Goal: Task Accomplishment & Management: Manage account settings

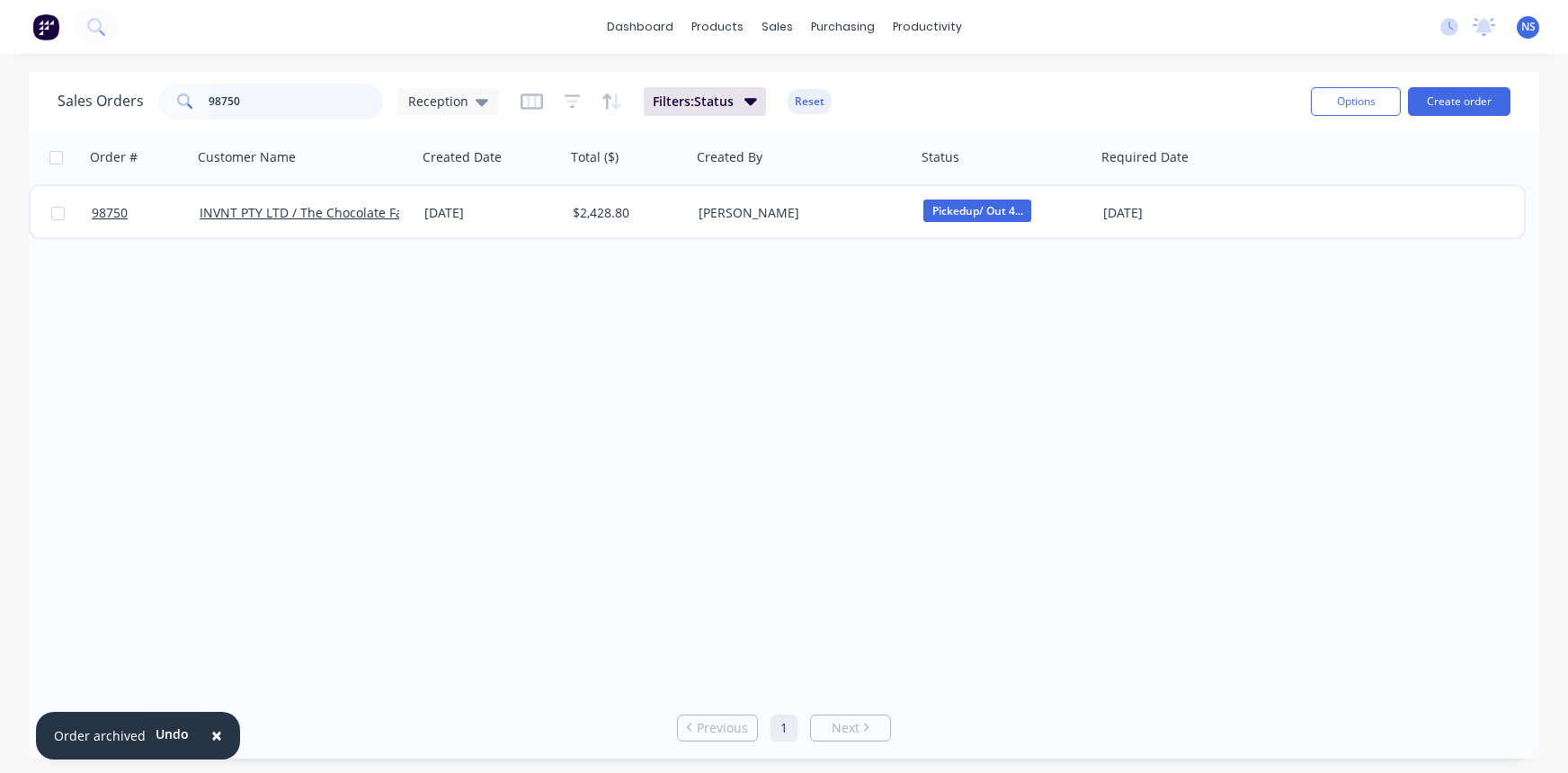
click at [288, 95] on input "98750" at bounding box center [297, 102] width 176 height 36
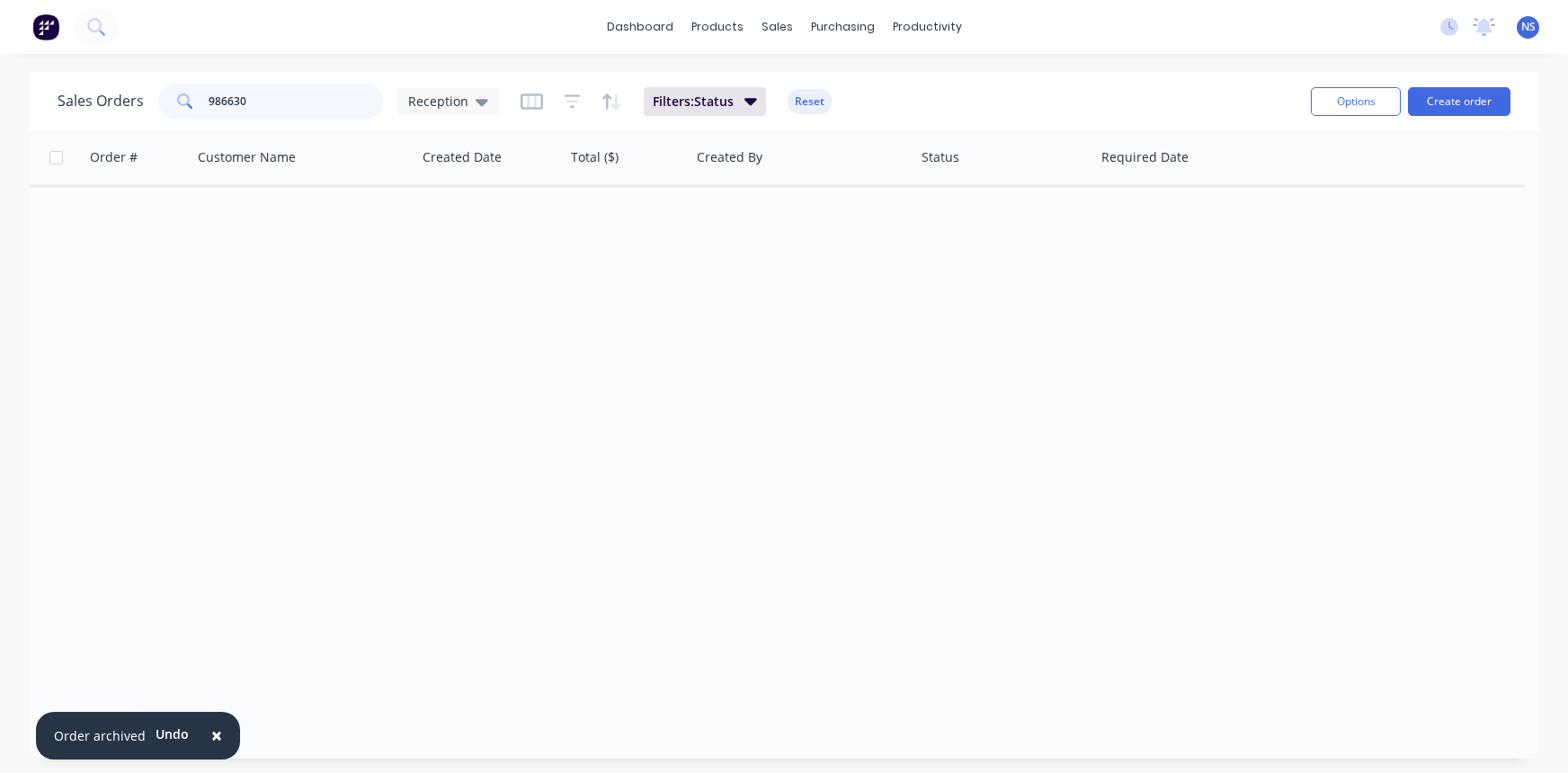
click at [231, 100] on input "986630" at bounding box center [297, 102] width 176 height 36
click at [222, 99] on input "98630" at bounding box center [297, 102] width 176 height 36
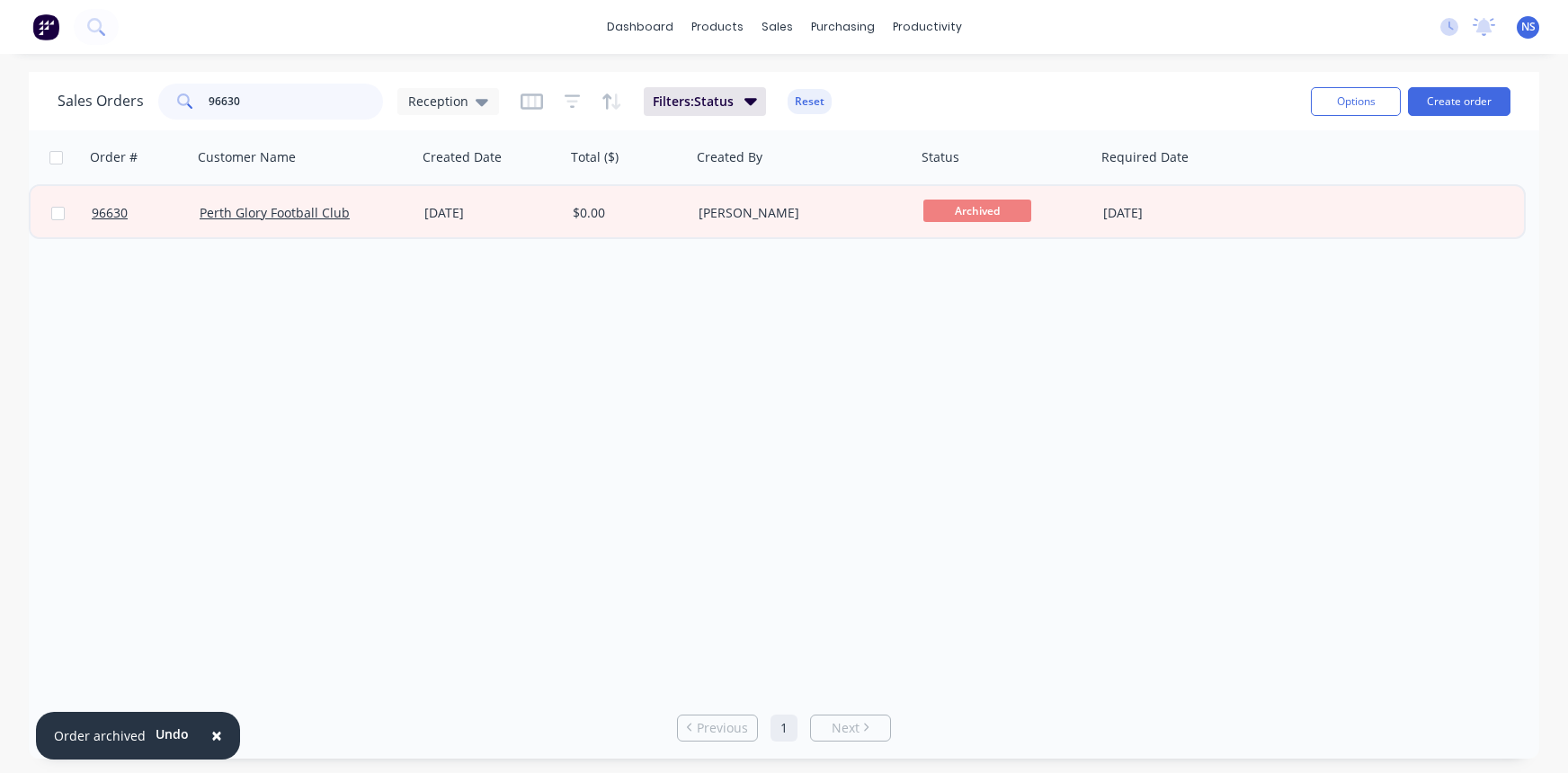
click at [220, 102] on input "96630" at bounding box center [297, 102] width 176 height 36
click at [211, 97] on input "98630" at bounding box center [297, 102] width 176 height 36
type input "88630"
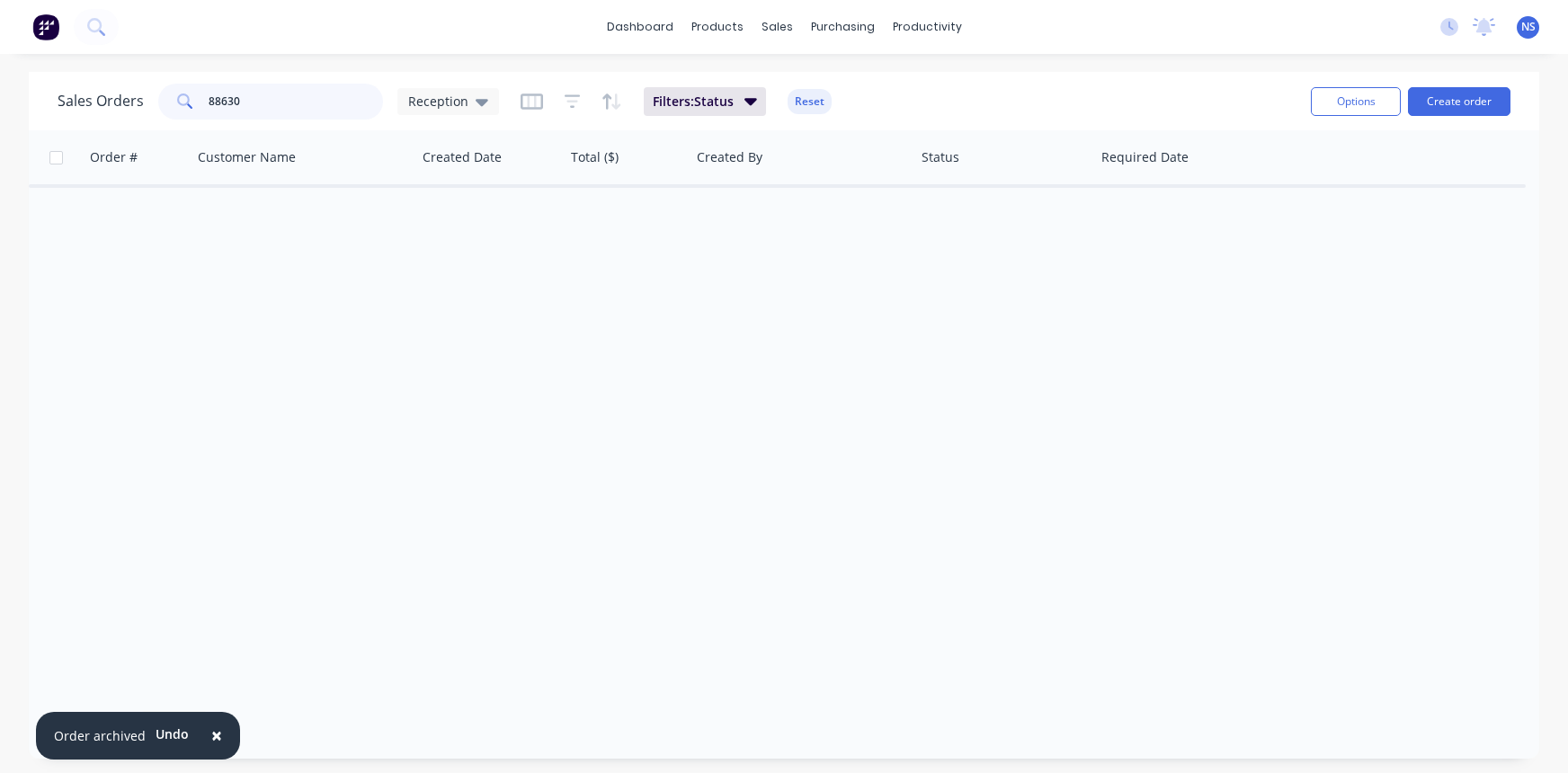
drag, startPoint x: 243, startPoint y: 102, endPoint x: 197, endPoint y: 99, distance: 46.1
click at [197, 99] on div "88630" at bounding box center [270, 102] width 225 height 36
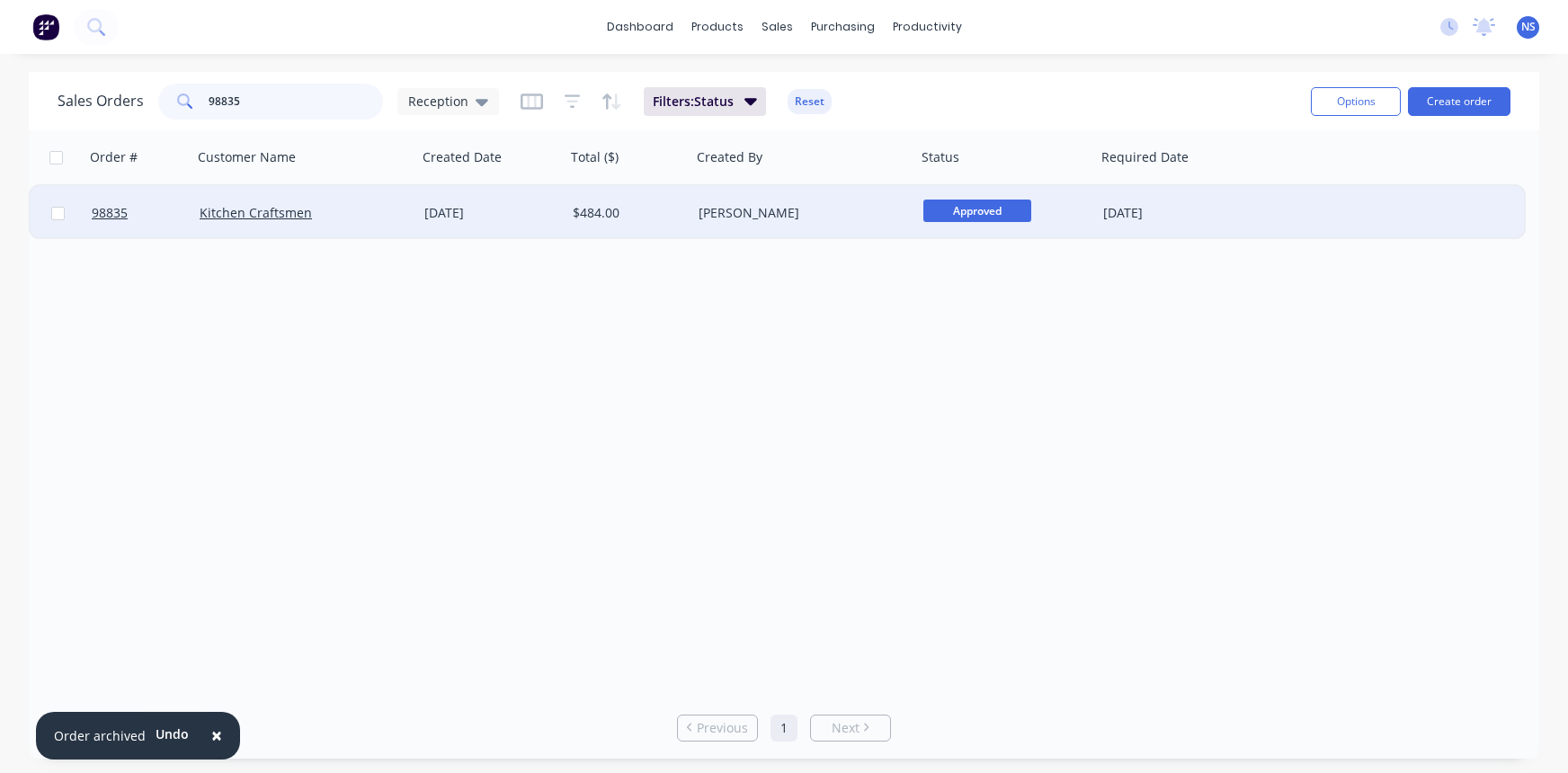
type input "98835"
click at [353, 218] on div "Kitchen Craftsmen" at bounding box center [299, 213] width 199 height 18
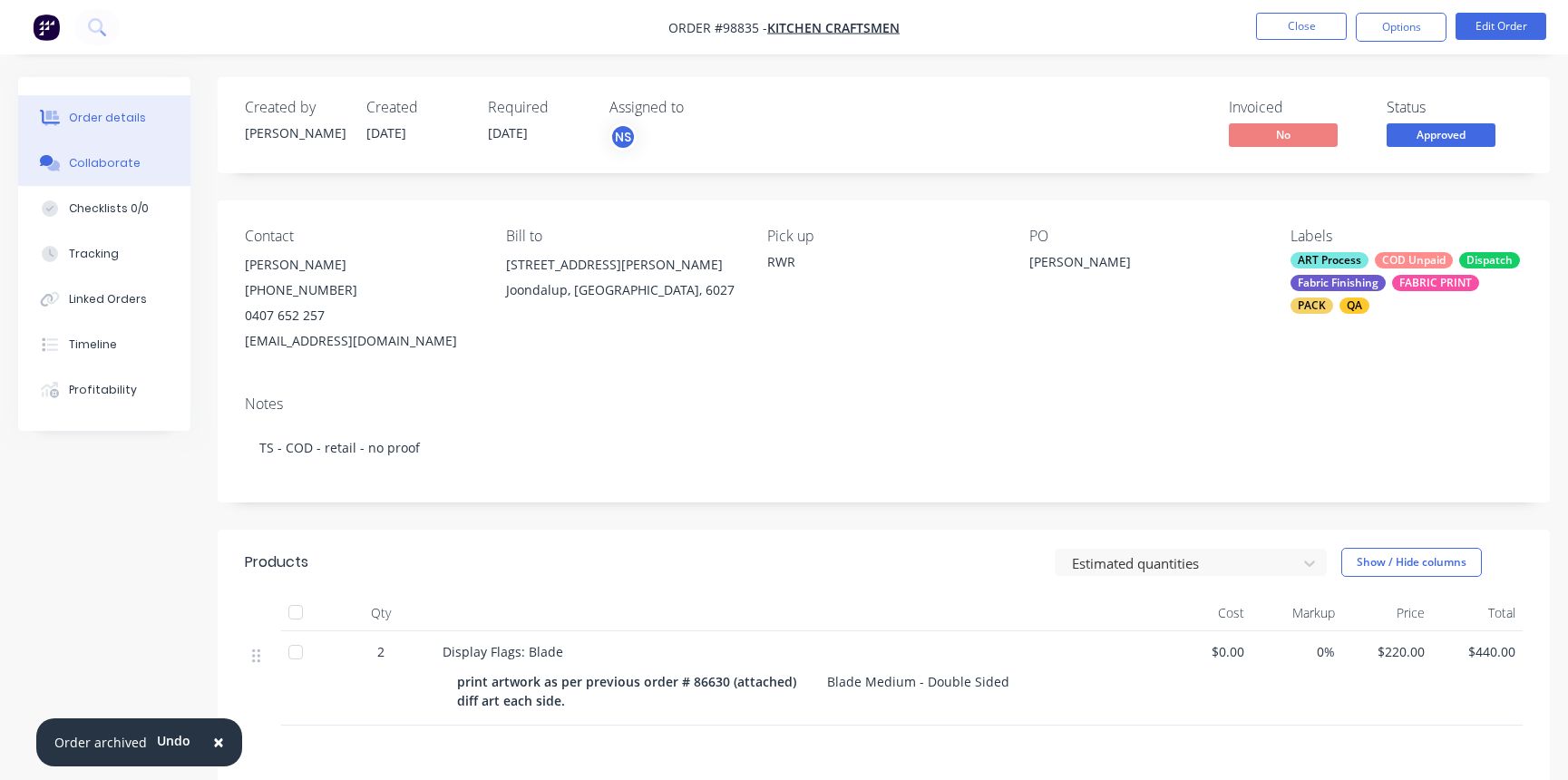
click at [116, 166] on div "Collaborate" at bounding box center [104, 162] width 72 height 17
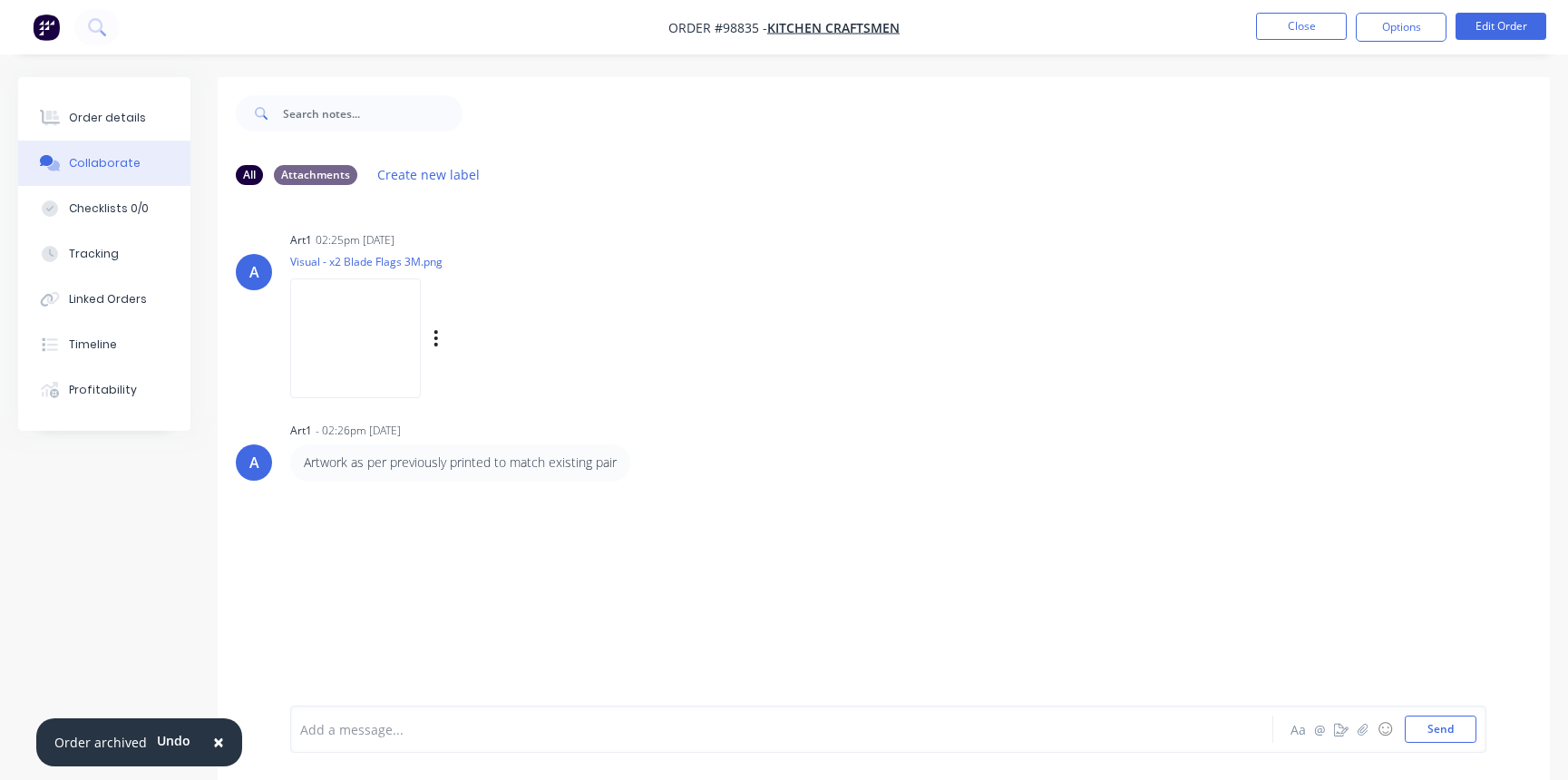
click at [375, 310] on img at bounding box center [356, 338] width 131 height 119
click at [125, 115] on div "Order details" at bounding box center [107, 117] width 77 height 17
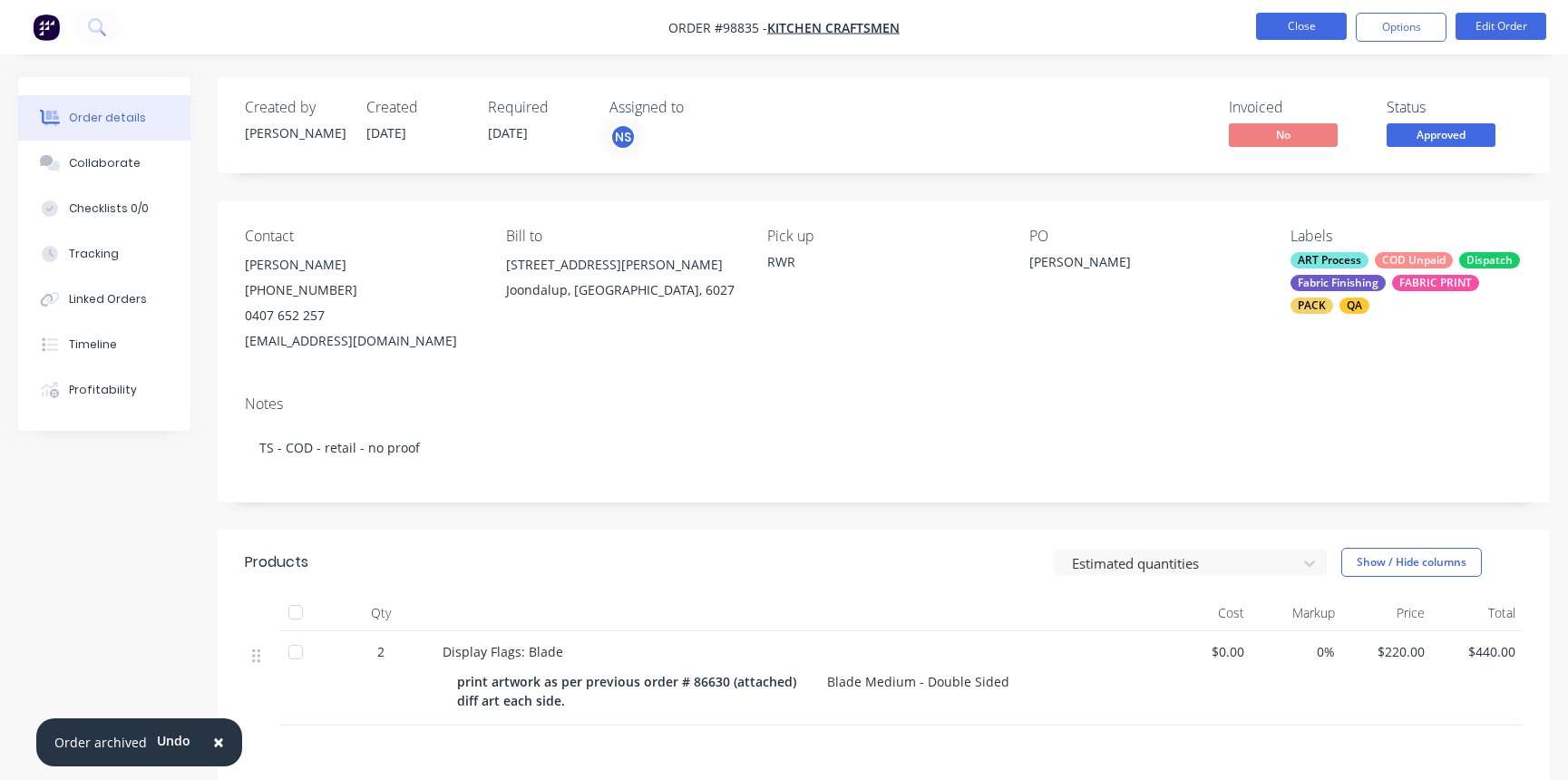
click at [1302, 21] on button "Close" at bounding box center [1301, 27] width 91 height 28
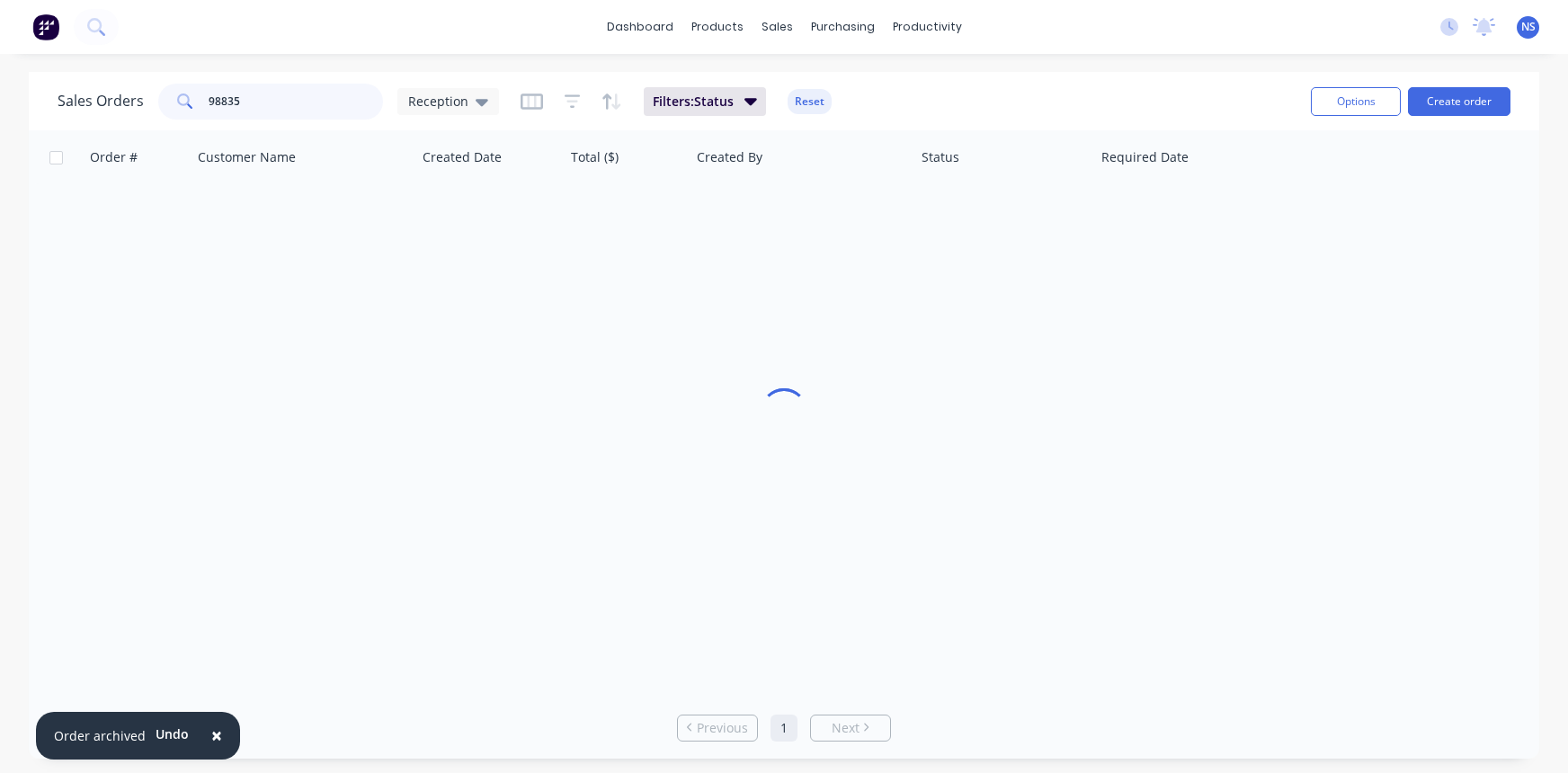
drag, startPoint x: 269, startPoint y: 98, endPoint x: 181, endPoint y: 100, distance: 88.0
click at [181, 100] on div "98835" at bounding box center [270, 102] width 225 height 36
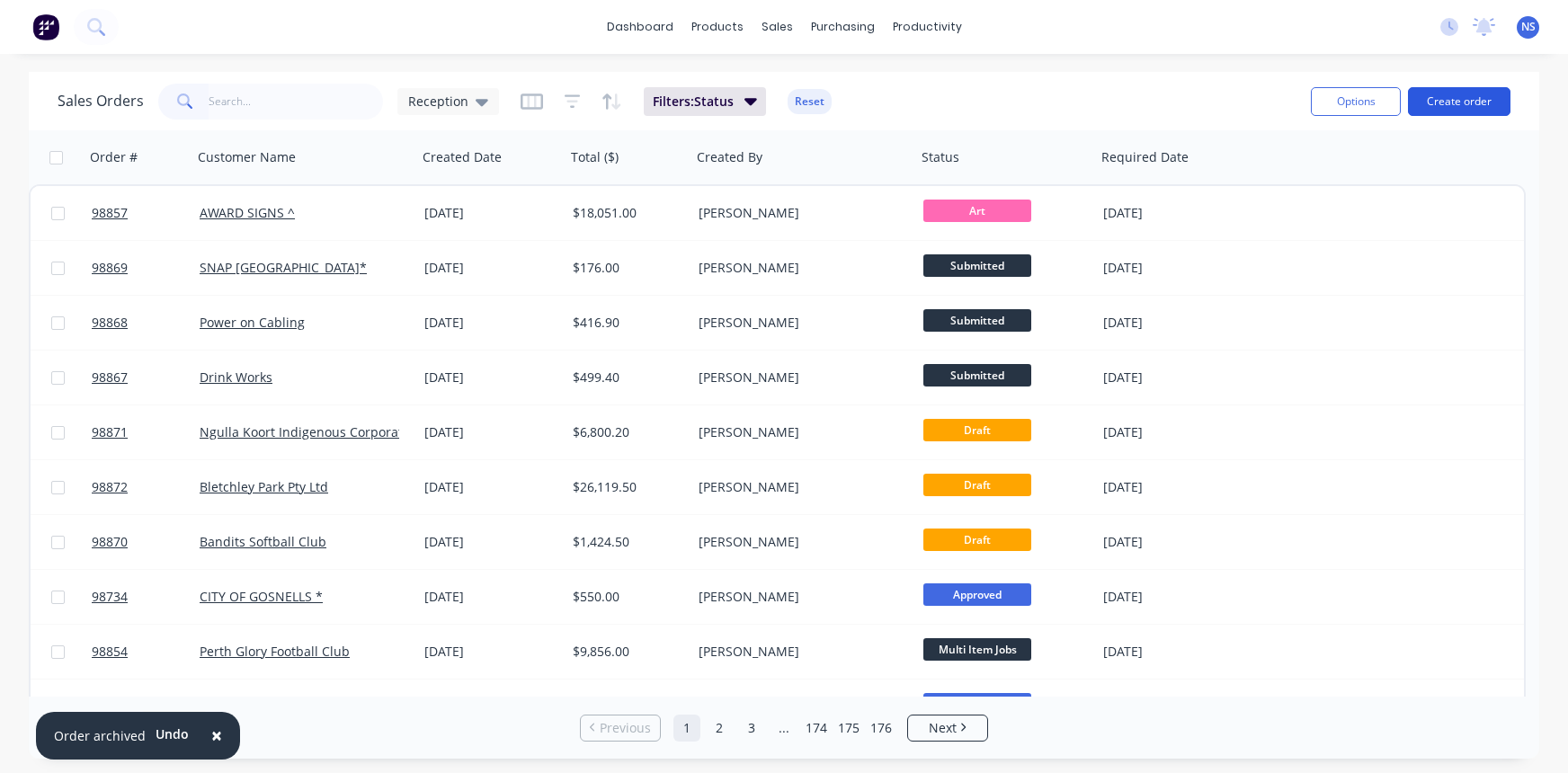
click at [1474, 97] on button "Create order" at bounding box center [1459, 101] width 103 height 28
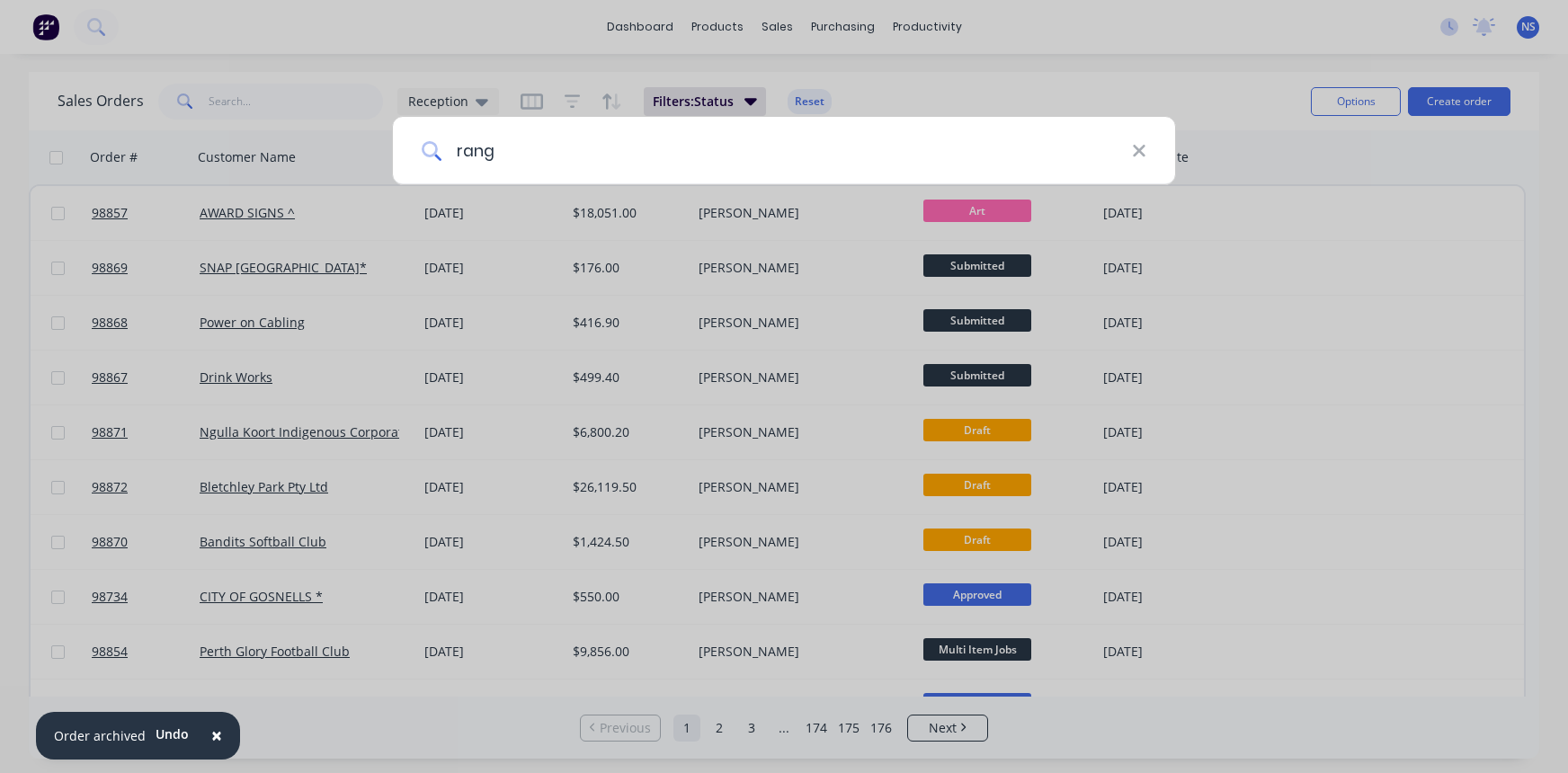
type input "rangs"
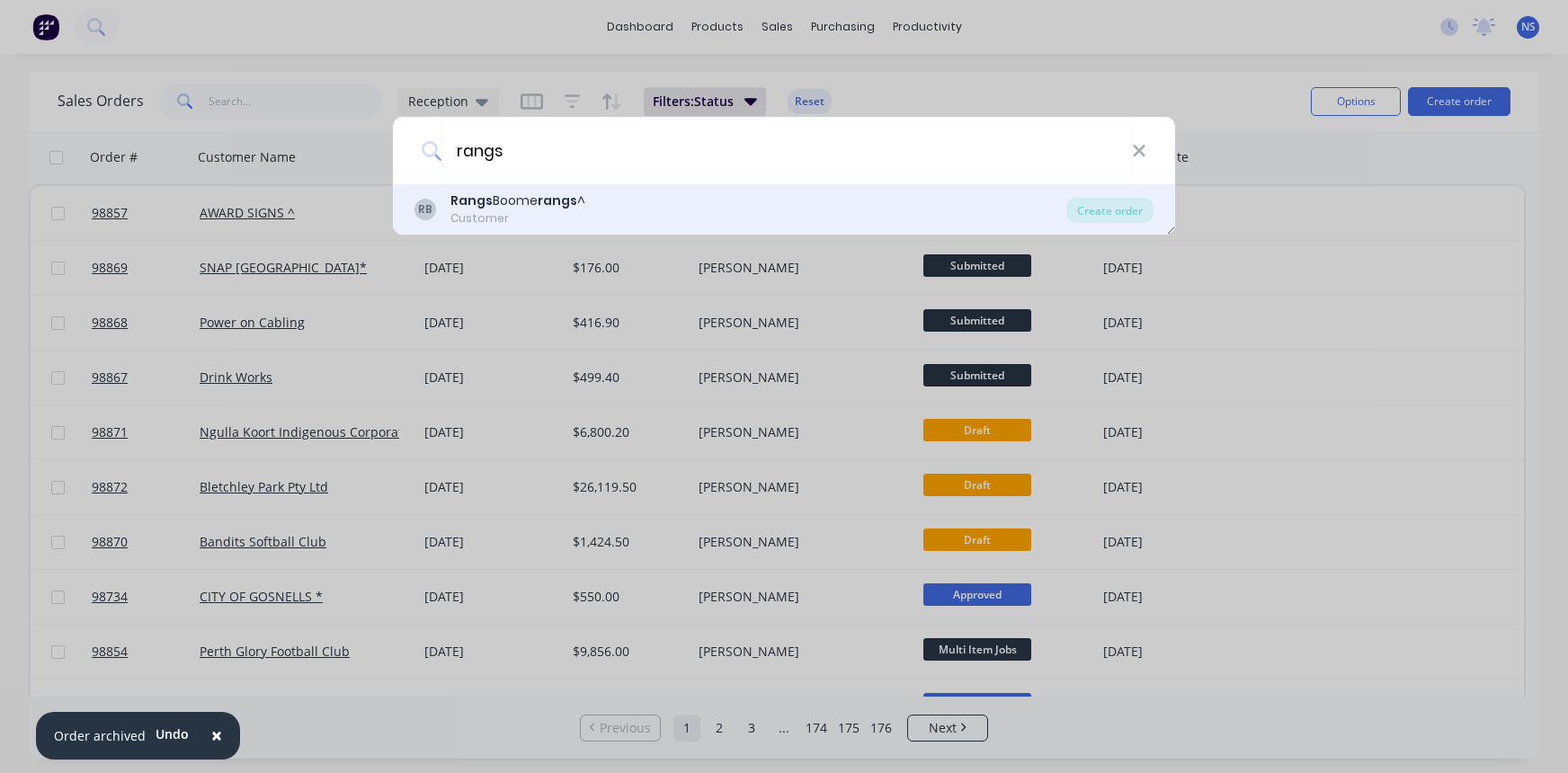
click at [538, 199] on b "rangs" at bounding box center [557, 200] width 40 height 18
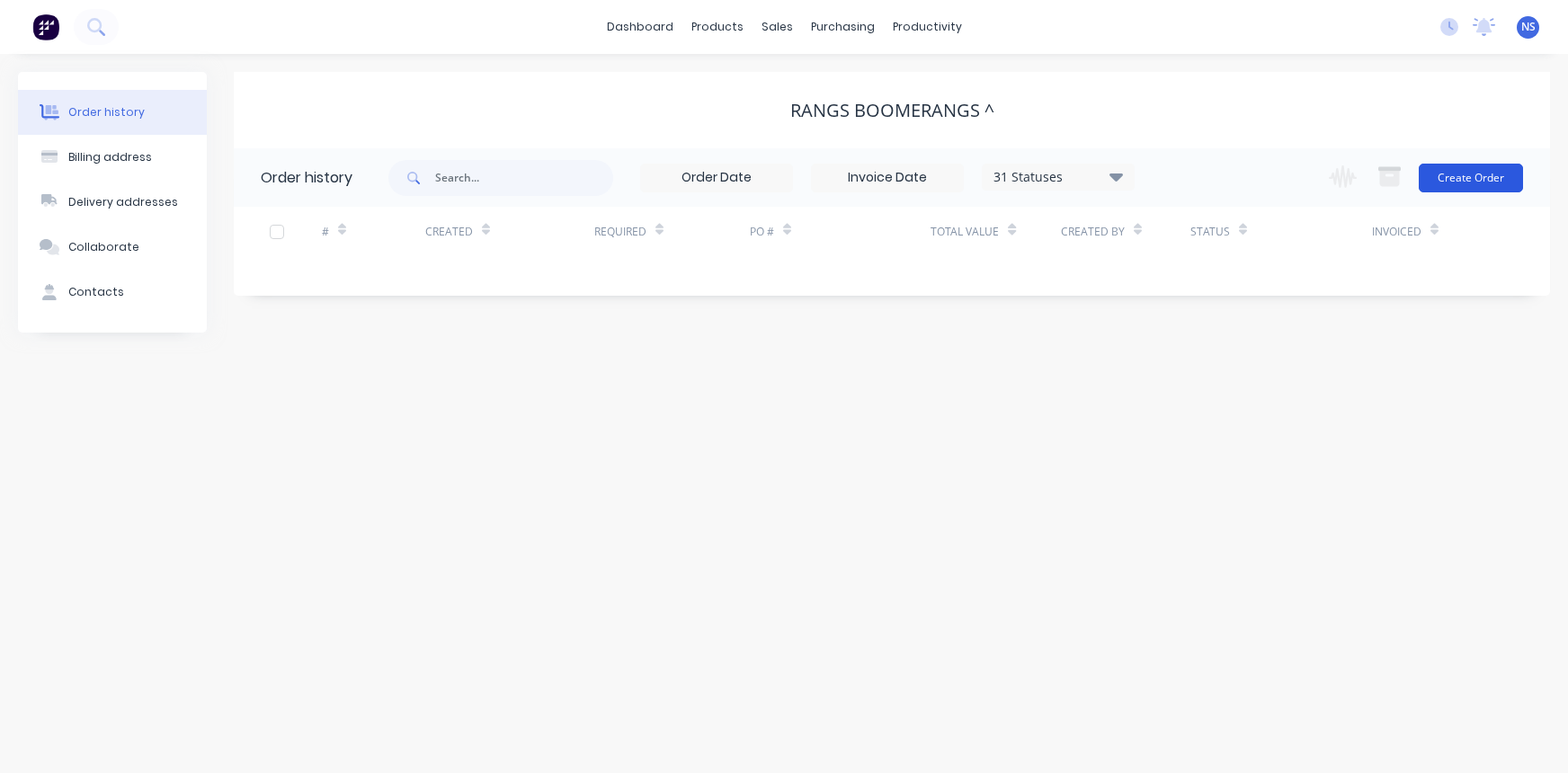
click at [1446, 183] on button "Create Order" at bounding box center [1470, 178] width 104 height 28
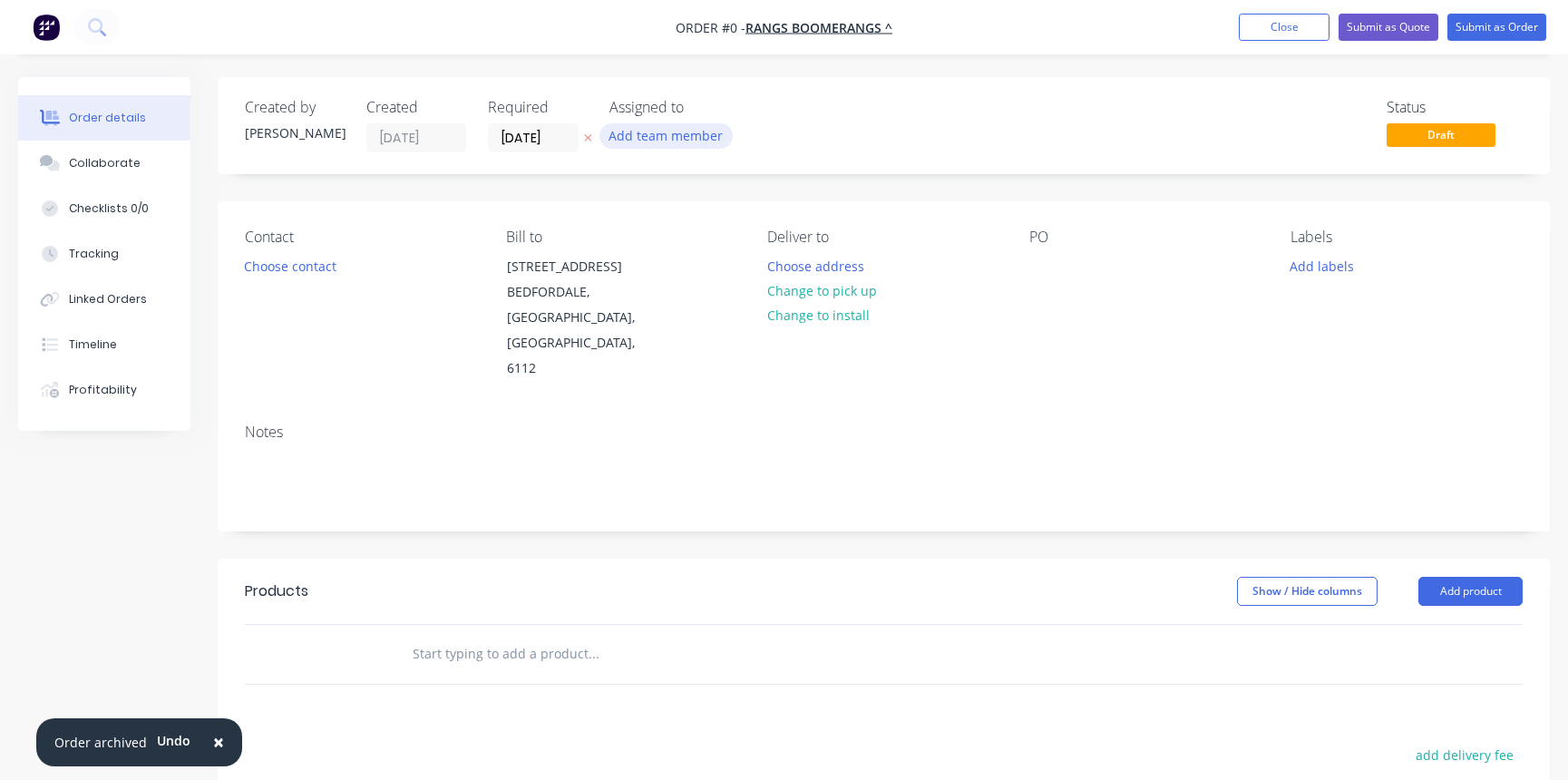
click at [659, 137] on button "Add team member" at bounding box center [666, 135] width 133 height 25
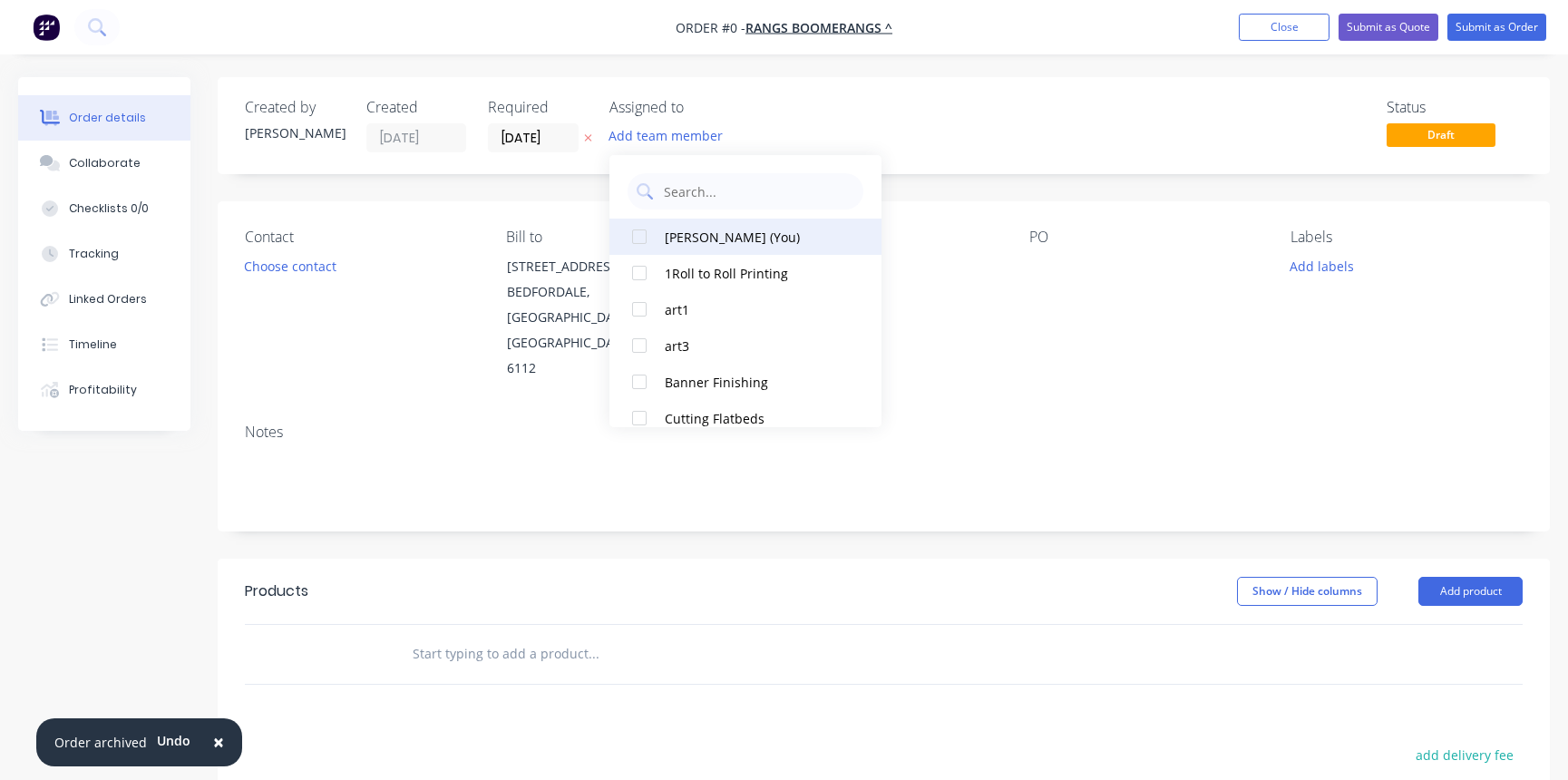
click at [707, 235] on div "[PERSON_NAME] (You)" at bounding box center [755, 236] width 181 height 19
click at [274, 269] on div "Order details Collaborate Checklists 0/0 Tracking Linked Orders Timeline Profit…" at bounding box center [784, 612] width 1568 height 1071
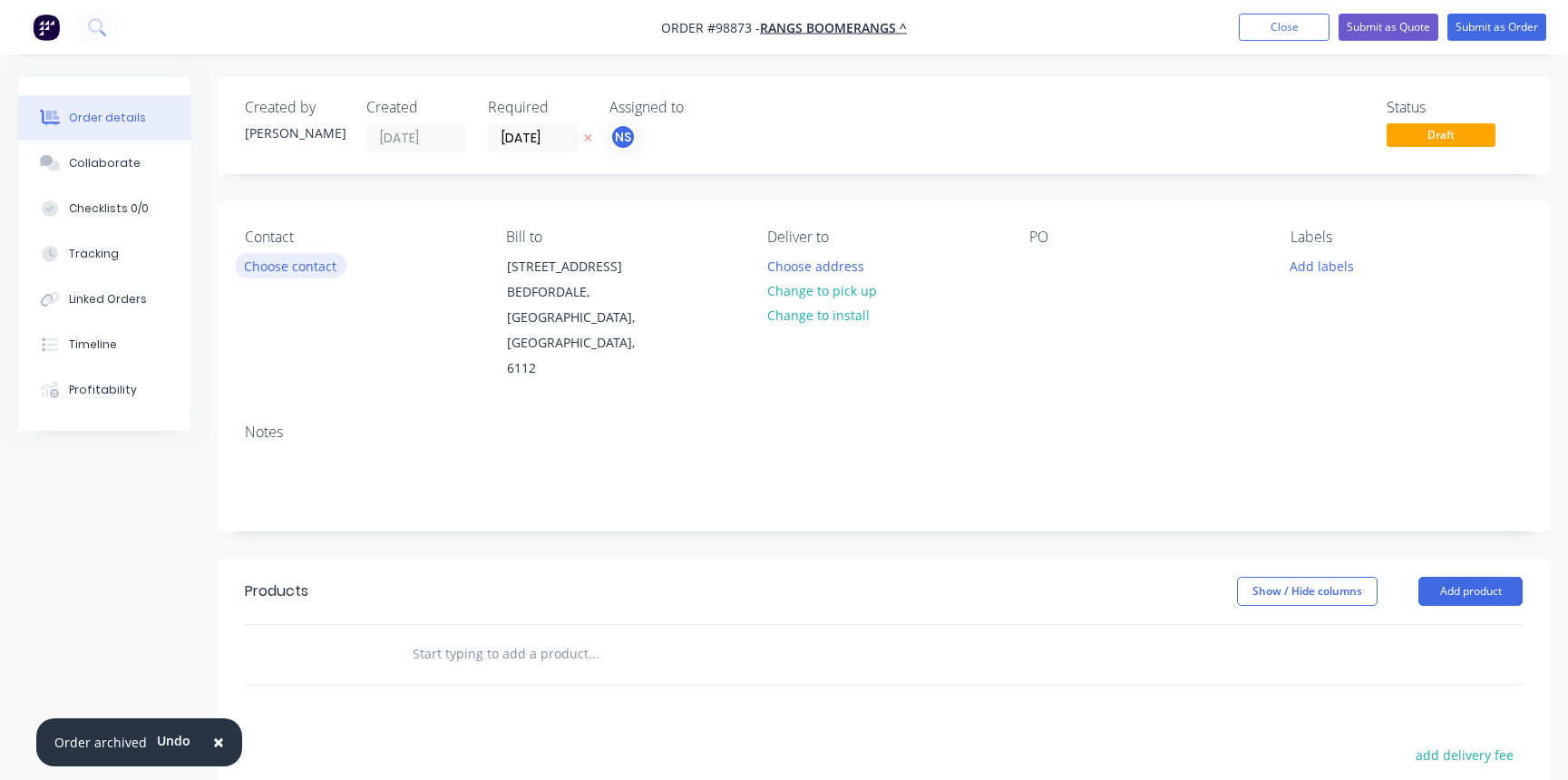
click at [285, 259] on button "Choose contact" at bounding box center [291, 265] width 111 height 25
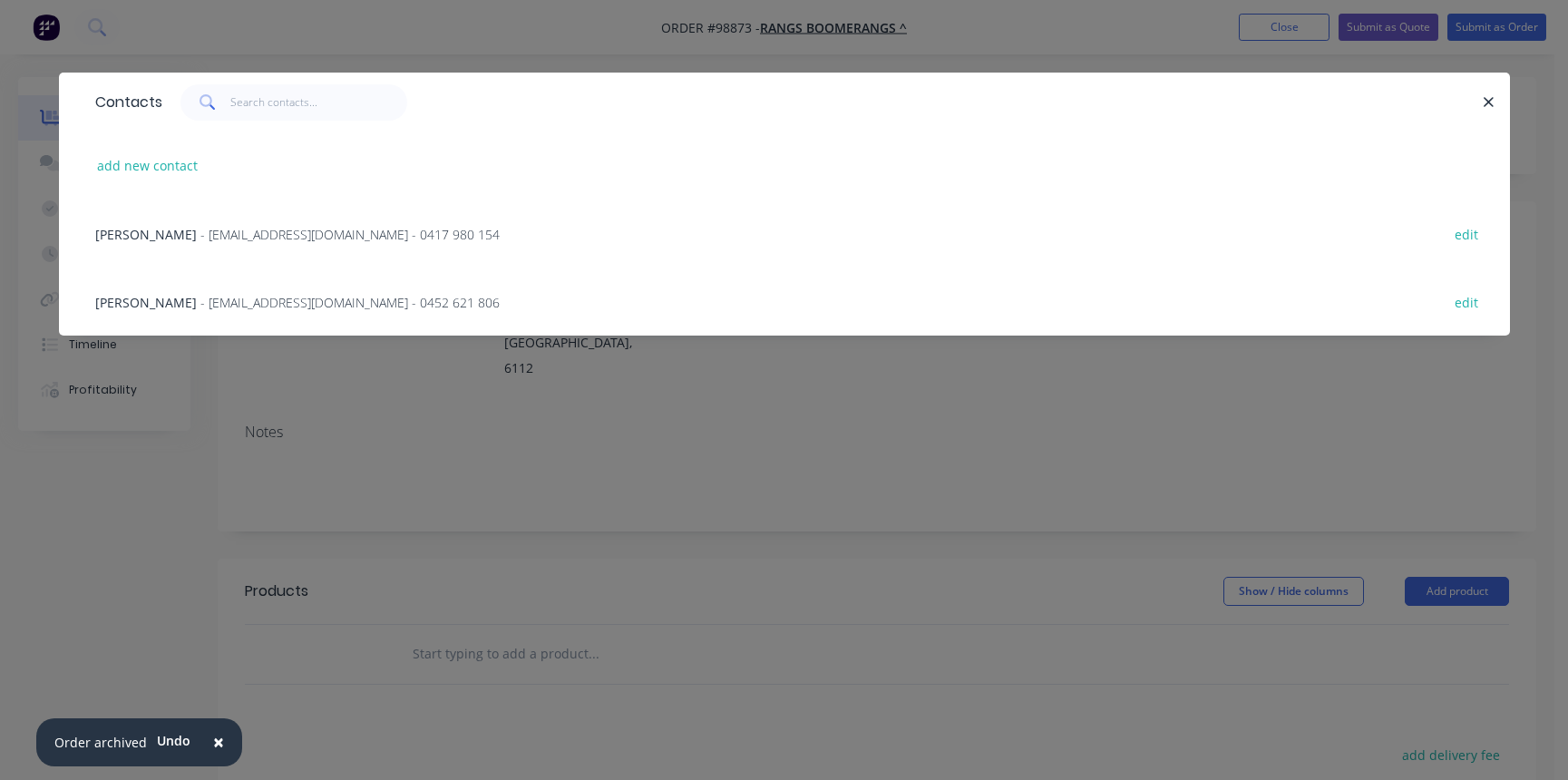
click at [265, 299] on span "- [EMAIL_ADDRESS][DOMAIN_NAME] - 0452 621 806" at bounding box center [351, 301] width 299 height 17
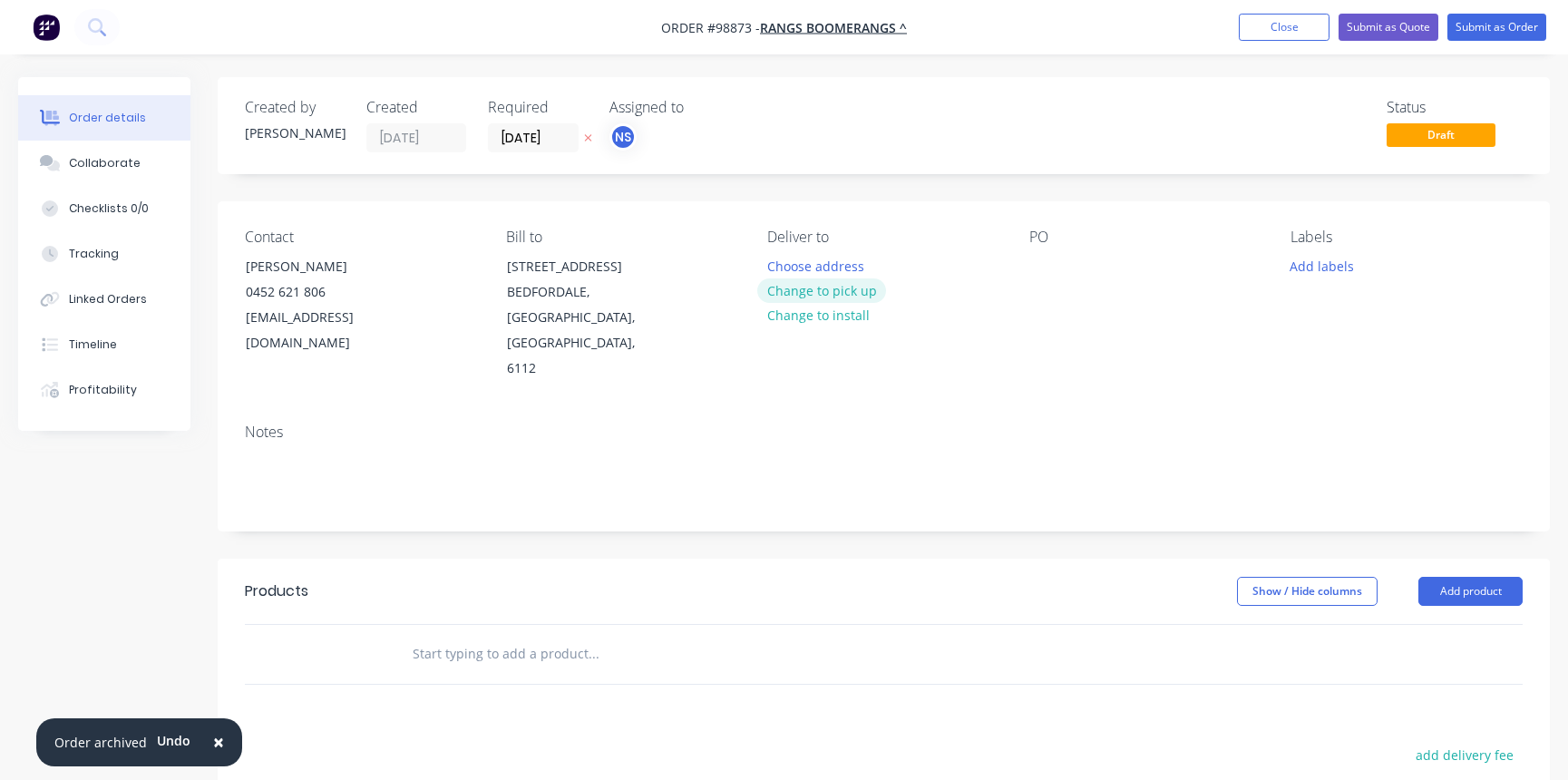
click at [822, 292] on button "Change to pick up" at bounding box center [821, 291] width 129 height 25
click at [783, 264] on div at bounding box center [781, 266] width 29 height 27
click at [1038, 266] on div at bounding box center [1043, 266] width 29 height 27
click at [1313, 258] on button "Add labels" at bounding box center [1322, 265] width 84 height 25
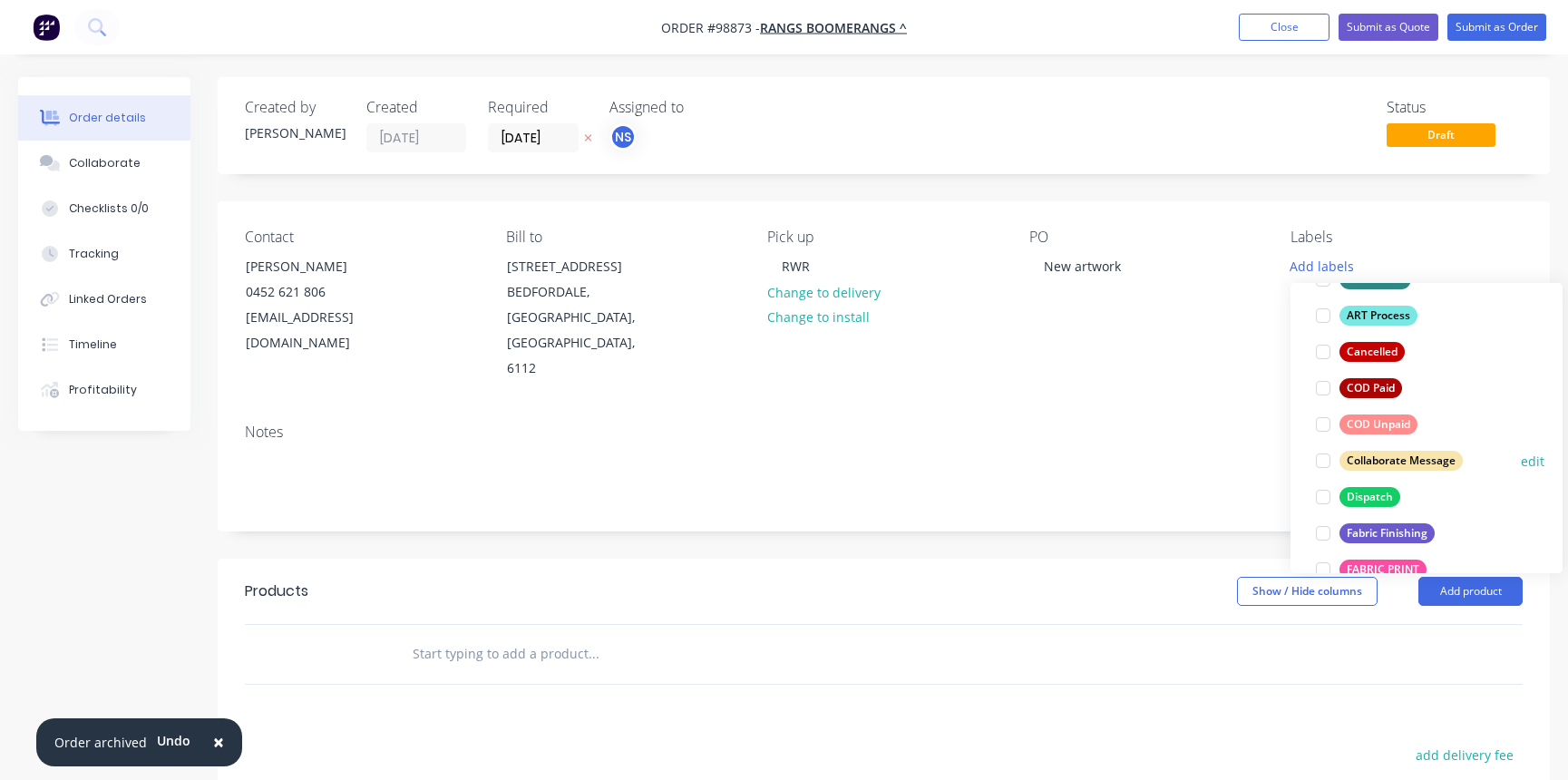
scroll to position [153, 0]
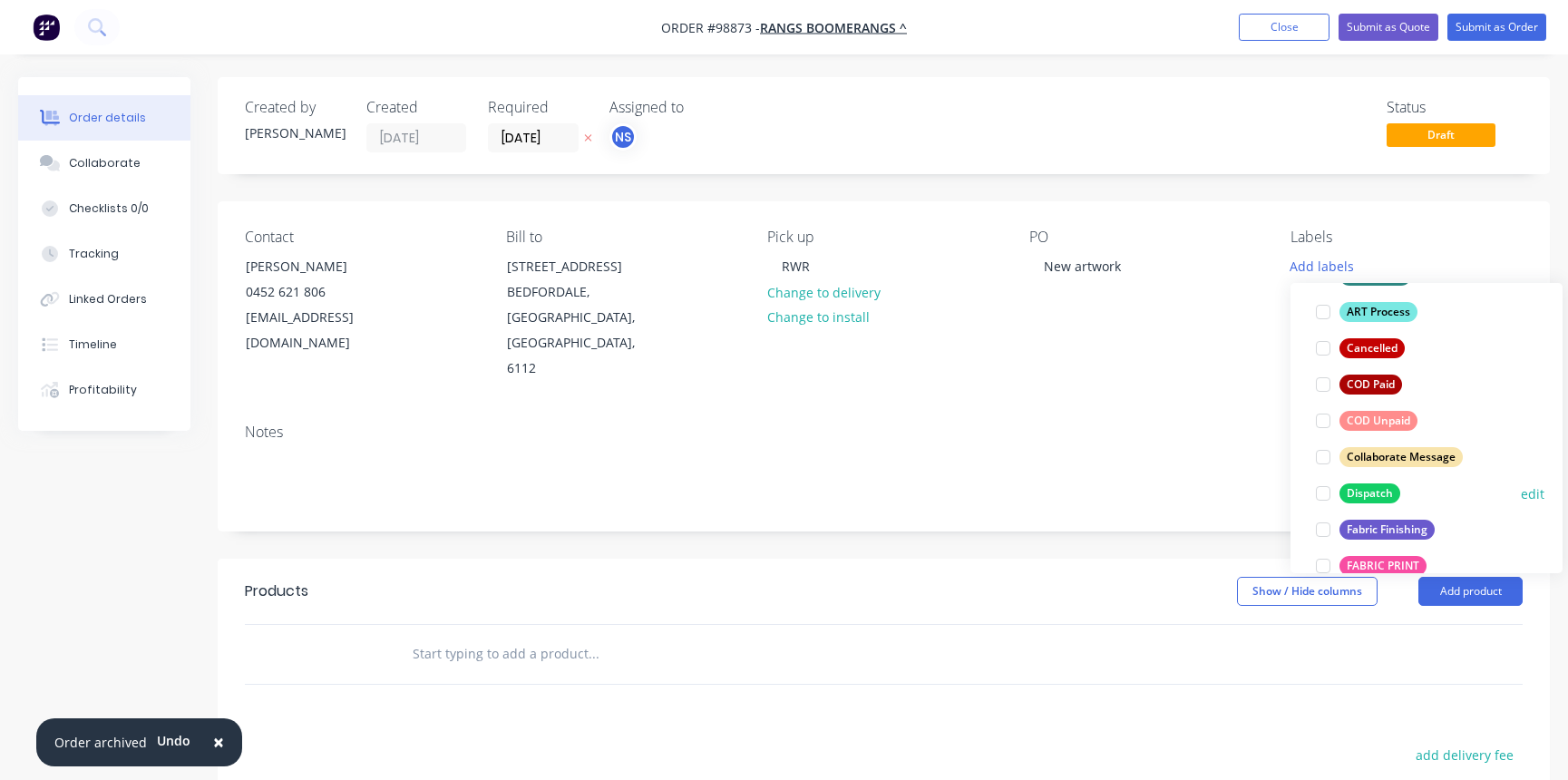
click at [1325, 492] on div at bounding box center [1323, 493] width 36 height 36
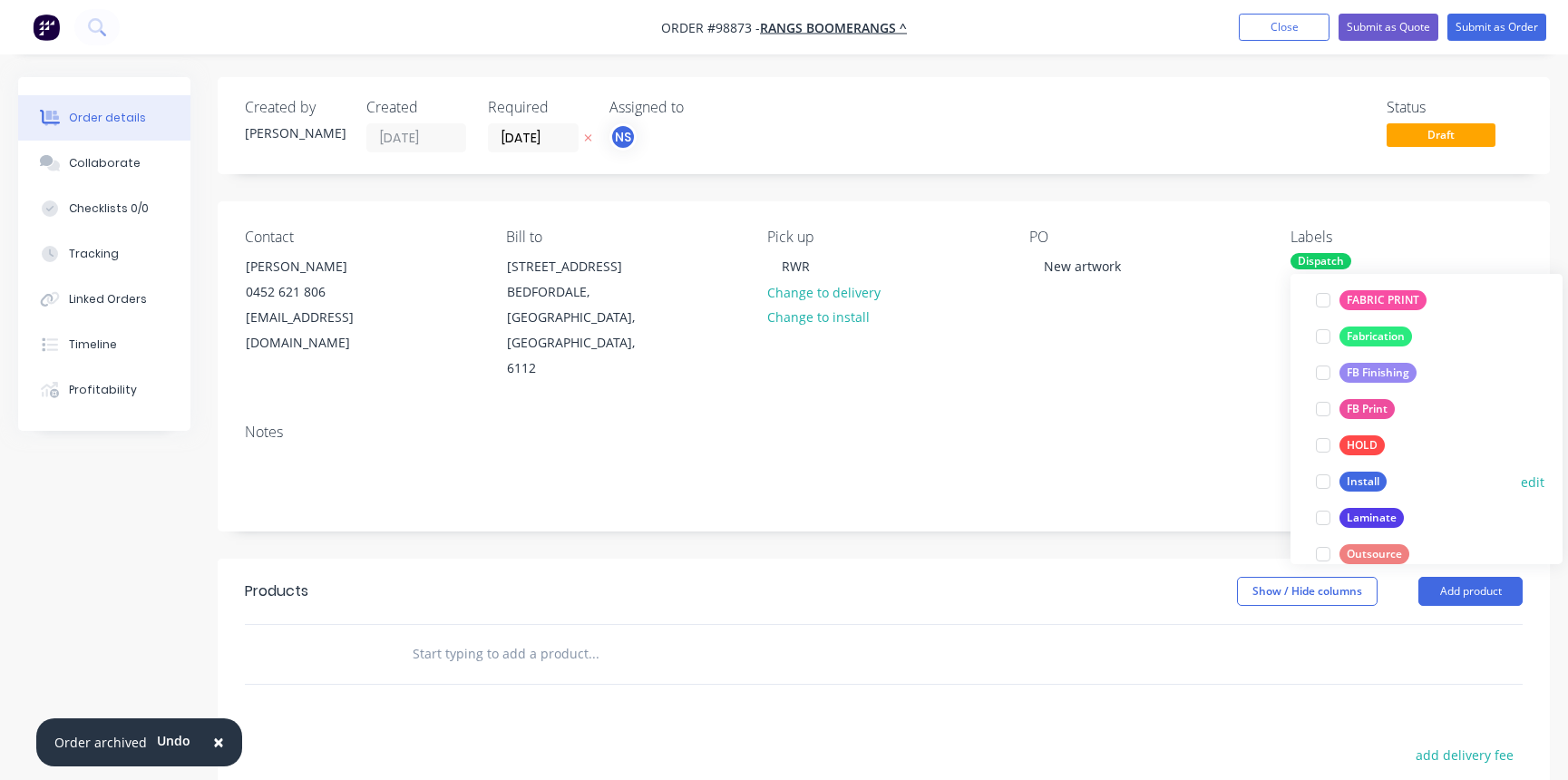
scroll to position [416, 0]
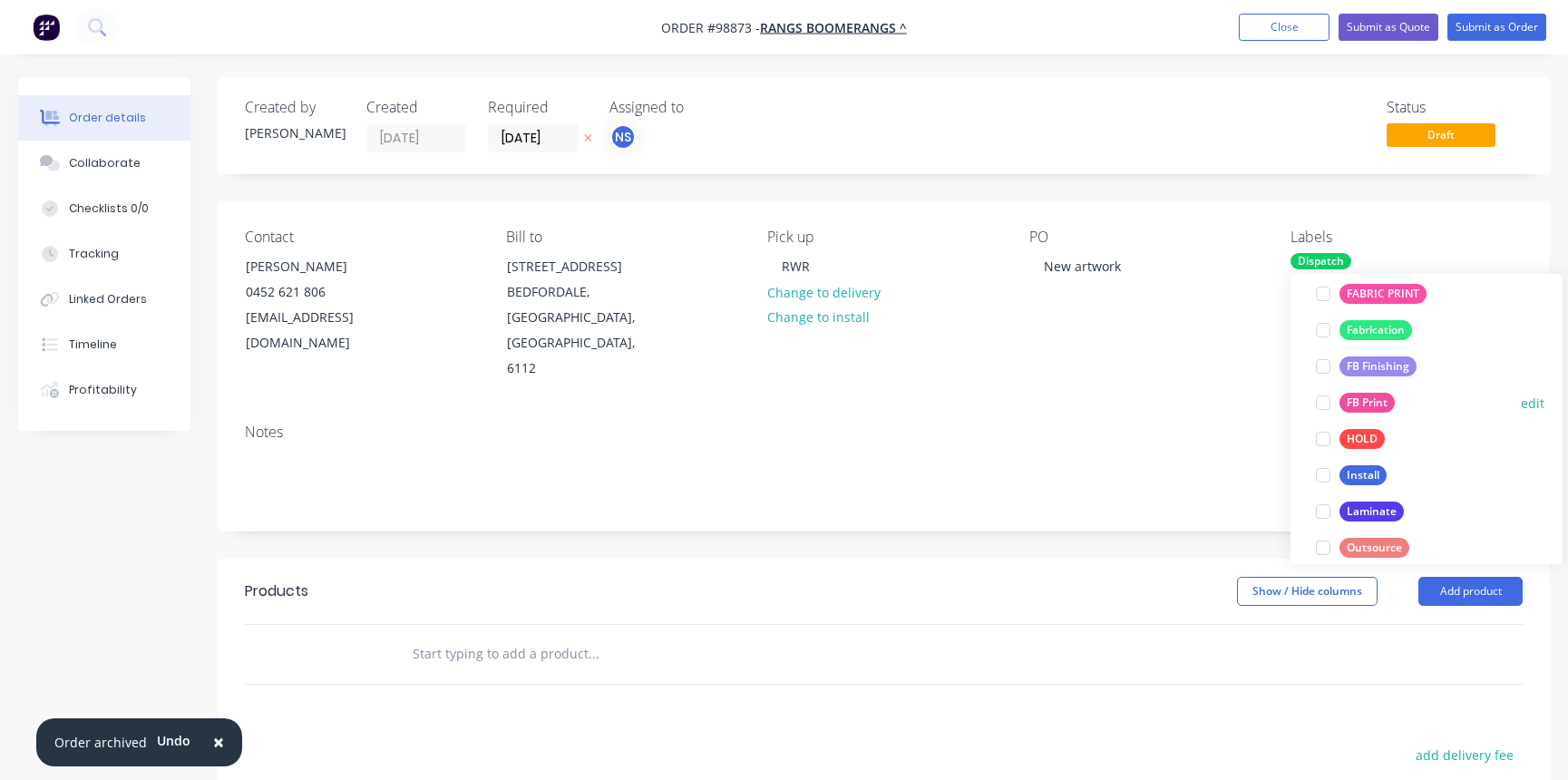
click at [1324, 403] on div at bounding box center [1323, 402] width 36 height 36
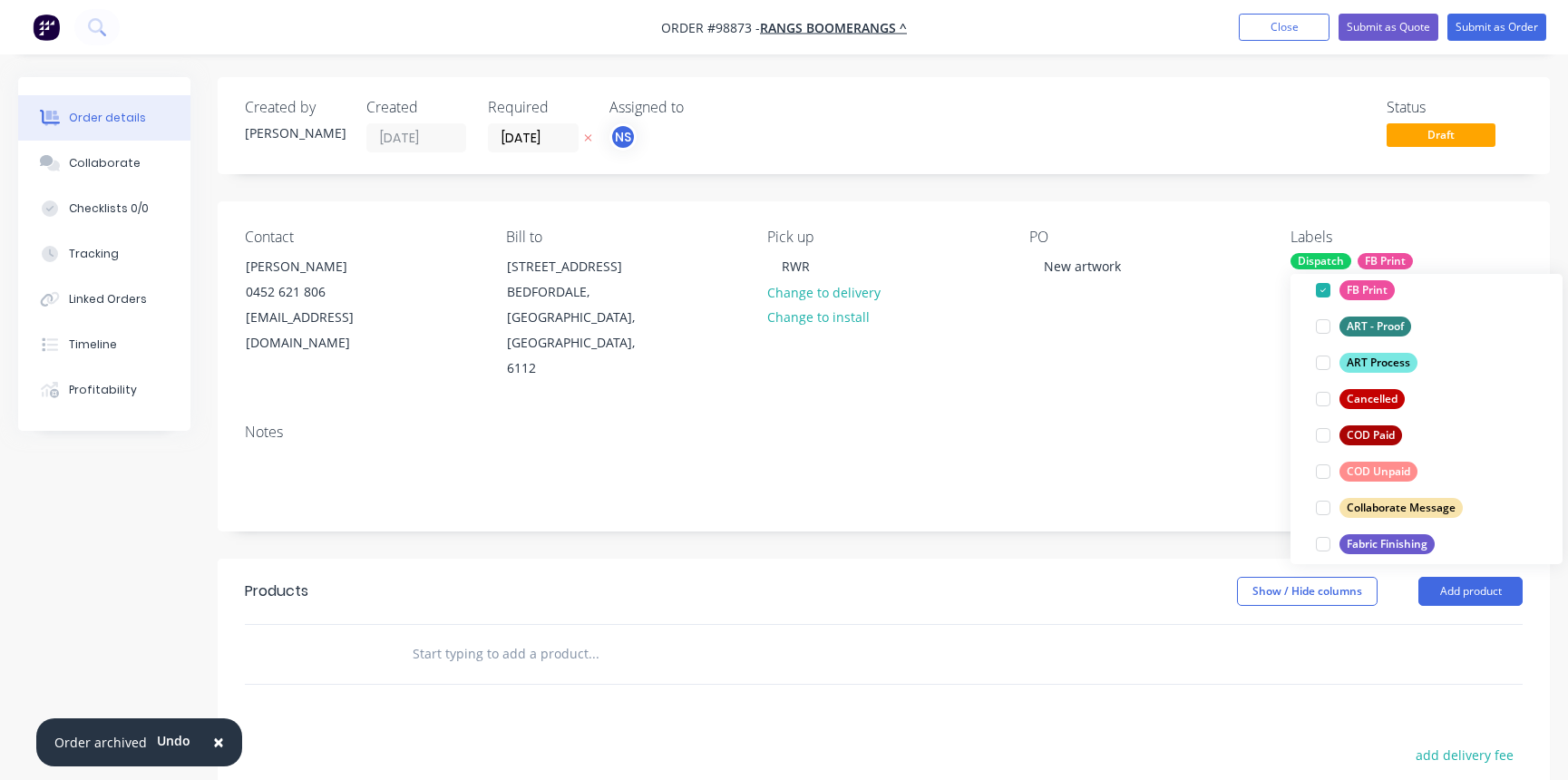
scroll to position [377, 0]
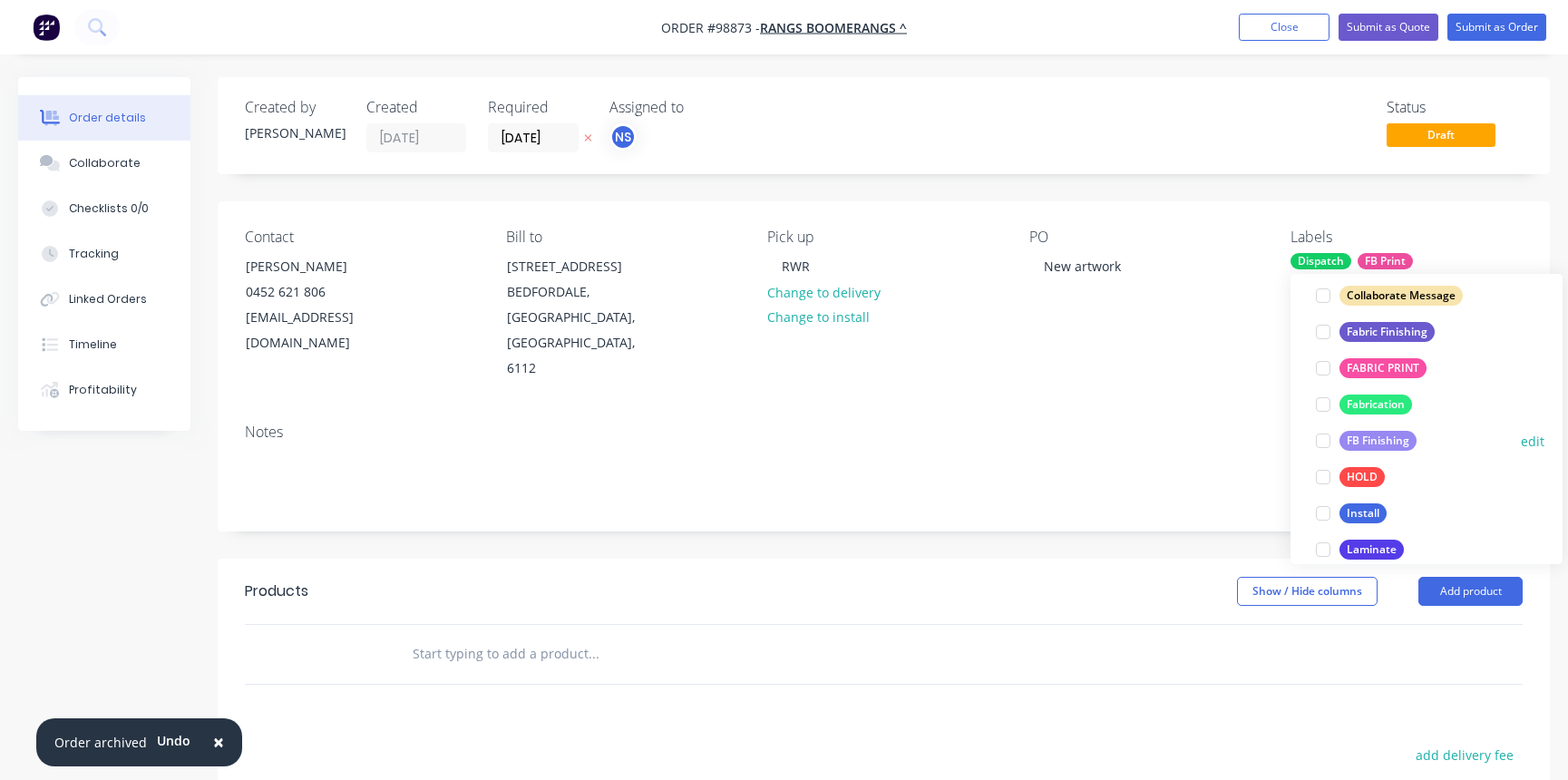
click at [1325, 440] on div at bounding box center [1323, 440] width 36 height 36
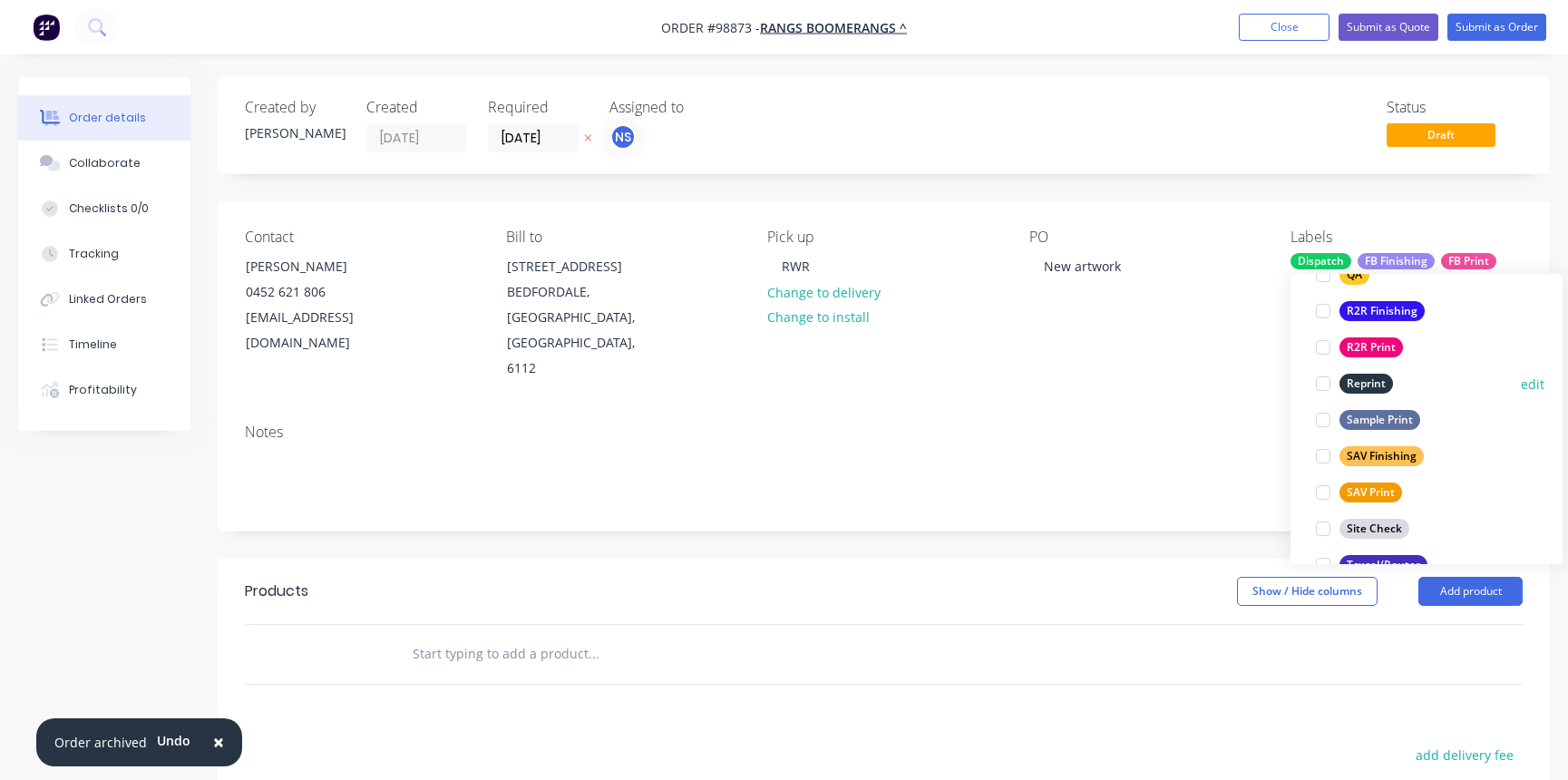
scroll to position [831, 0]
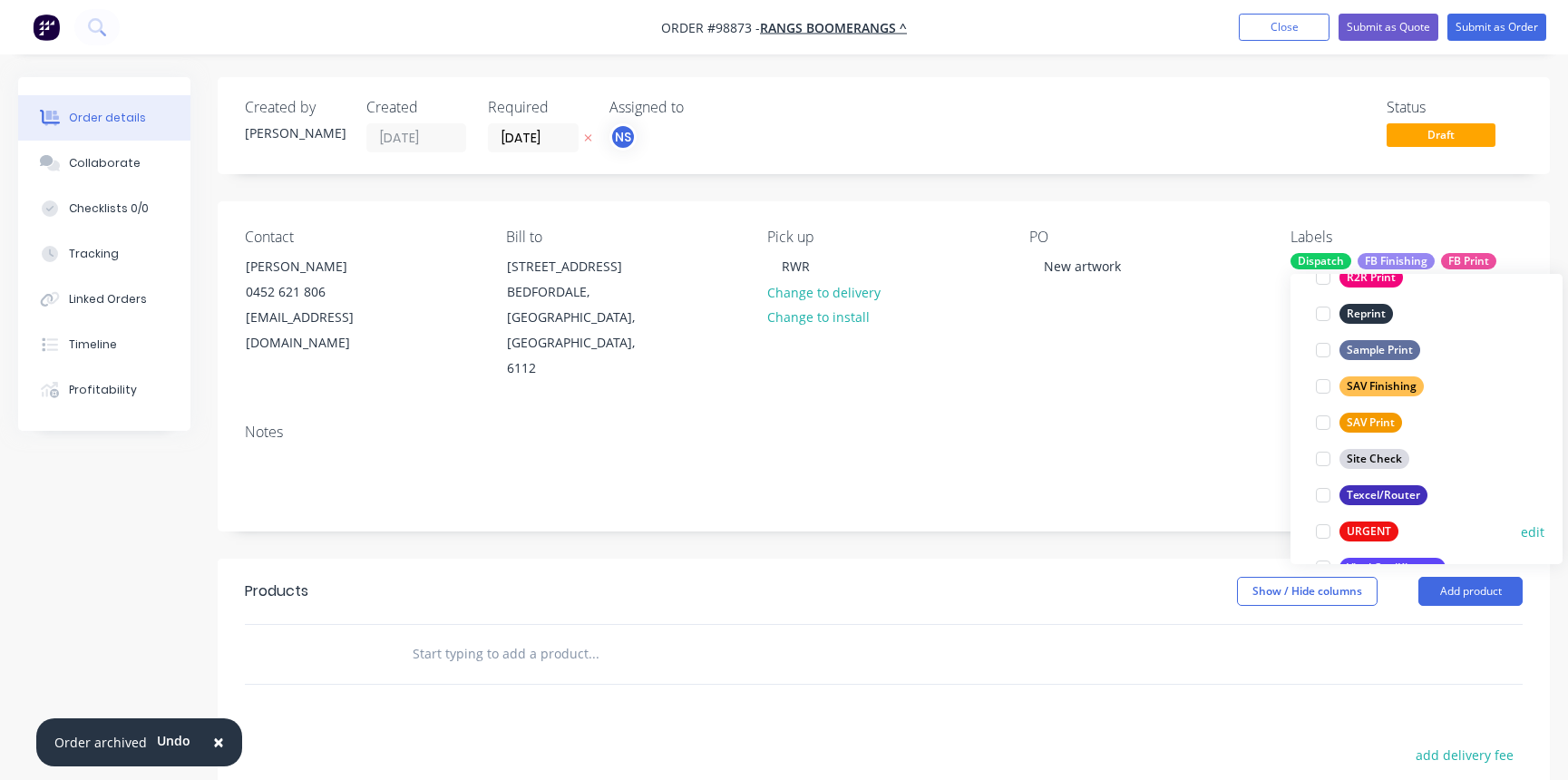
click at [1323, 535] on div at bounding box center [1323, 531] width 36 height 36
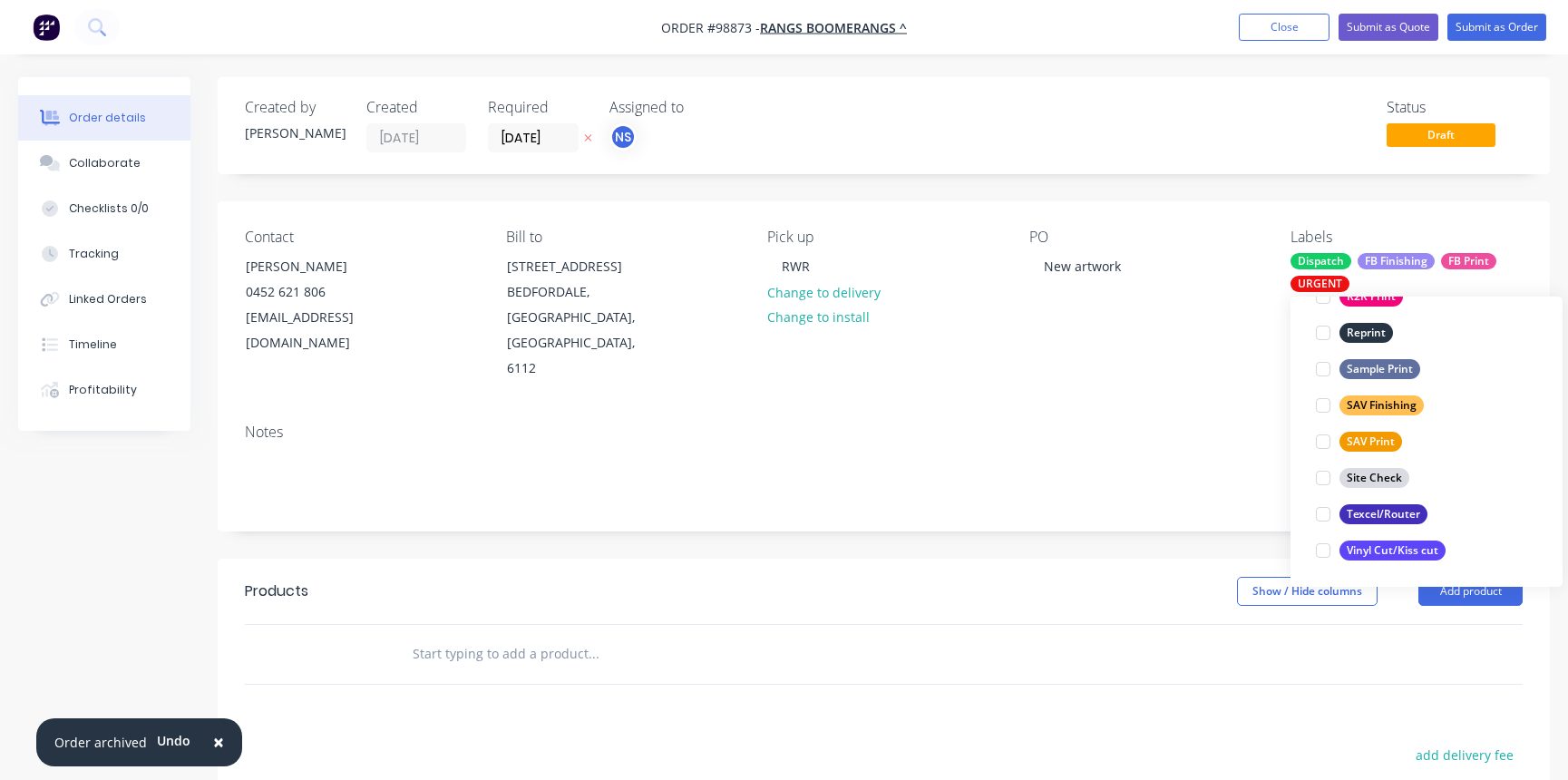
scroll to position [181, 0]
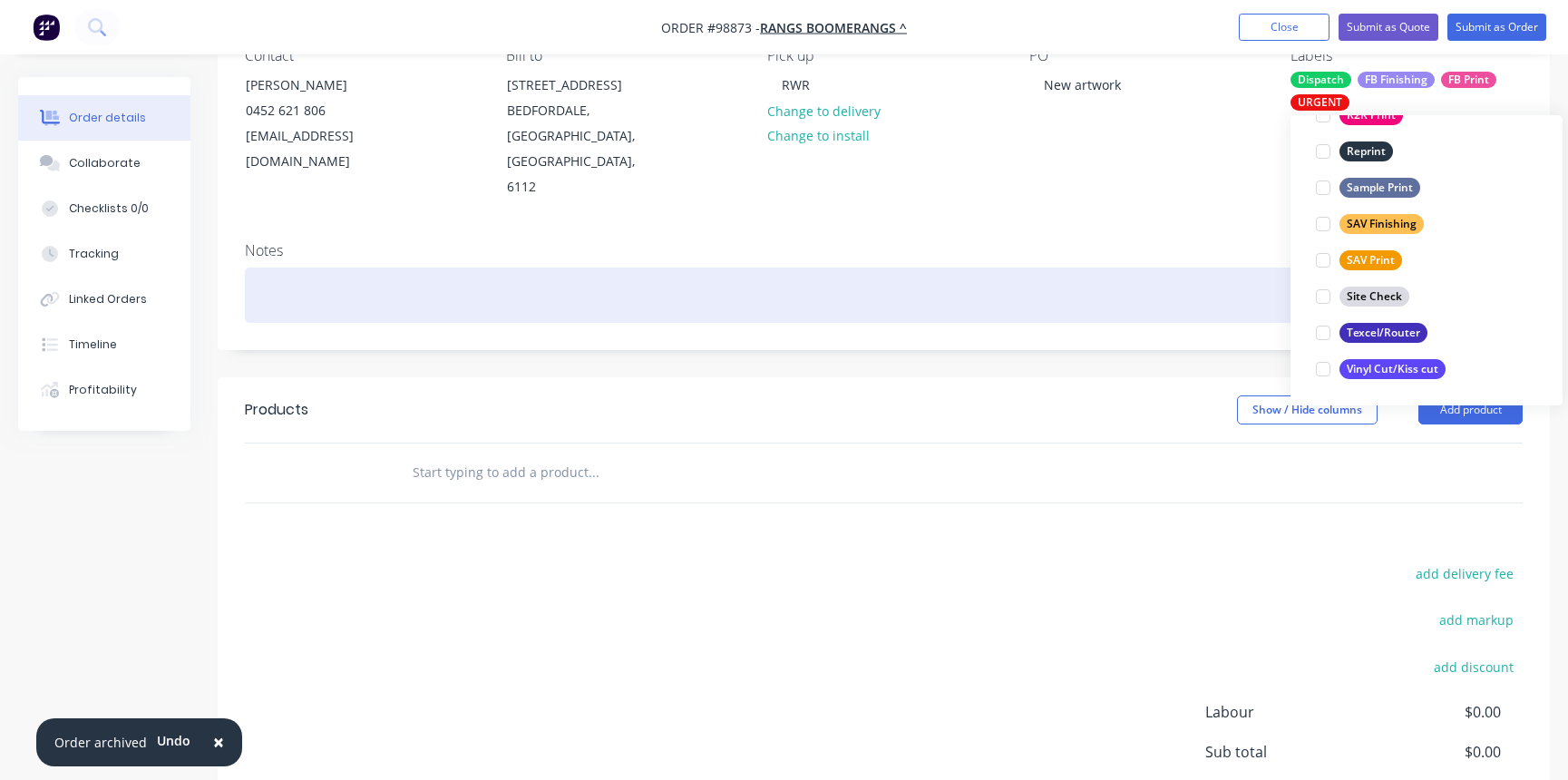
click at [328, 268] on div at bounding box center [884, 295] width 1278 height 55
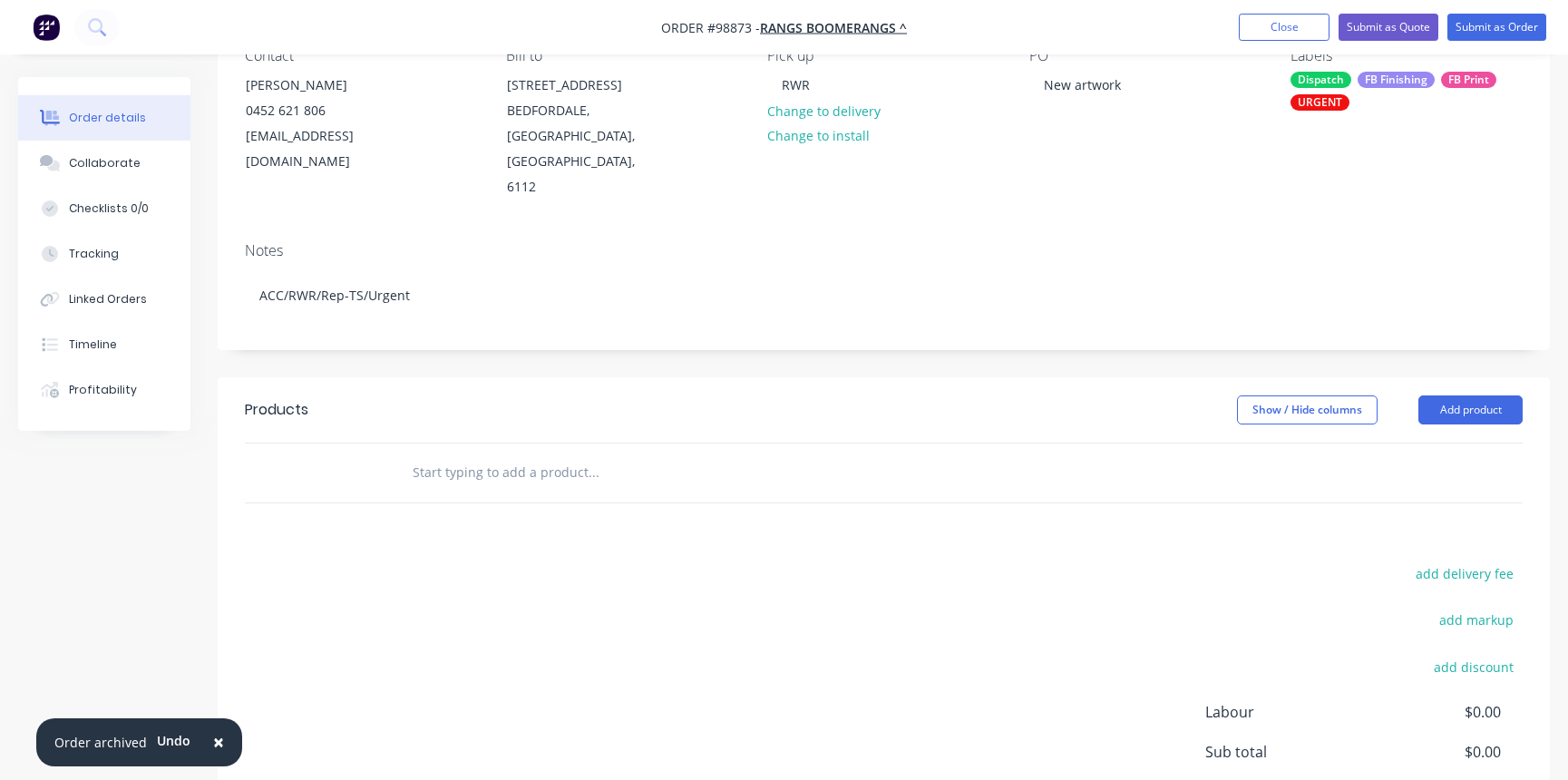
click at [457, 454] on input "text" at bounding box center [593, 472] width 362 height 36
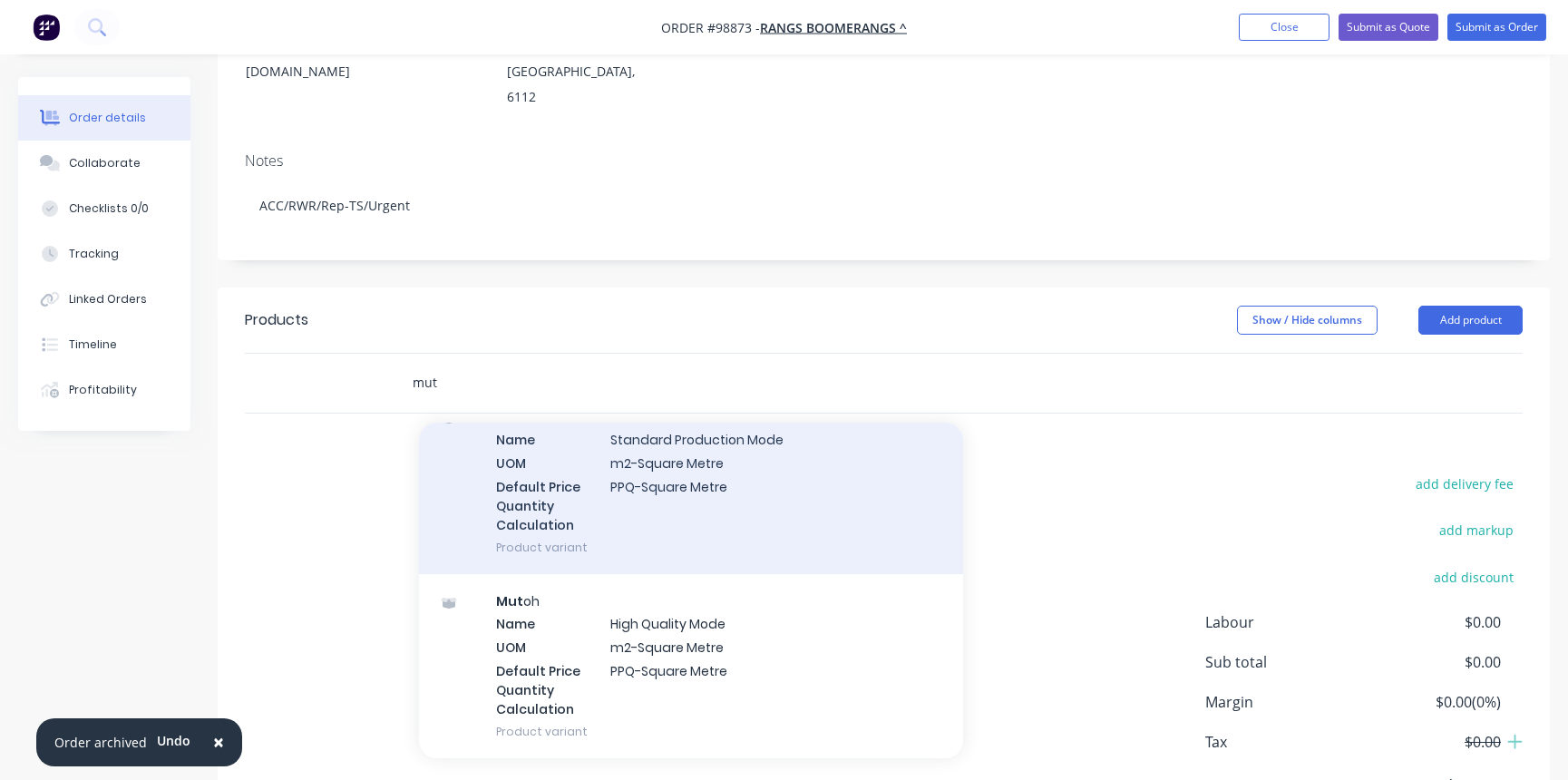
scroll to position [316, 0]
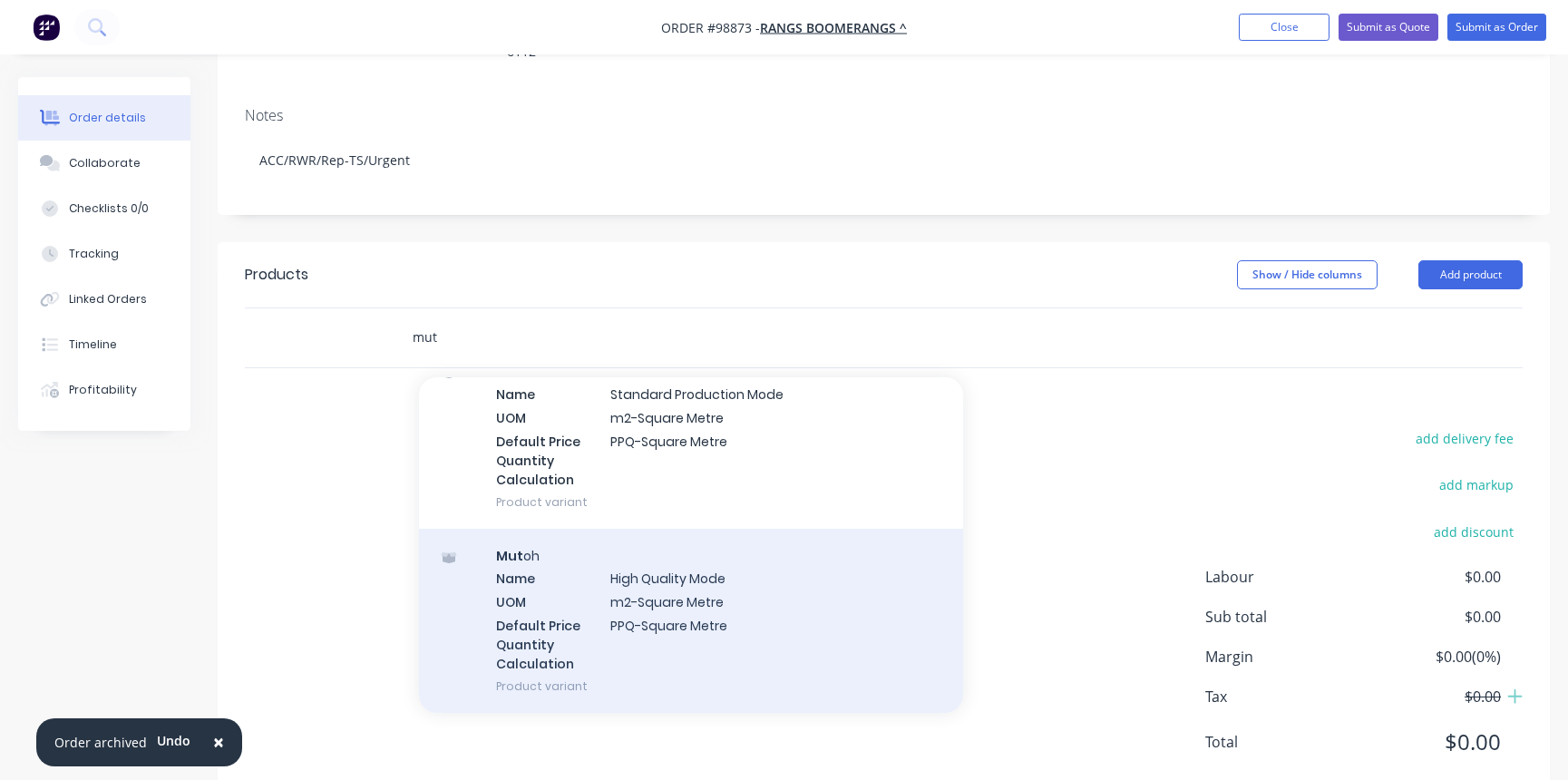
type input "mut"
click at [728, 541] on div "Mut oh Name High Quality Mode UOM m2-Square Metre Default Price Quantity Calcul…" at bounding box center [690, 620] width 545 height 184
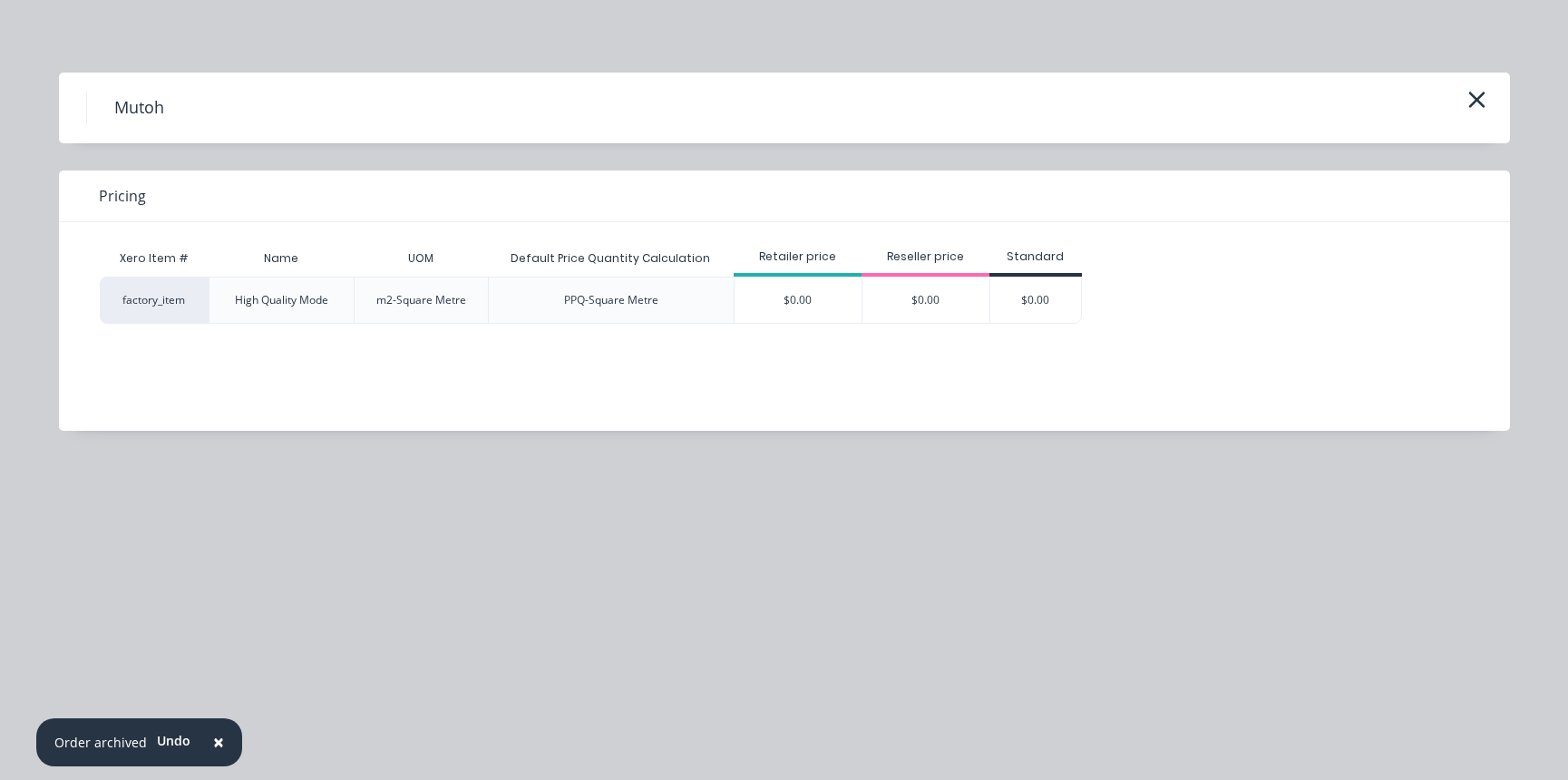
click at [1022, 284] on div "$0.00" at bounding box center [1036, 300] width 91 height 45
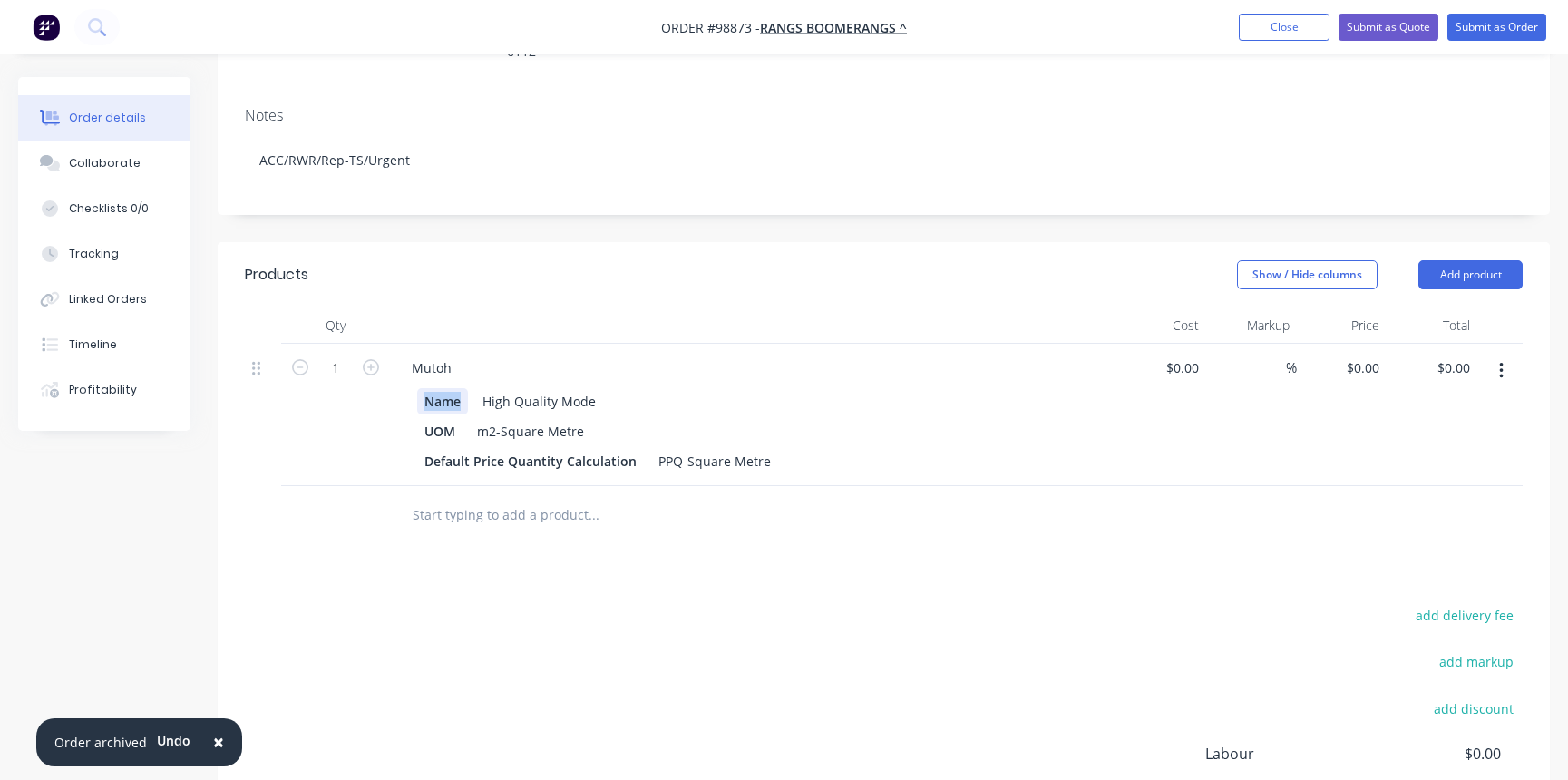
drag, startPoint x: 424, startPoint y: 350, endPoint x: 464, endPoint y: 349, distance: 40.0
click at [464, 388] on div "Name" at bounding box center [443, 401] width 51 height 27
drag, startPoint x: 506, startPoint y: 352, endPoint x: 621, endPoint y: 368, distance: 116.1
click at [648, 388] on div "High Quality Mode" at bounding box center [750, 401] width 664 height 27
drag, startPoint x: 421, startPoint y: 381, endPoint x: 469, endPoint y: 378, distance: 48.1
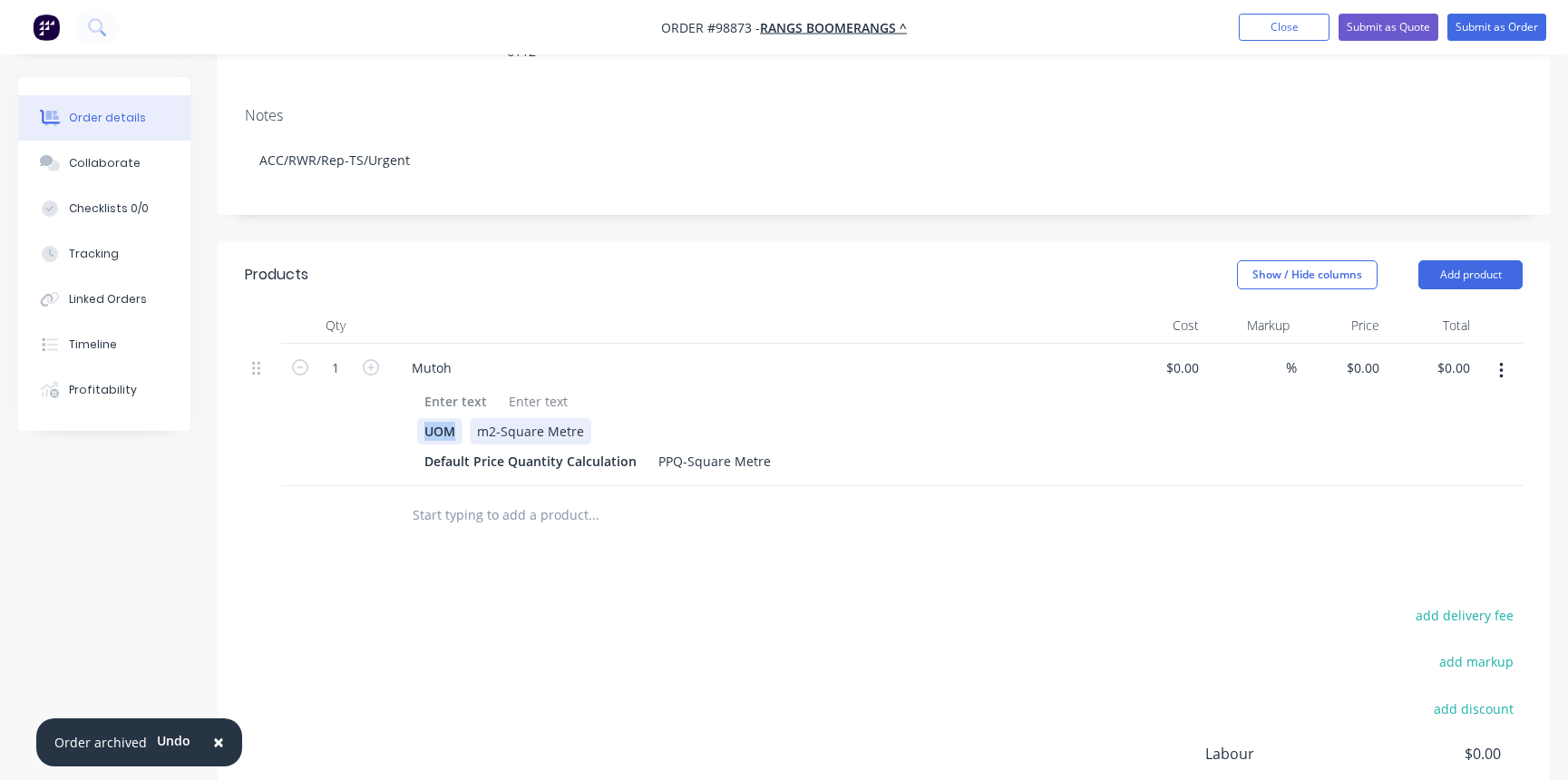
click at [469, 419] on div "UOM m2-Square Metre" at bounding box center [750, 431] width 664 height 27
drag, startPoint x: 510, startPoint y: 379, endPoint x: 664, endPoint y: 384, distance: 154.1
click at [676, 419] on div "m2-Square Metre" at bounding box center [750, 431] width 664 height 27
drag, startPoint x: 450, startPoint y: 408, endPoint x: 645, endPoint y: 410, distance: 195.0
click at [645, 448] on div "Default Price Quantity Calculation PPQ-Square Metre" at bounding box center [750, 461] width 664 height 27
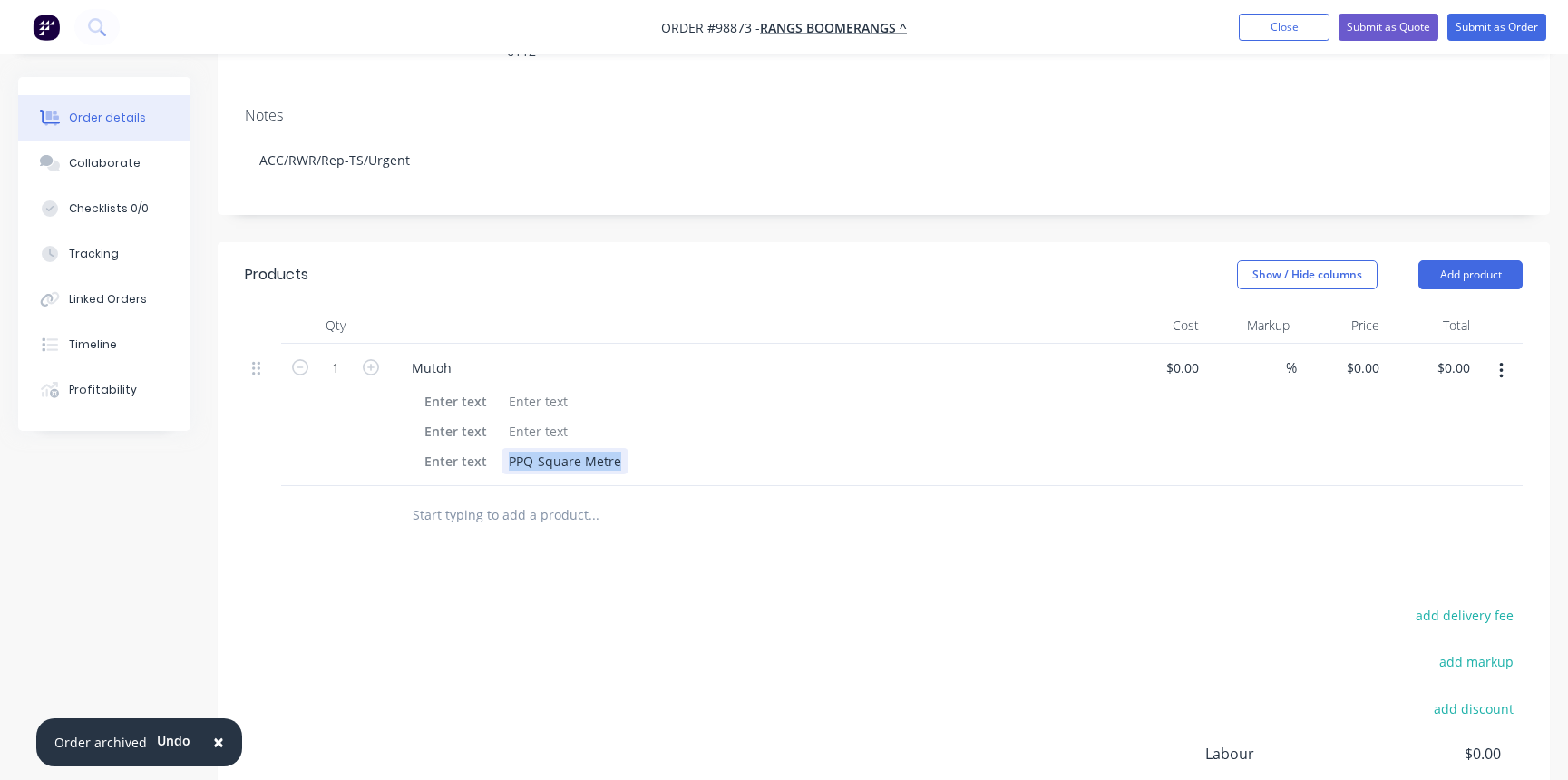
drag, startPoint x: 509, startPoint y: 413, endPoint x: 653, endPoint y: 414, distance: 144.0
click at [653, 448] on div "PPQ-Square Metre" at bounding box center [750, 461] width 664 height 27
drag, startPoint x: 452, startPoint y: 315, endPoint x: 479, endPoint y: 327, distance: 29.5
click at [452, 355] on div "Mutoh" at bounding box center [431, 367] width 69 height 27
click at [512, 388] on div at bounding box center [538, 401] width 74 height 27
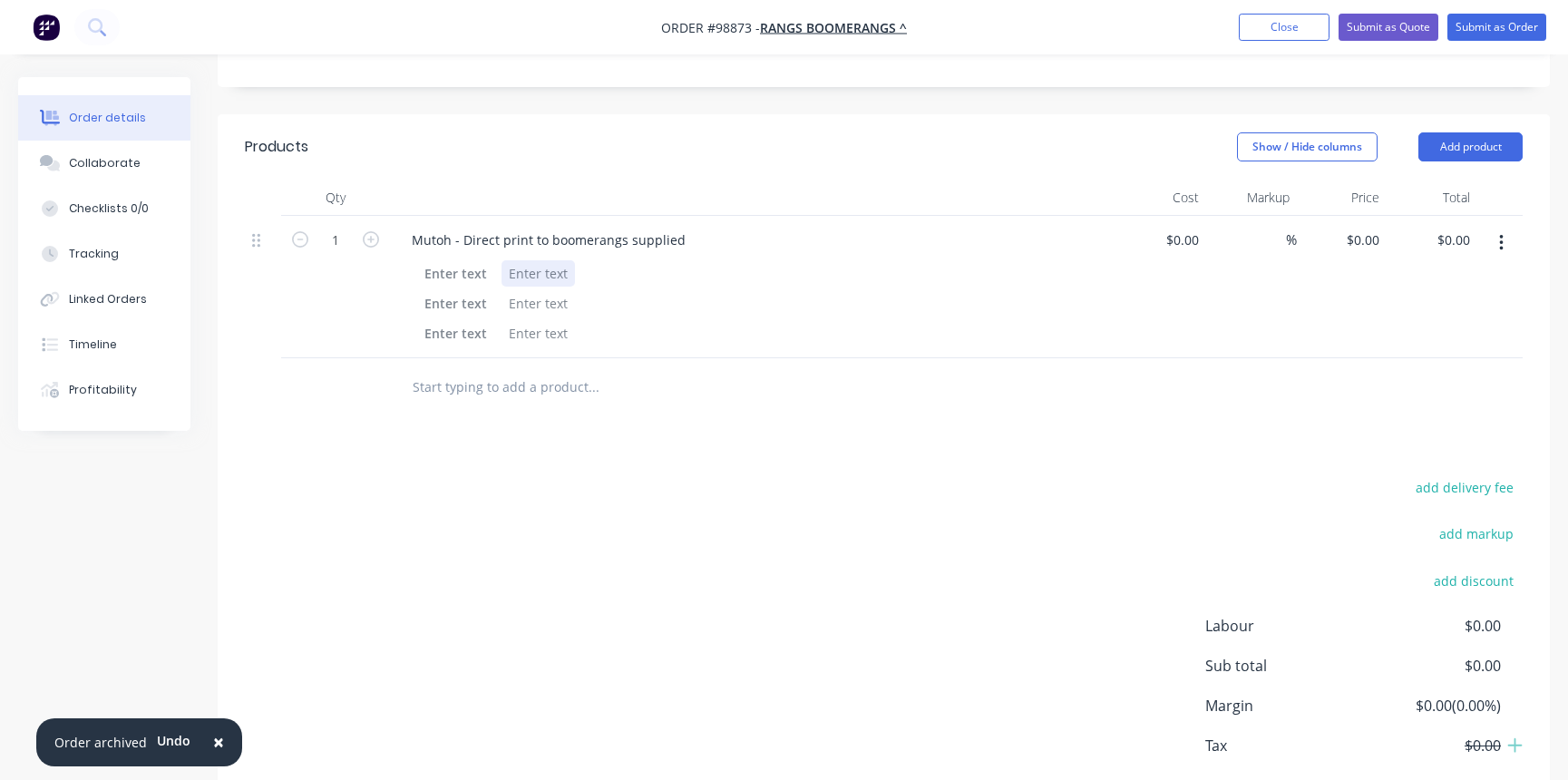
scroll to position [493, 0]
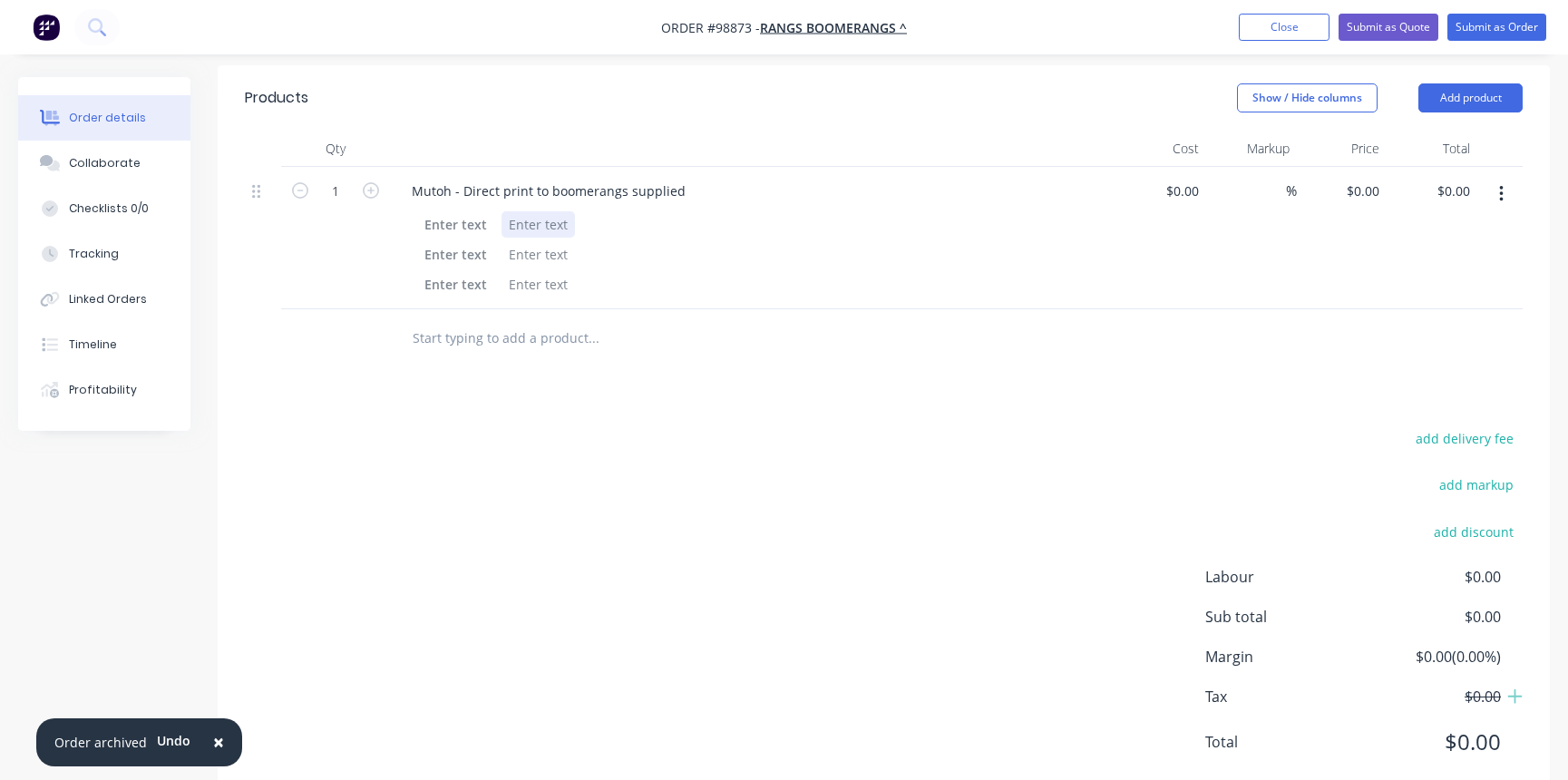
click at [526, 212] on div at bounding box center [538, 225] width 74 height 27
click at [1191, 177] on input at bounding box center [1196, 190] width 21 height 27
type input "$105.00"
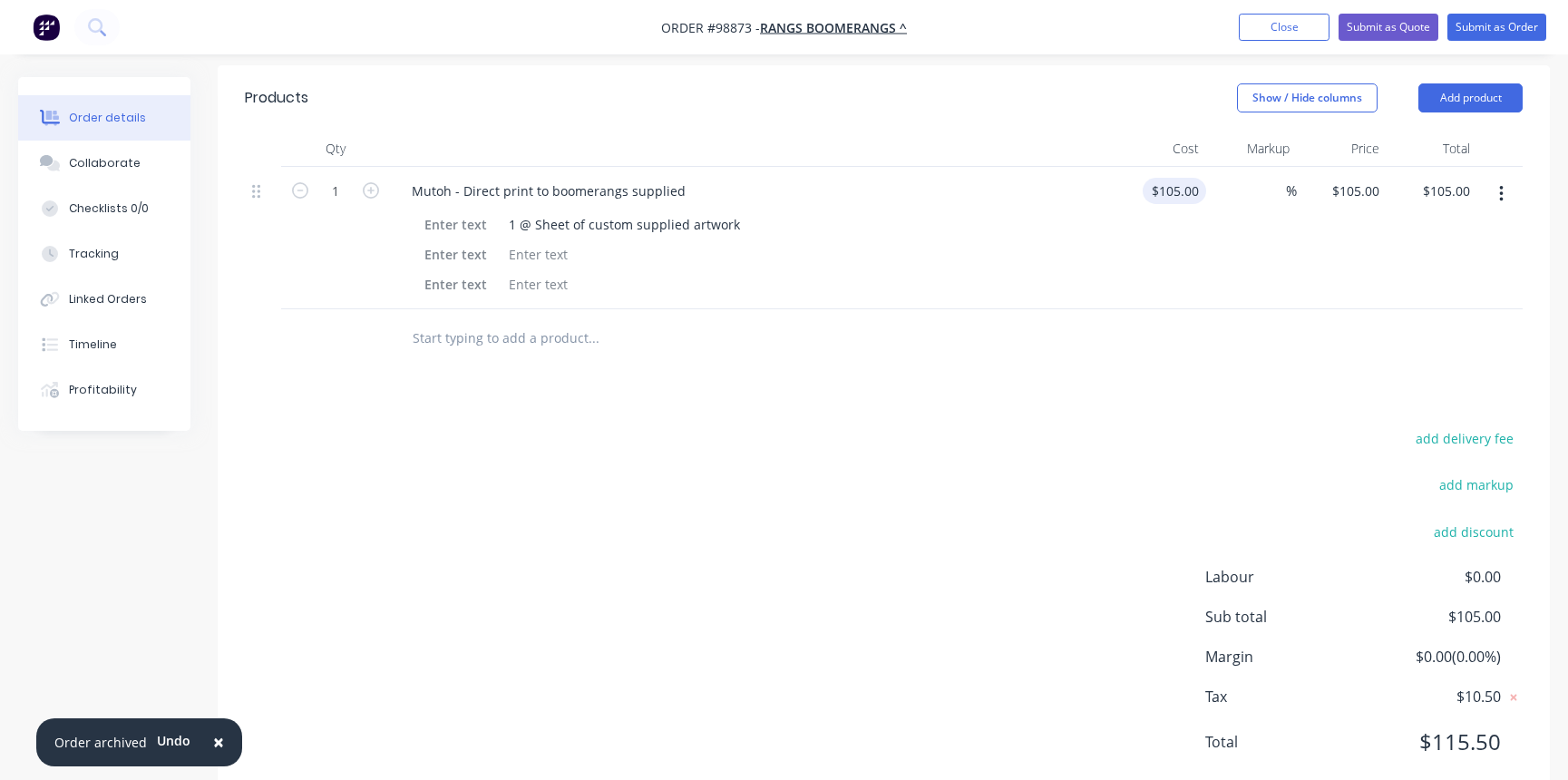
type input "105"
type input "105.00"
type input "$105.00"
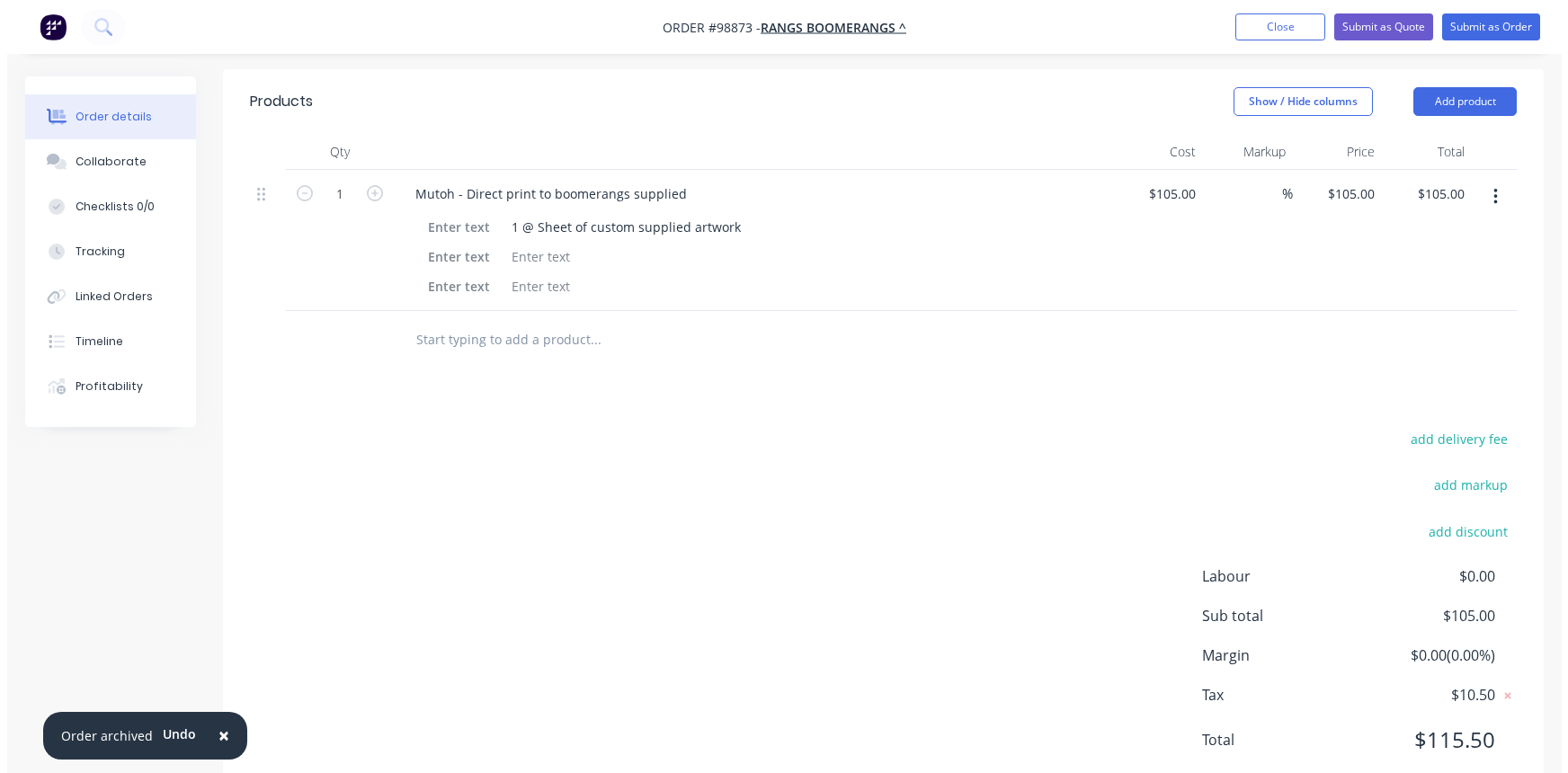
scroll to position [0, 0]
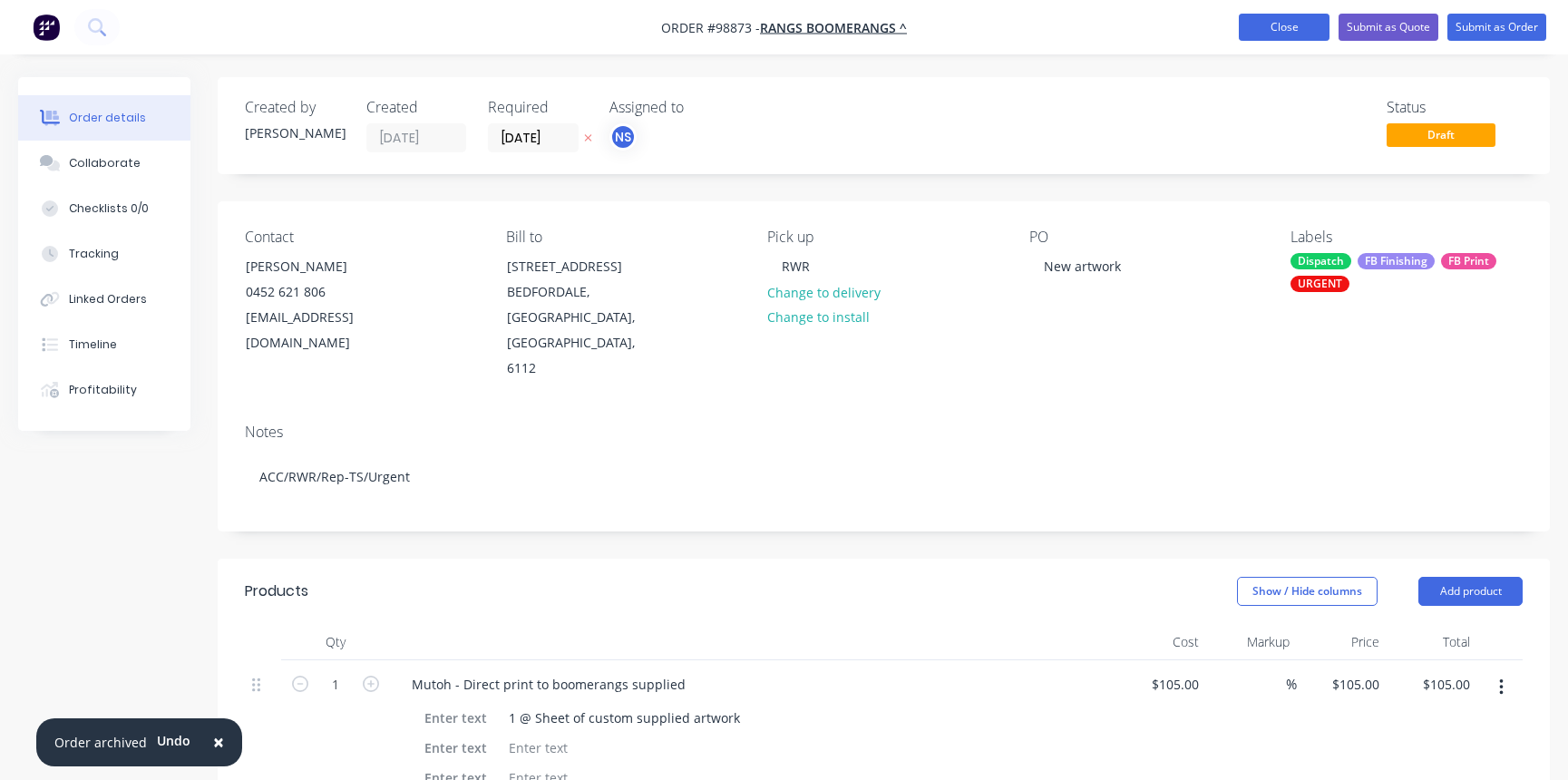
click at [1273, 27] on button "Close" at bounding box center [1284, 28] width 91 height 28
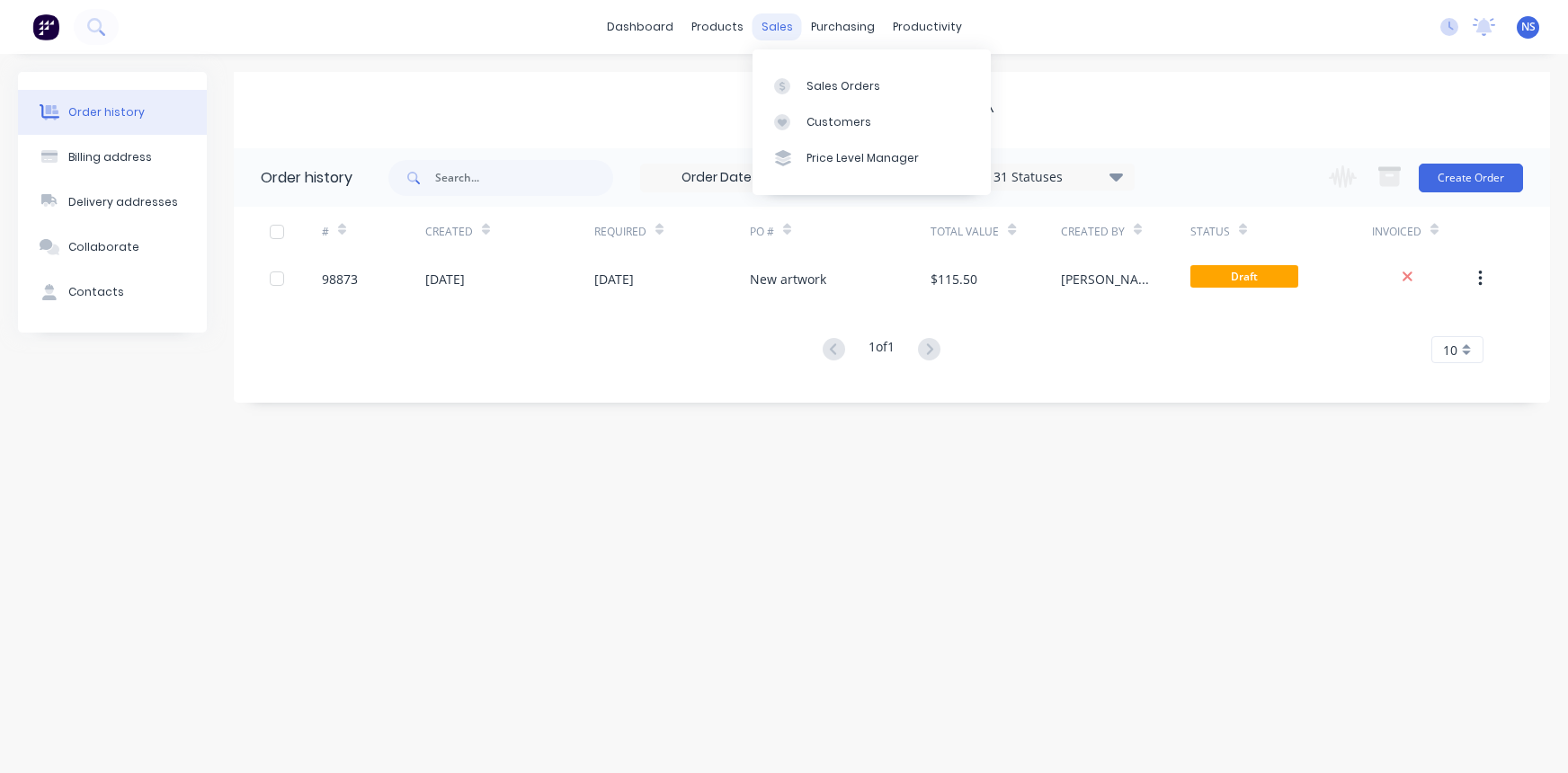
click at [781, 27] on div "sales" at bounding box center [777, 27] width 50 height 27
click at [802, 87] on link "Sales Orders" at bounding box center [872, 85] width 238 height 36
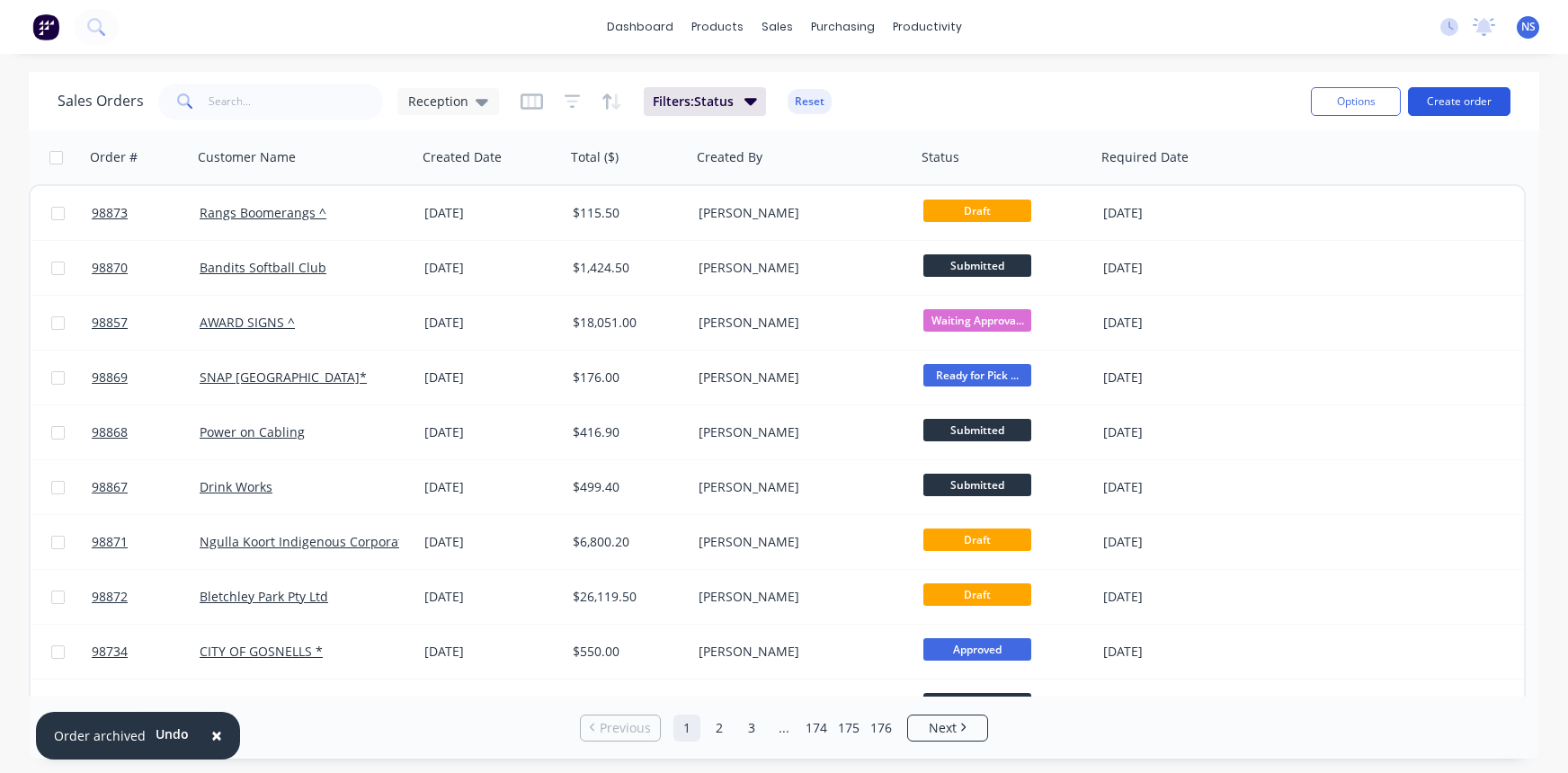
click at [1460, 108] on button "Create order" at bounding box center [1459, 101] width 103 height 28
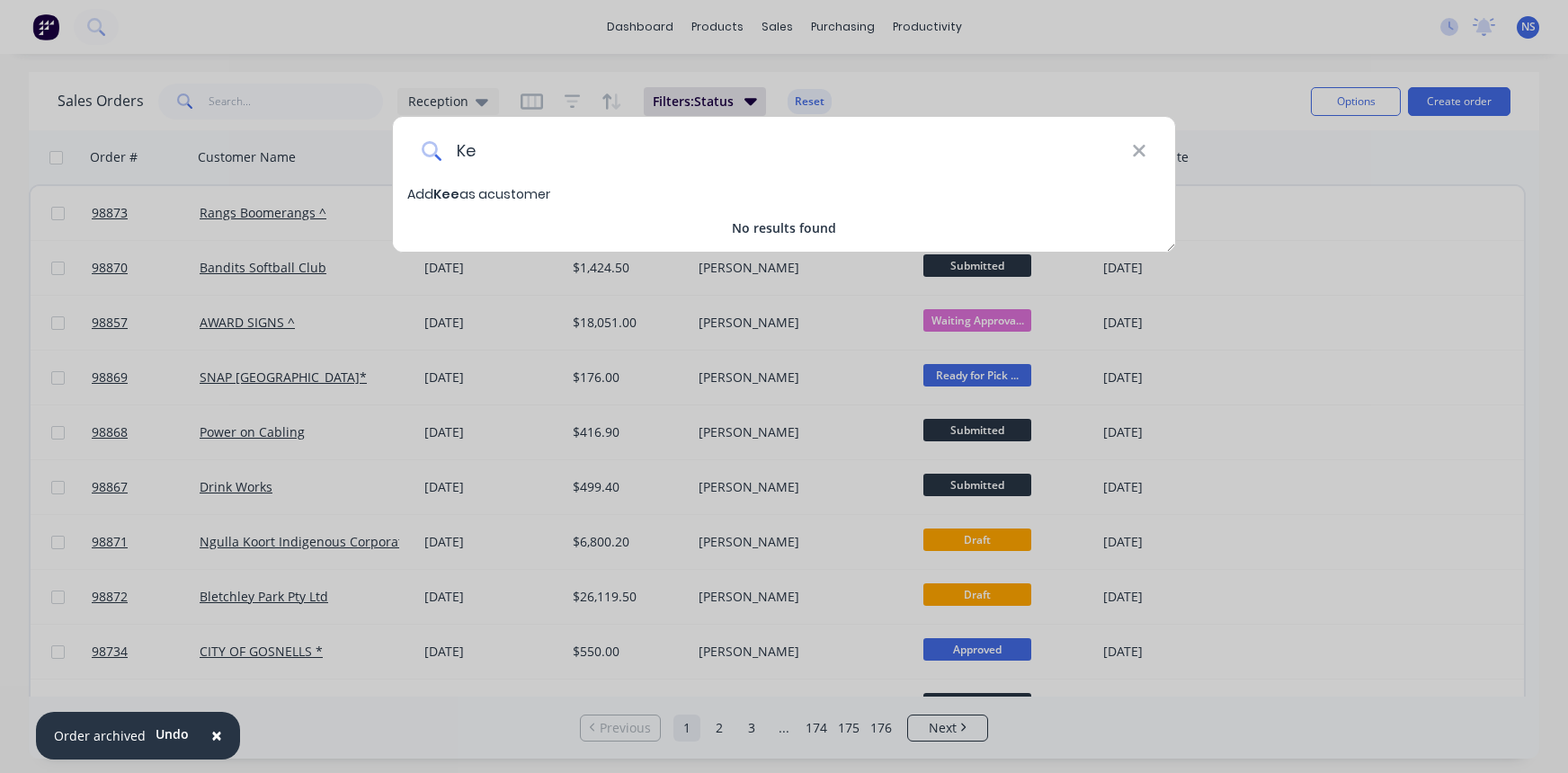
type input "K"
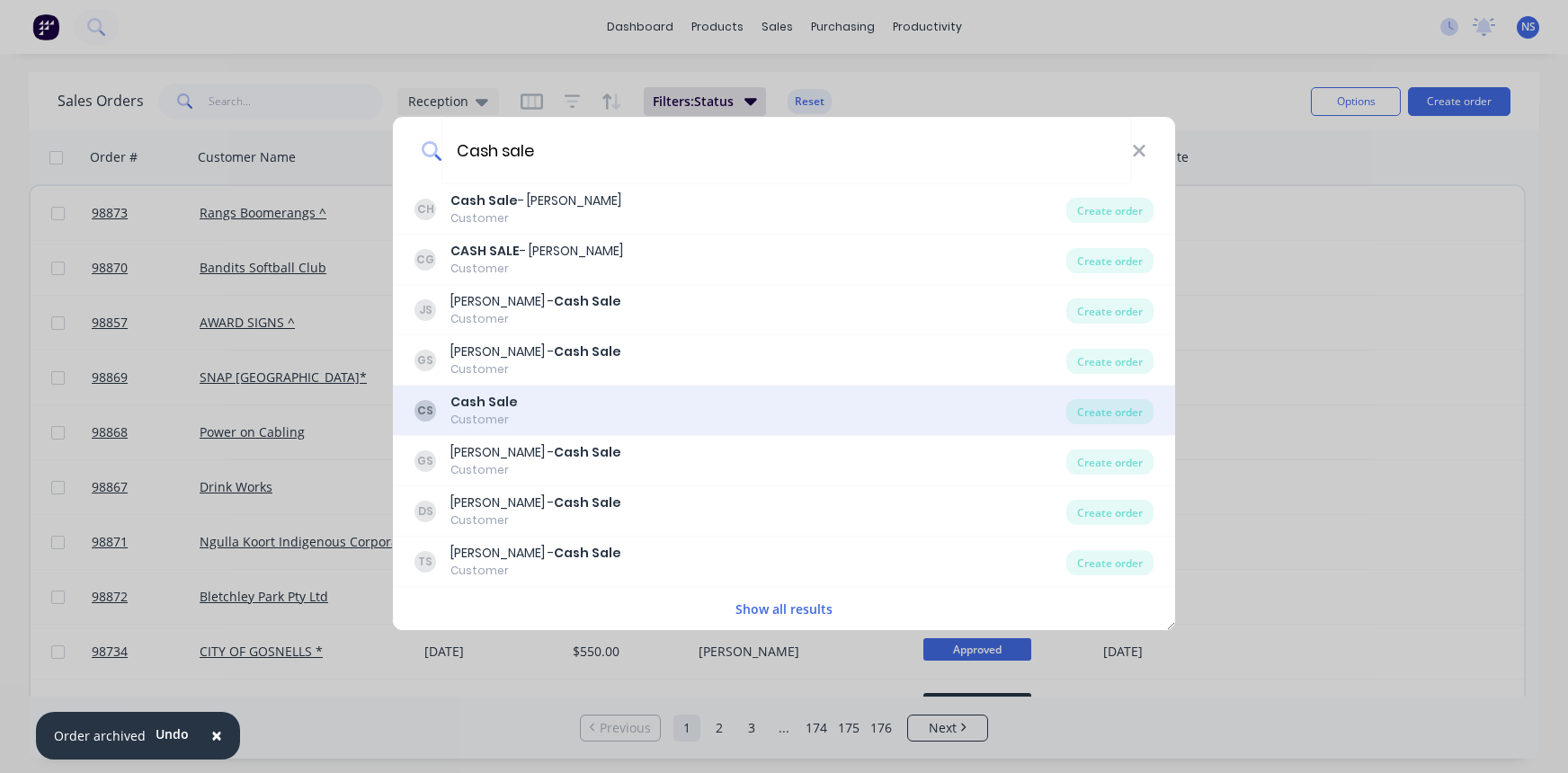
type input "Cash sale"
click at [665, 410] on div "CS Cash Sale Customer" at bounding box center [741, 410] width 652 height 35
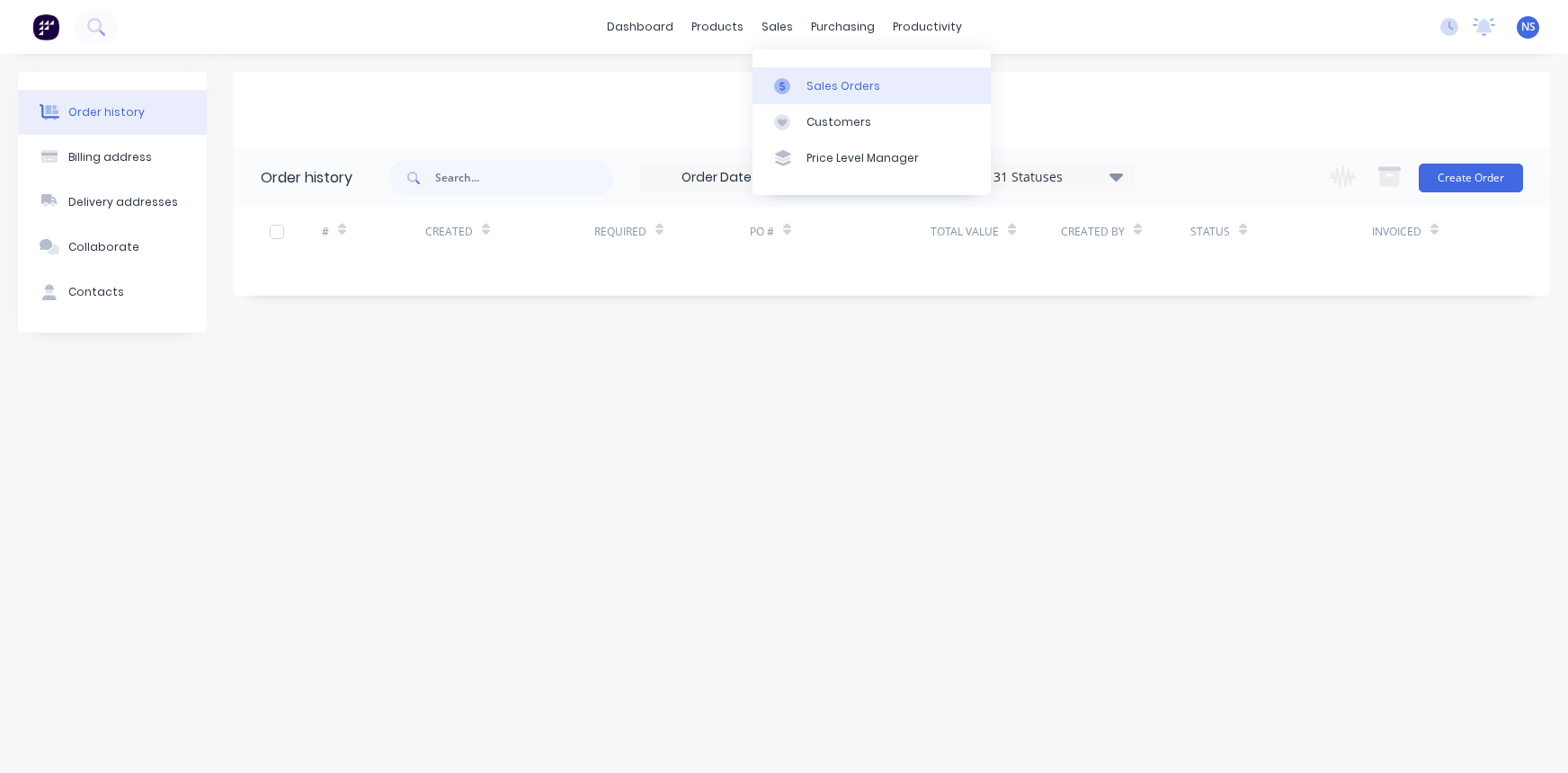
click at [824, 78] on div "Sales Orders" at bounding box center [844, 86] width 74 height 17
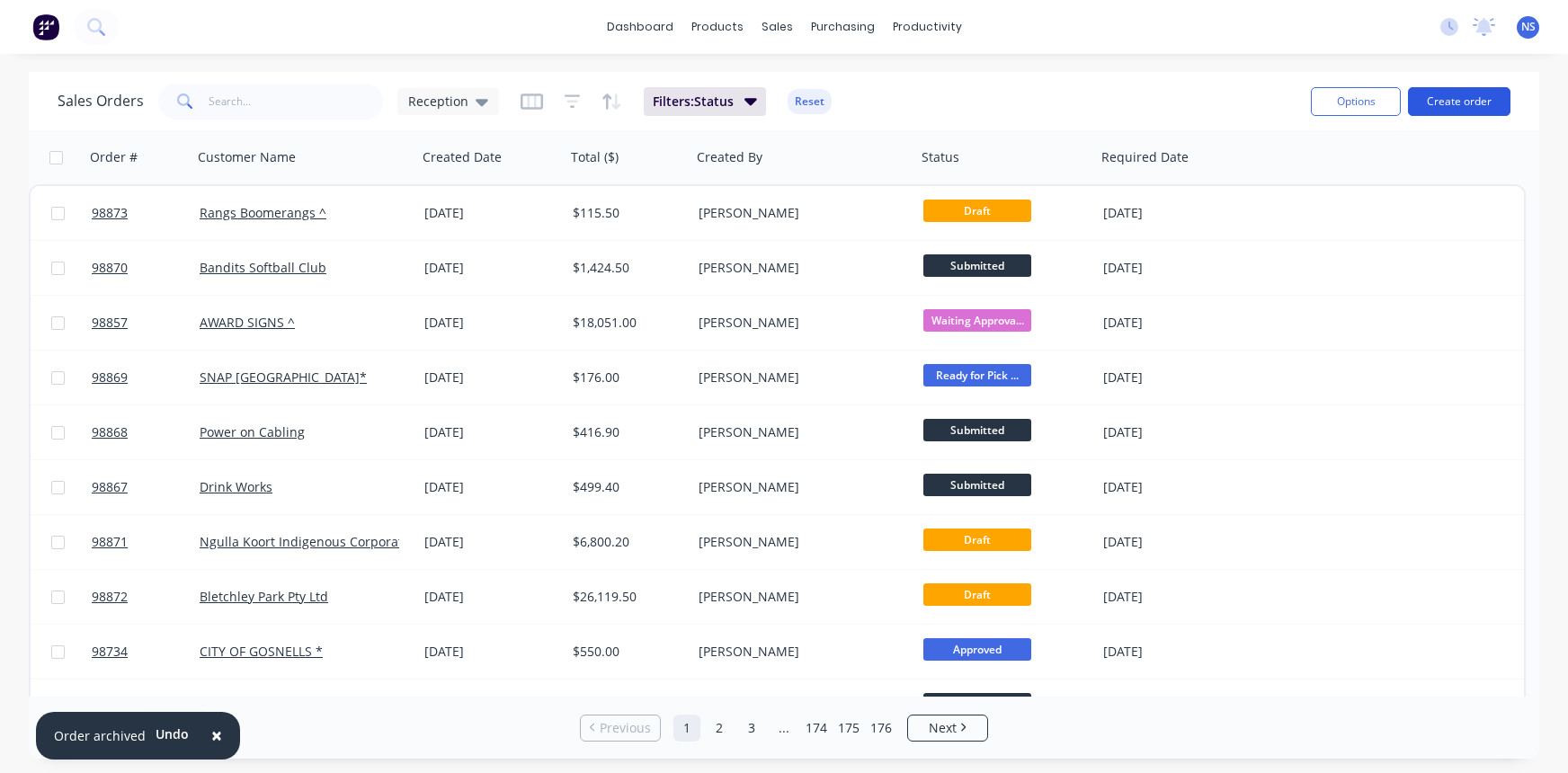
click at [1422, 107] on button "Create order" at bounding box center [1459, 101] width 103 height 28
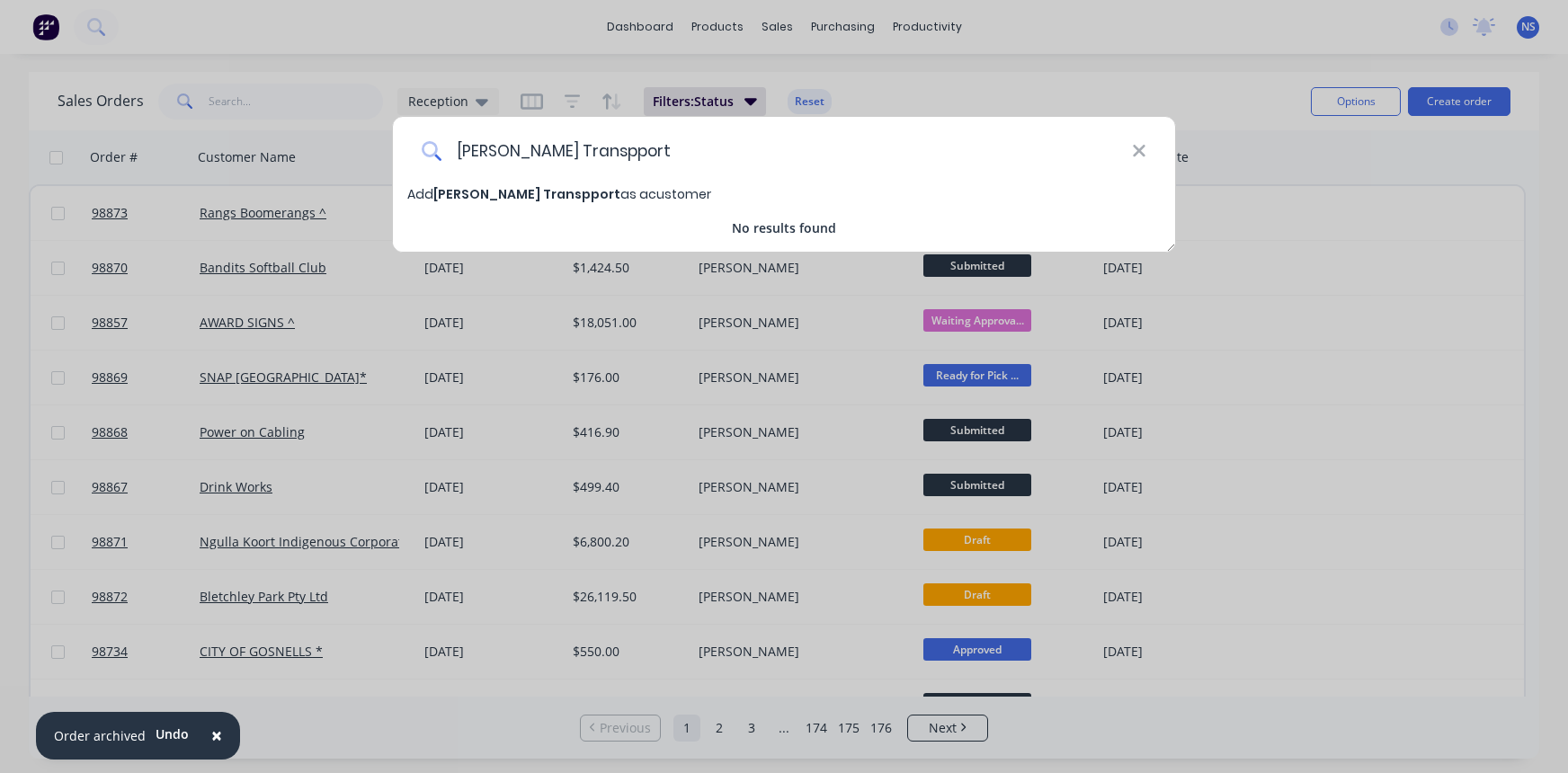
drag, startPoint x: 574, startPoint y: 153, endPoint x: 586, endPoint y: 167, distance: 18.4
click at [574, 152] on input "[PERSON_NAME] Transpport" at bounding box center [786, 150] width 690 height 67
type input "[PERSON_NAME] Transport"
click at [485, 194] on span "[PERSON_NAME] Transport" at bounding box center [522, 194] width 178 height 18
select select "AU"
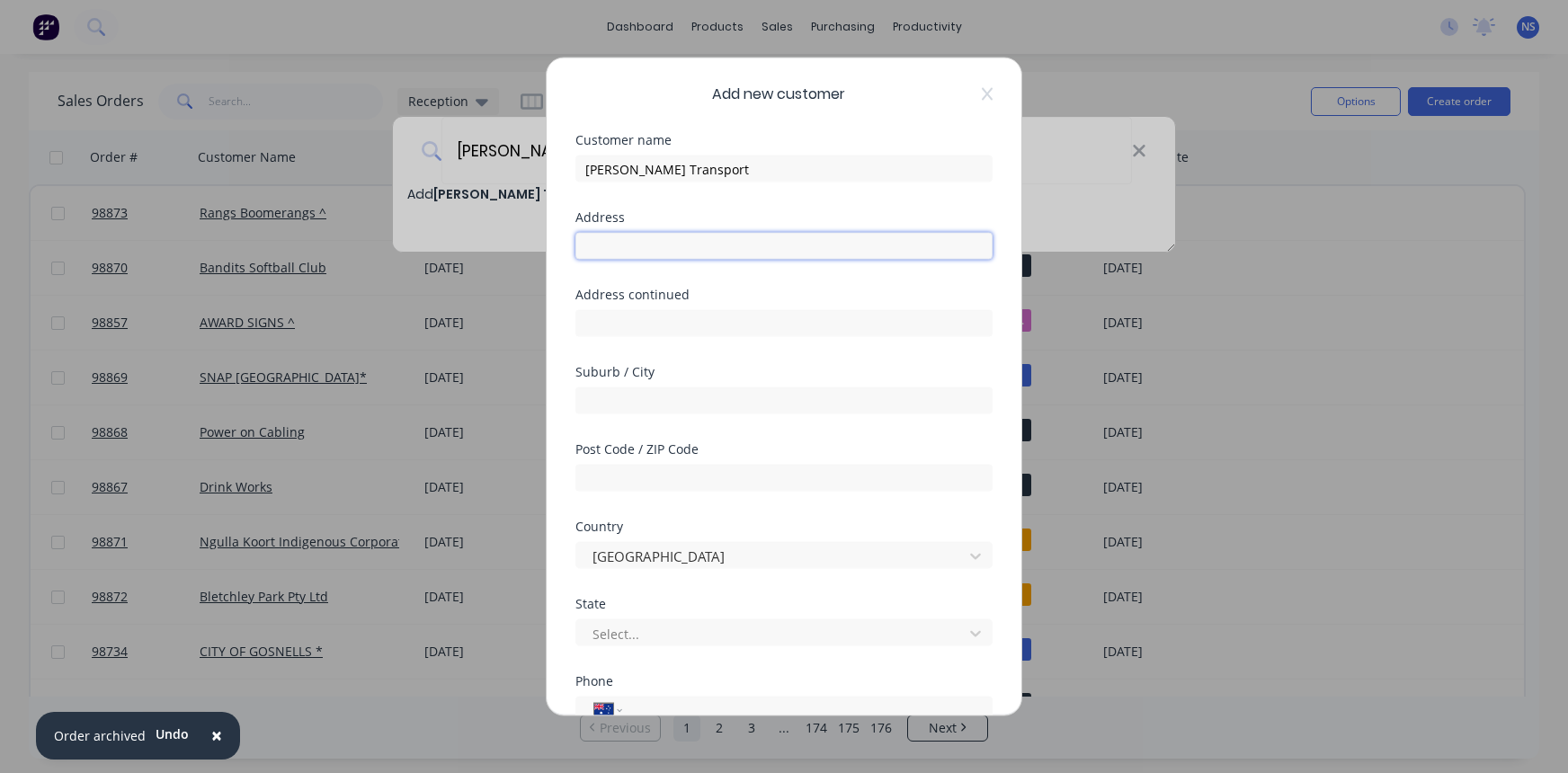
click at [607, 249] on input "text" at bounding box center [783, 247] width 417 height 27
type input "[STREET_ADDRESS]"
drag, startPoint x: 632, startPoint y: 416, endPoint x: 625, endPoint y: 407, distance: 11.4
click at [632, 416] on div "Suburb / City" at bounding box center [783, 404] width 417 height 77
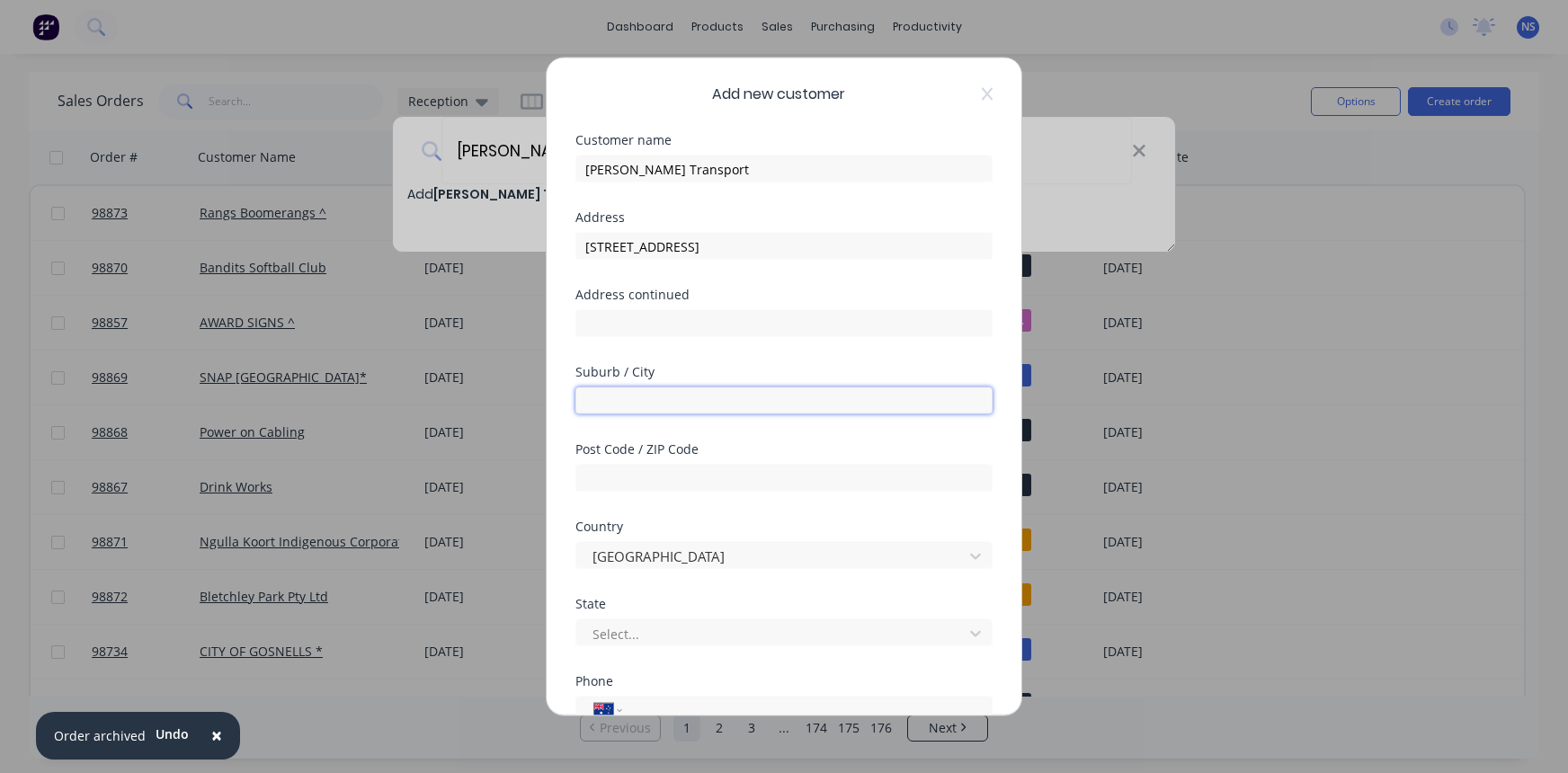
click at [623, 404] on input "text" at bounding box center [783, 401] width 417 height 27
type input "Maddington"
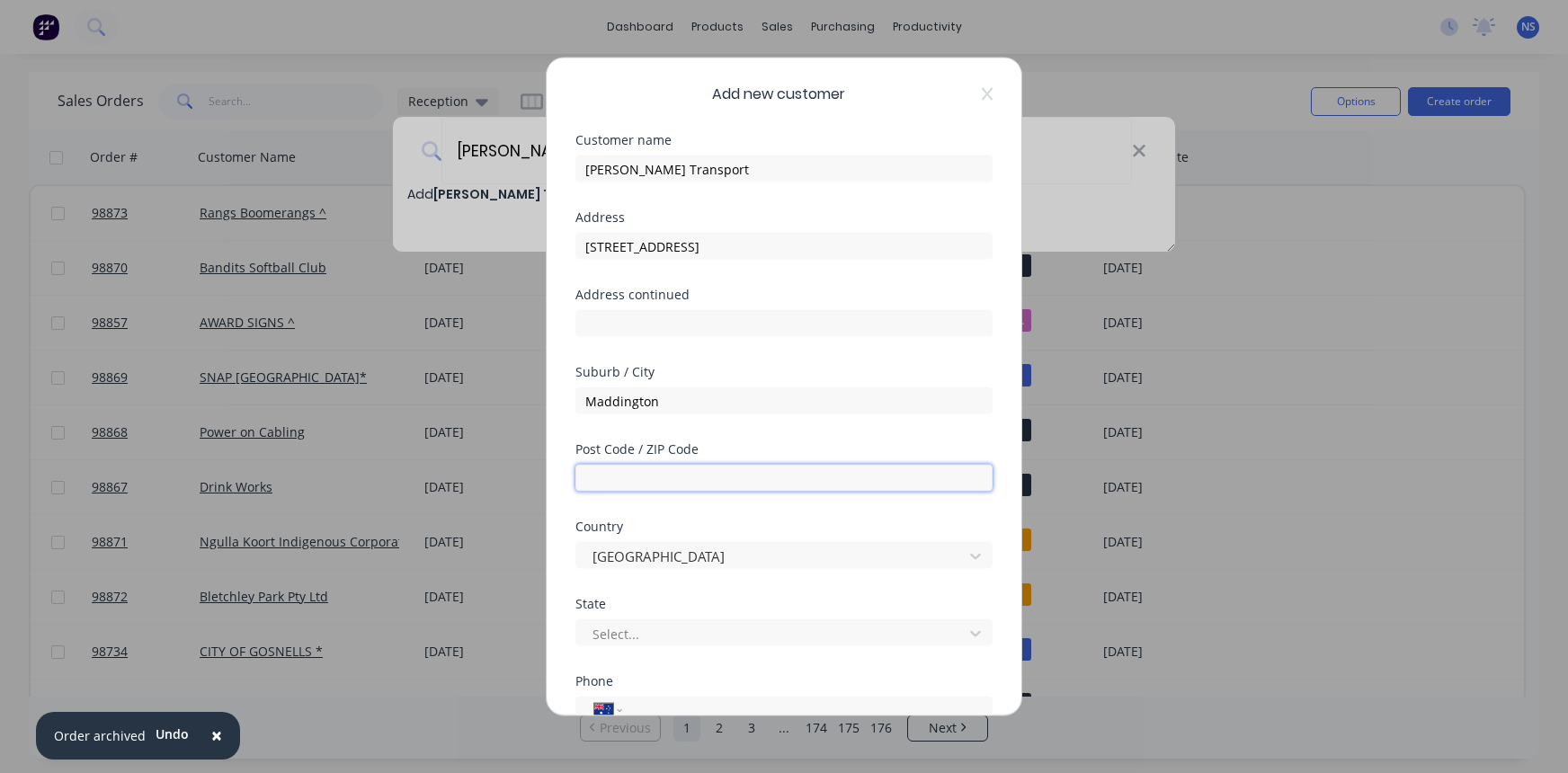
click at [644, 486] on input "text" at bounding box center [783, 478] width 417 height 27
type input "6109"
click at [663, 624] on div at bounding box center [772, 632] width 363 height 22
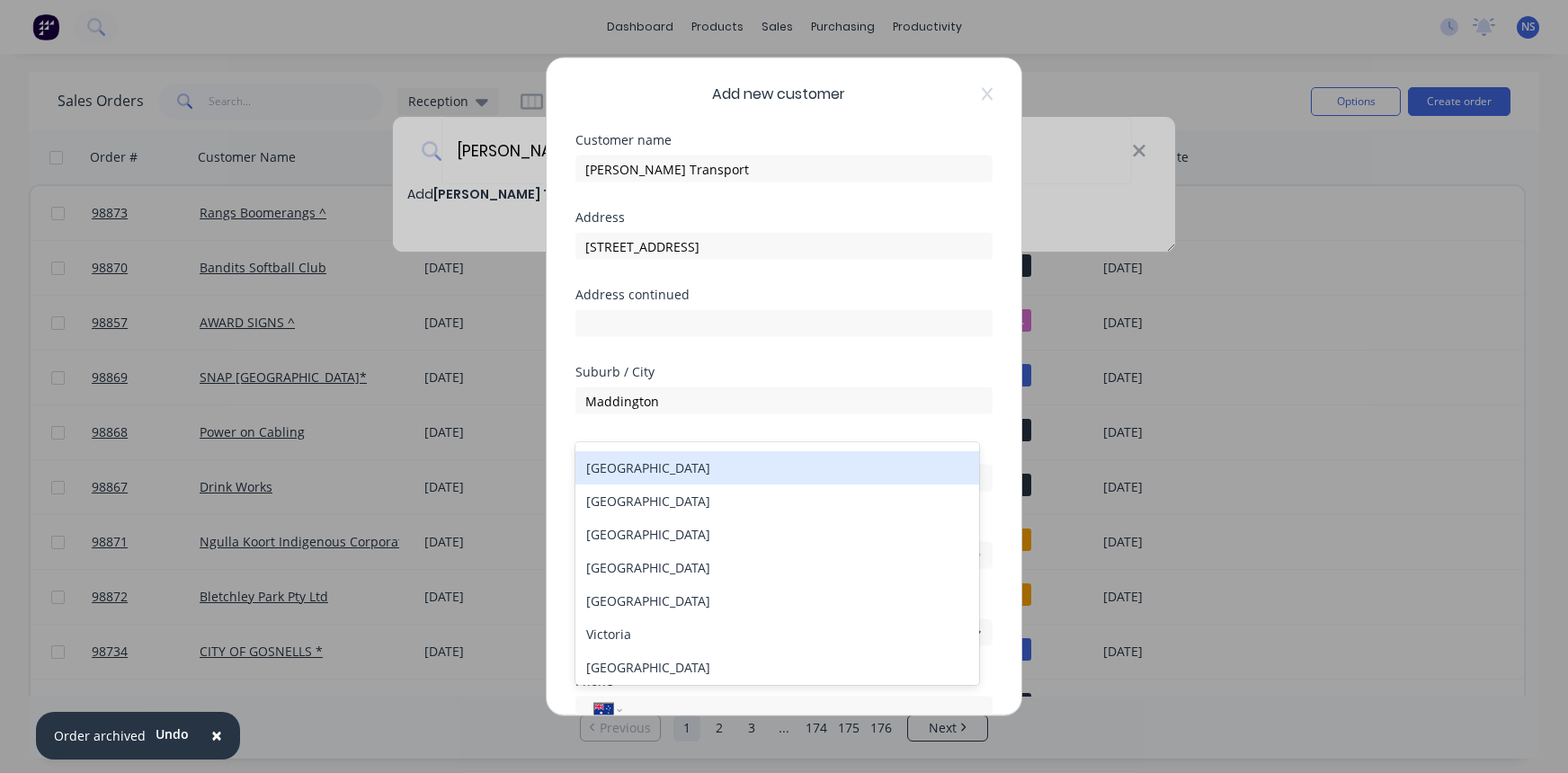
scroll to position [221, 0]
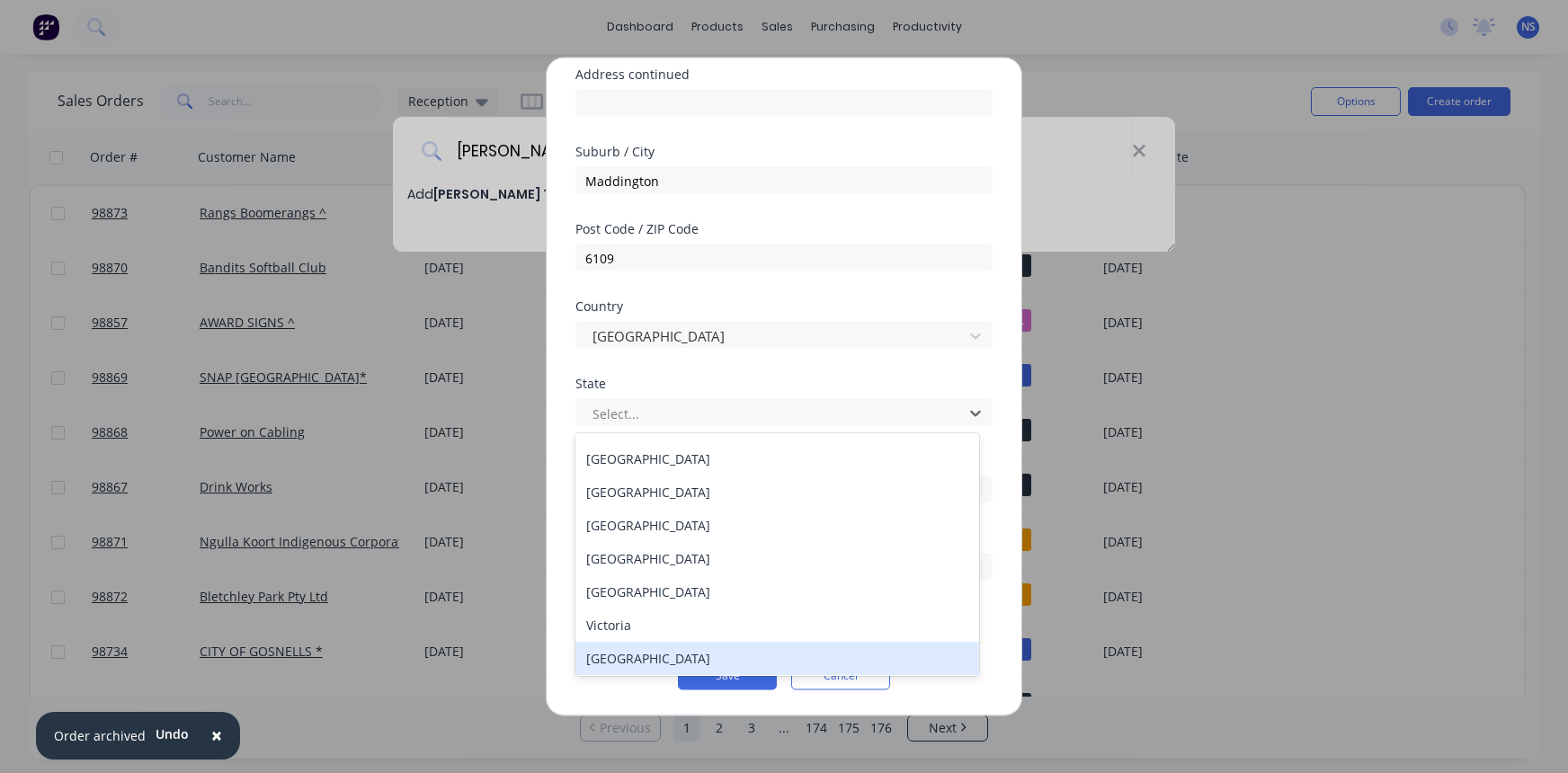
click at [746, 660] on div "[GEOGRAPHIC_DATA]" at bounding box center [776, 659] width 403 height 33
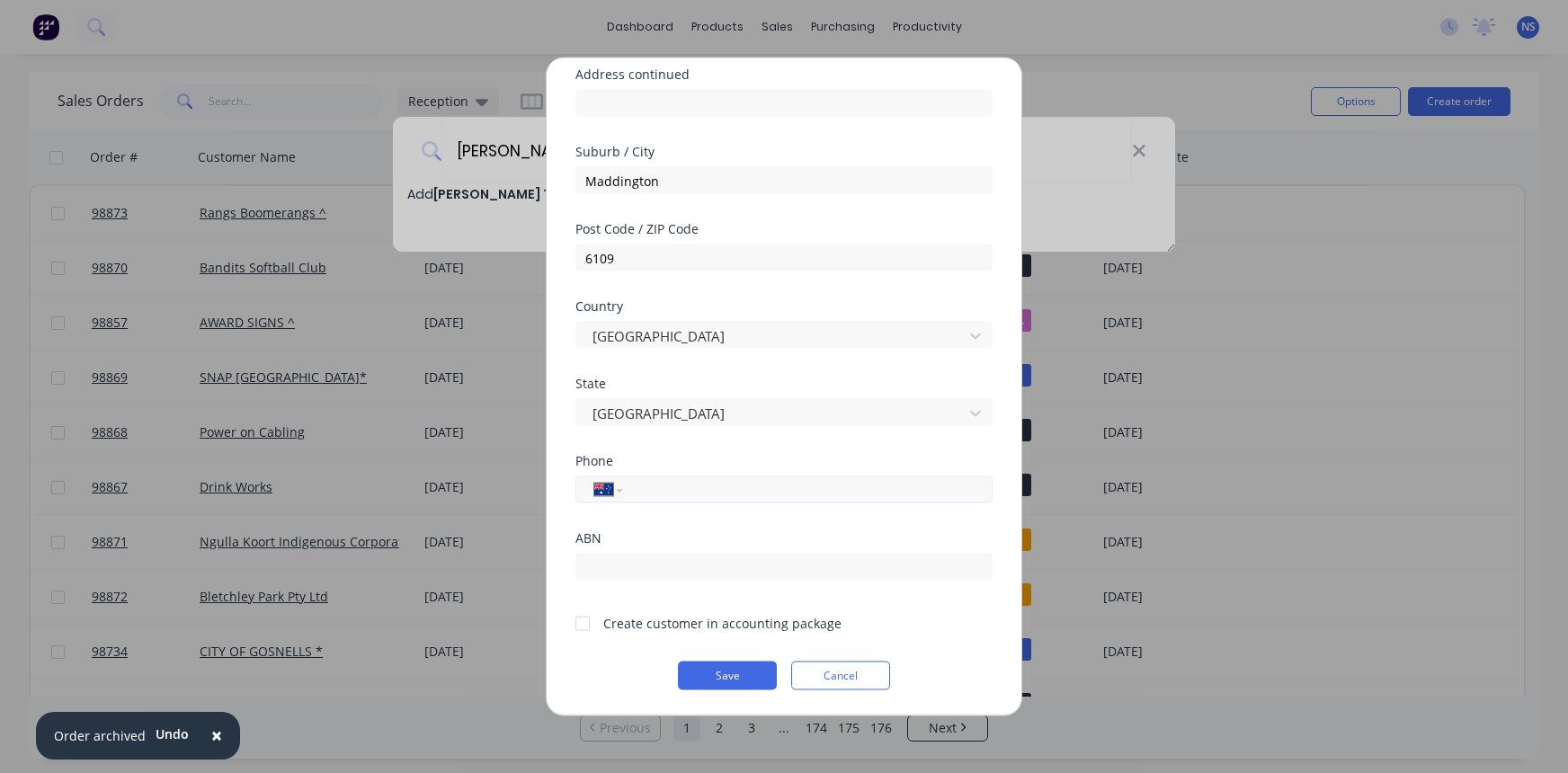
click at [661, 492] on input "tel" at bounding box center [804, 489] width 339 height 20
type input "0400 316 634"
click at [584, 623] on div at bounding box center [582, 623] width 36 height 36
click at [721, 677] on button "Save" at bounding box center [726, 675] width 99 height 28
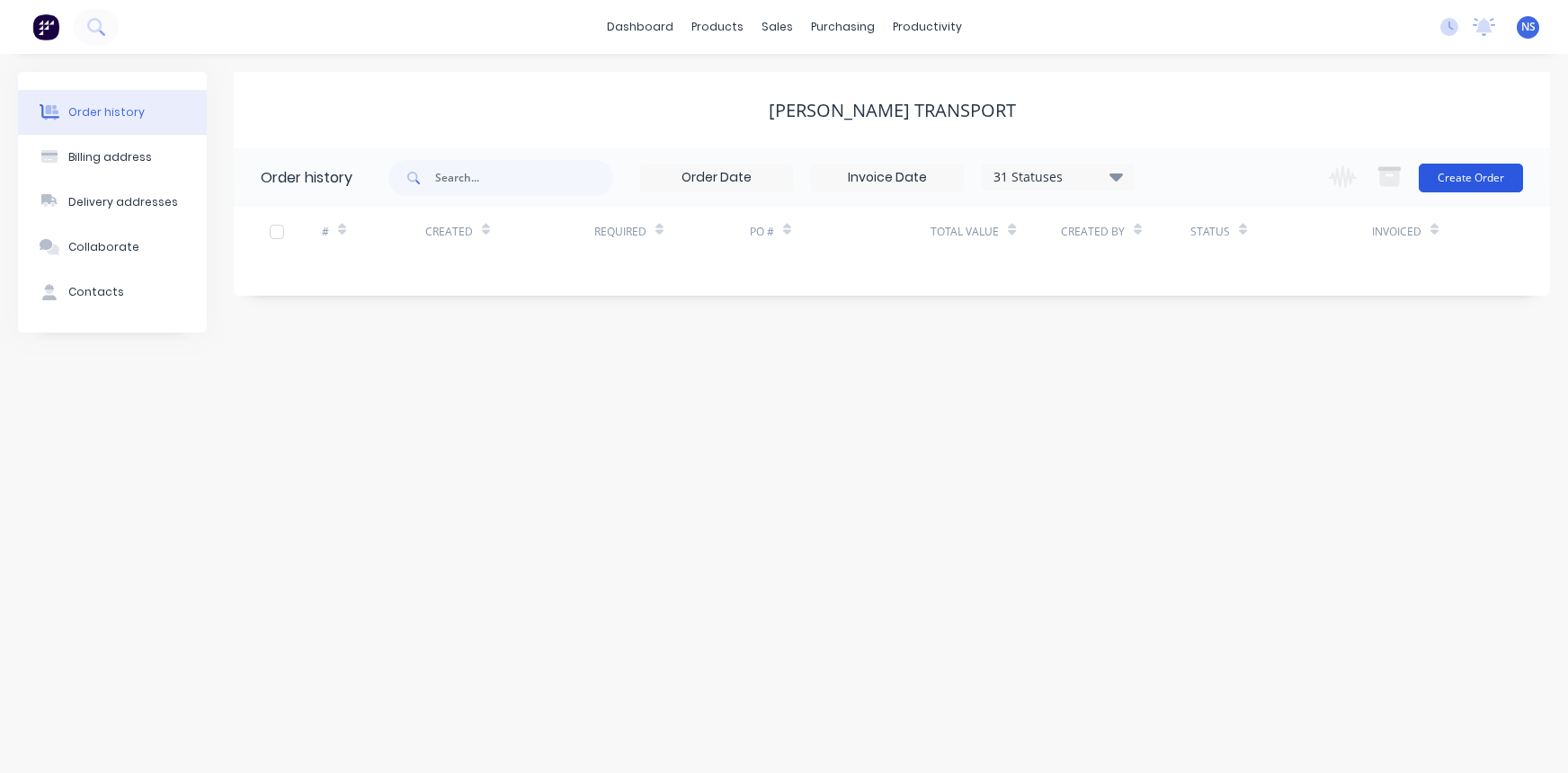
click at [1464, 176] on button "Create Order" at bounding box center [1470, 178] width 104 height 28
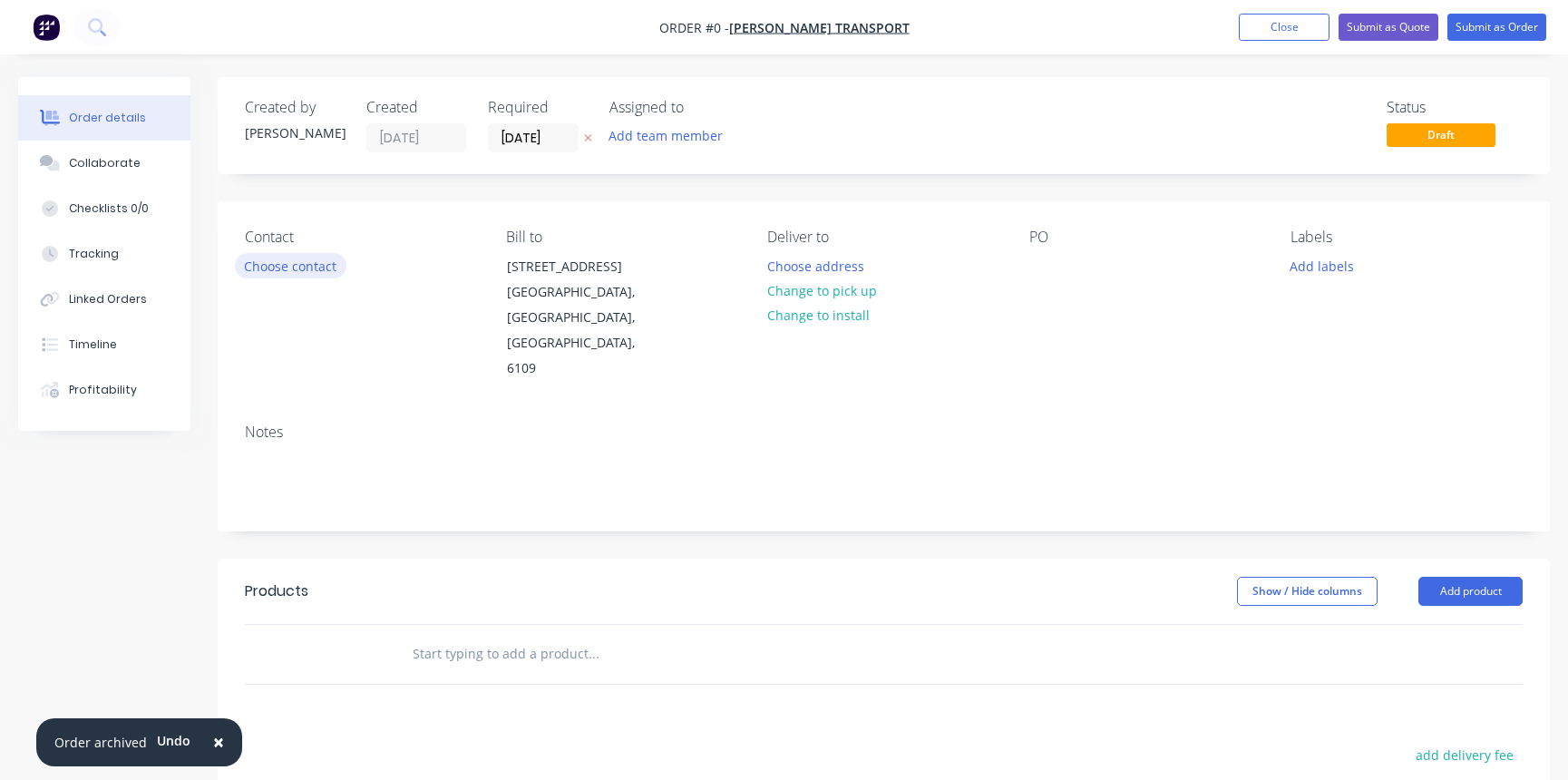
click at [287, 269] on button "Choose contact" at bounding box center [291, 265] width 111 height 25
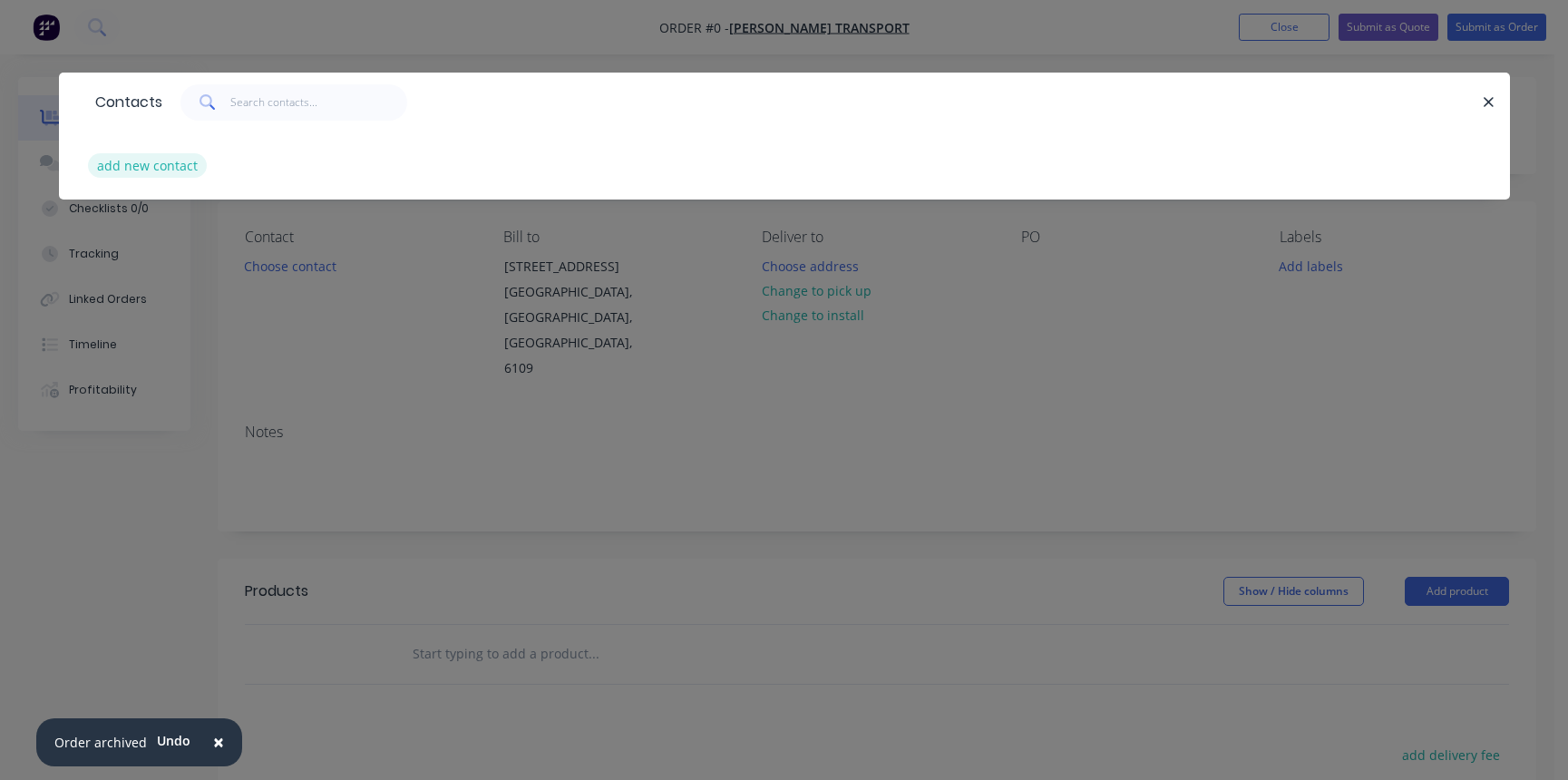
click at [160, 162] on button "add new contact" at bounding box center [148, 165] width 120 height 25
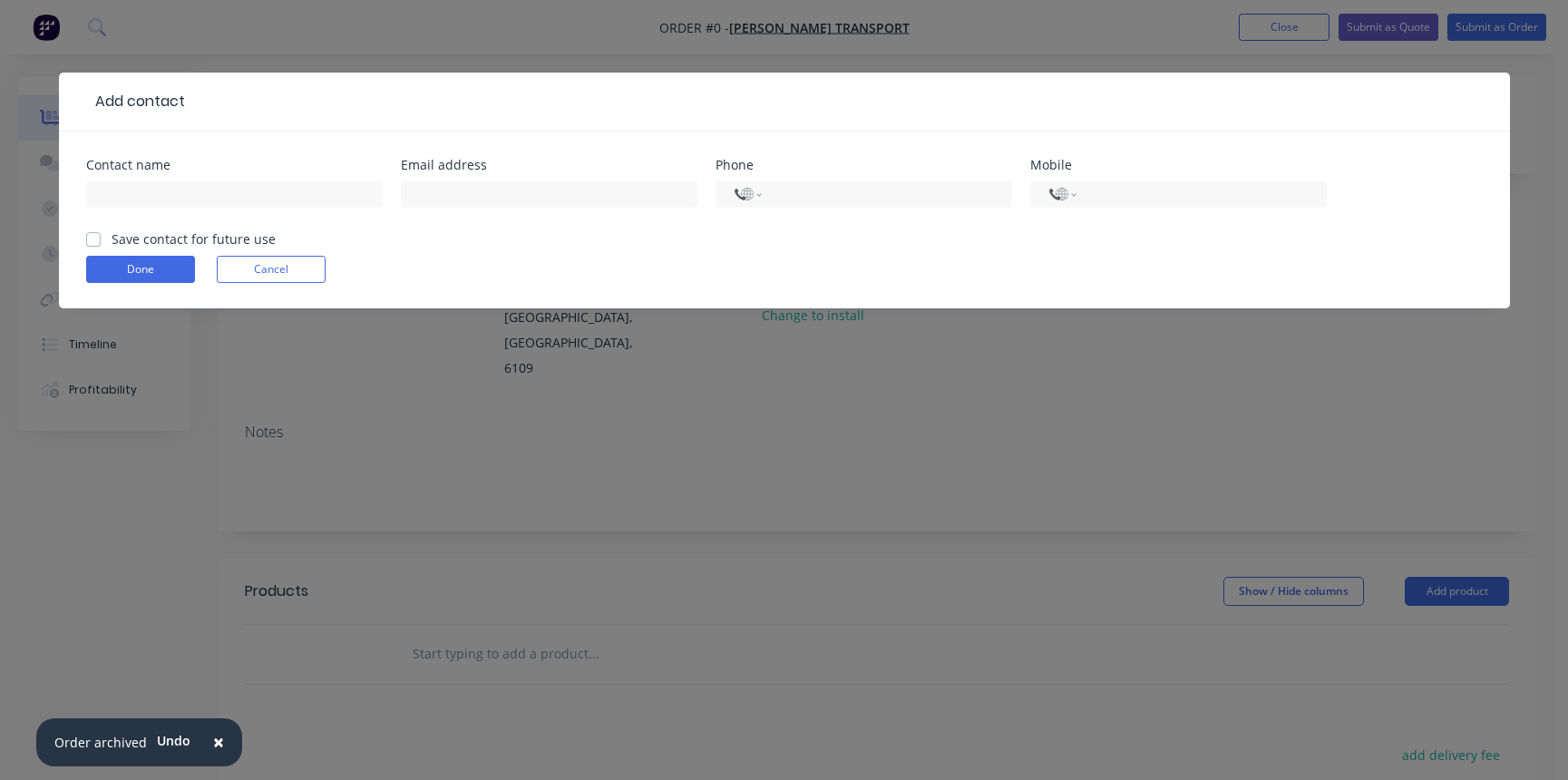
select select "AU"
click at [195, 197] on input "text" at bounding box center [233, 194] width 296 height 28
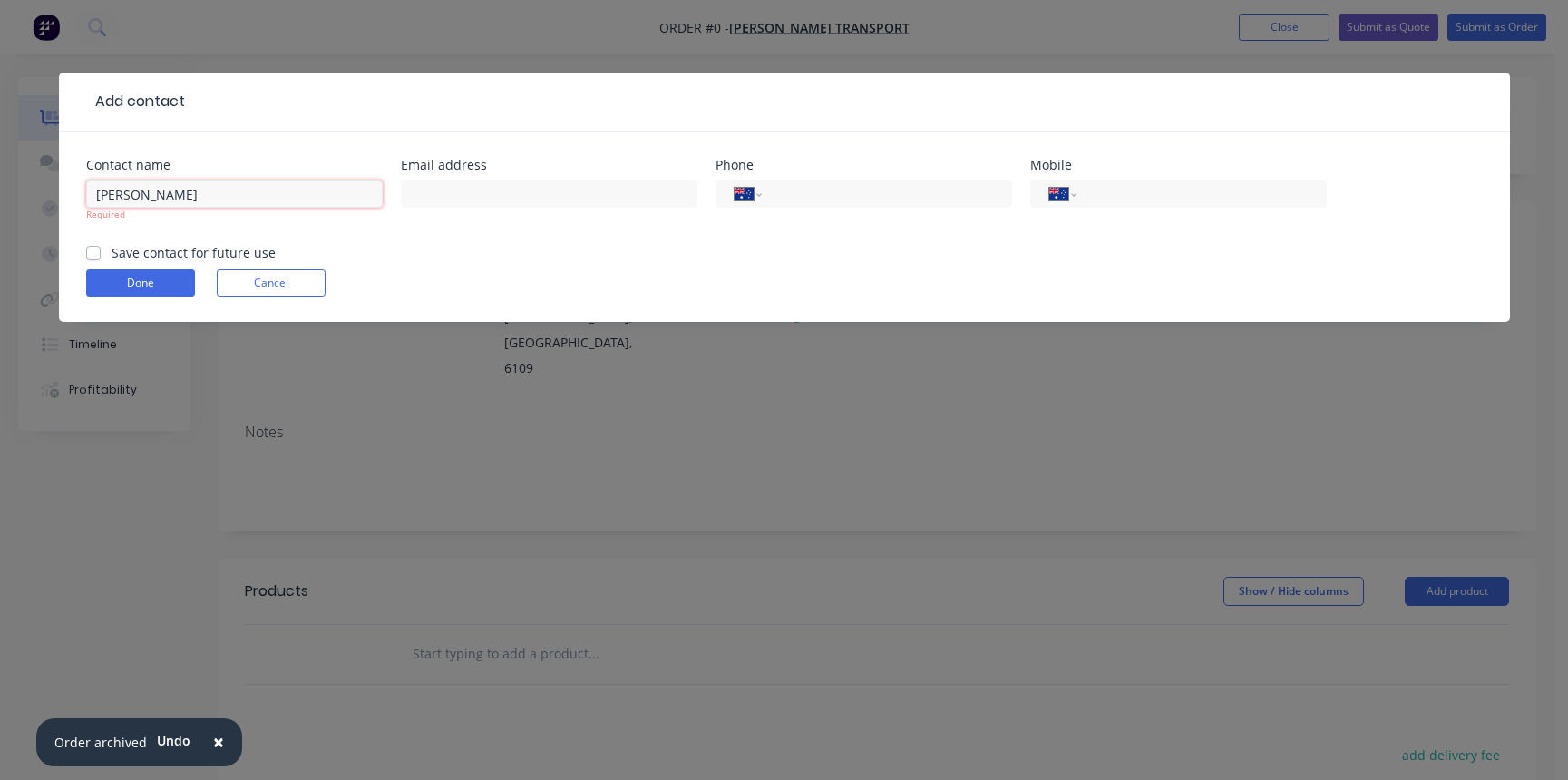
type input "[PERSON_NAME]"
type input "[EMAIL_ADDRESS][DOMAIN_NAME]"
click at [1103, 187] on input "tel" at bounding box center [1198, 194] width 218 height 21
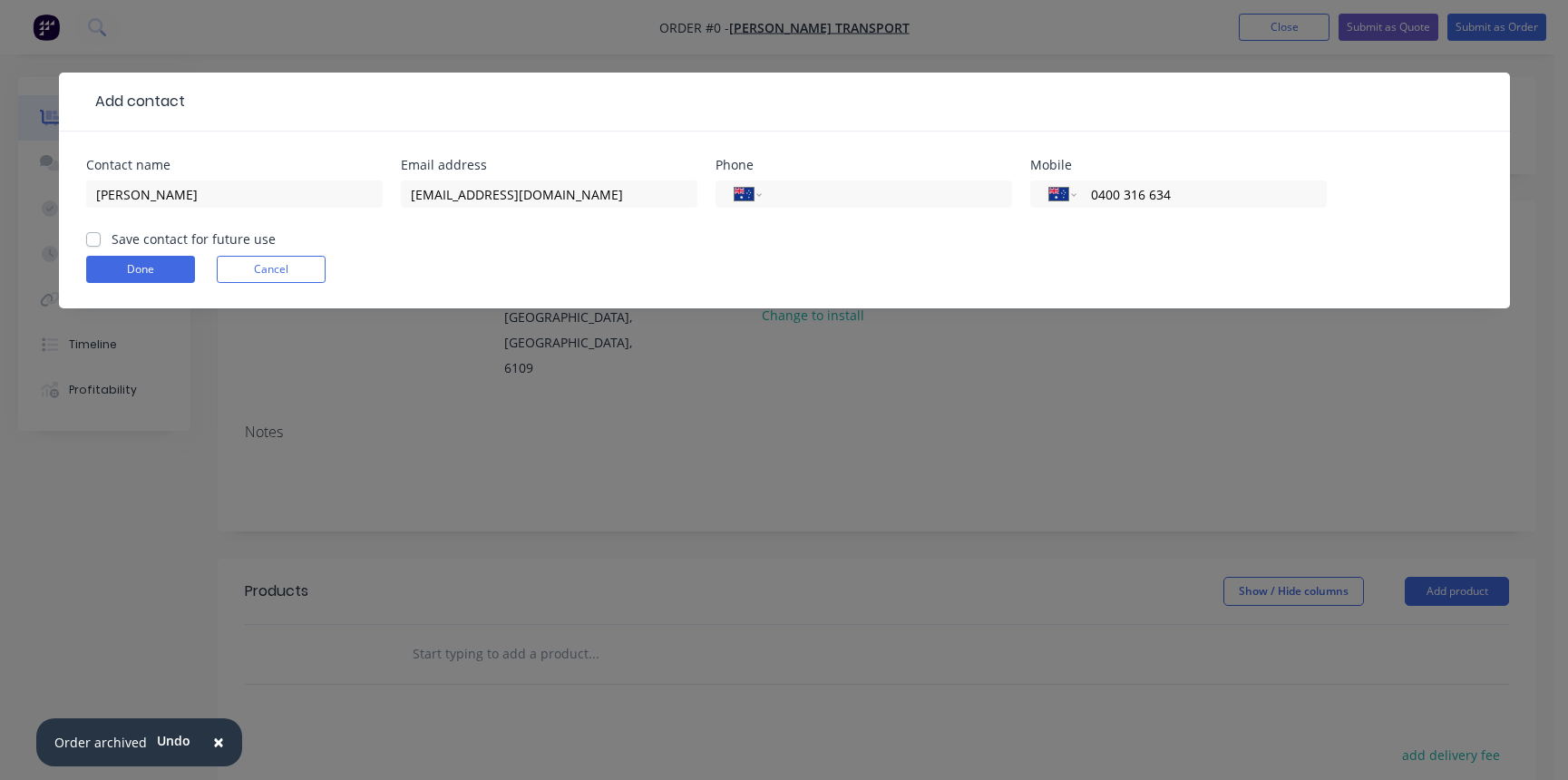
type input "0400 316 634"
click at [111, 237] on label "Save contact for future use" at bounding box center [193, 238] width 164 height 19
click at [94, 237] on input "Save contact for future use" at bounding box center [93, 237] width 15 height 17
checkbox input "true"
click at [119, 266] on button "Done" at bounding box center [140, 270] width 109 height 28
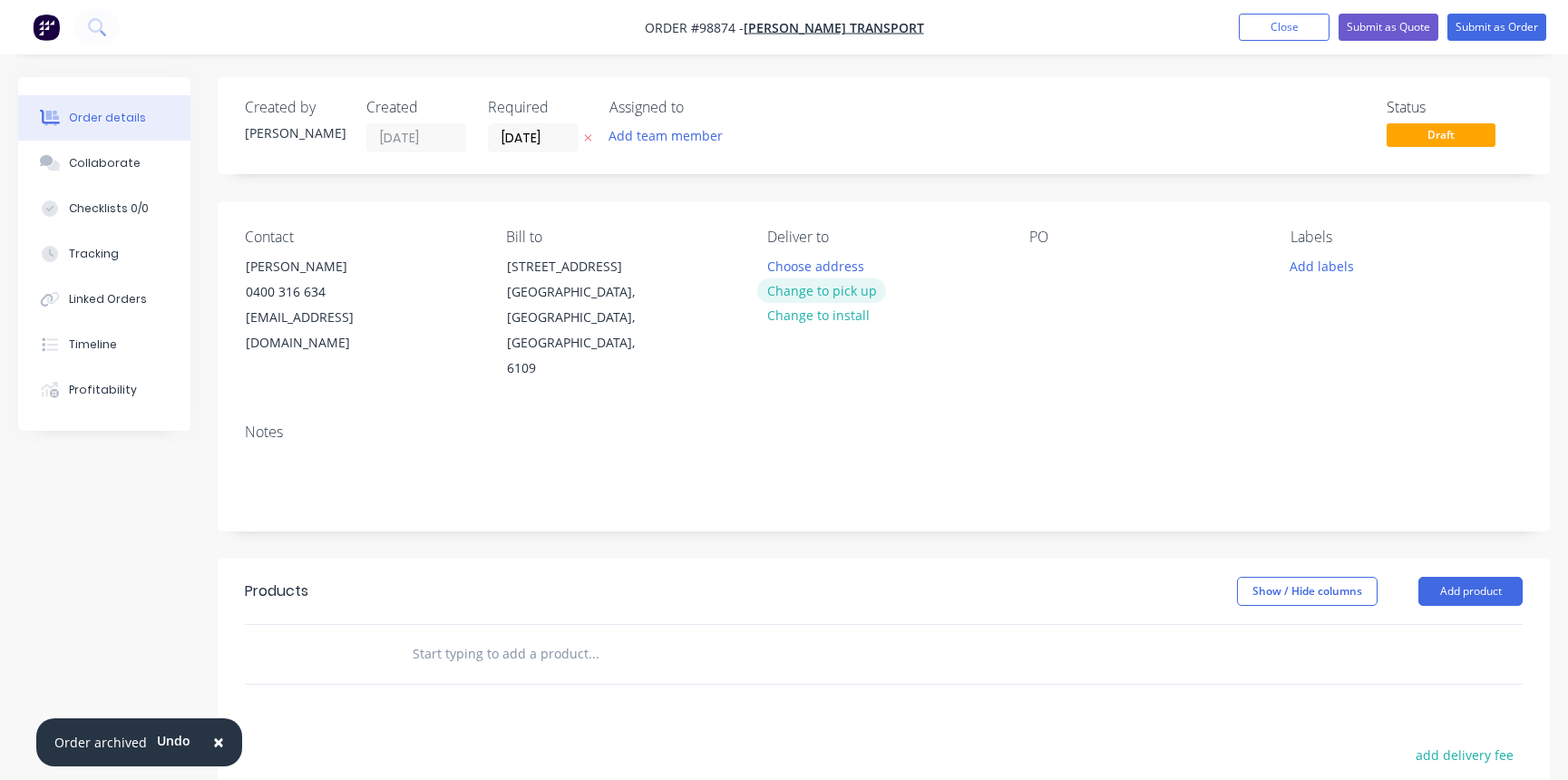
click at [827, 292] on button "Change to pick up" at bounding box center [821, 291] width 129 height 25
click at [790, 264] on div at bounding box center [781, 266] width 29 height 27
click at [1035, 268] on div at bounding box center [1043, 266] width 29 height 27
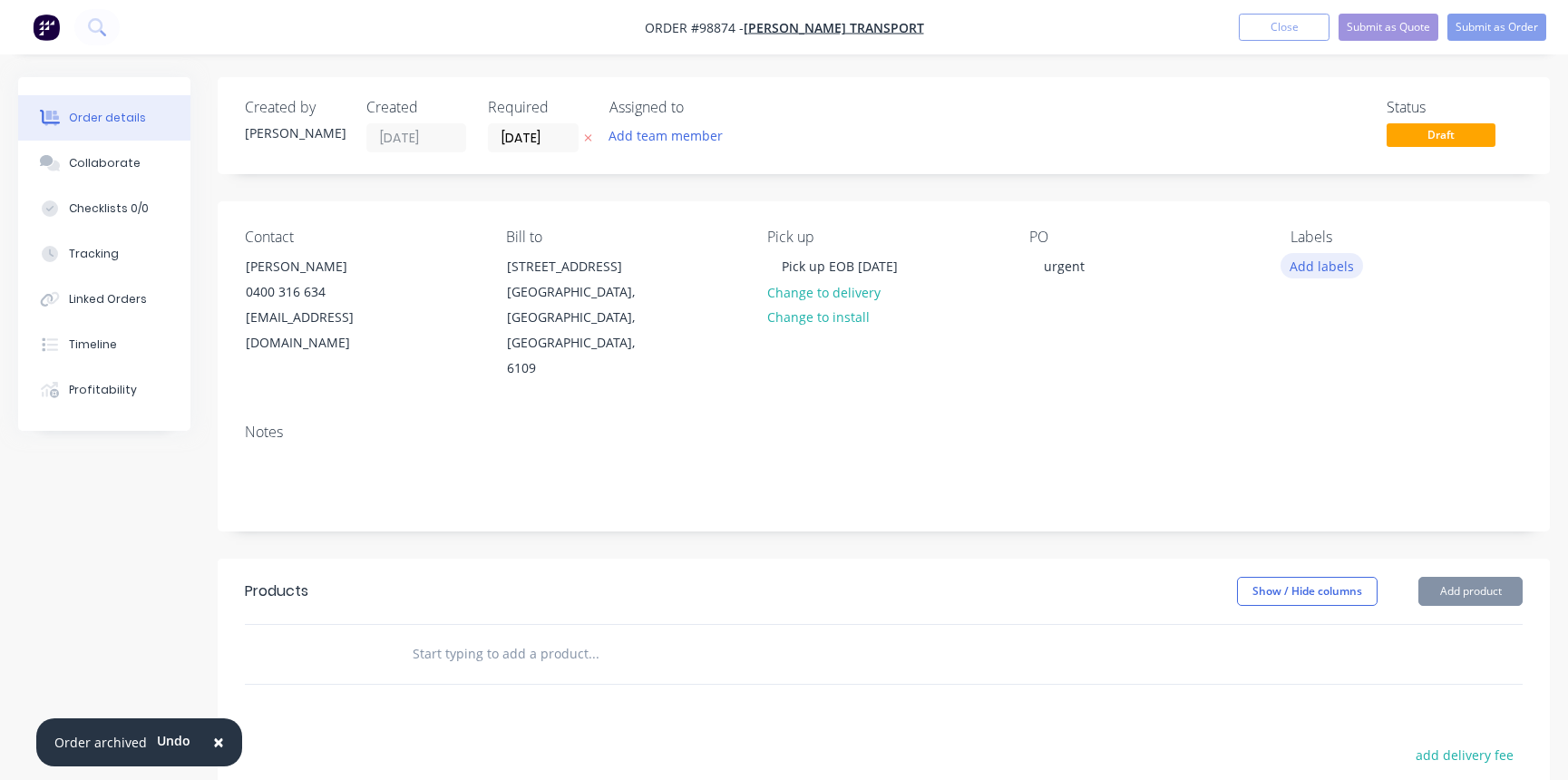
click at [1295, 265] on button "Add labels" at bounding box center [1322, 265] width 84 height 25
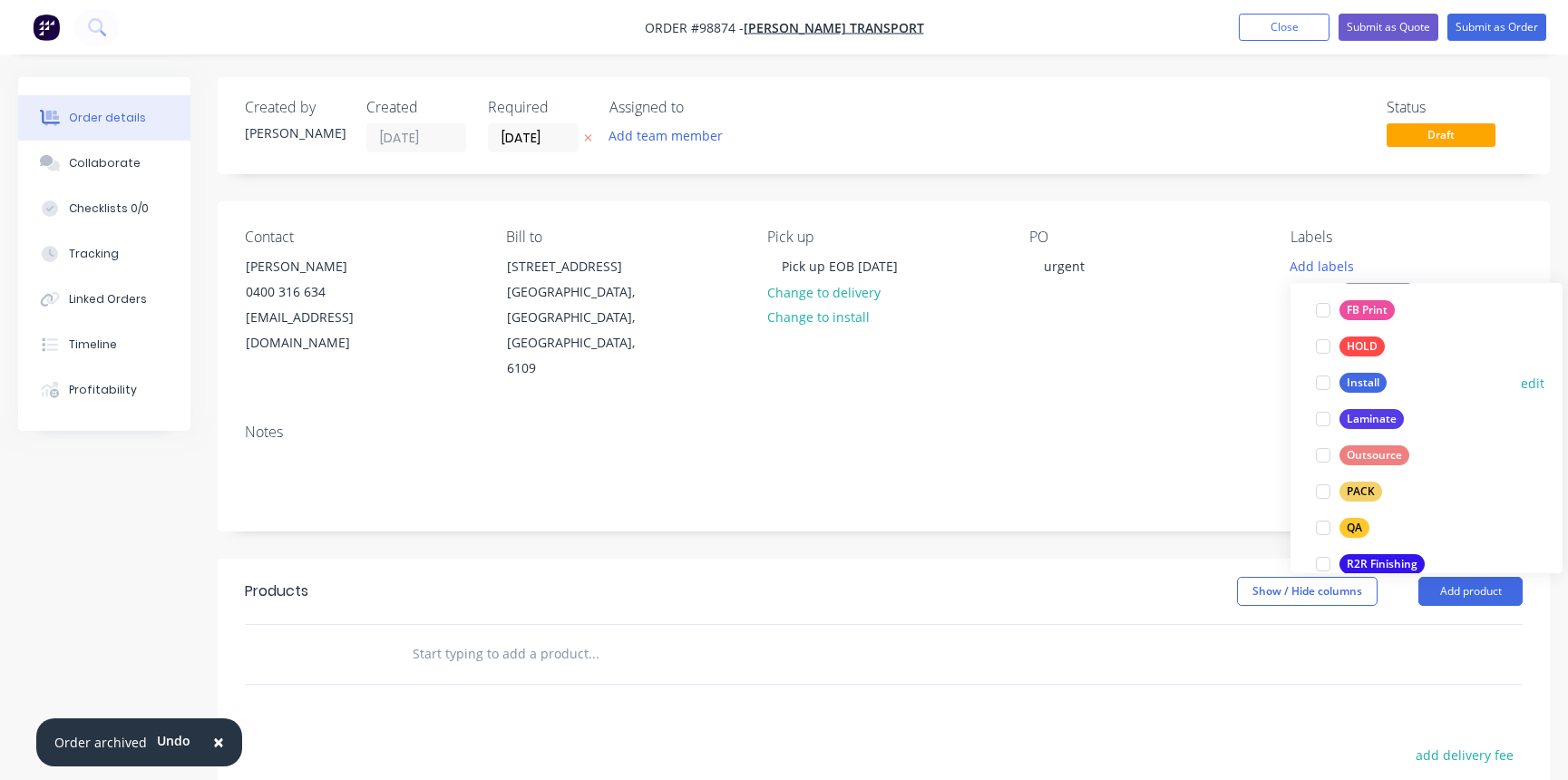
scroll to position [420, 0]
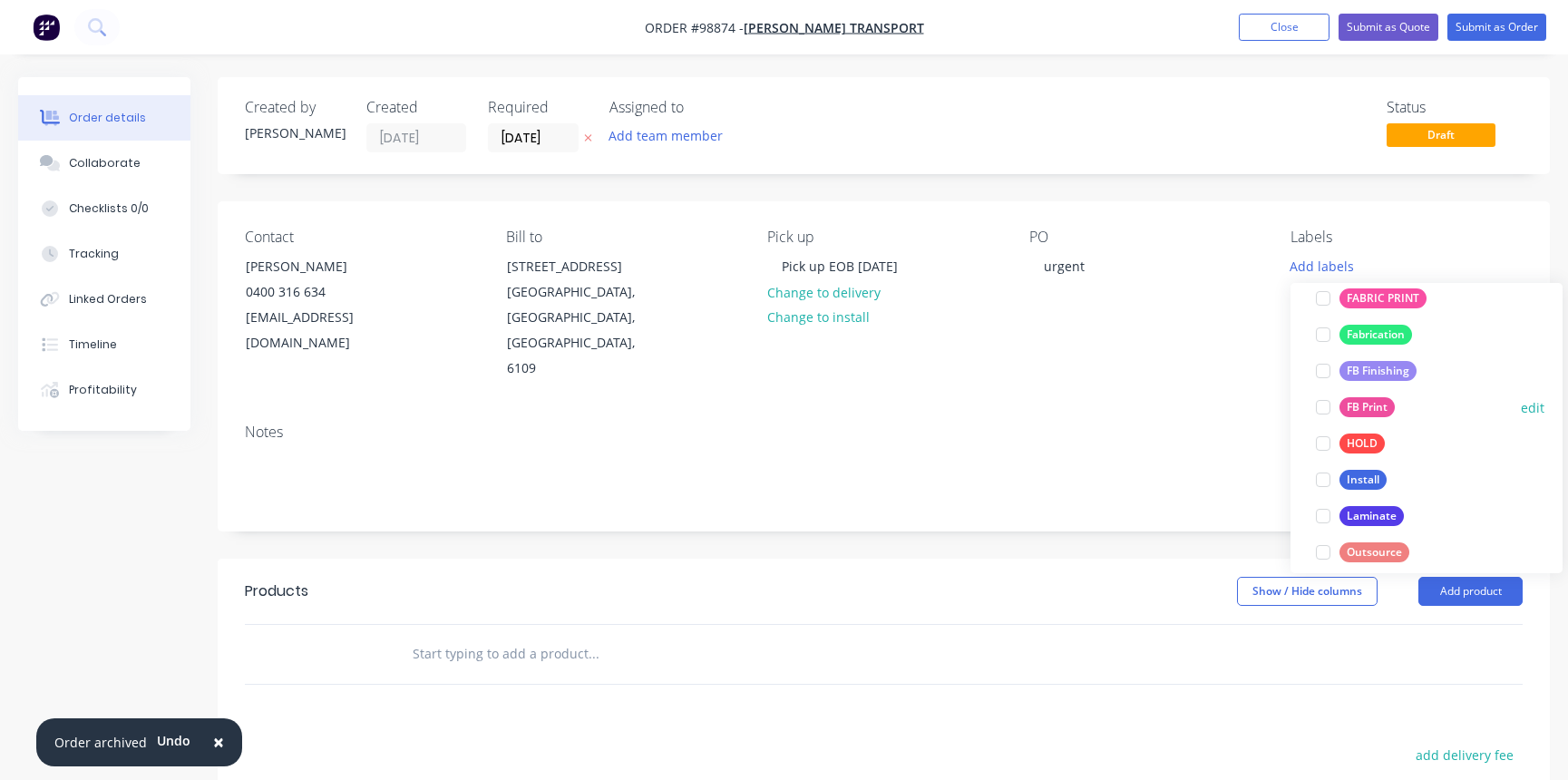
click at [1324, 405] on div at bounding box center [1323, 407] width 36 height 36
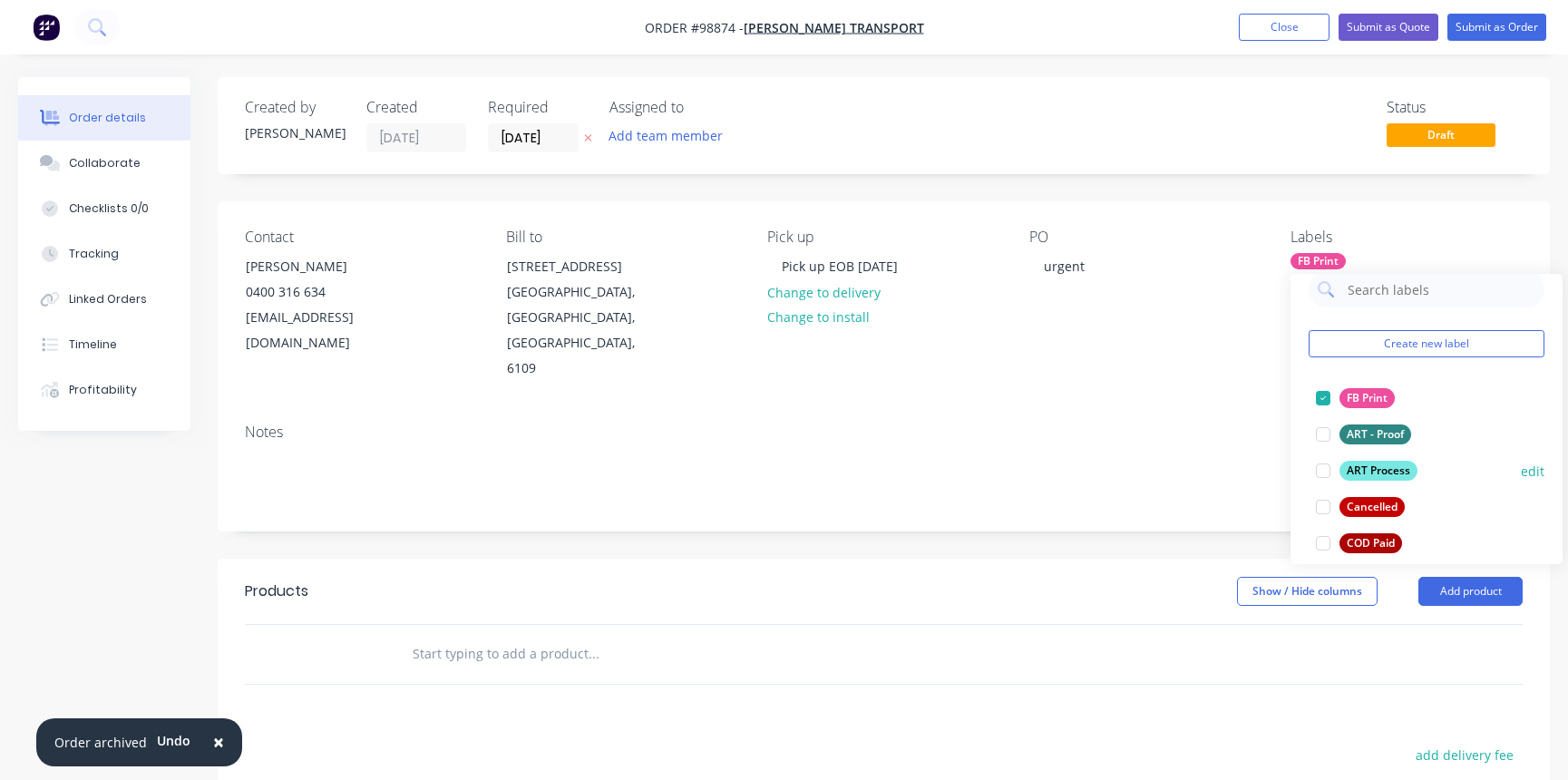
click at [1326, 476] on div at bounding box center [1323, 471] width 36 height 36
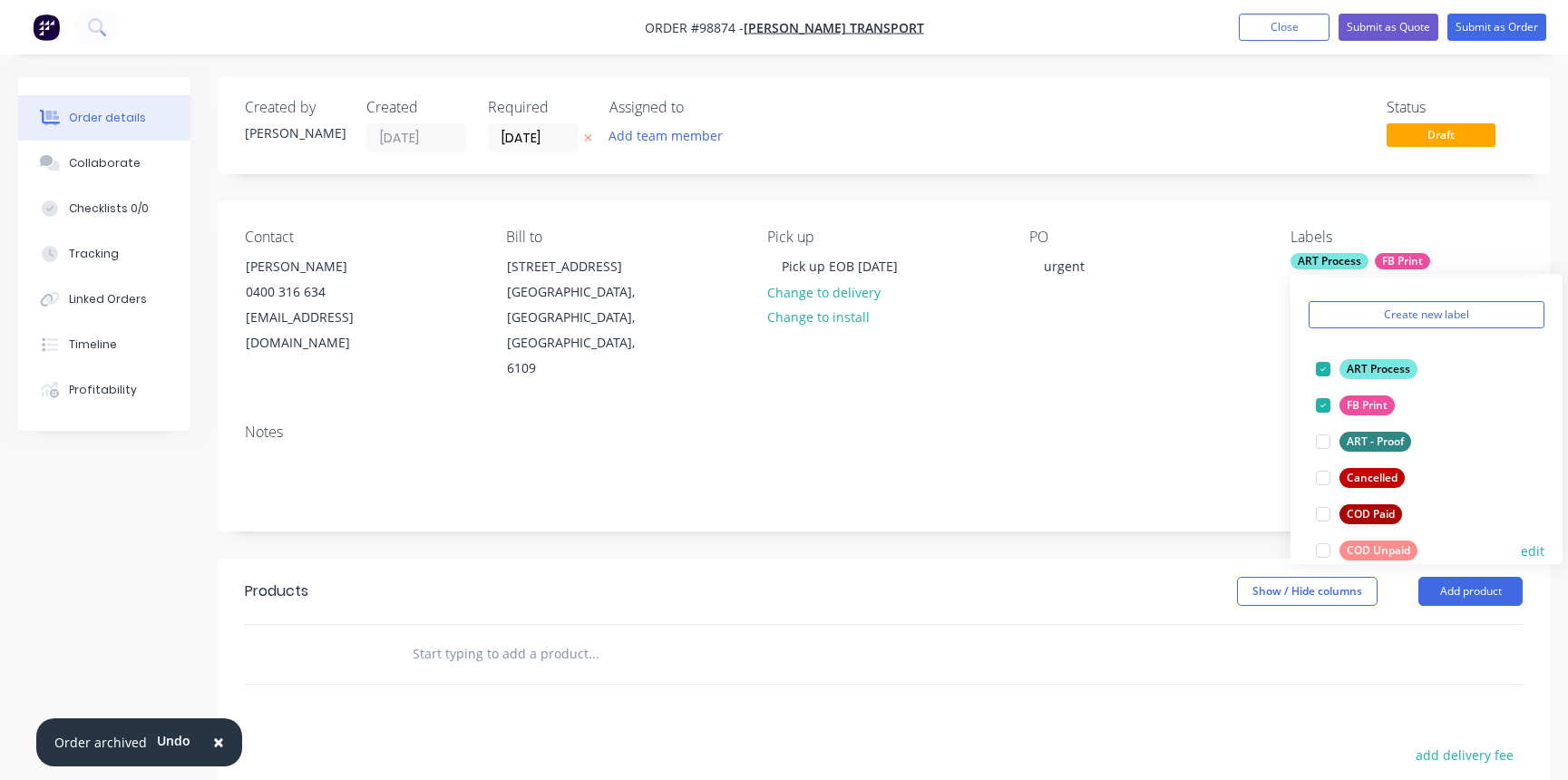
click at [1325, 550] on div at bounding box center [1323, 551] width 36 height 36
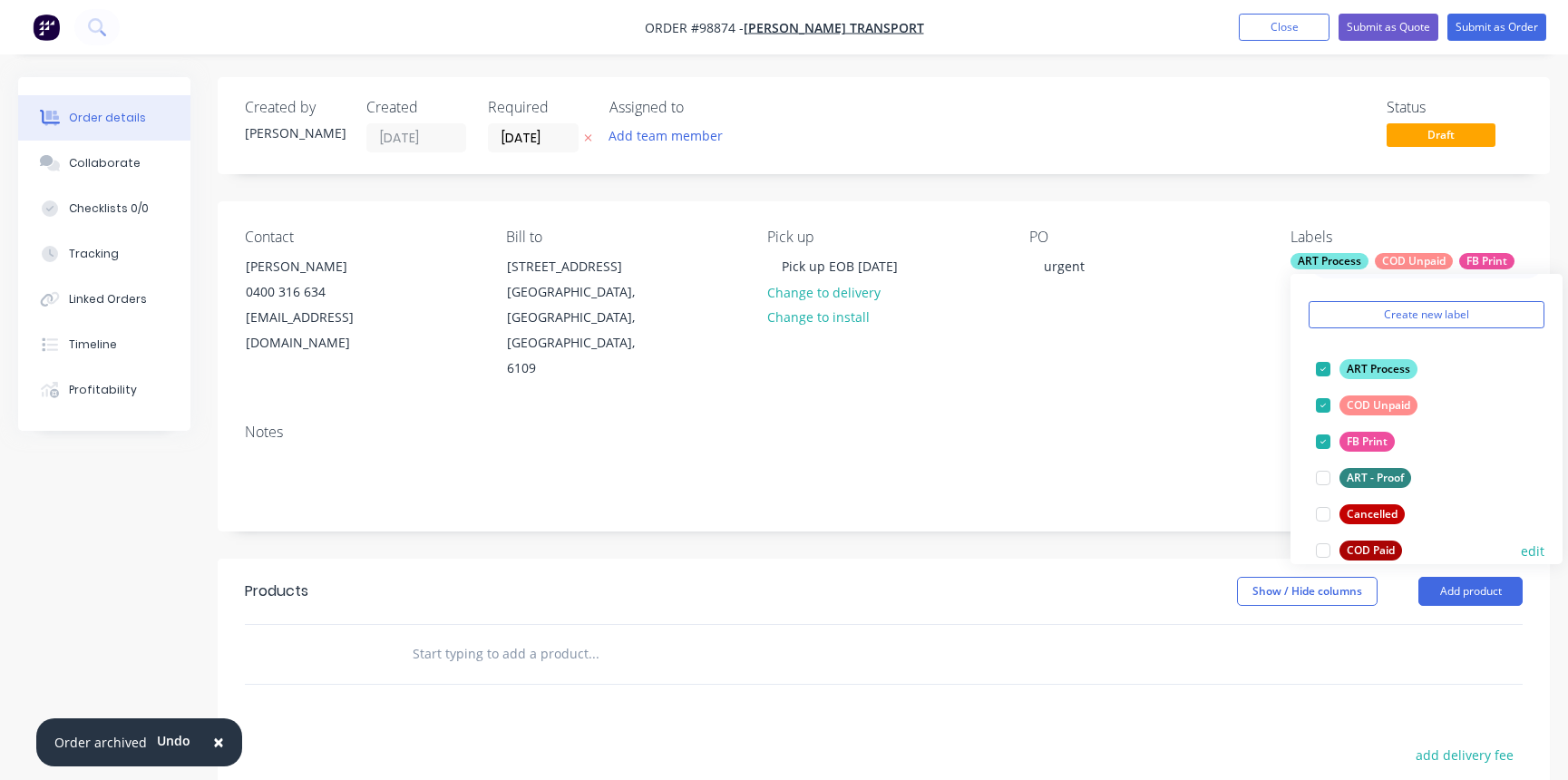
scroll to position [220, 0]
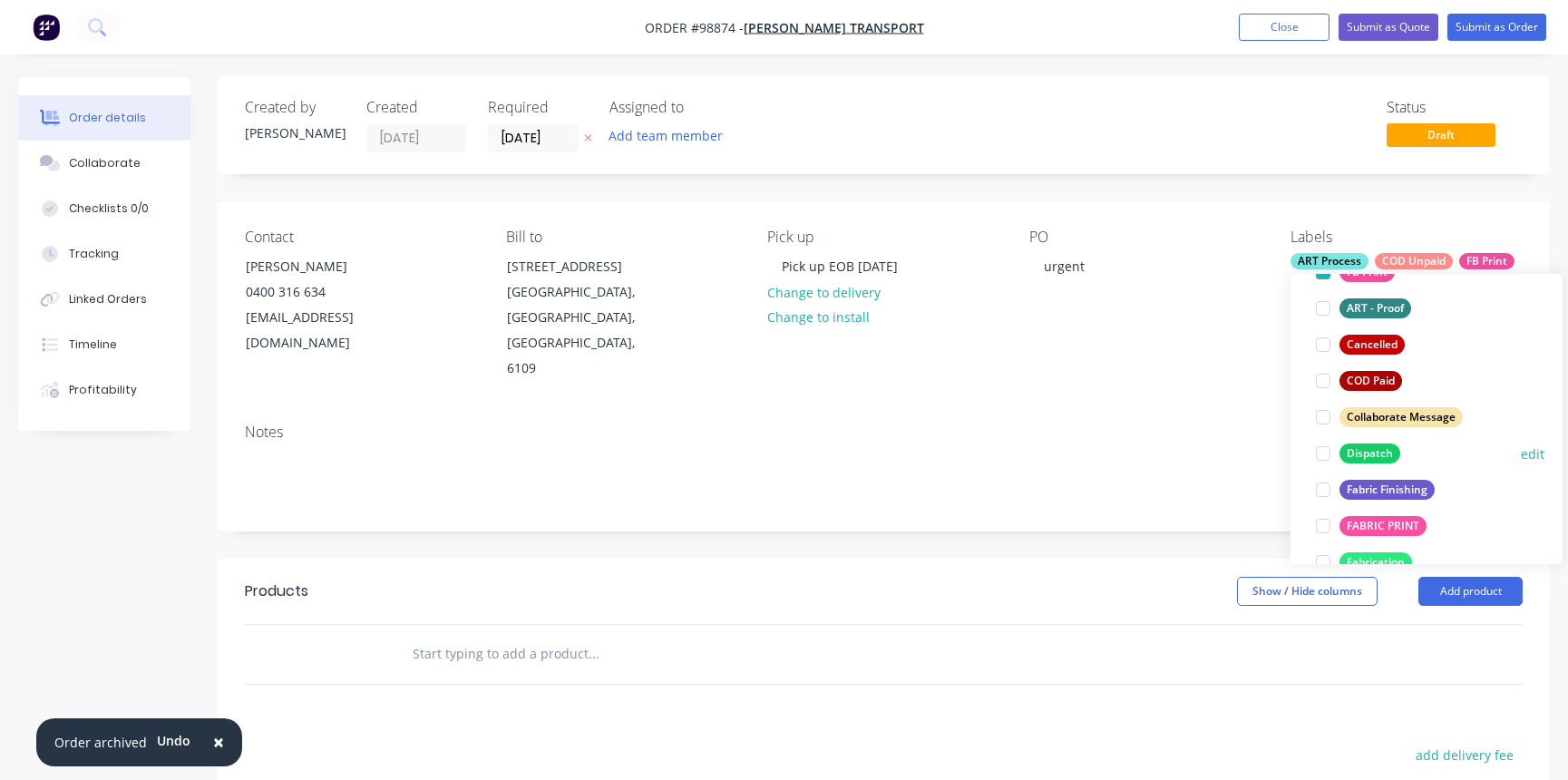
click at [1326, 452] on div at bounding box center [1323, 453] width 36 height 36
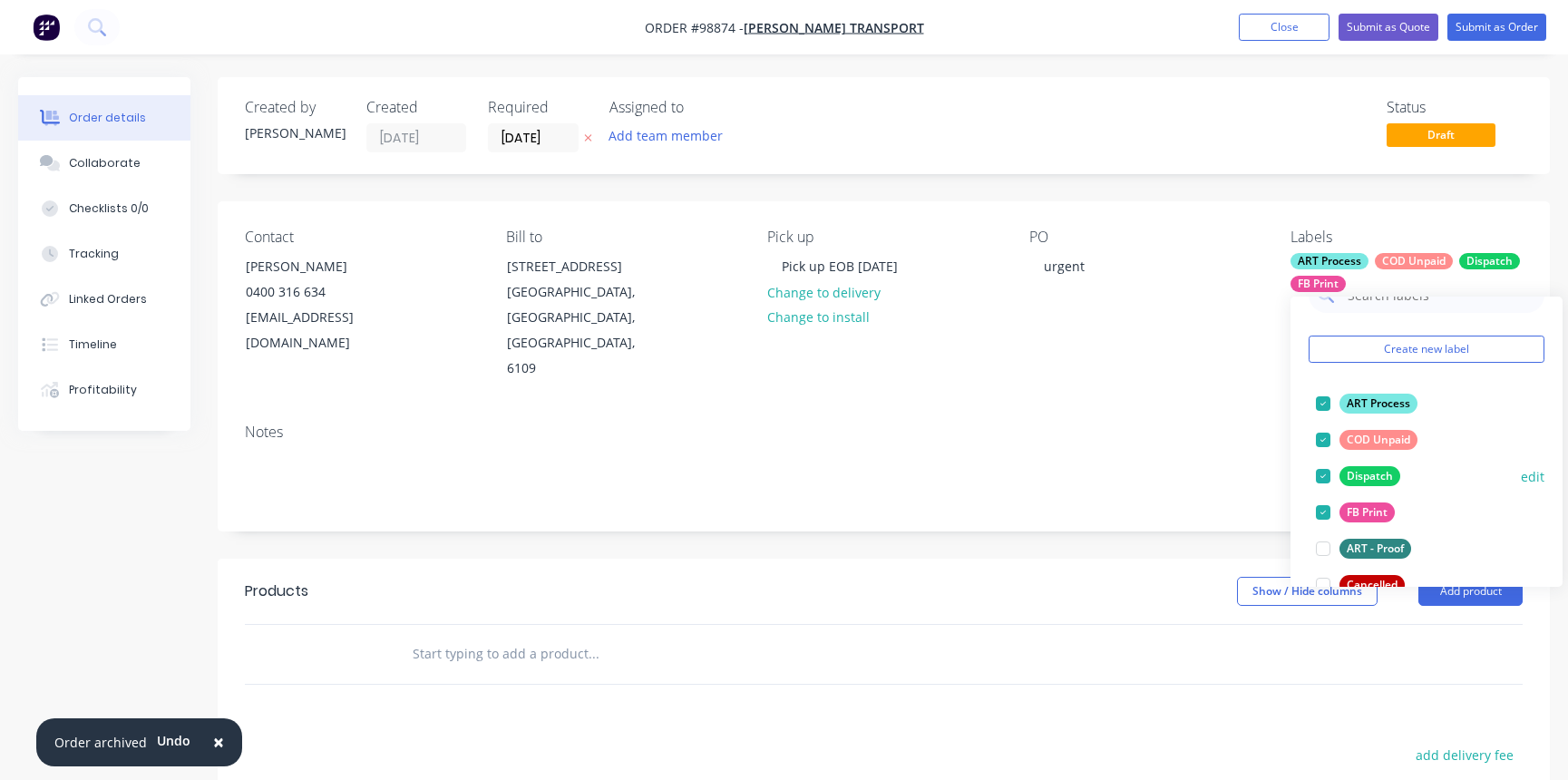
scroll to position [353, 0]
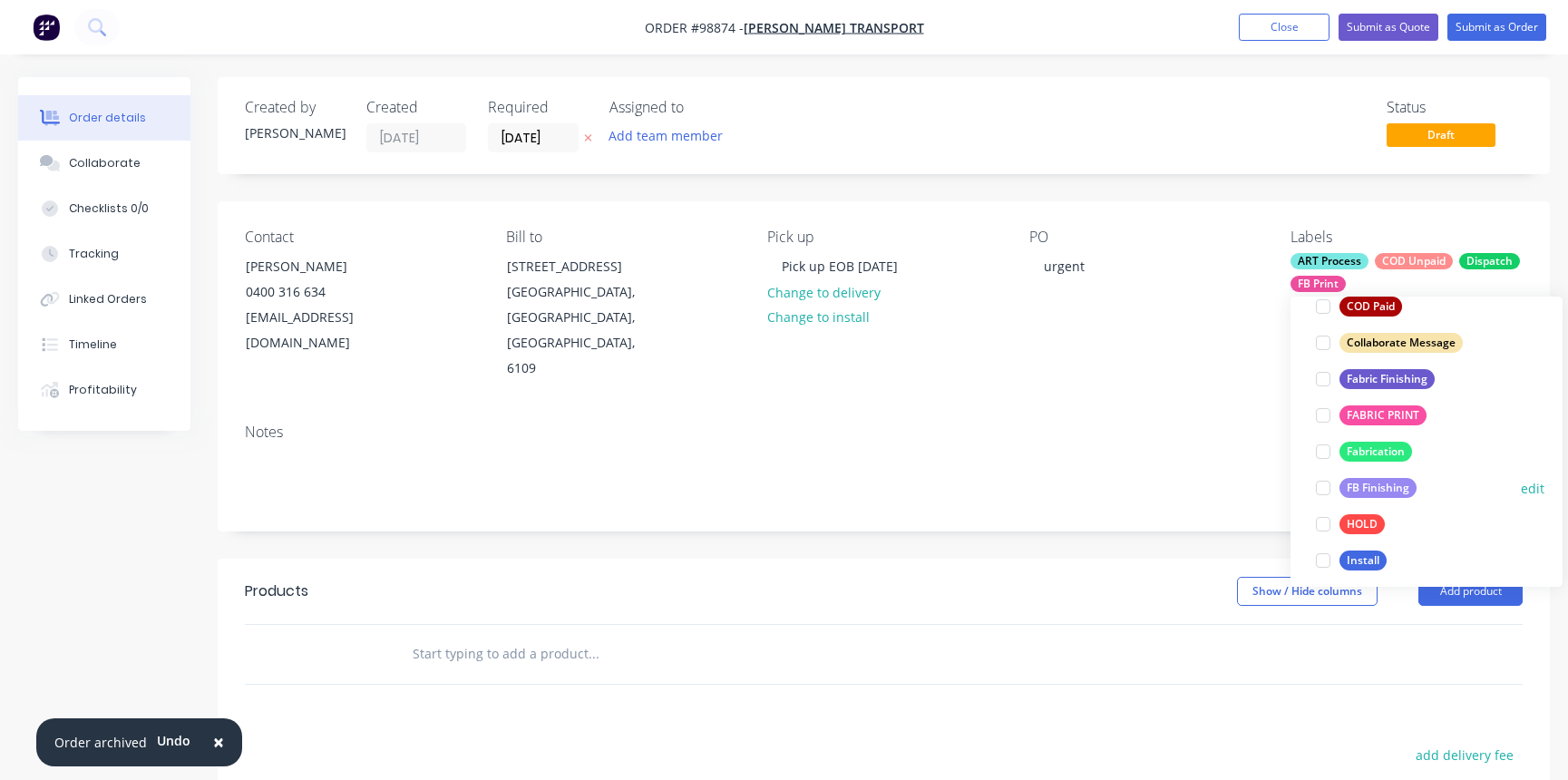
click at [1324, 489] on div at bounding box center [1323, 488] width 36 height 36
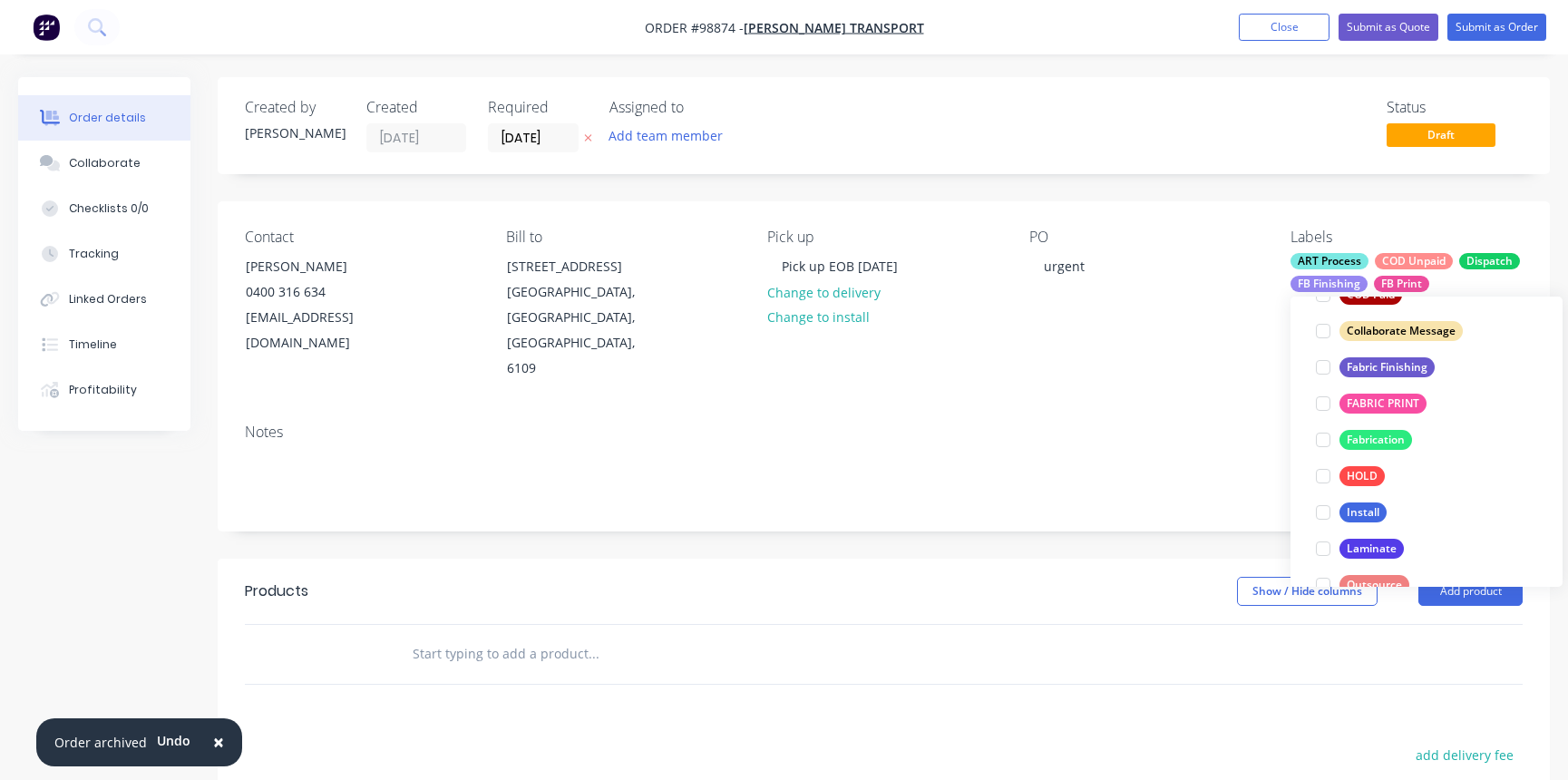
scroll to position [579, 0]
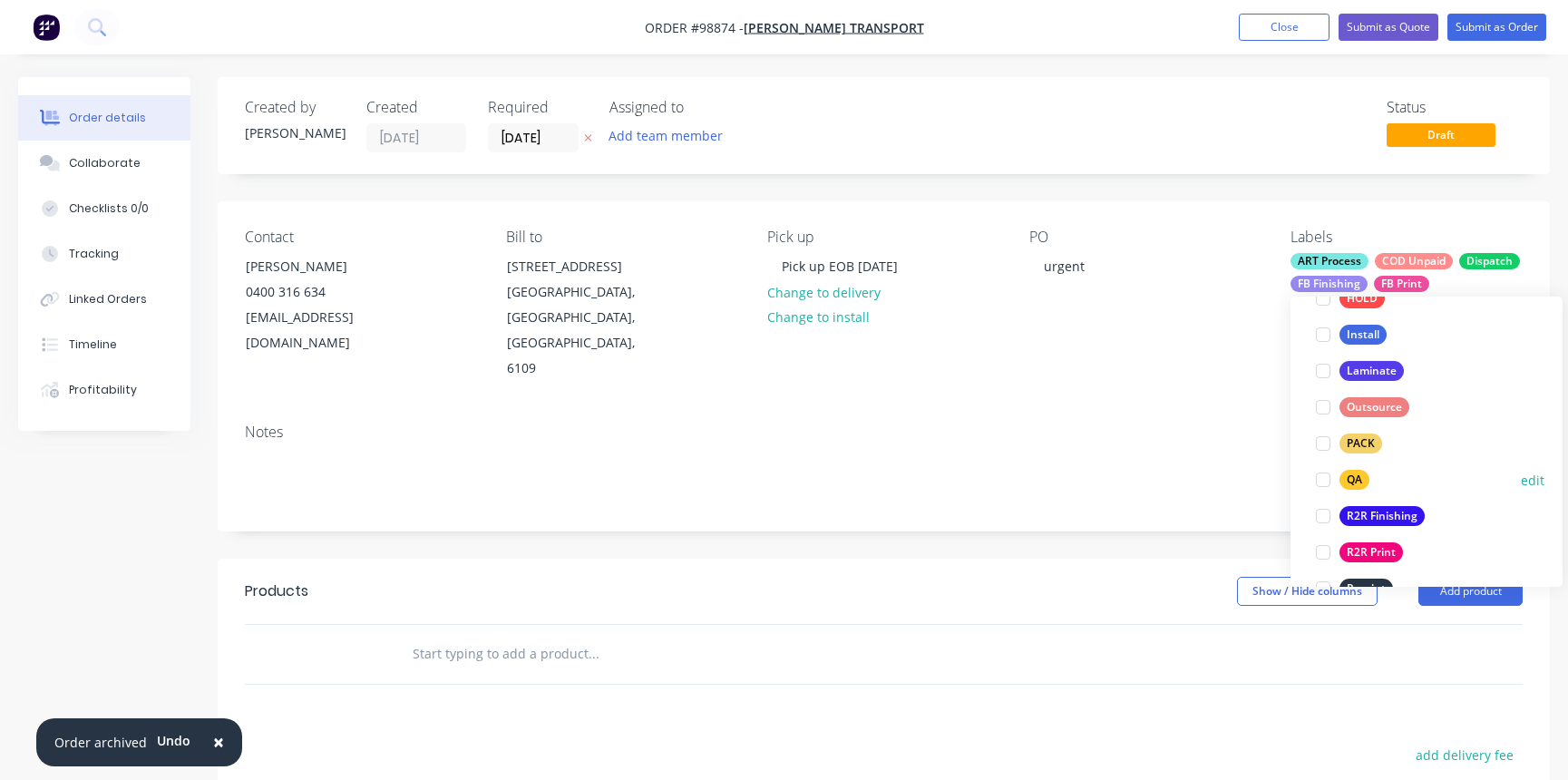
click at [1324, 480] on div at bounding box center [1323, 480] width 36 height 36
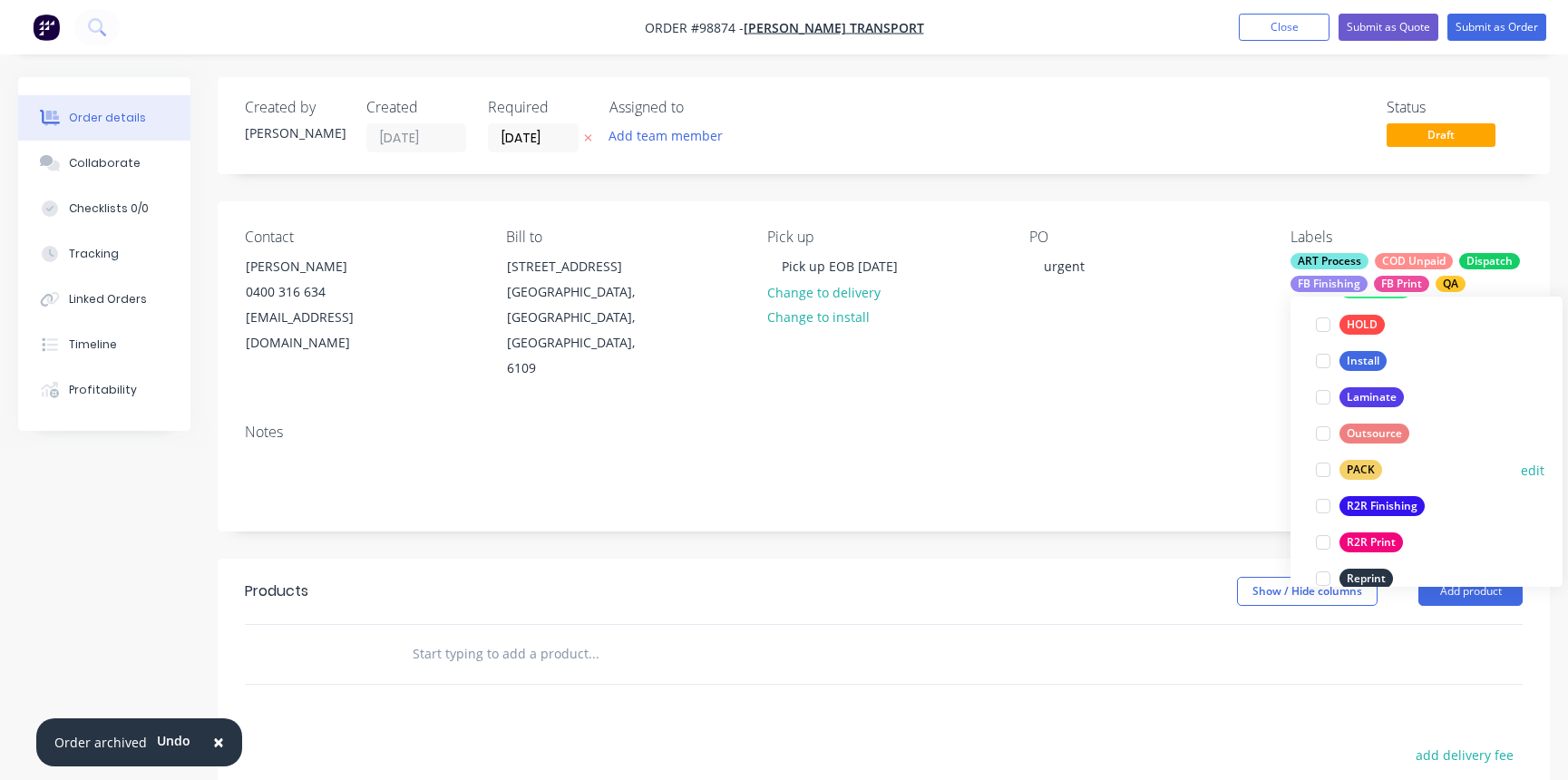
click at [1324, 474] on div at bounding box center [1323, 470] width 36 height 36
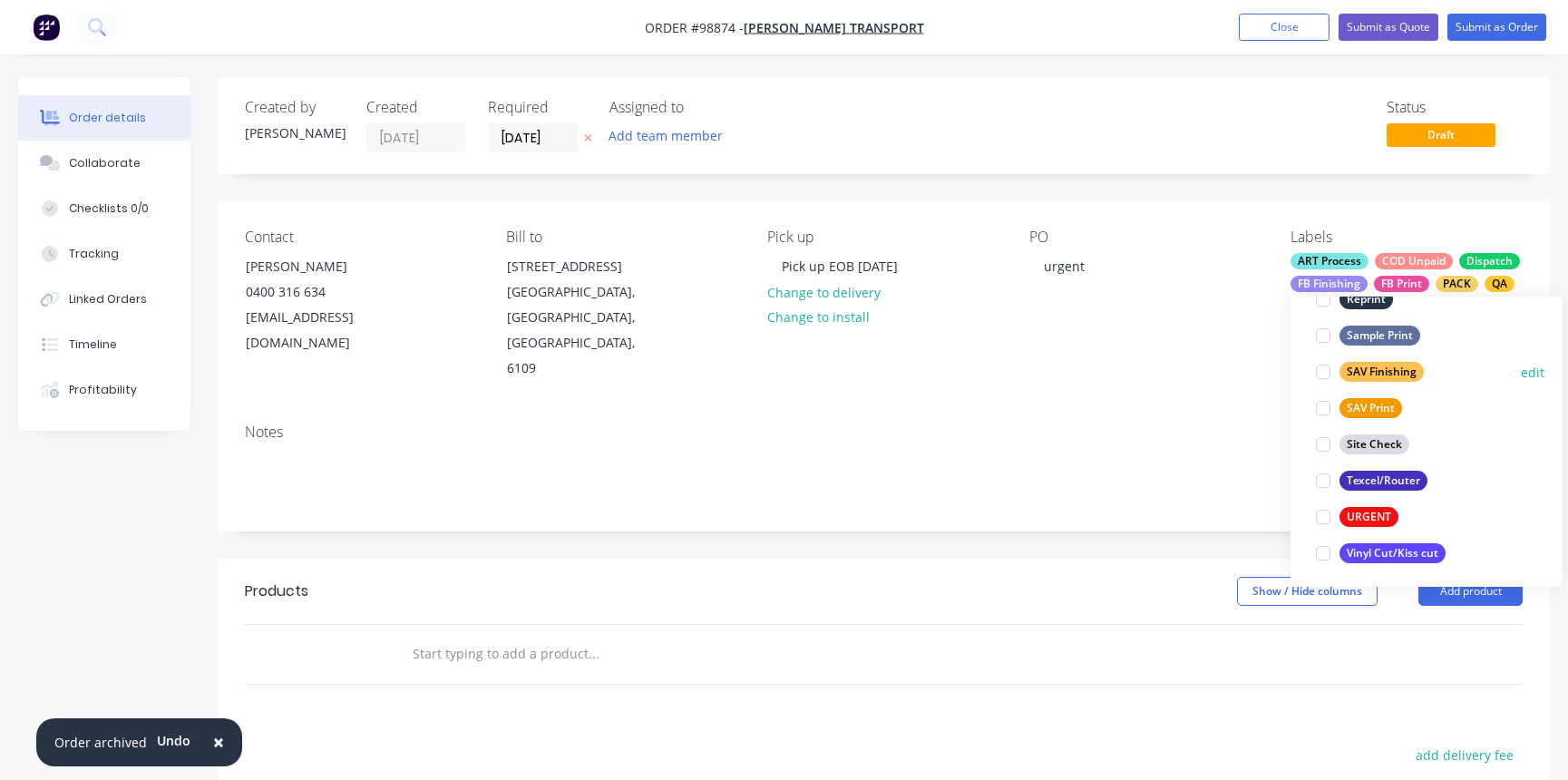
scroll to position [871, 0]
click at [1324, 511] on div at bounding box center [1323, 514] width 36 height 36
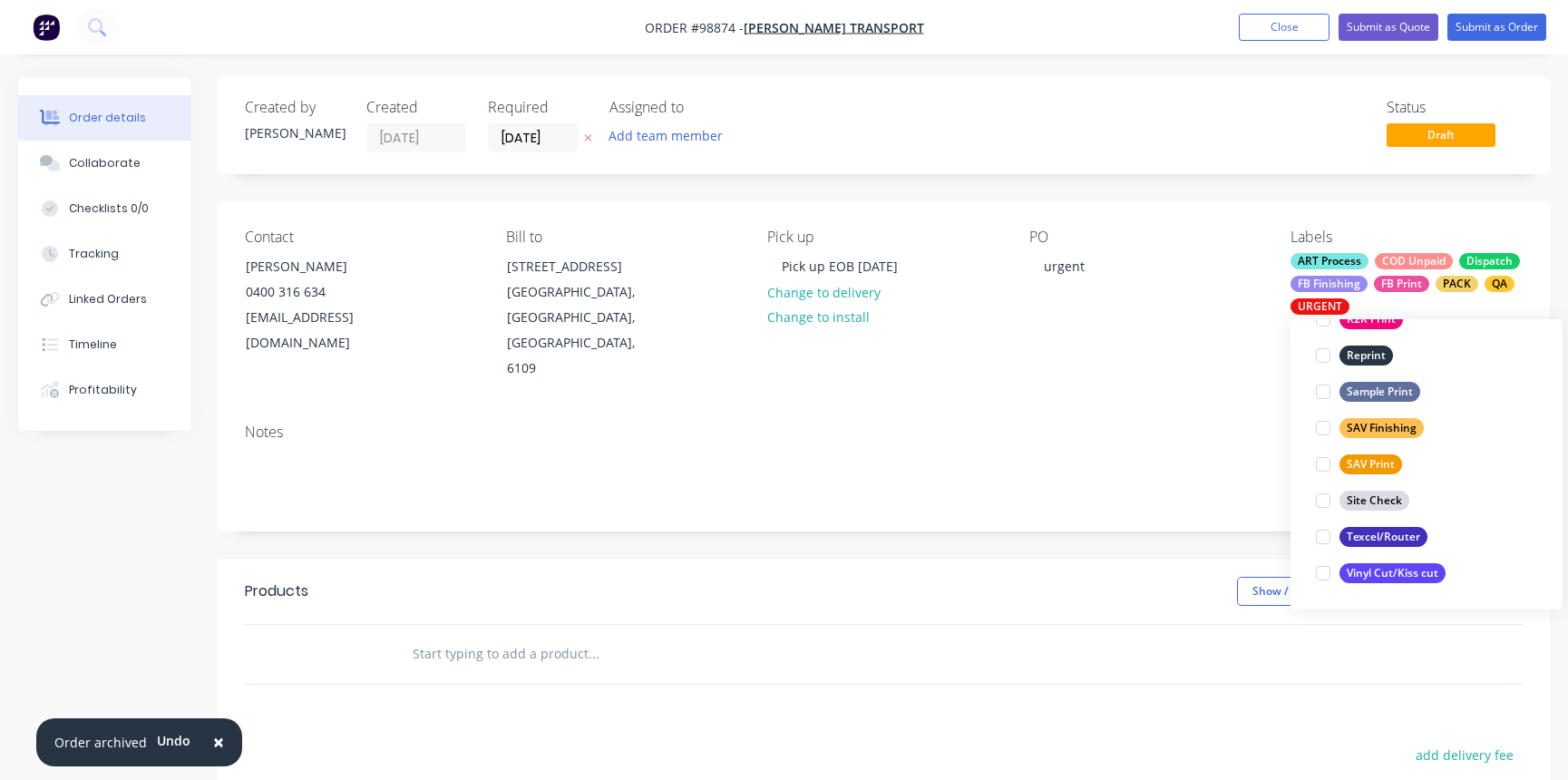
scroll to position [181, 0]
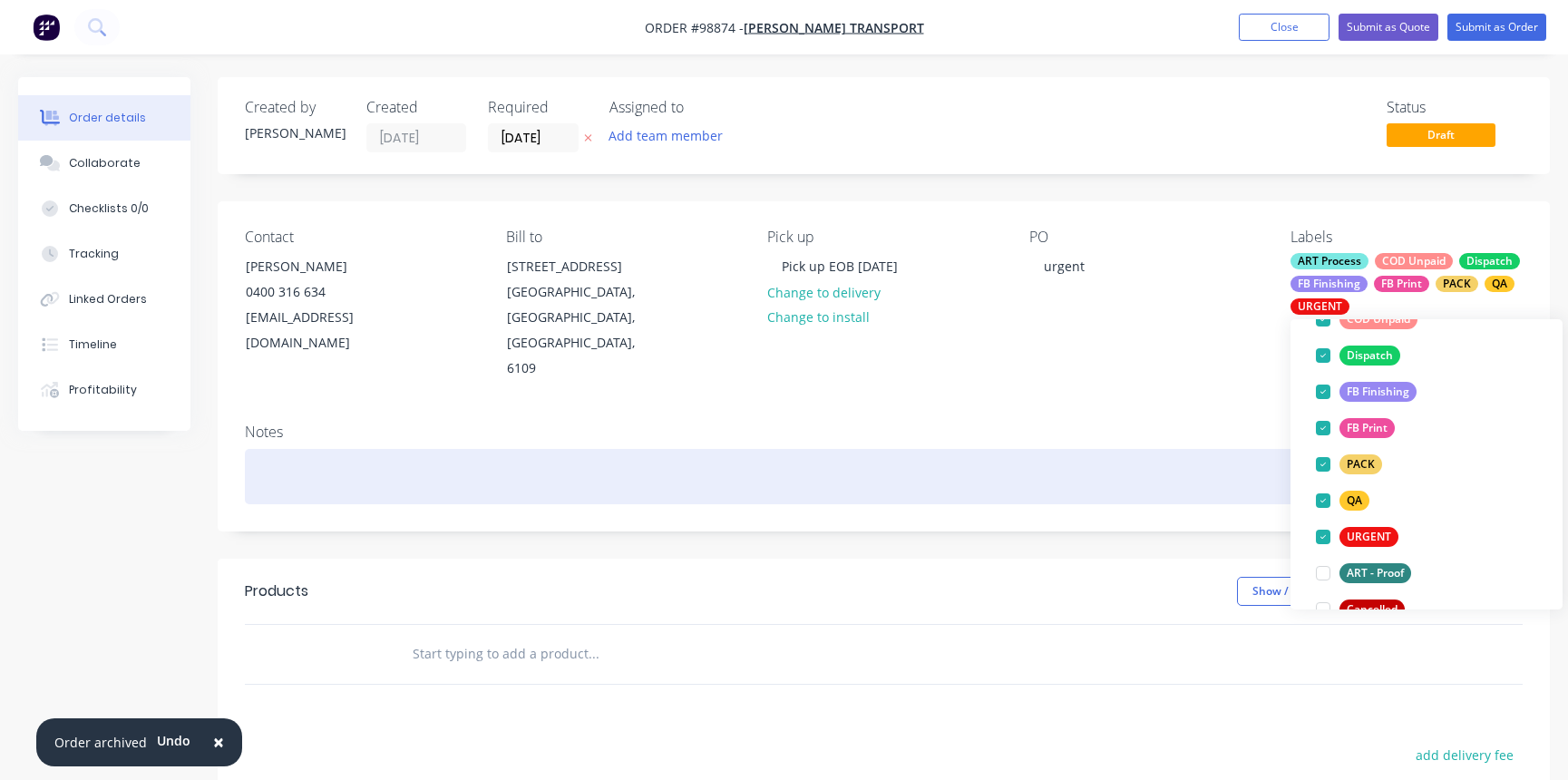
click at [281, 449] on div at bounding box center [884, 477] width 1278 height 55
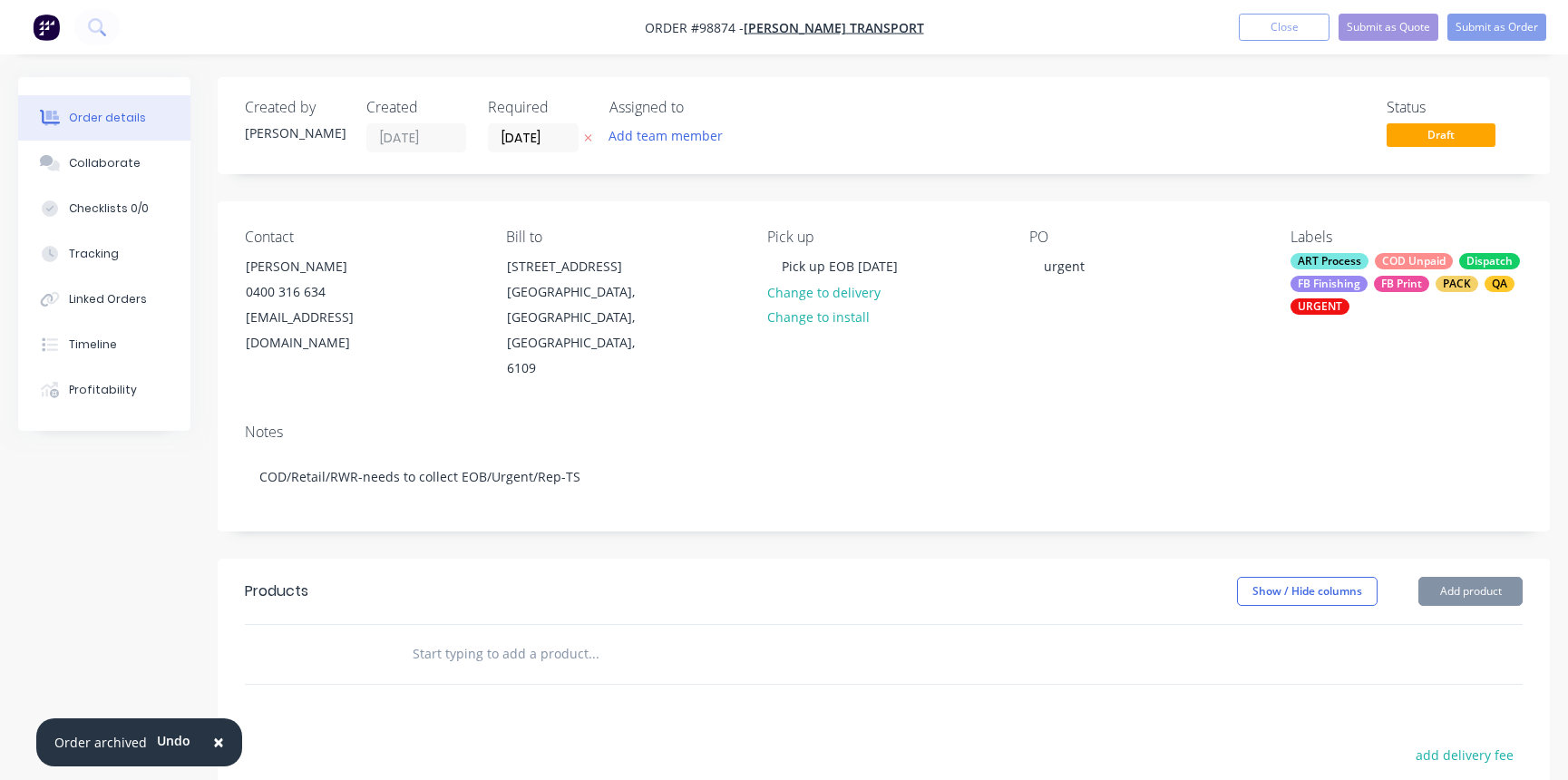
click at [440, 636] on input "text" at bounding box center [593, 654] width 362 height 36
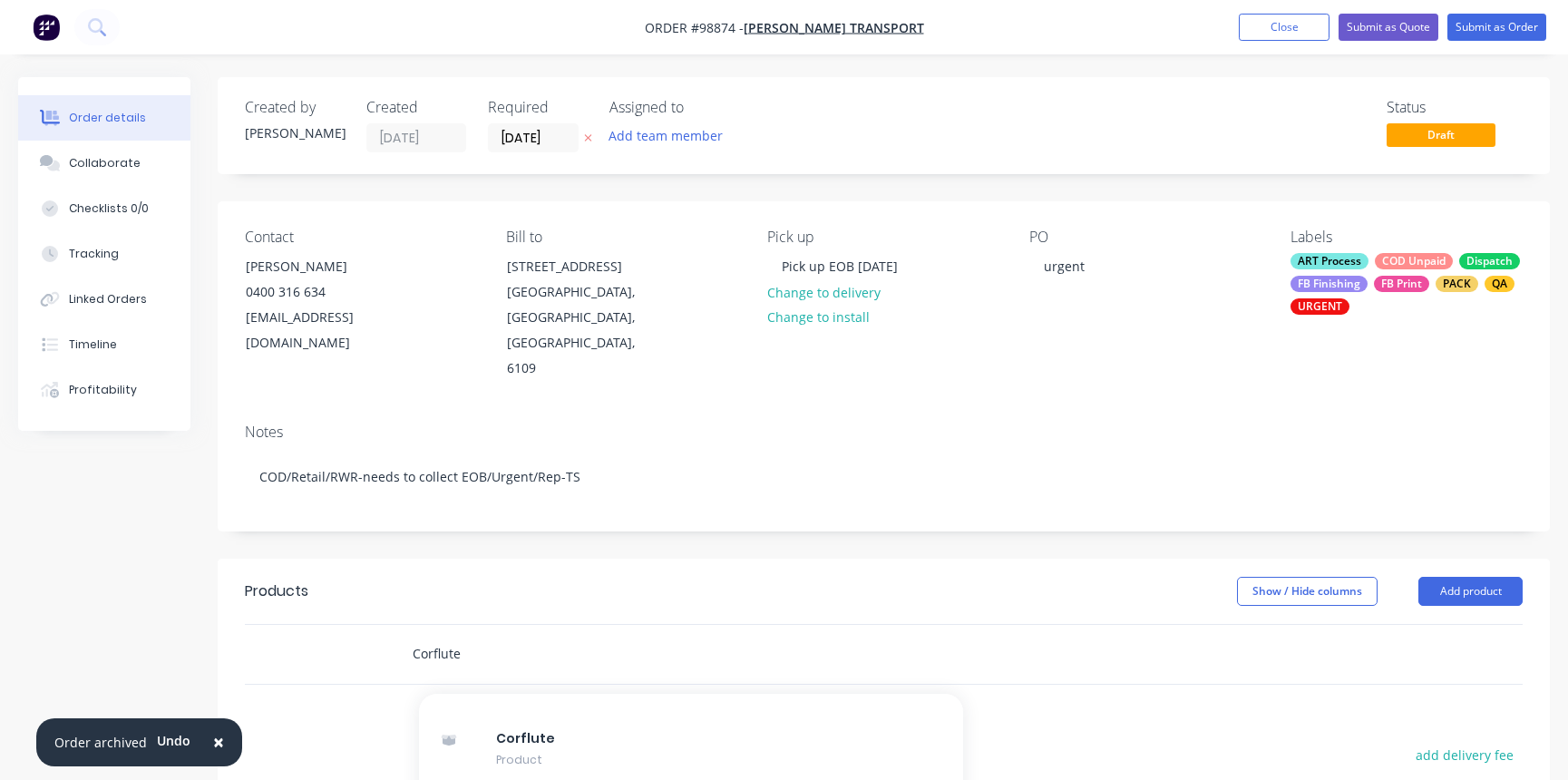
scroll to position [0, 0]
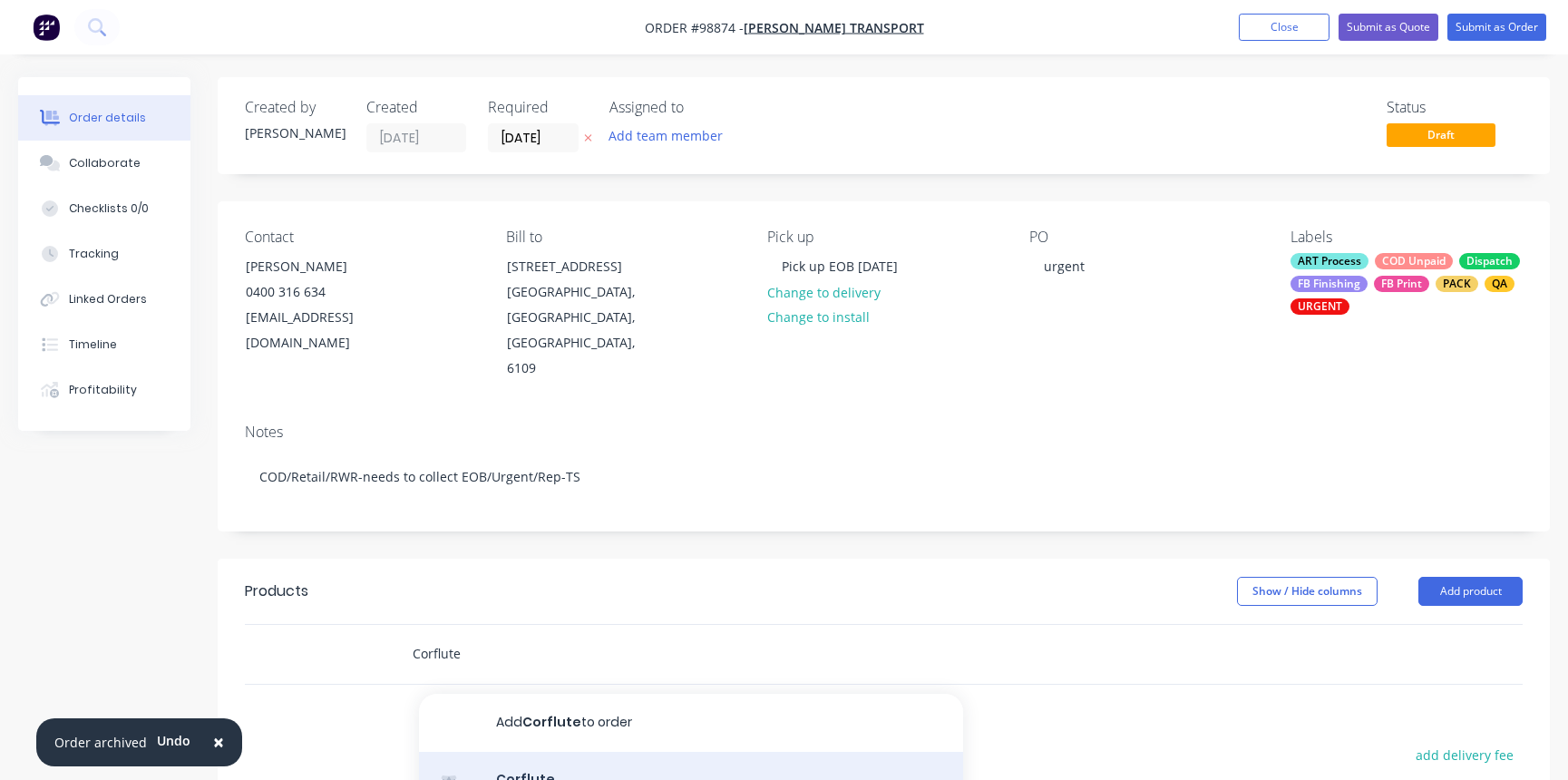
type input "Corflute"
click at [669, 751] on div "Corflute Product" at bounding box center [690, 789] width 545 height 76
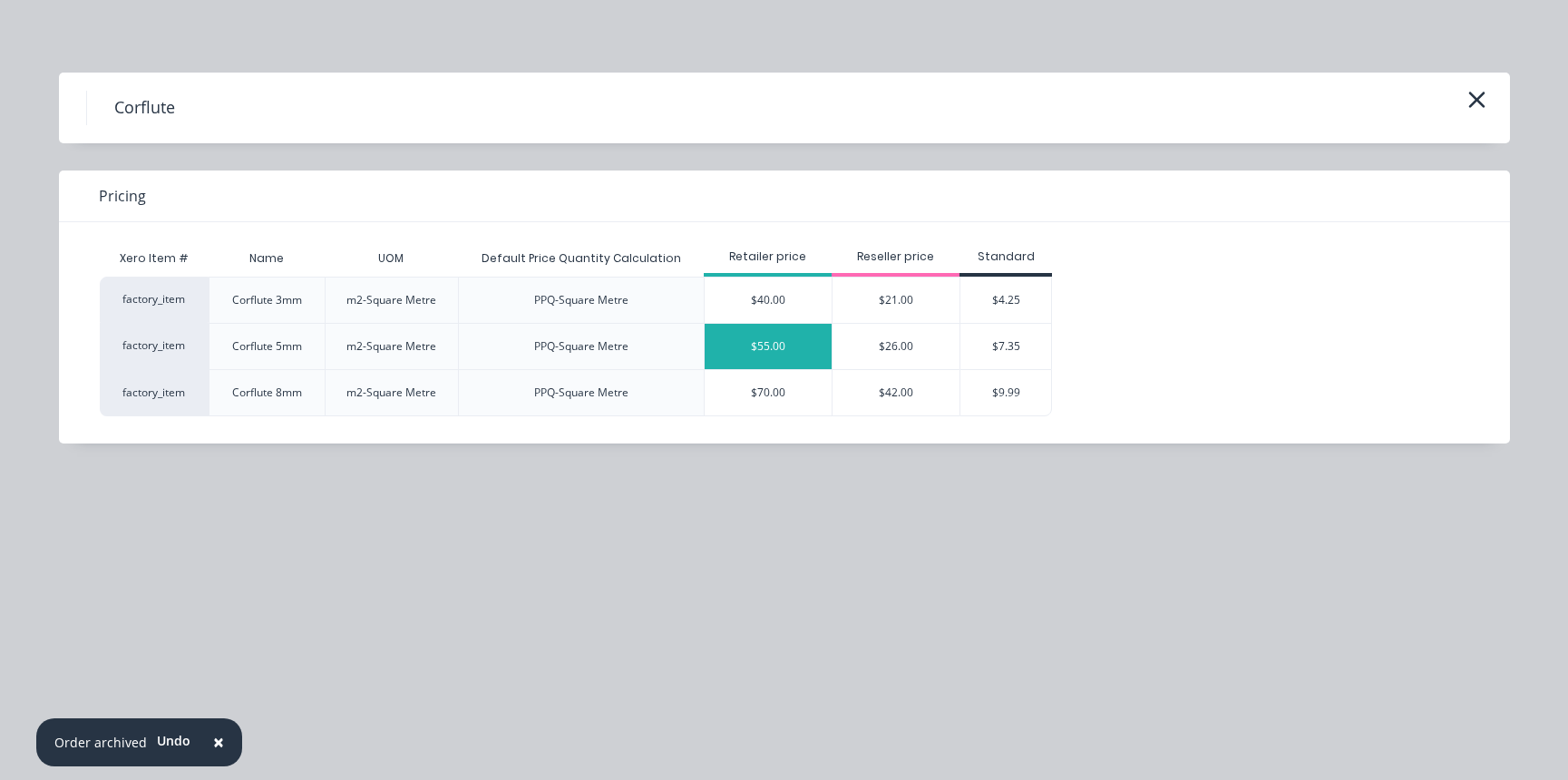
click at [786, 349] on div "$55.00" at bounding box center [768, 347] width 127 height 45
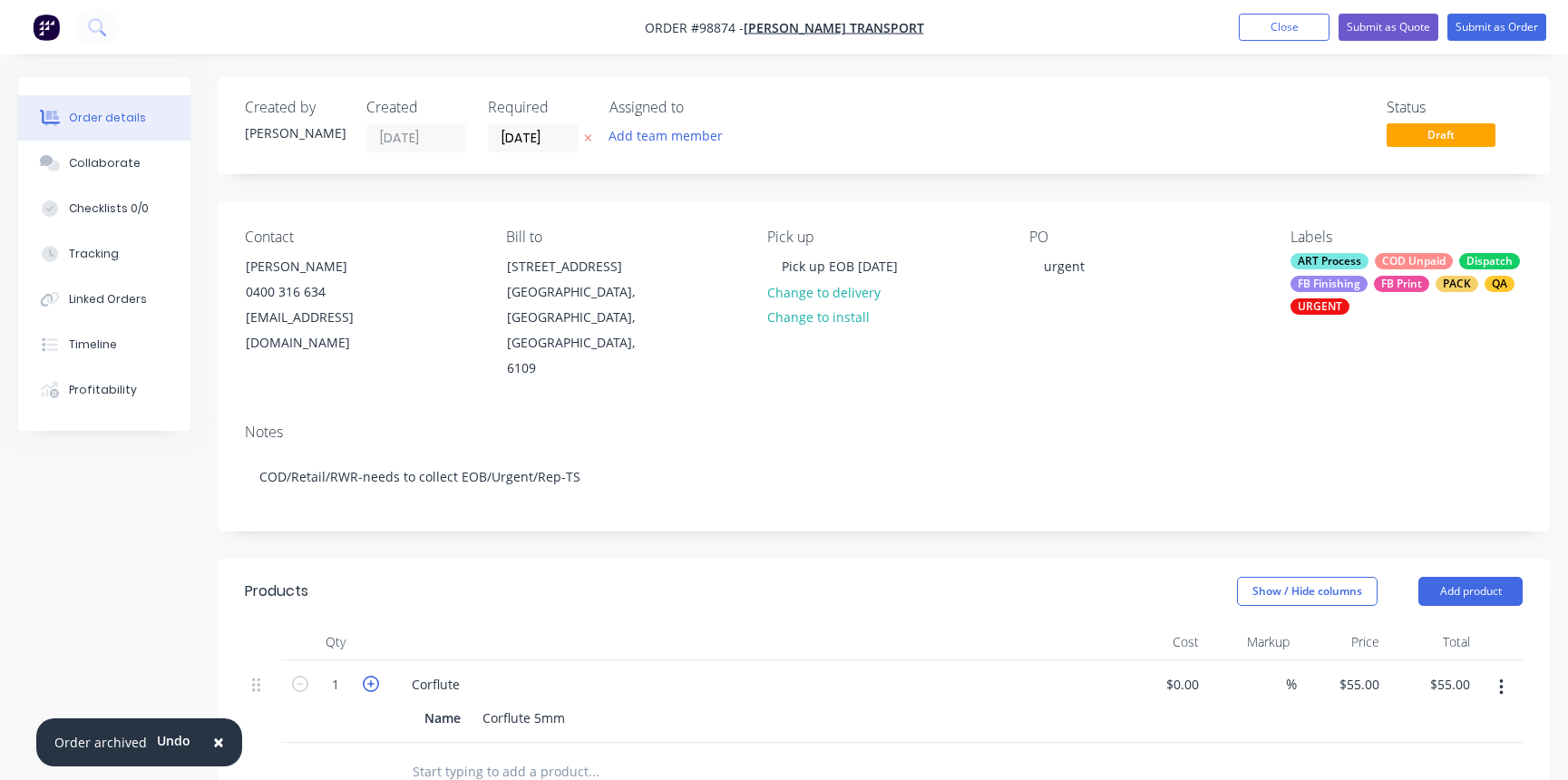
click at [370, 676] on icon "button" at bounding box center [370, 683] width 17 height 17
type input "2"
type input "$110.00"
click at [370, 676] on icon "button" at bounding box center [370, 683] width 17 height 17
type input "3"
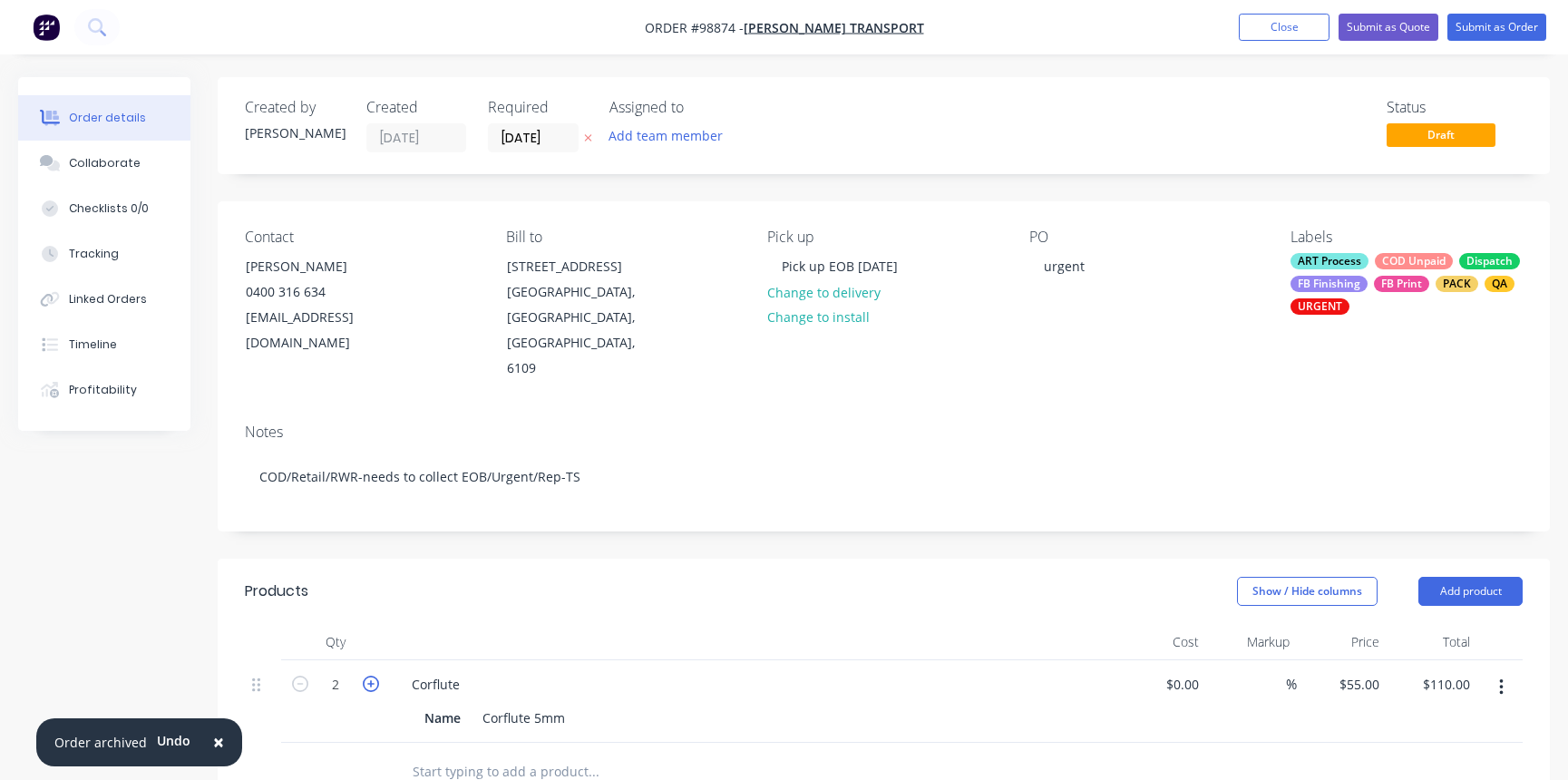
type input "$165.00"
click at [370, 676] on icon "button" at bounding box center [370, 683] width 17 height 17
type input "4"
type input "$220.00"
click at [467, 671] on div "Corflute" at bounding box center [435, 683] width 77 height 27
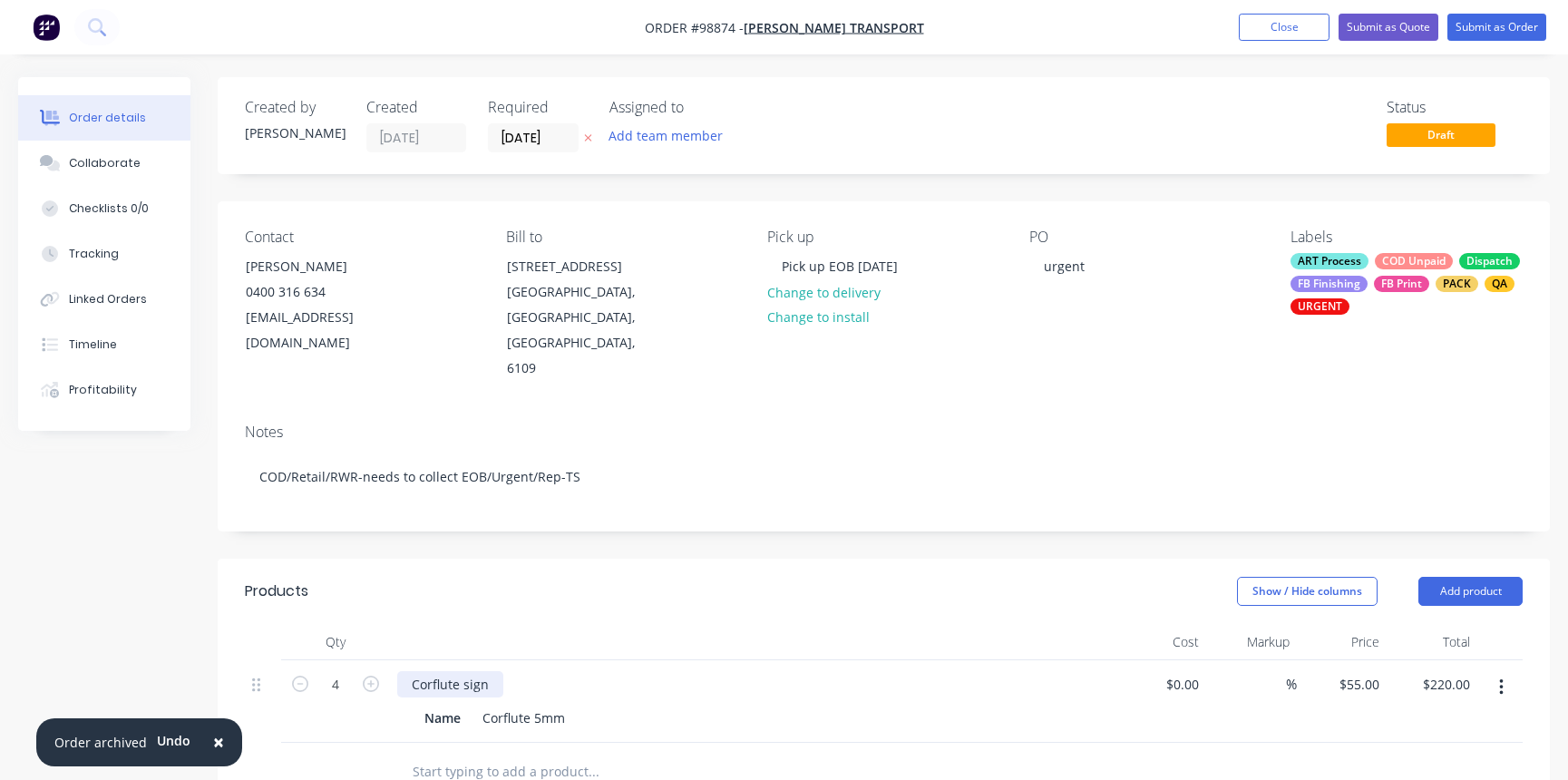
click at [495, 671] on div "Corflute sign" at bounding box center [450, 683] width 106 height 27
click at [505, 671] on div "Corflute sign 2155 long x 430 high" at bounding box center [474, 693] width 155 height 45
click at [439, 671] on div "Corflute sign 2155 long x 430mm high" at bounding box center [486, 693] width 177 height 45
click at [490, 671] on div "Corflute sign 2155mm long x 430mm high" at bounding box center [497, 693] width 201 height 45
click at [567, 671] on div "Corflute sign 2155mm(w) x 430mm high" at bounding box center [491, 693] width 189 height 45
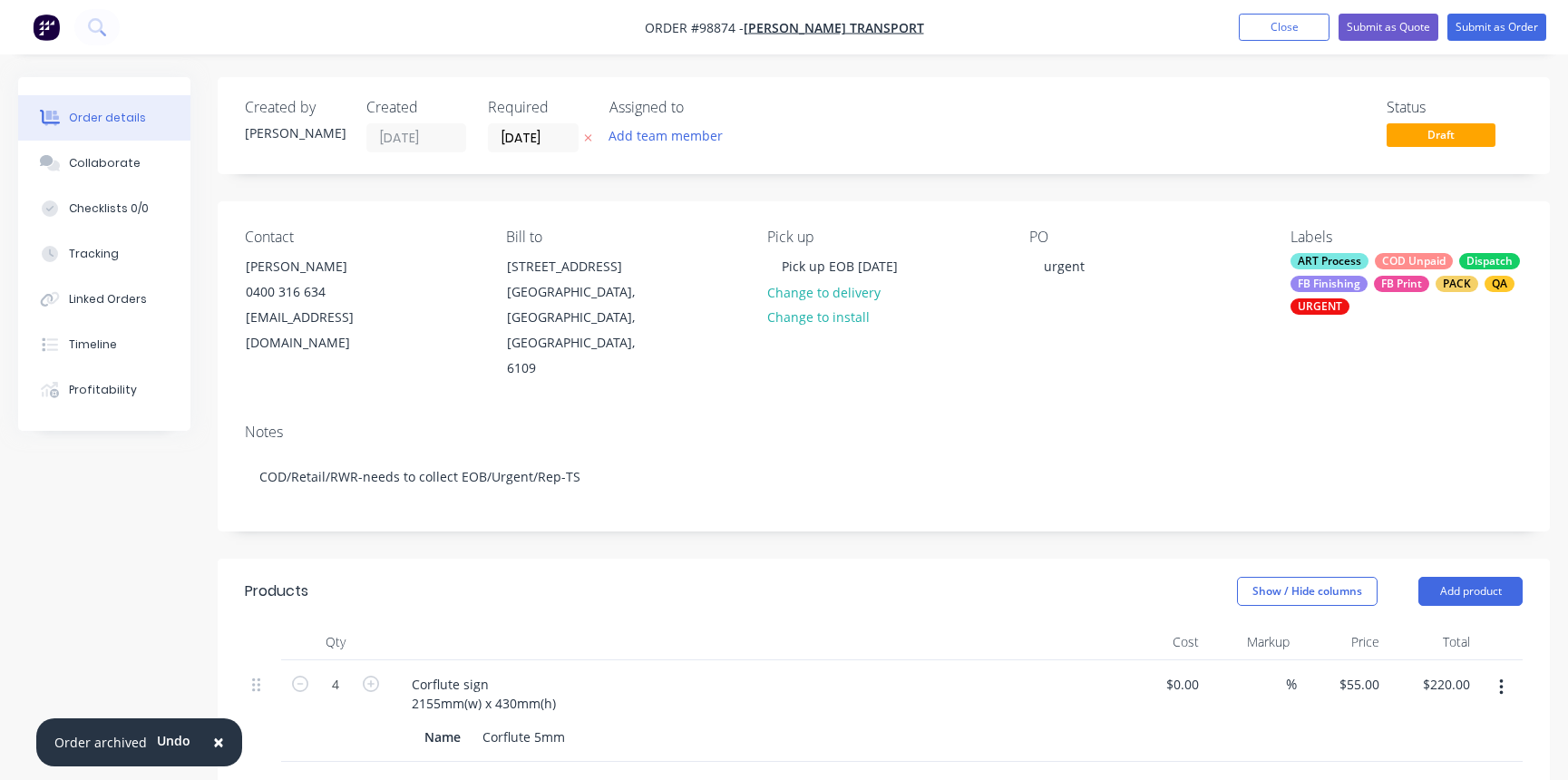
click at [533, 773] on input "text" at bounding box center [593, 791] width 362 height 36
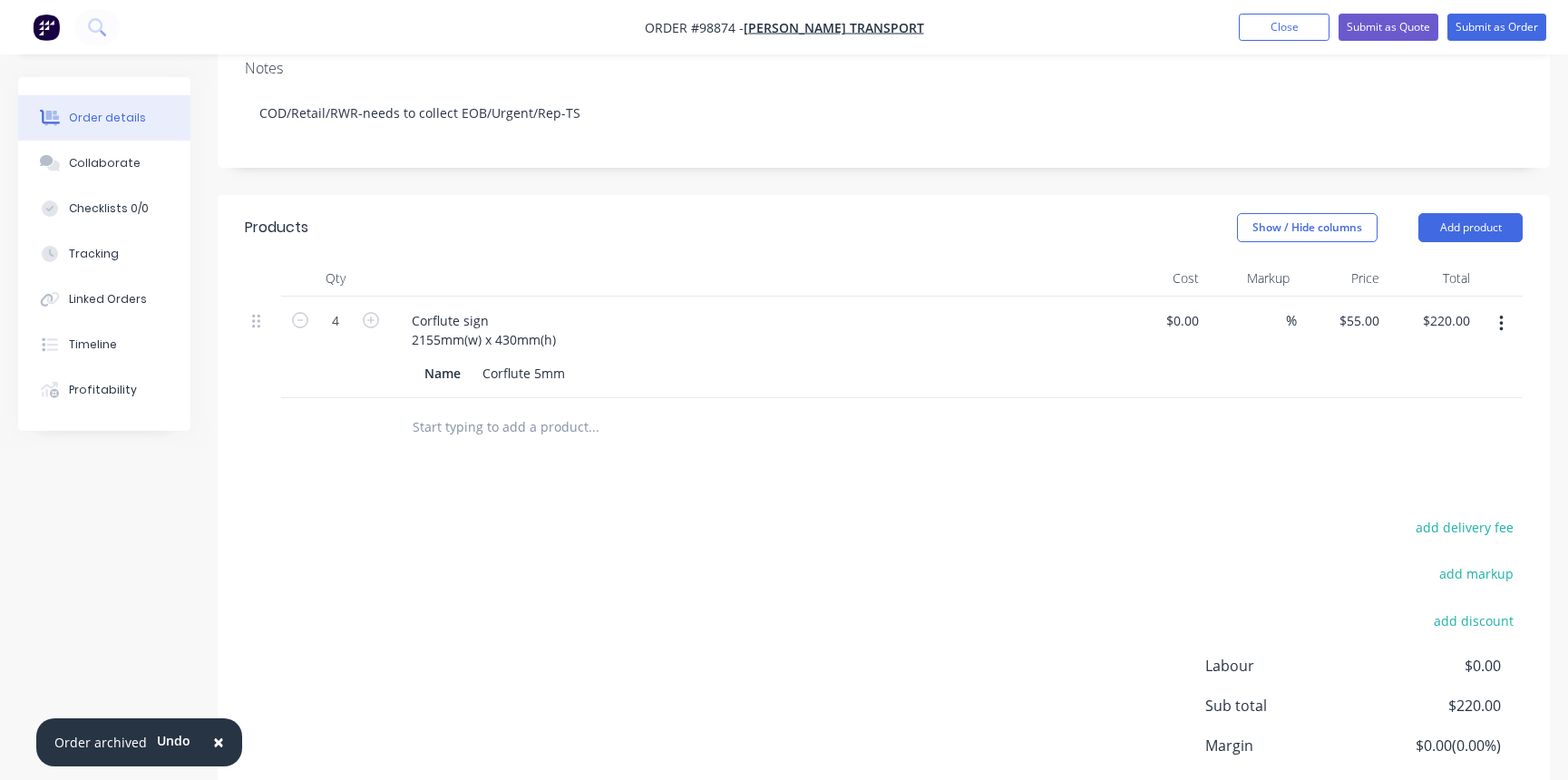
scroll to position [275, 0]
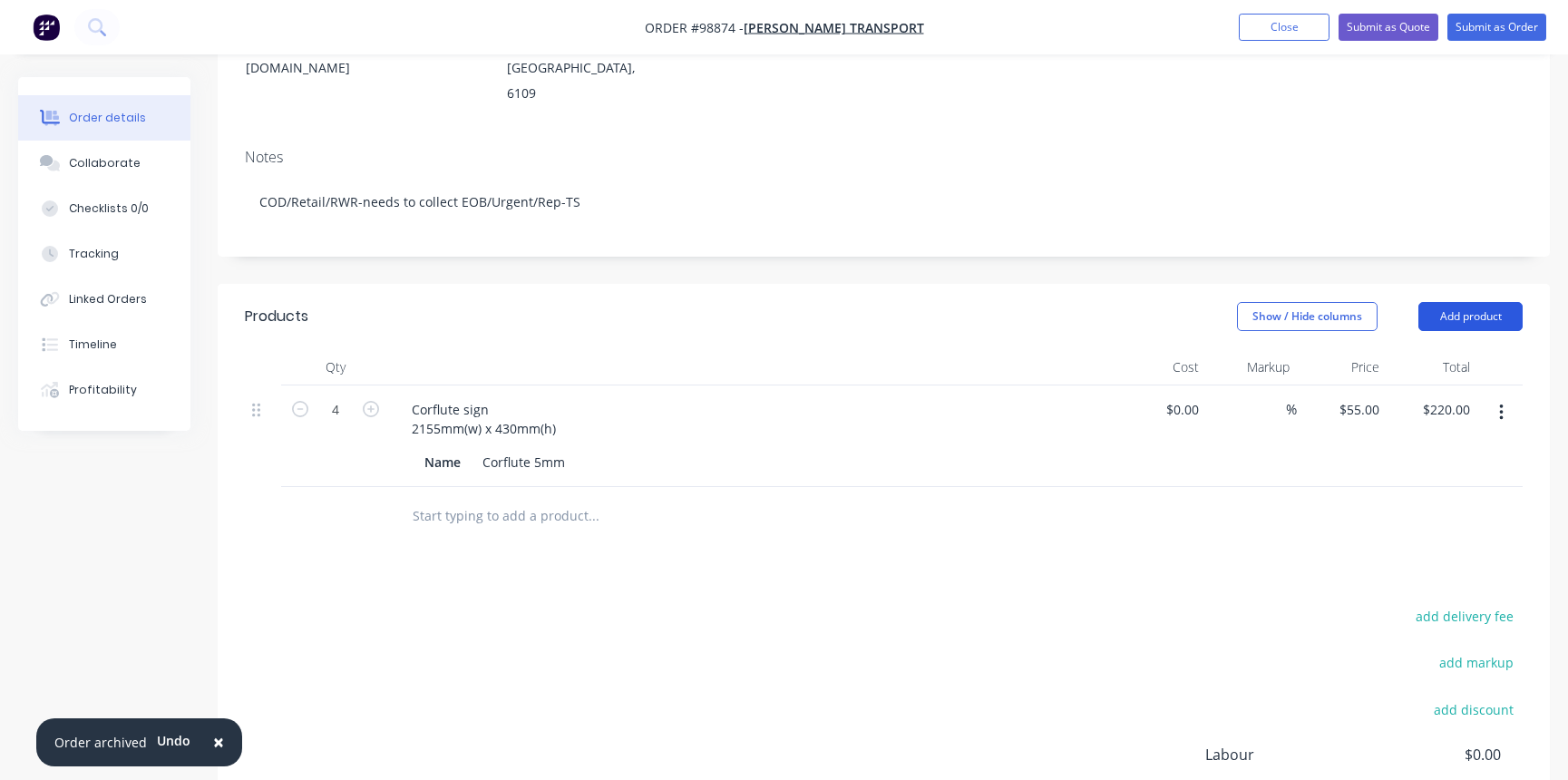
click at [1498, 302] on button "Add product" at bounding box center [1470, 316] width 104 height 29
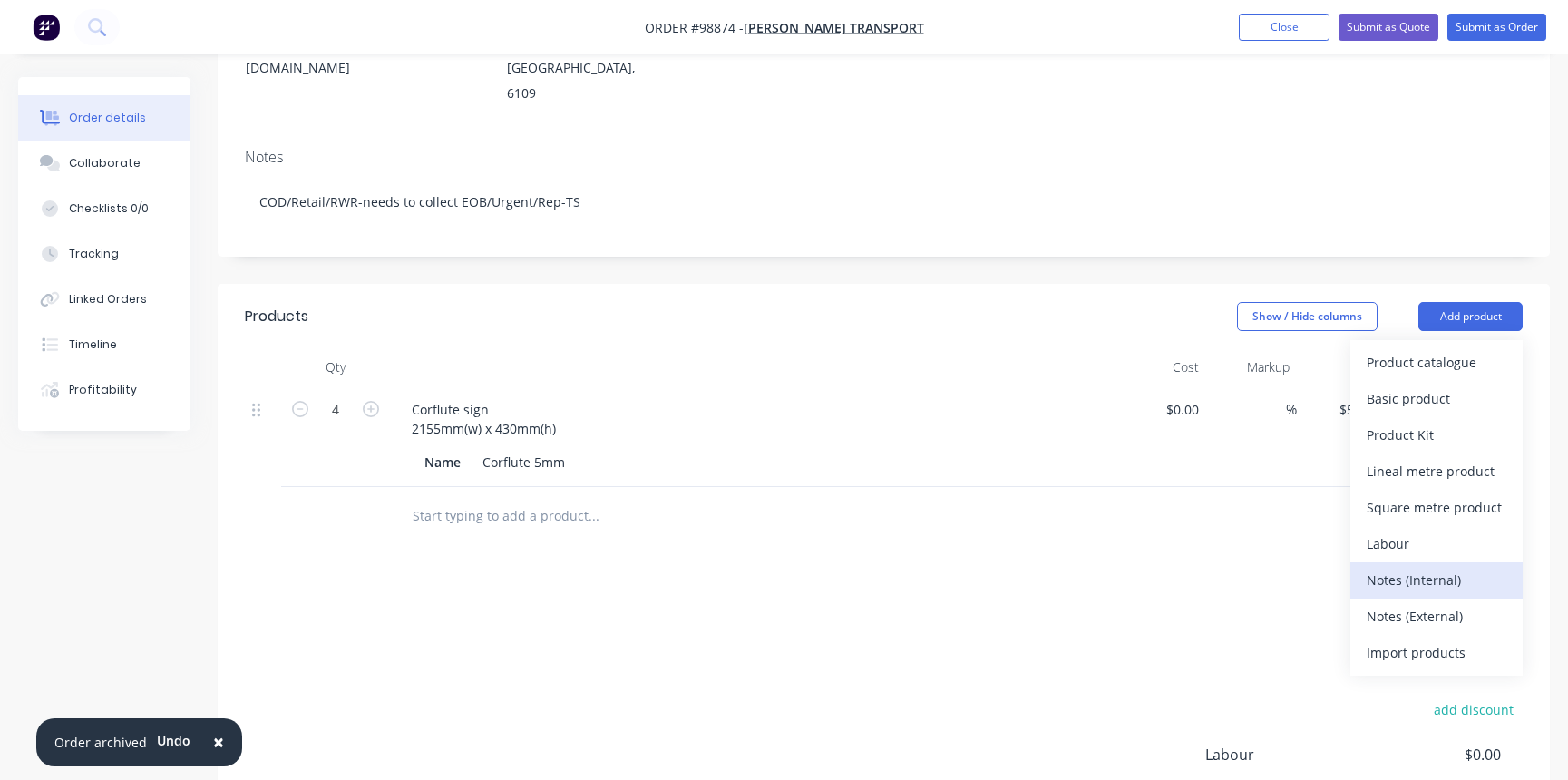
click at [1415, 567] on div "Notes (Internal)" at bounding box center [1437, 580] width 140 height 27
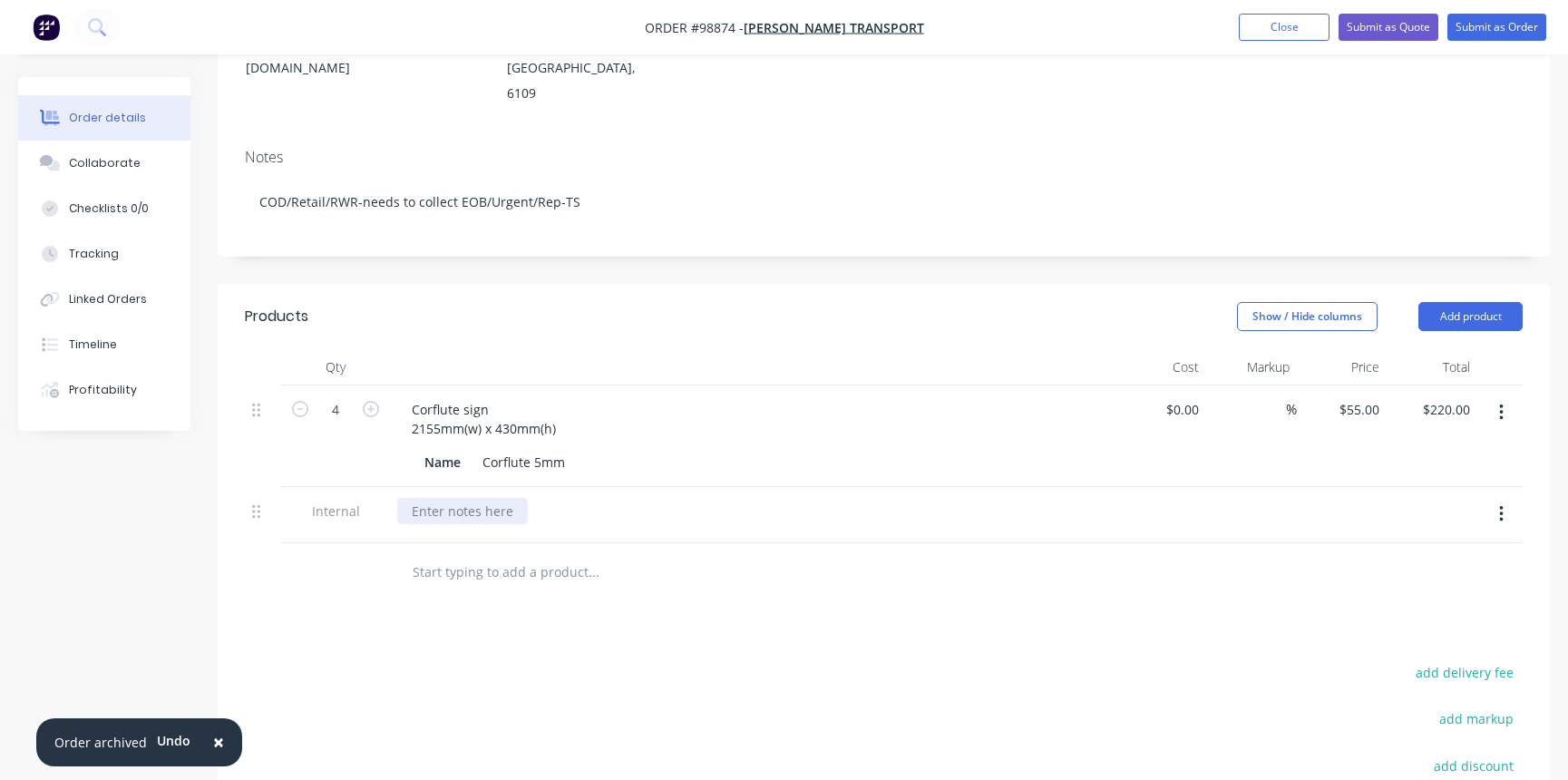
click at [433, 498] on div at bounding box center [462, 511] width 131 height 27
click at [427, 498] on div at bounding box center [462, 511] width 131 height 27
paste div
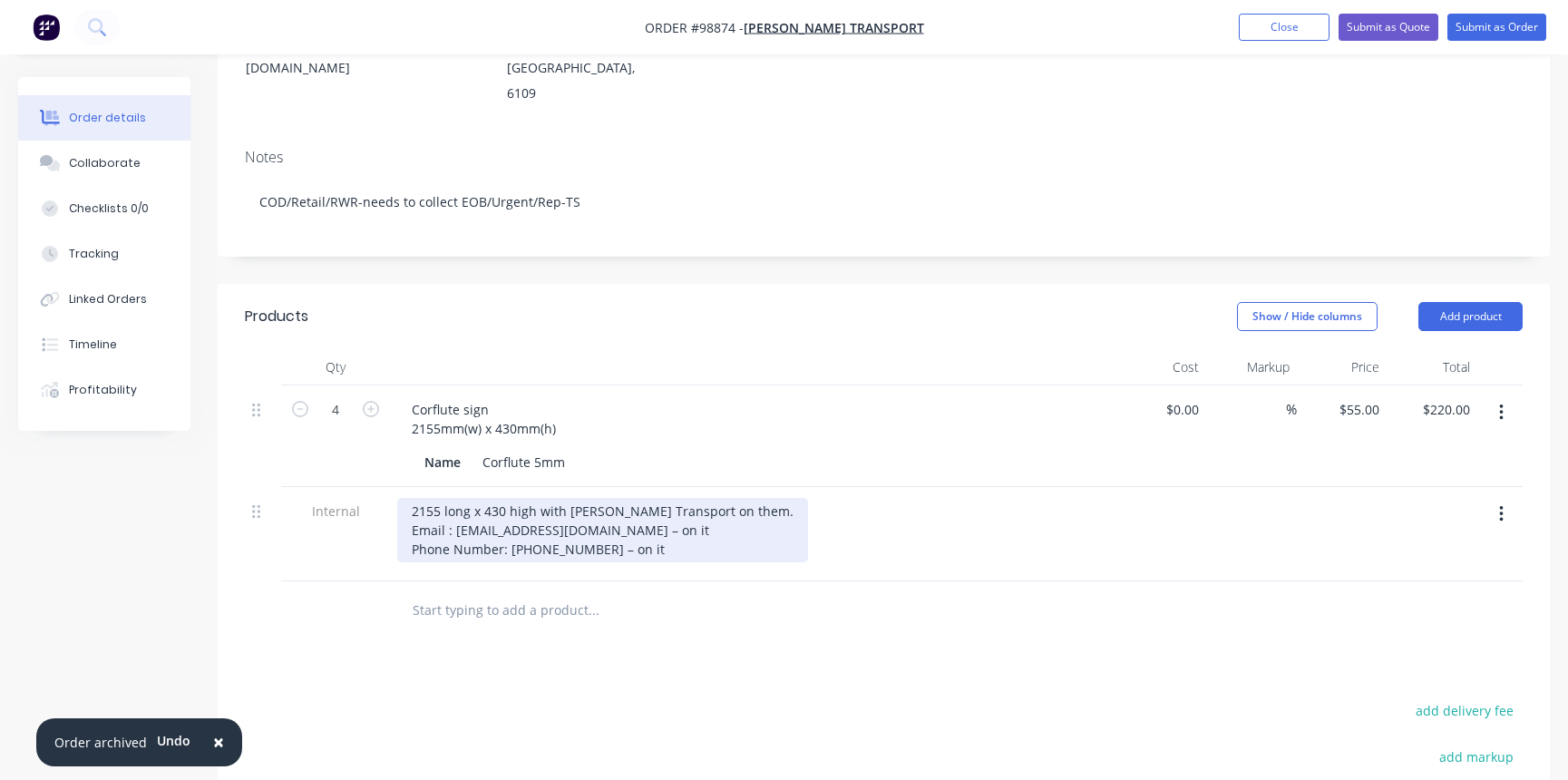
click at [410, 498] on div "2155 long x 430 high with [PERSON_NAME] Transport on them. Email : [EMAIL_ADDRE…" at bounding box center [602, 530] width 411 height 64
drag, startPoint x: 533, startPoint y: 458, endPoint x: 408, endPoint y: 453, distance: 125.1
click at [408, 498] on div "2155 long x 430 high with [PERSON_NAME] Transport on them. Email : [EMAIL_ADDRE…" at bounding box center [602, 530] width 411 height 64
click at [570, 498] on div "Artwork- [PERSON_NAME] Transport on them. Email : [EMAIL_ADDRESS][DOMAIN_NAME] …" at bounding box center [560, 530] width 327 height 64
click at [660, 498] on div "Artwork- [PERSON_NAME] Transport logo on them. Email : [EMAIL_ADDRESS][DOMAIN_N…" at bounding box center [565, 530] width 337 height 64
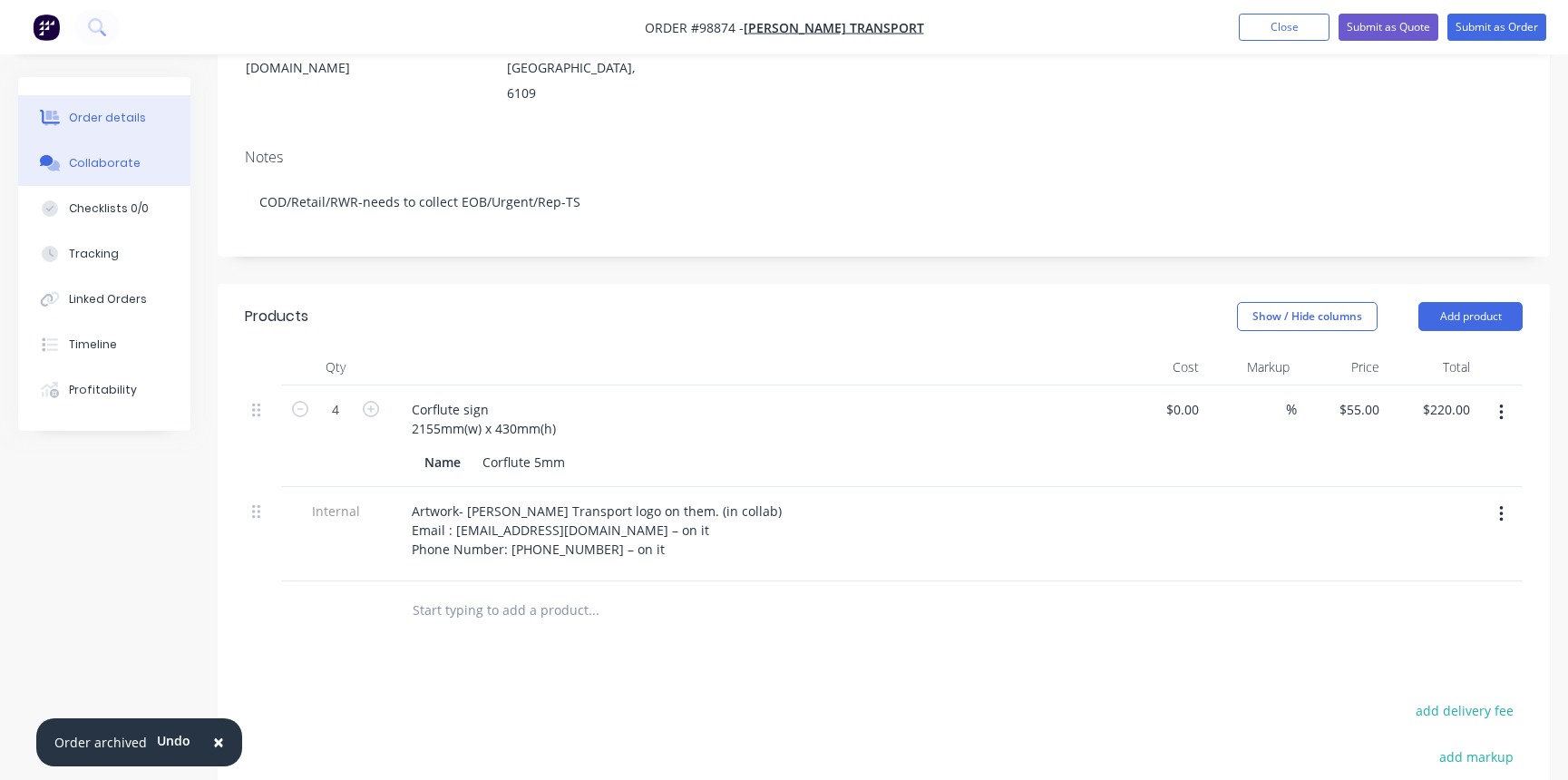
click at [99, 162] on div "Collaborate" at bounding box center [104, 162] width 72 height 17
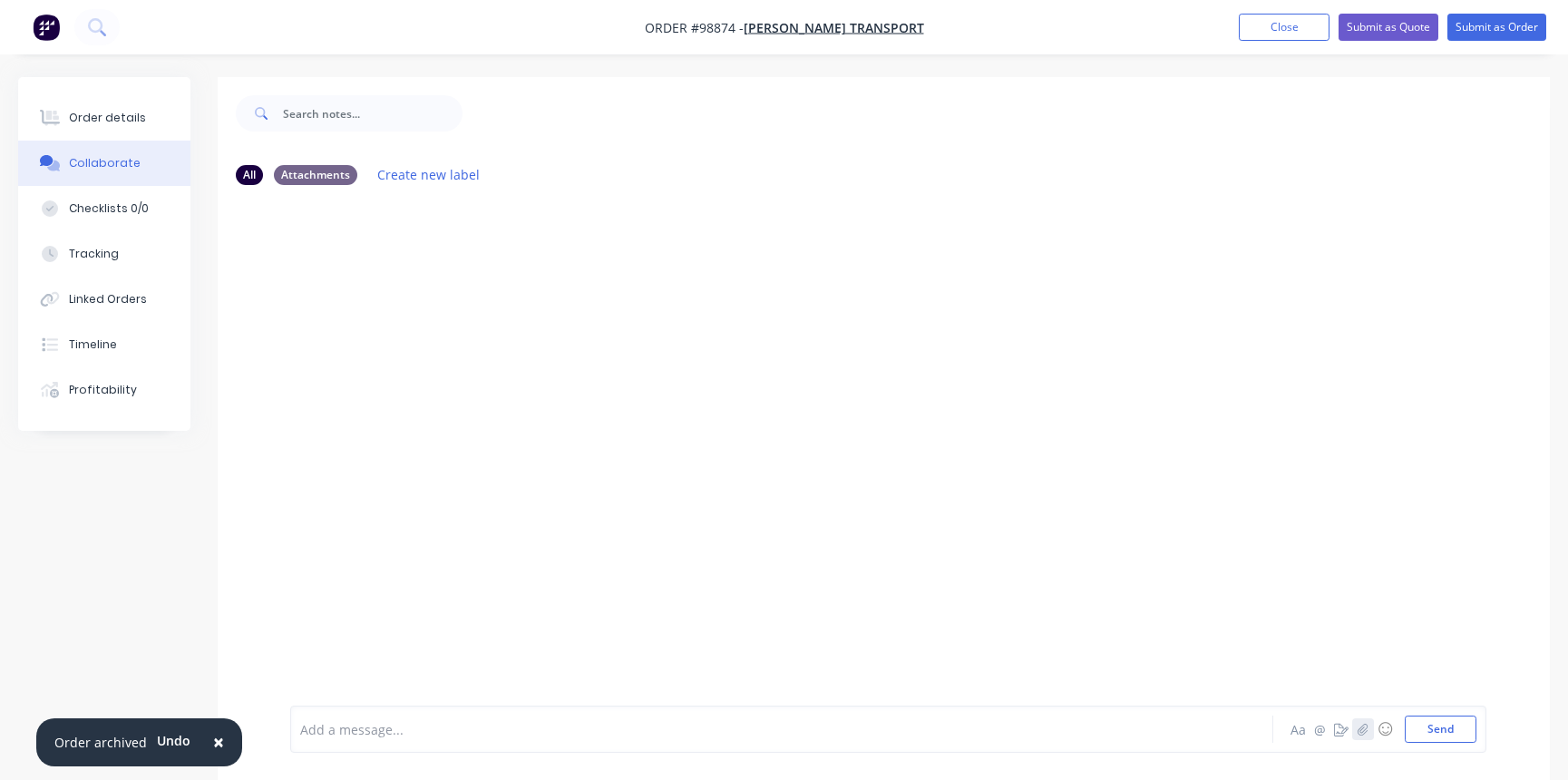
click at [1361, 730] on icon "button" at bounding box center [1363, 729] width 10 height 12
drag, startPoint x: 1451, startPoint y: 728, endPoint x: 1432, endPoint y: 716, distance: 22.5
click at [1451, 728] on button "Send" at bounding box center [1441, 730] width 72 height 28
click at [497, 726] on div at bounding box center [742, 729] width 882 height 19
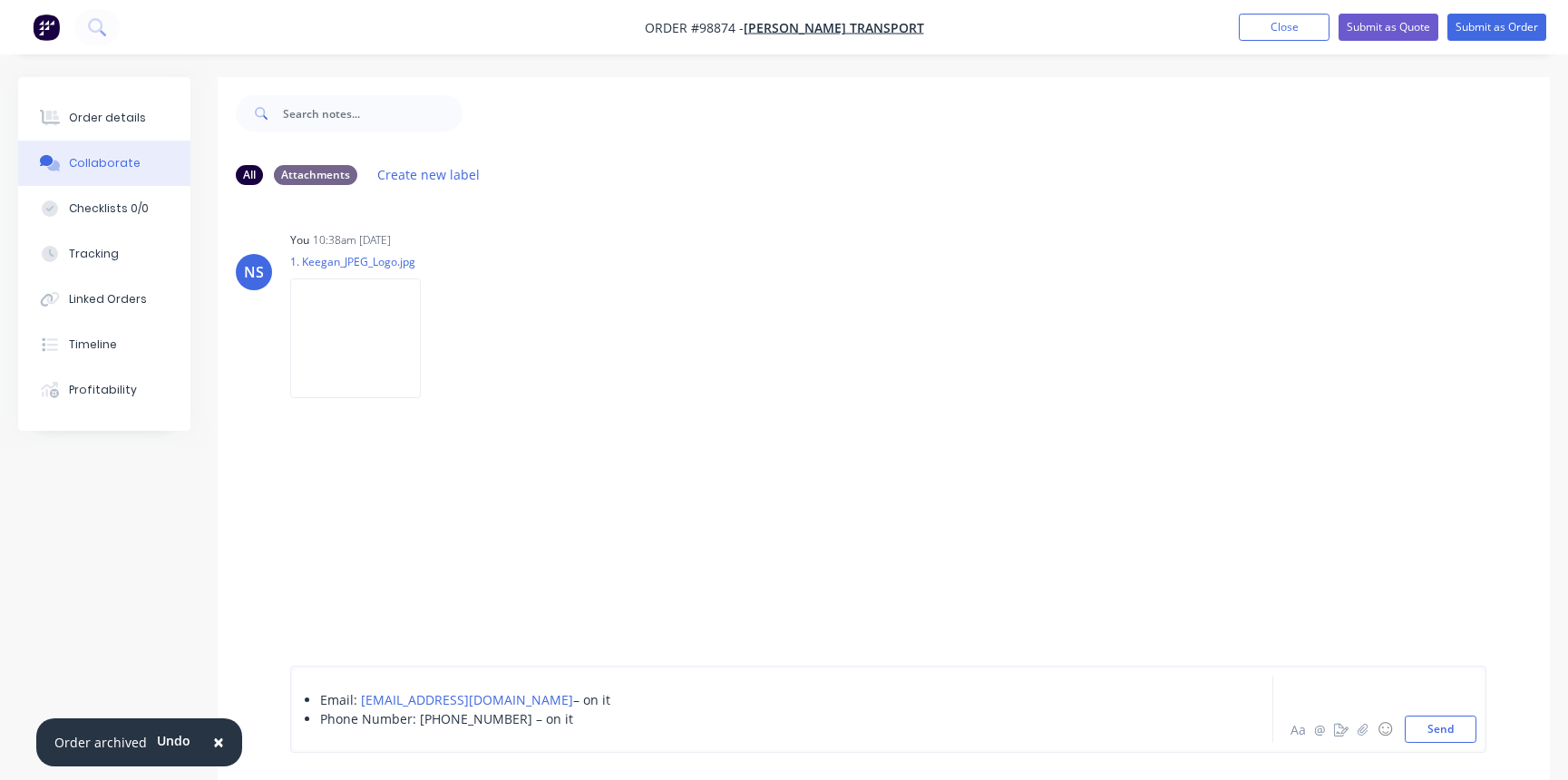
click at [319, 679] on div "Email : [EMAIL_ADDRESS][DOMAIN_NAME] – on it Phone Number: [PHONE_NUMBER] – on …" at bounding box center [742, 709] width 882 height 67
click at [302, 696] on ul "Email : [EMAIL_ADDRESS][DOMAIN_NAME] – on it Phone Number: [PHONE_NUMBER] – on …" at bounding box center [742, 709] width 882 height 38
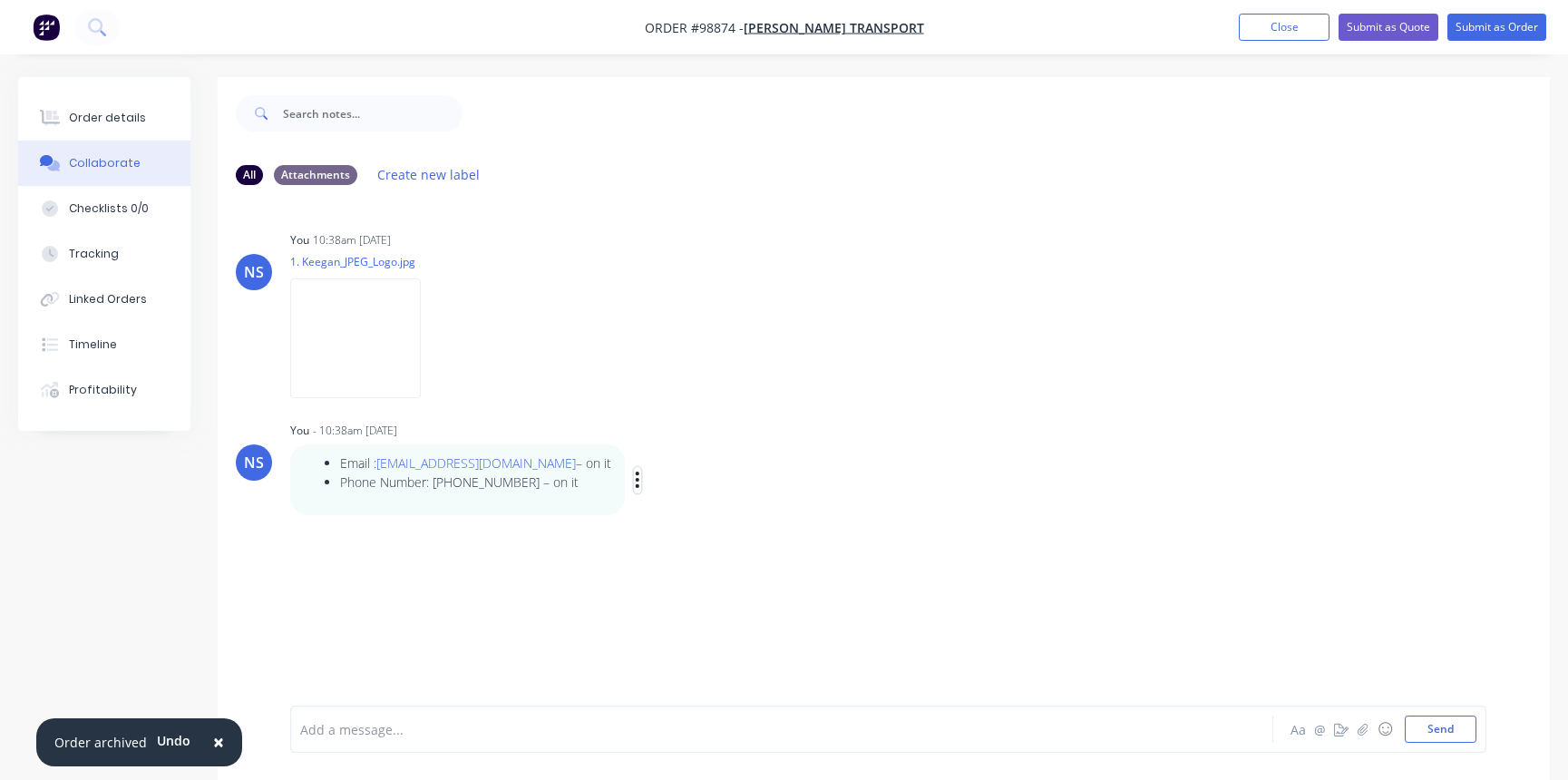
click at [640, 476] on icon "button" at bounding box center [638, 480] width 6 height 21
click at [684, 513] on button "Edit" at bounding box center [704, 513] width 114 height 30
drag, startPoint x: 1295, startPoint y: 29, endPoint x: 1286, endPoint y: 30, distance: 9.1
click at [1295, 29] on button "Close" at bounding box center [1284, 28] width 91 height 28
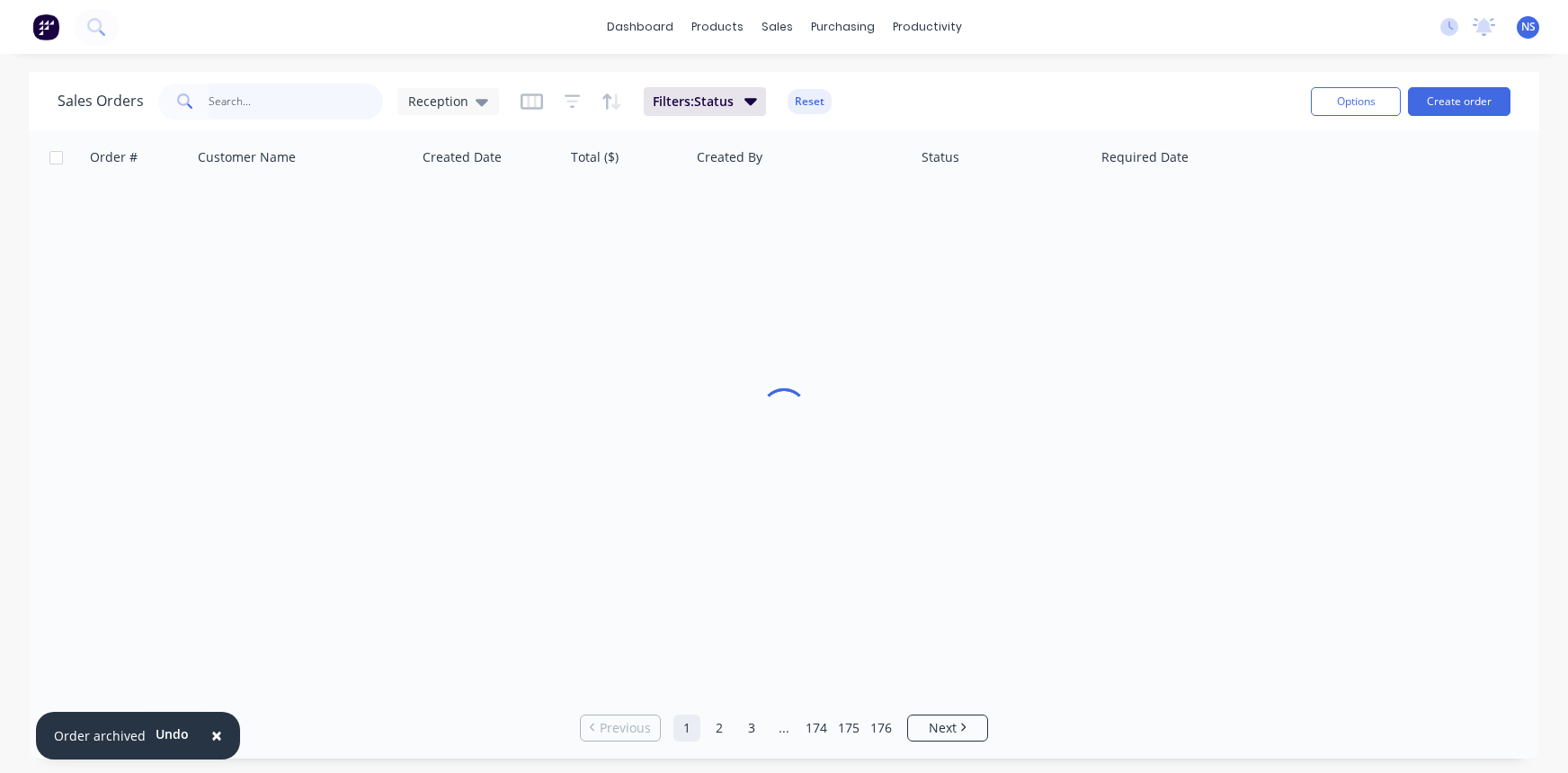
click at [316, 110] on input "text" at bounding box center [297, 102] width 176 height 36
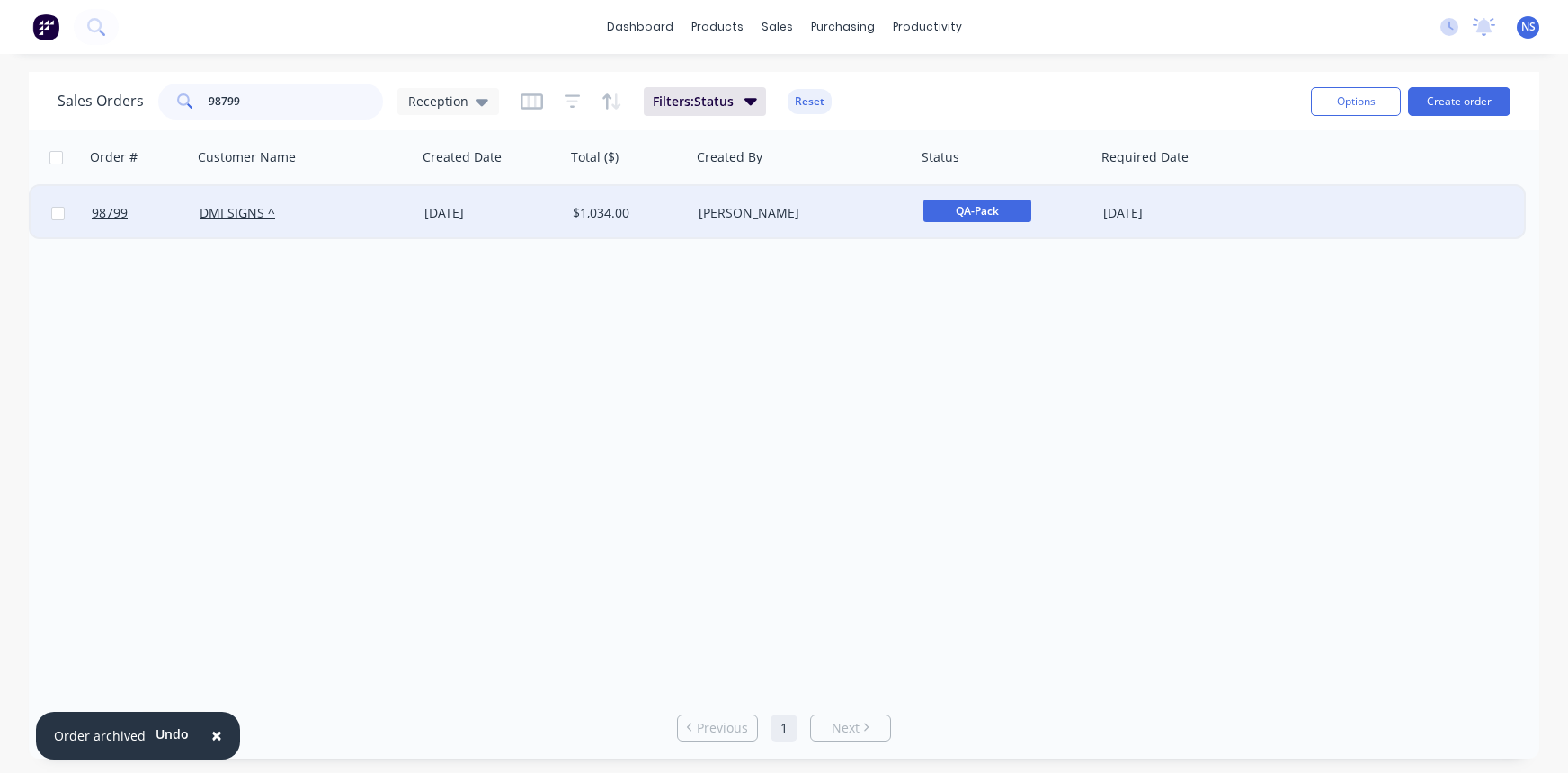
type input "98799"
click at [381, 215] on div "DMI SIGNS ^" at bounding box center [299, 213] width 199 height 18
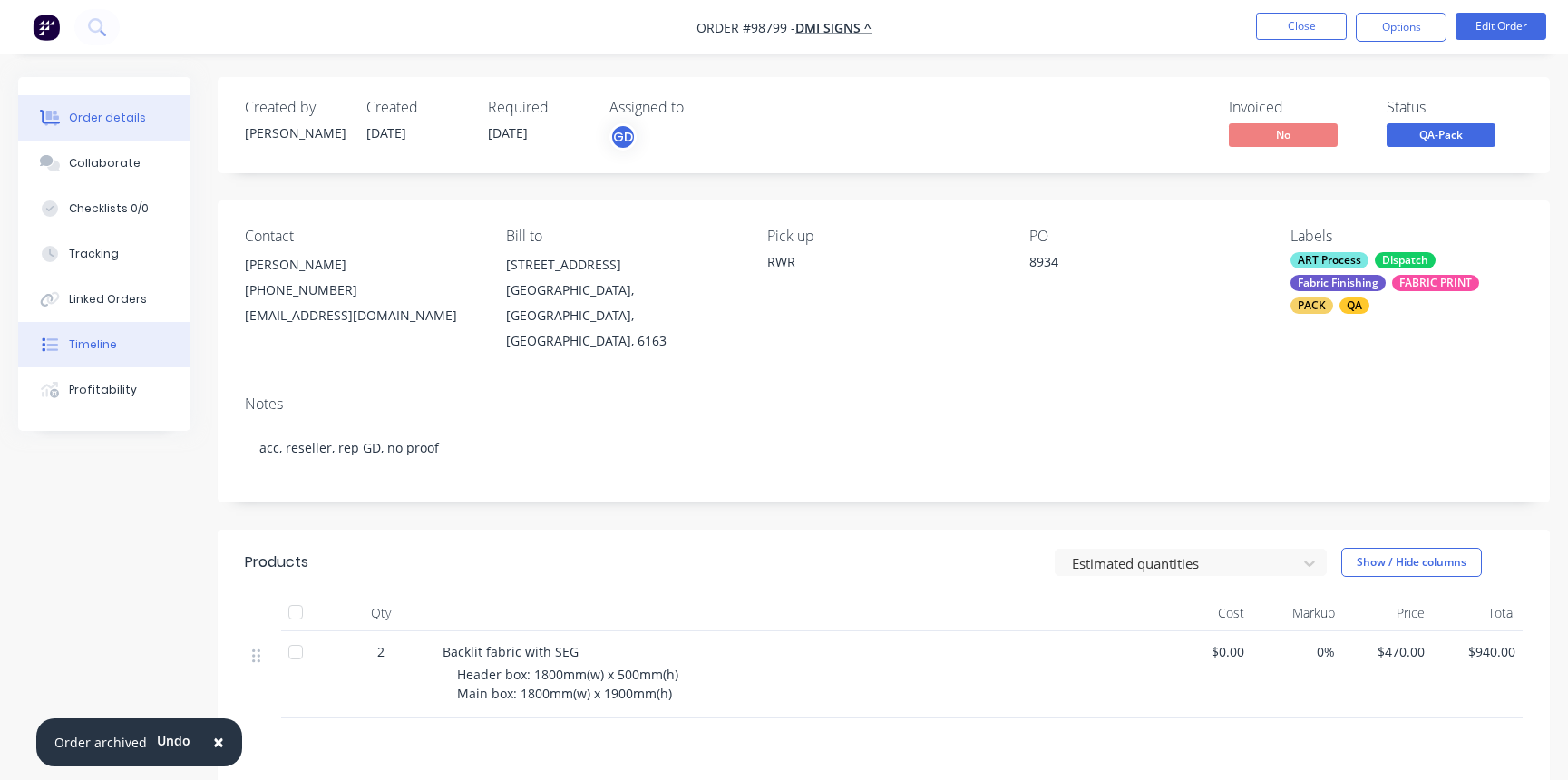
click at [130, 345] on button "Timeline" at bounding box center [103, 345] width 172 height 45
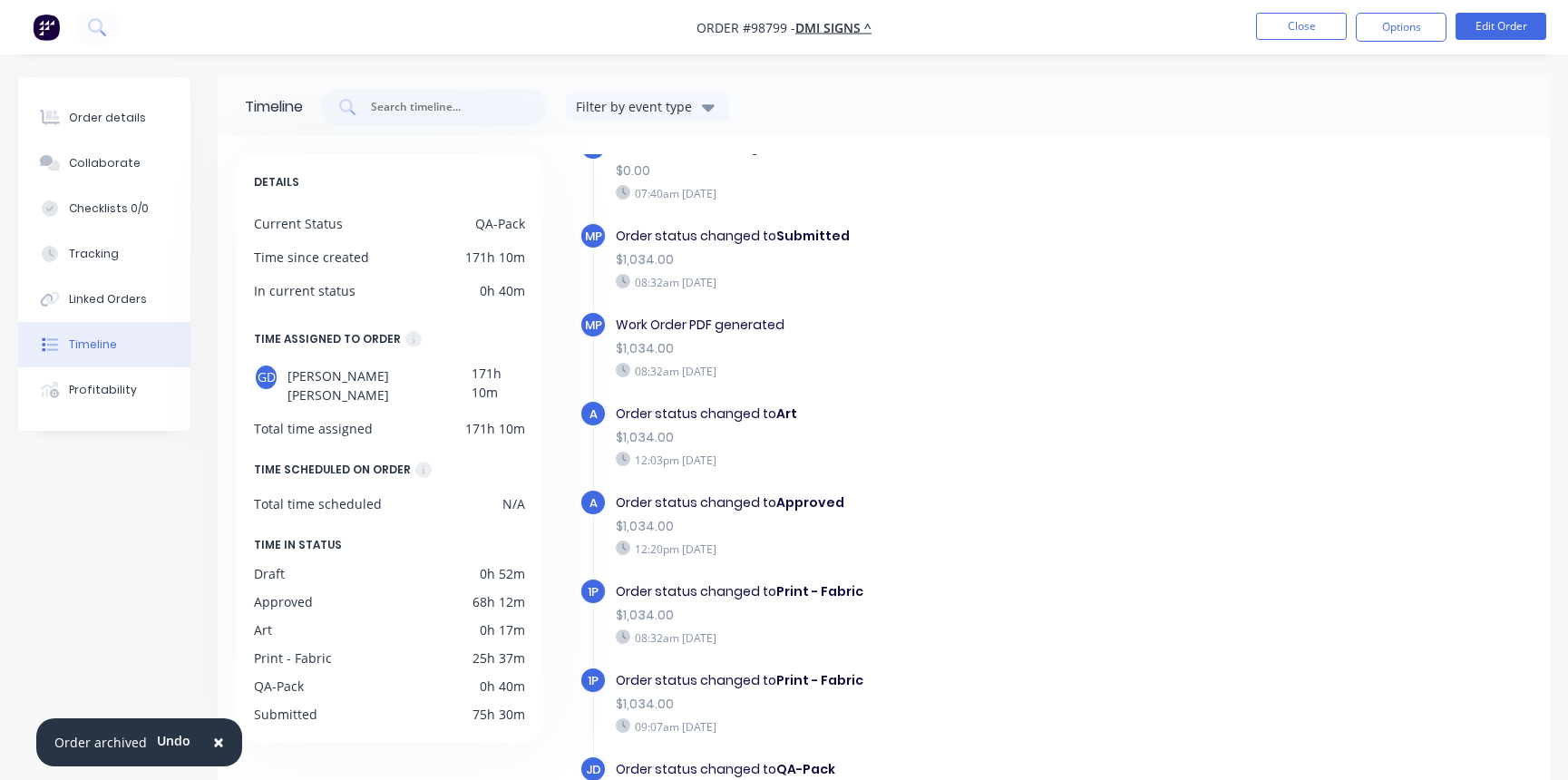
scroll to position [143, 0]
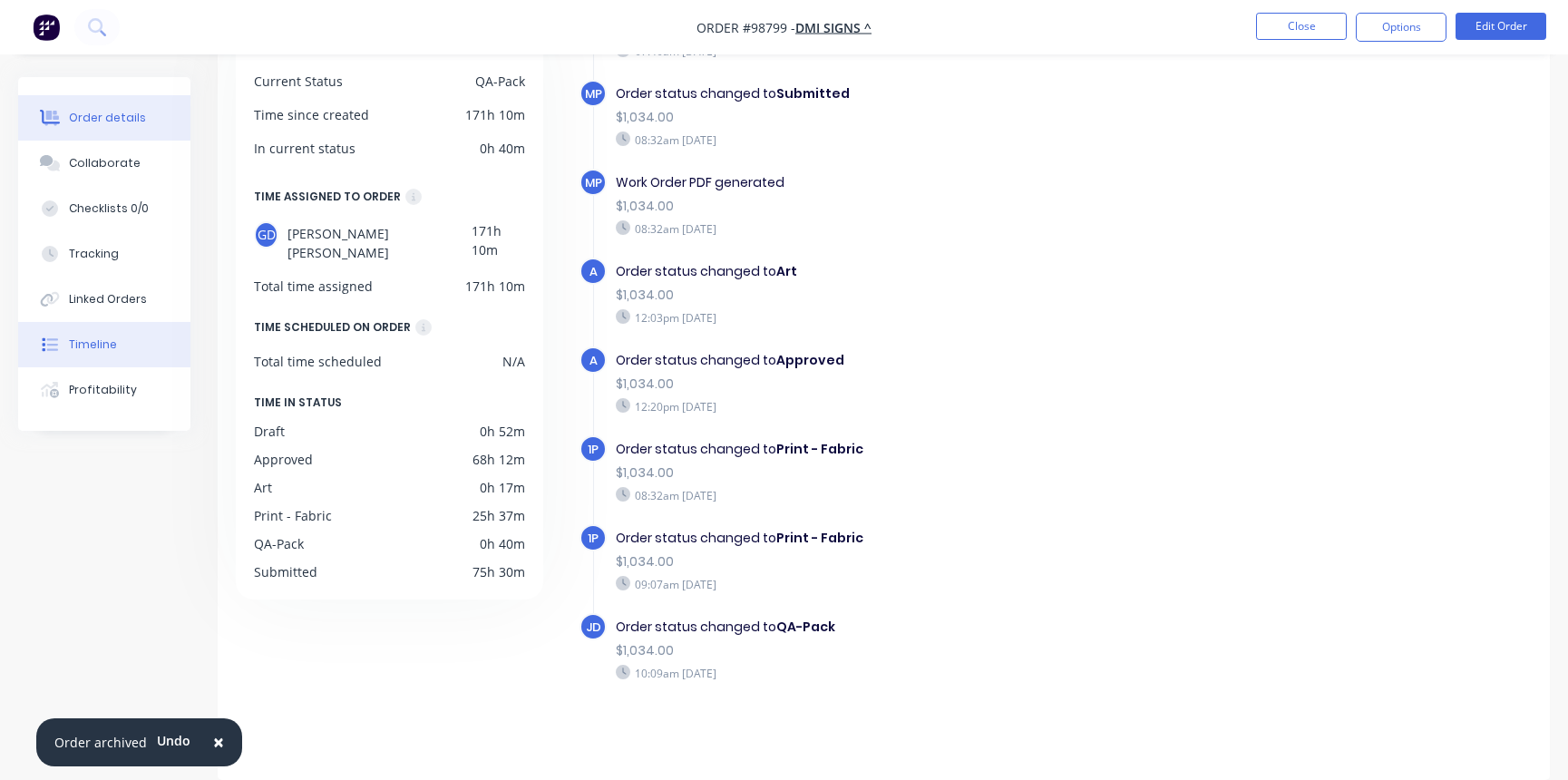
click at [115, 123] on div "Order details" at bounding box center [107, 117] width 77 height 17
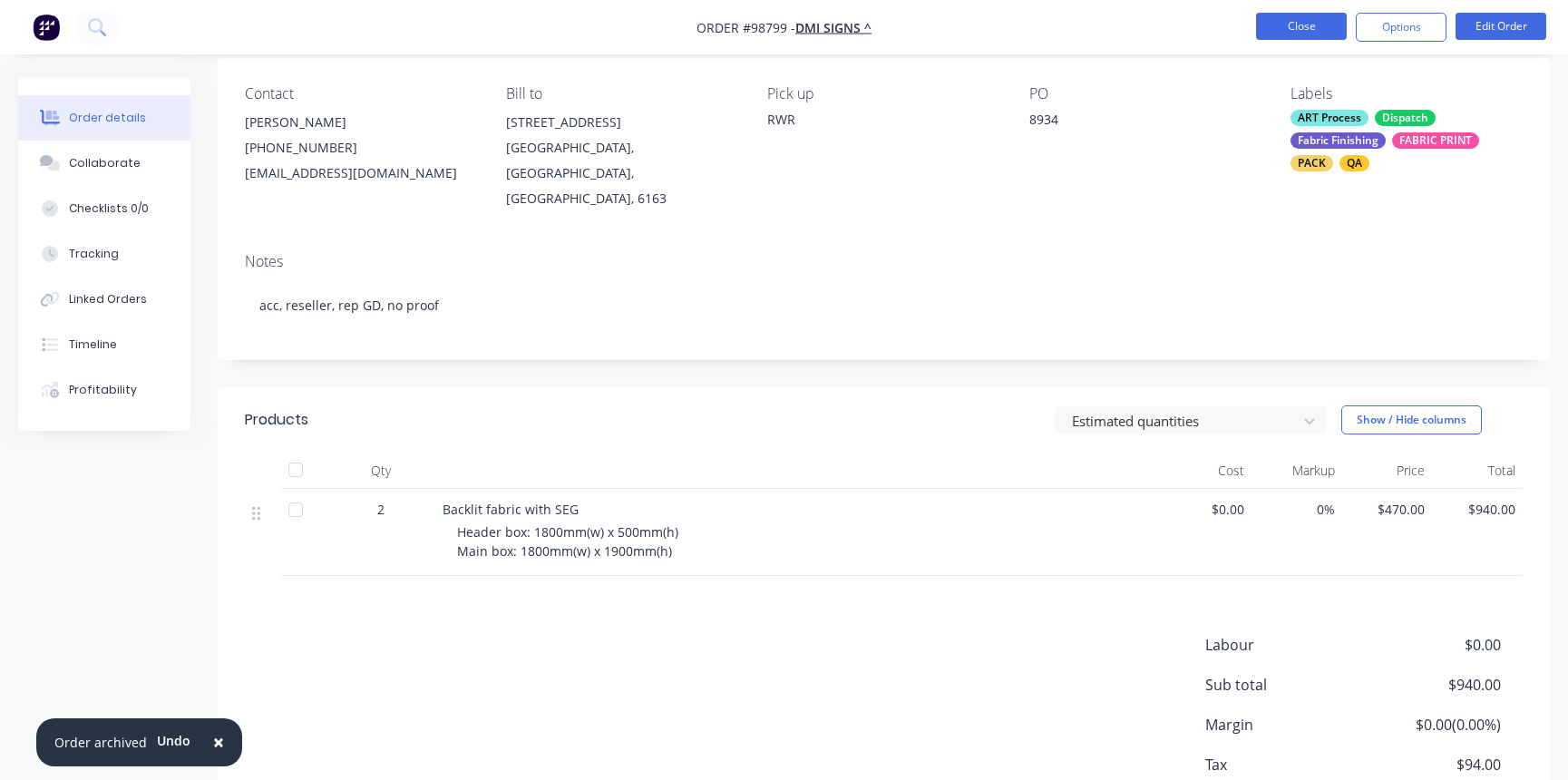
click at [1302, 26] on button "Close" at bounding box center [1301, 27] width 91 height 28
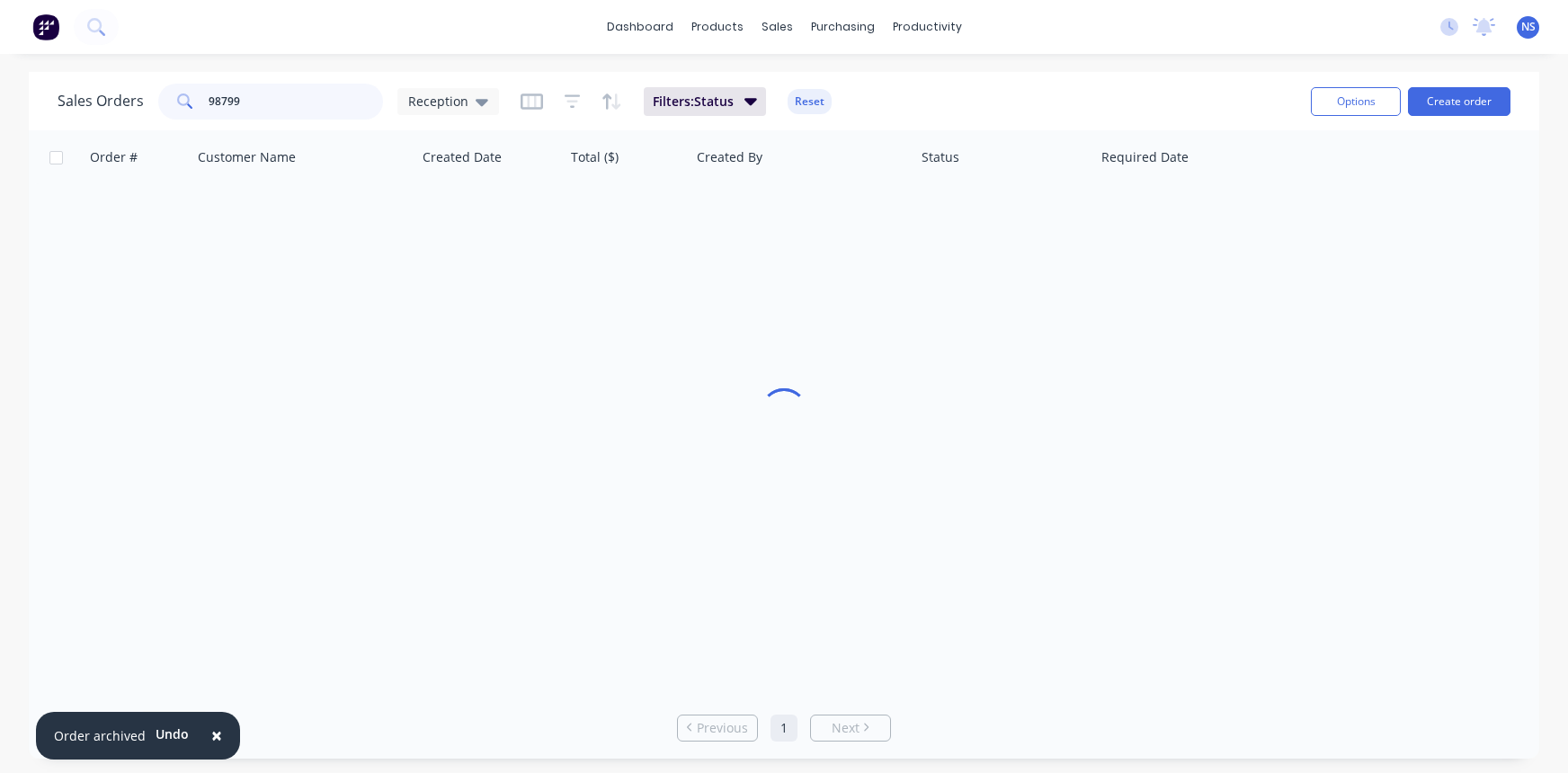
drag, startPoint x: 261, startPoint y: 101, endPoint x: 186, endPoint y: 85, distance: 76.7
click at [186, 85] on div "98799" at bounding box center [270, 102] width 225 height 36
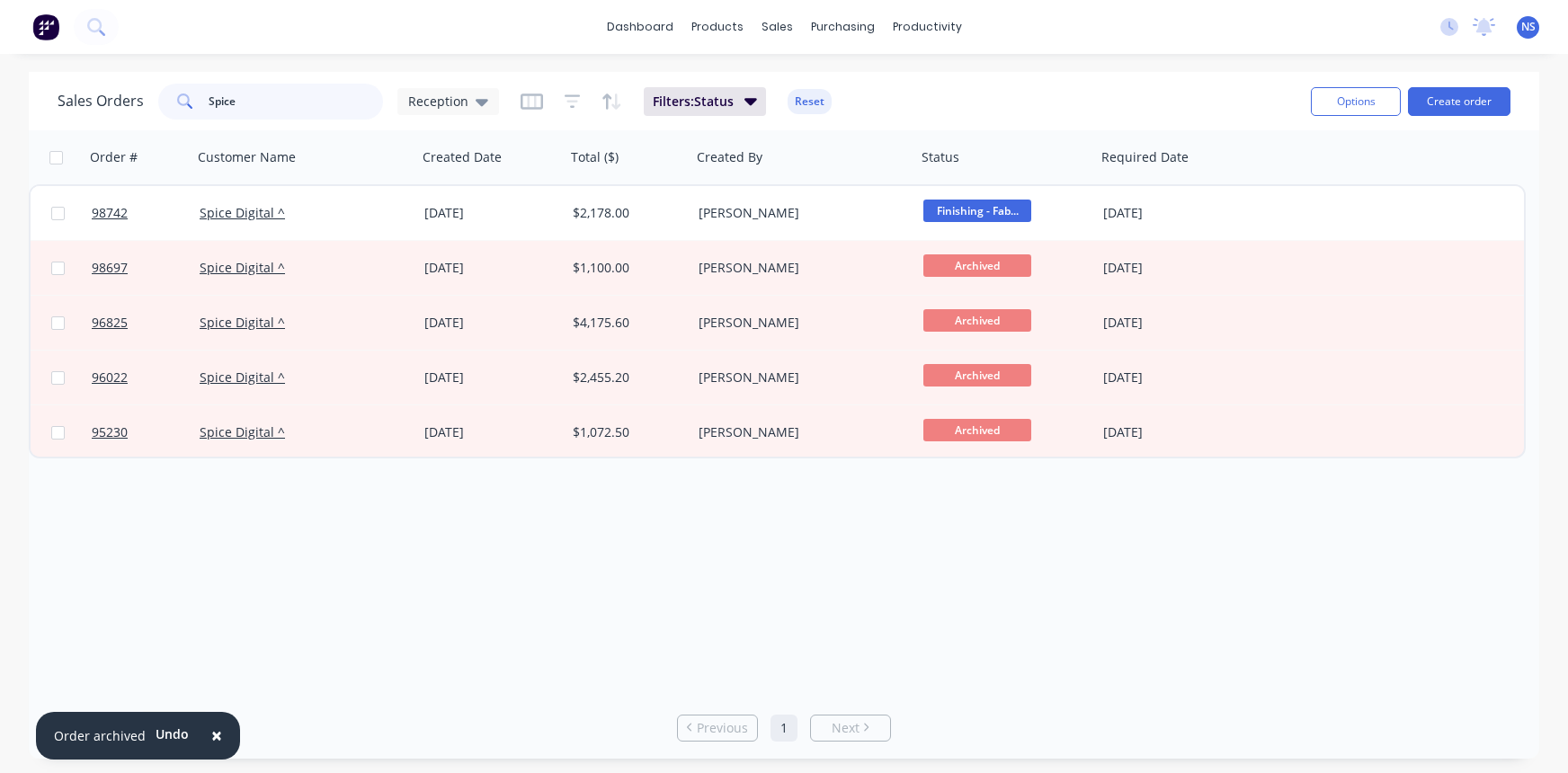
type input "Spice"
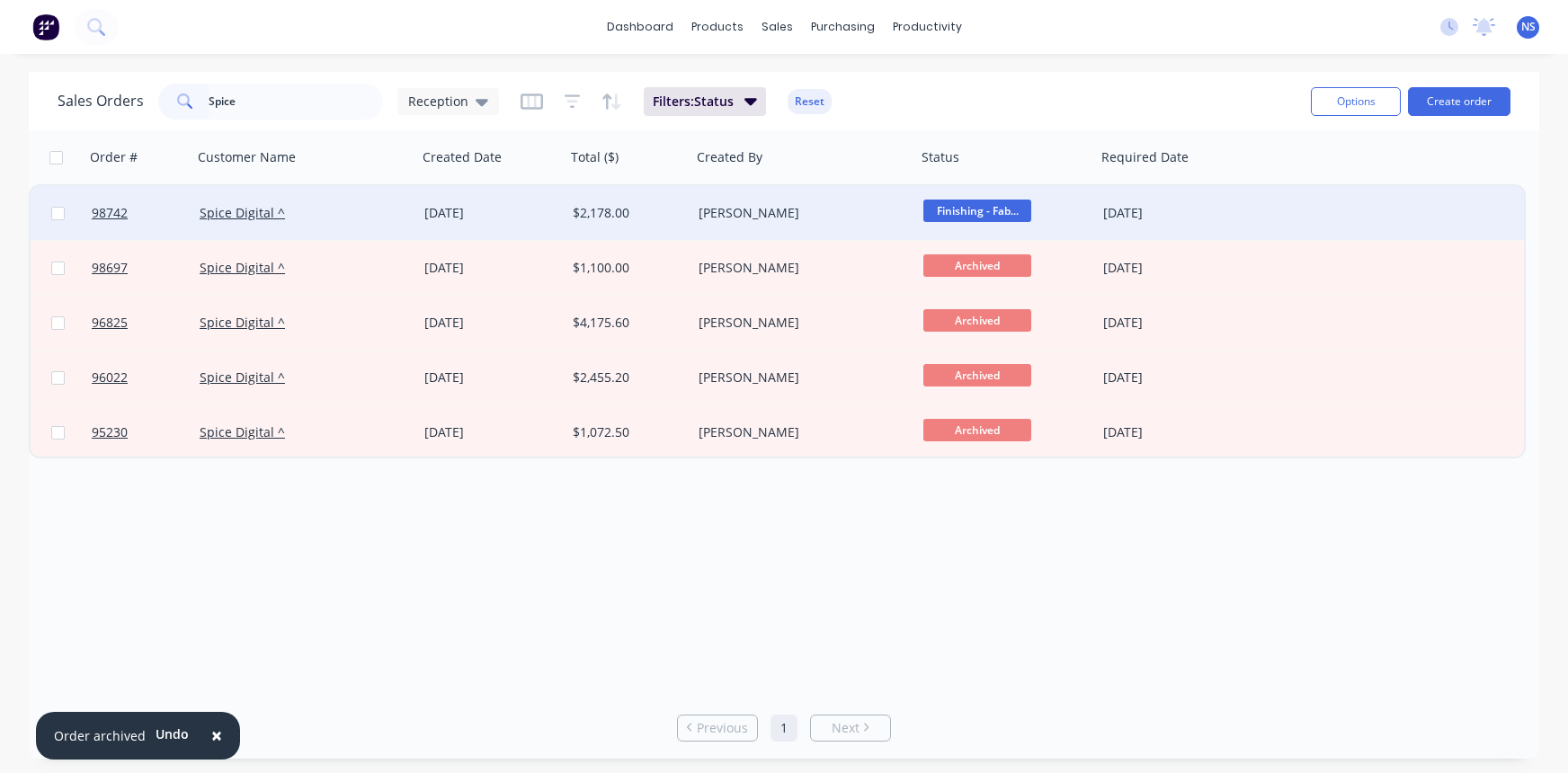
click at [368, 208] on div "Spice Digital ^" at bounding box center [299, 213] width 199 height 18
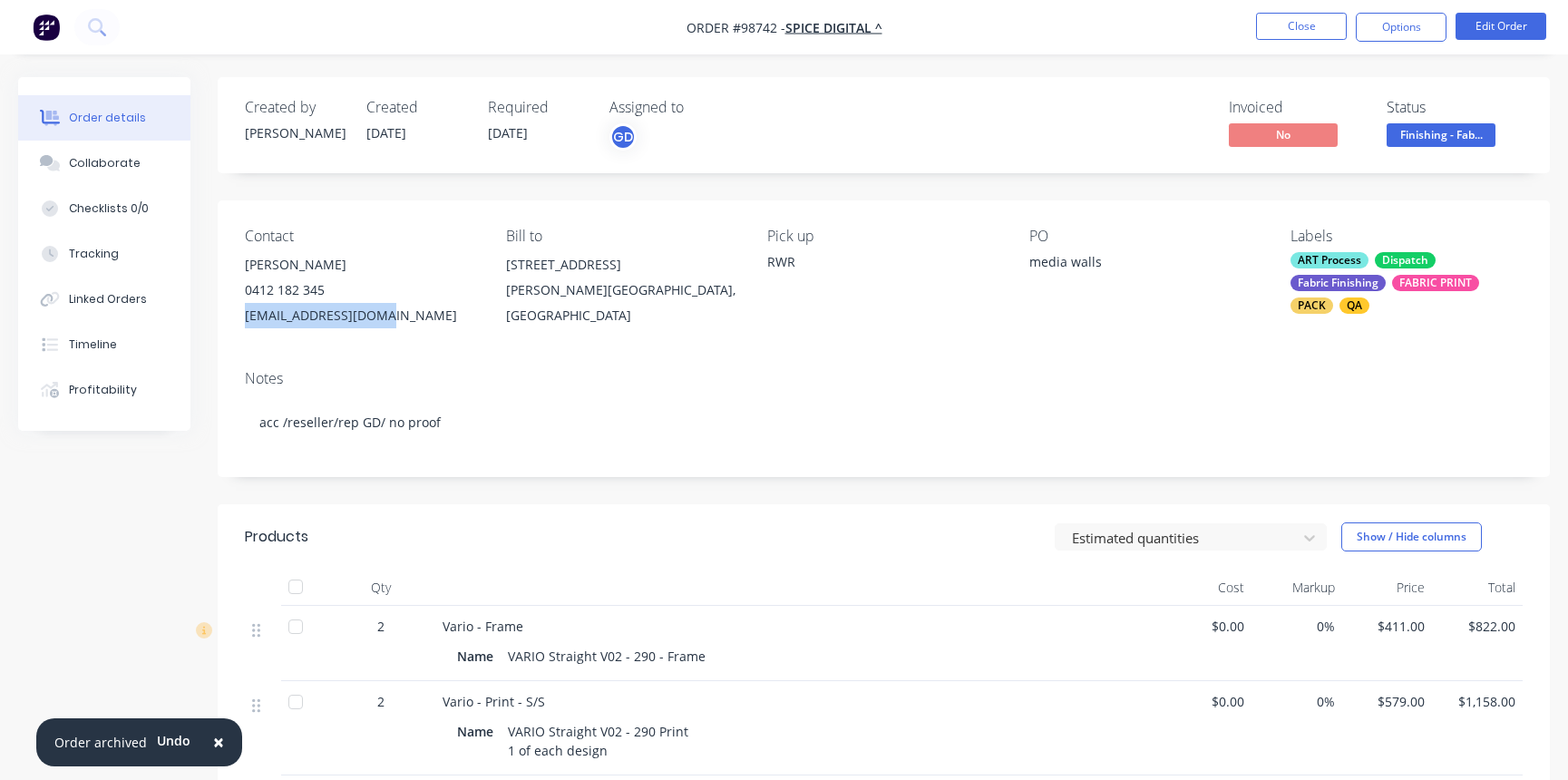
drag, startPoint x: 244, startPoint y: 315, endPoint x: 370, endPoint y: 311, distance: 126.1
click at [370, 311] on div "[EMAIL_ADDRESS][DOMAIN_NAME]" at bounding box center [361, 316] width 232 height 26
click at [384, 312] on div "[EMAIL_ADDRESS][DOMAIN_NAME]" at bounding box center [361, 316] width 232 height 26
drag, startPoint x: 384, startPoint y: 312, endPoint x: 256, endPoint y: 312, distance: 128.0
click at [251, 312] on div "[EMAIL_ADDRESS][DOMAIN_NAME]" at bounding box center [361, 316] width 232 height 26
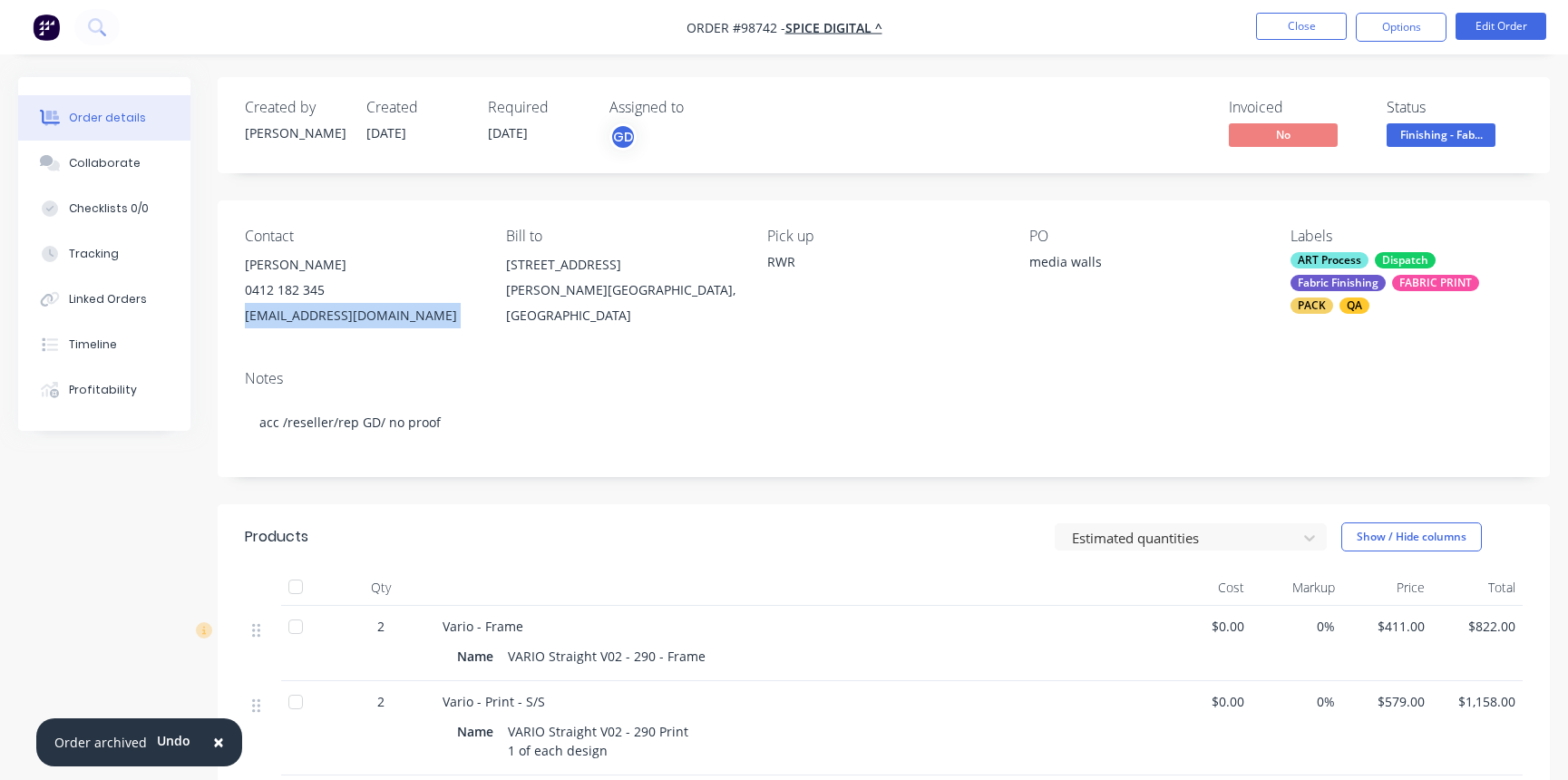
copy div "[EMAIL_ADDRESS][DOMAIN_NAME]"
click at [1304, 28] on button "Close" at bounding box center [1301, 27] width 91 height 28
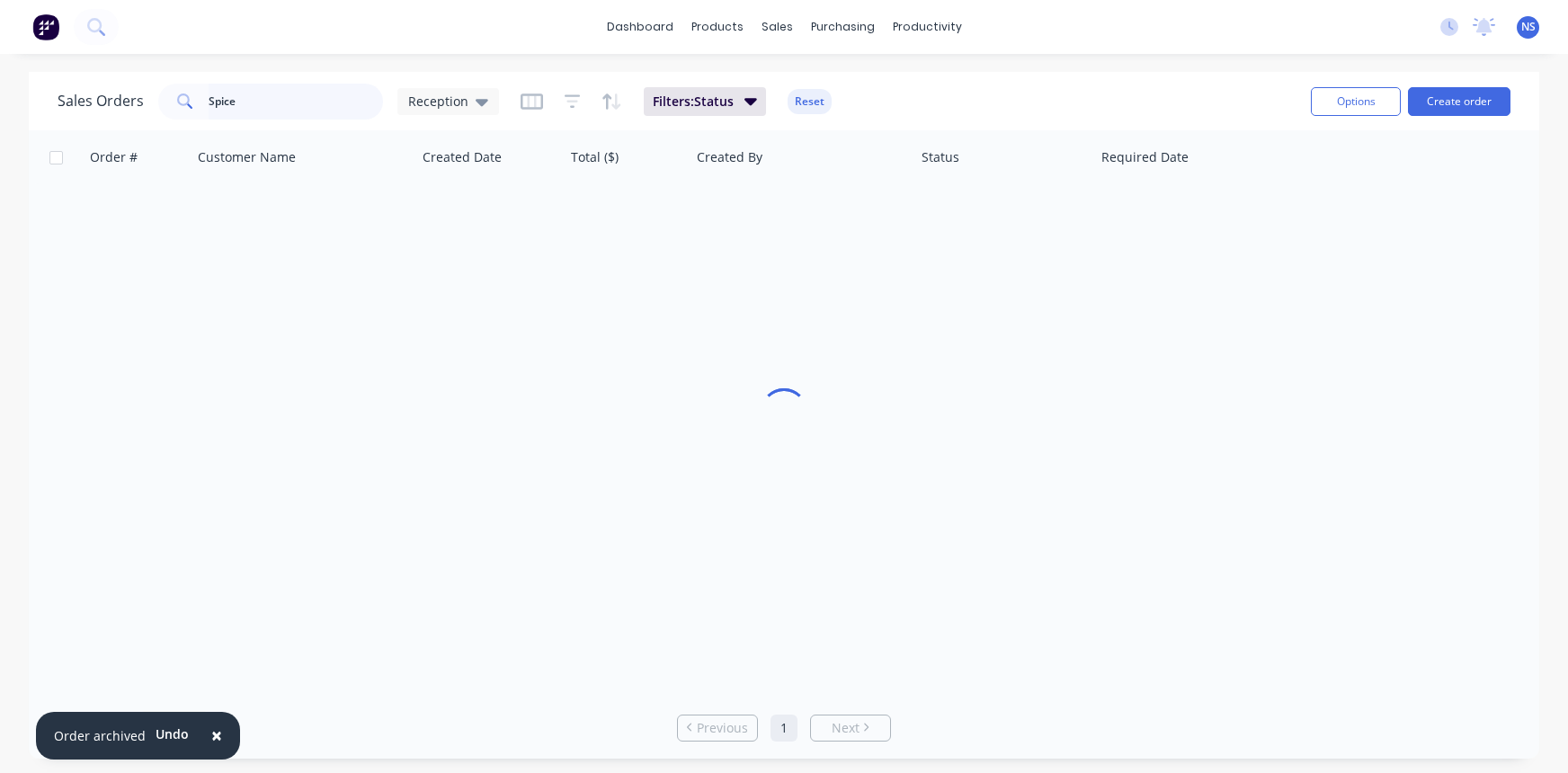
click at [299, 101] on input "Spice" at bounding box center [297, 102] width 176 height 36
type input "S"
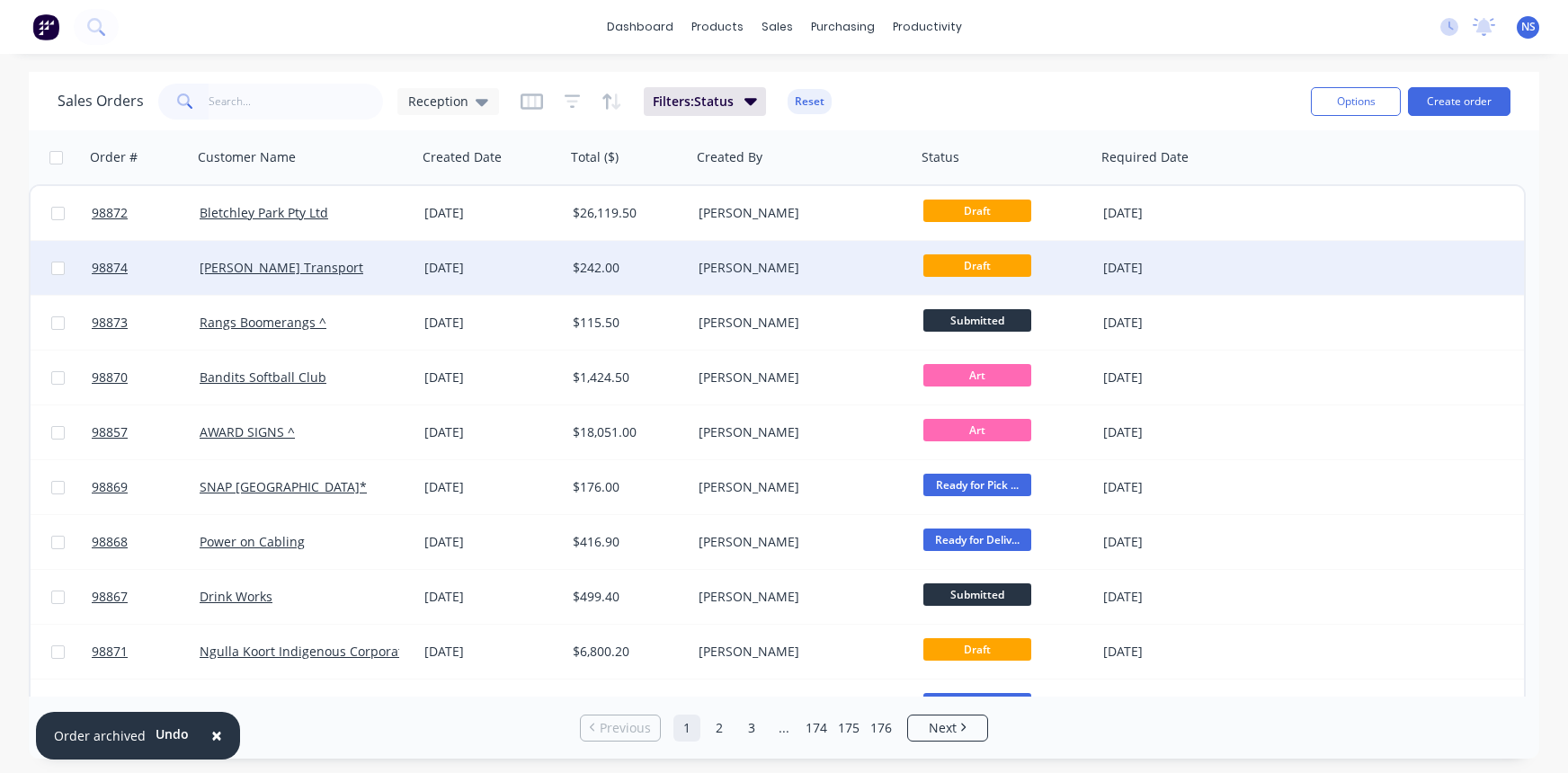
click at [372, 279] on div "[PERSON_NAME] Transport" at bounding box center [305, 267] width 225 height 54
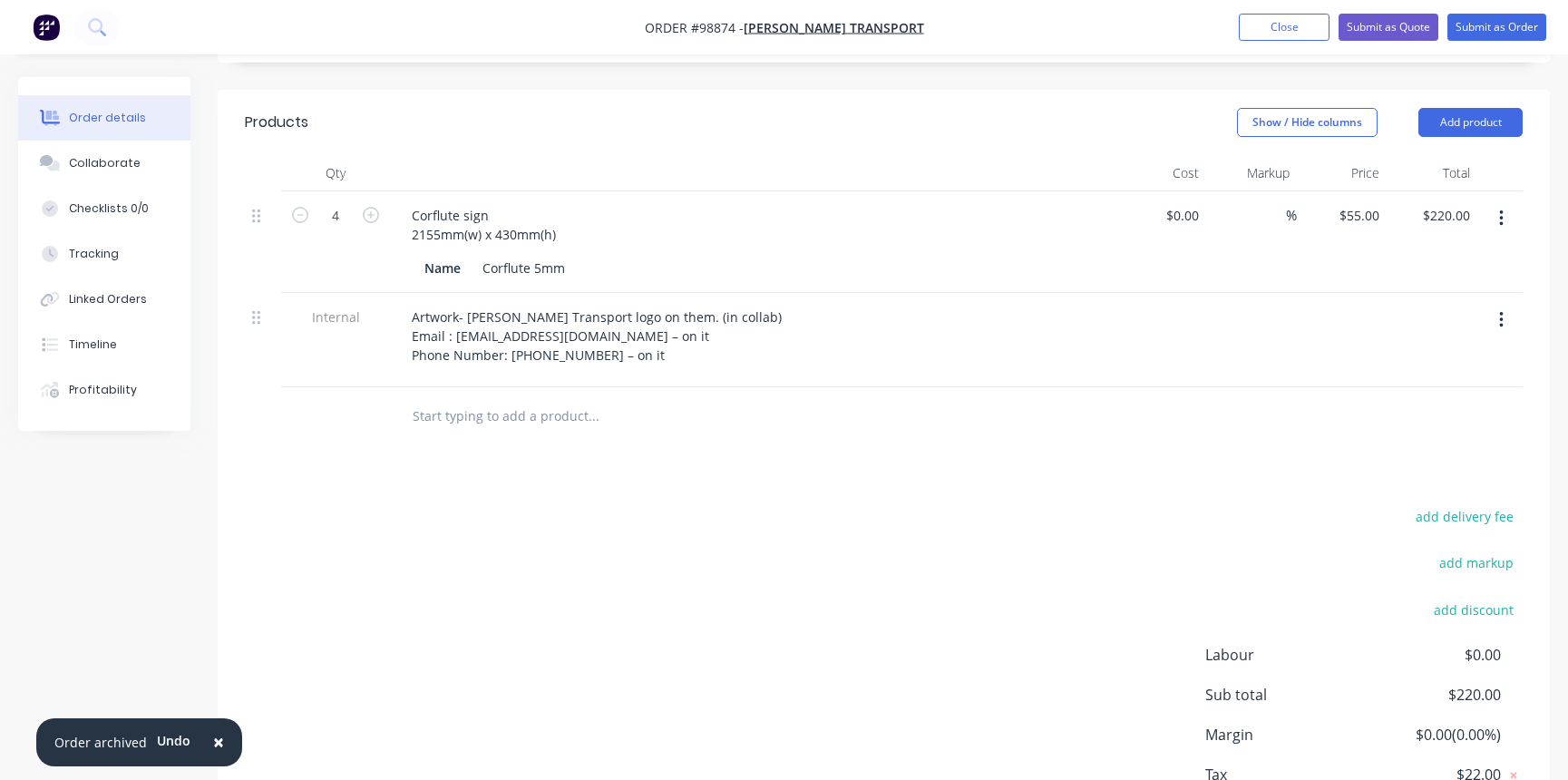
scroll to position [547, 0]
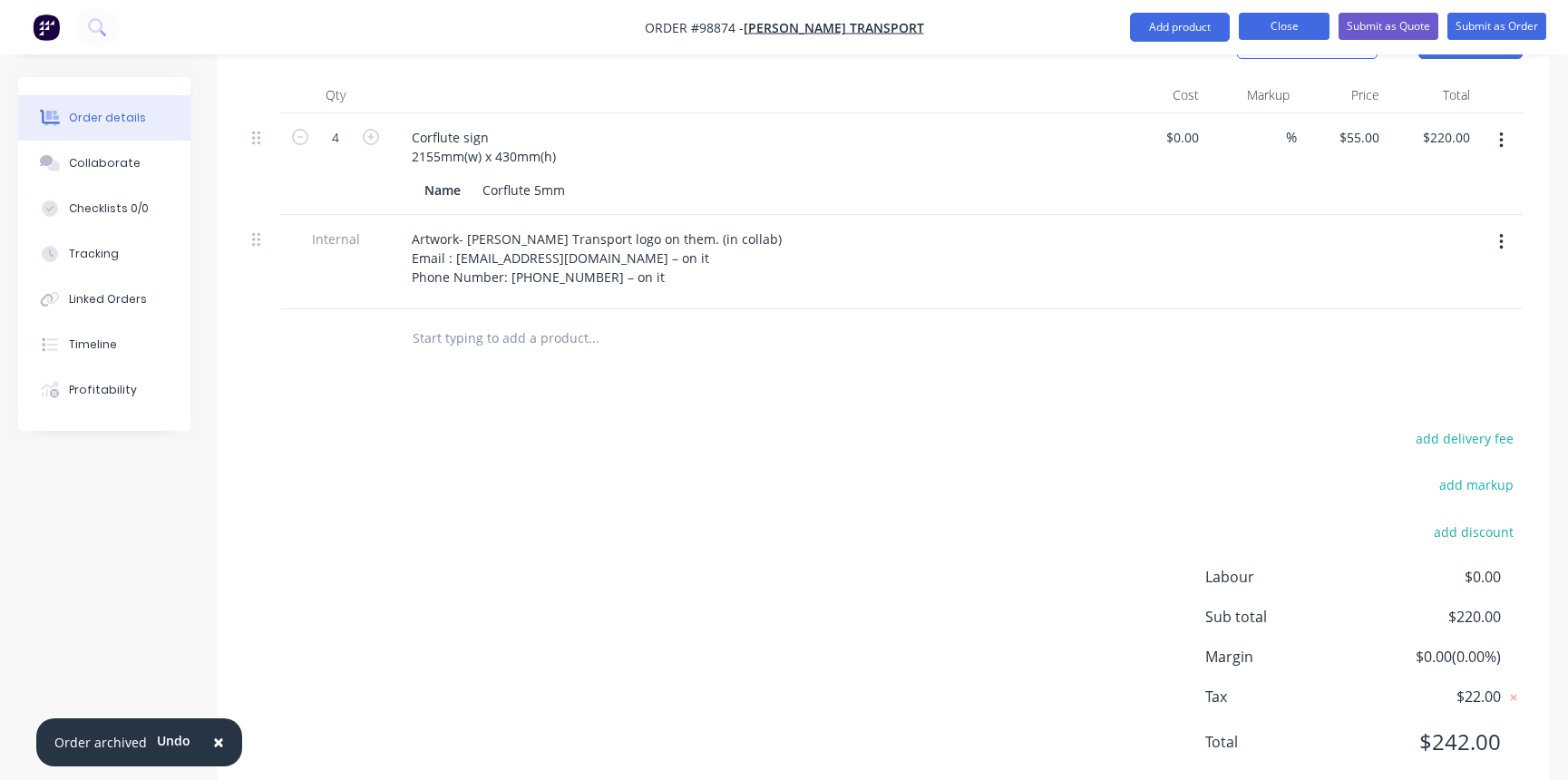
click at [1269, 23] on button "Close" at bounding box center [1284, 27] width 91 height 28
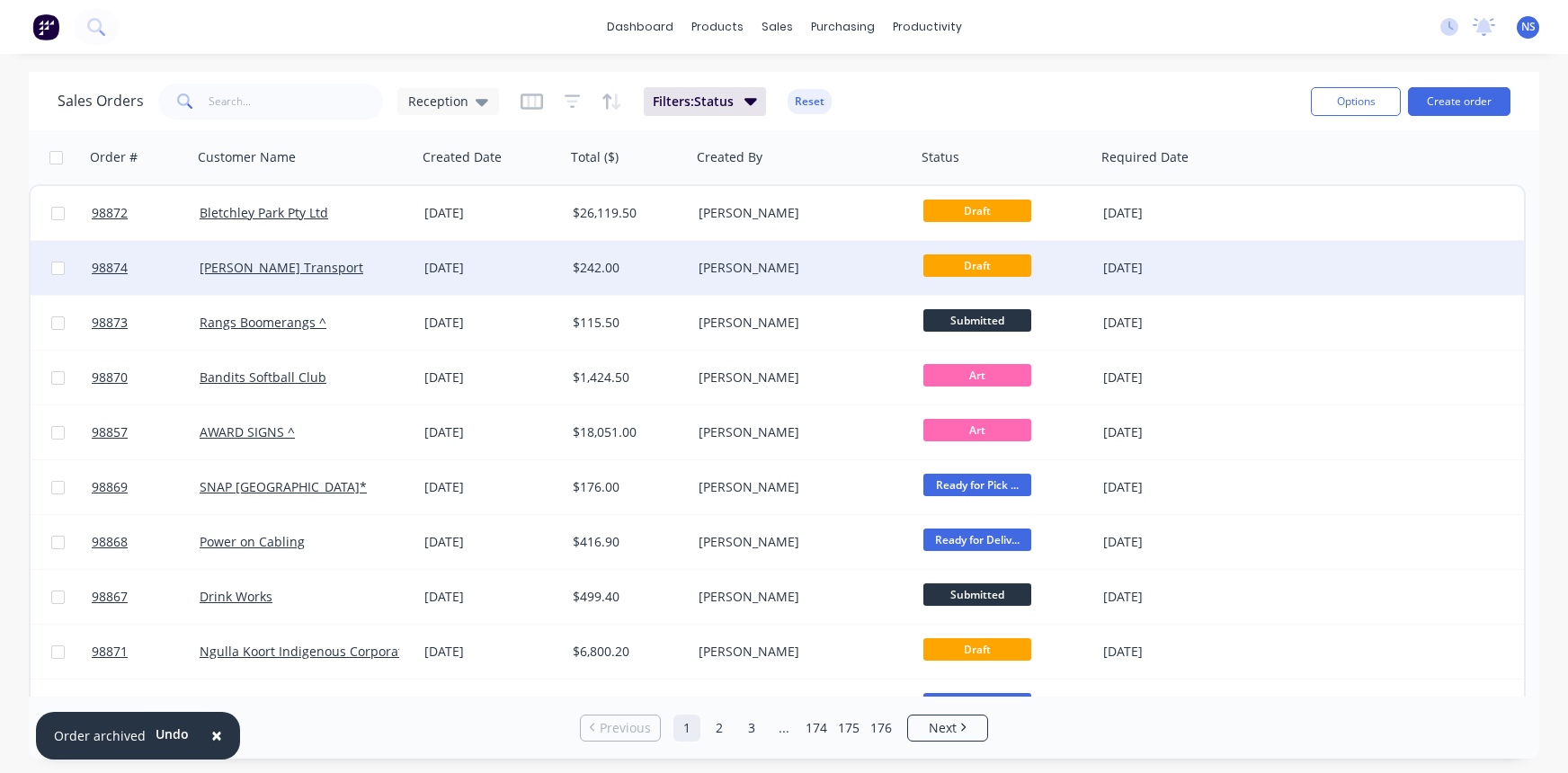
click at [811, 259] on div "[PERSON_NAME]" at bounding box center [799, 267] width 199 height 18
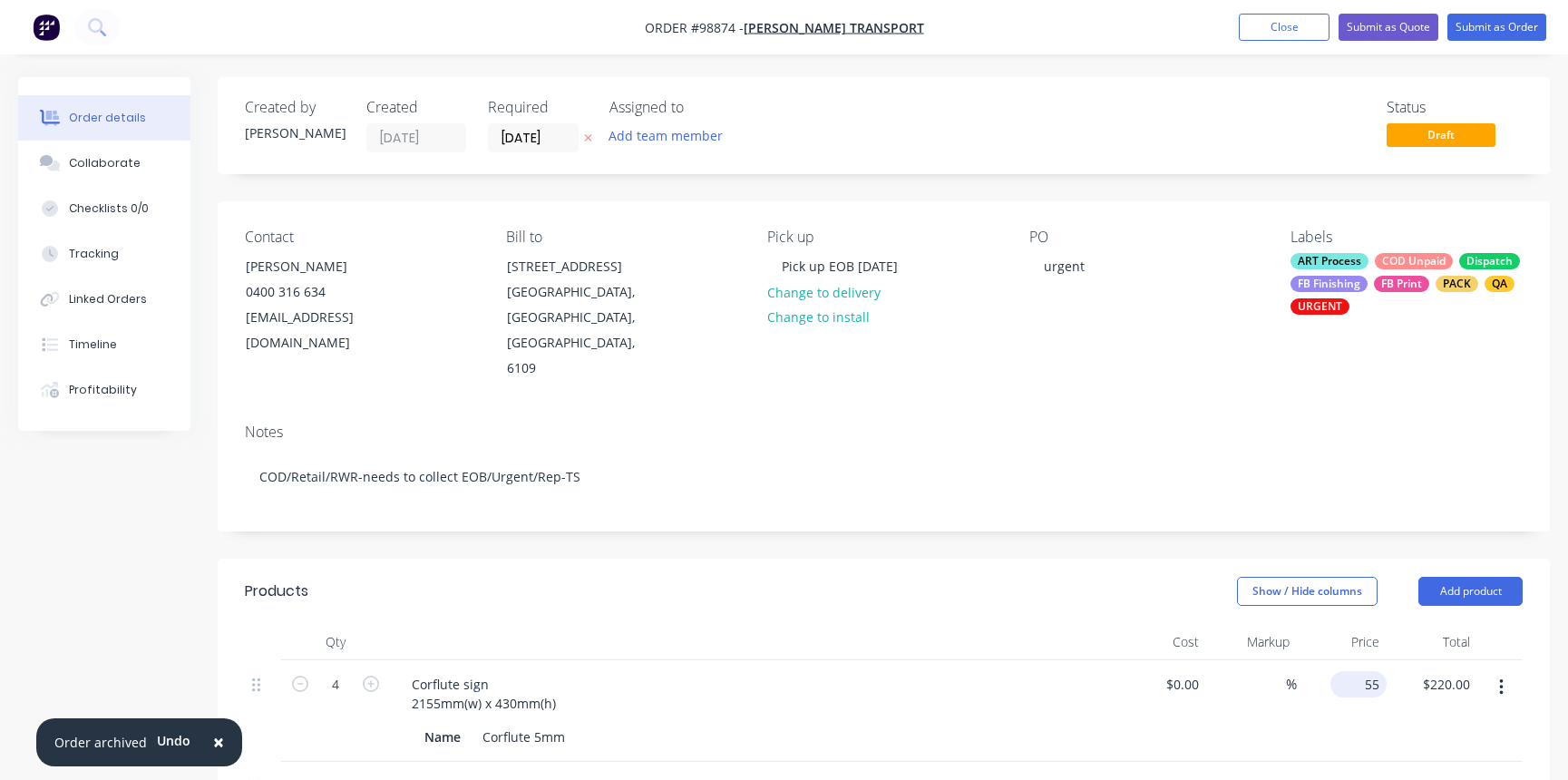
click at [1353, 660] on div "55 $55.00" at bounding box center [1342, 710] width 91 height 101
type input "$75.00"
type input "$300.00"
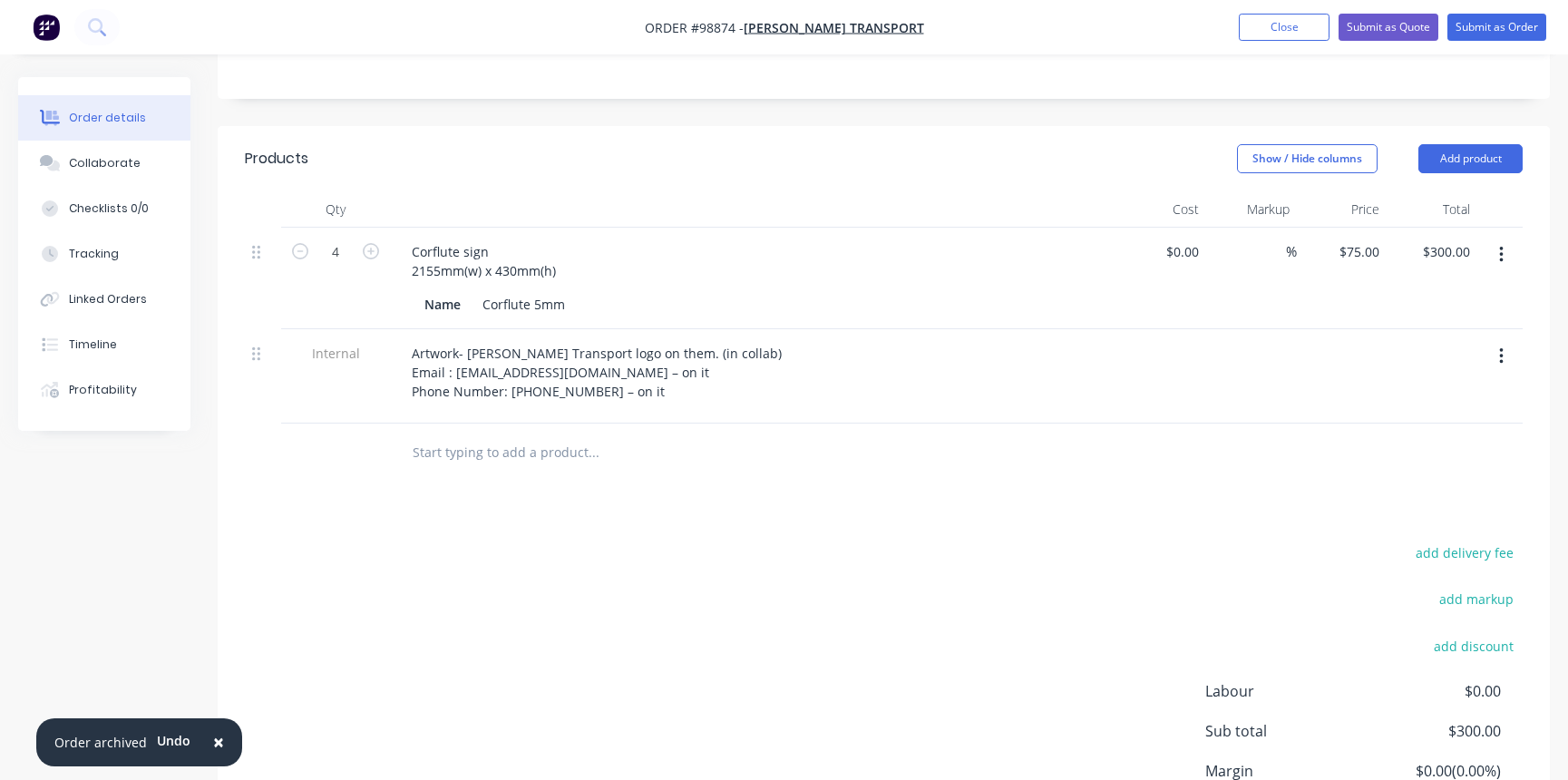
scroll to position [547, 0]
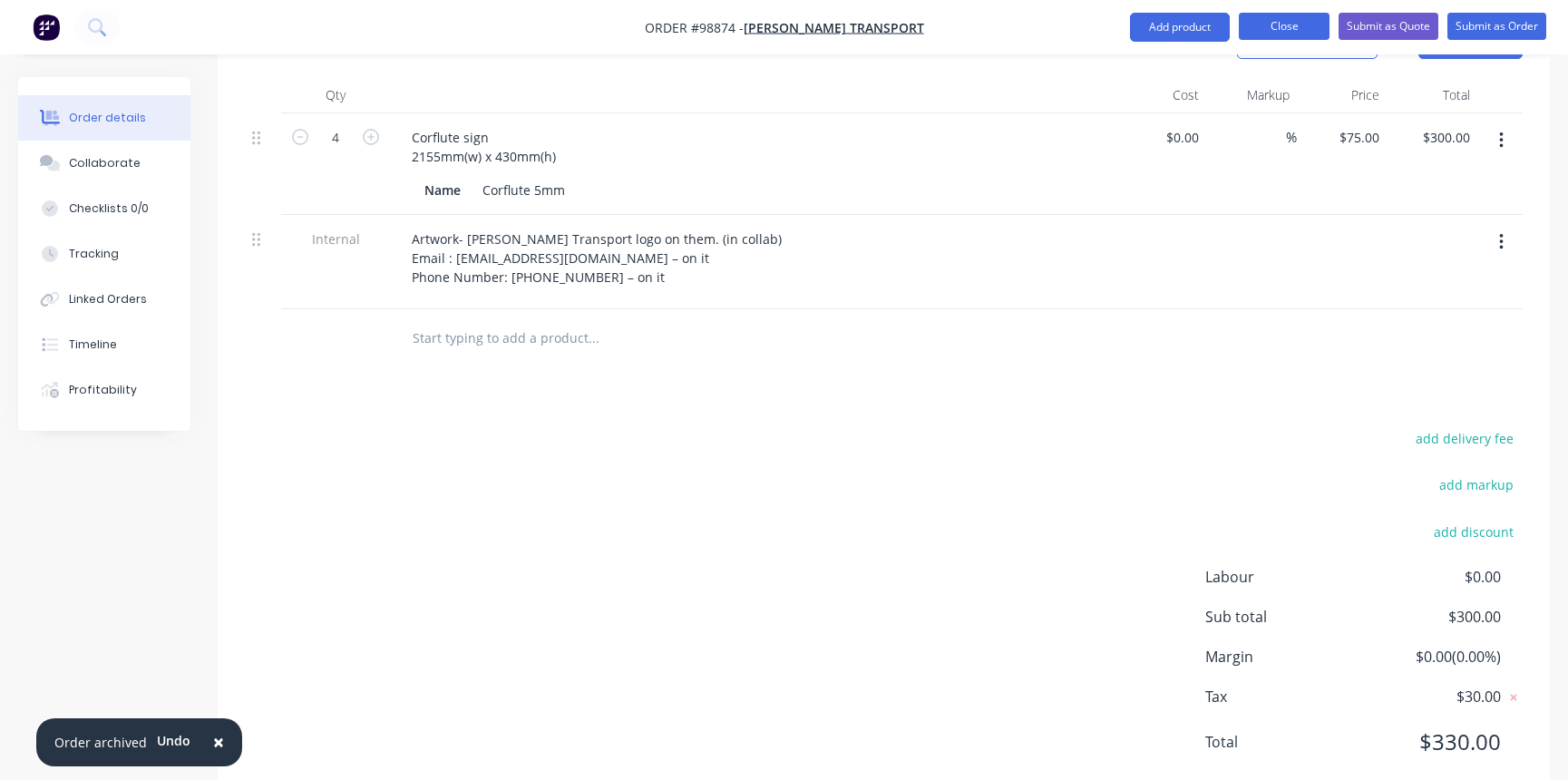
click at [1273, 23] on button "Close" at bounding box center [1284, 27] width 91 height 28
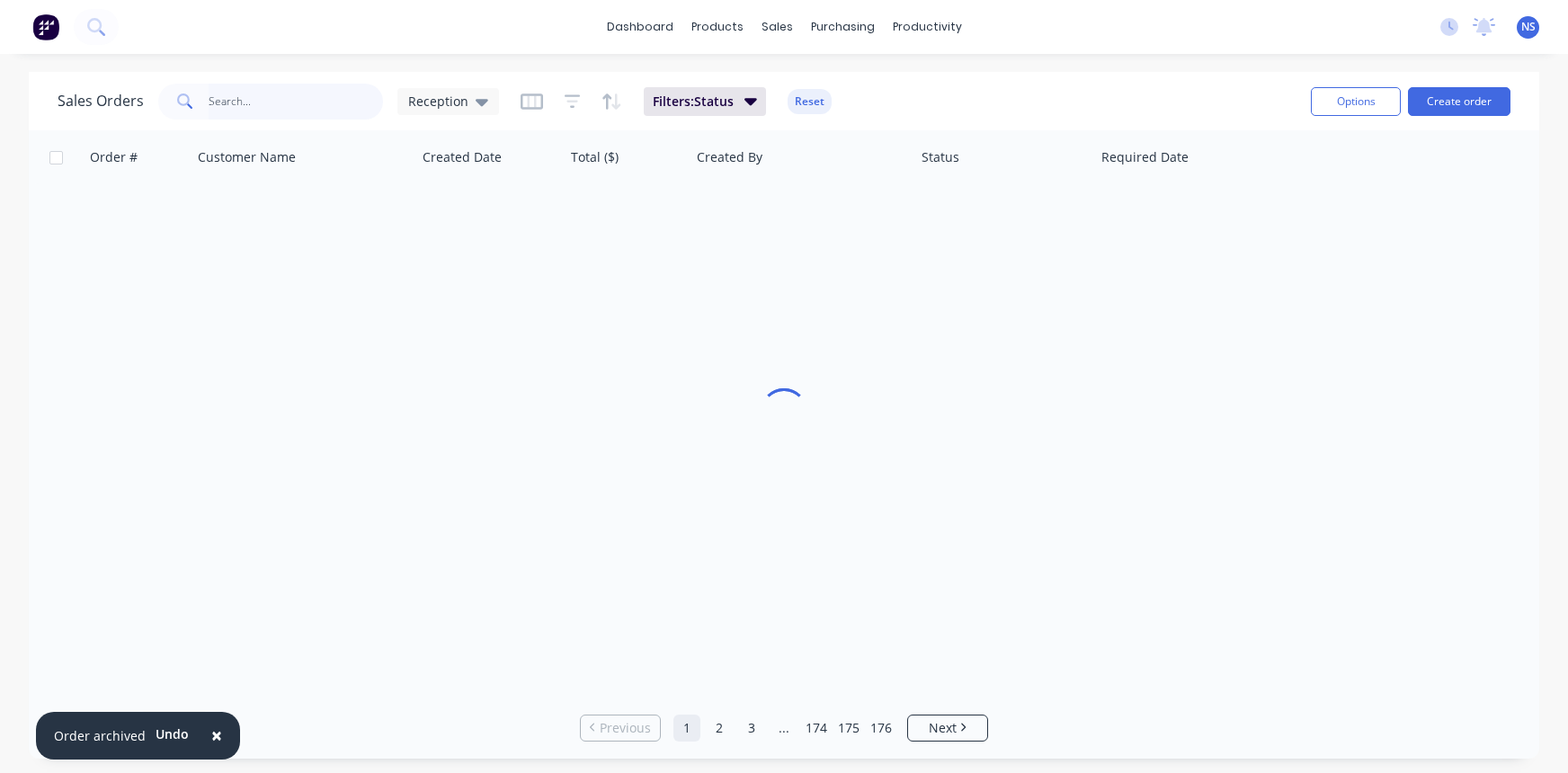
click at [281, 93] on input "text" at bounding box center [297, 102] width 176 height 36
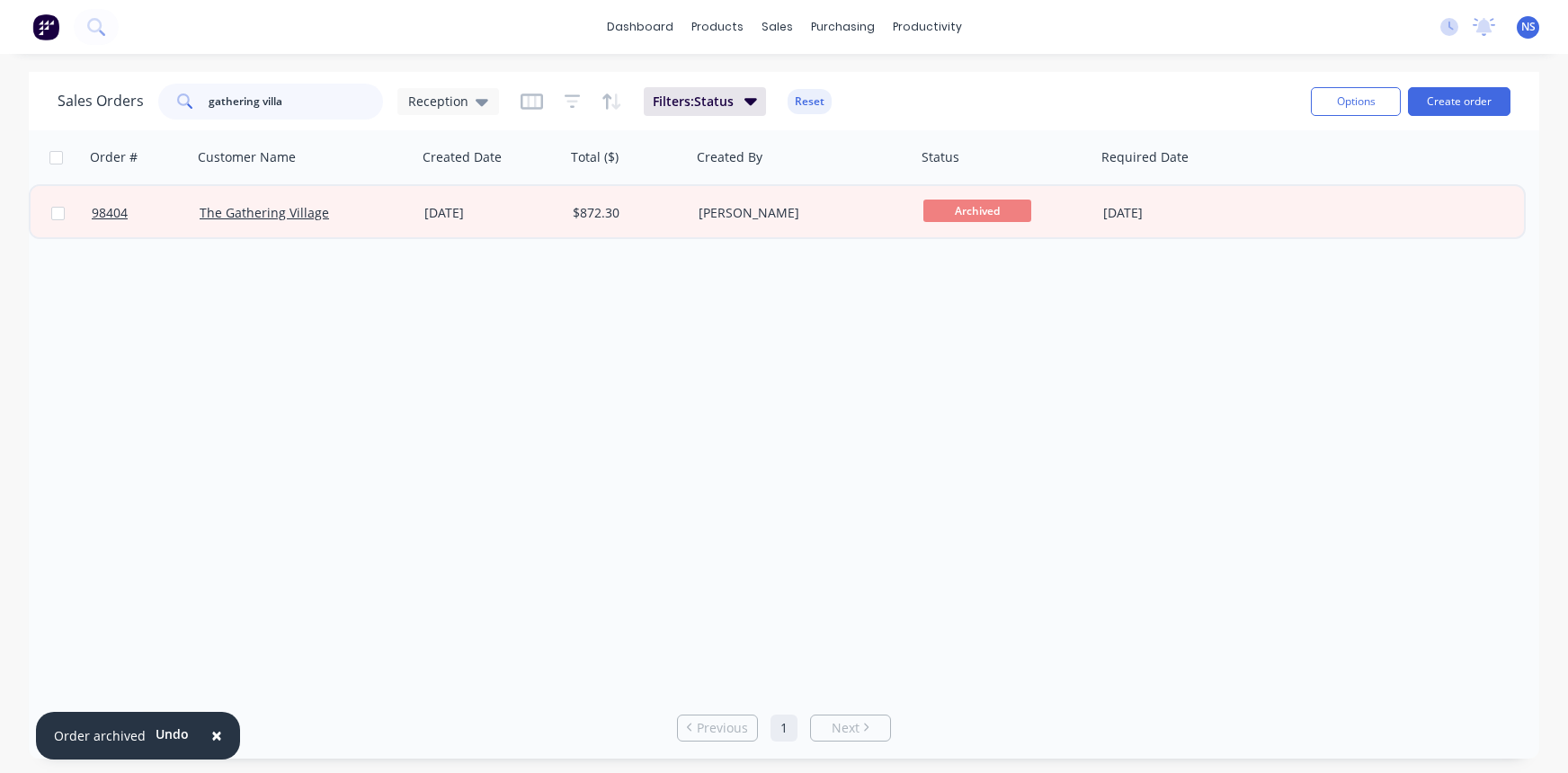
click at [302, 97] on input "gathering villa" at bounding box center [297, 102] width 176 height 36
drag, startPoint x: 314, startPoint y: 102, endPoint x: 178, endPoint y: 95, distance: 136.2
click at [178, 95] on div "gathering villa" at bounding box center [270, 102] width 225 height 36
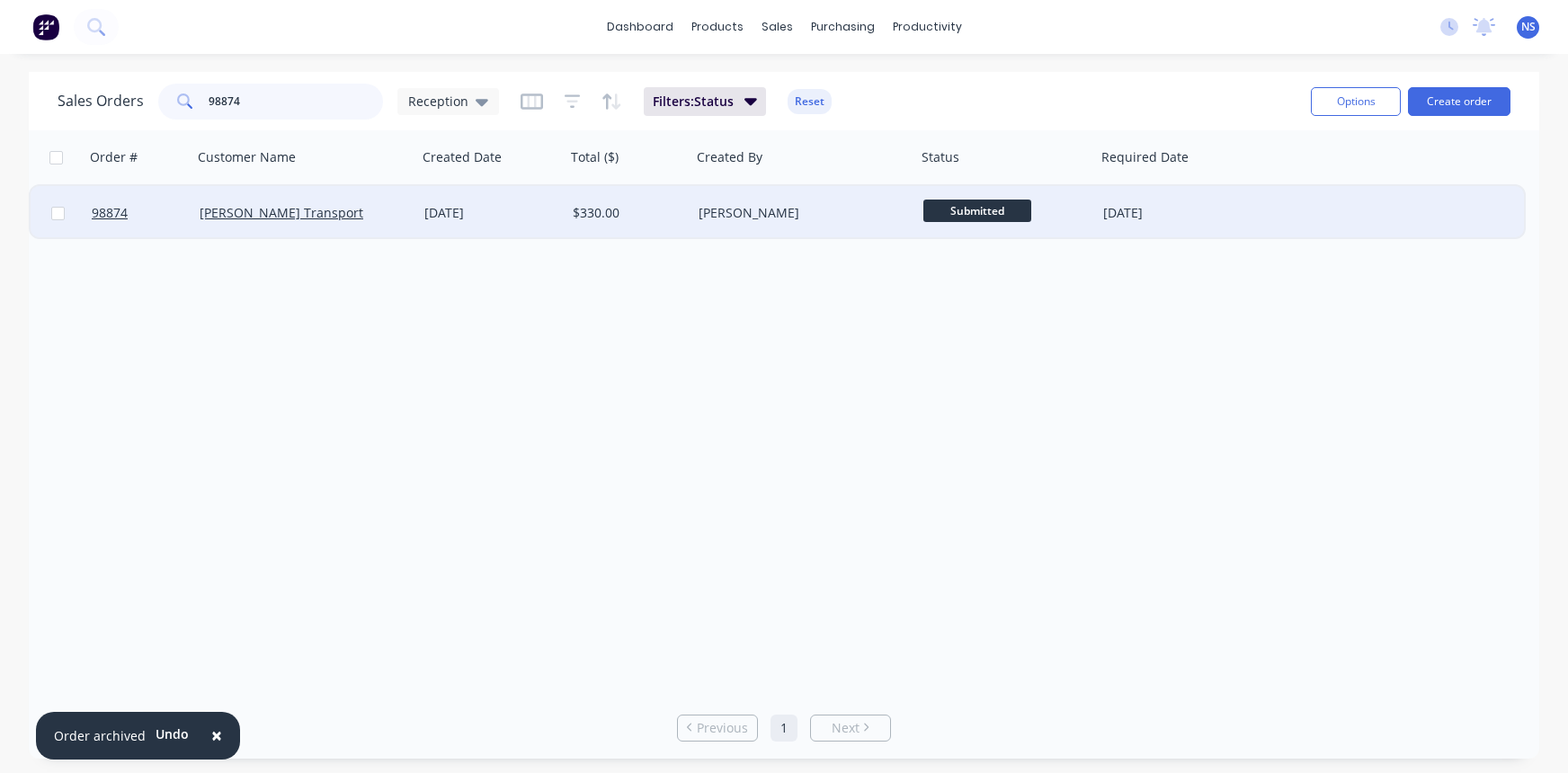
type input "98874"
click at [393, 217] on div "[PERSON_NAME] Transport" at bounding box center [299, 213] width 199 height 18
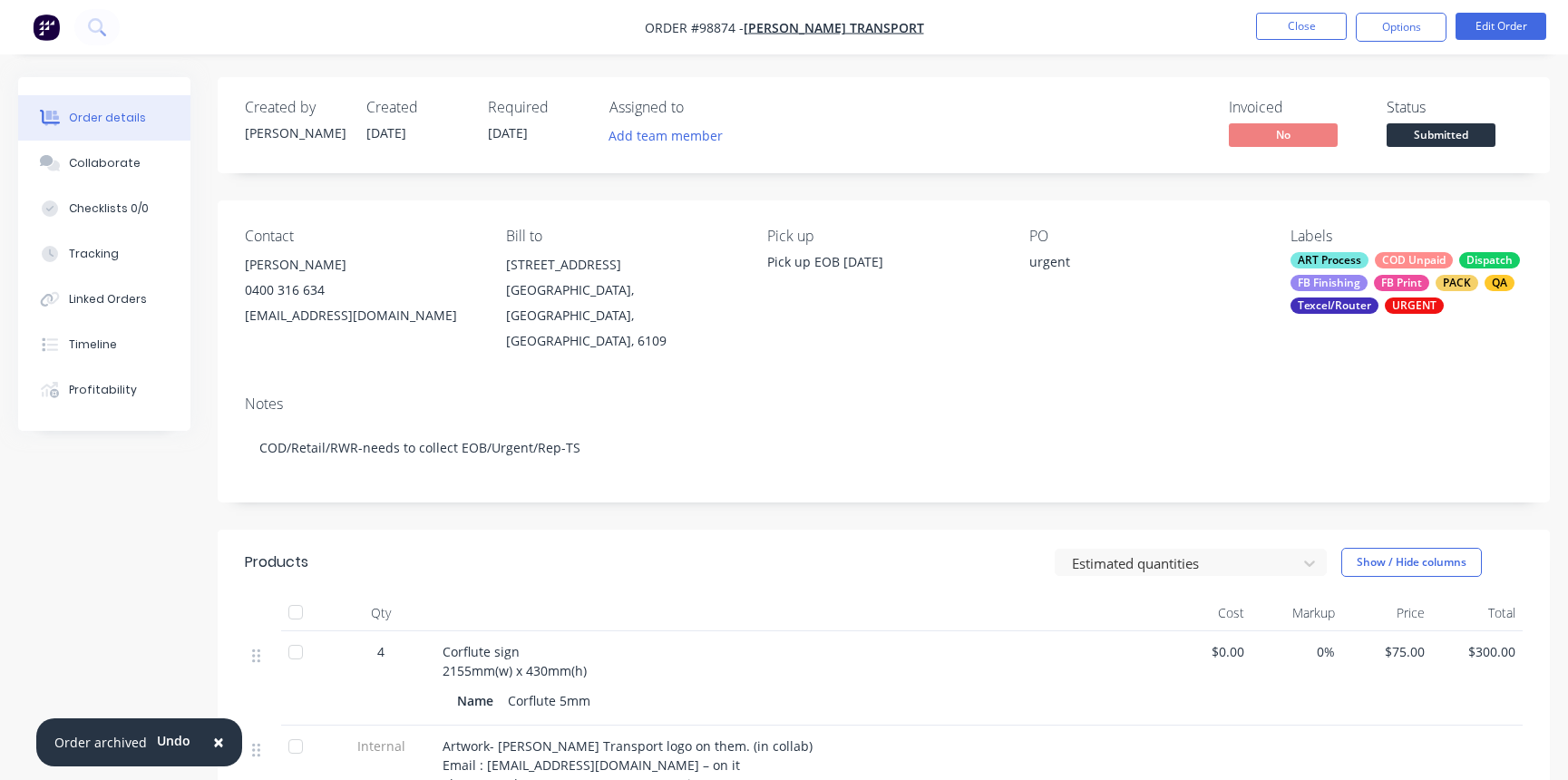
click at [1376, 269] on div "ART Process COD Unpaid Dispatch FB Finishing FB Print PACK QA Texcel/Router URG…" at bounding box center [1406, 283] width 232 height 62
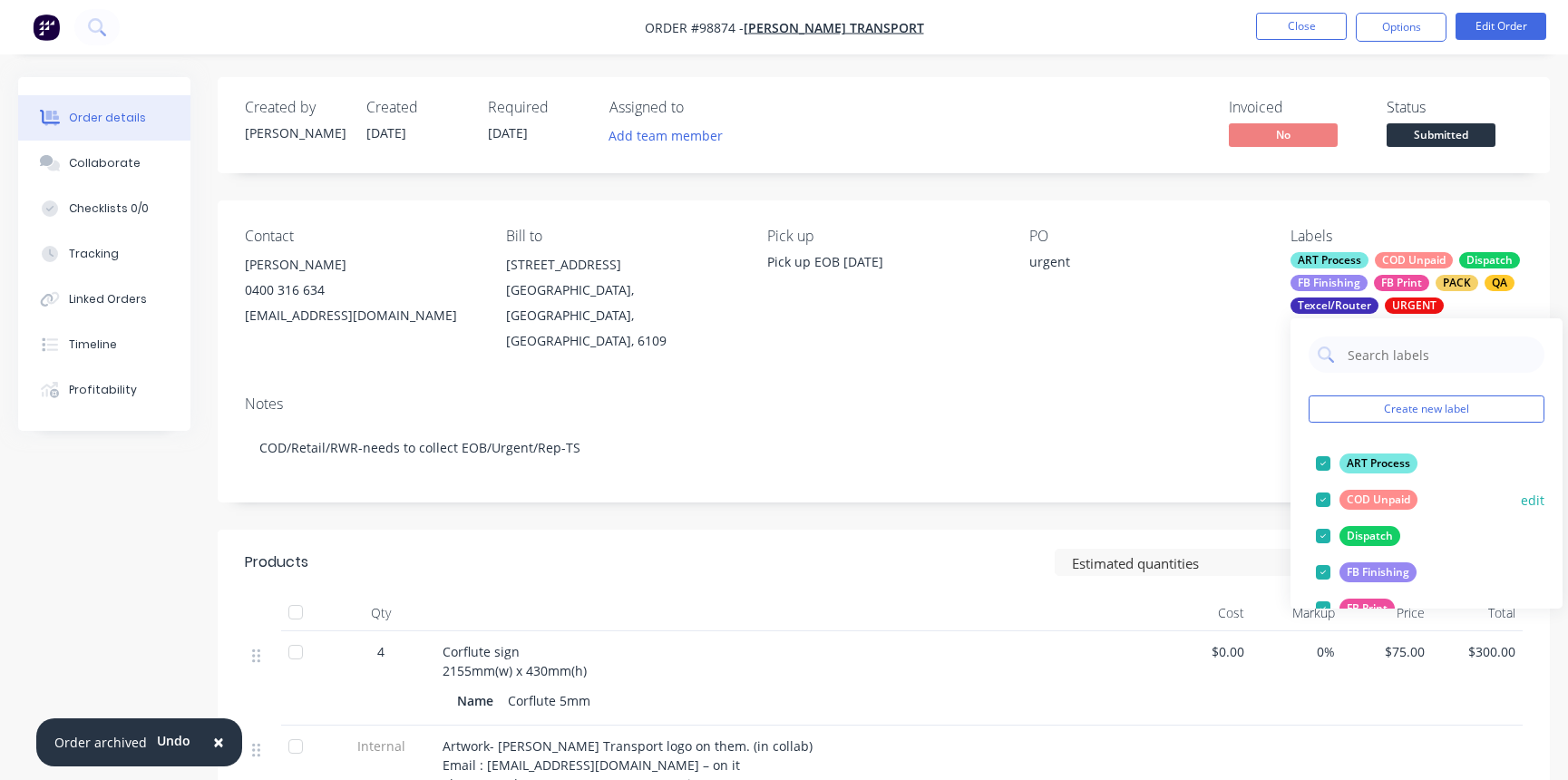
click at [1325, 497] on div at bounding box center [1323, 499] width 36 height 36
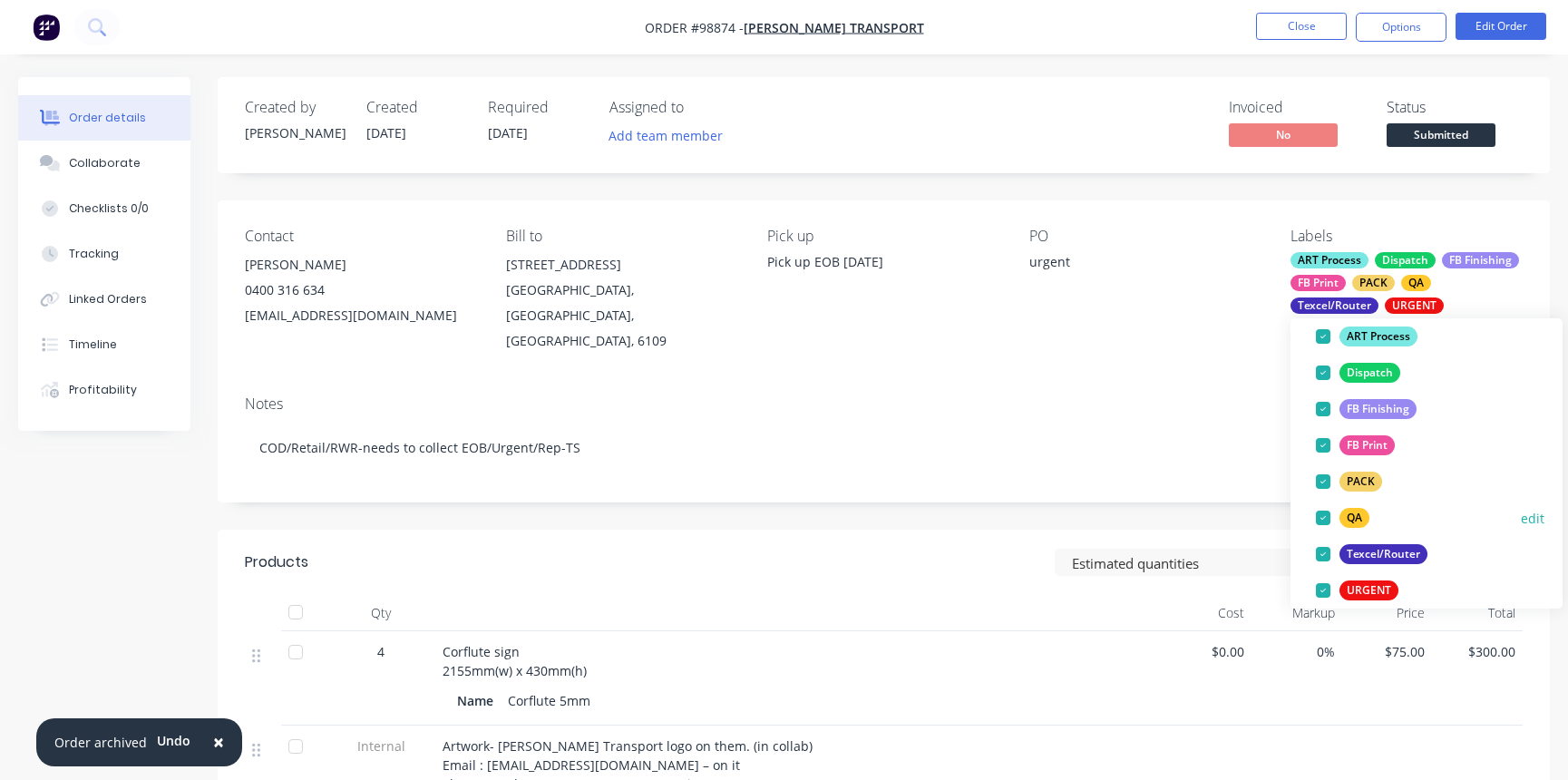
scroll to position [309, 0]
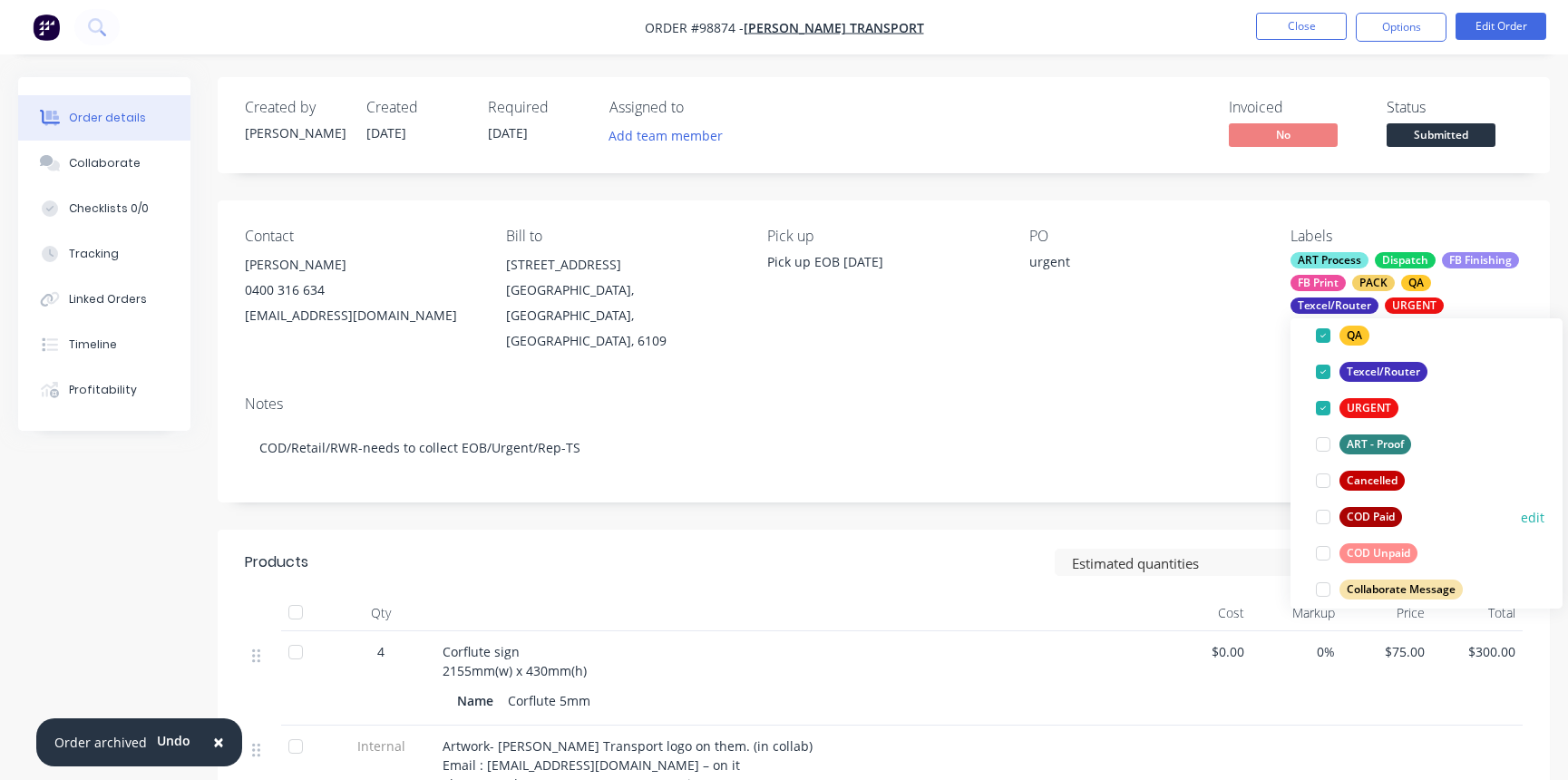
click at [1322, 518] on div at bounding box center [1323, 517] width 36 height 36
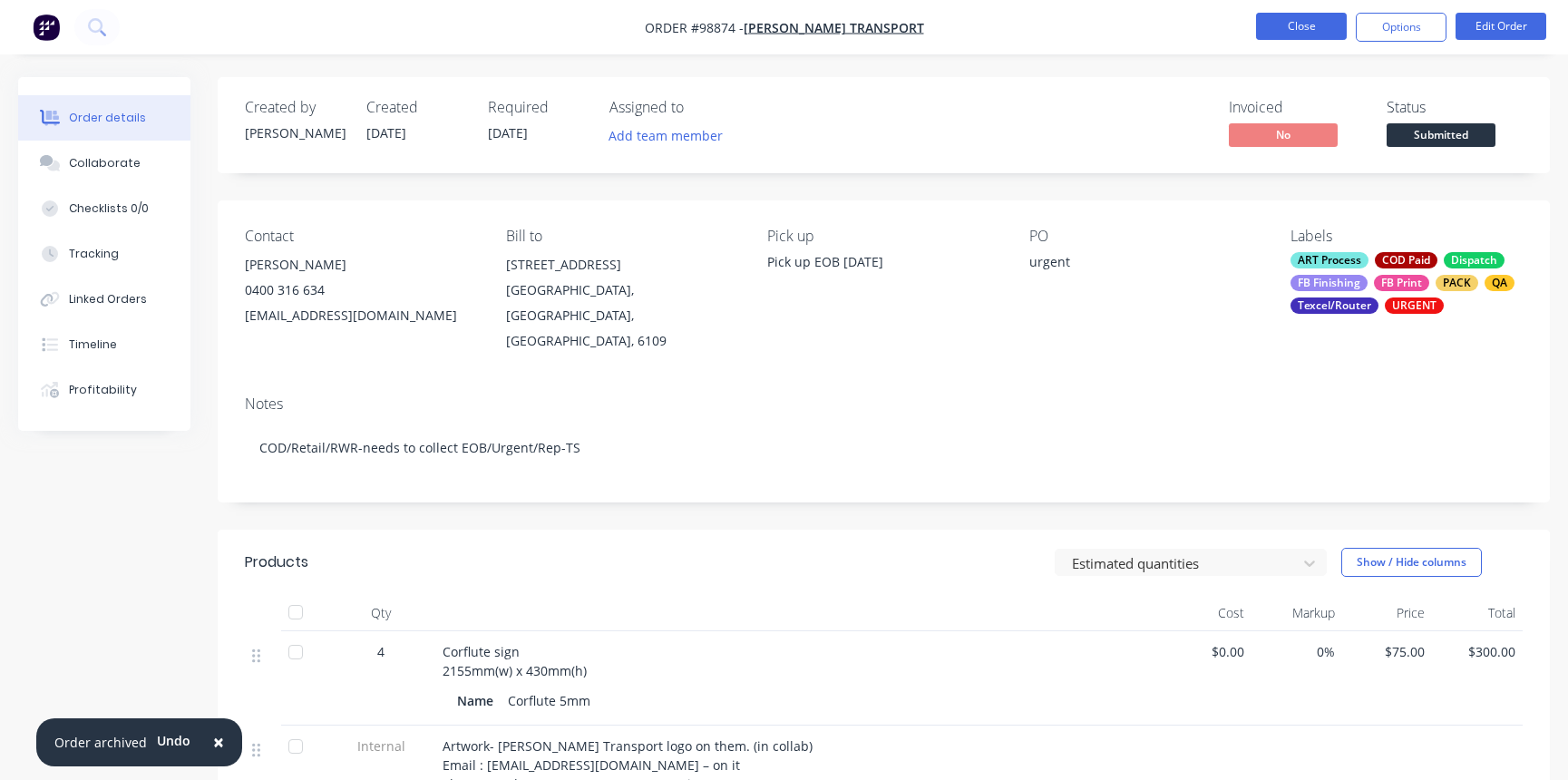
click at [1301, 25] on button "Close" at bounding box center [1301, 27] width 91 height 28
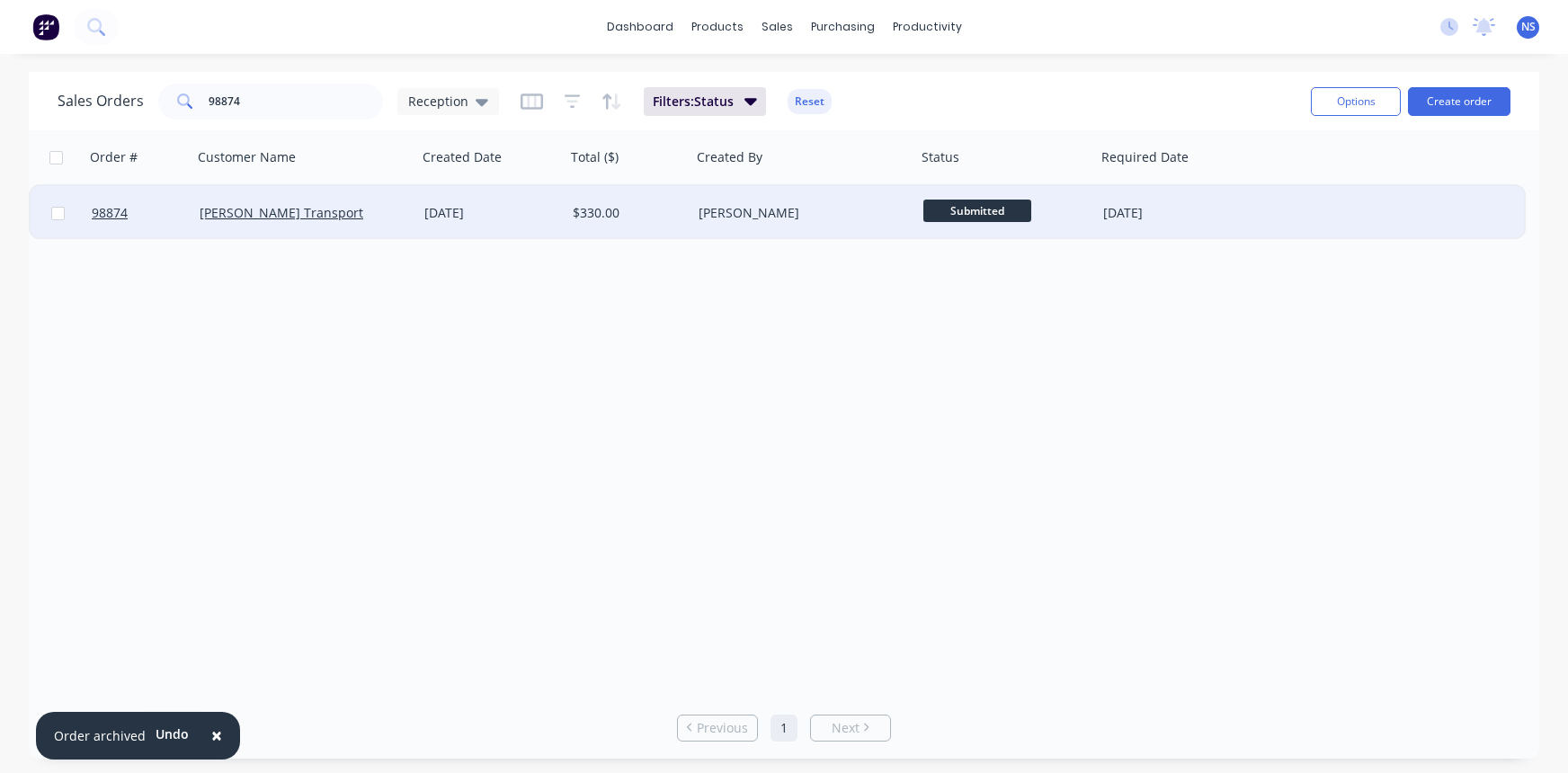
click at [864, 221] on div "[PERSON_NAME]" at bounding box center [799, 213] width 199 height 18
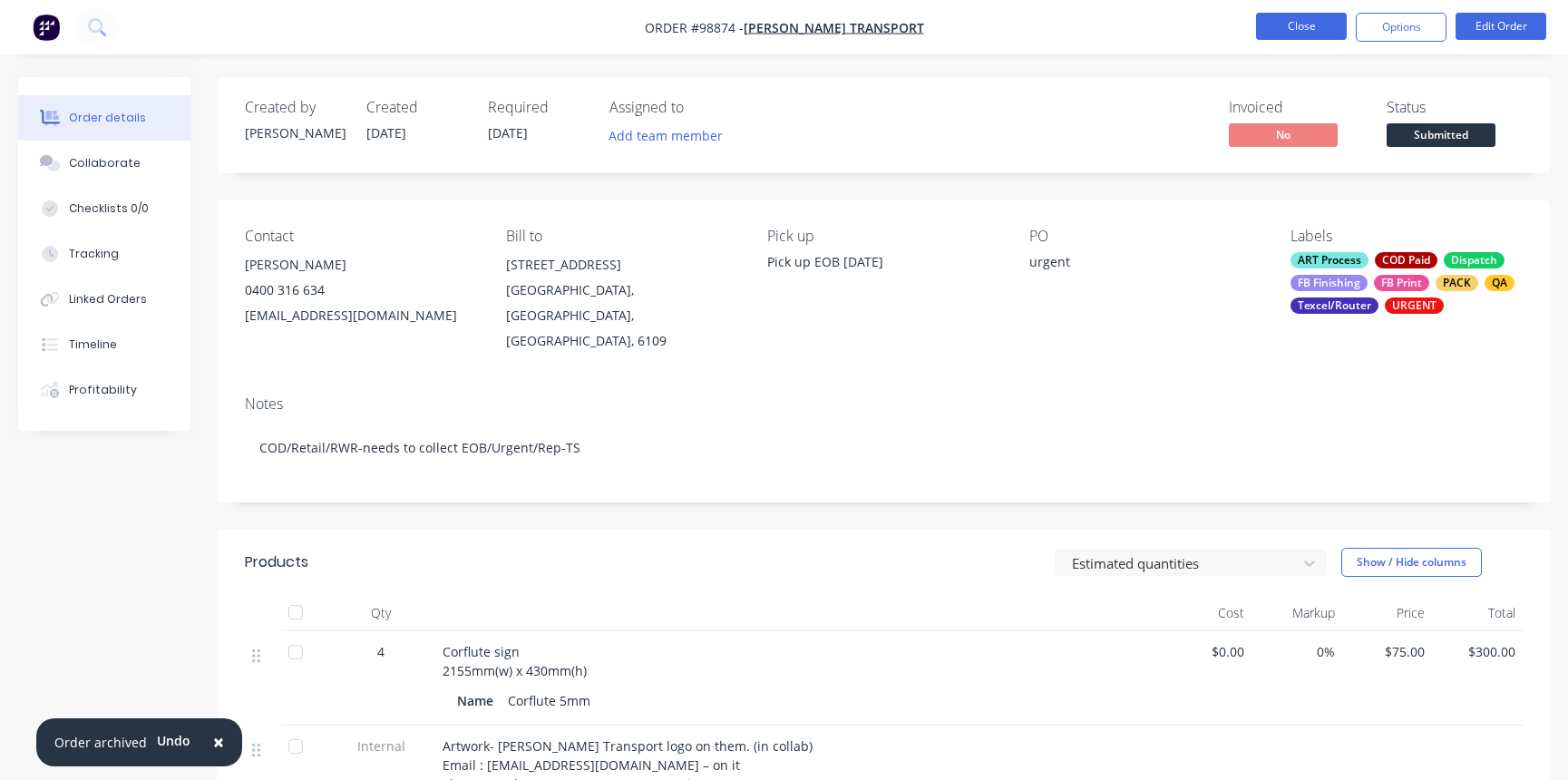
click at [1302, 23] on button "Close" at bounding box center [1301, 27] width 91 height 28
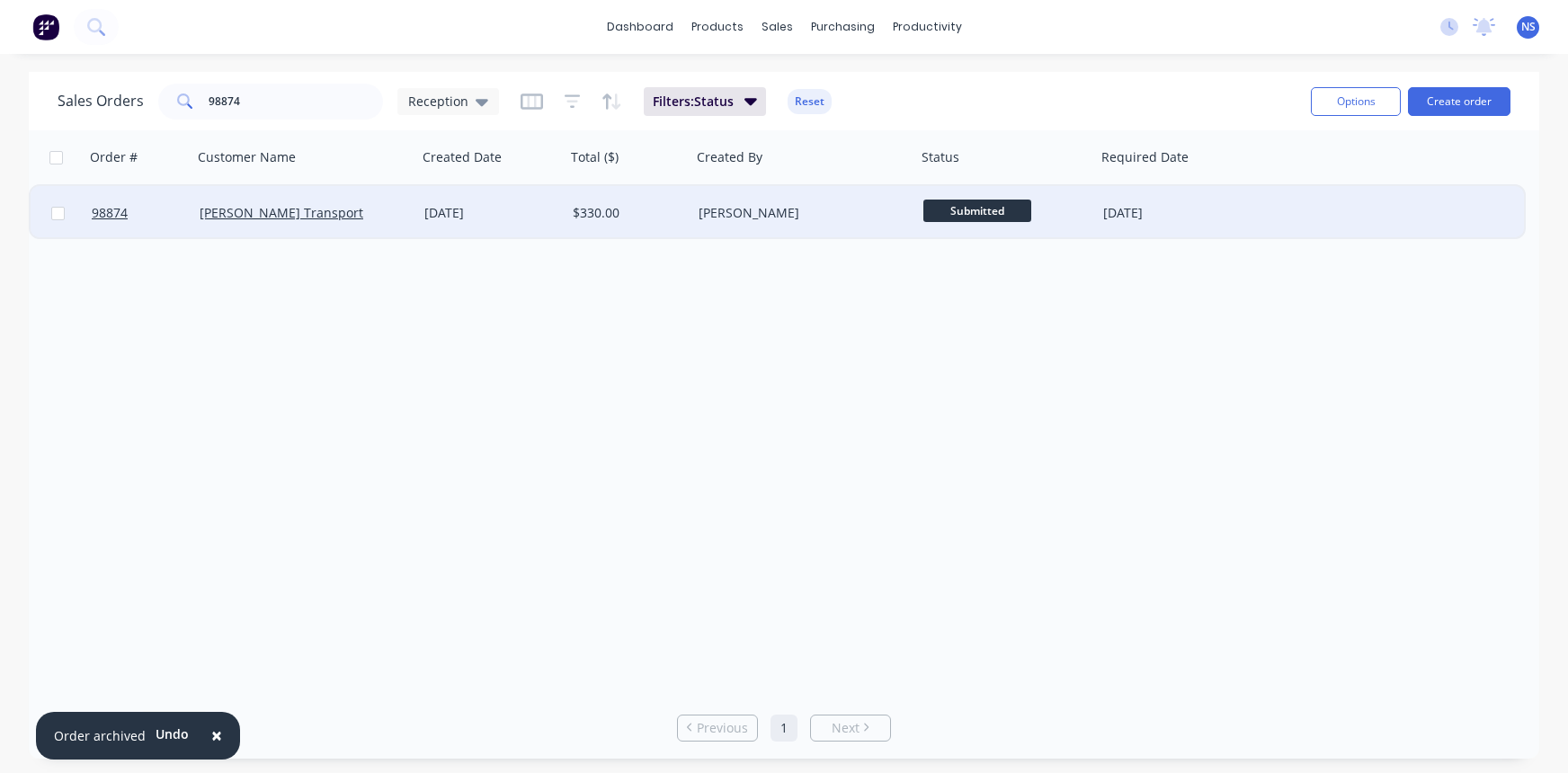
click at [829, 211] on div "[PERSON_NAME]" at bounding box center [799, 213] width 199 height 18
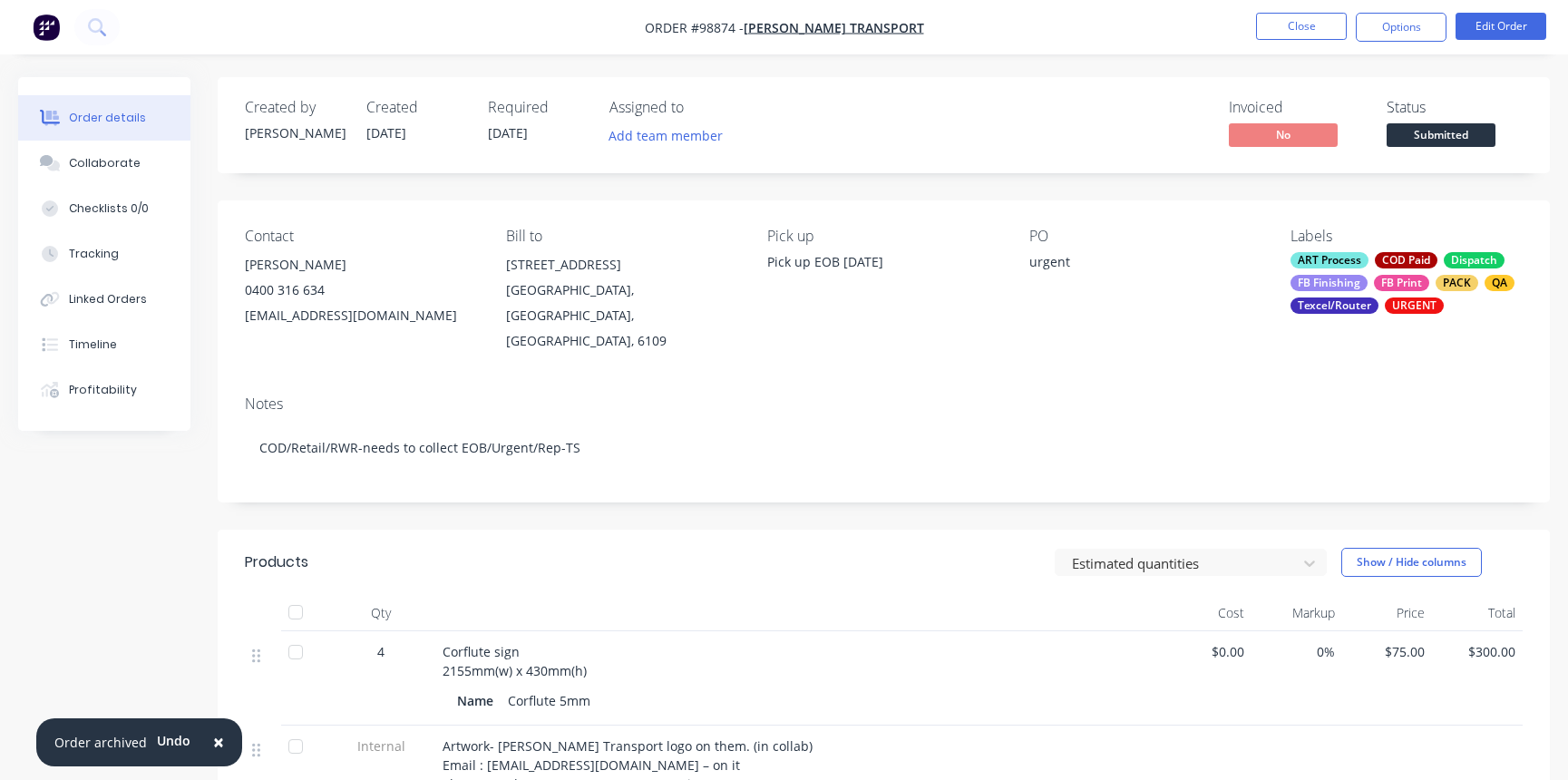
drag, startPoint x: 243, startPoint y: 314, endPoint x: 457, endPoint y: 311, distance: 214.0
click at [457, 311] on div "Contact [PERSON_NAME] [PHONE_NUMBER] [EMAIL_ADDRESS][DOMAIN_NAME] Bill to [STRE…" at bounding box center [883, 291] width 1333 height 180
copy div "[EMAIL_ADDRESS][DOMAIN_NAME]"
click at [1323, 29] on button "Close" at bounding box center [1301, 27] width 91 height 28
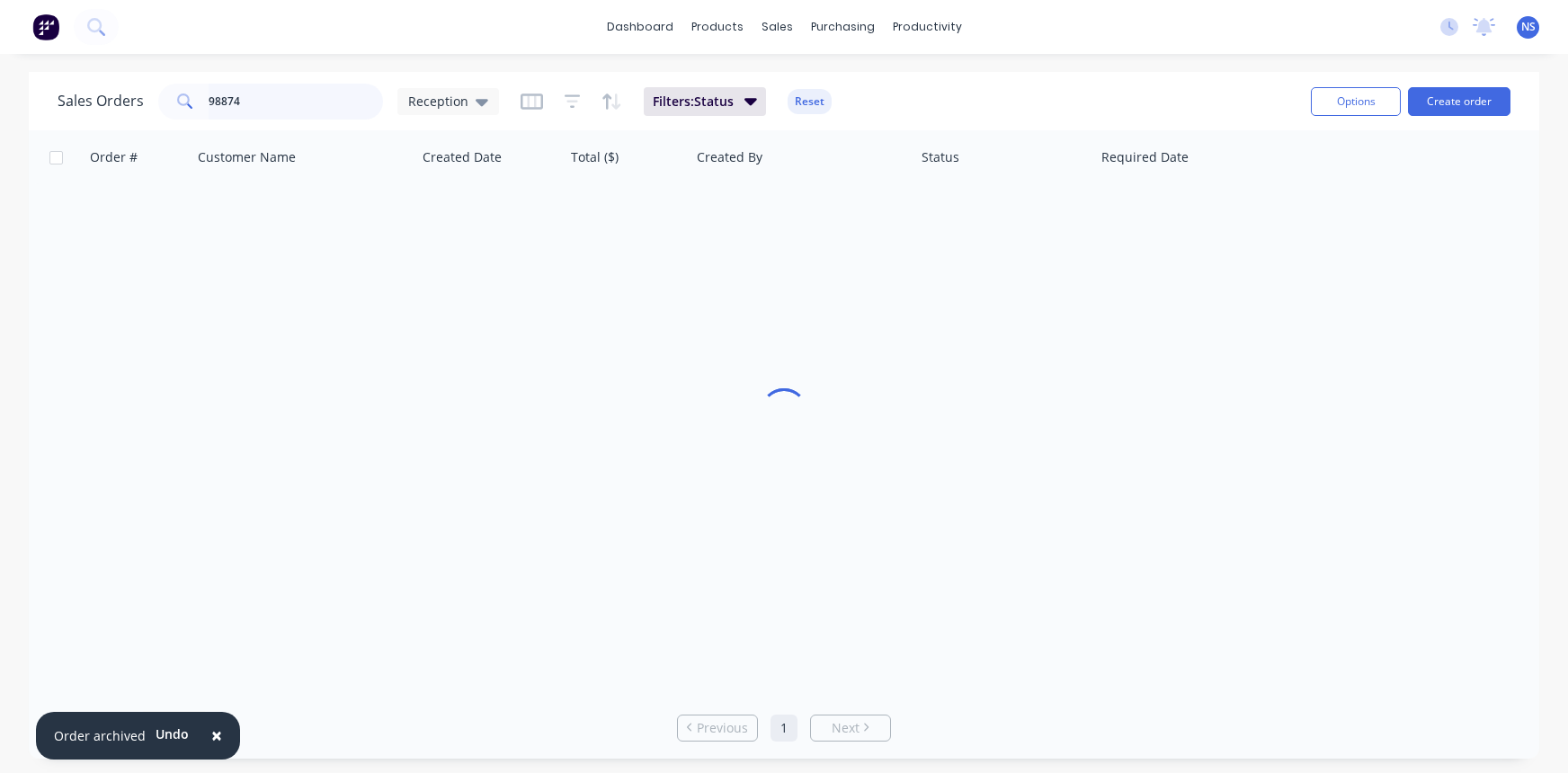
click at [284, 104] on input "98874" at bounding box center [297, 102] width 176 height 36
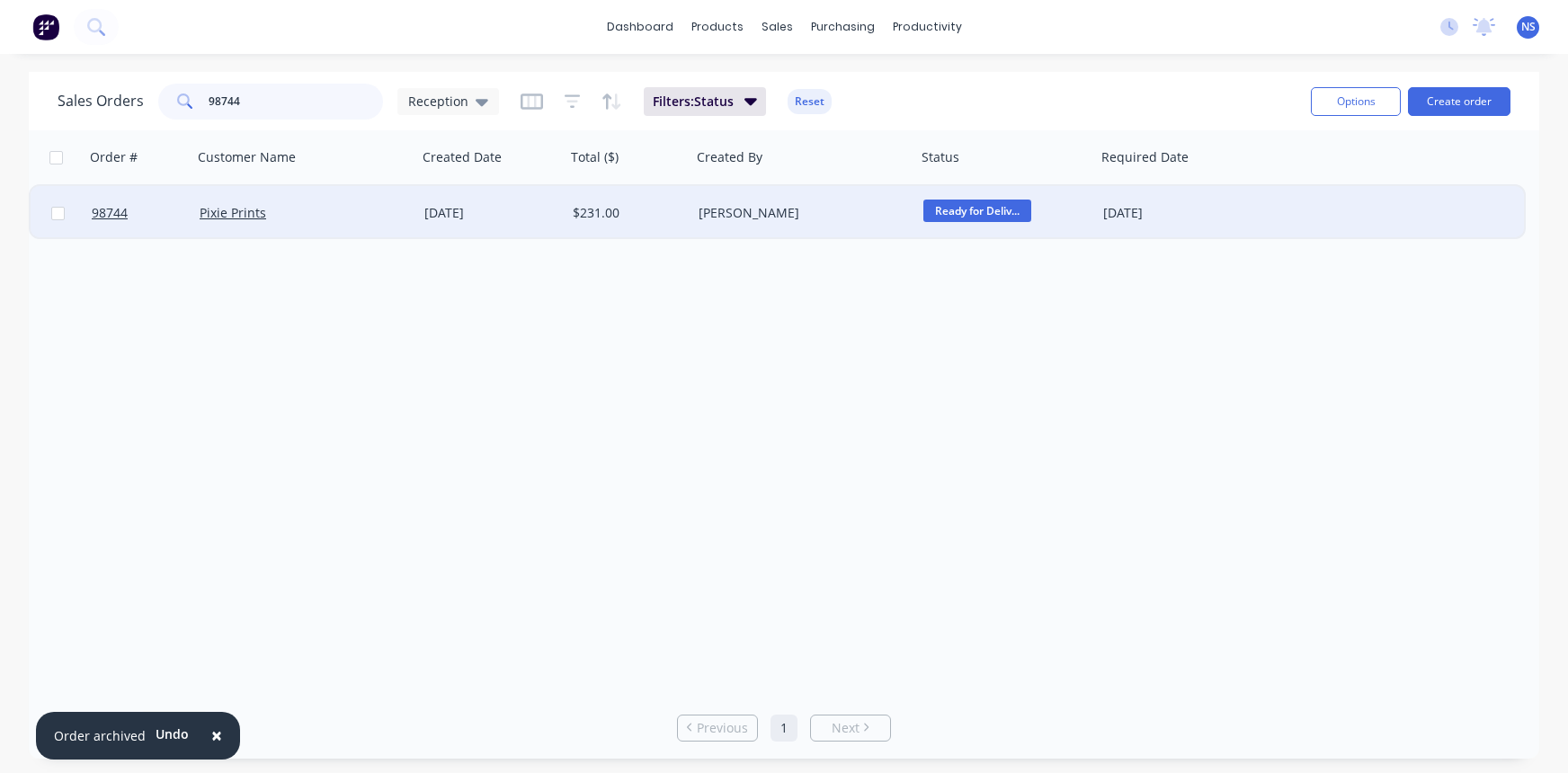
type input "98744"
click at [398, 219] on div "Pixie Prints" at bounding box center [299, 213] width 199 height 18
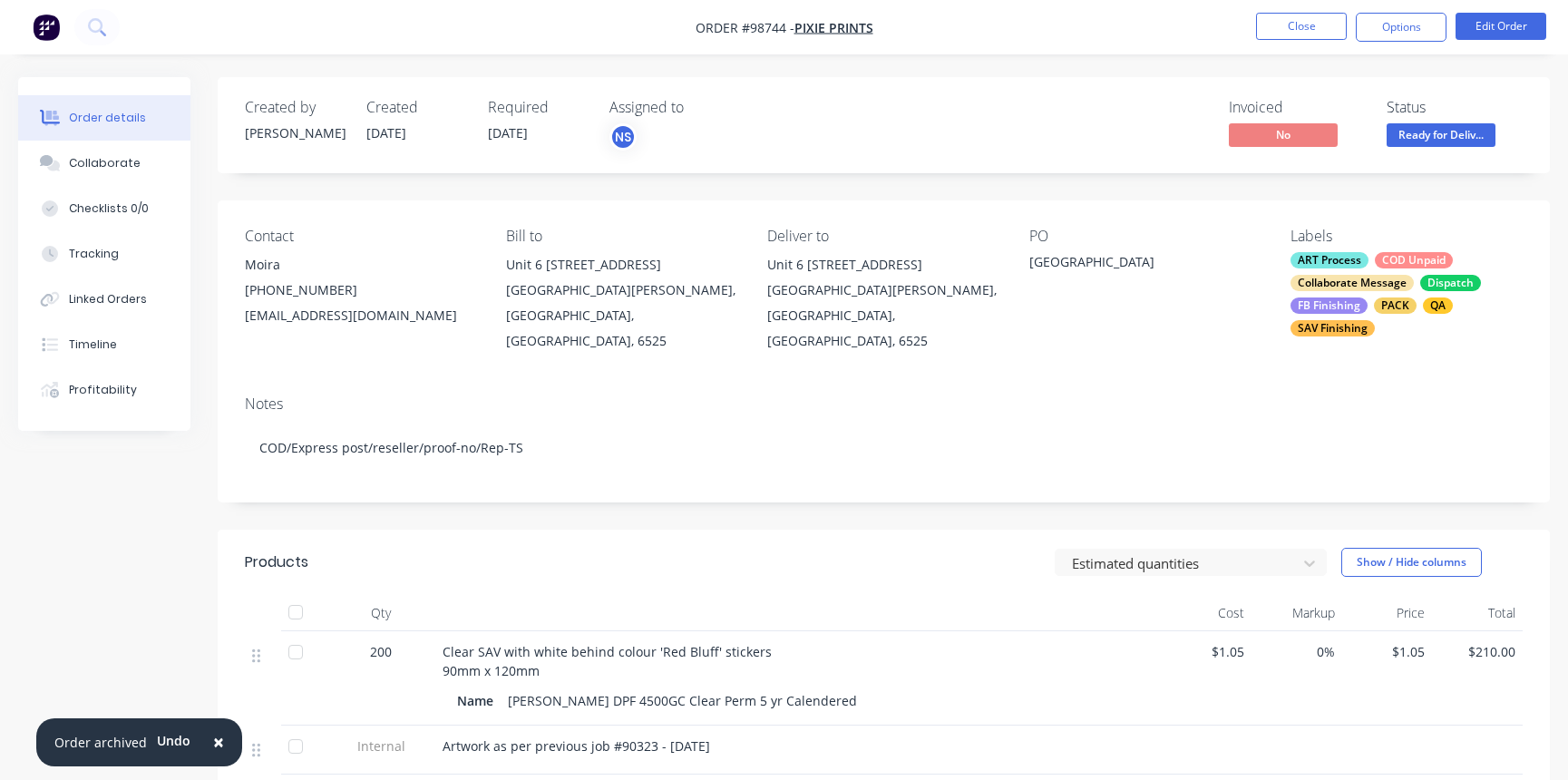
click at [1369, 301] on div "ART Process COD Unpaid Collaborate Message Dispatch FB Finishing PACK QA SAV Fi…" at bounding box center [1406, 294] width 232 height 85
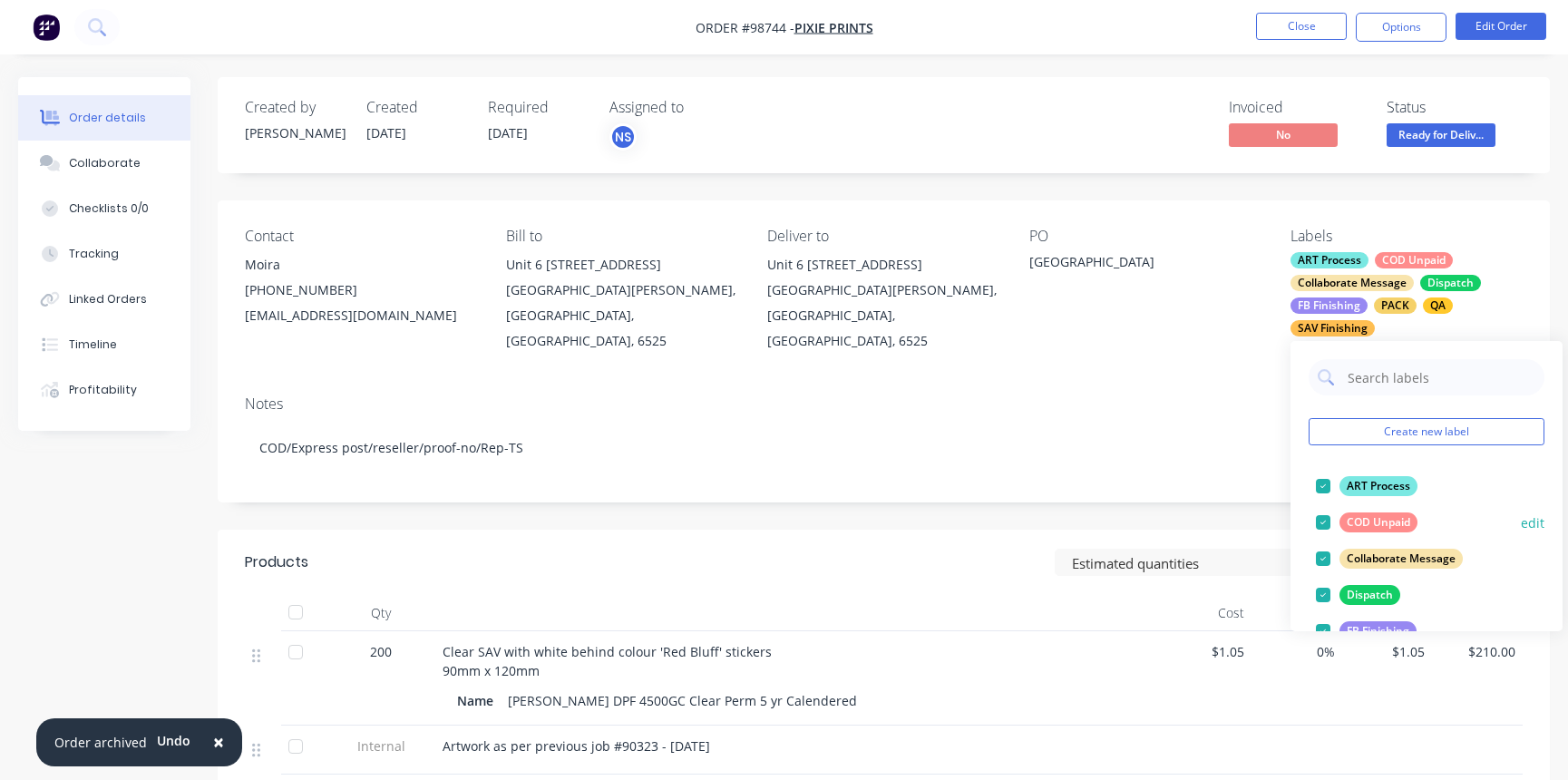
click at [1325, 522] on div at bounding box center [1323, 522] width 36 height 36
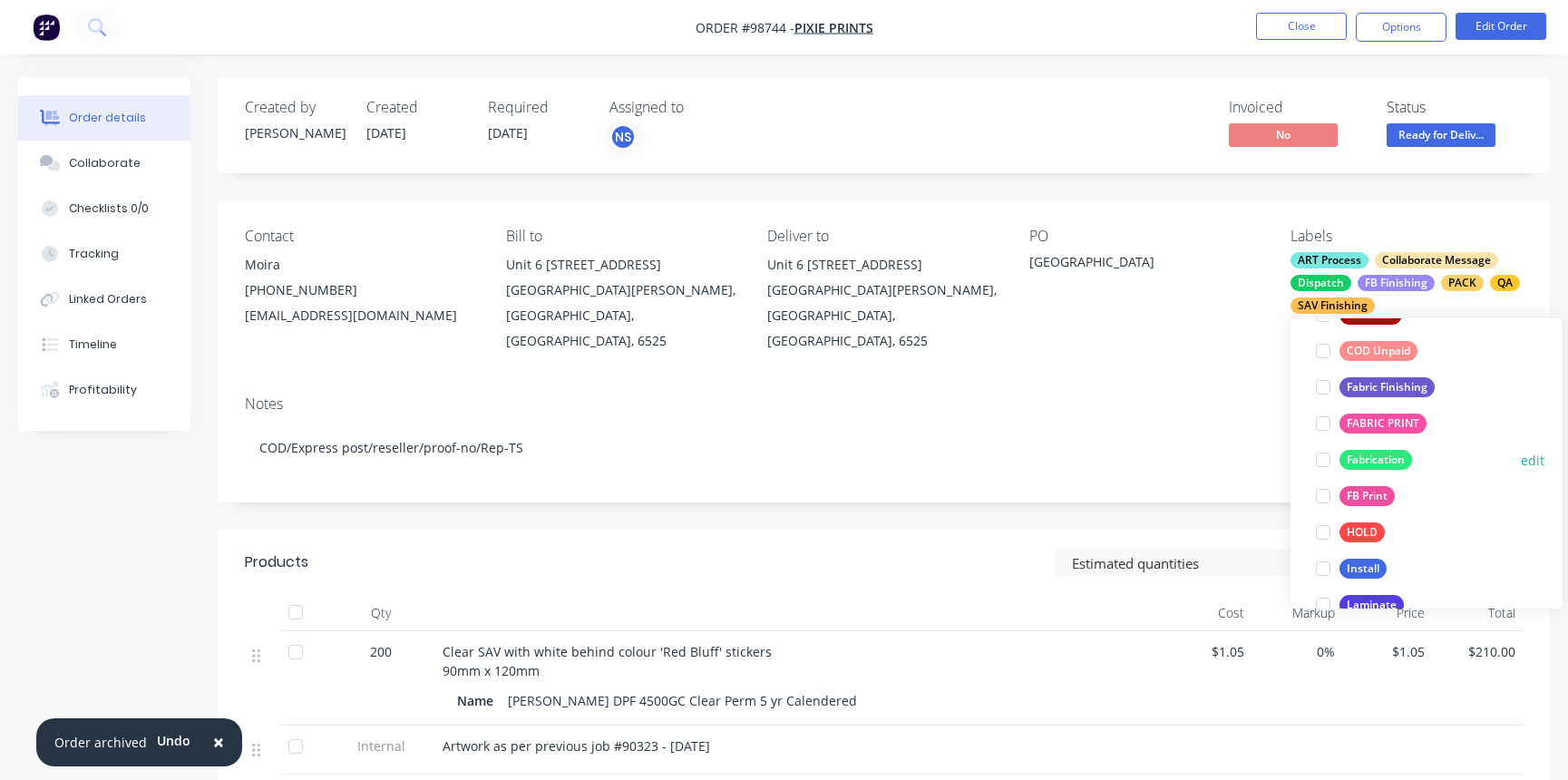
scroll to position [405, 0]
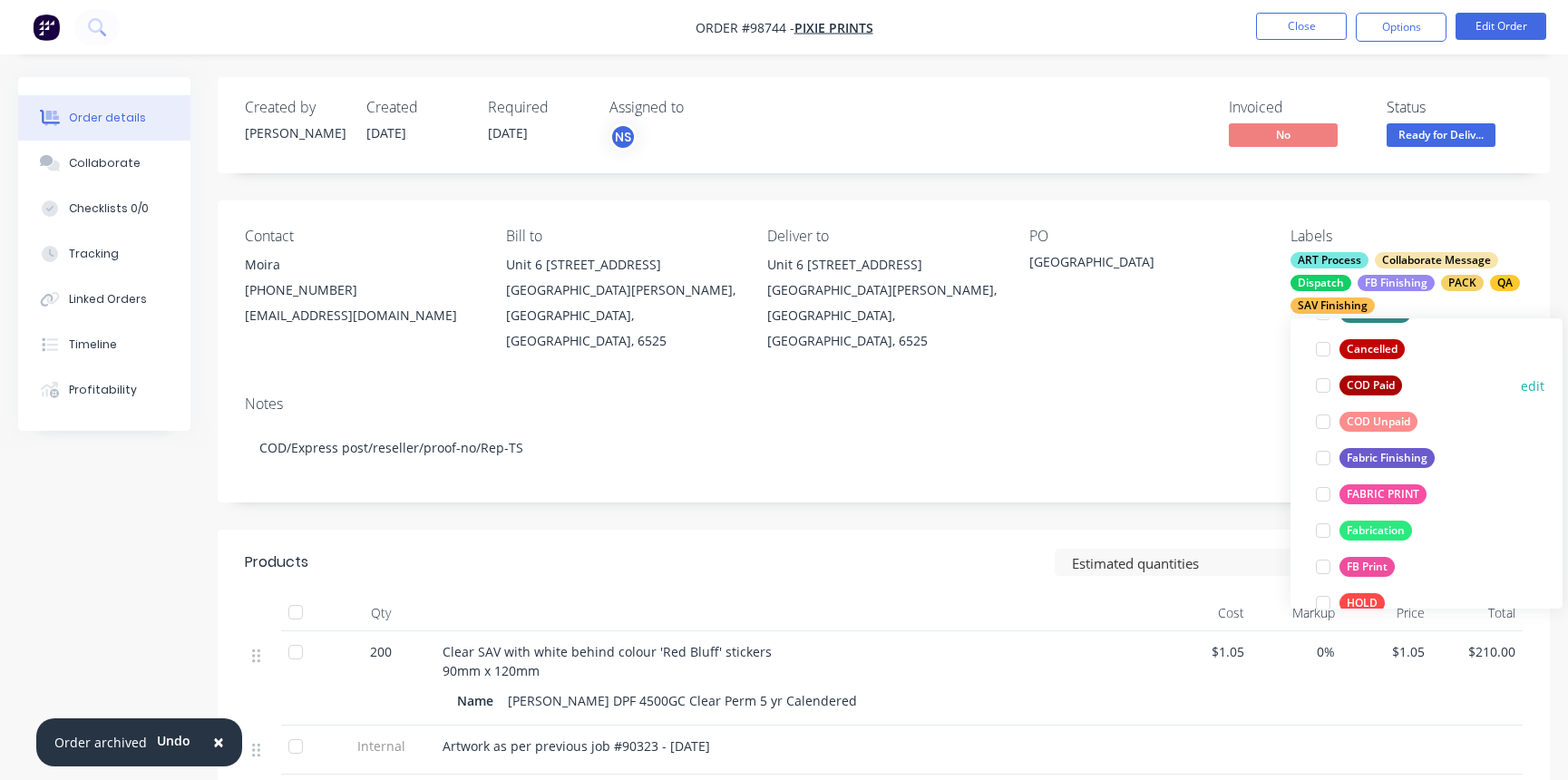
click at [1323, 387] on div at bounding box center [1323, 385] width 36 height 36
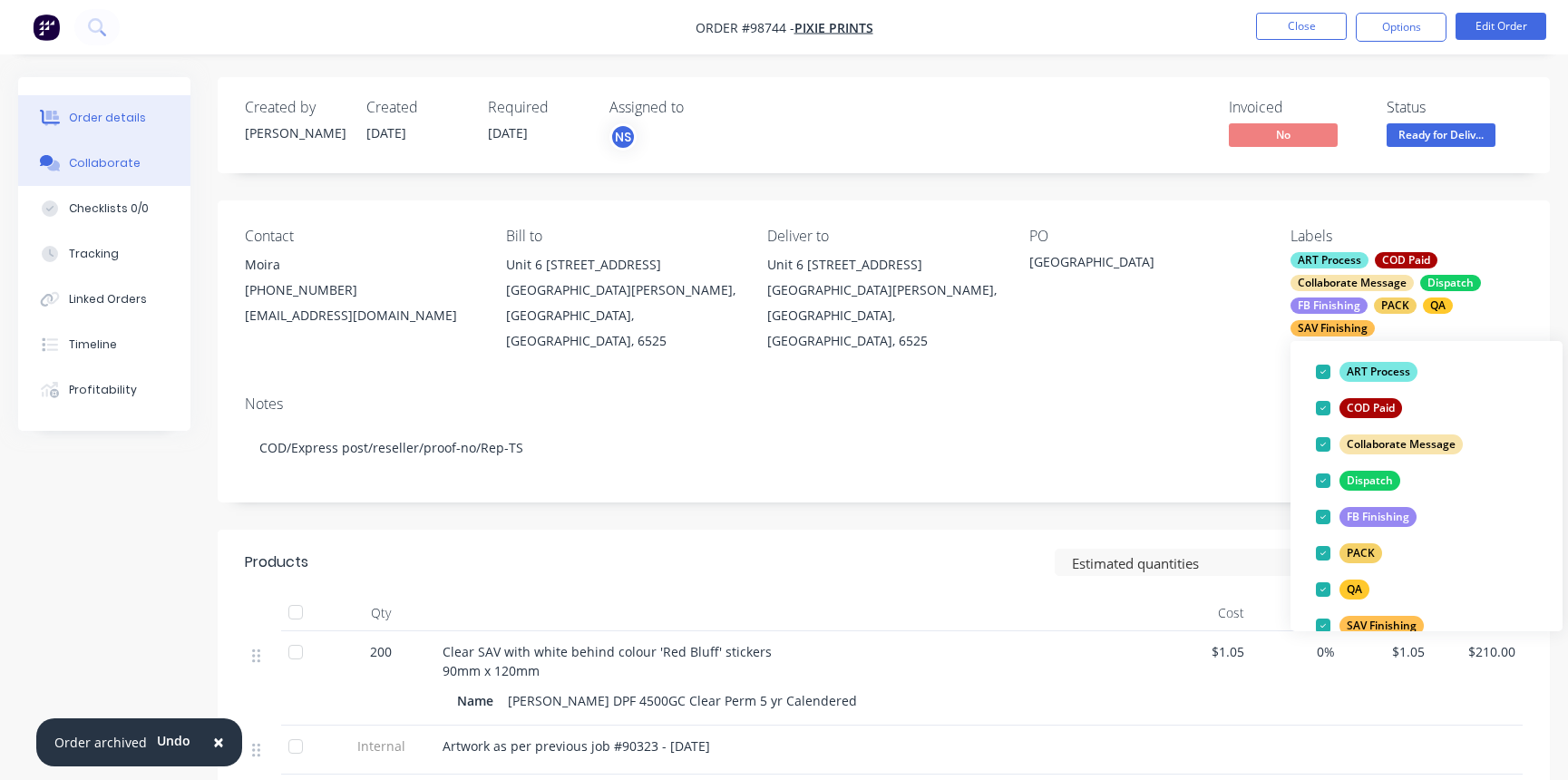
click at [92, 164] on div "Collaborate" at bounding box center [104, 162] width 72 height 17
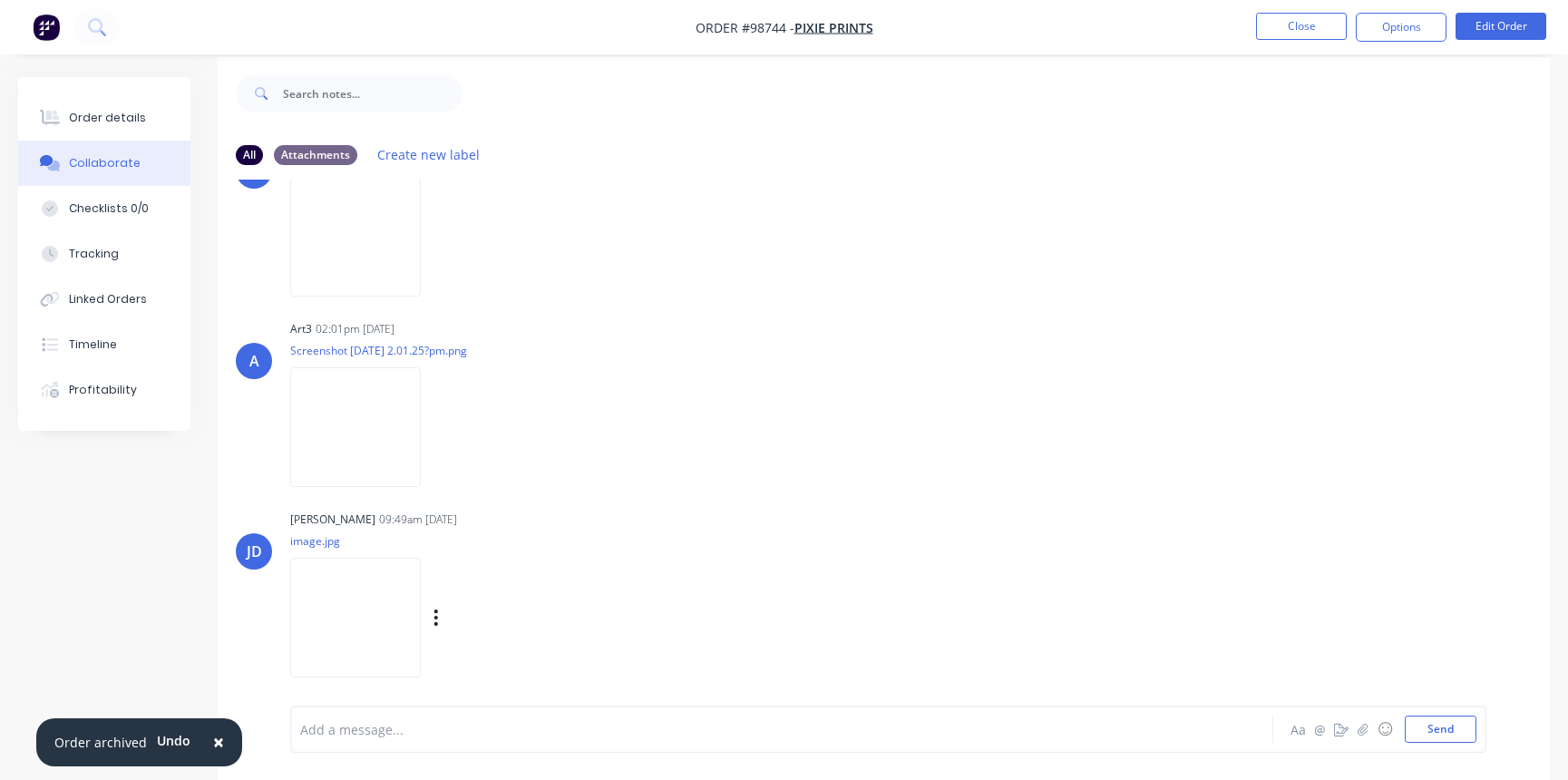
scroll to position [28, 0]
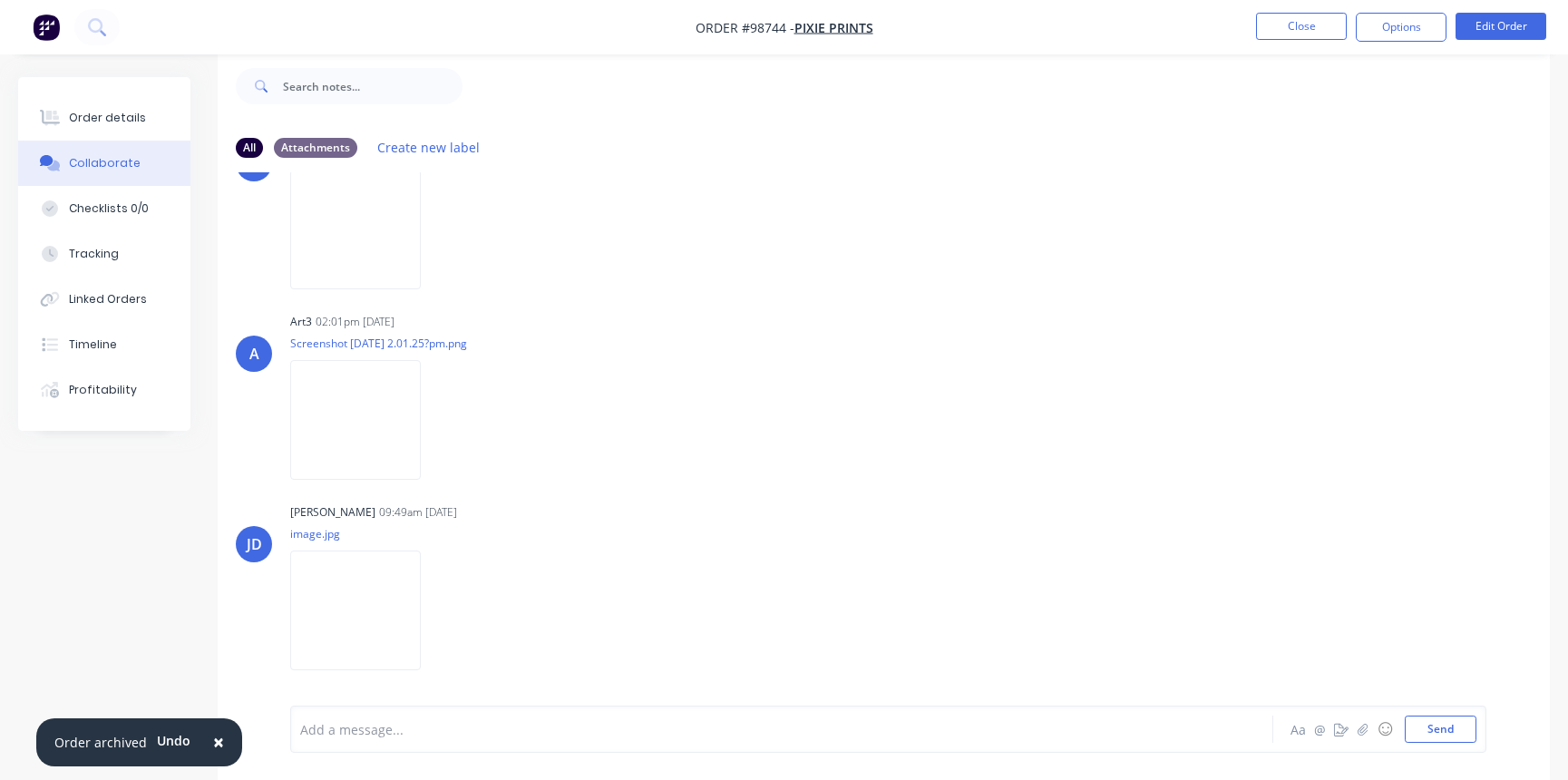
click at [588, 728] on div at bounding box center [742, 729] width 882 height 19
click at [1299, 25] on button "Close" at bounding box center [1301, 27] width 91 height 28
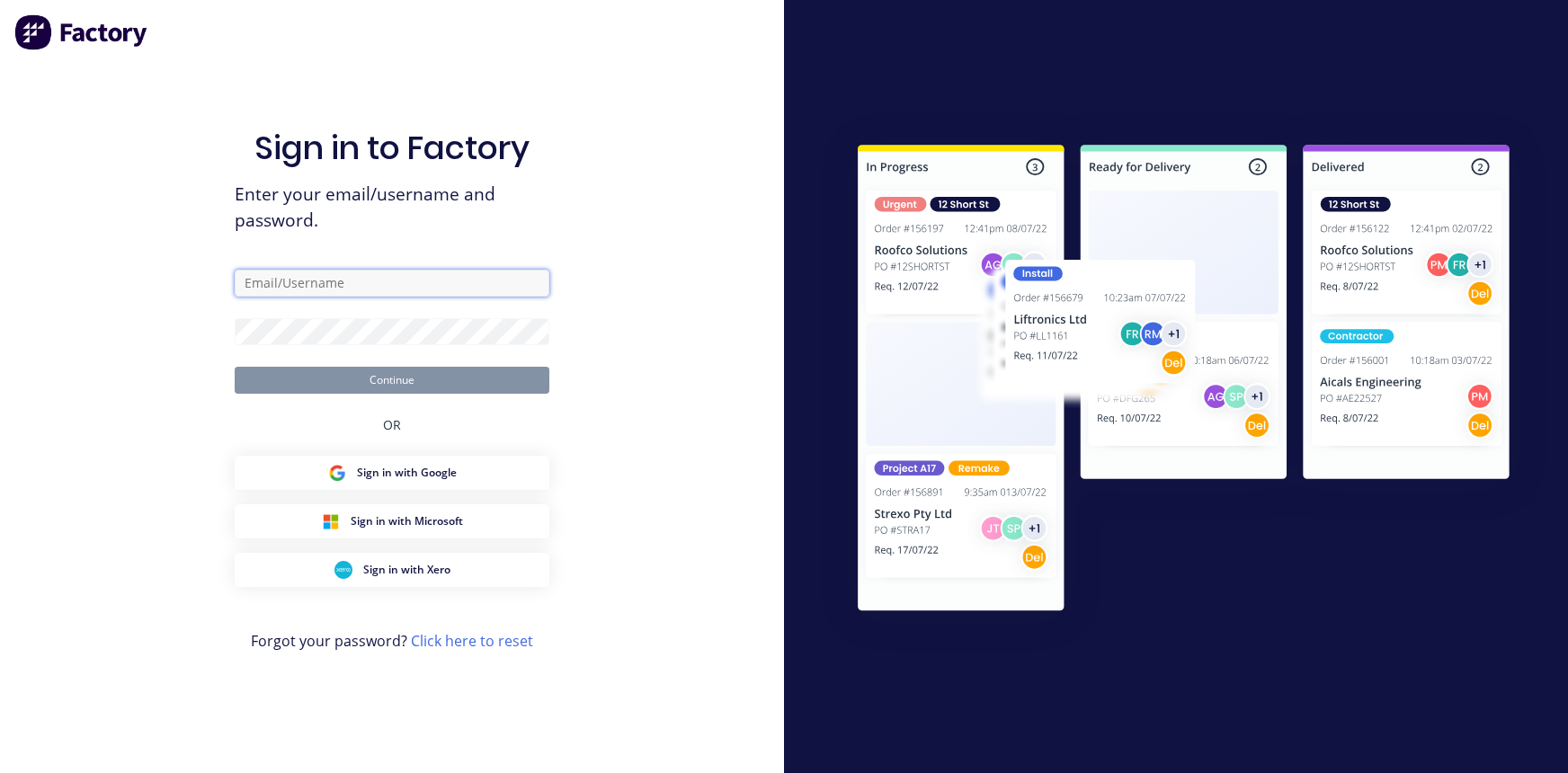
click at [419, 280] on input "text" at bounding box center [392, 283] width 314 height 27
type input "[EMAIL_ADDRESS][DOMAIN_NAME]"
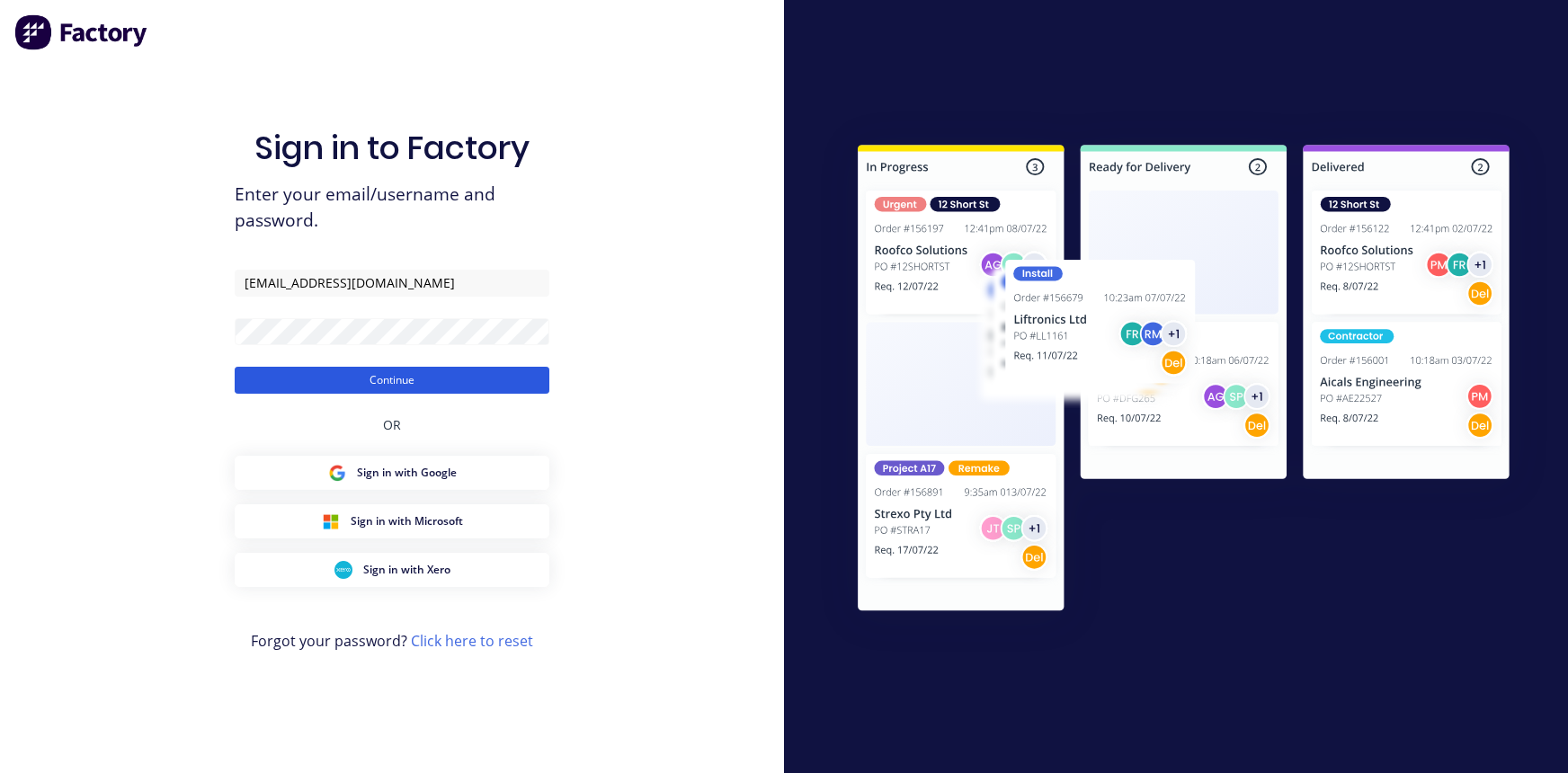
click at [433, 386] on button "Continue" at bounding box center [392, 381] width 314 height 27
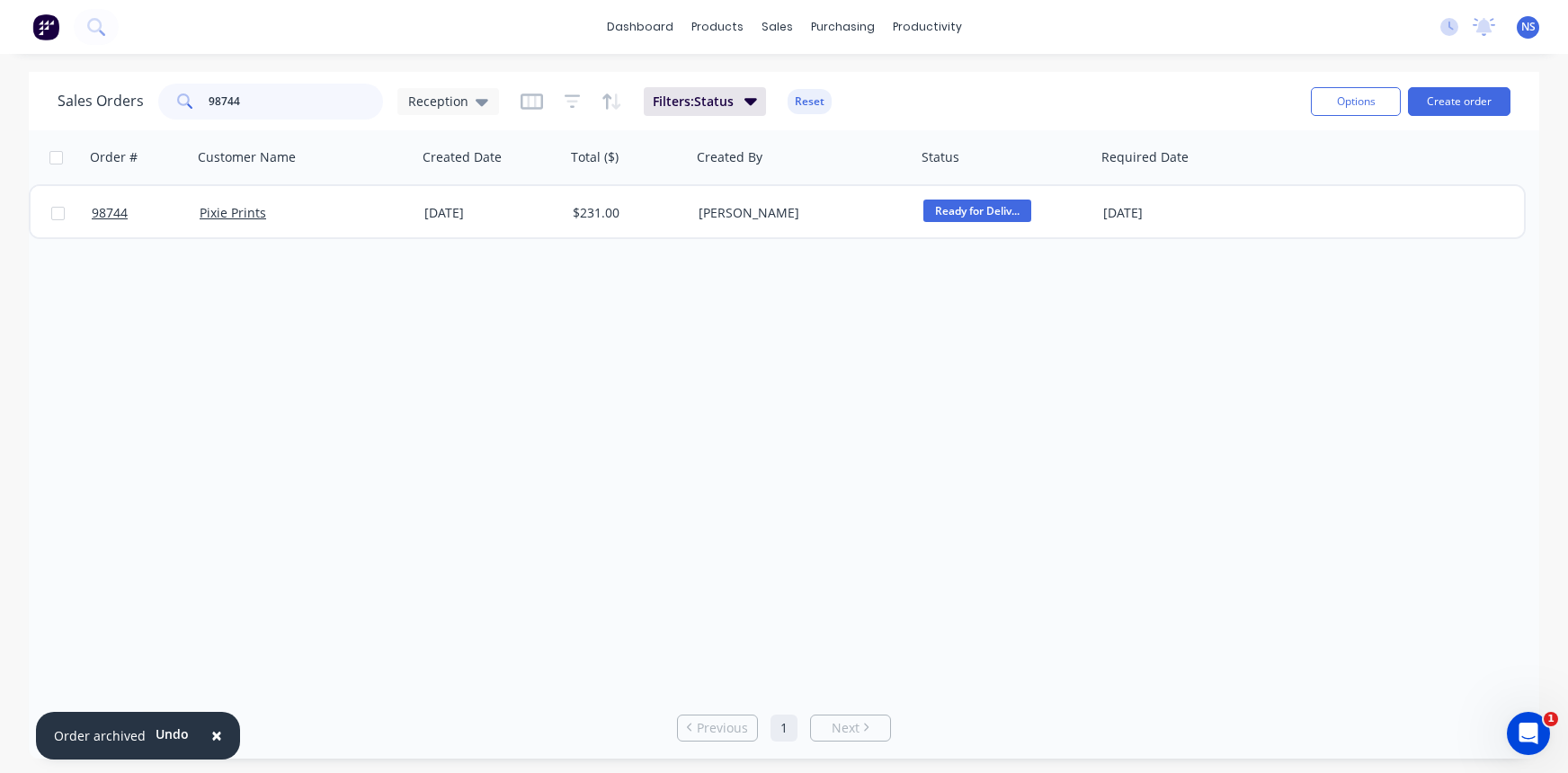
click at [245, 98] on input "98744" at bounding box center [297, 102] width 176 height 36
drag, startPoint x: 245, startPoint y: 98, endPoint x: 173, endPoint y: 98, distance: 72.0
click at [172, 99] on div "98744" at bounding box center [270, 102] width 225 height 36
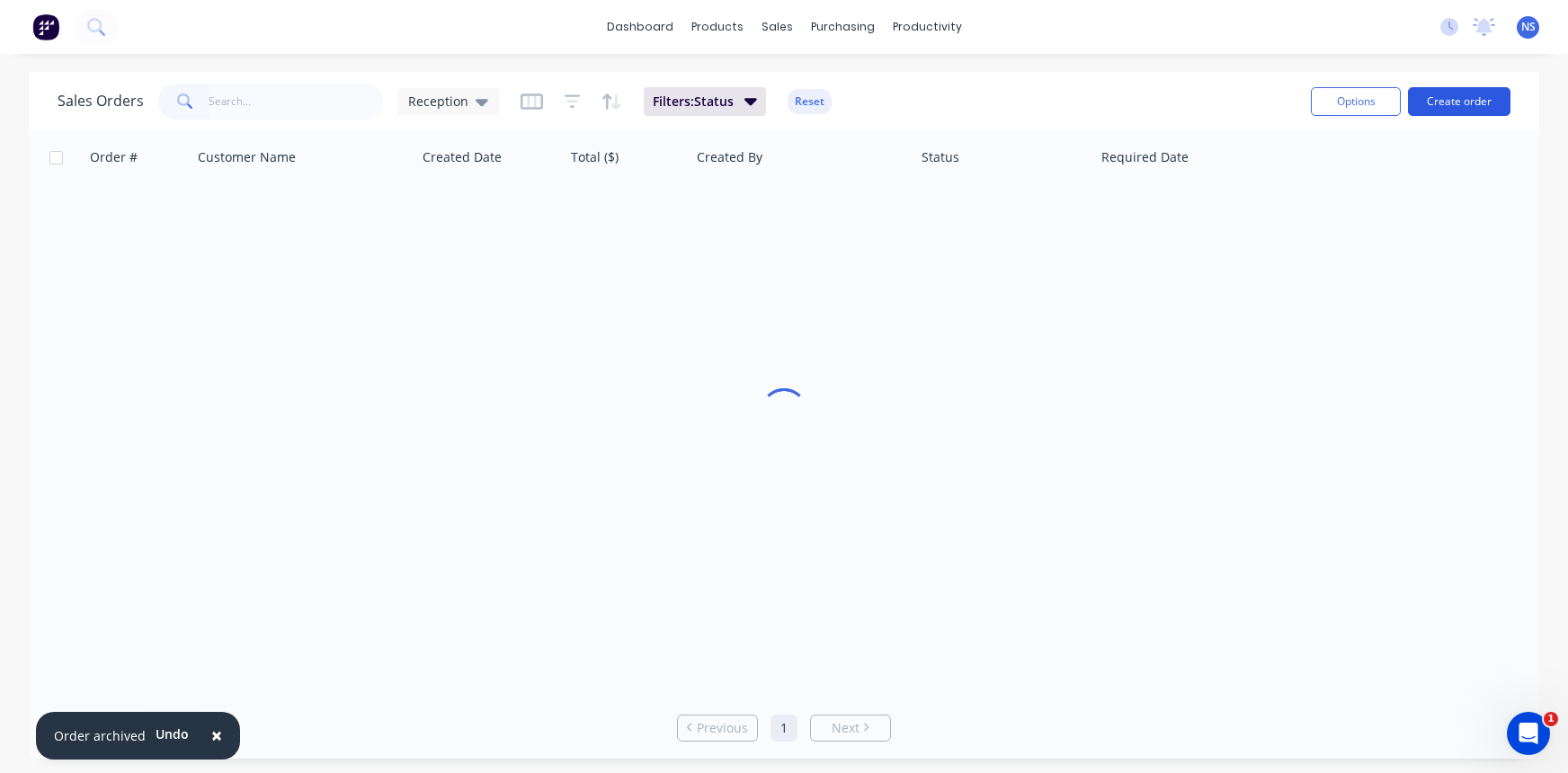
click at [1446, 96] on button "Create order" at bounding box center [1459, 101] width 103 height 28
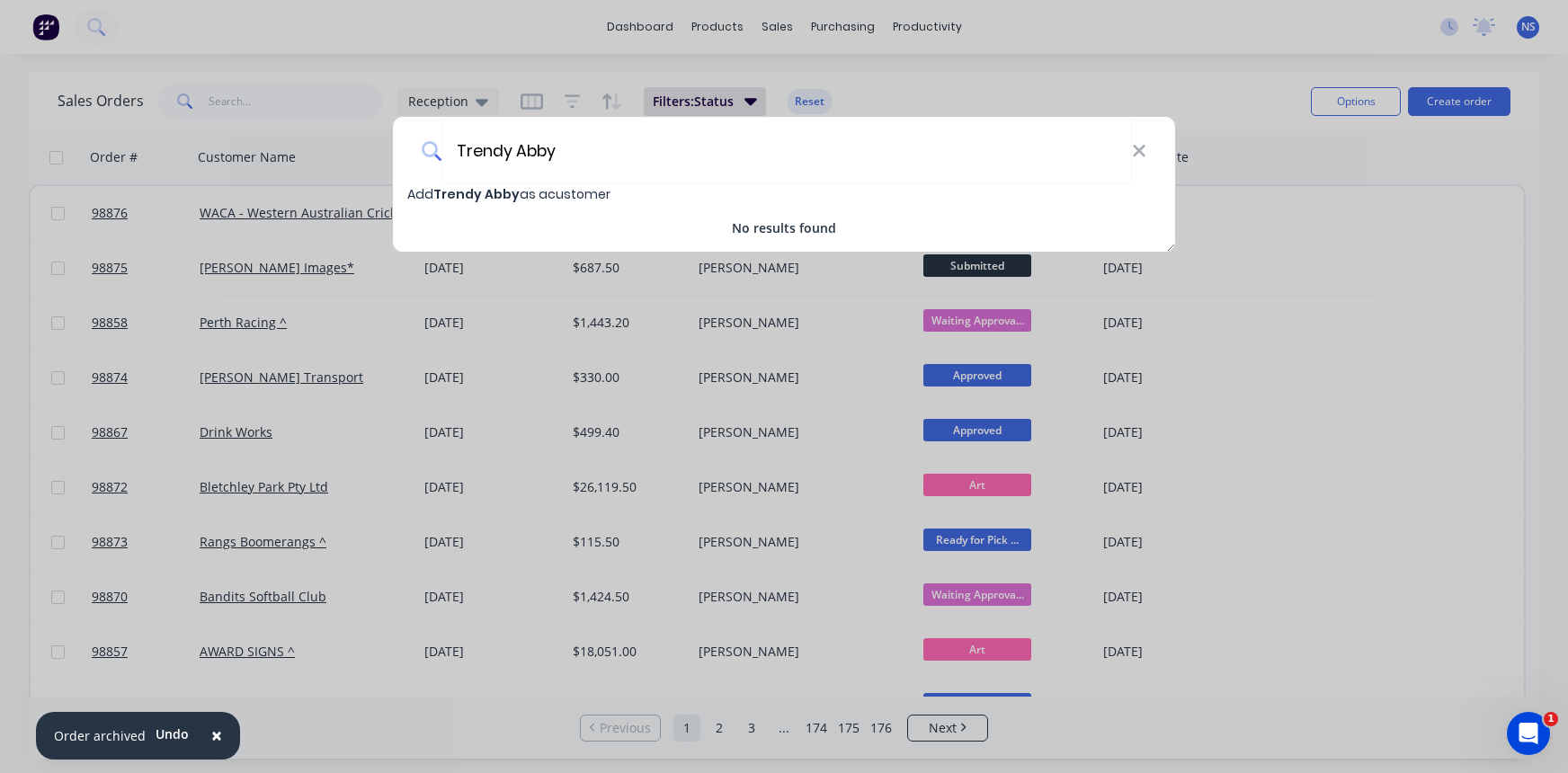
type input "Trendy Abby"
click at [489, 194] on span "Trendy Abby" at bounding box center [476, 194] width 86 height 18
select select "AU"
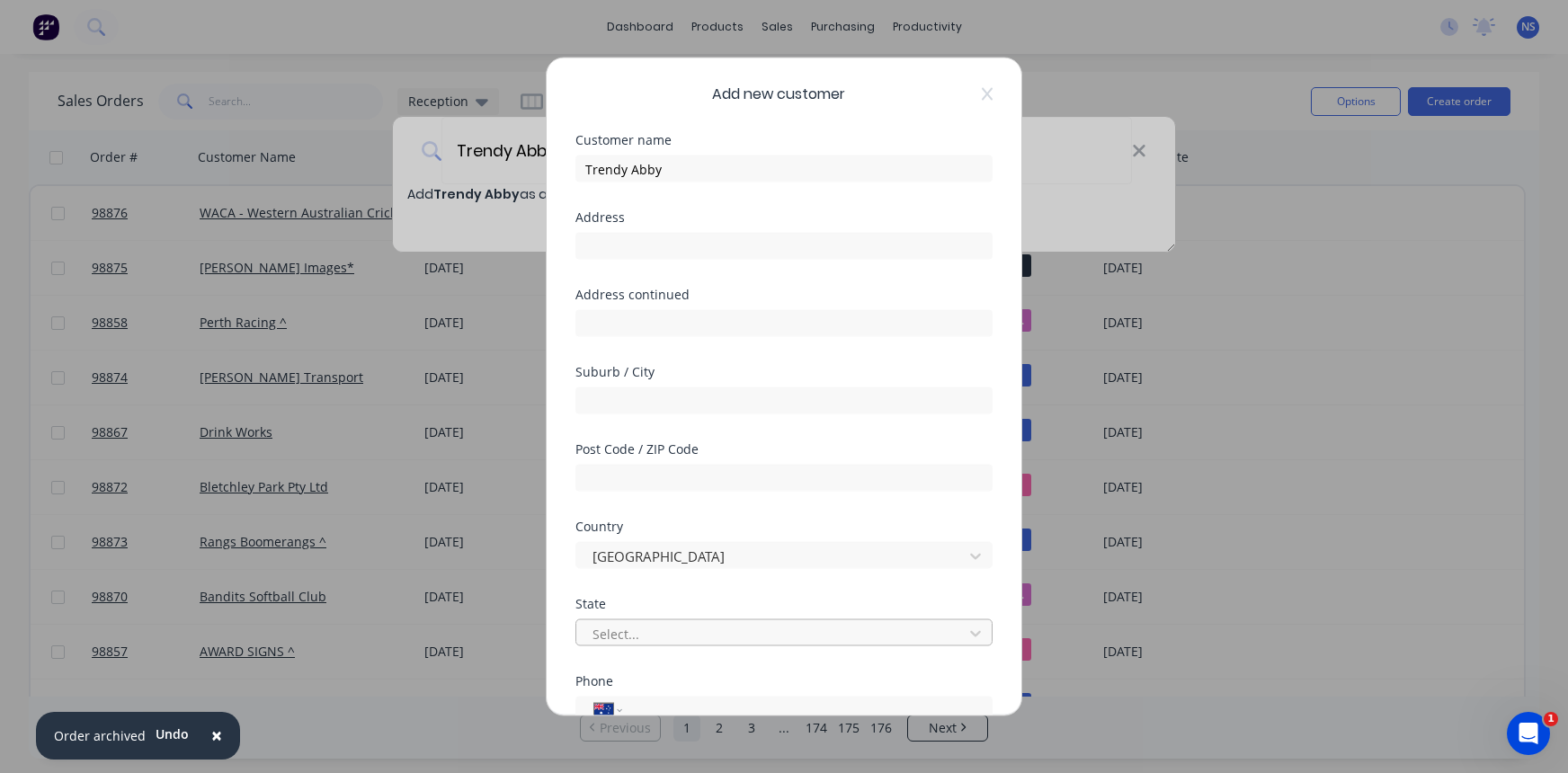
click at [670, 636] on div at bounding box center [772, 632] width 363 height 22
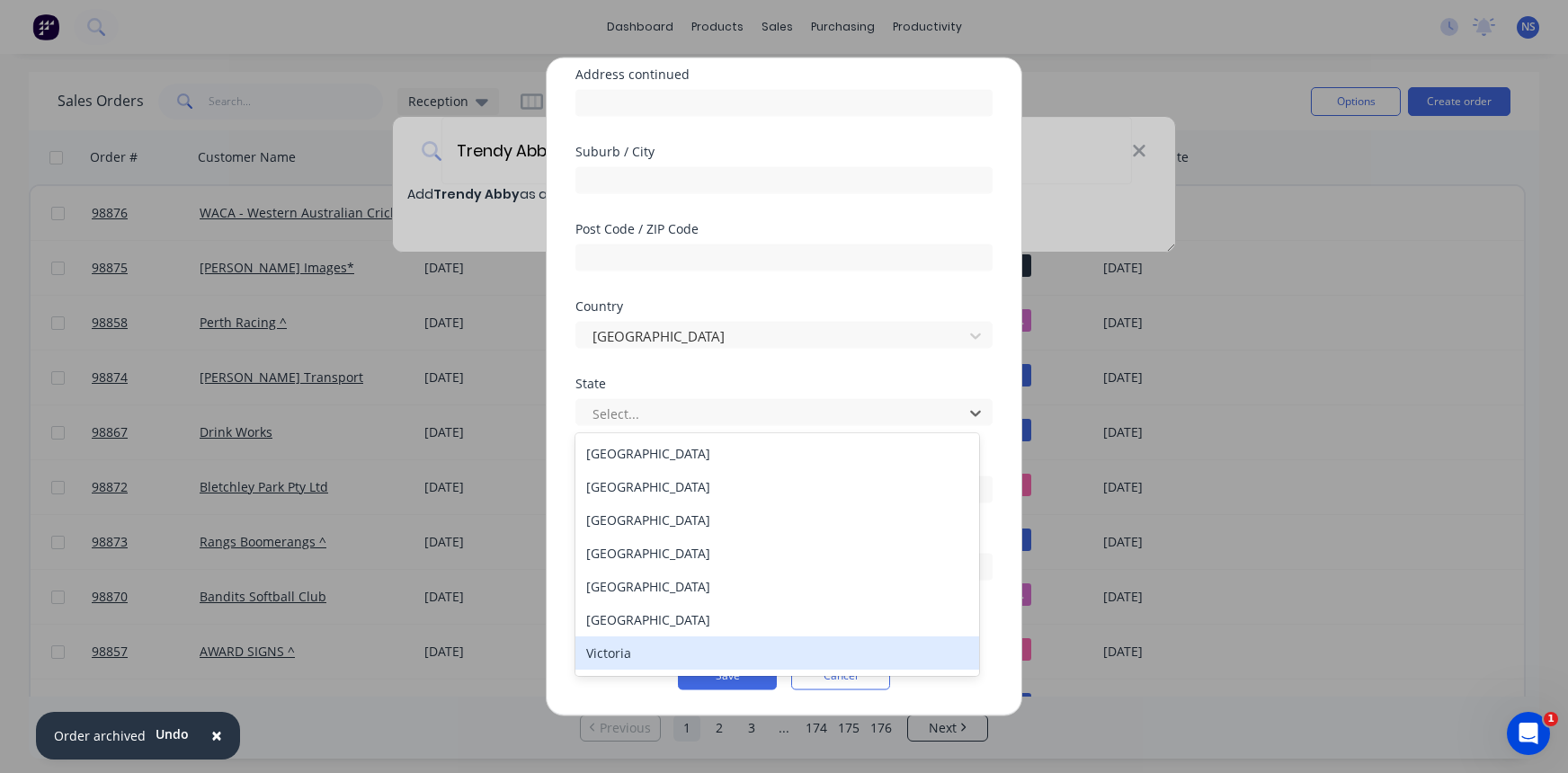
scroll to position [30, 0]
click at [702, 650] on div "[GEOGRAPHIC_DATA]" at bounding box center [776, 656] width 403 height 33
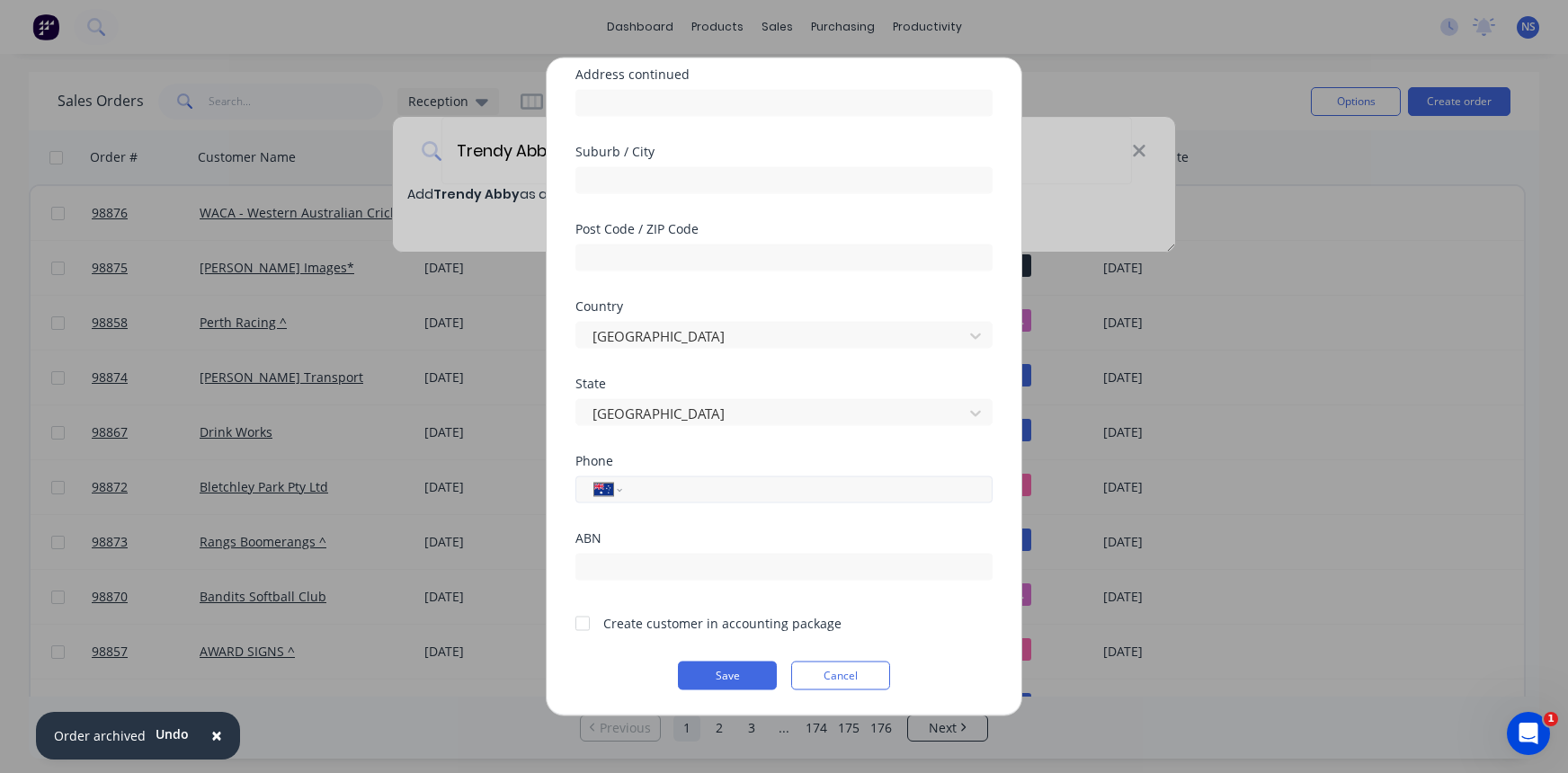
click at [664, 488] on input "tel" at bounding box center [804, 489] width 339 height 20
type input "0430 995 050"
click at [578, 623] on div at bounding box center [582, 623] width 36 height 36
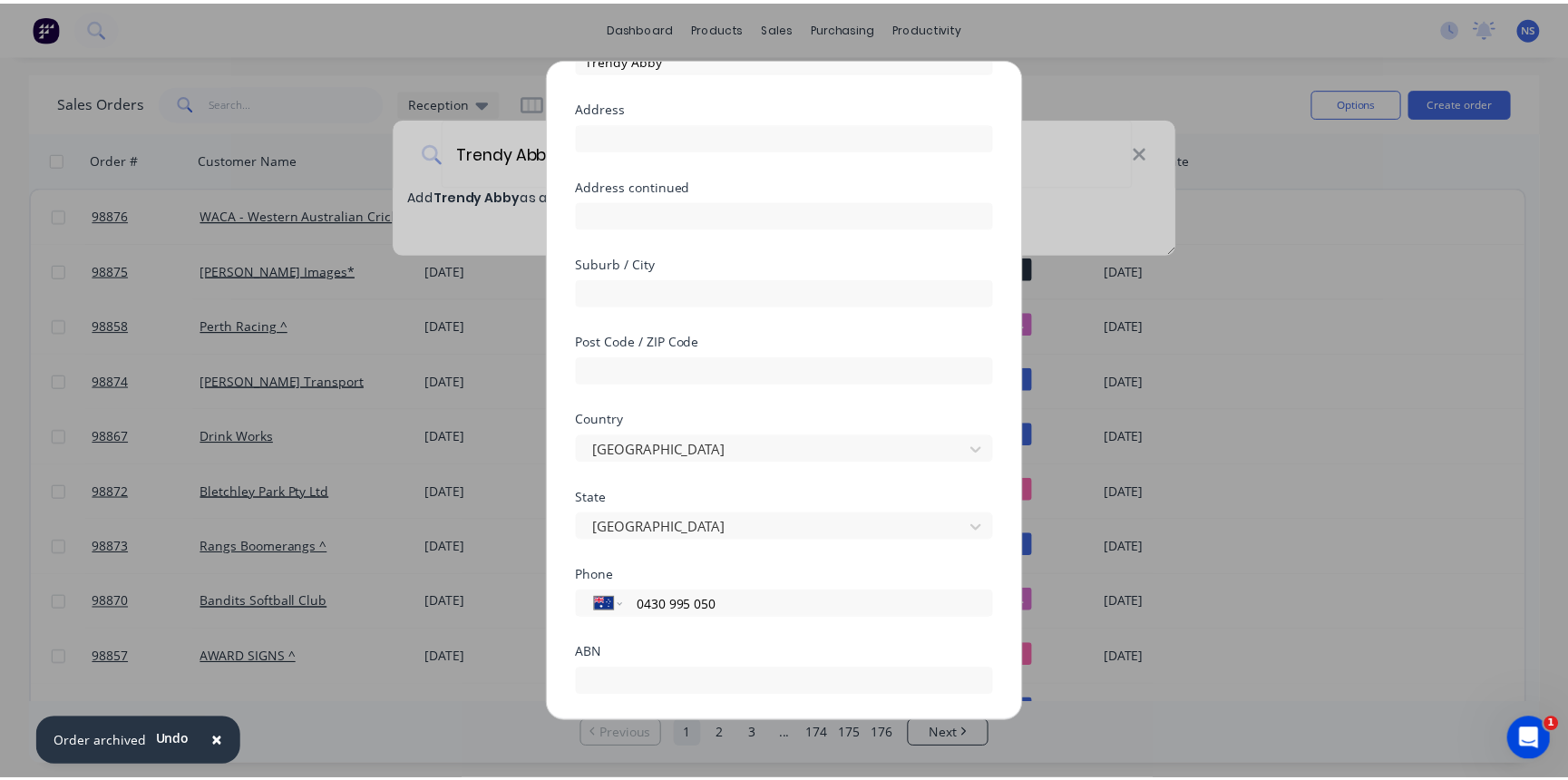
scroll to position [223, 0]
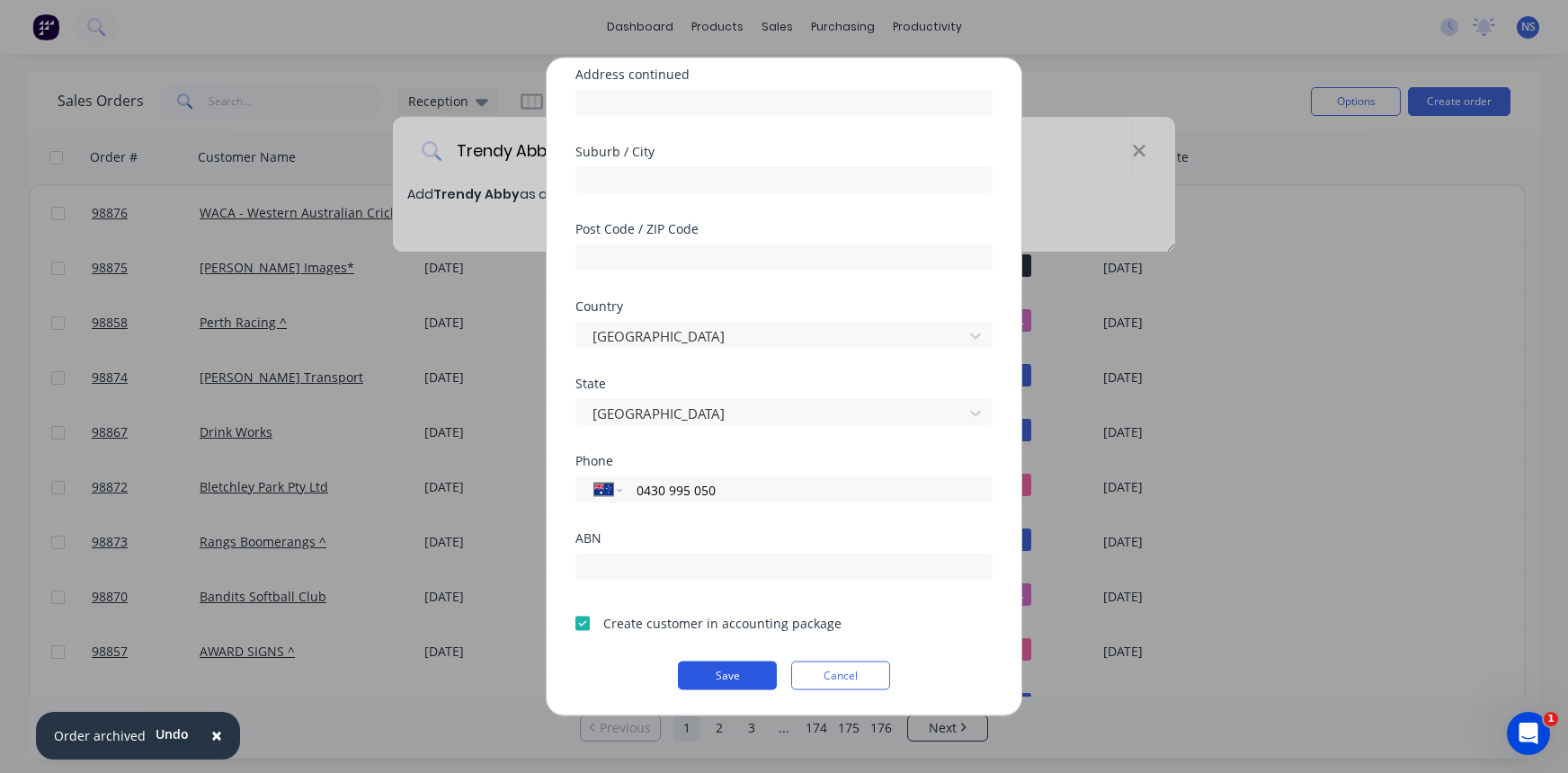
click at [729, 674] on button "Save" at bounding box center [726, 675] width 99 height 28
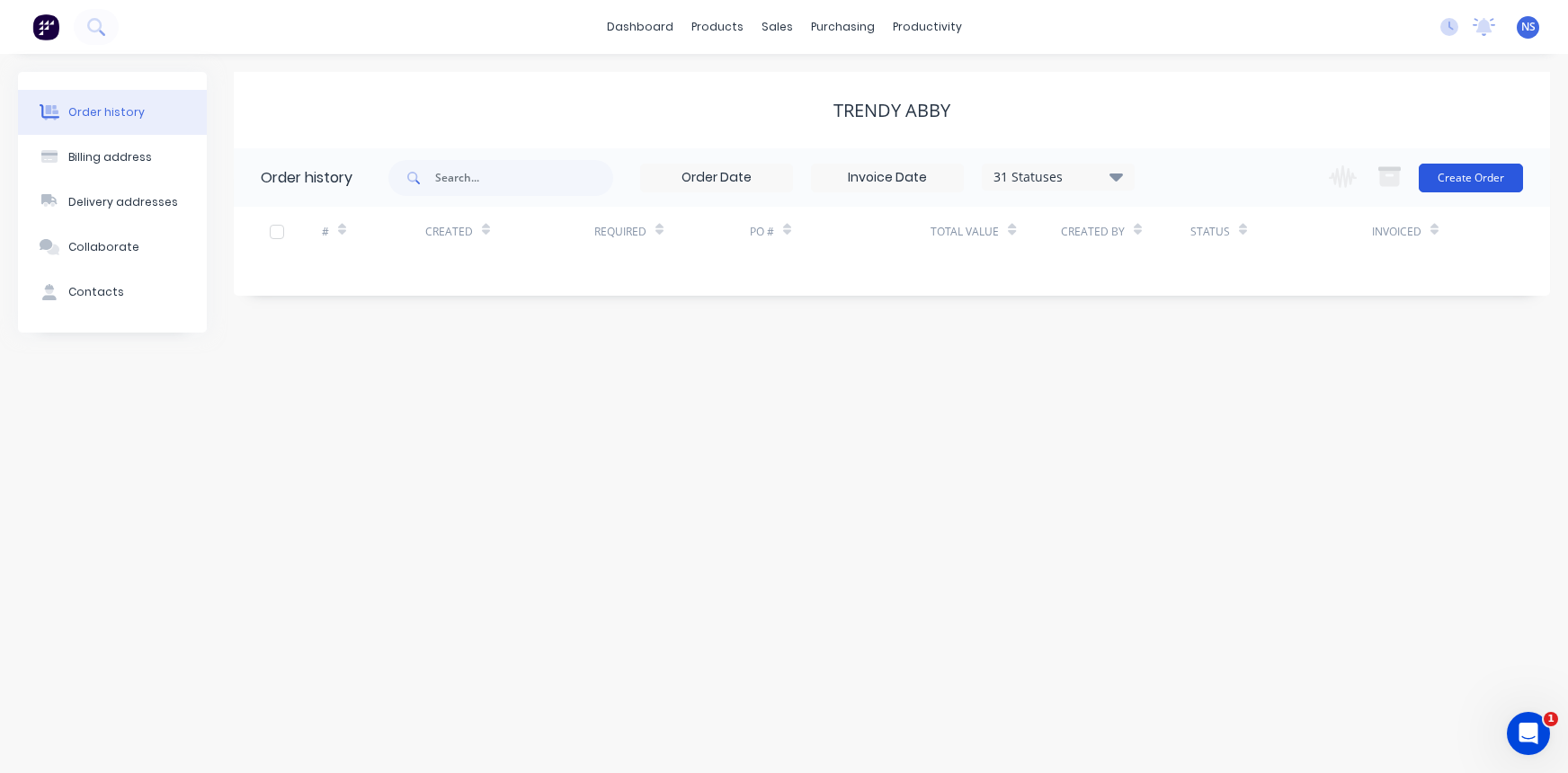
click at [1466, 180] on button "Create Order" at bounding box center [1470, 178] width 104 height 28
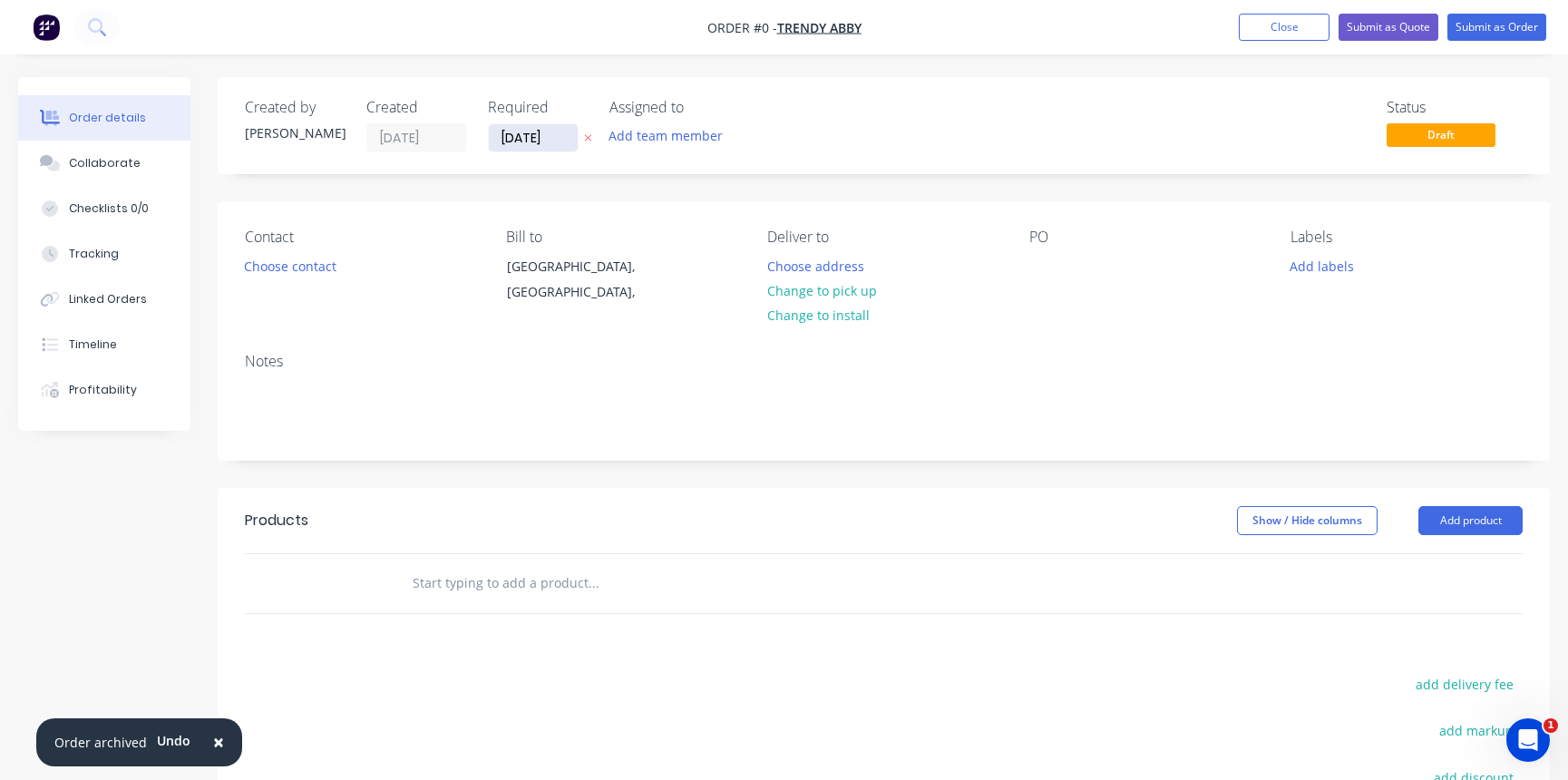
click at [514, 137] on input "[DATE]" at bounding box center [533, 138] width 89 height 28
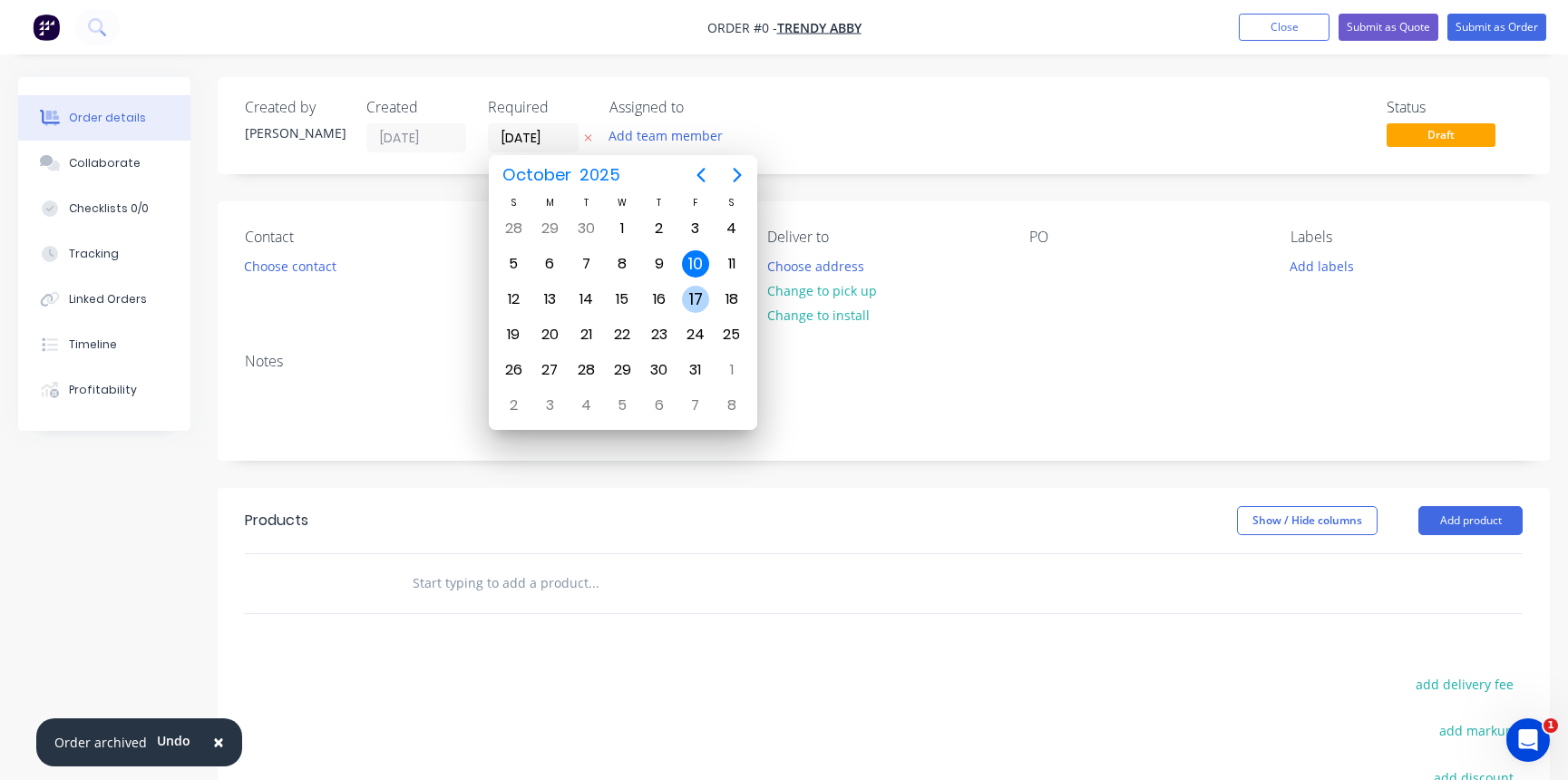
click at [694, 297] on div "17" at bounding box center [696, 299] width 28 height 28
type input "[DATE]"
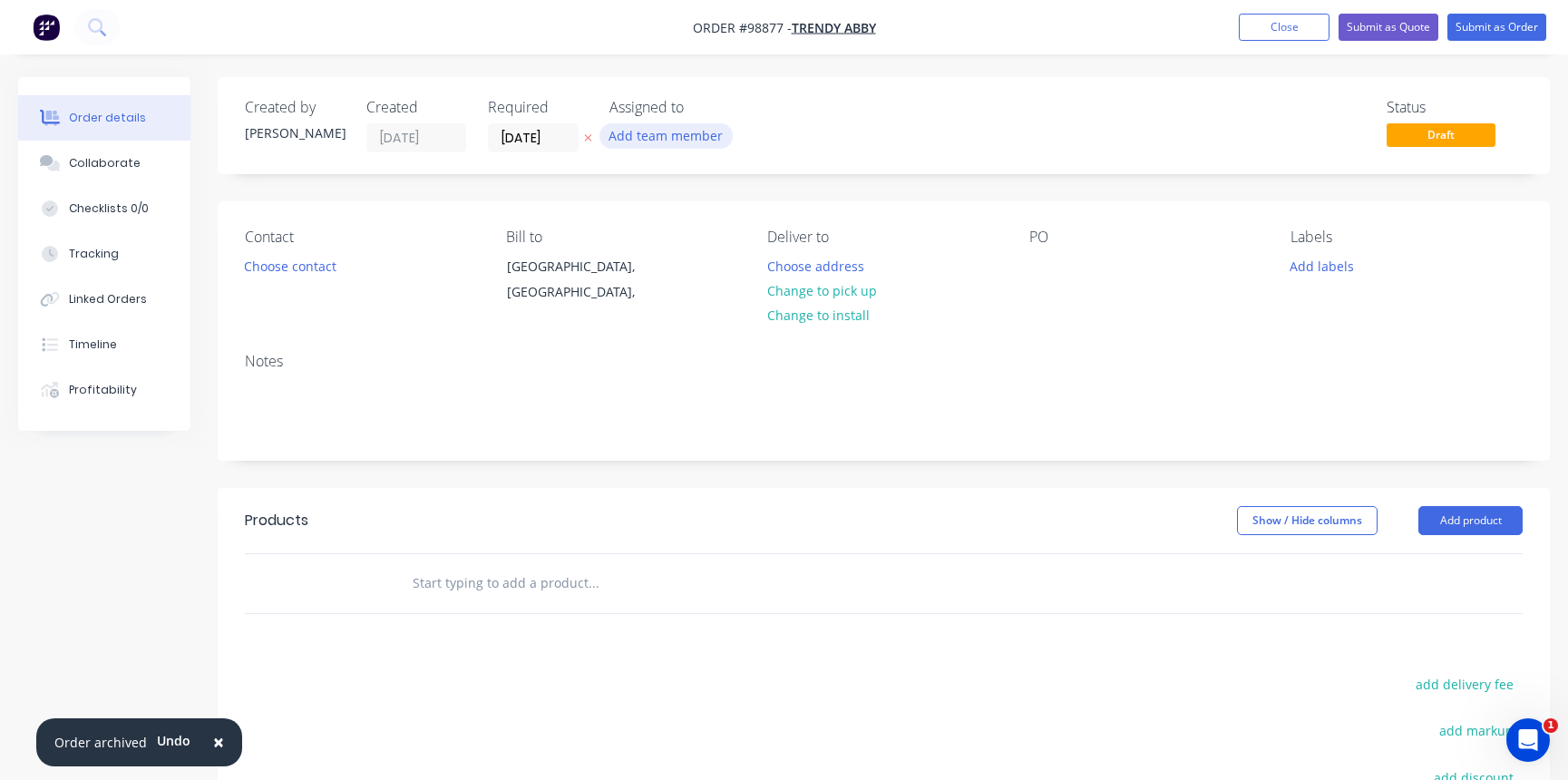
click at [663, 136] on button "Add team member" at bounding box center [666, 135] width 133 height 25
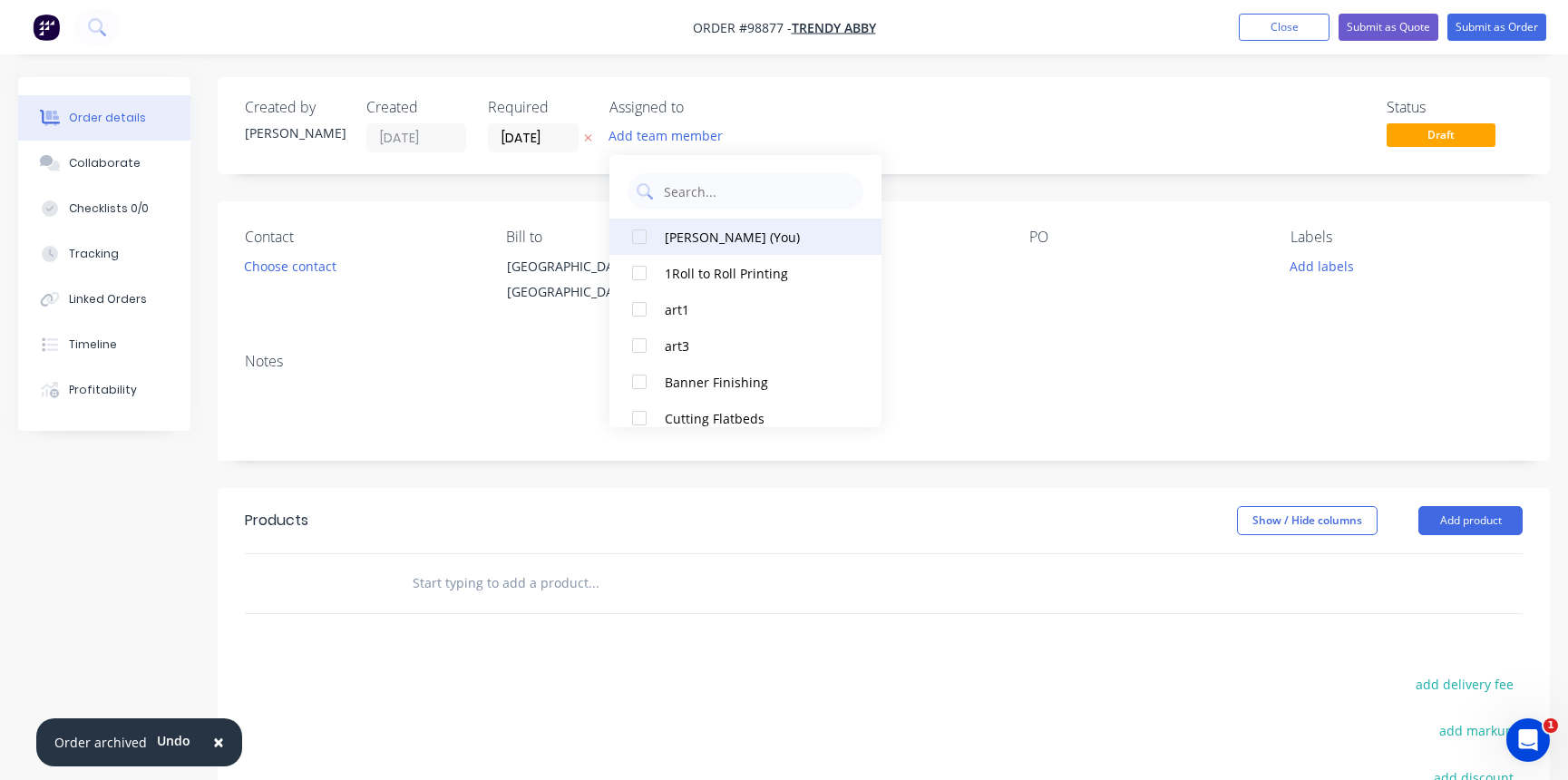
click at [720, 232] on div "[PERSON_NAME] (You)" at bounding box center [755, 236] width 181 height 19
click at [294, 269] on button "Choose contact" at bounding box center [291, 265] width 111 height 25
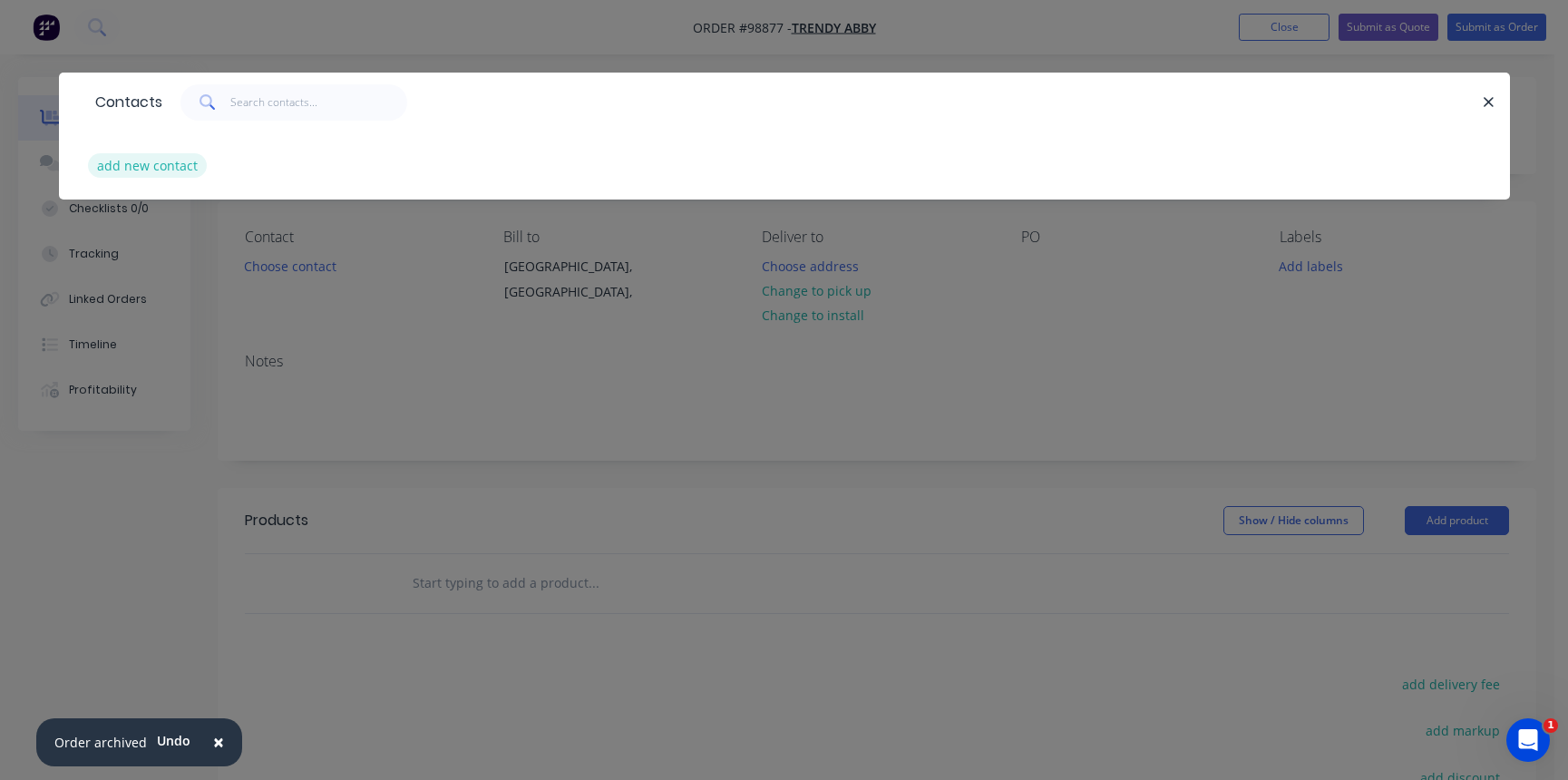
click at [173, 157] on button "add new contact" at bounding box center [148, 165] width 120 height 25
select select "AU"
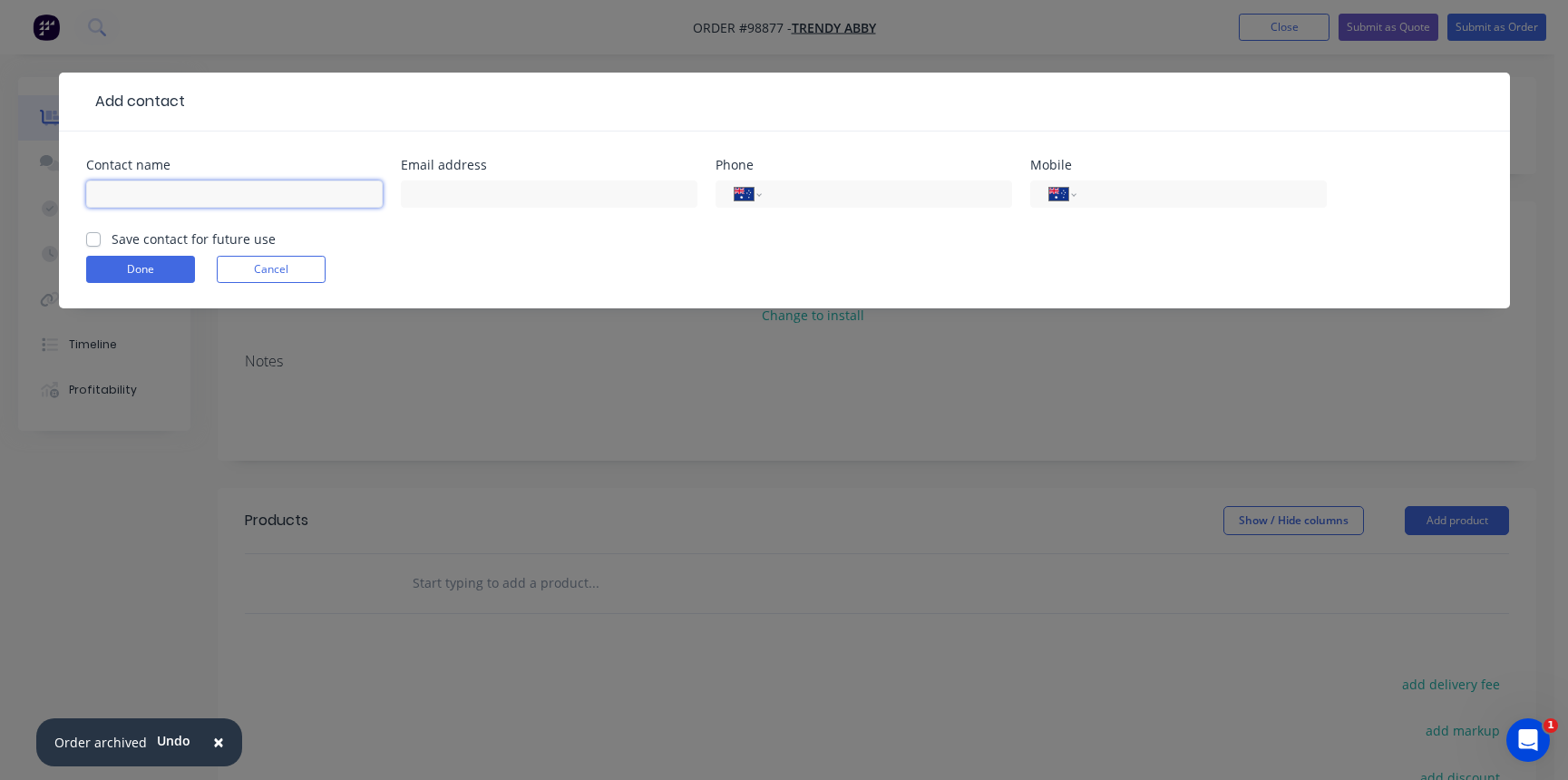
click at [181, 186] on input "text" at bounding box center [233, 194] width 296 height 28
type input "[PERSON_NAME]"
click at [420, 197] on input "text" at bounding box center [549, 194] width 296 height 28
type input "[EMAIL_ADDRESS][DOMAIN_NAME]"
click at [1173, 189] on input "tel" at bounding box center [1198, 194] width 218 height 21
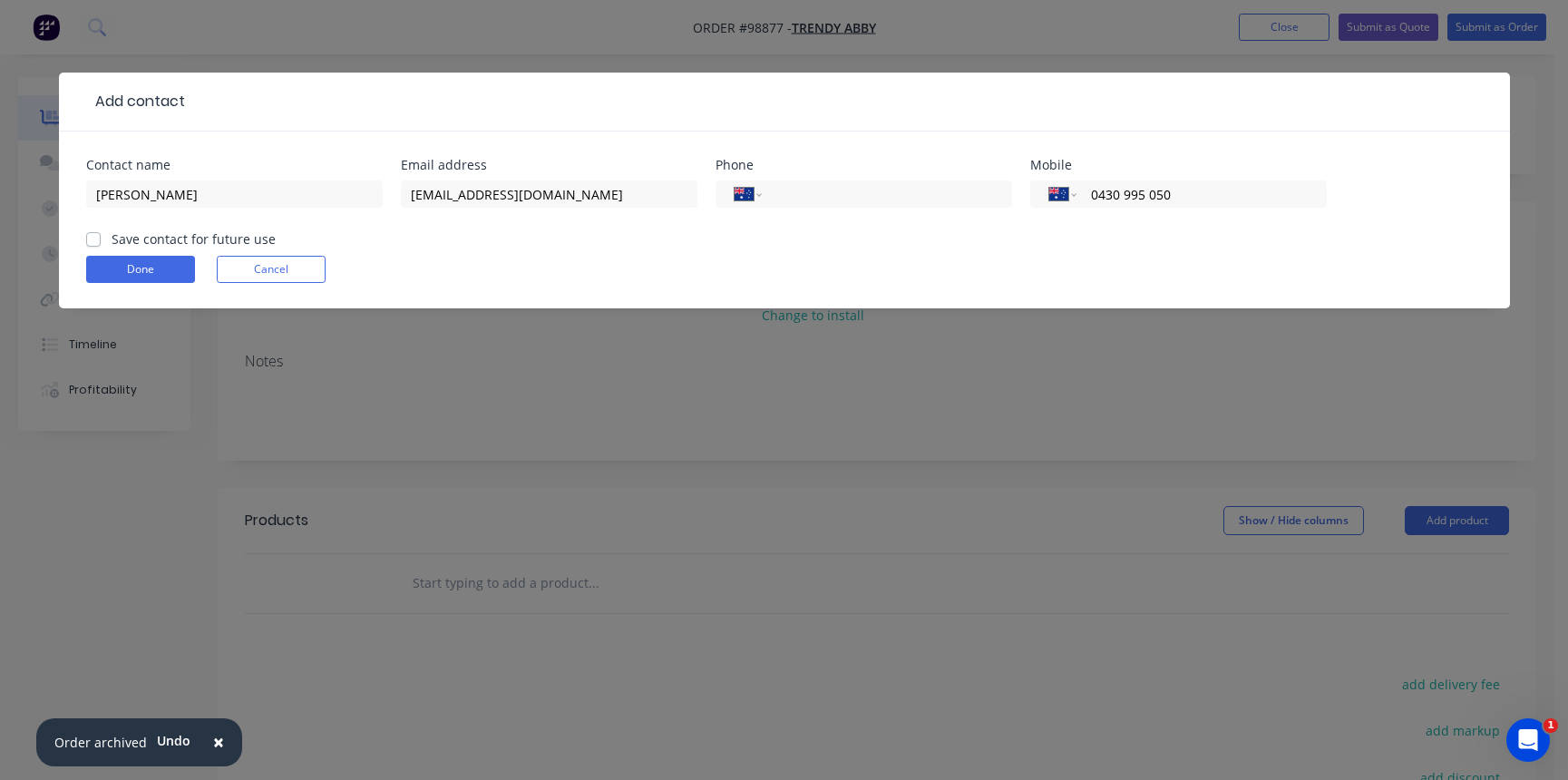
type input "0430 995 050"
click at [111, 240] on label "Save contact for future use" at bounding box center [193, 238] width 164 height 19
click at [93, 240] on input "Save contact for future use" at bounding box center [93, 237] width 15 height 17
checkbox input "true"
click at [128, 269] on button "Done" at bounding box center [140, 270] width 109 height 28
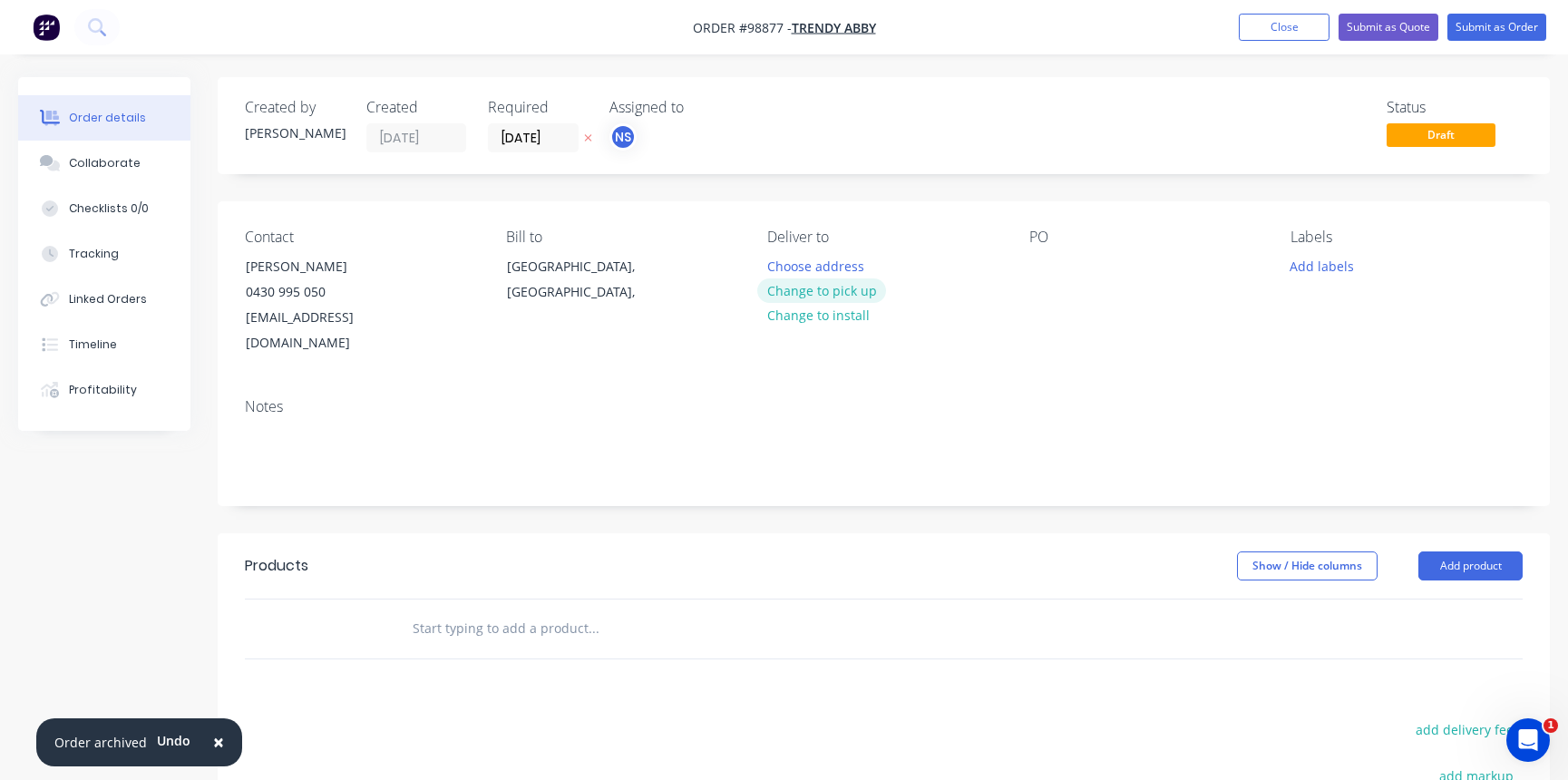
click at [831, 284] on button "Change to pick up" at bounding box center [821, 291] width 129 height 25
click at [780, 262] on div at bounding box center [781, 266] width 29 height 27
click at [1041, 261] on div at bounding box center [1043, 266] width 29 height 27
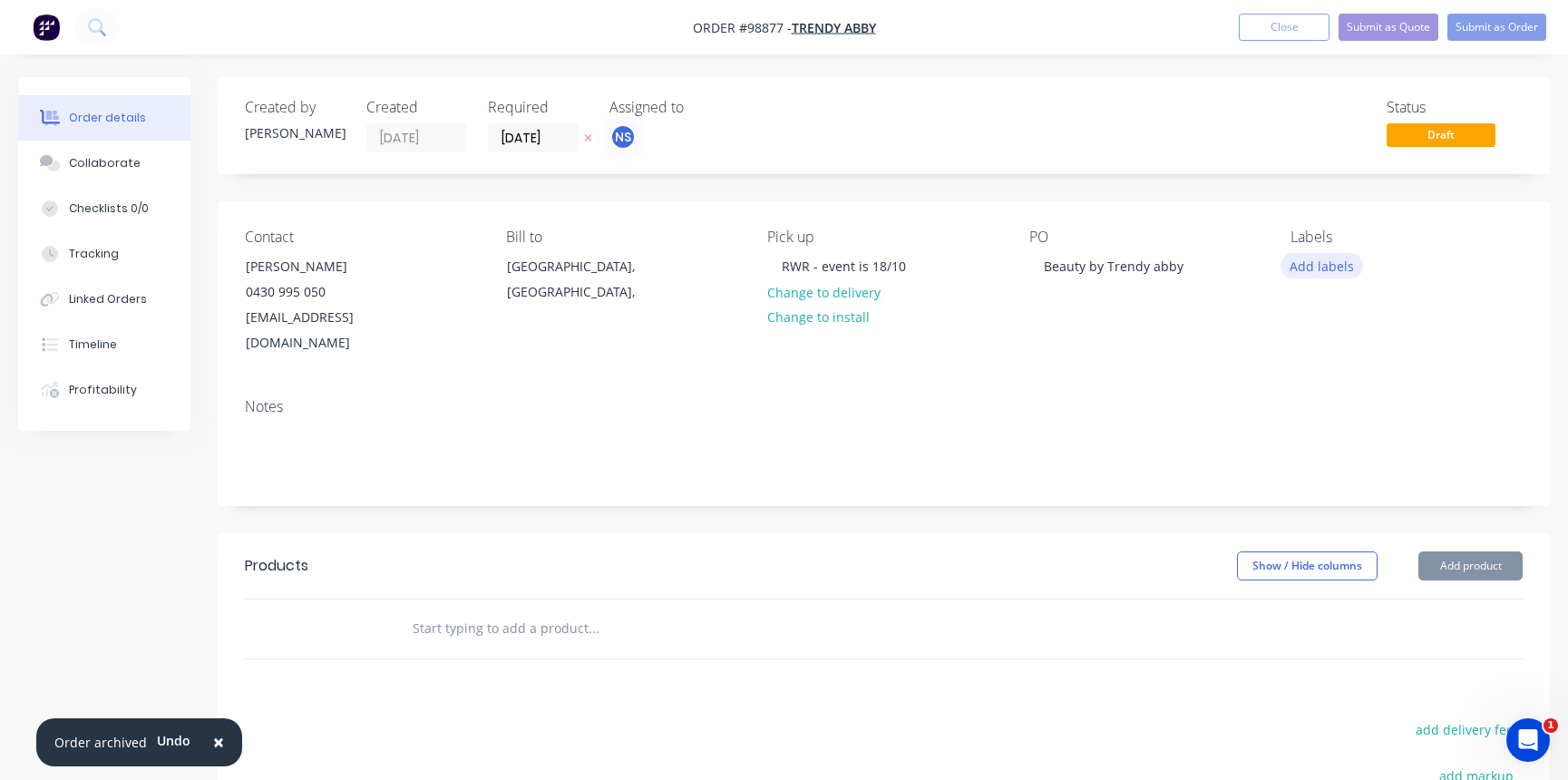
click at [1312, 273] on button "Add labels" at bounding box center [1322, 265] width 84 height 25
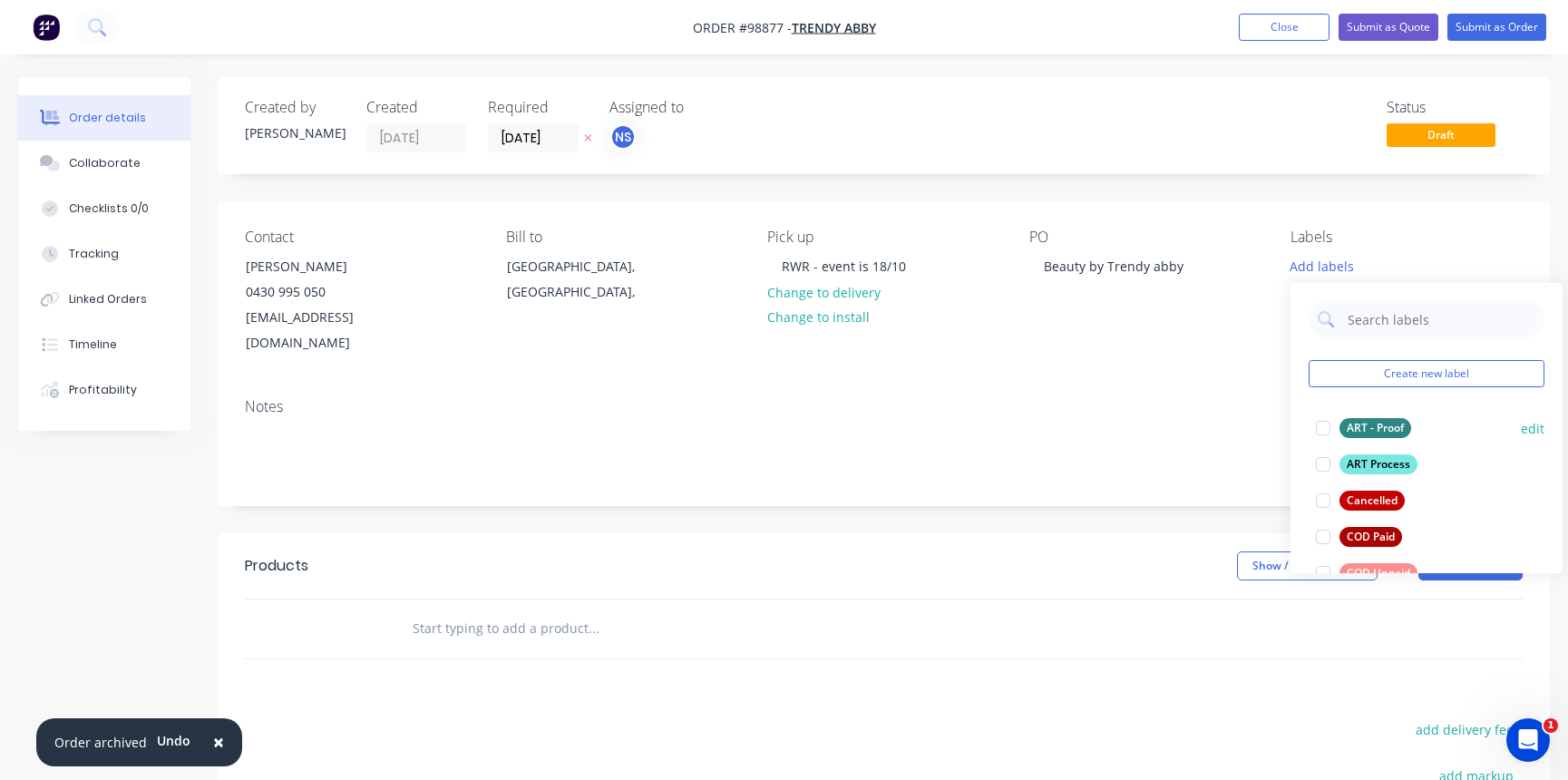
click at [1324, 428] on div at bounding box center [1323, 427] width 36 height 36
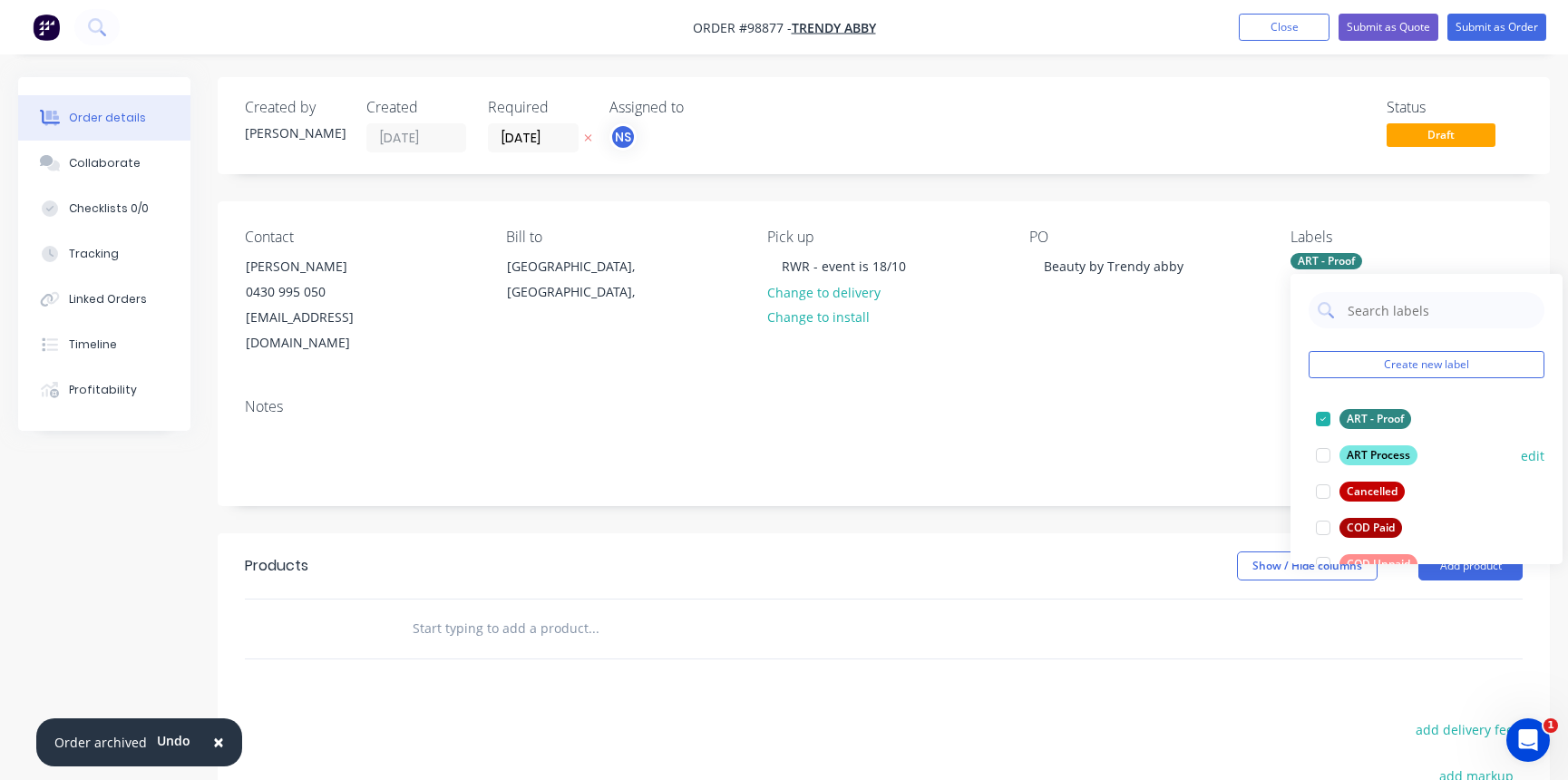
click at [1325, 451] on div at bounding box center [1323, 455] width 36 height 36
click at [1324, 556] on div at bounding box center [1323, 563] width 36 height 36
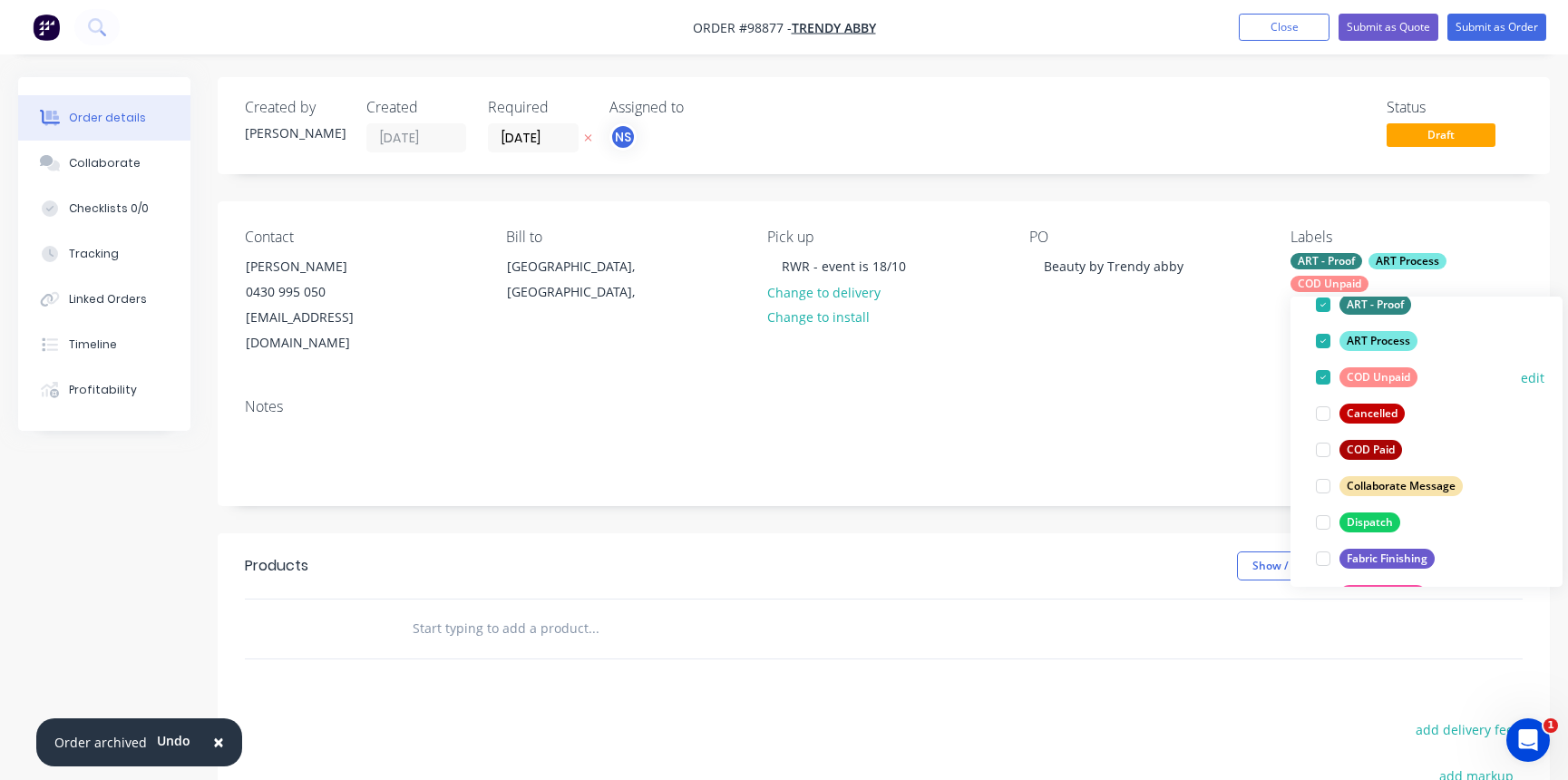
scroll to position [141, 0]
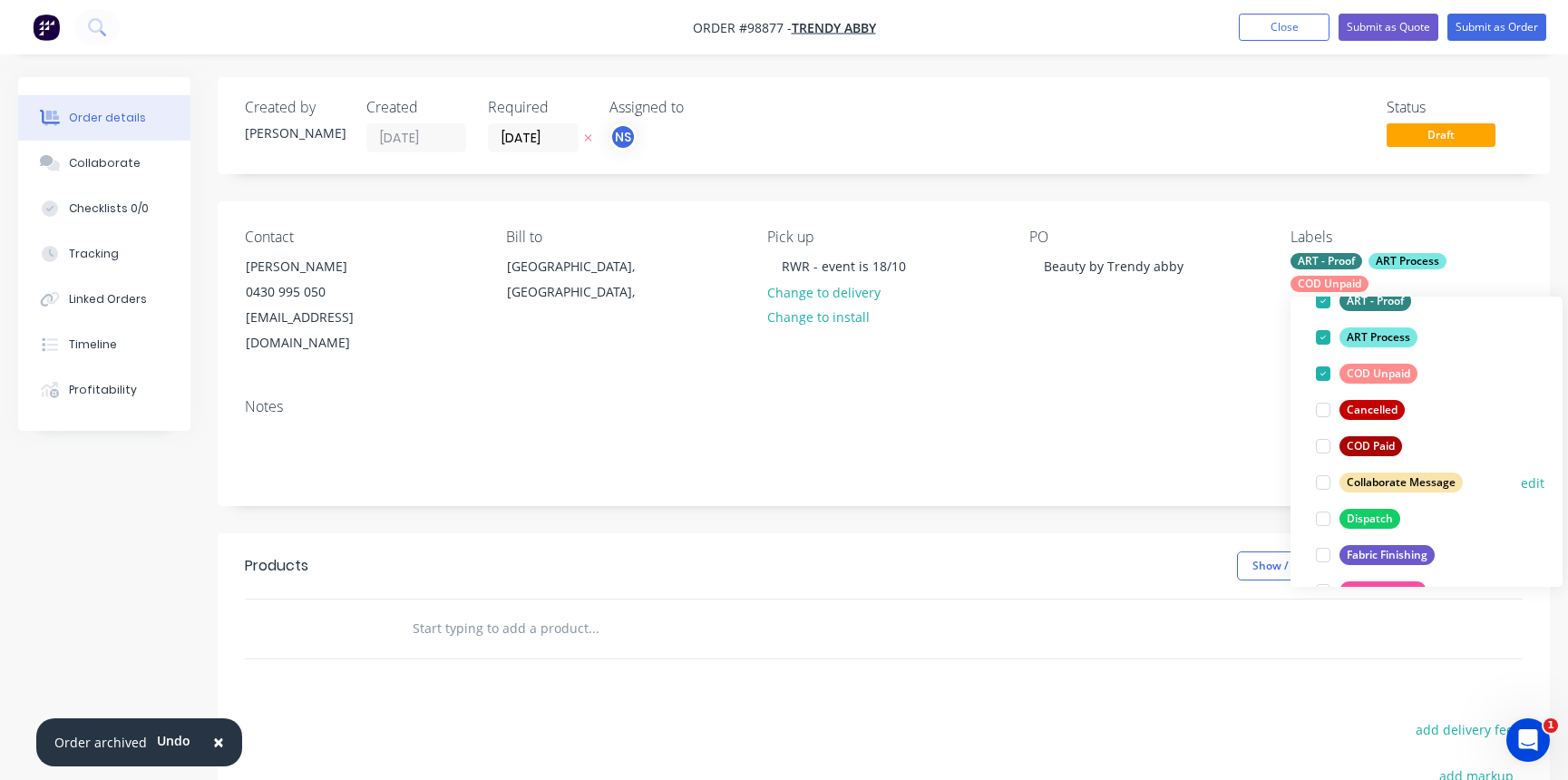
click at [1325, 484] on div at bounding box center [1323, 483] width 36 height 36
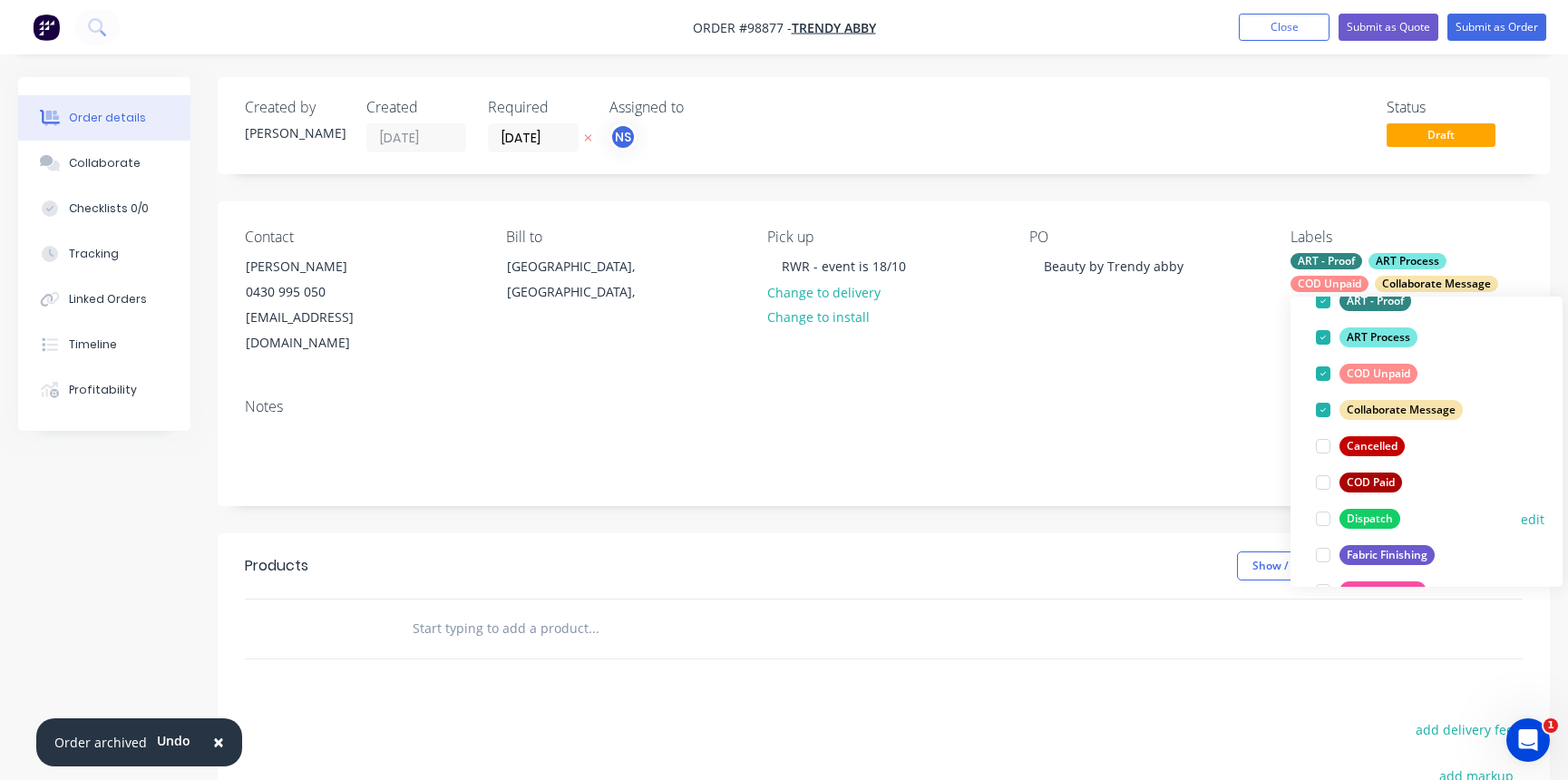
click at [1328, 520] on div at bounding box center [1323, 518] width 36 height 36
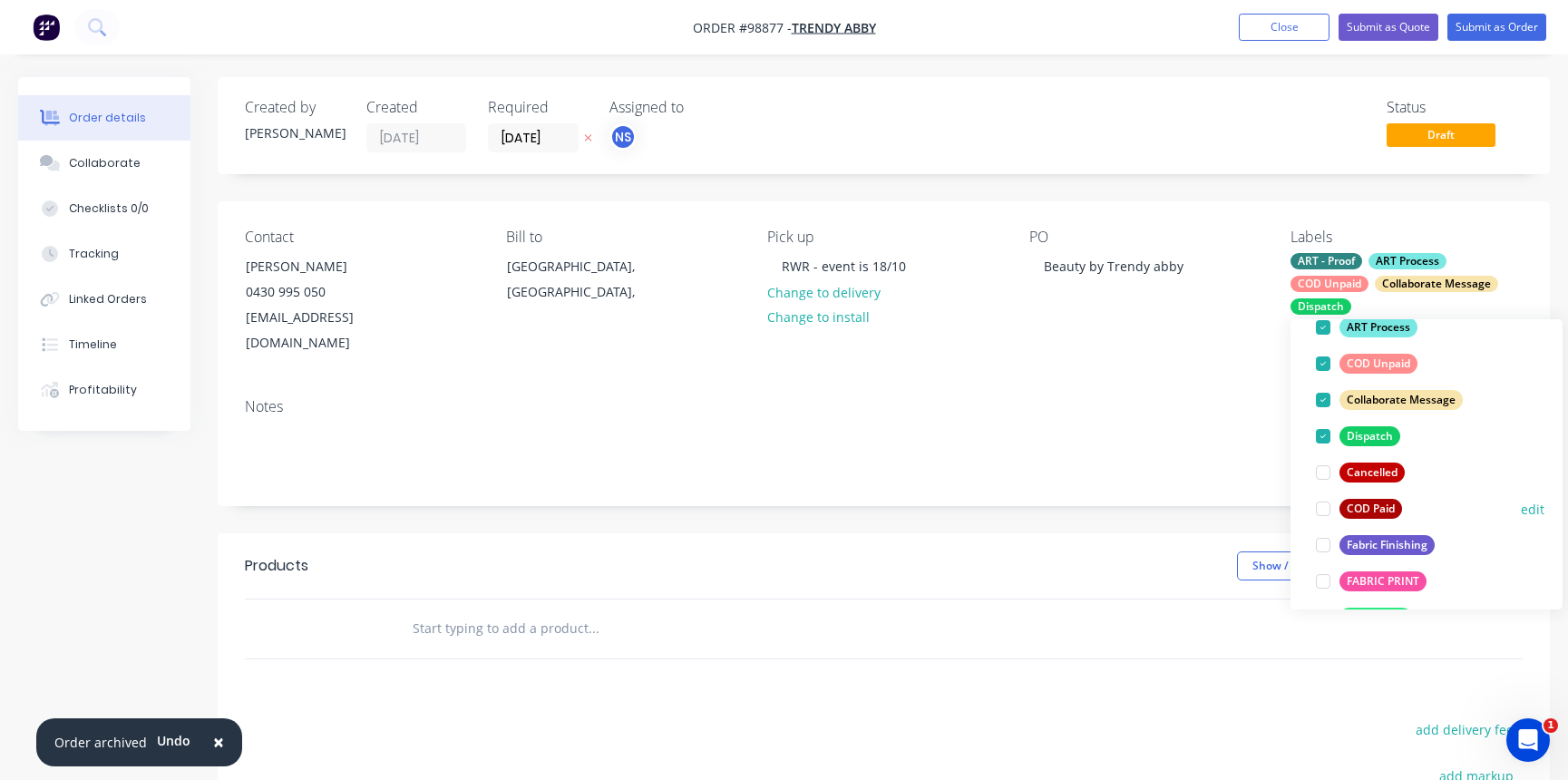
scroll to position [176, 0]
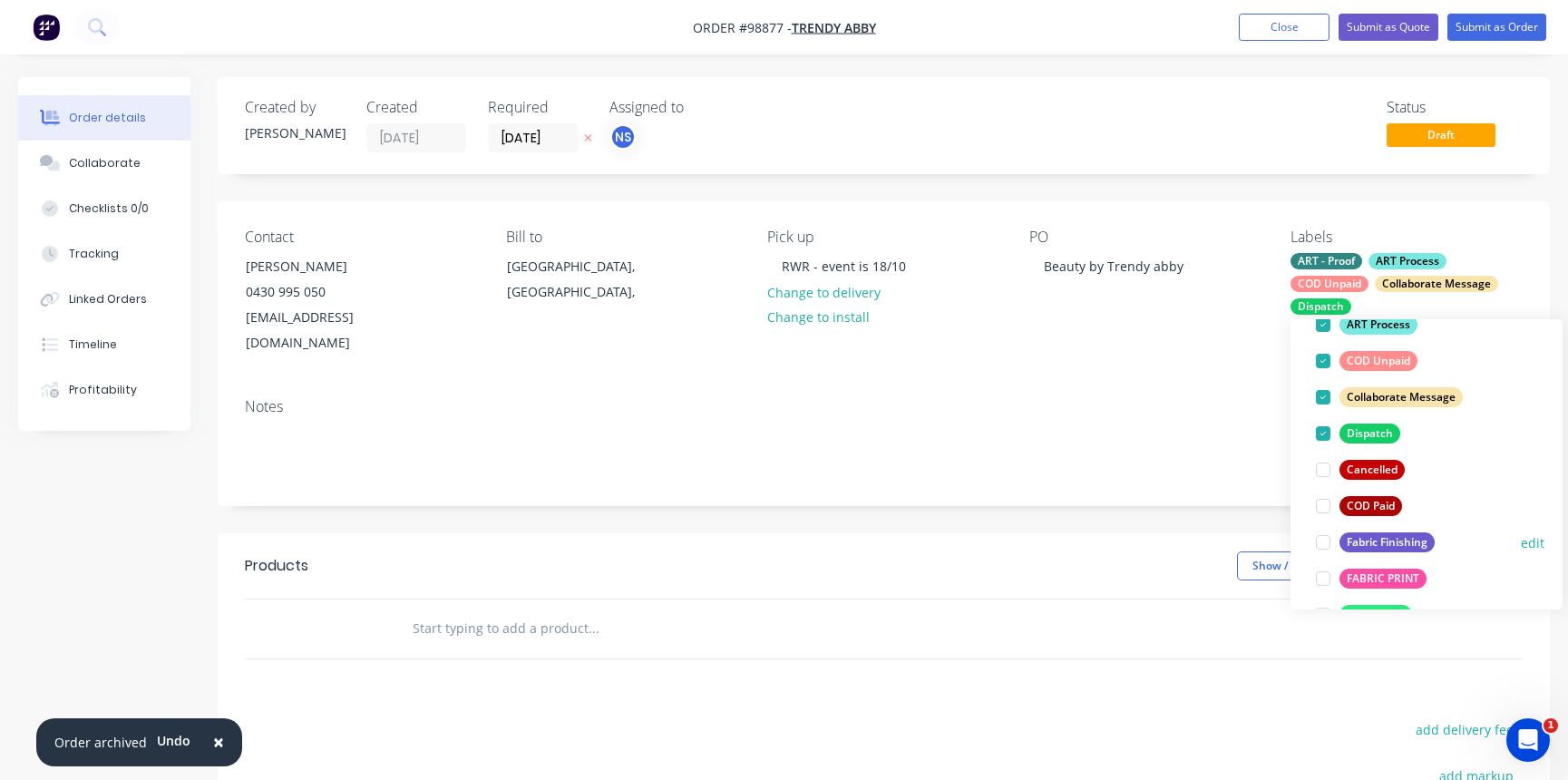
click at [1325, 542] on div at bounding box center [1323, 542] width 36 height 36
click at [1324, 582] on div at bounding box center [1323, 578] width 36 height 36
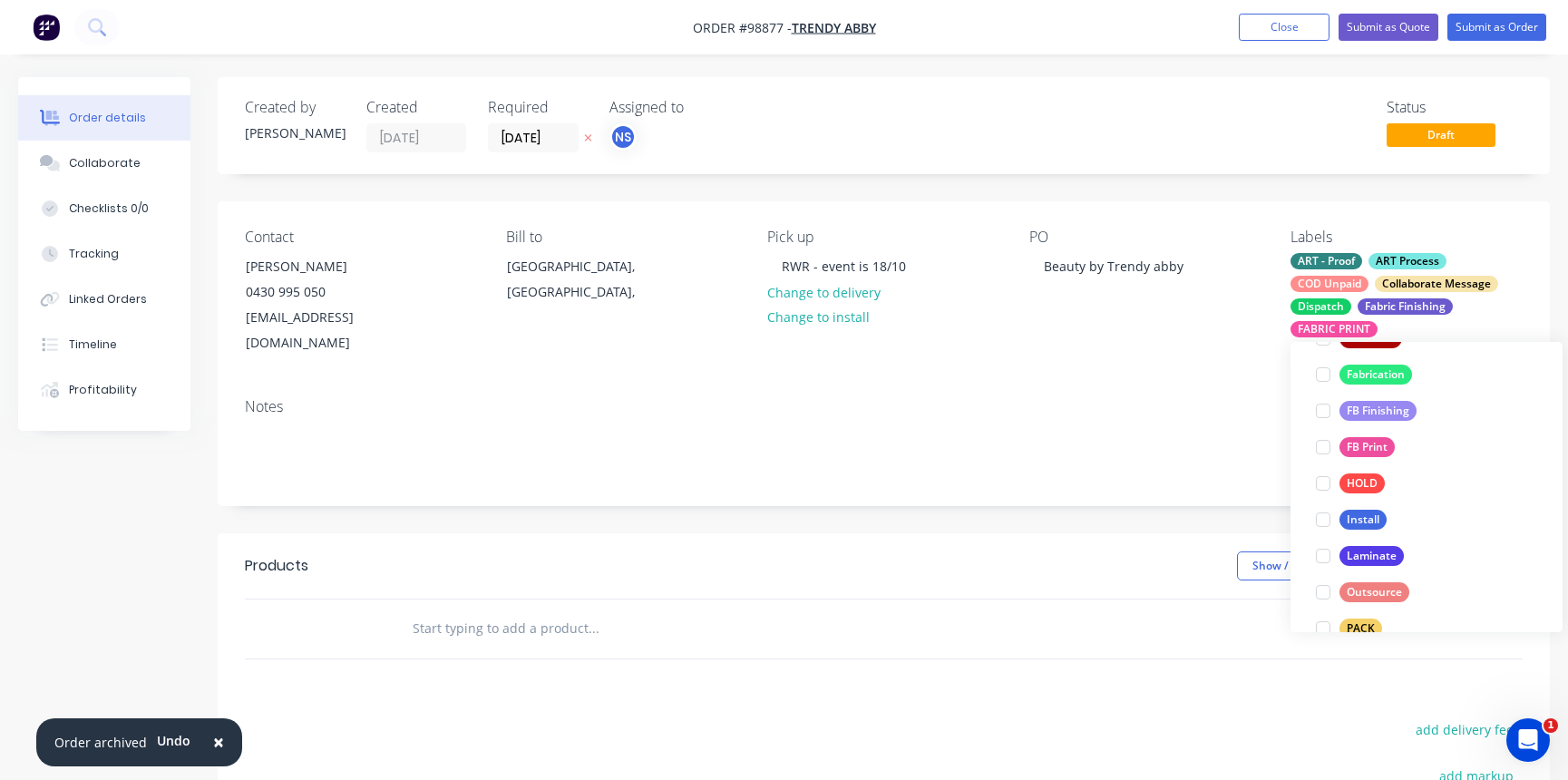
scroll to position [455, 0]
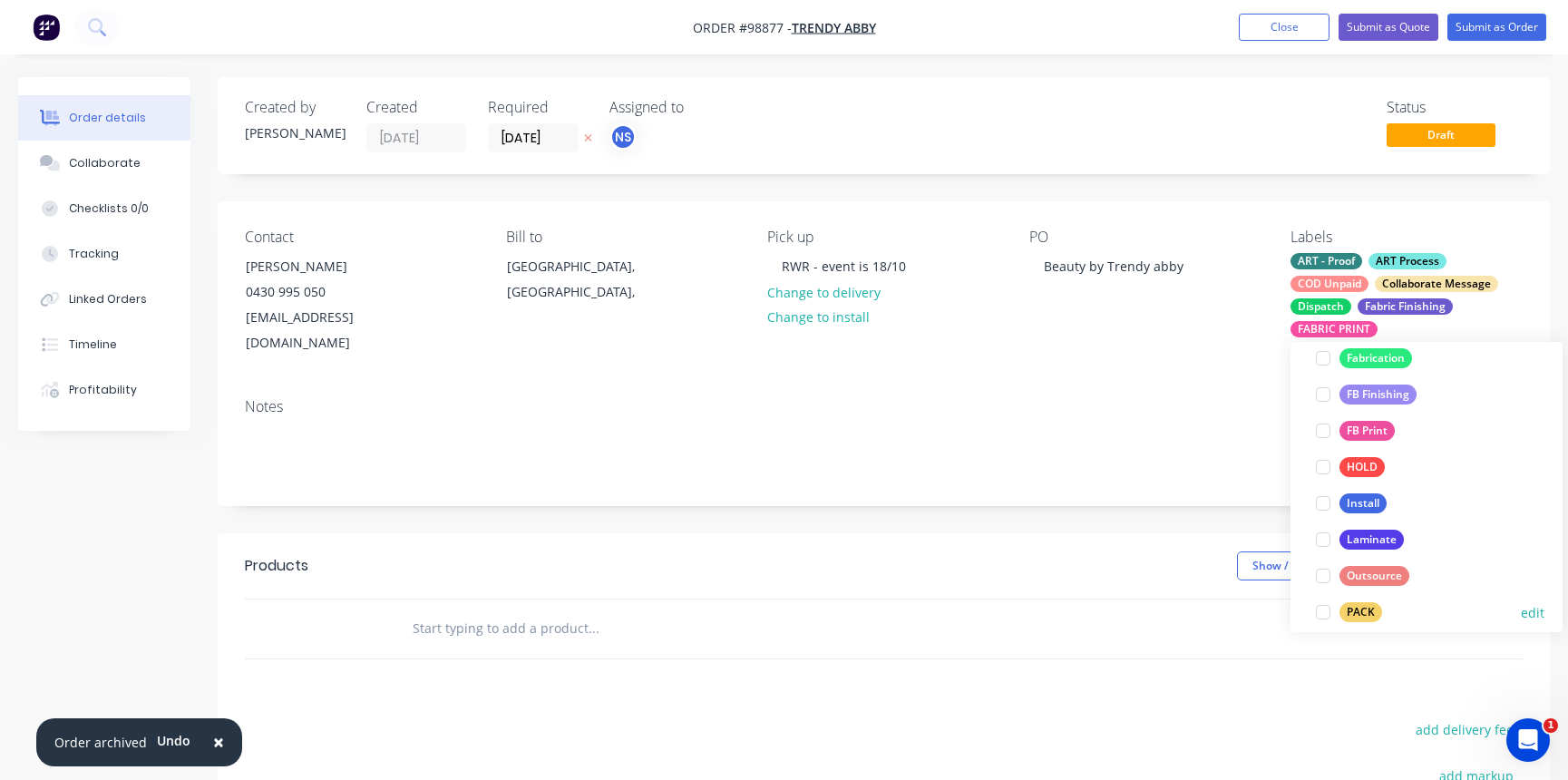
click at [1322, 613] on div at bounding box center [1323, 612] width 36 height 36
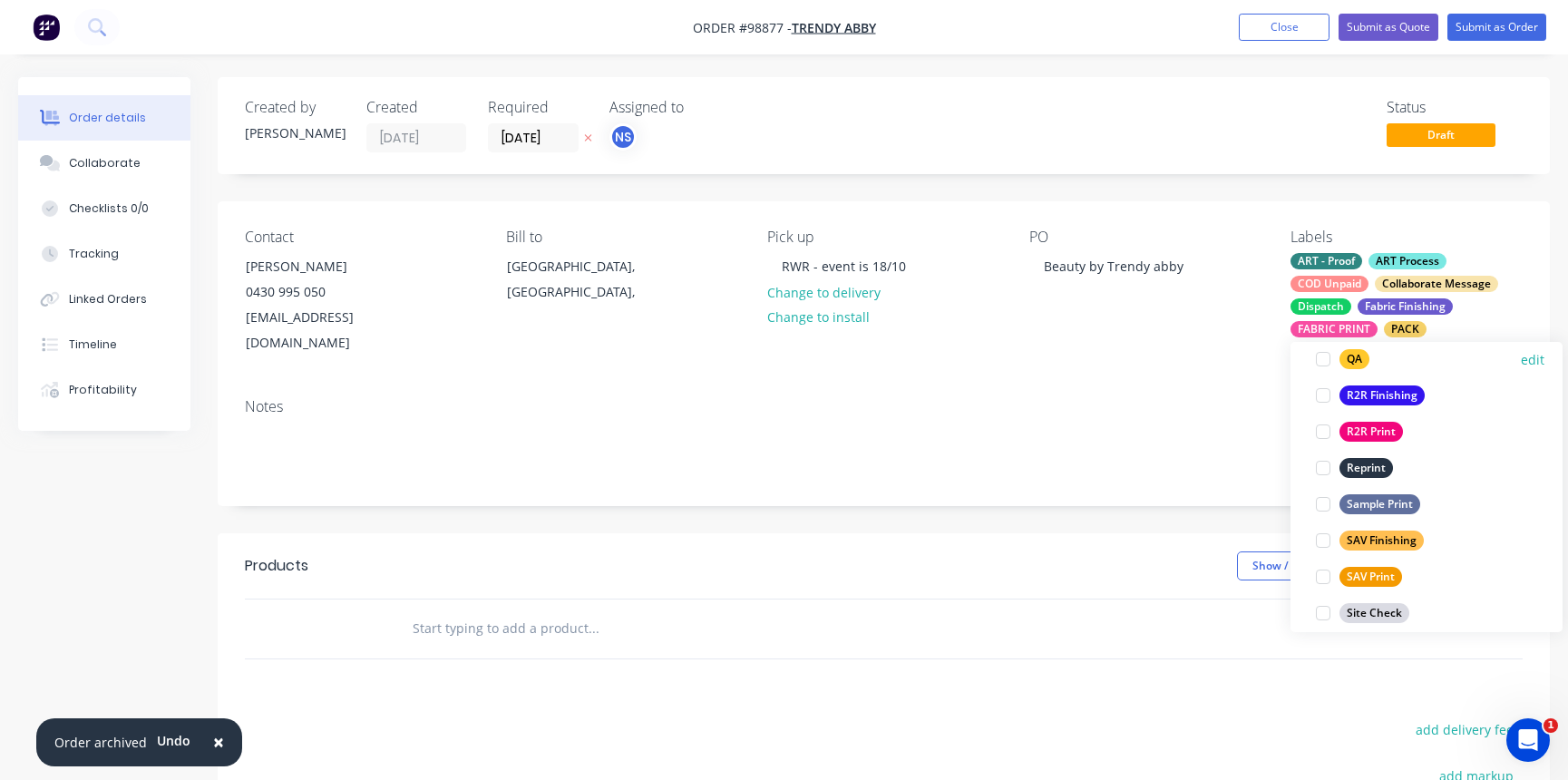
click at [1324, 360] on div at bounding box center [1323, 358] width 36 height 36
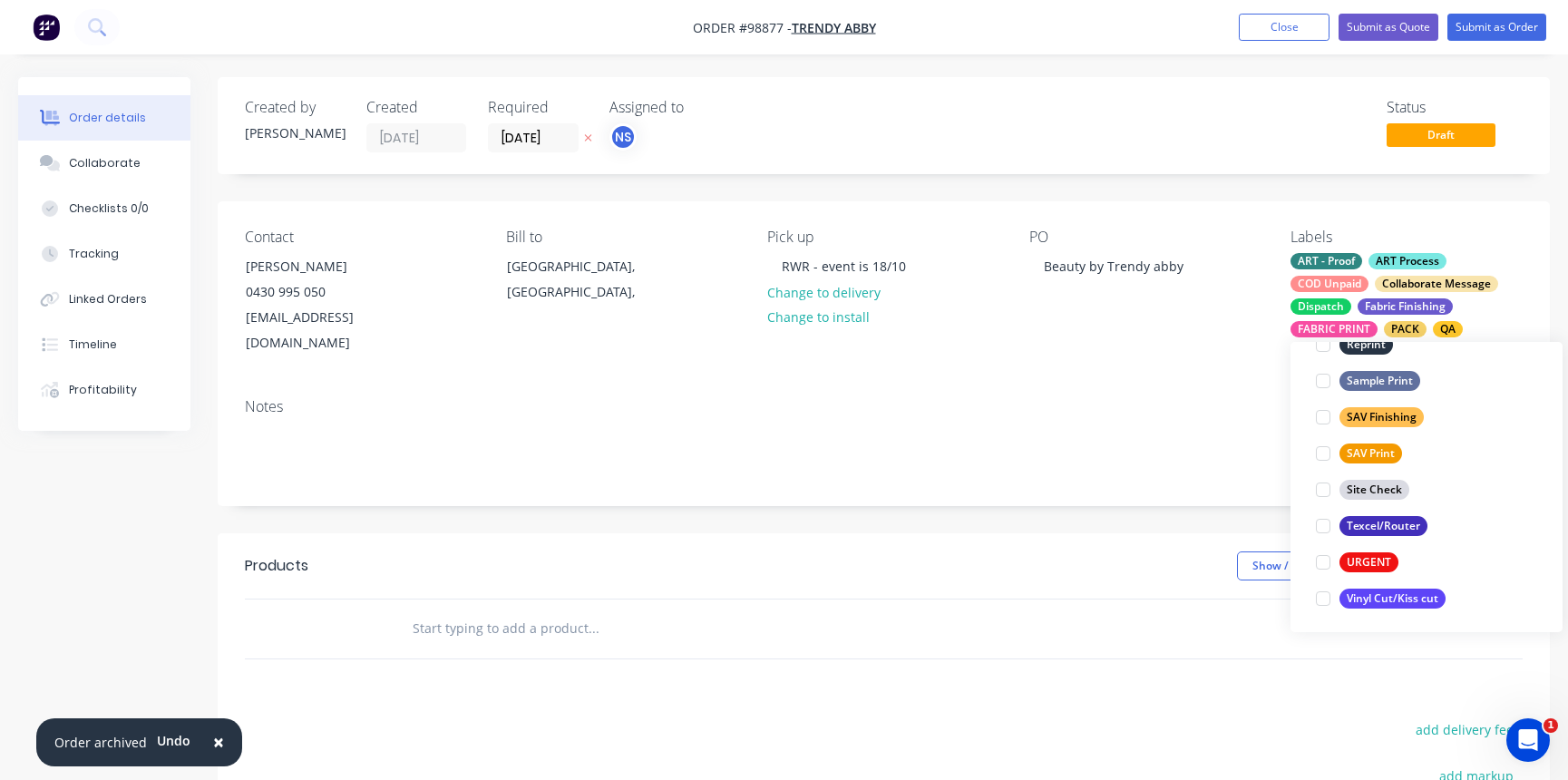
scroll to position [871, 0]
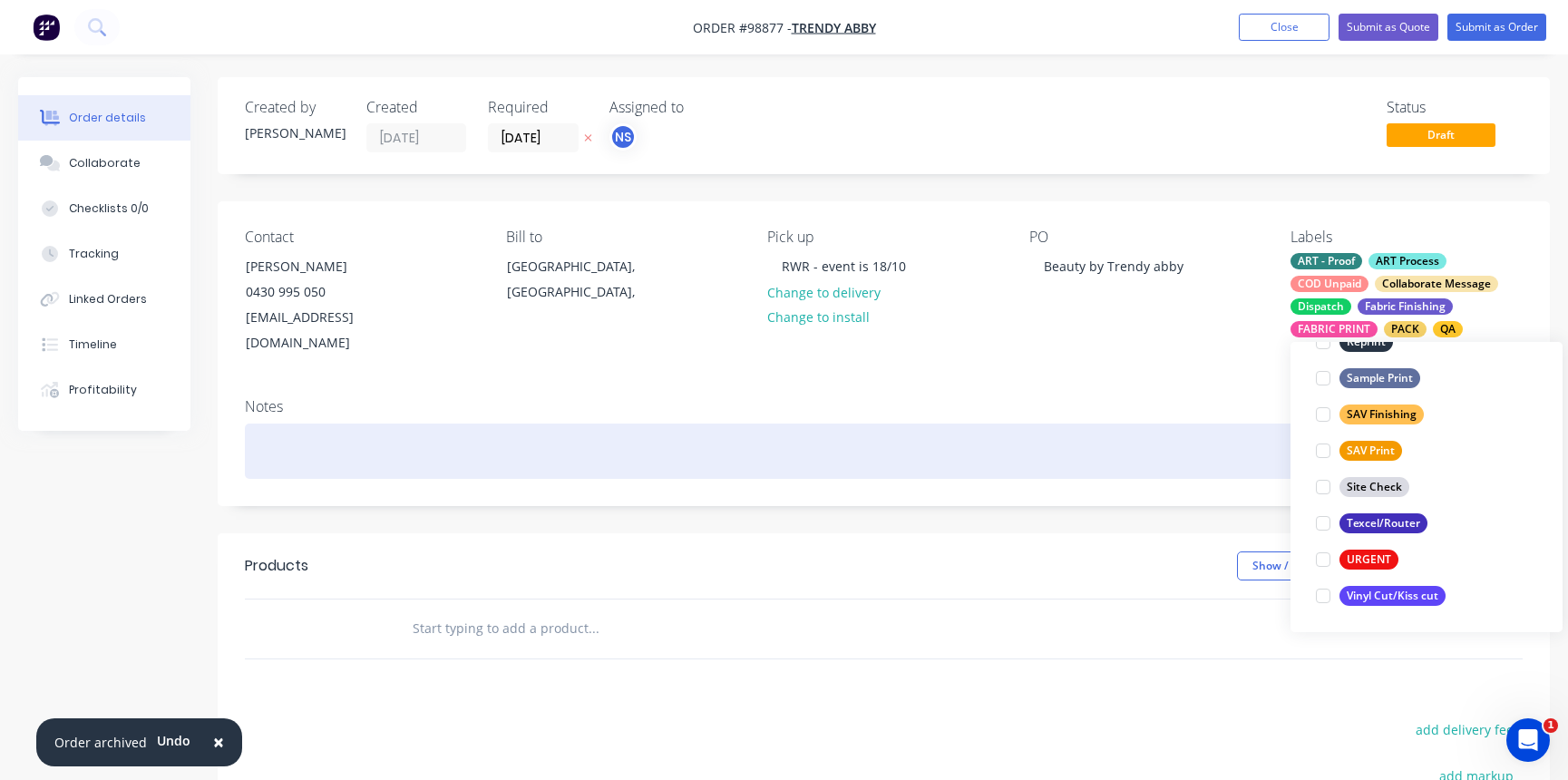
click at [278, 433] on div at bounding box center [884, 451] width 1278 height 55
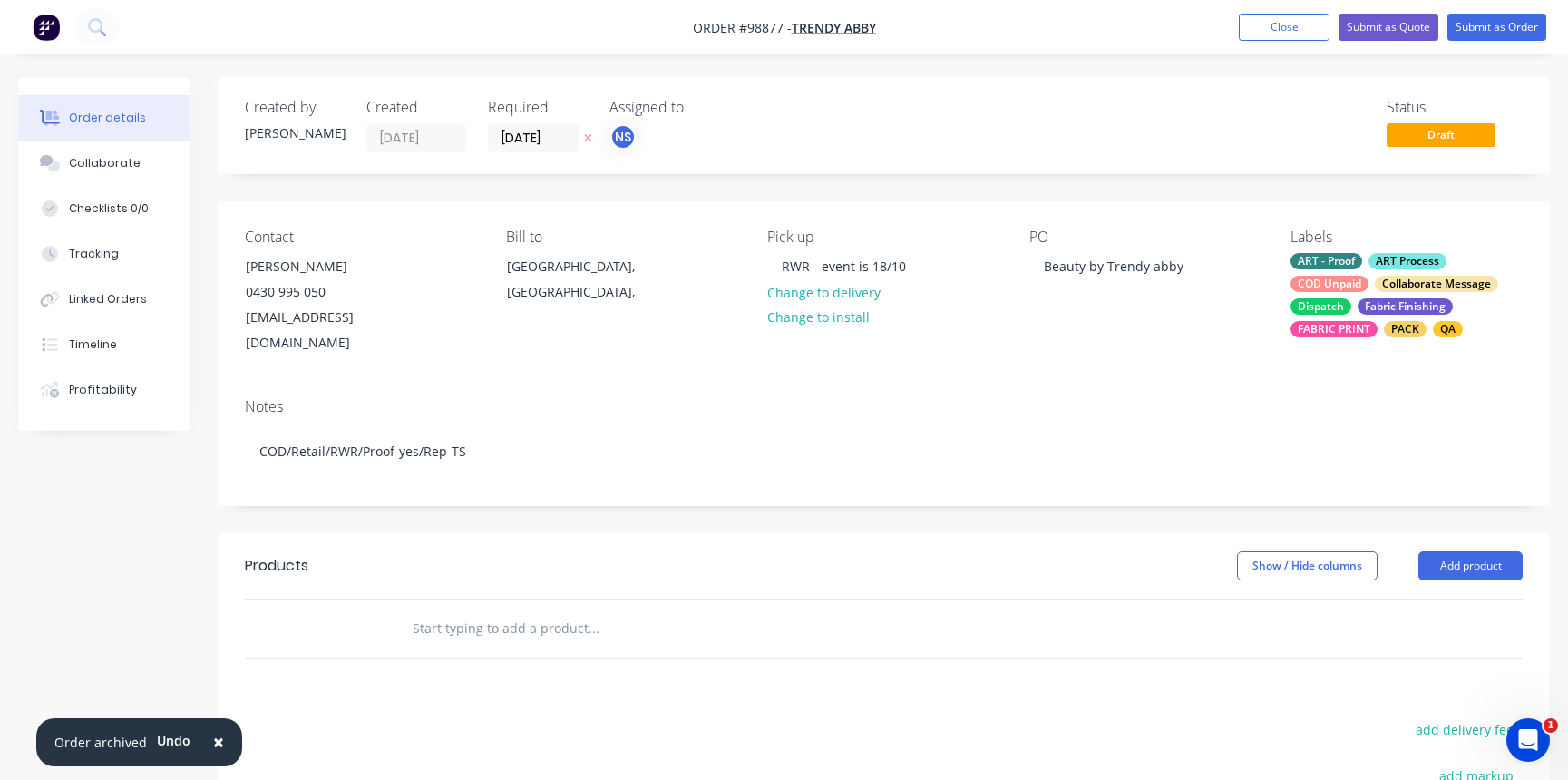
click at [402, 611] on div at bounding box center [669, 628] width 545 height 36
click at [424, 612] on input "text" at bounding box center [593, 628] width 362 height 36
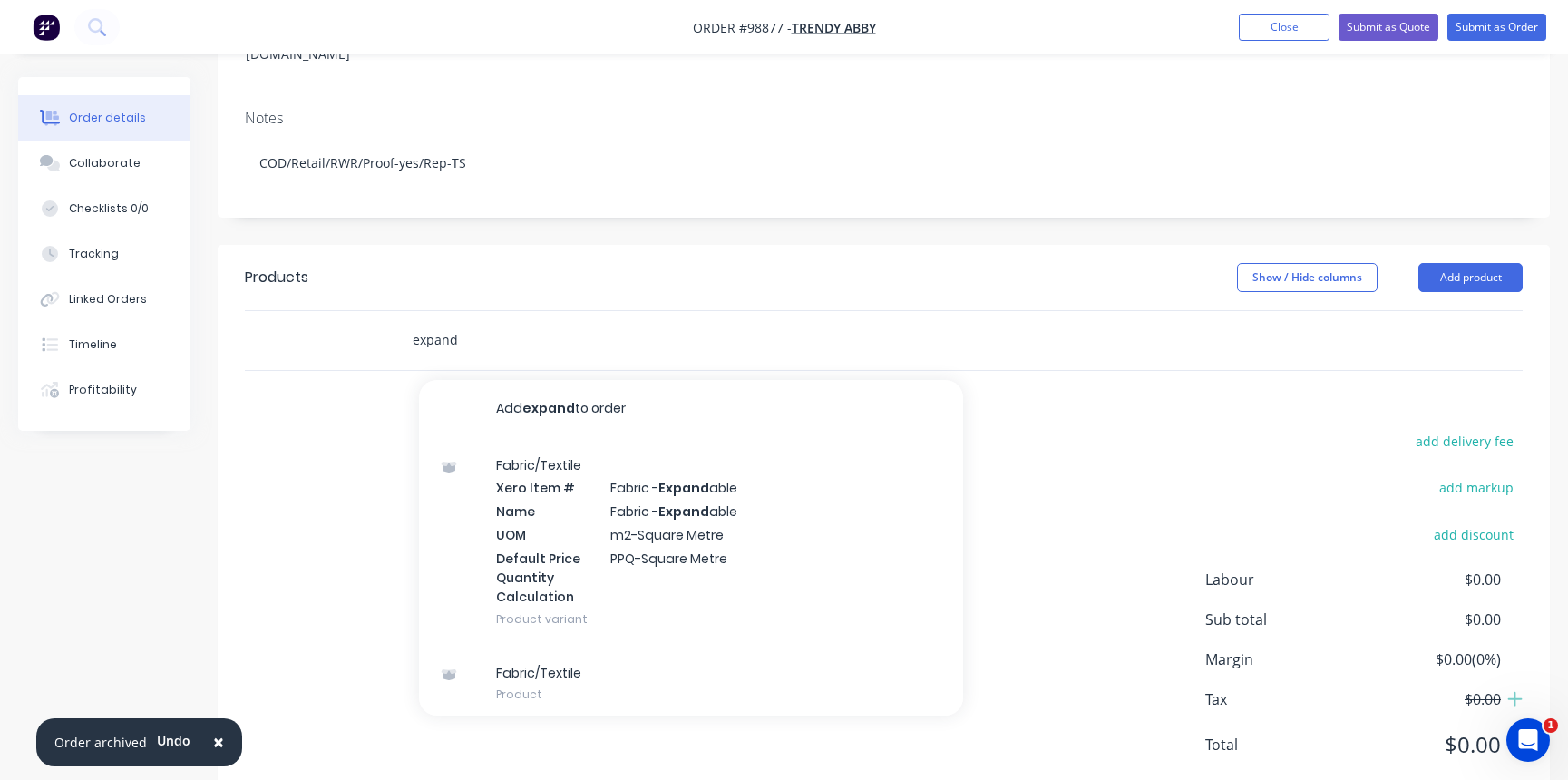
scroll to position [323, 0]
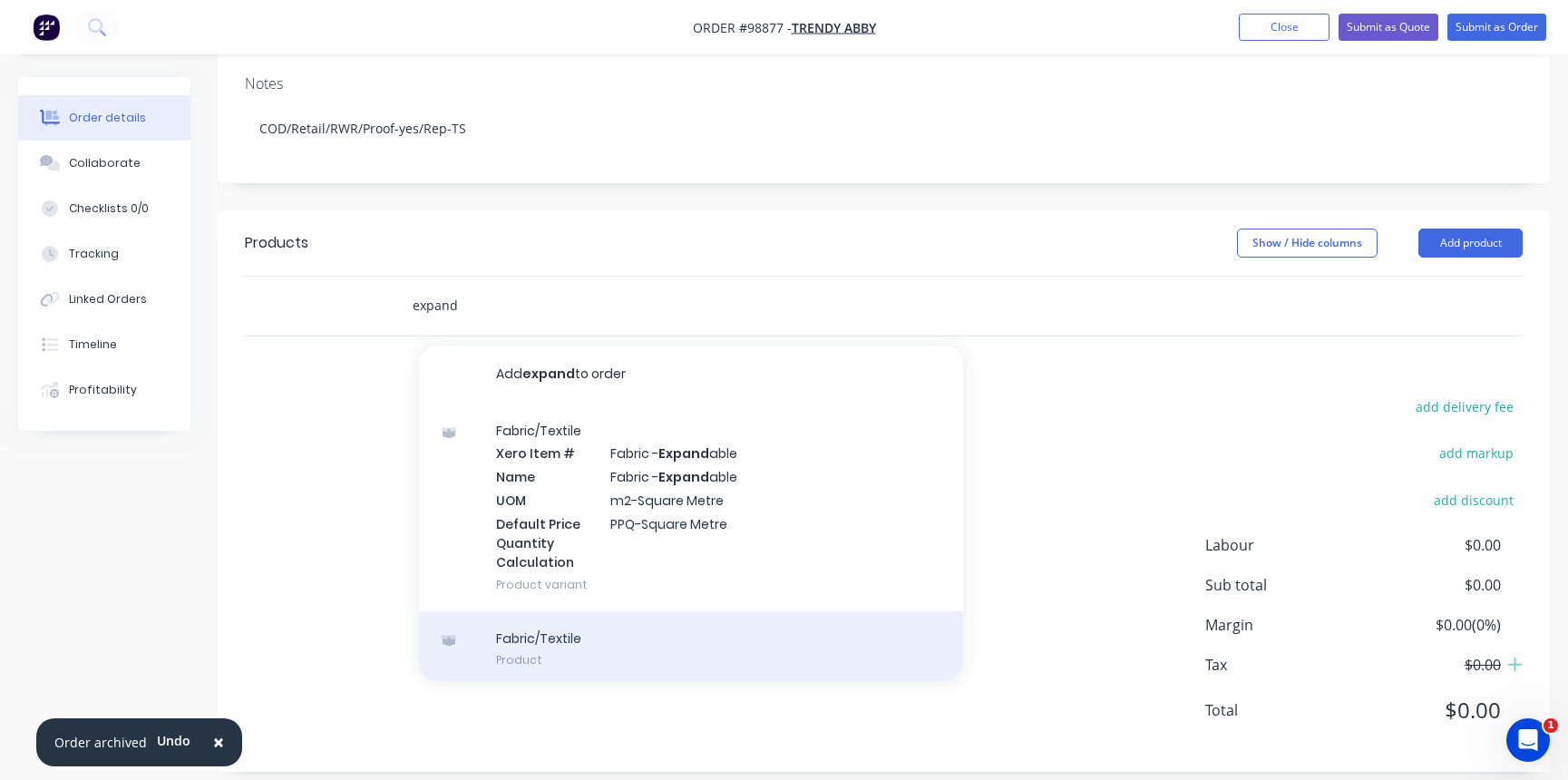
type input "expand"
click at [644, 618] on div "Fabric/Textile Product" at bounding box center [690, 649] width 545 height 76
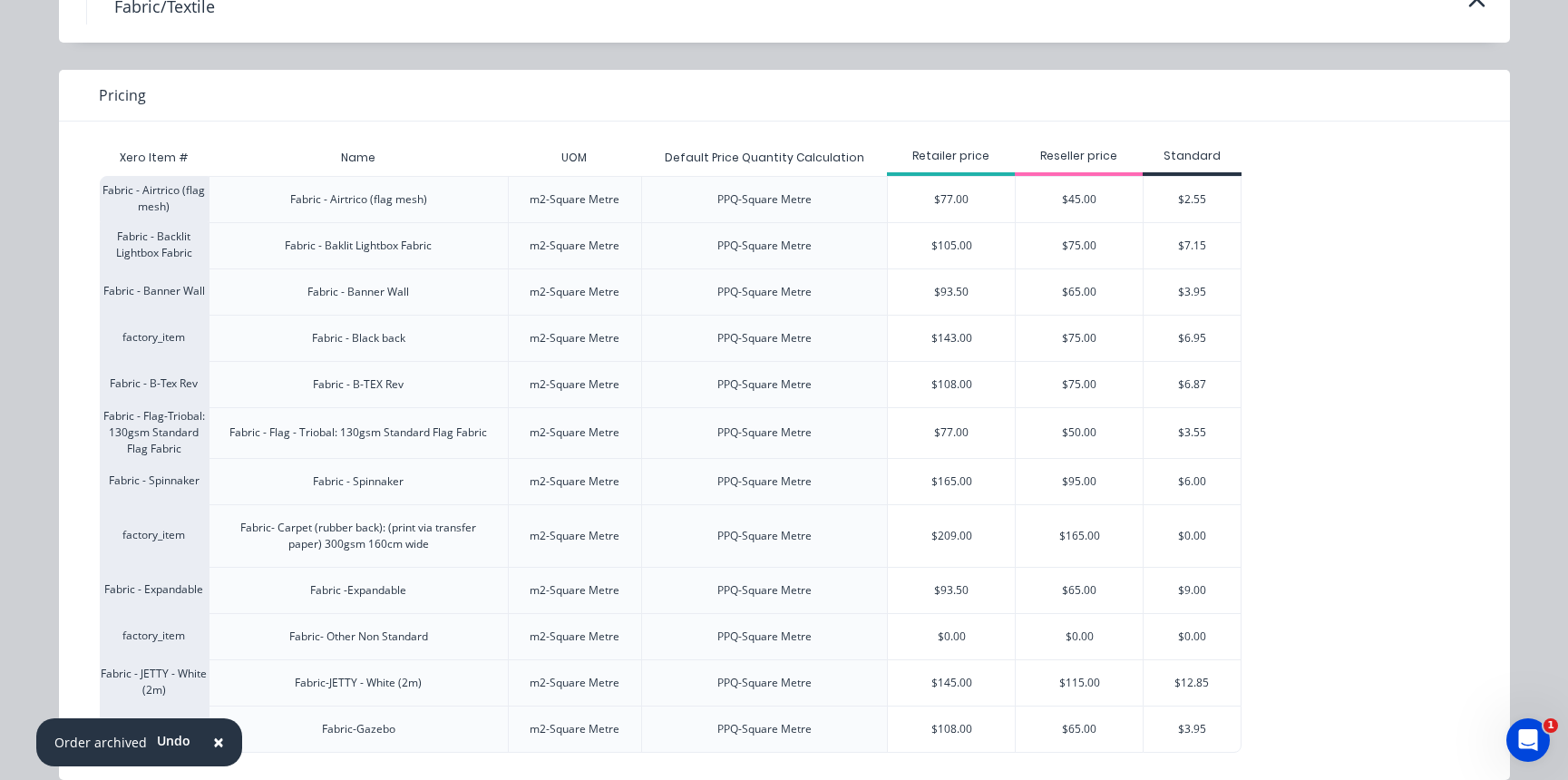
scroll to position [126, 0]
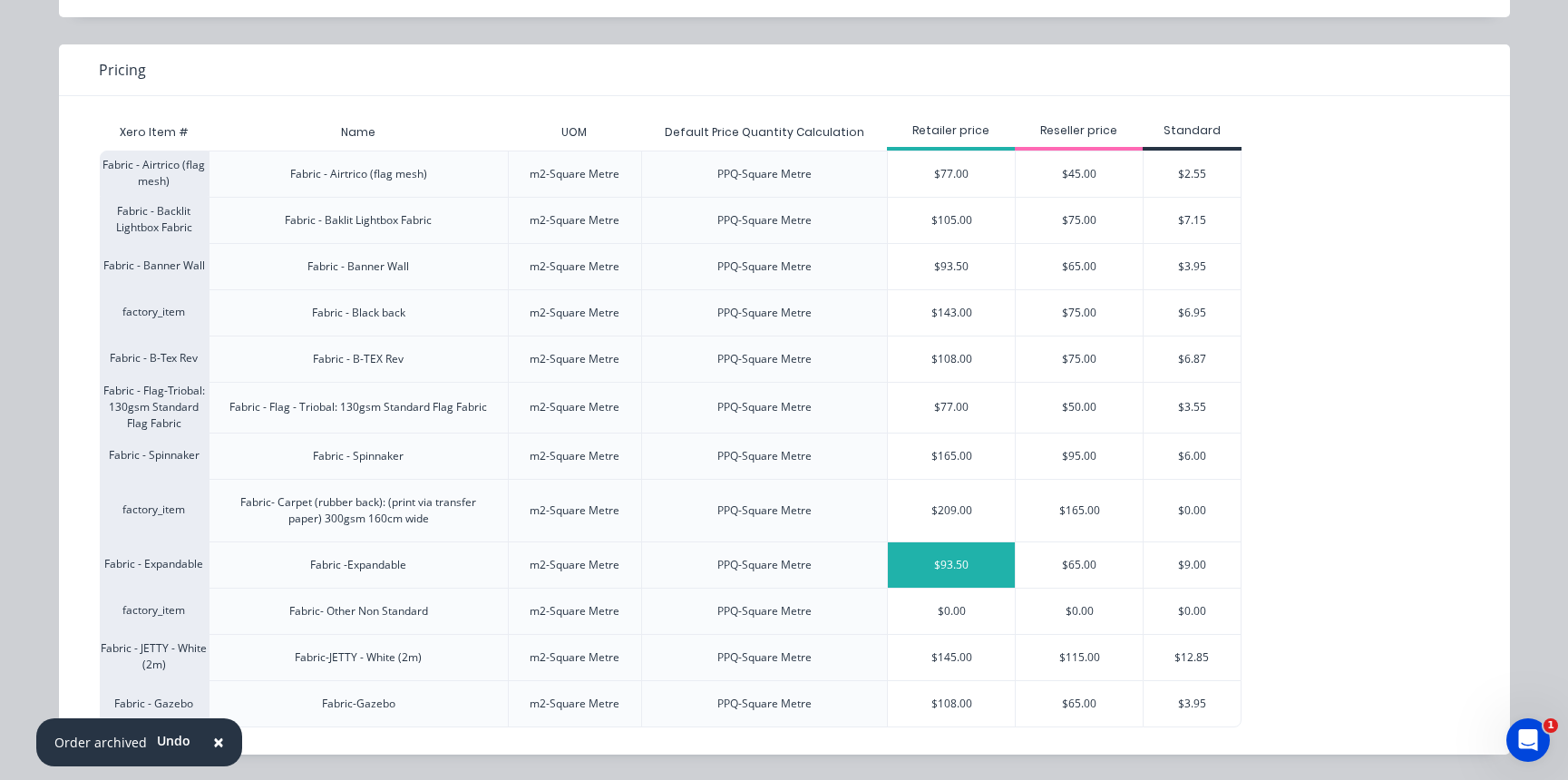
click at [970, 571] on div "$93.50" at bounding box center [951, 565] width 127 height 45
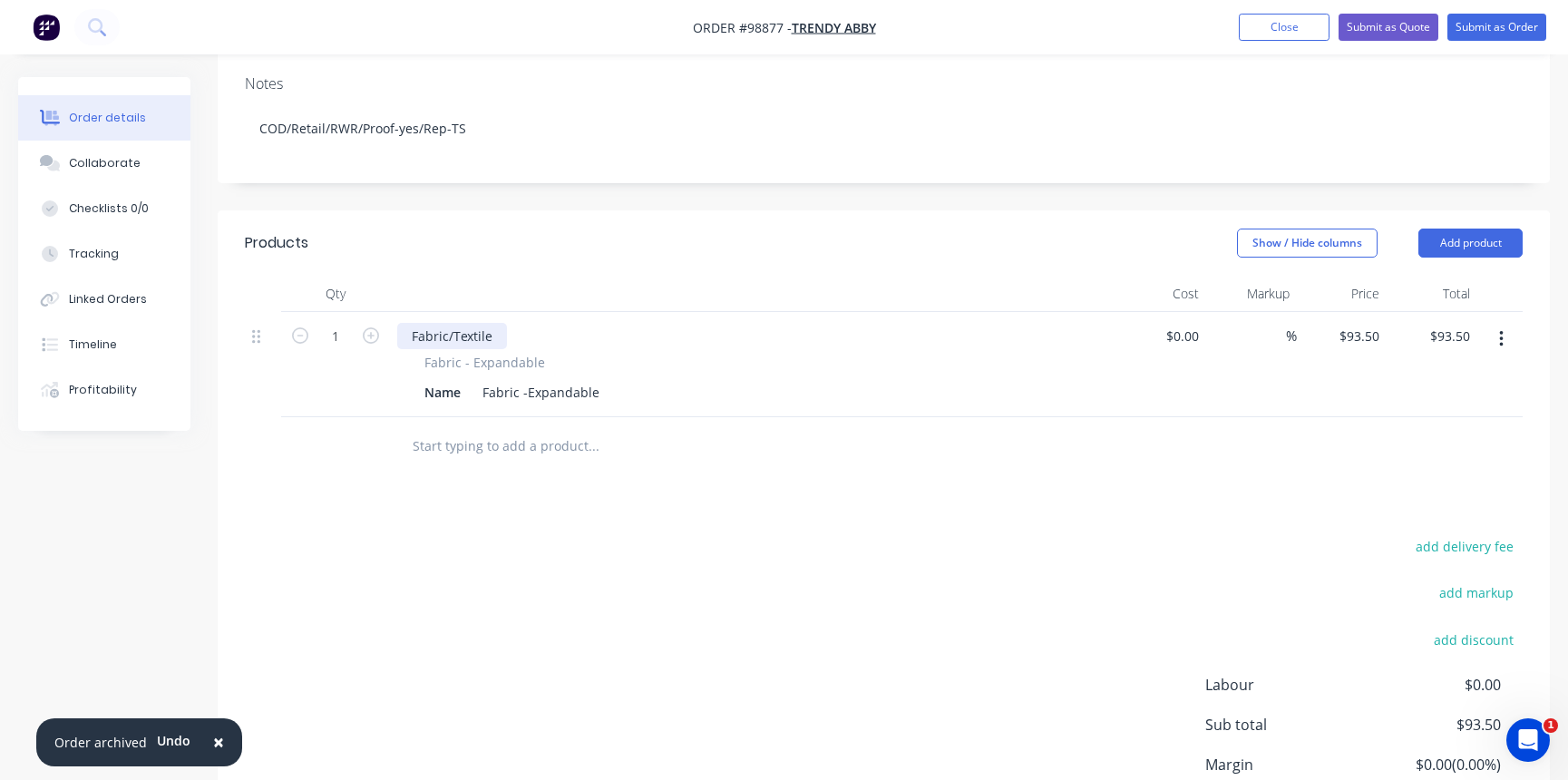
click at [490, 323] on div "Fabric/Textile" at bounding box center [451, 336] width 109 height 27
click at [538, 323] on div "Fabric/Textile banner with 50mm pocket to top" at bounding box center [553, 336] width 312 height 27
click at [748, 323] on div "Fabric/Textile banner hemmed with 50mm pocket to top" at bounding box center [582, 336] width 370 height 27
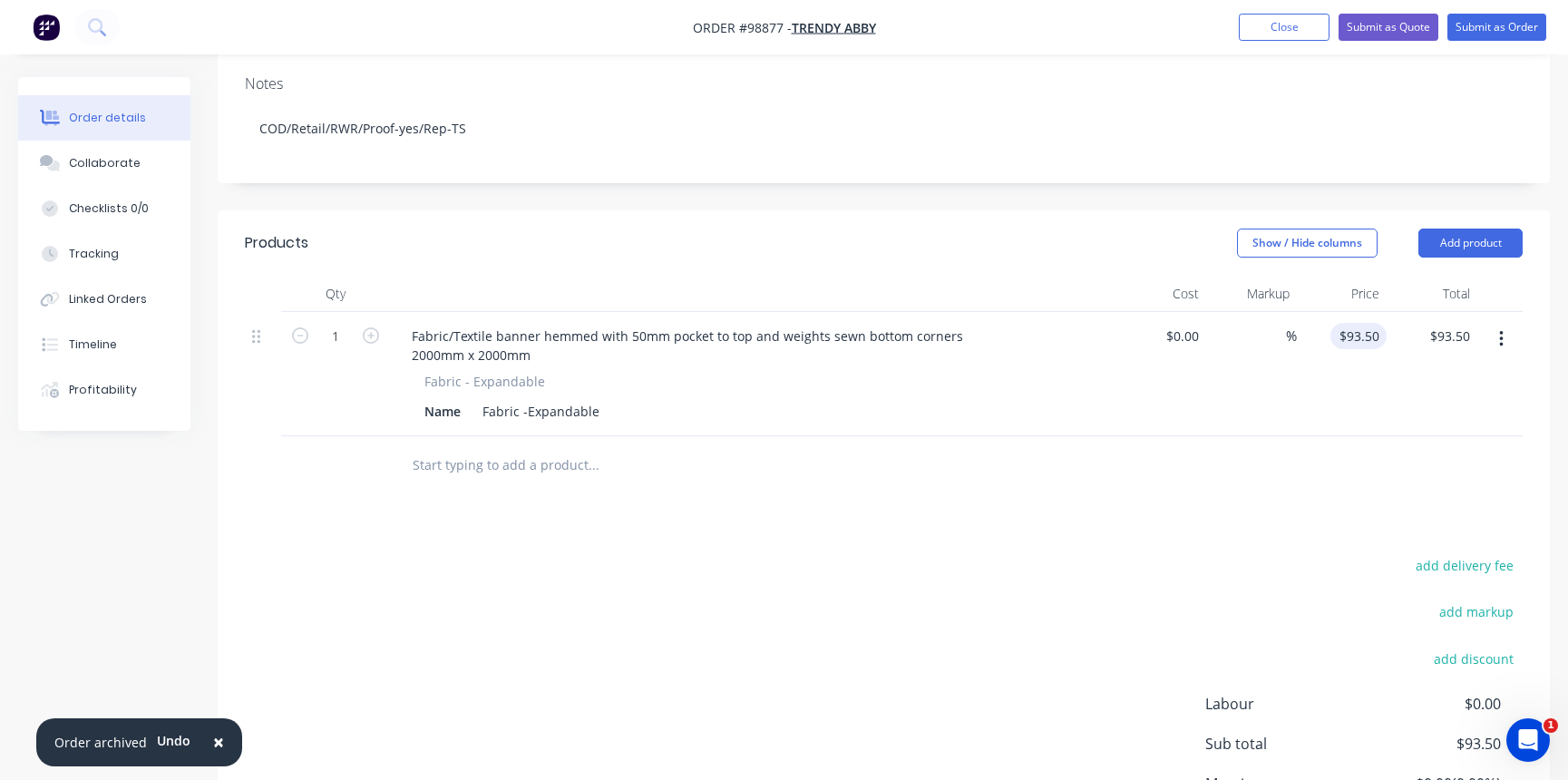
click at [1365, 323] on input "$93.50" at bounding box center [1362, 336] width 49 height 27
type input "3"
type input "$290.00"
click at [1458, 228] on button "Add product" at bounding box center [1470, 242] width 104 height 29
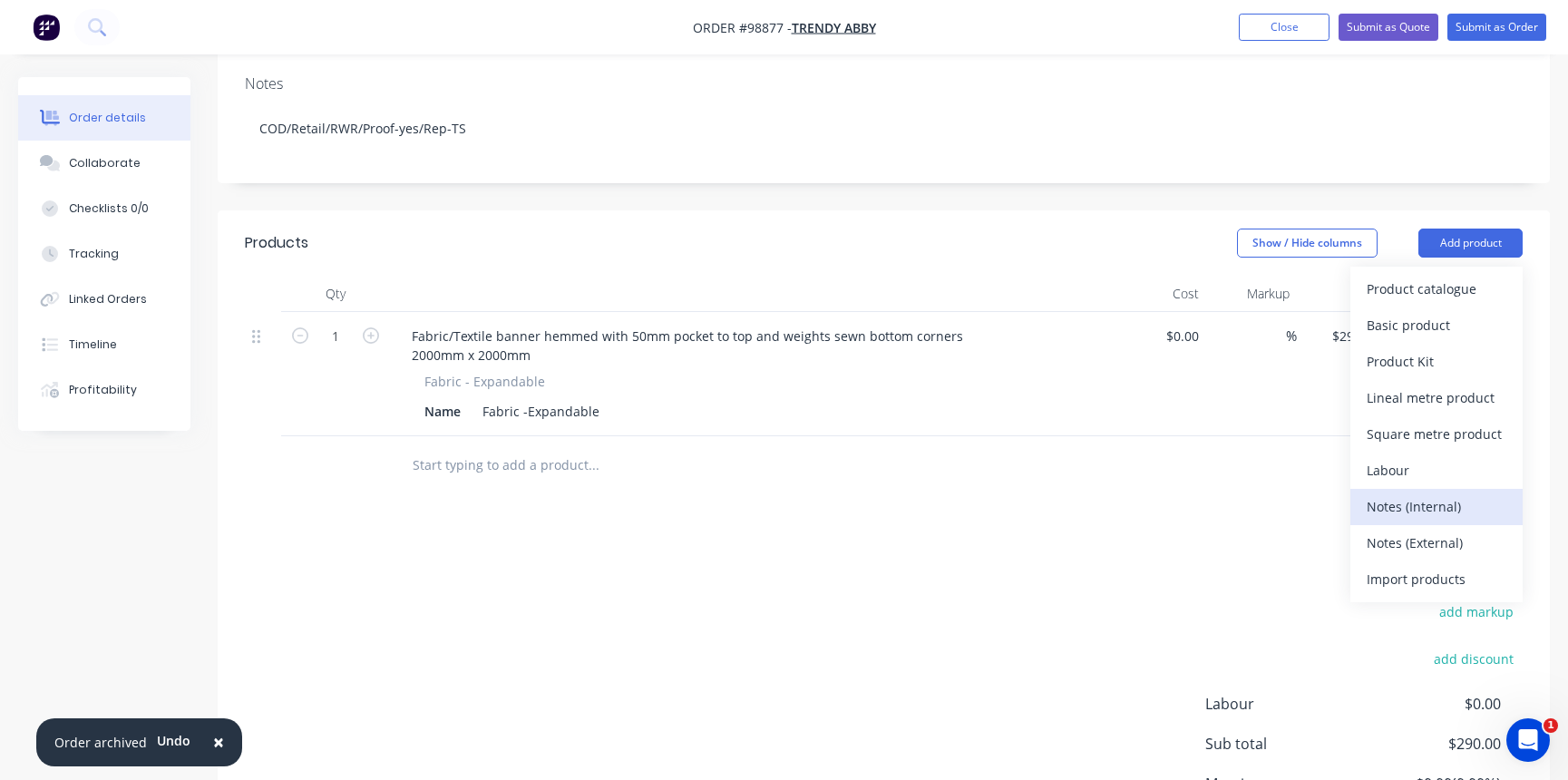
click at [1435, 493] on div "Notes (Internal)" at bounding box center [1437, 506] width 140 height 27
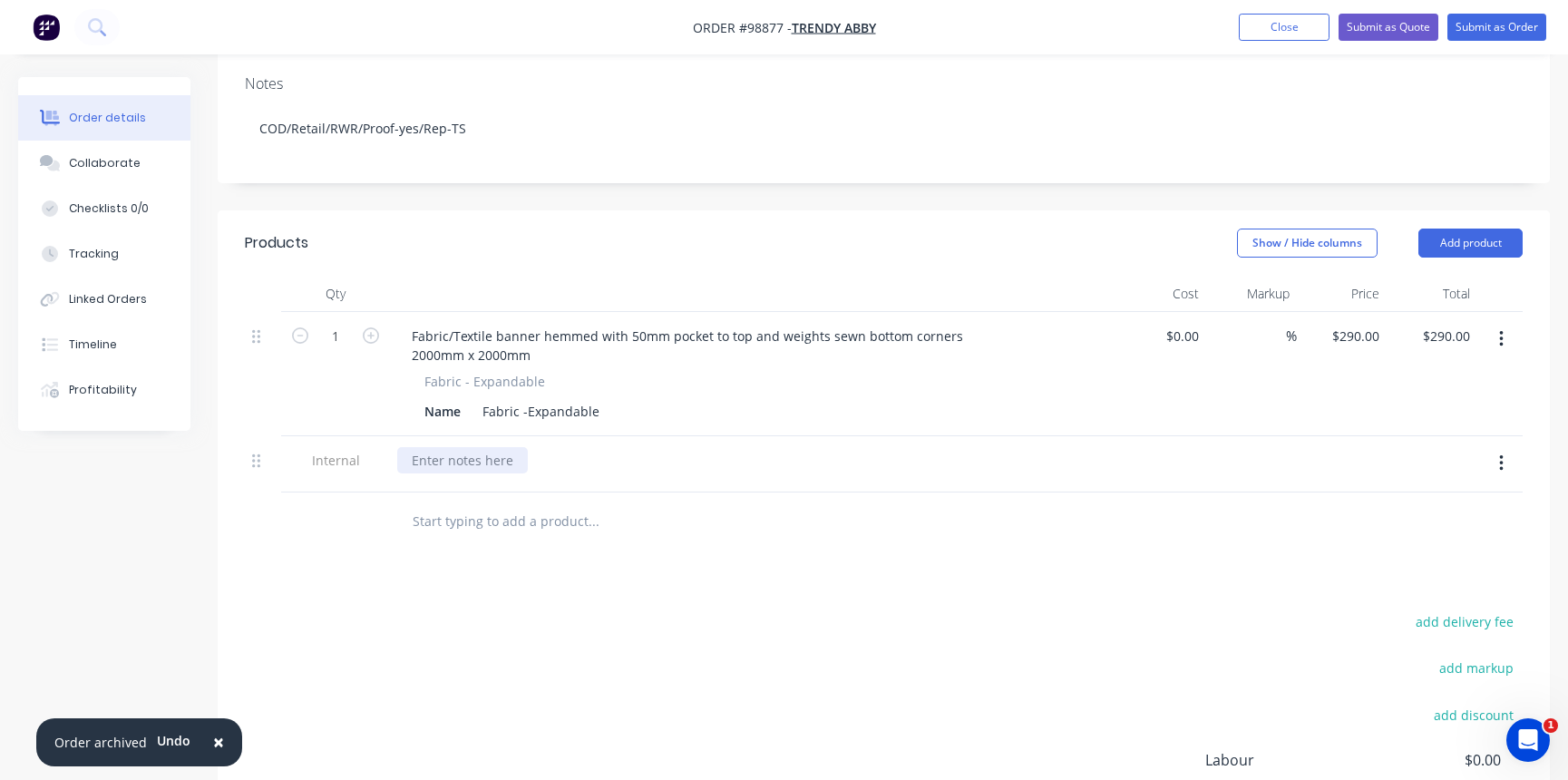
click at [486, 447] on div at bounding box center [462, 460] width 131 height 27
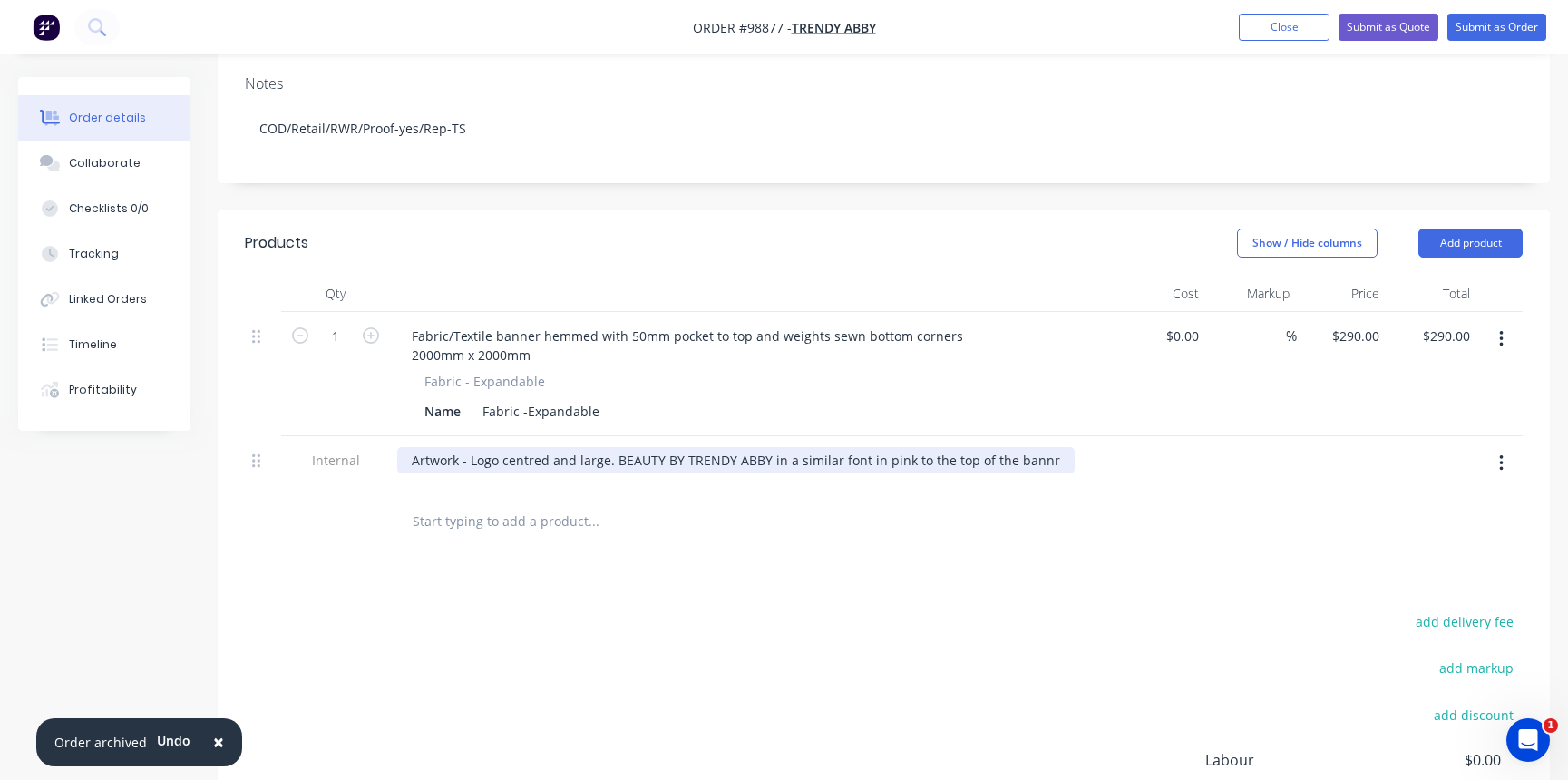
click at [1033, 447] on div "Artwork - Logo centred and large. BEAUTY BY TRENDY ABBY in a similar font in pi…" at bounding box center [736, 460] width 678 height 27
click at [1053, 447] on div "Artwork - Logo centred and large. BEAUTY BY TRENDY ABBY in a similar font in pi…" at bounding box center [739, 460] width 685 height 27
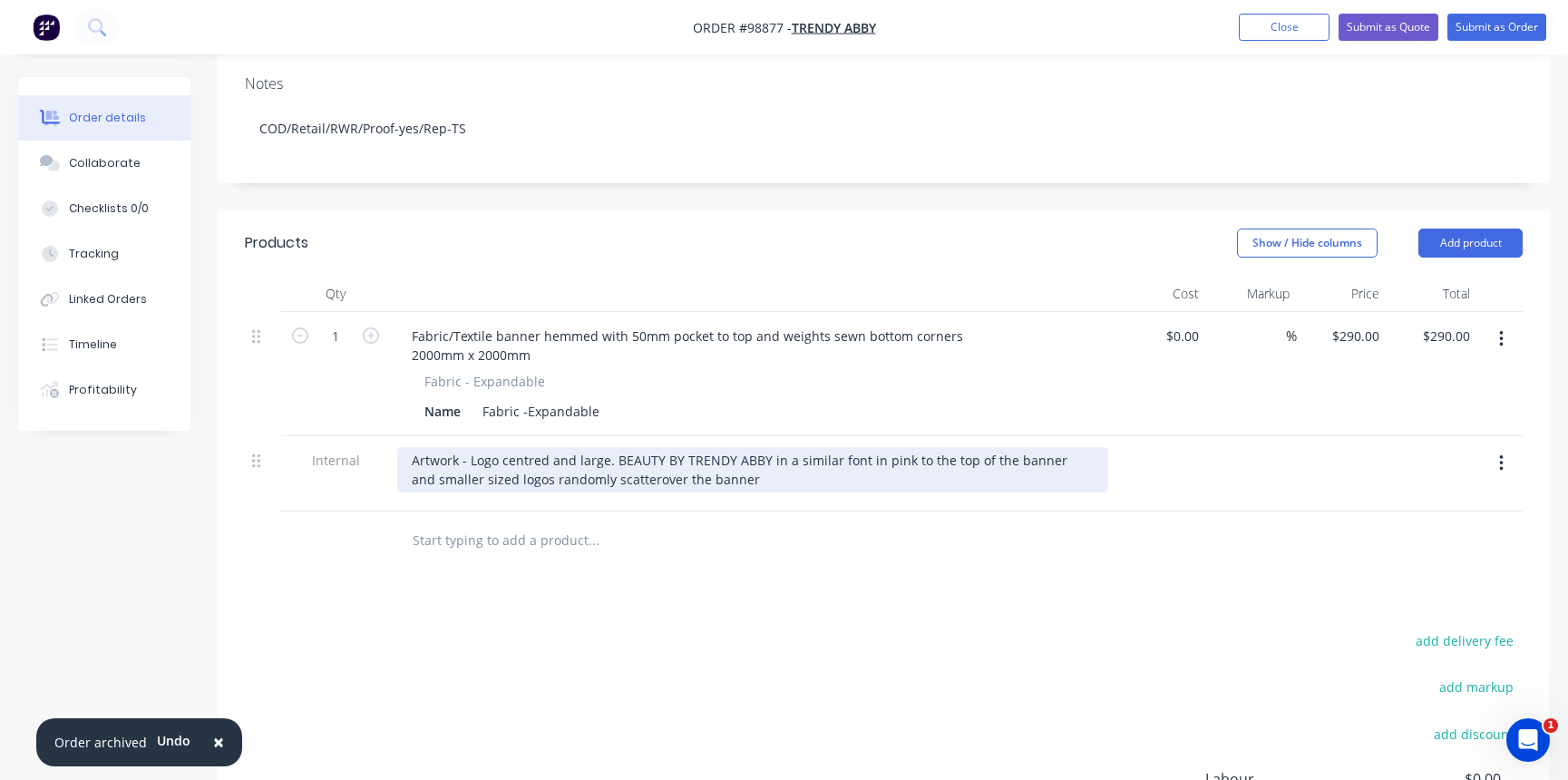
click at [627, 457] on div "Artwork - Logo centred and large. BEAUTY BY TRENDY ABBY in a similar font in pi…" at bounding box center [752, 470] width 711 height 45
click at [747, 465] on div "Artwork - Logo centred and large. BEAUTY BY TRENDY ABBY in a similar font in pi…" at bounding box center [752, 470] width 711 height 45
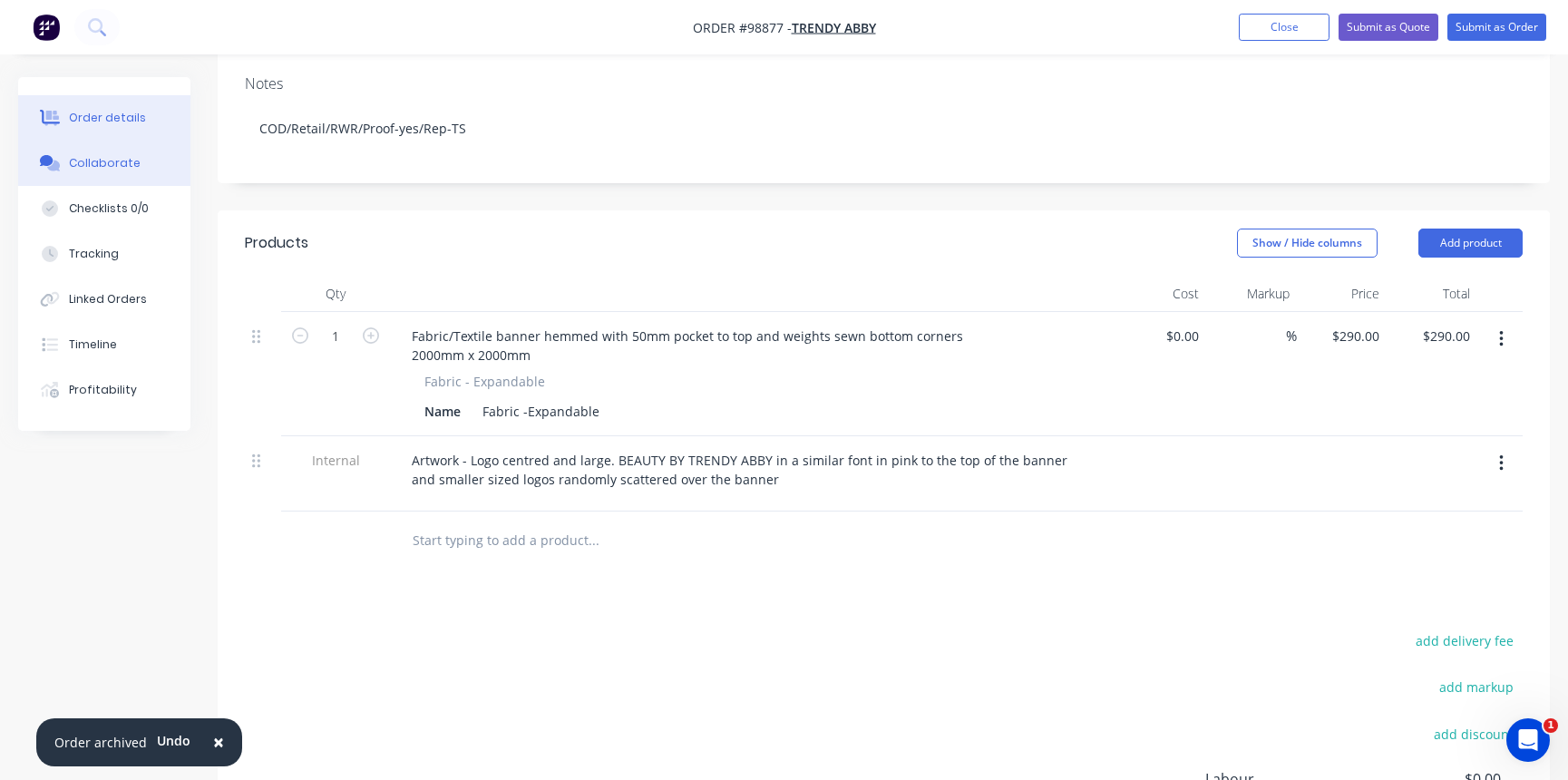
click at [100, 161] on div "Collaborate" at bounding box center [104, 162] width 72 height 17
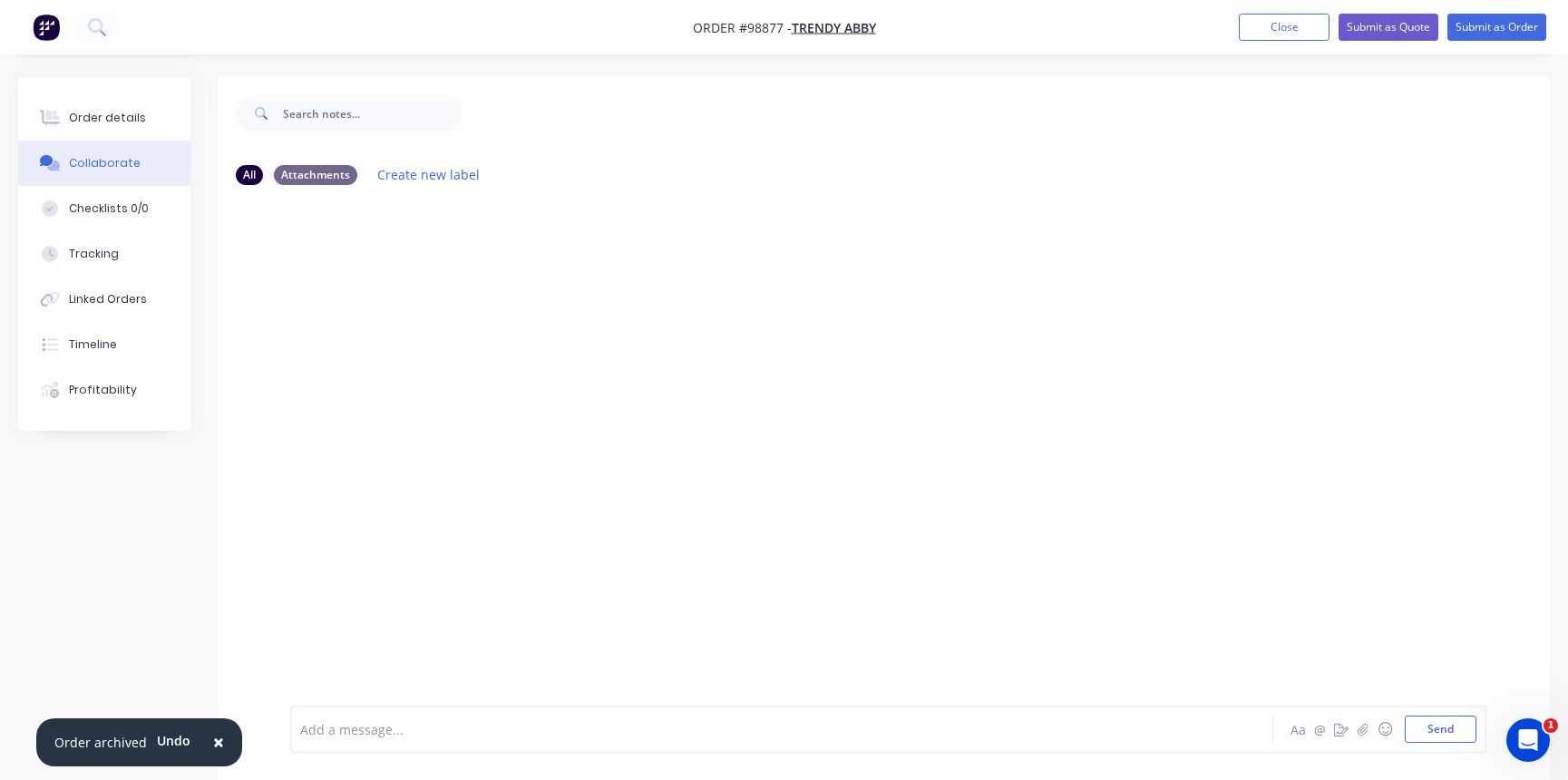
click at [339, 730] on div at bounding box center [742, 729] width 882 height 19
click at [1359, 731] on icon "button" at bounding box center [1363, 729] width 11 height 13
click at [1450, 732] on button "Send" at bounding box center [1441, 730] width 72 height 28
click at [99, 113] on div "Order details" at bounding box center [107, 117] width 77 height 17
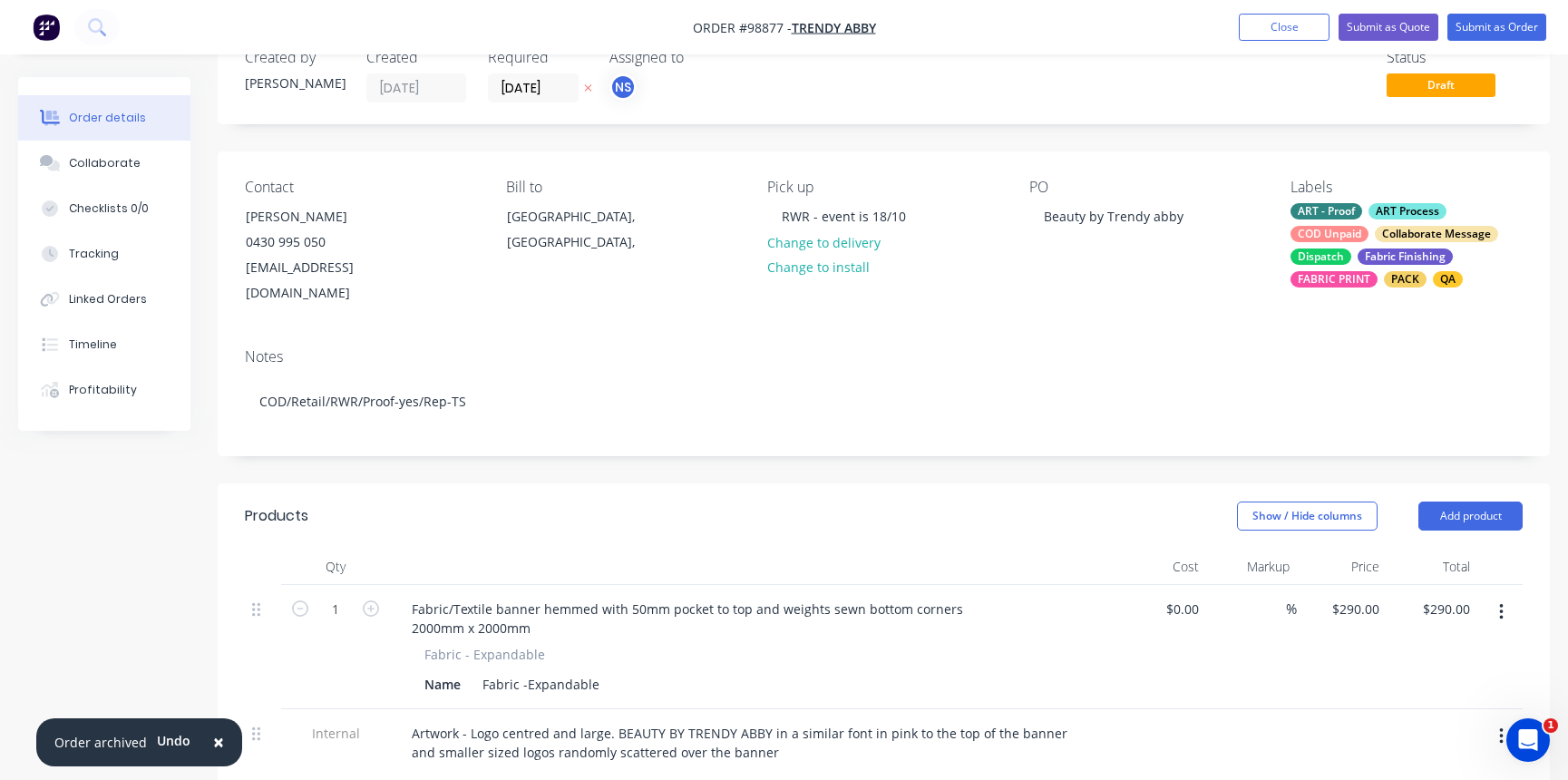
scroll to position [144, 0]
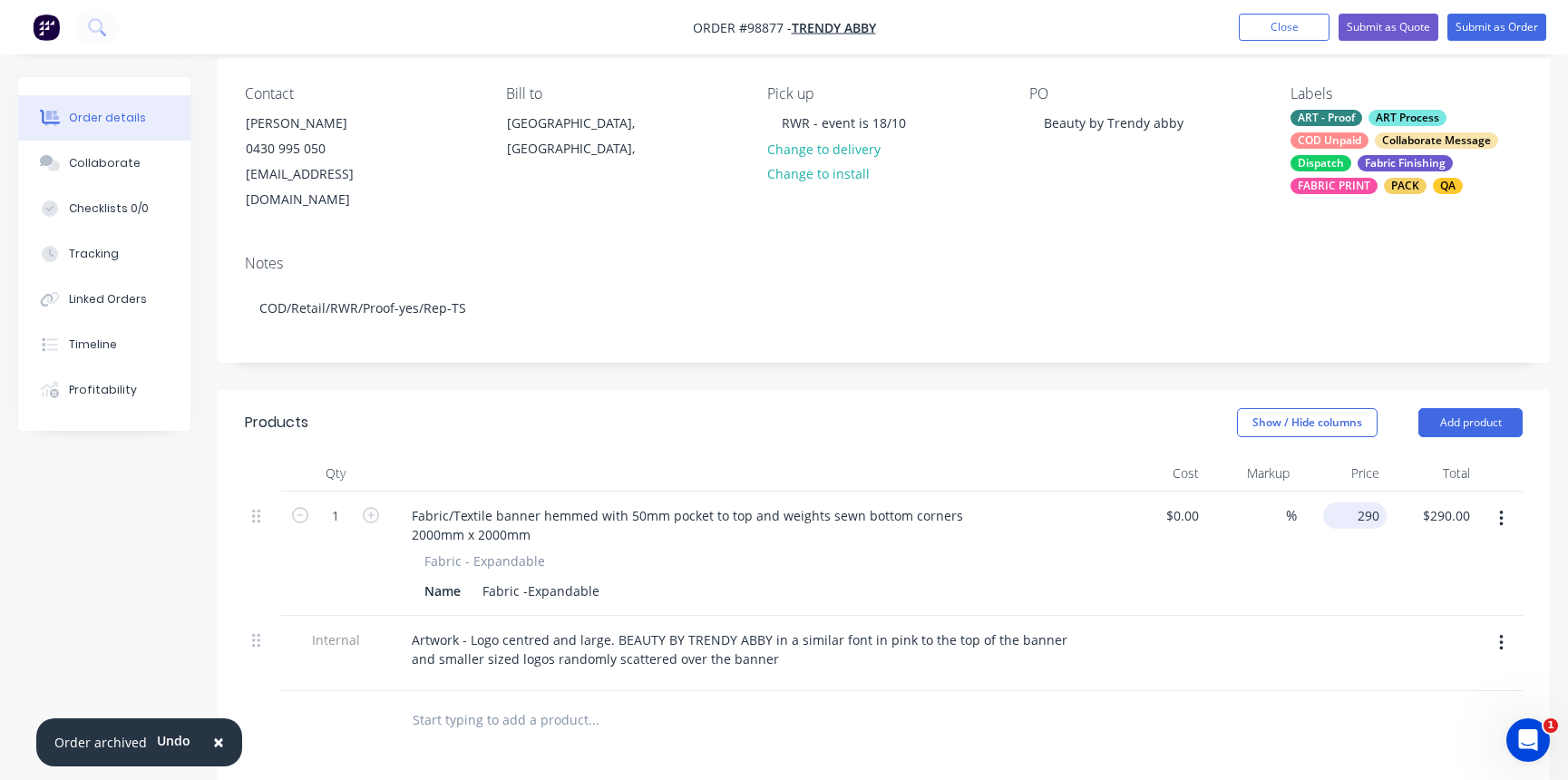
click at [1355, 502] on input "290" at bounding box center [1358, 515] width 56 height 27
type input "2"
type input "$320.00"
type input "320.00"
type input "$320.00"
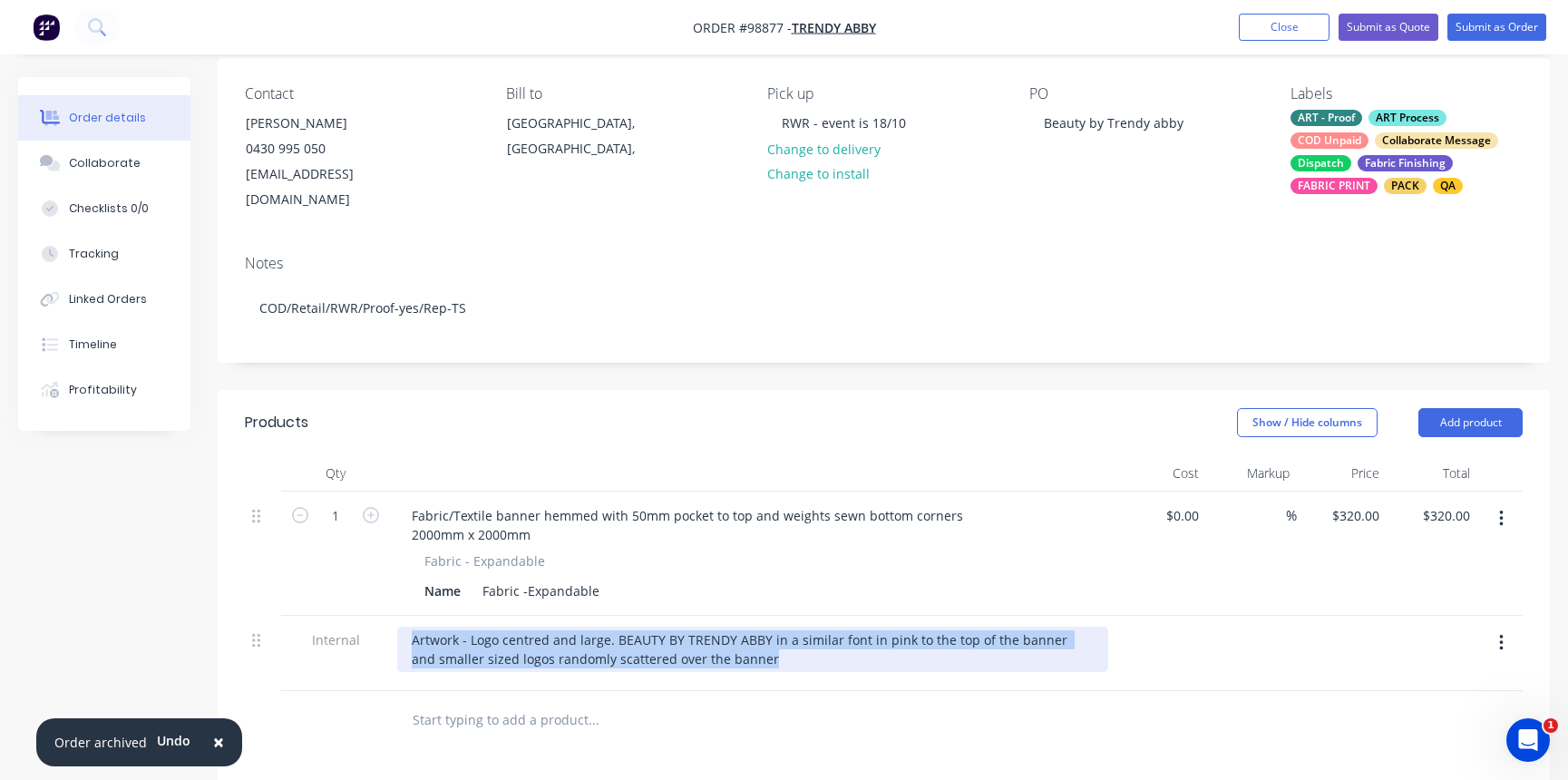
drag, startPoint x: 412, startPoint y: 621, endPoint x: 1078, endPoint y: 640, distance: 666.3
click at [1091, 640] on div "Artwork - Logo centred and large. BEAUTY BY TRENDY ABBY in a similar font in pi…" at bounding box center [752, 649] width 711 height 45
copy div "Artwork - Logo centred and large. BEAUTY BY TRENDY ABBY in a similar font in pi…"
click at [1288, 26] on button "Close" at bounding box center [1284, 28] width 91 height 28
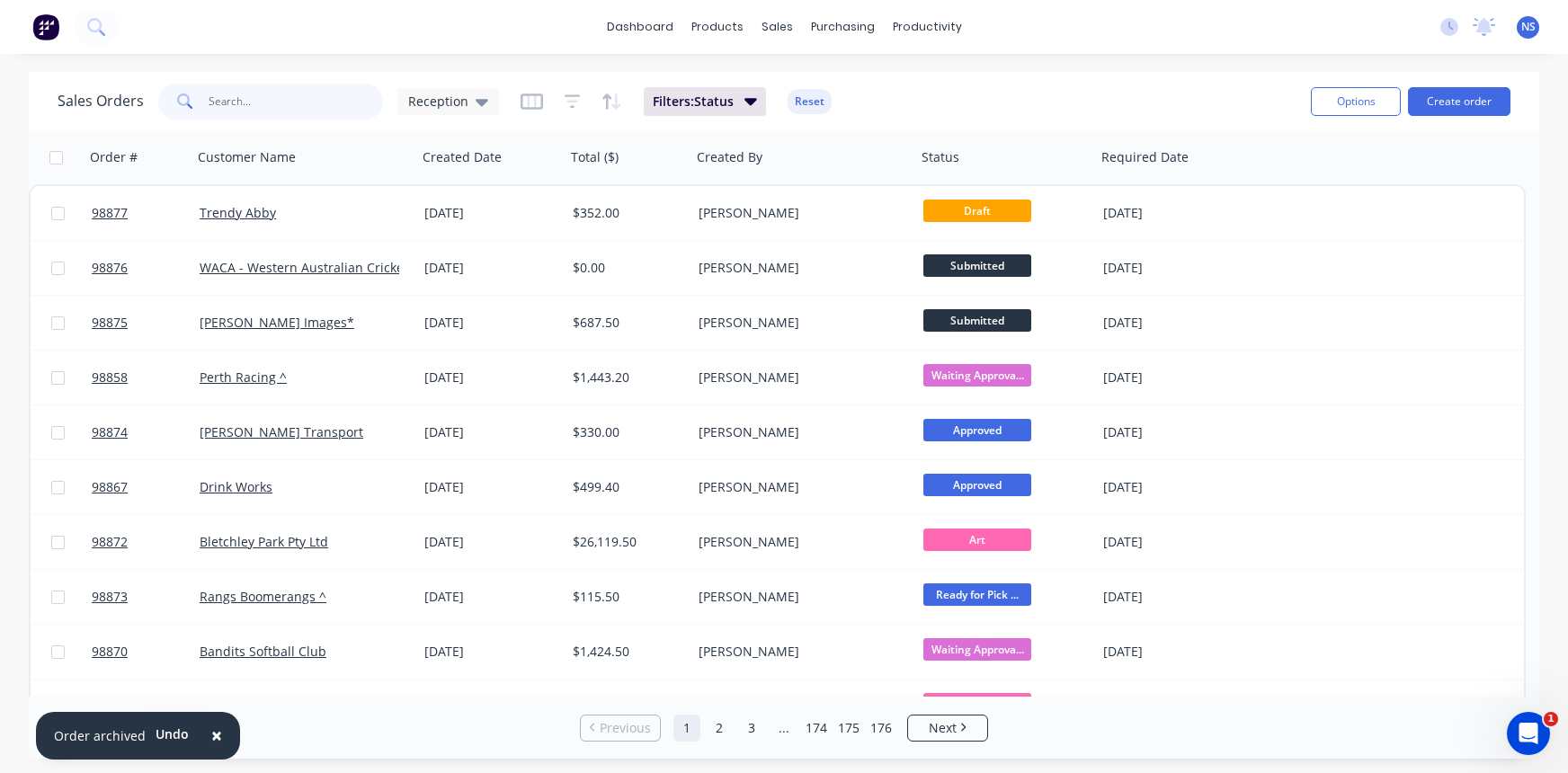
click at [258, 104] on input "text" at bounding box center [297, 102] width 176 height 36
click at [249, 65] on div "× Order archived Undo dashboard products sales purchasing productivity dashboar…" at bounding box center [784, 386] width 1568 height 773
click at [260, 100] on input "text" at bounding box center [297, 102] width 176 height 36
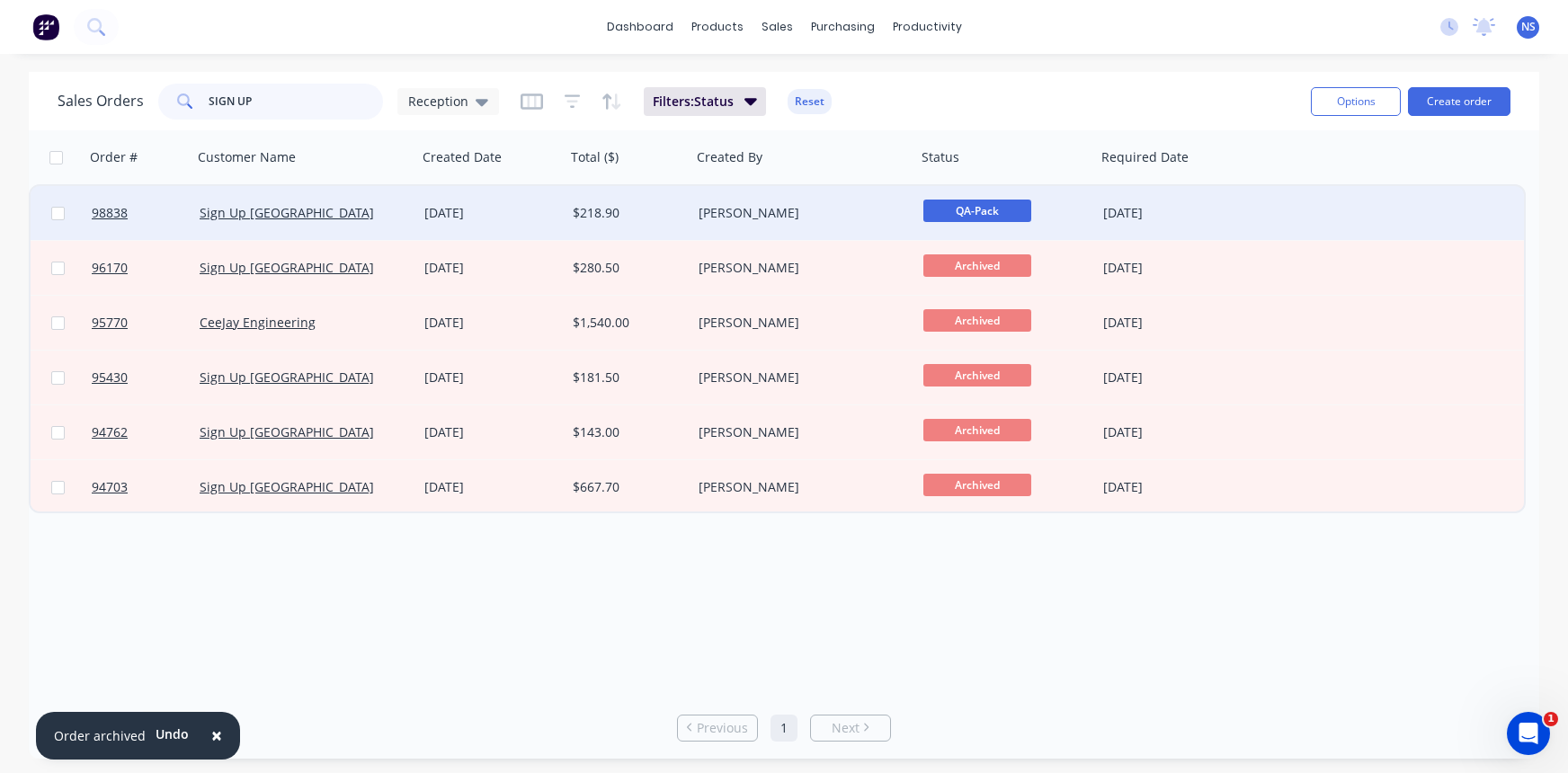
type input "SIGN UP"
click at [335, 213] on div "Sign Up [GEOGRAPHIC_DATA]" at bounding box center [299, 213] width 199 height 18
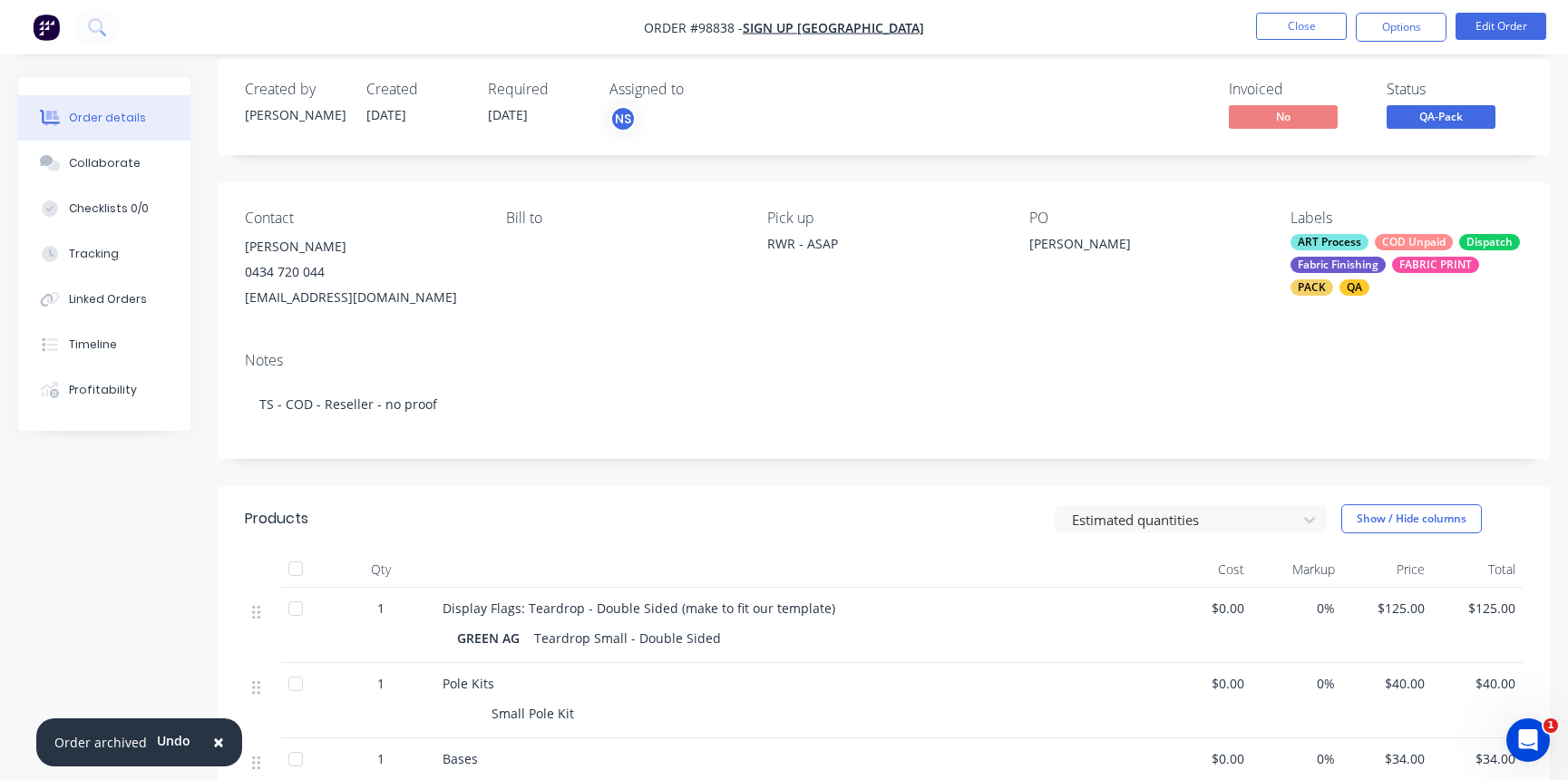
scroll to position [19, 0]
click at [1291, 26] on button "Close" at bounding box center [1301, 27] width 91 height 28
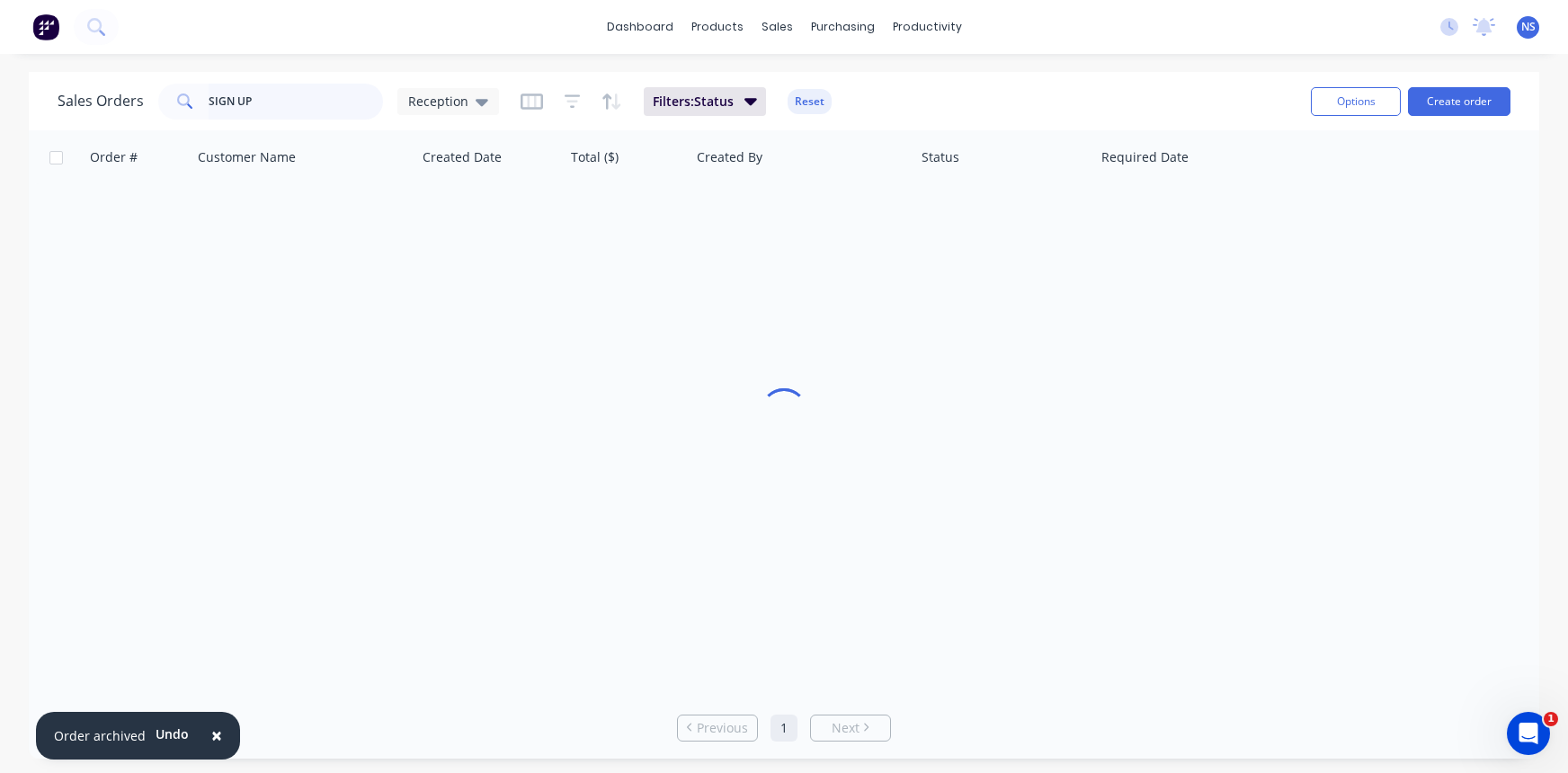
click at [295, 100] on input "SIGN UP" at bounding box center [297, 102] width 176 height 36
type input "S"
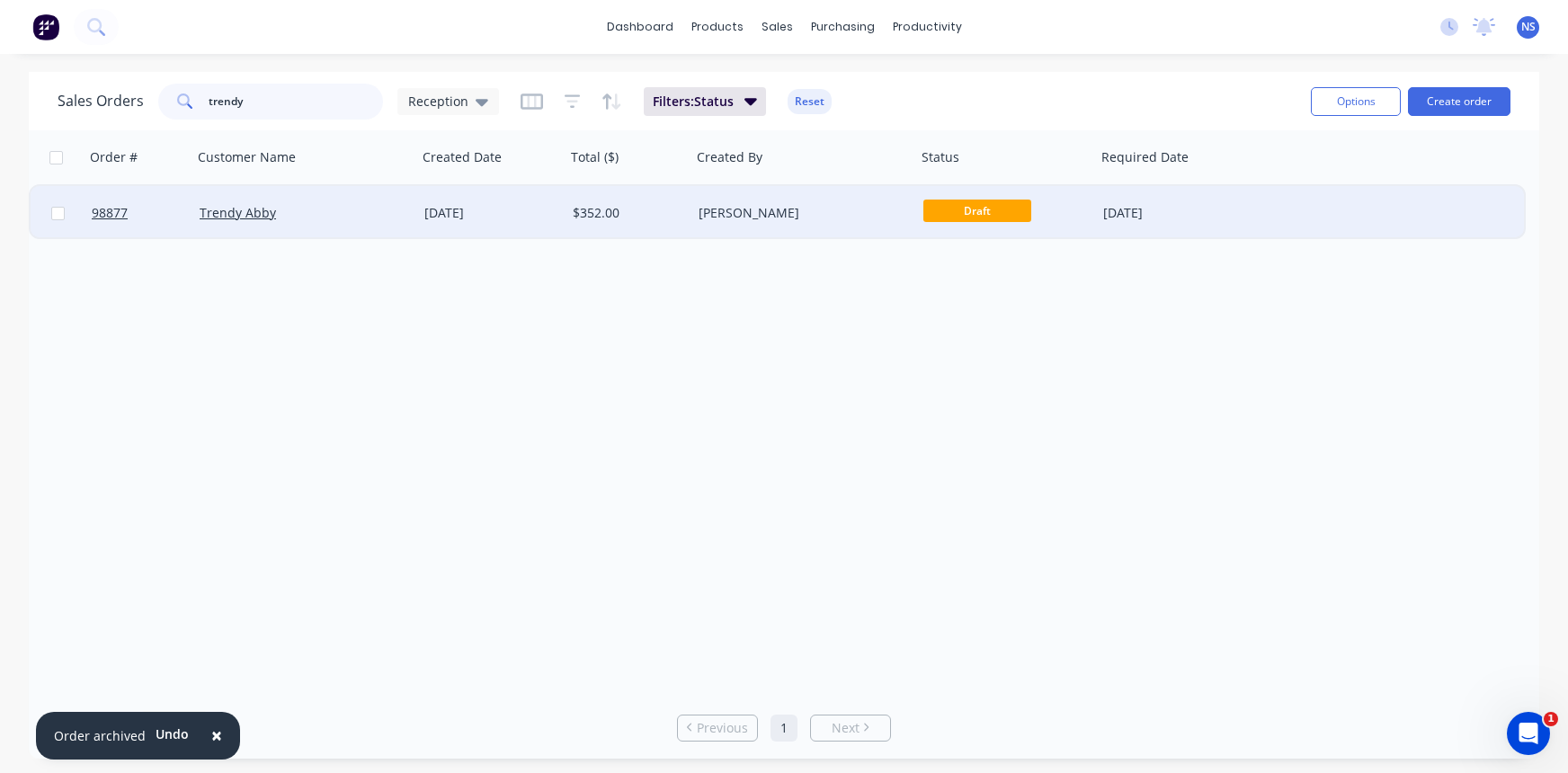
type input "trendy"
click at [360, 219] on div "Trendy Abby" at bounding box center [299, 213] width 199 height 18
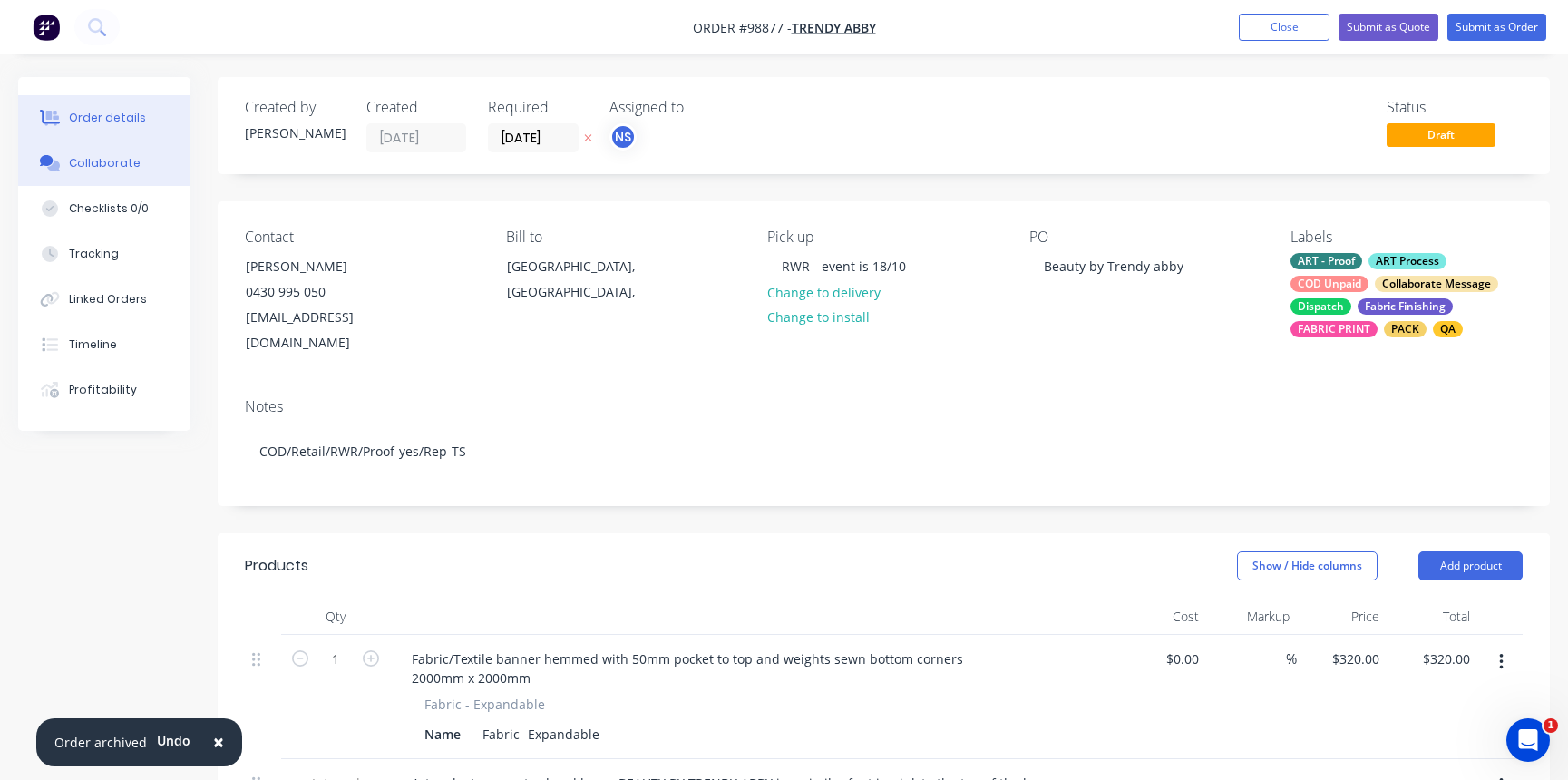
click at [120, 164] on div "Collaborate" at bounding box center [104, 162] width 72 height 17
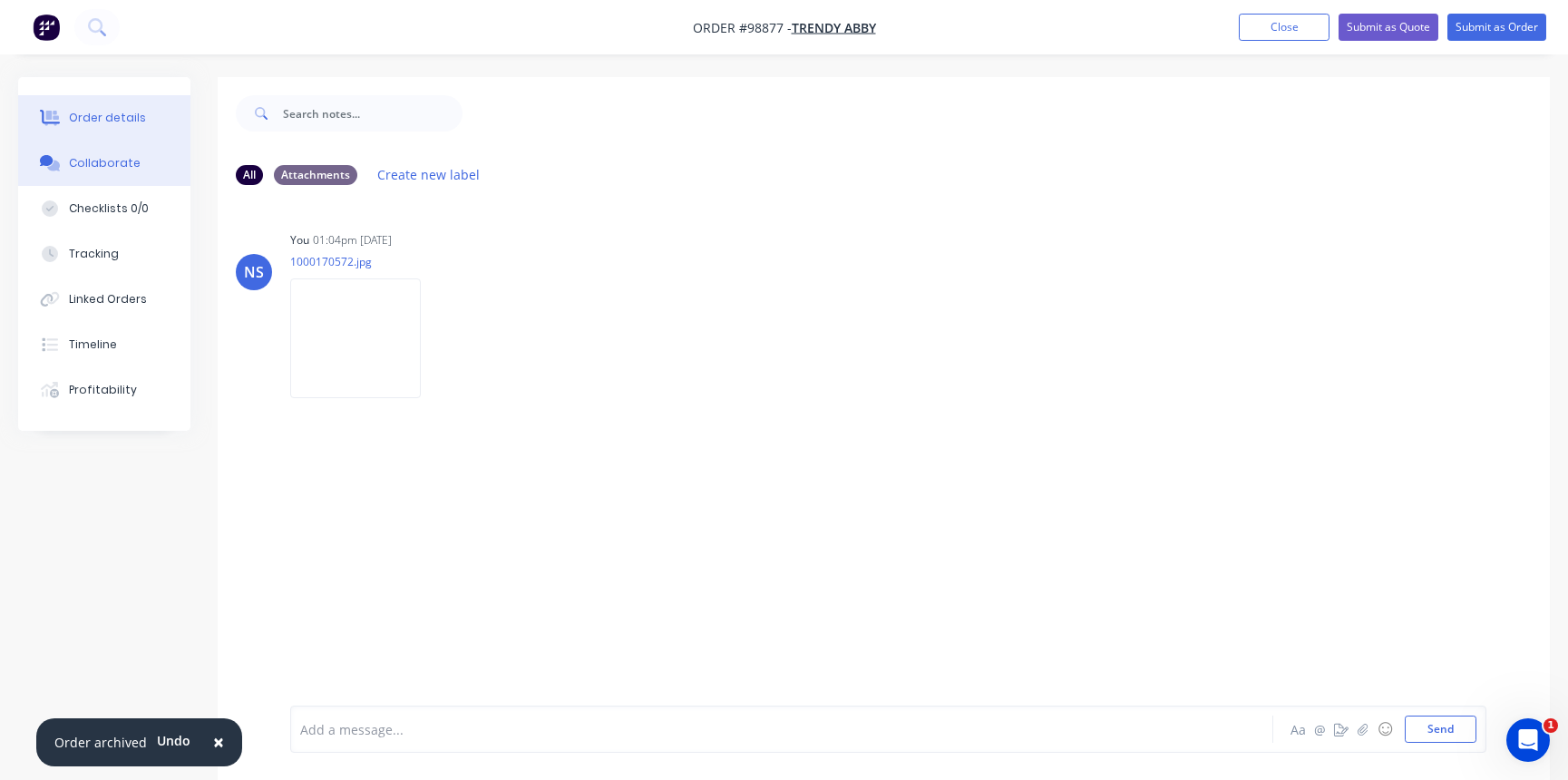
click at [95, 118] on div "Order details" at bounding box center [107, 117] width 77 height 17
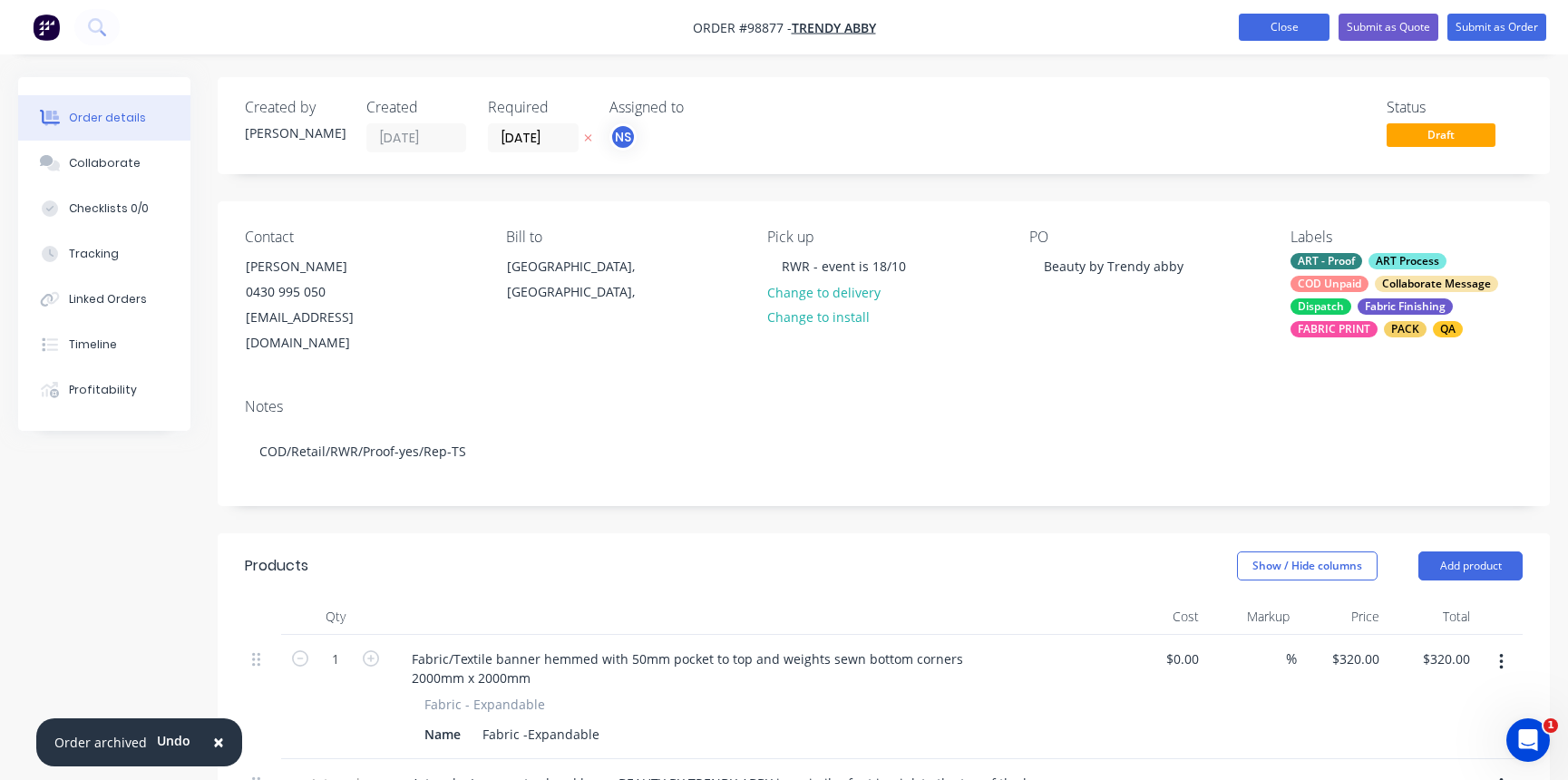
click at [1278, 24] on button "Close" at bounding box center [1284, 28] width 91 height 28
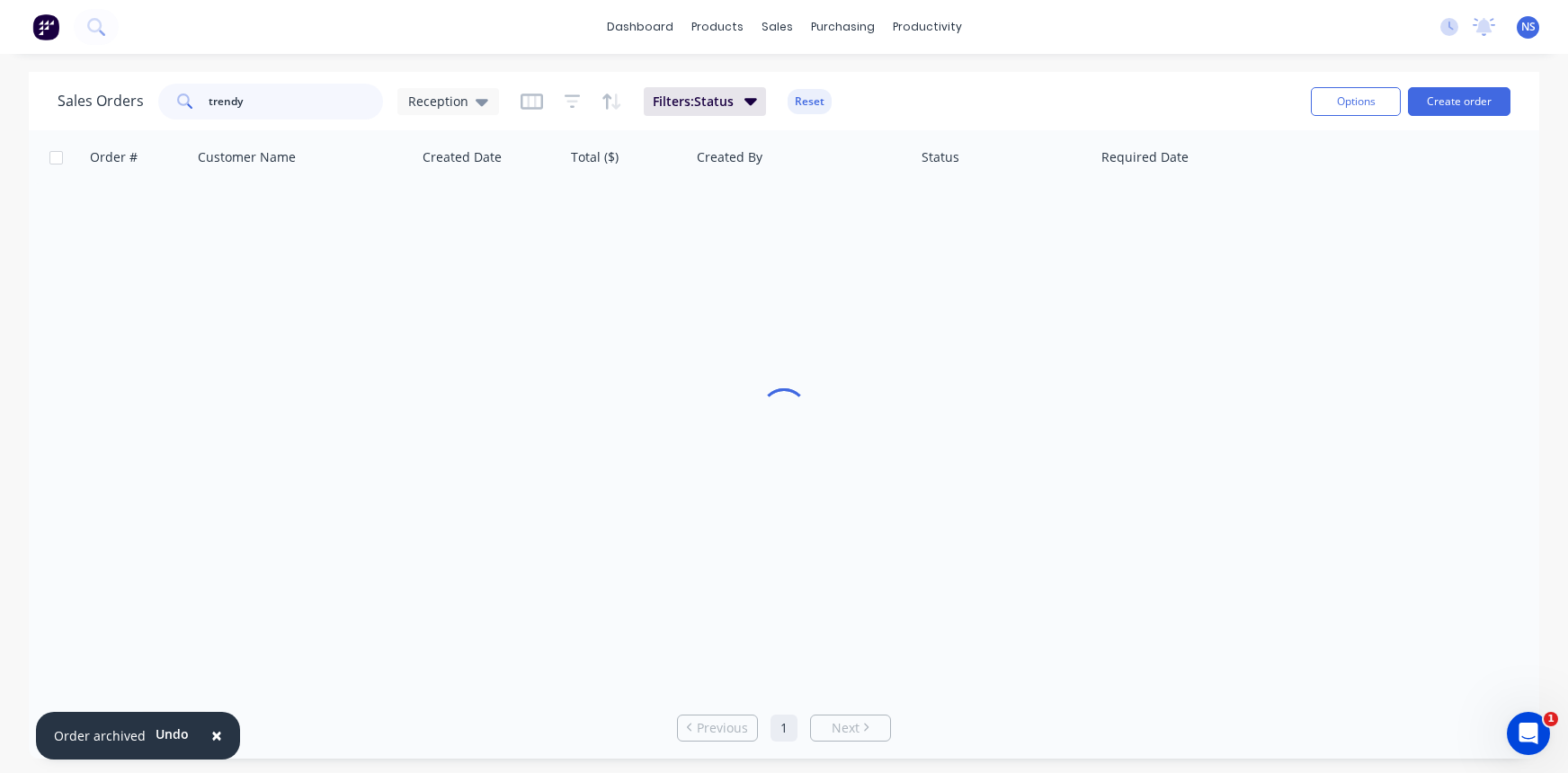
click at [269, 102] on input "trendy" at bounding box center [297, 102] width 176 height 36
drag, startPoint x: 268, startPoint y: 102, endPoint x: 165, endPoint y: 87, distance: 104.1
click at [166, 85] on div "trendy" at bounding box center [270, 102] width 225 height 36
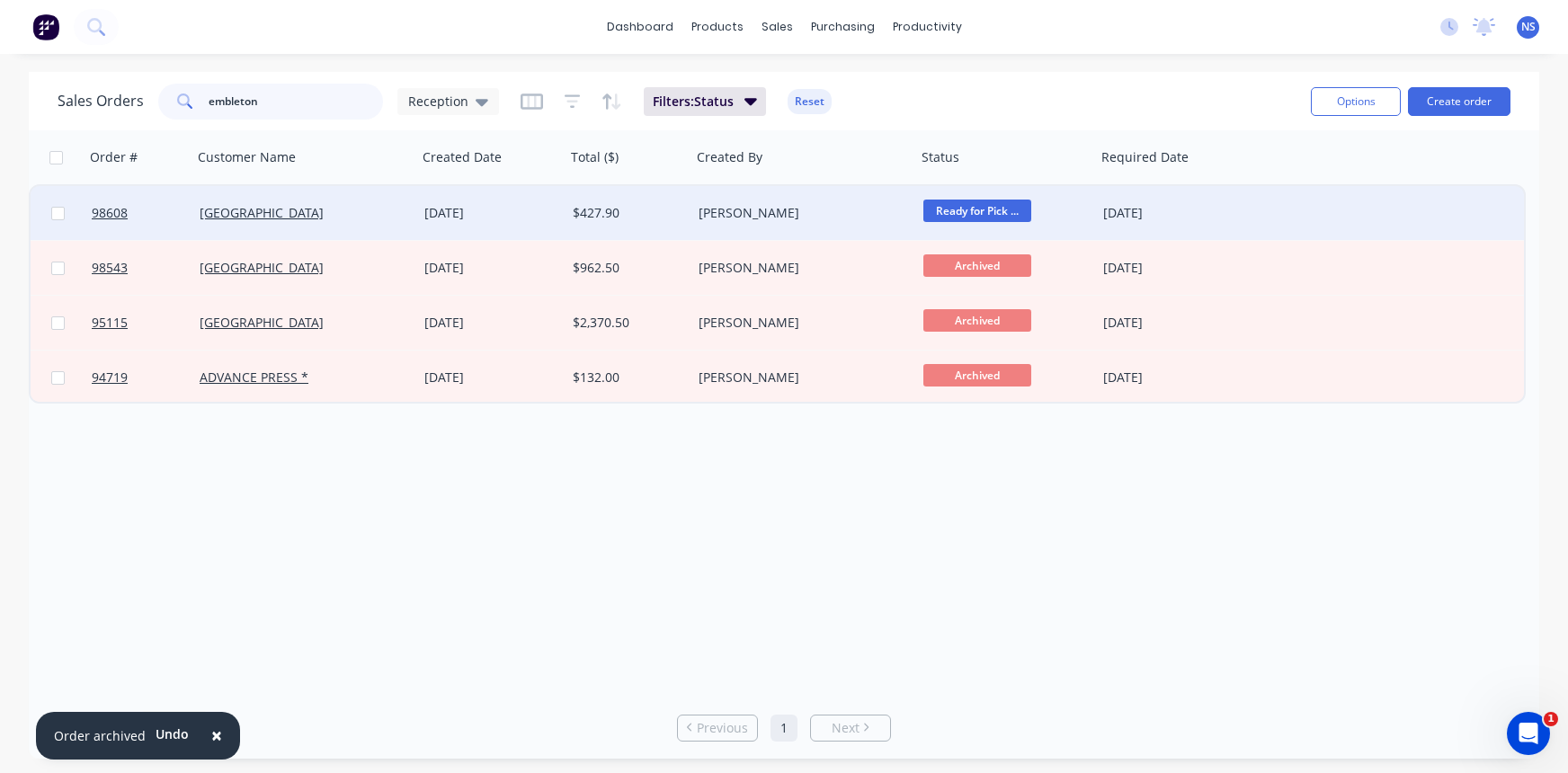
type input "embleton"
click at [513, 215] on div "[DATE]" at bounding box center [491, 213] width 134 height 18
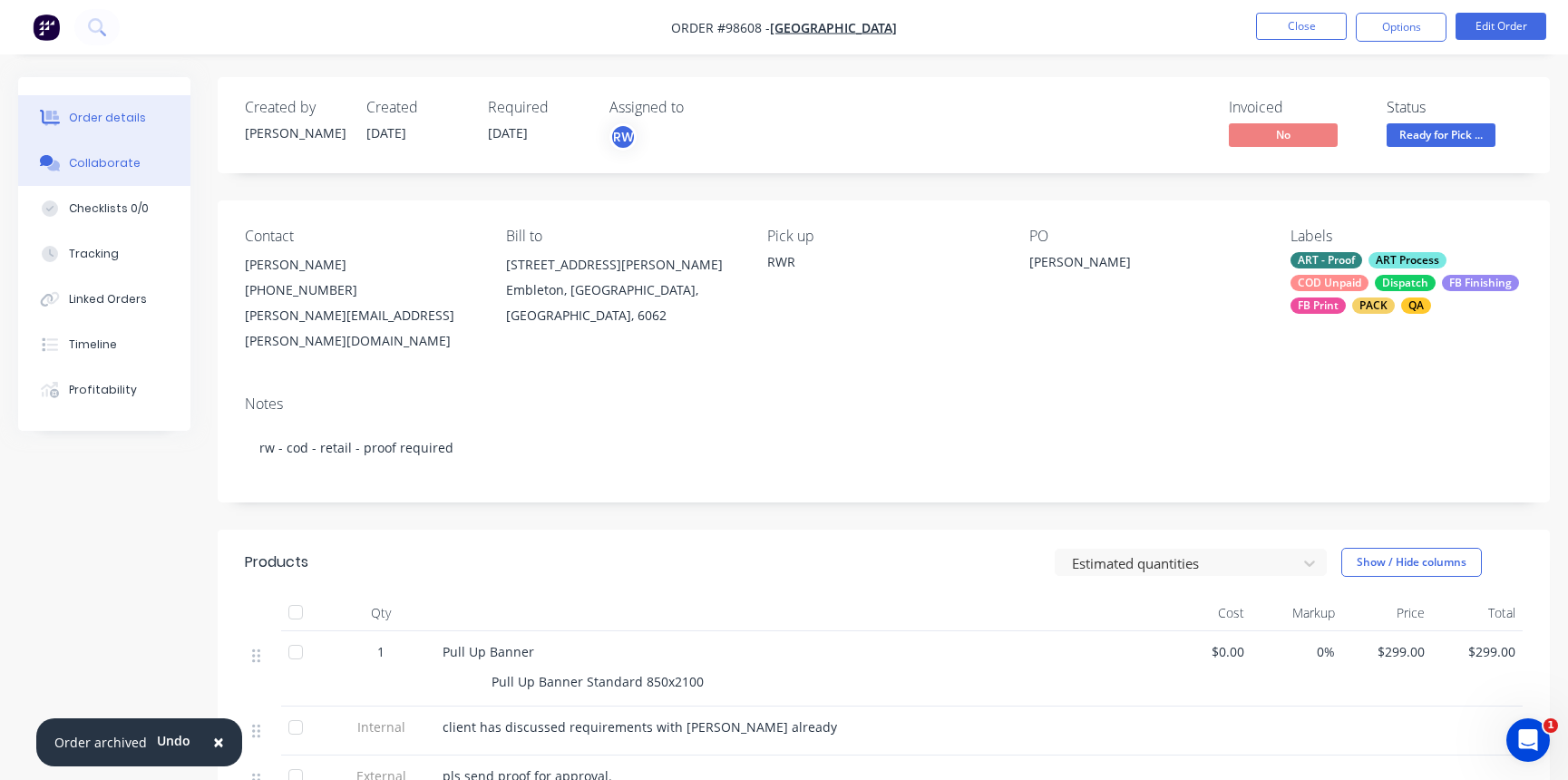
click at [94, 164] on div "Collaborate" at bounding box center [104, 162] width 72 height 17
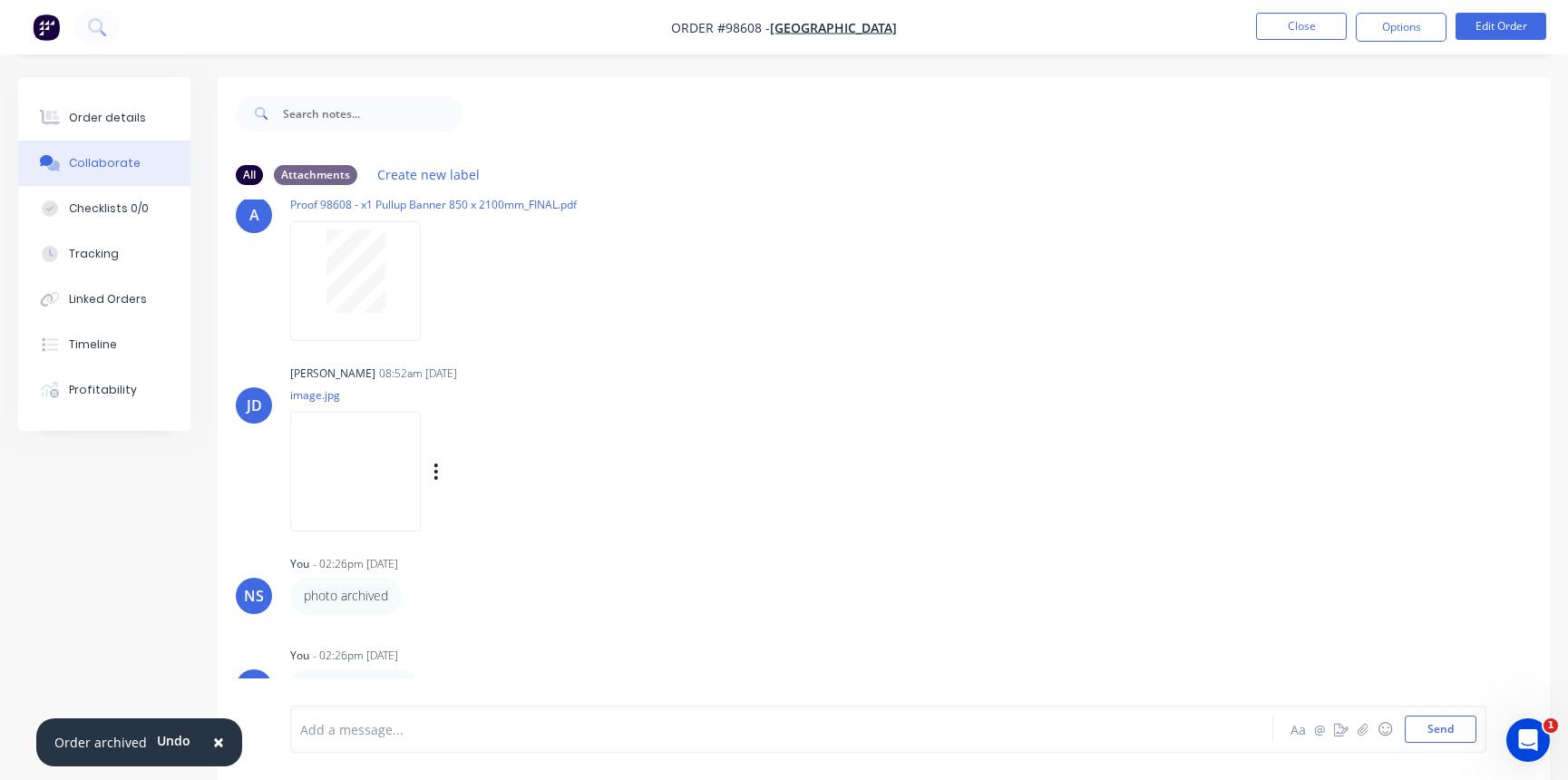
scroll to position [28, 0]
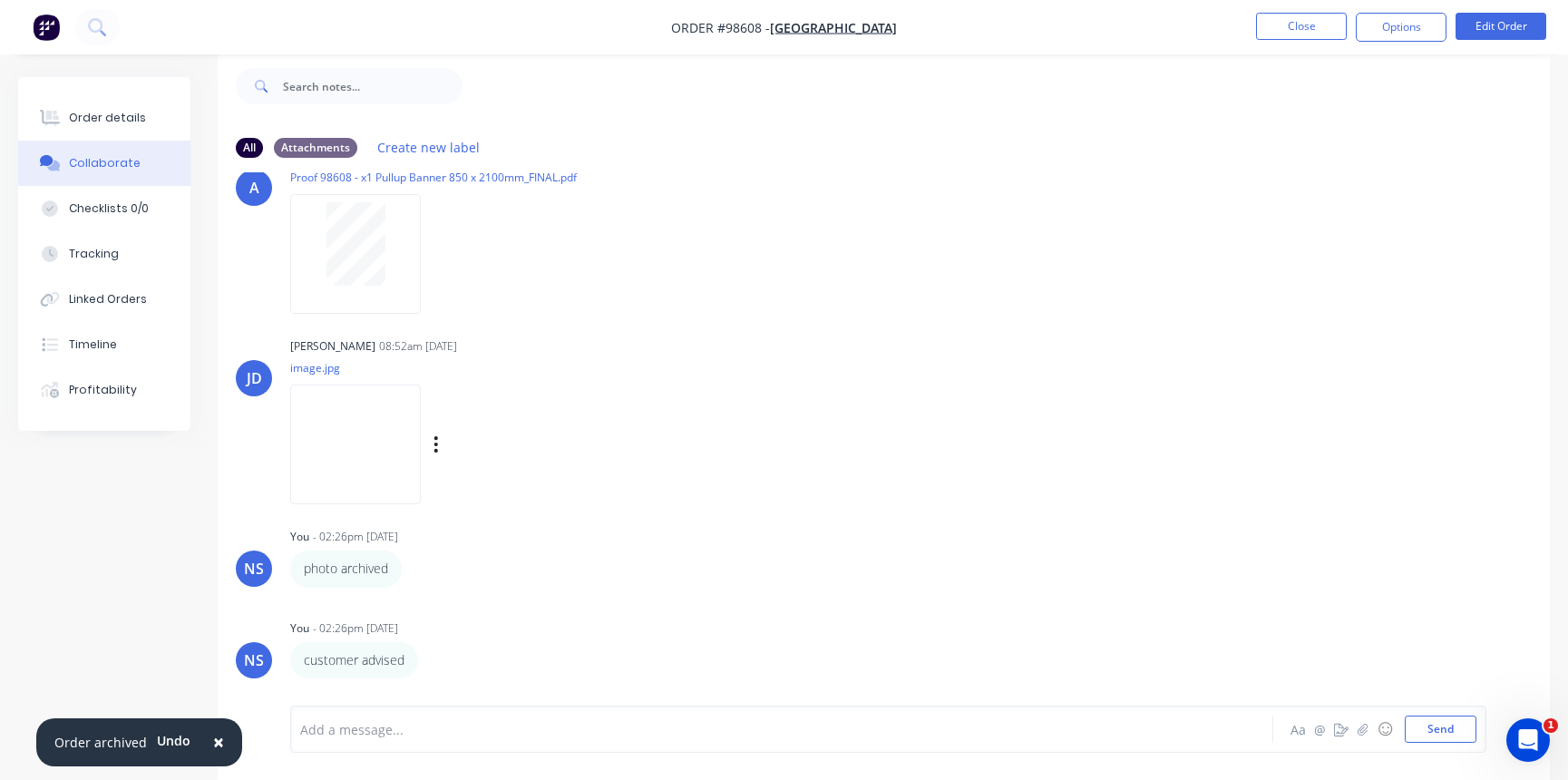
click at [340, 450] on img at bounding box center [356, 443] width 131 height 119
click at [1301, 22] on button "Close" at bounding box center [1301, 27] width 91 height 28
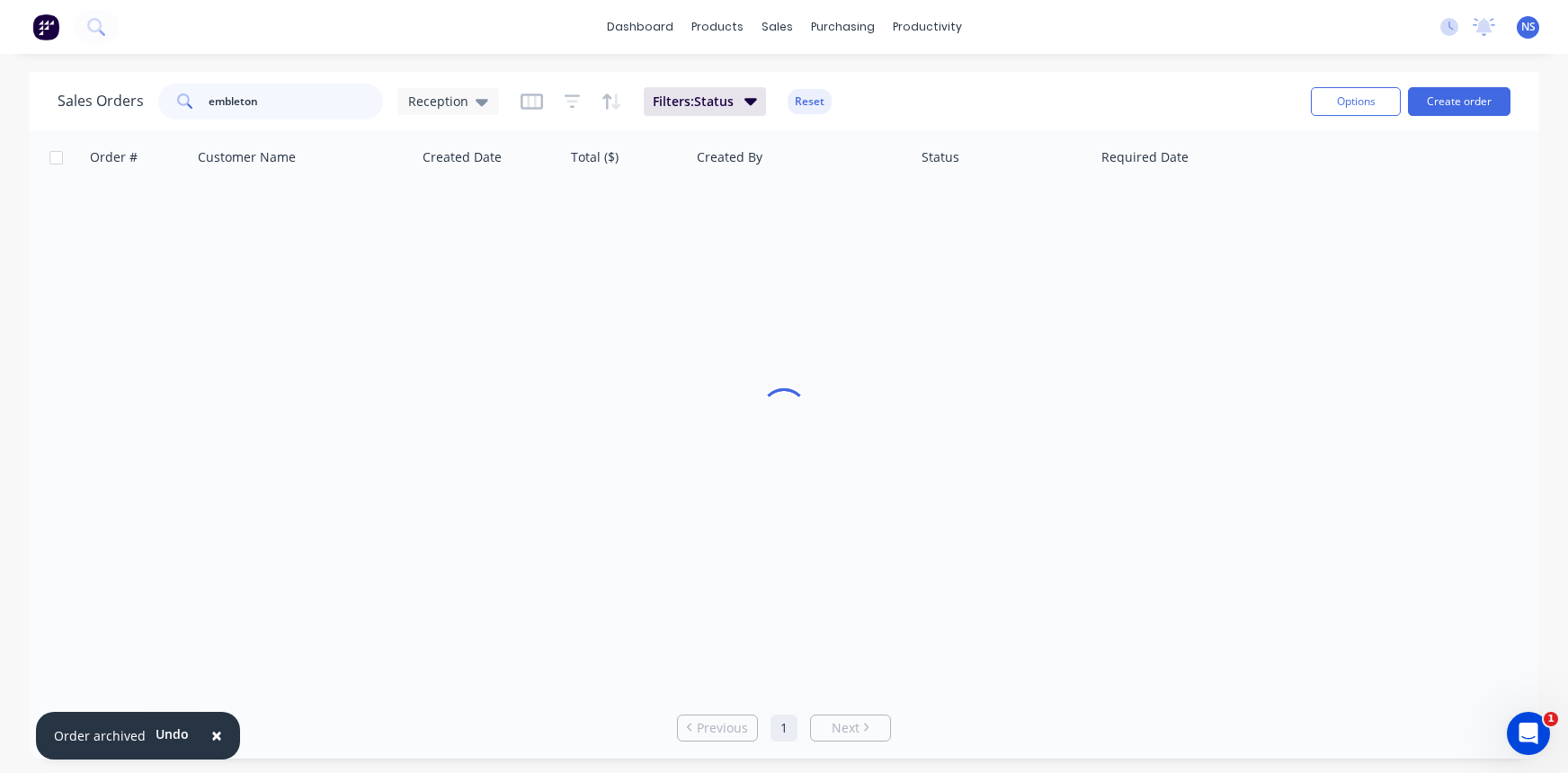
drag, startPoint x: 343, startPoint y: 108, endPoint x: 357, endPoint y: 104, distance: 14.6
click at [342, 108] on input "embleton" at bounding box center [297, 102] width 176 height 36
drag, startPoint x: 397, startPoint y: 107, endPoint x: 174, endPoint y: 77, distance: 225.0
click at [174, 77] on div "Sales Orders embleton Reception Filters: Status Reset Options Create order" at bounding box center [783, 102] width 1510 height 59
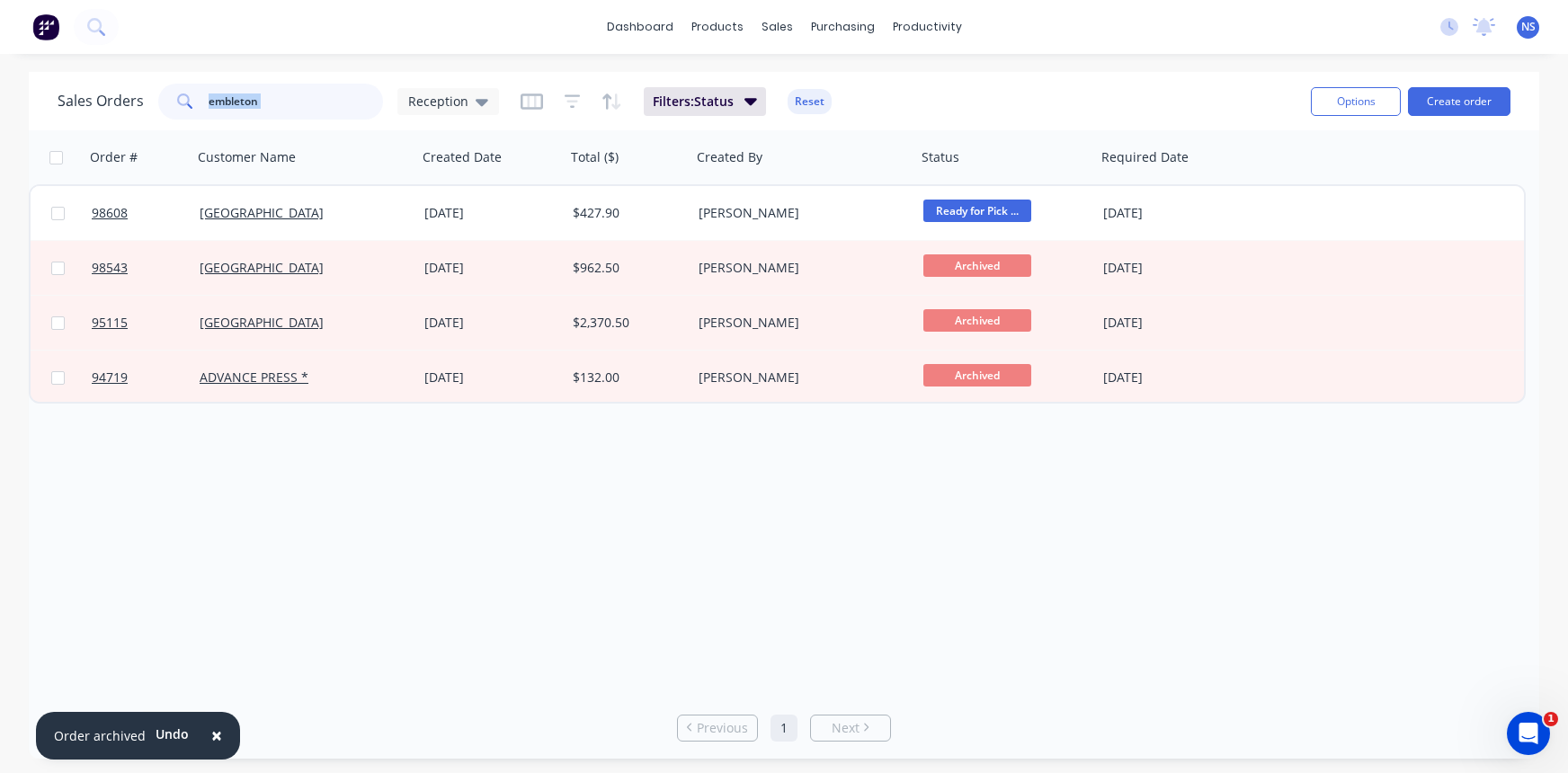
click at [271, 101] on input "embleton" at bounding box center [297, 102] width 176 height 36
drag, startPoint x: 271, startPoint y: 101, endPoint x: 228, endPoint y: 92, distance: 43.9
click at [228, 92] on input "embleton" at bounding box center [297, 102] width 176 height 36
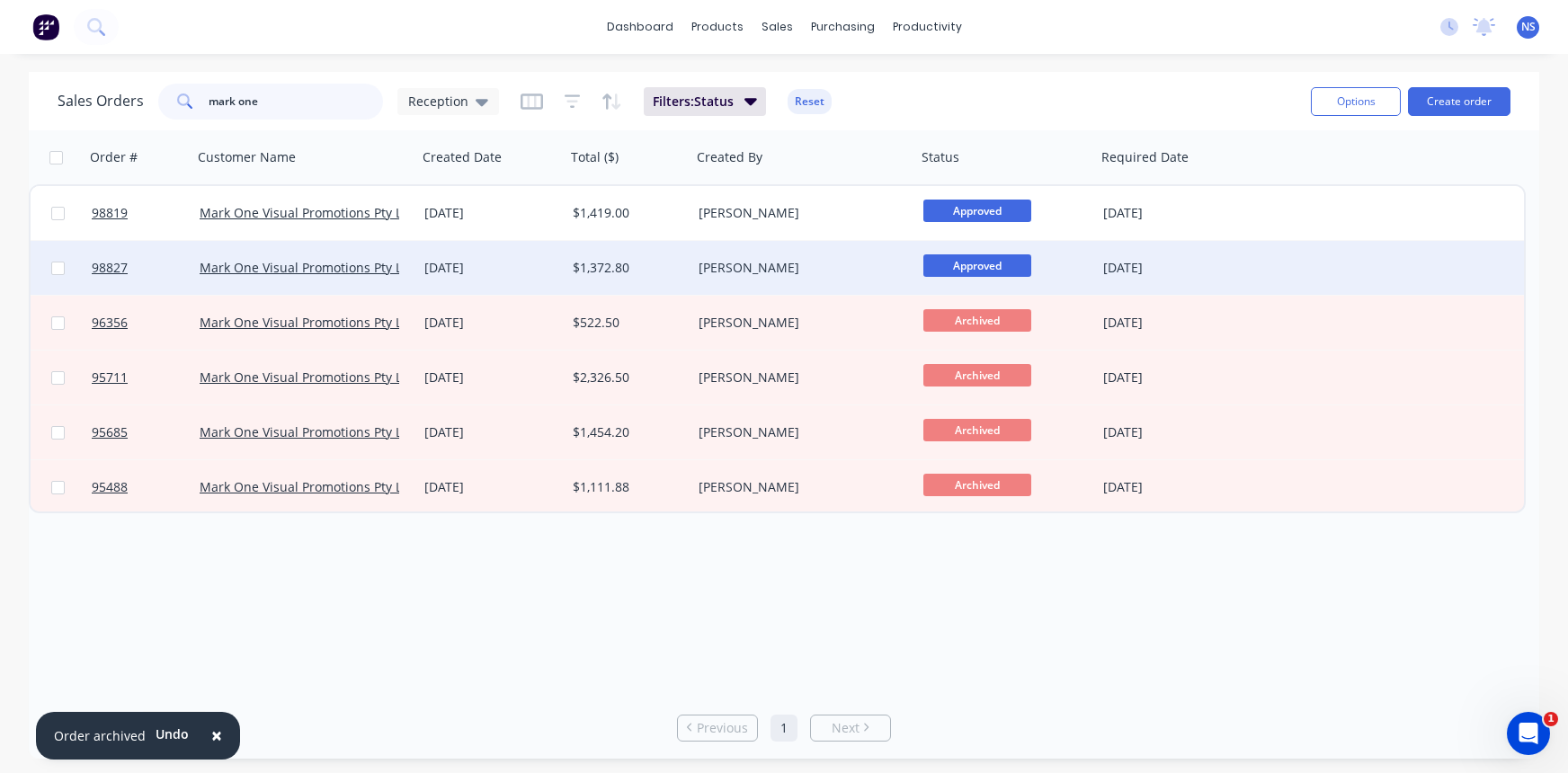
type input "mark one"
click at [510, 267] on div "[DATE]" at bounding box center [491, 267] width 134 height 18
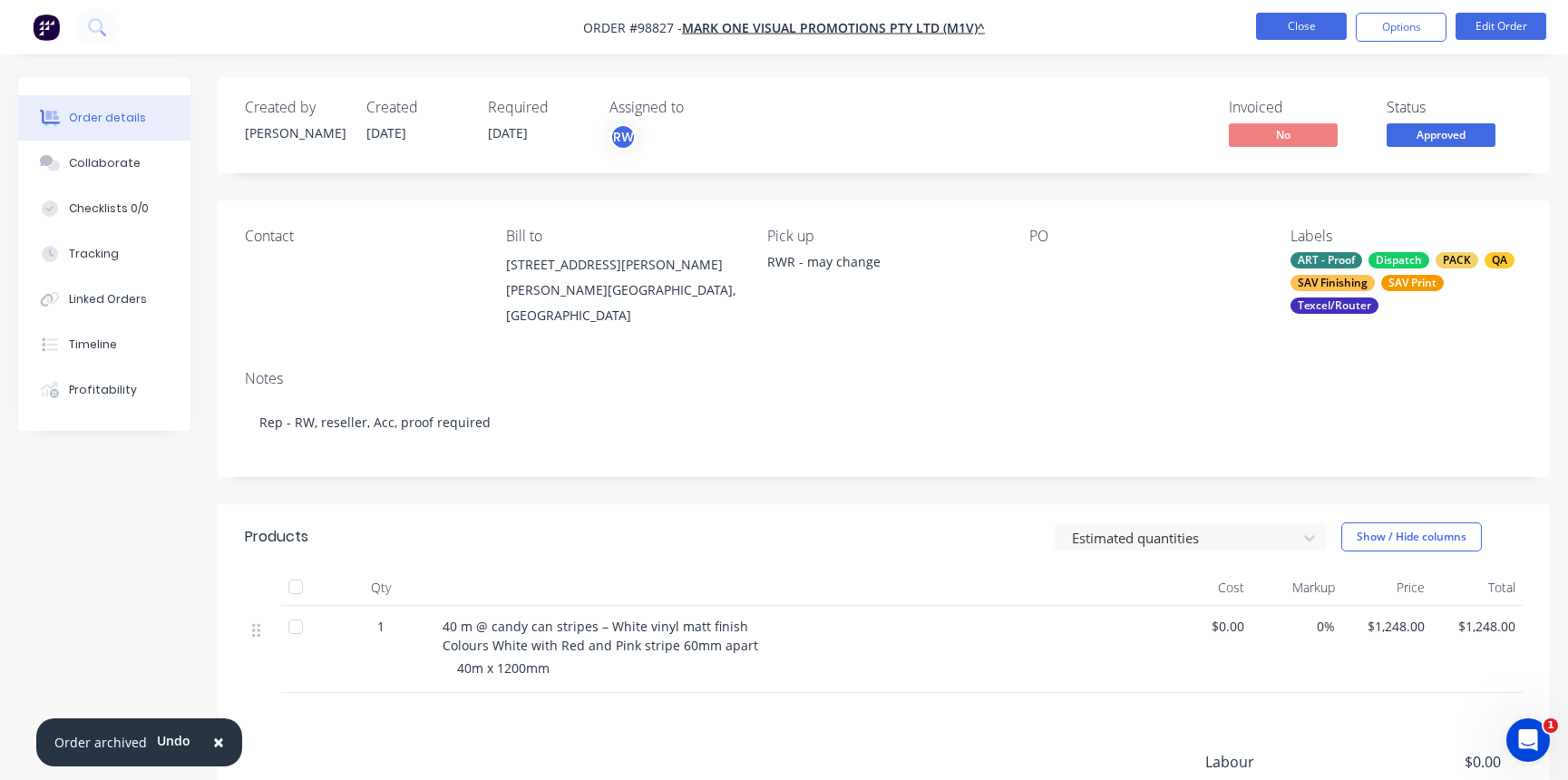
click at [1300, 29] on button "Close" at bounding box center [1301, 27] width 91 height 28
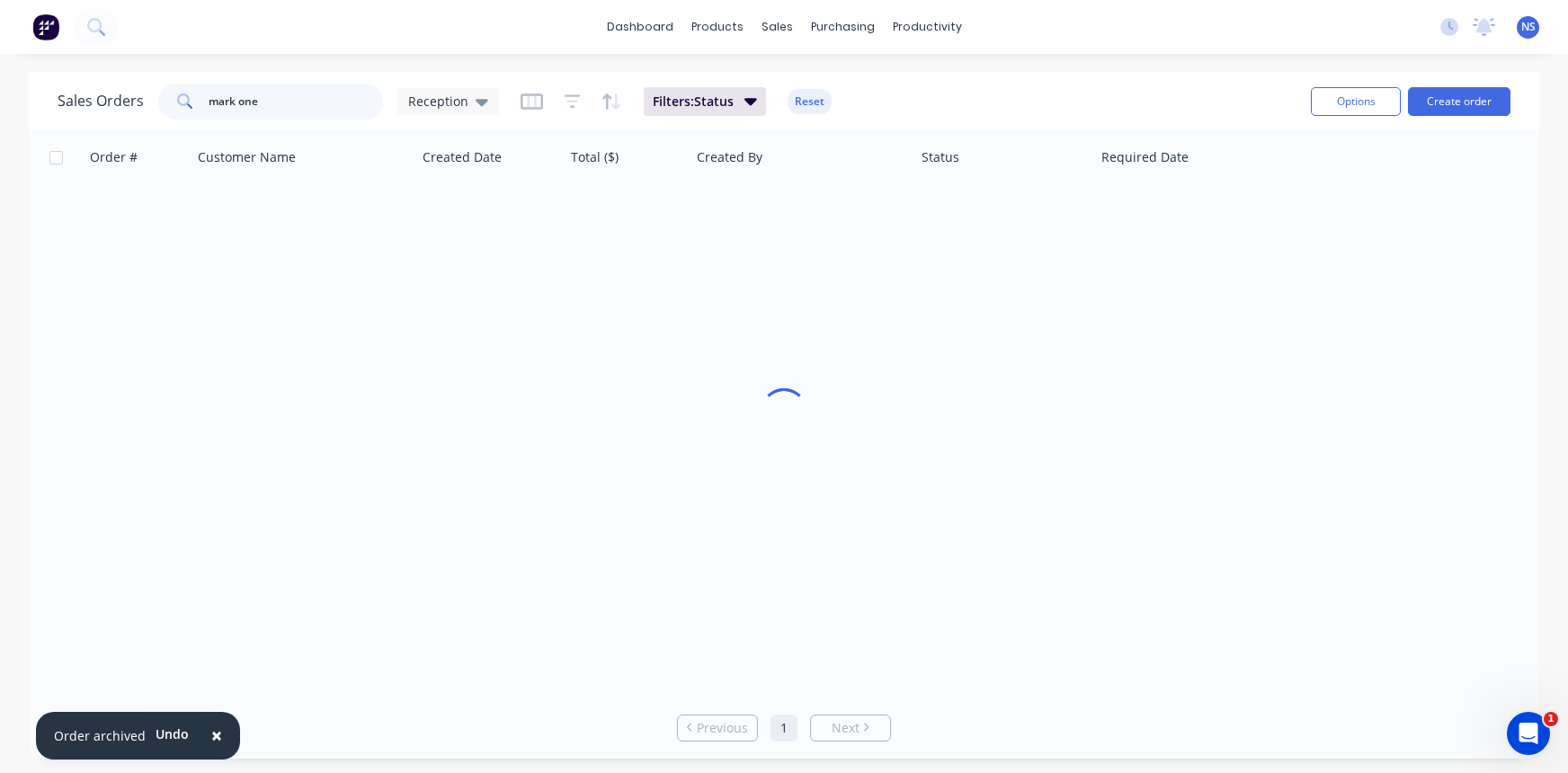
drag, startPoint x: 327, startPoint y: 104, endPoint x: 131, endPoint y: 80, distance: 197.5
click at [131, 80] on div "Sales Orders mark one Reception Filters: Status Reset" at bounding box center [677, 101] width 1239 height 44
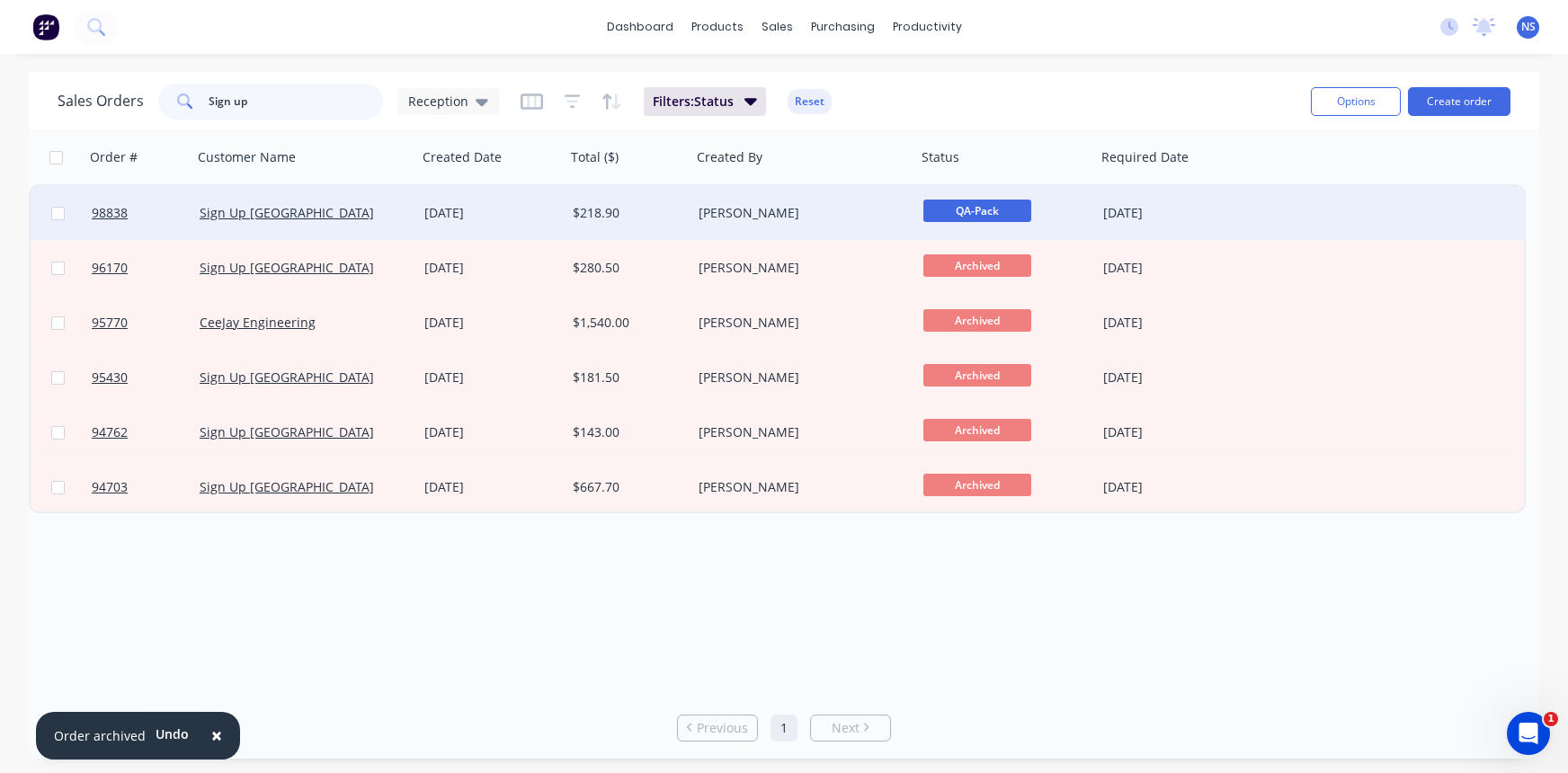
type input "Sign up"
click at [371, 217] on div "Sign Up [GEOGRAPHIC_DATA]" at bounding box center [299, 213] width 199 height 18
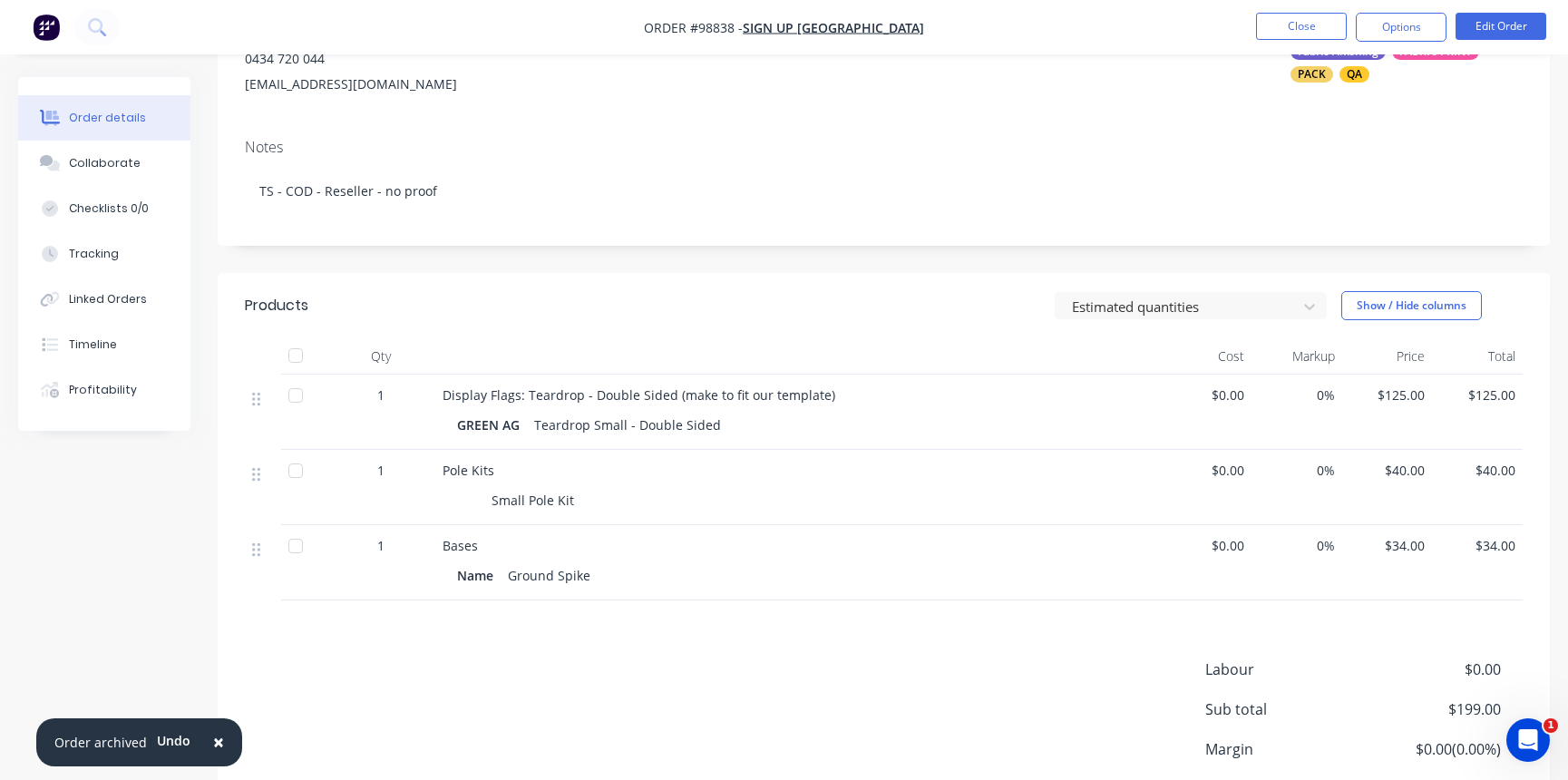
scroll to position [374, 0]
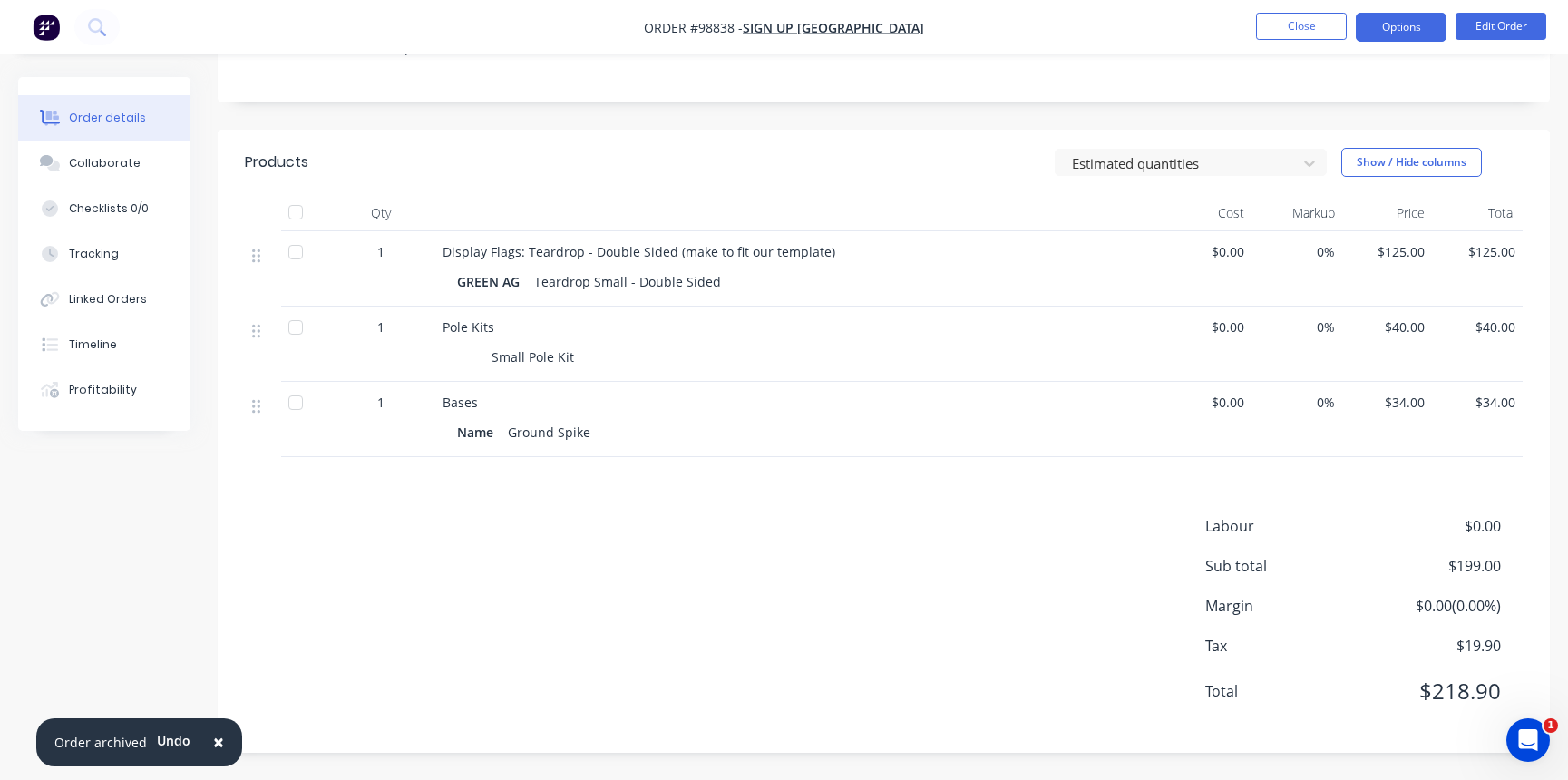
click at [1386, 32] on button "Options" at bounding box center [1402, 27] width 91 height 29
click at [1169, 108] on div "Created by [PERSON_NAME] Created [DATE] Required [DATE] Assigned to NS Invoiced…" at bounding box center [883, 228] width 1333 height 1050
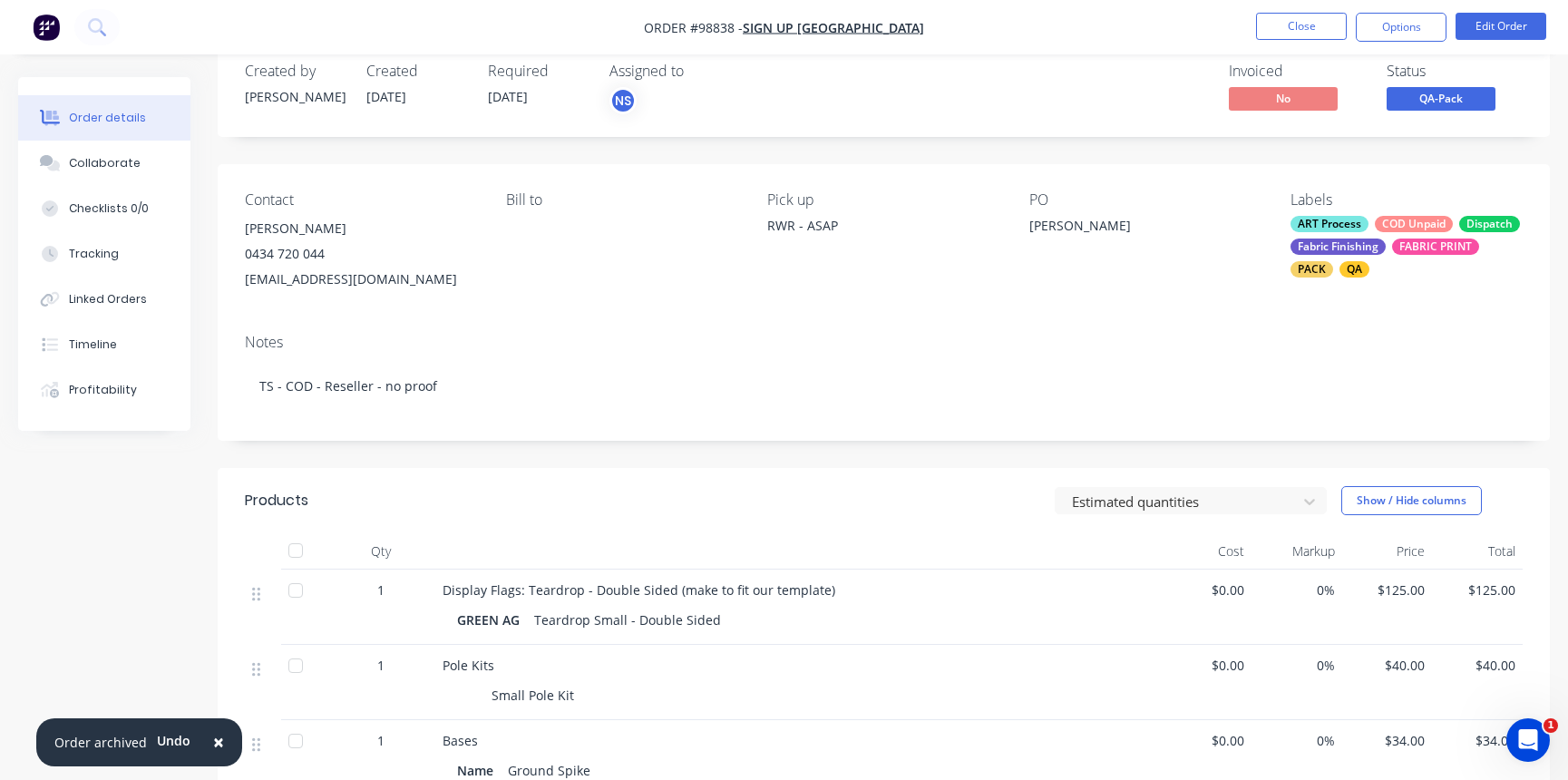
scroll to position [0, 0]
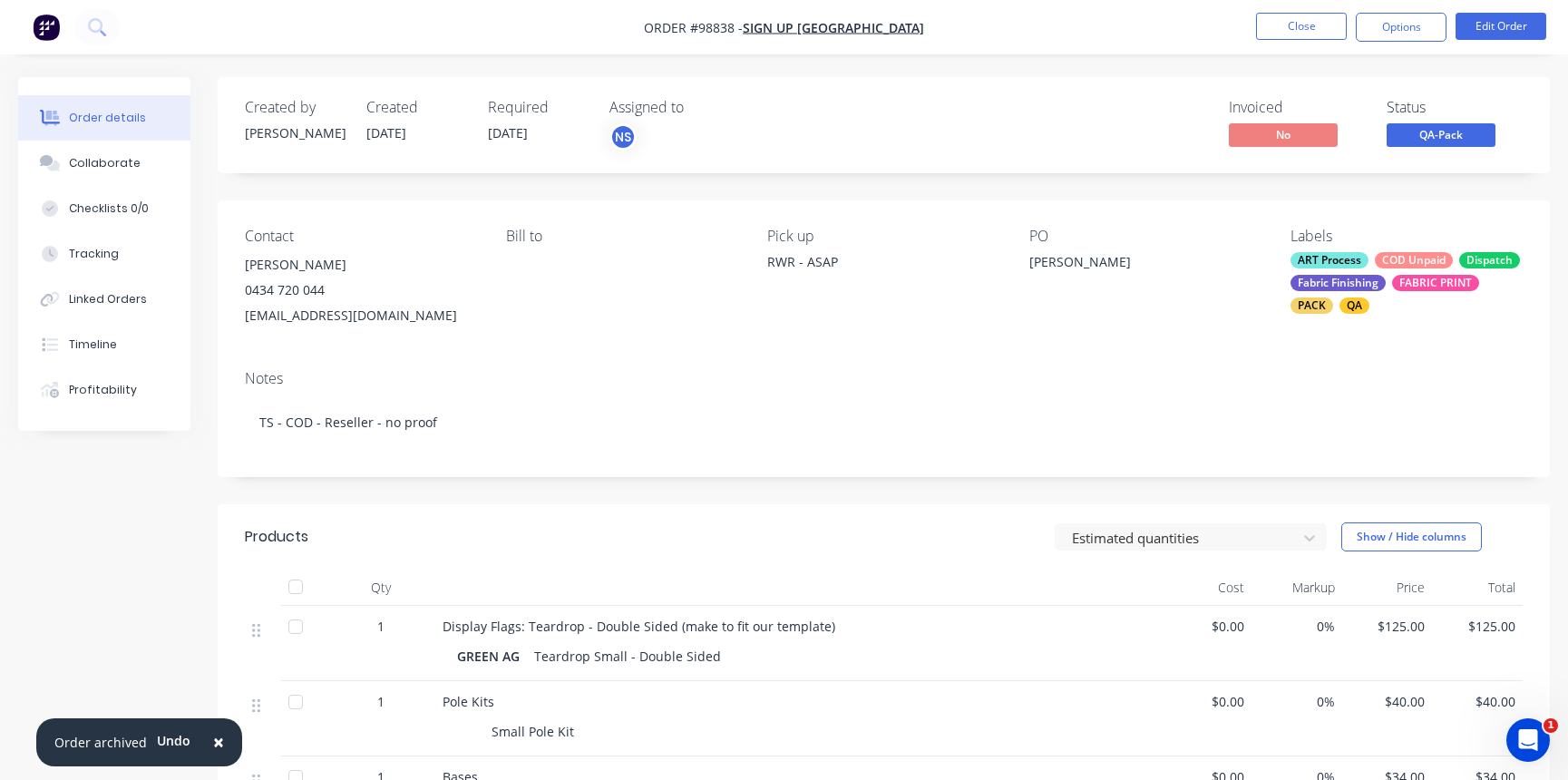
click at [1387, 272] on div "ART Process COD Unpaid Dispatch Fabric Finishing FABRIC PRINT PACK QA" at bounding box center [1406, 283] width 232 height 62
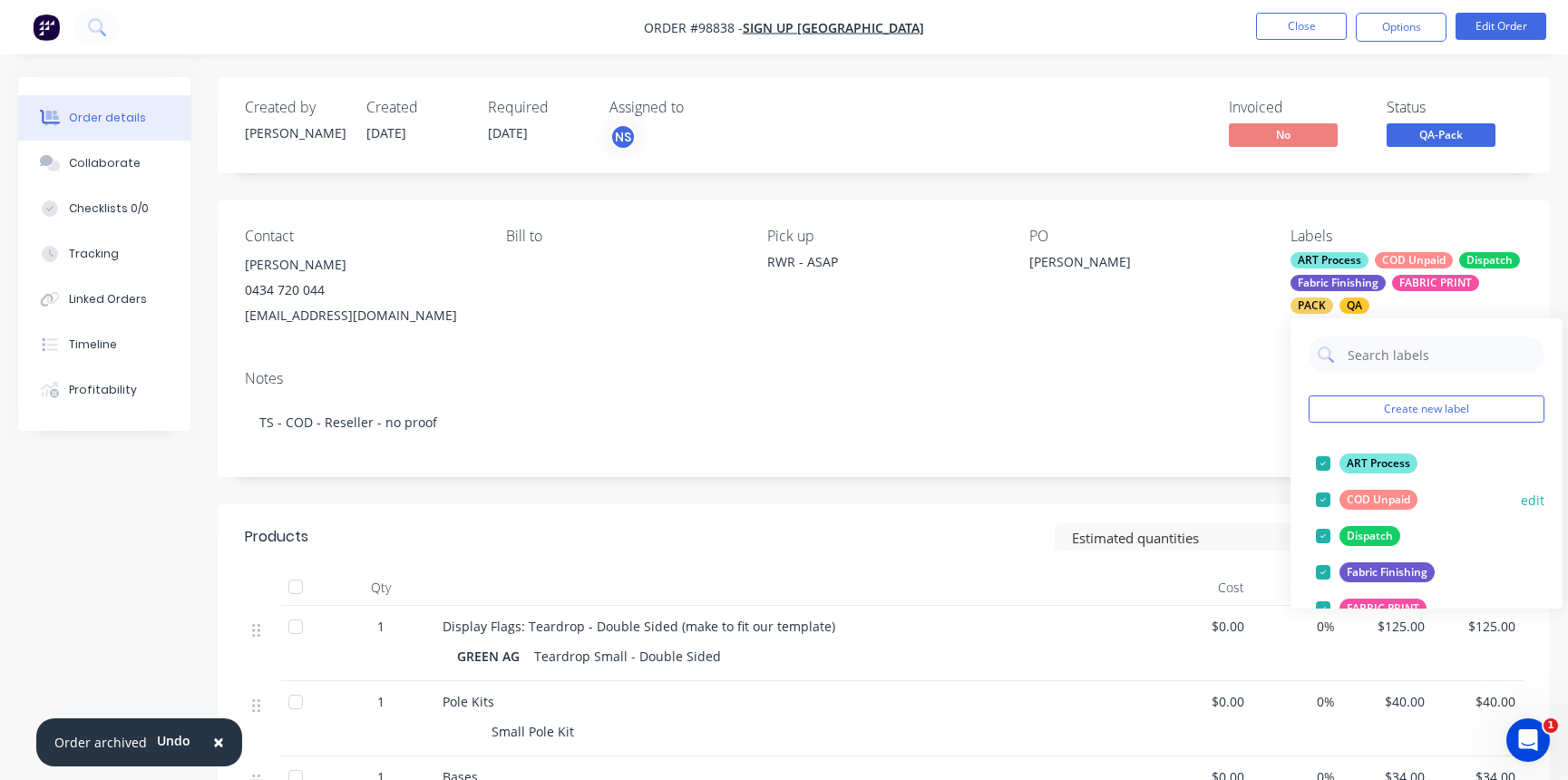
click at [1326, 498] on div at bounding box center [1323, 499] width 36 height 36
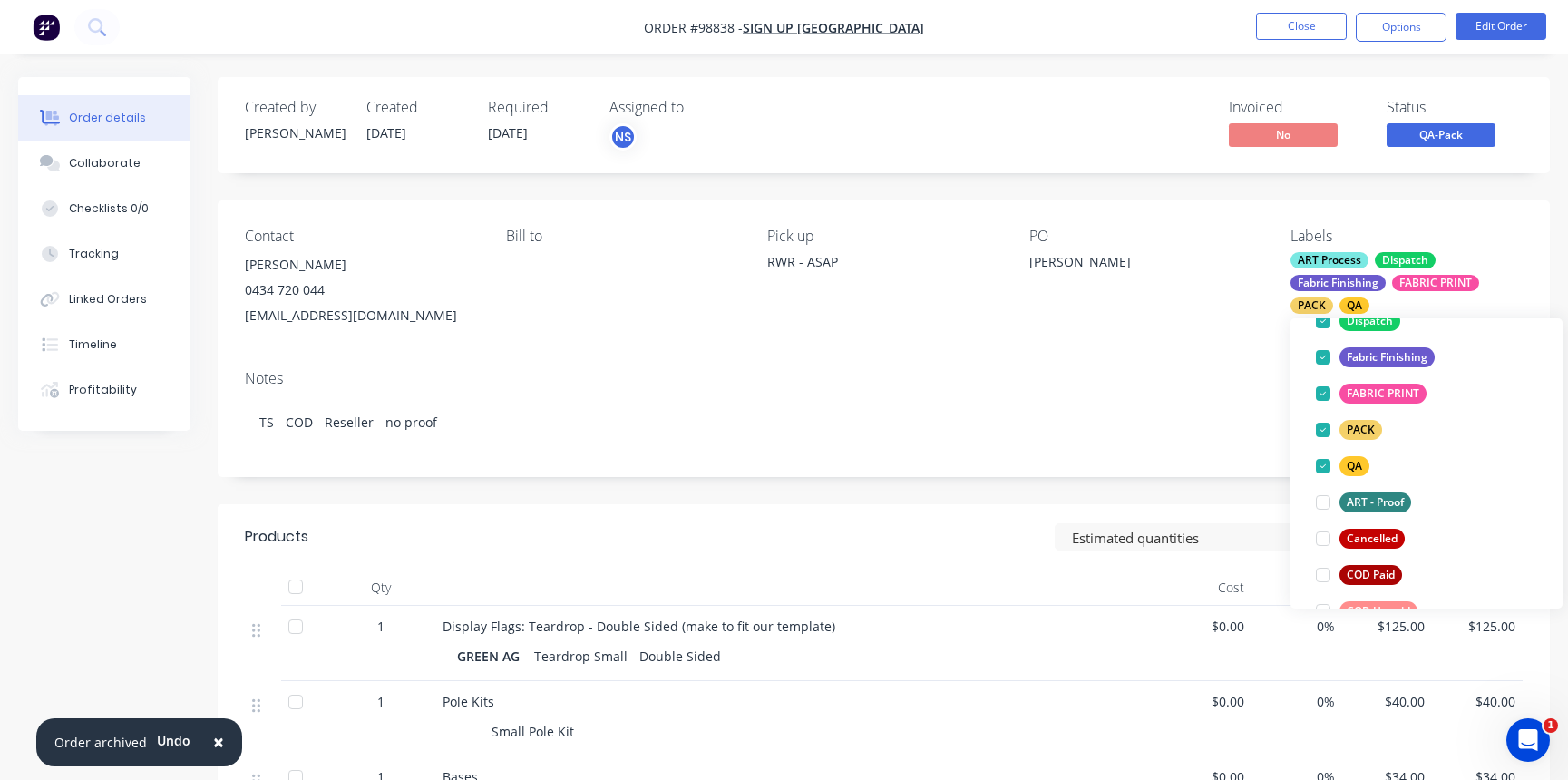
scroll to position [387, 0]
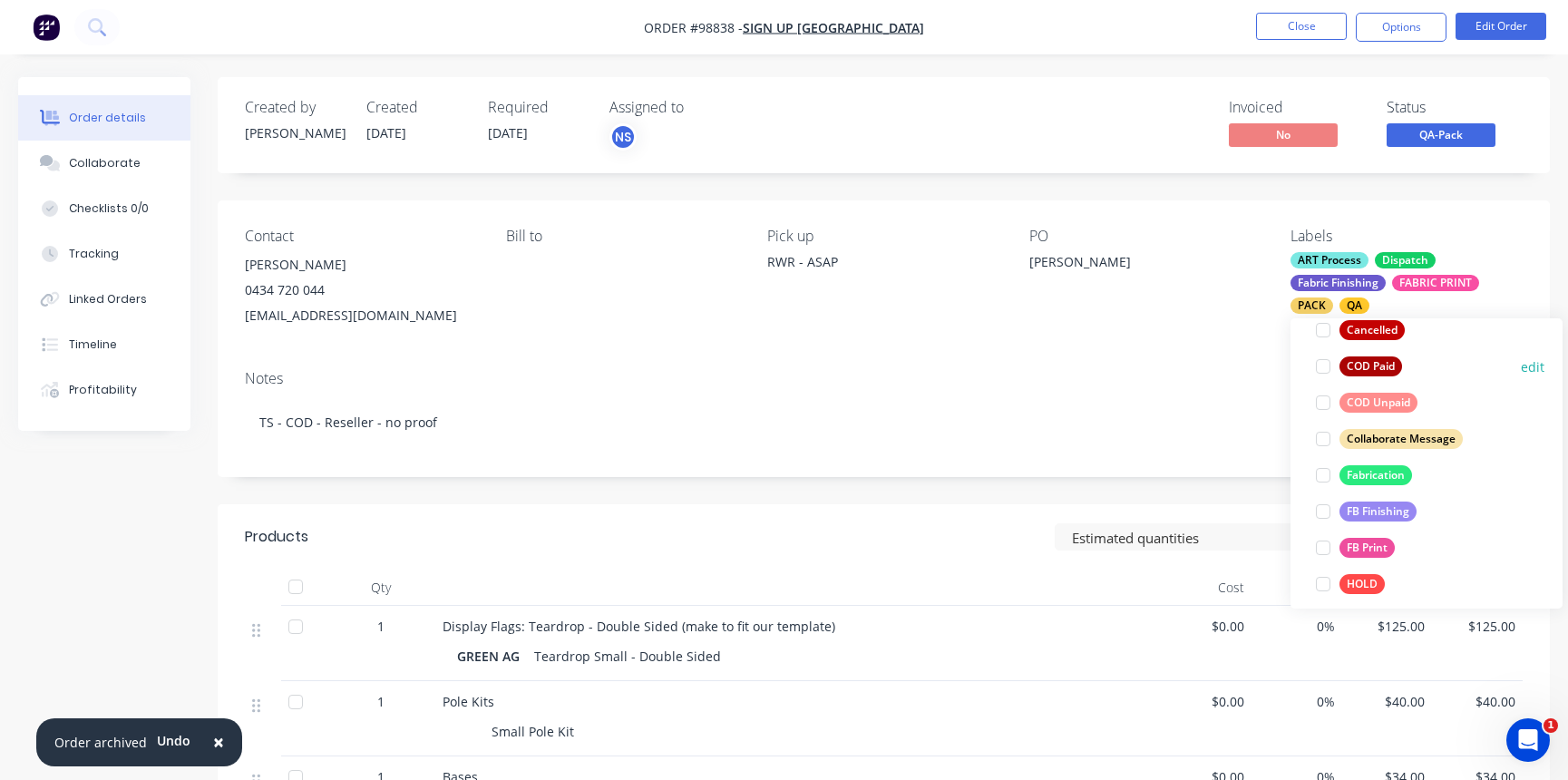
click at [1325, 368] on div at bounding box center [1323, 366] width 36 height 36
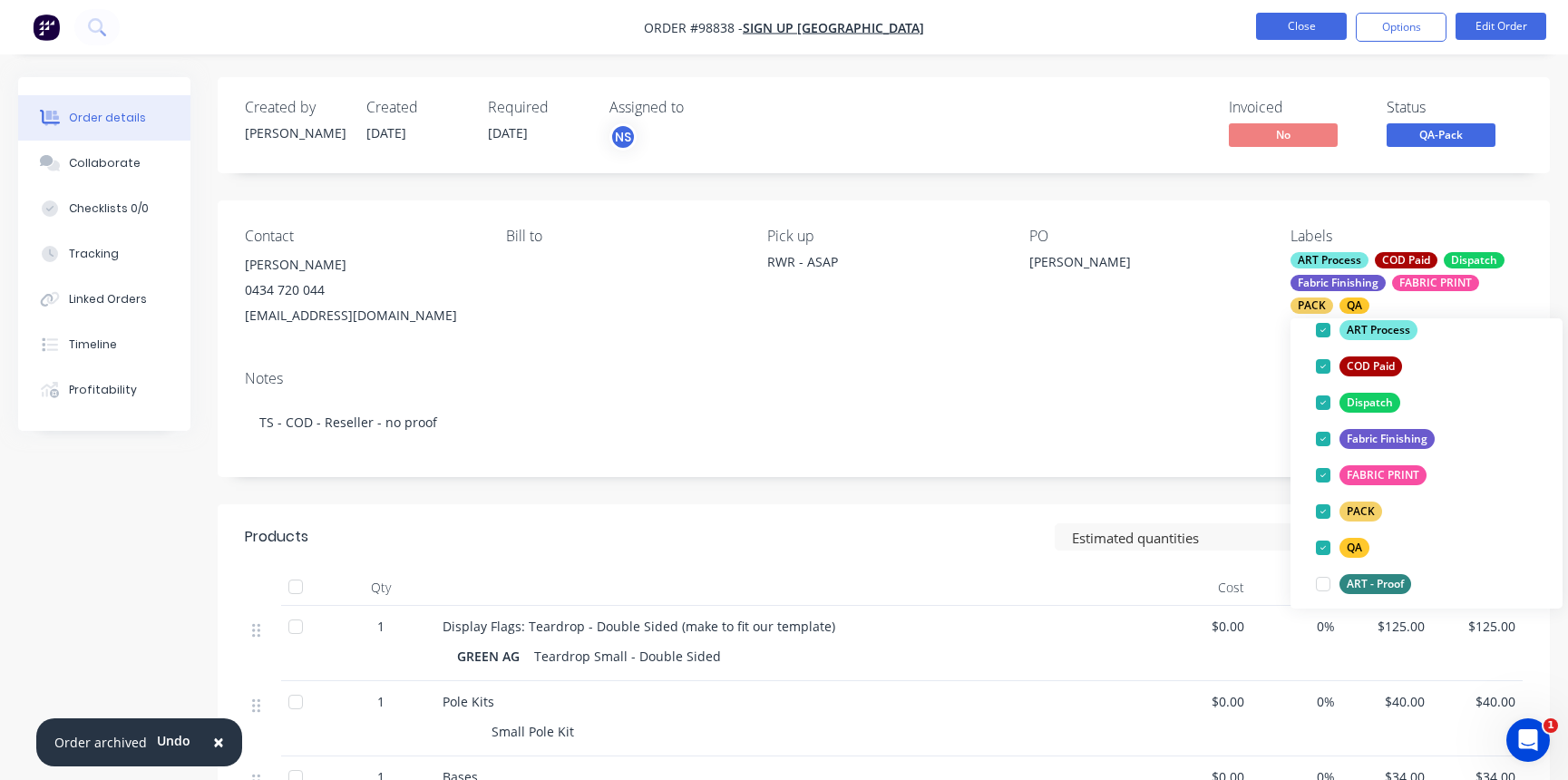
click at [1297, 22] on button "Close" at bounding box center [1301, 27] width 91 height 28
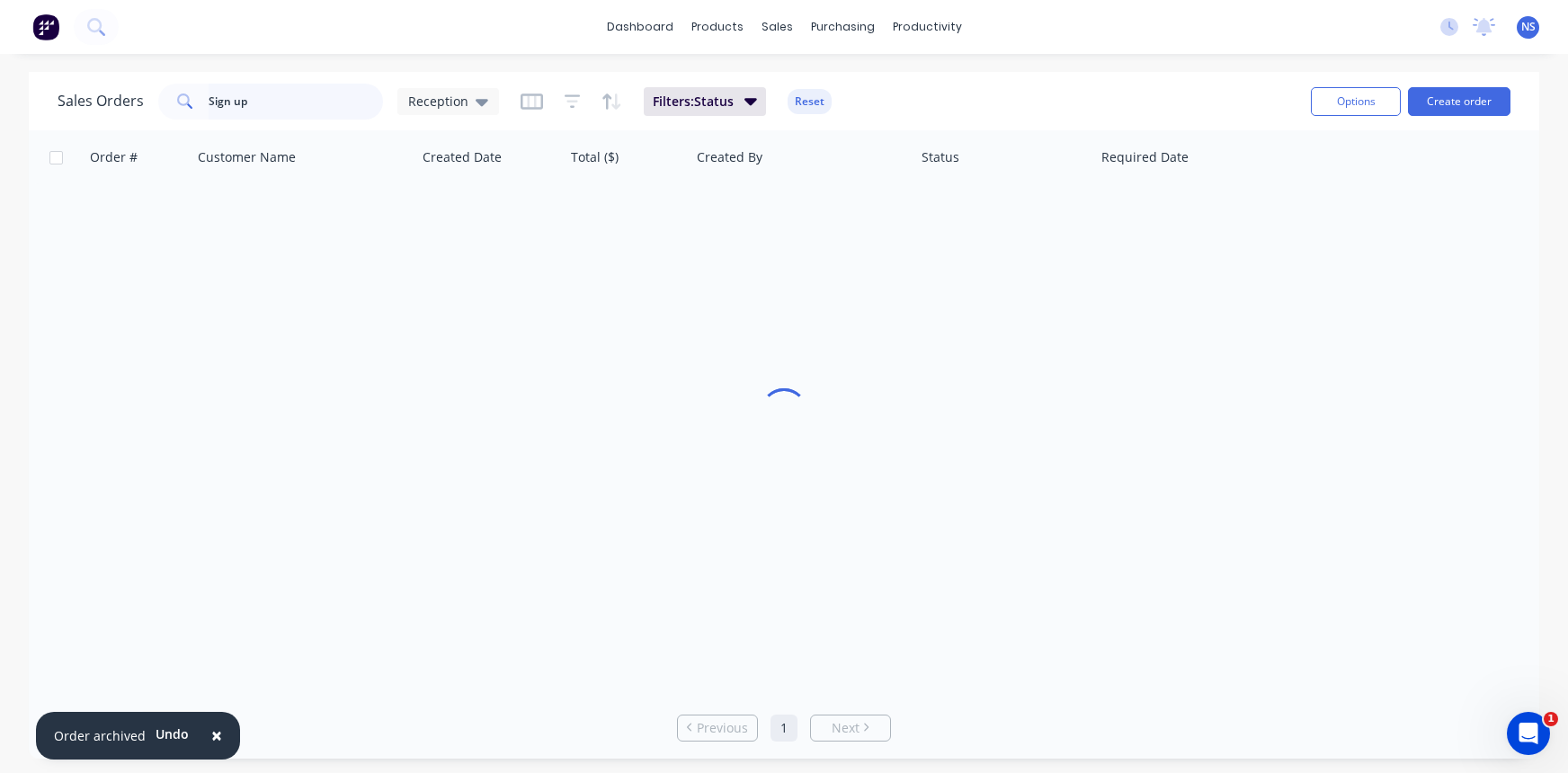
click at [285, 106] on input "Sign up" at bounding box center [297, 102] width 176 height 36
click at [282, 106] on input "Sign up" at bounding box center [297, 102] width 176 height 36
type input "S"
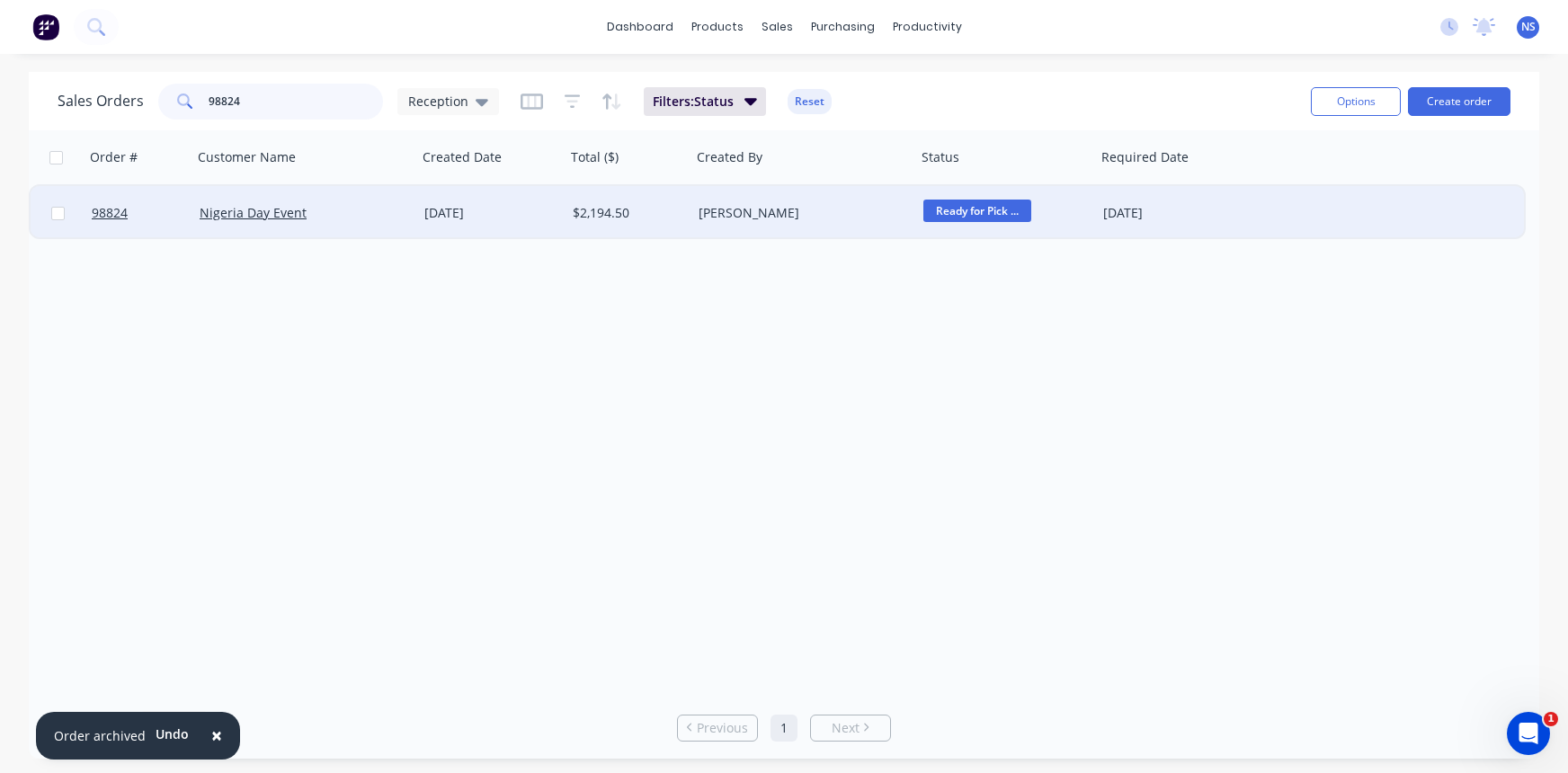
type input "98824"
click at [535, 219] on div "[DATE]" at bounding box center [491, 213] width 134 height 18
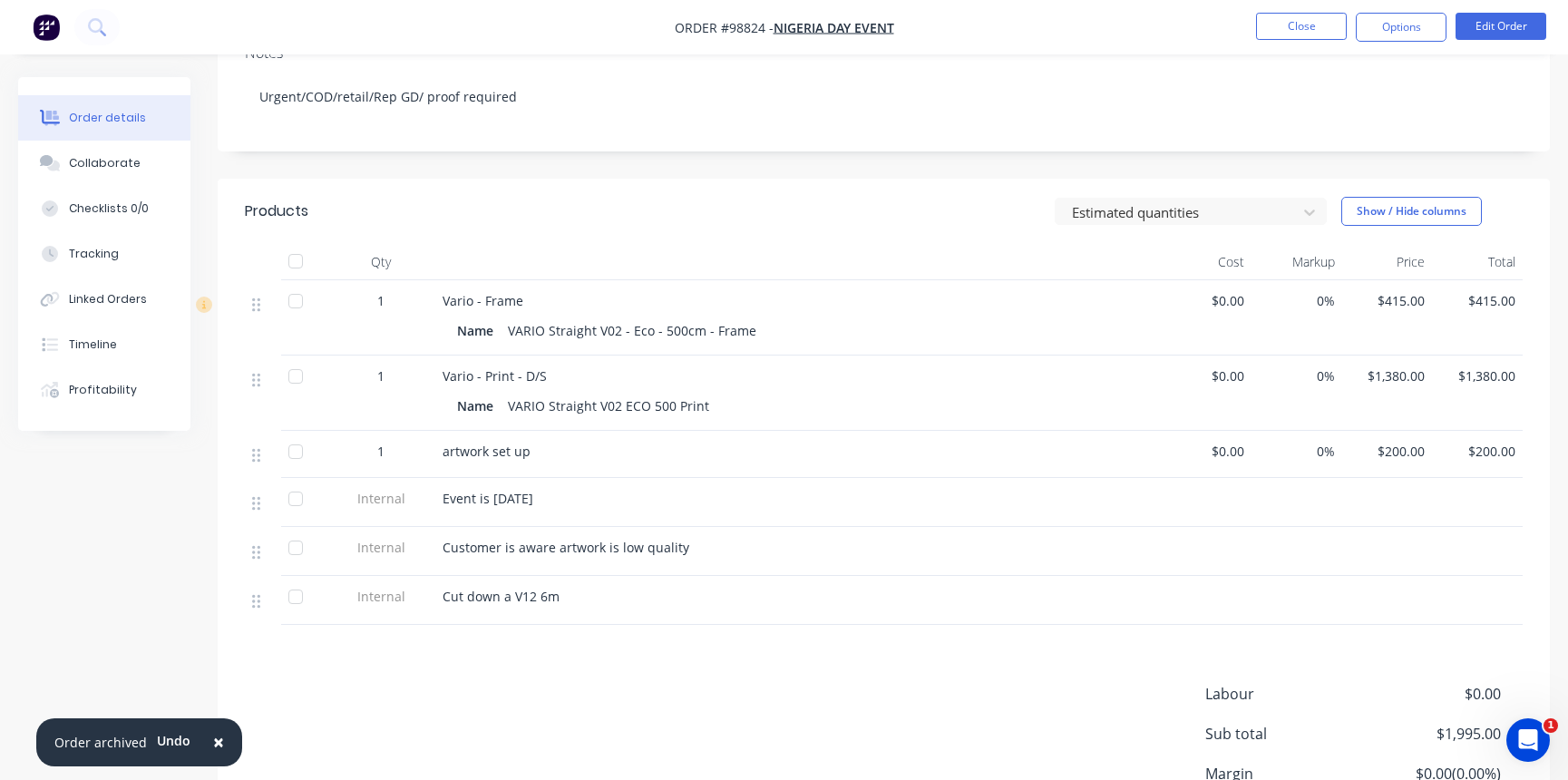
scroll to position [501, 0]
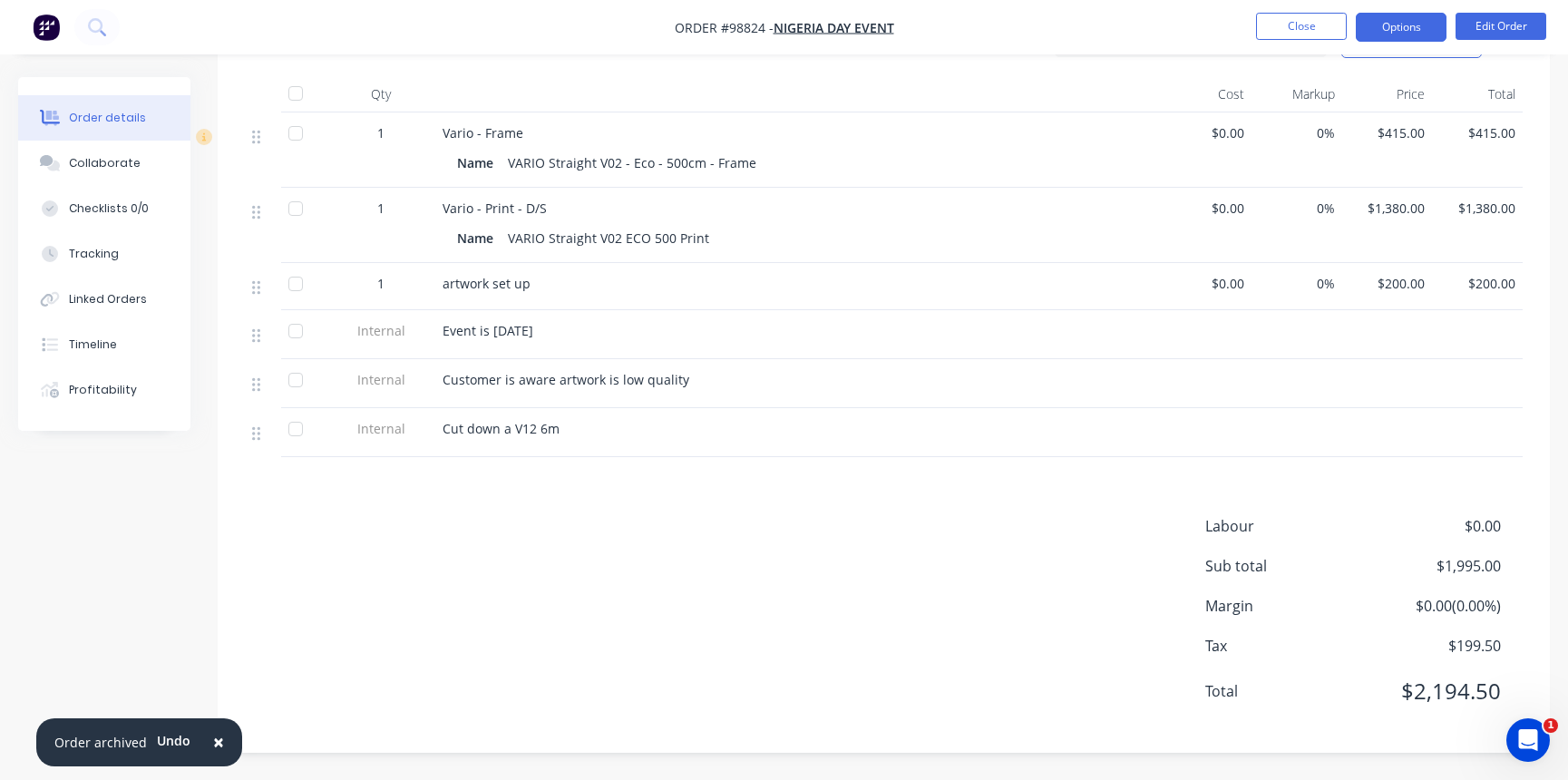
click at [1414, 21] on button "Options" at bounding box center [1402, 27] width 91 height 29
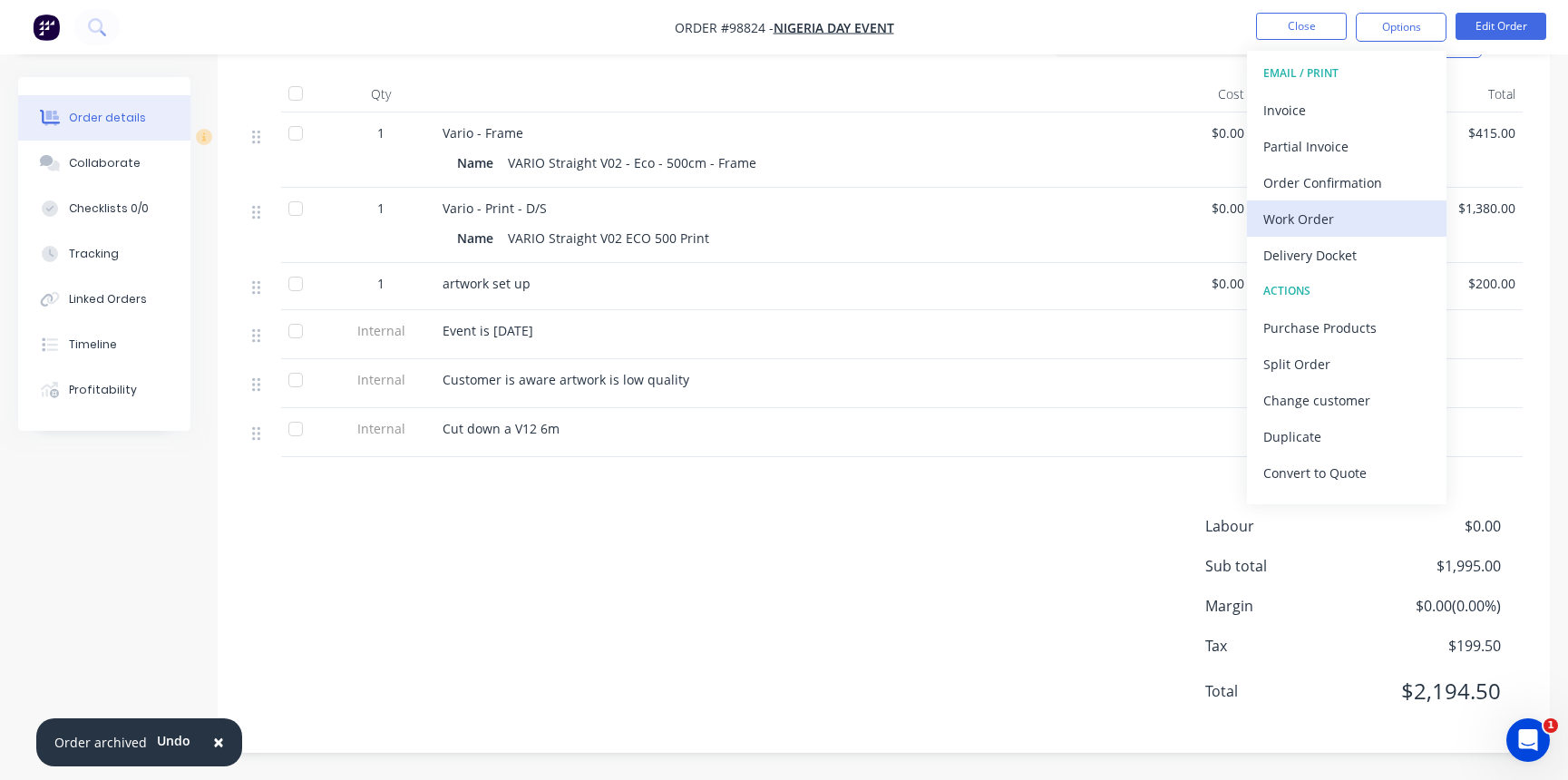
click at [1337, 209] on div "Work Order" at bounding box center [1346, 219] width 166 height 27
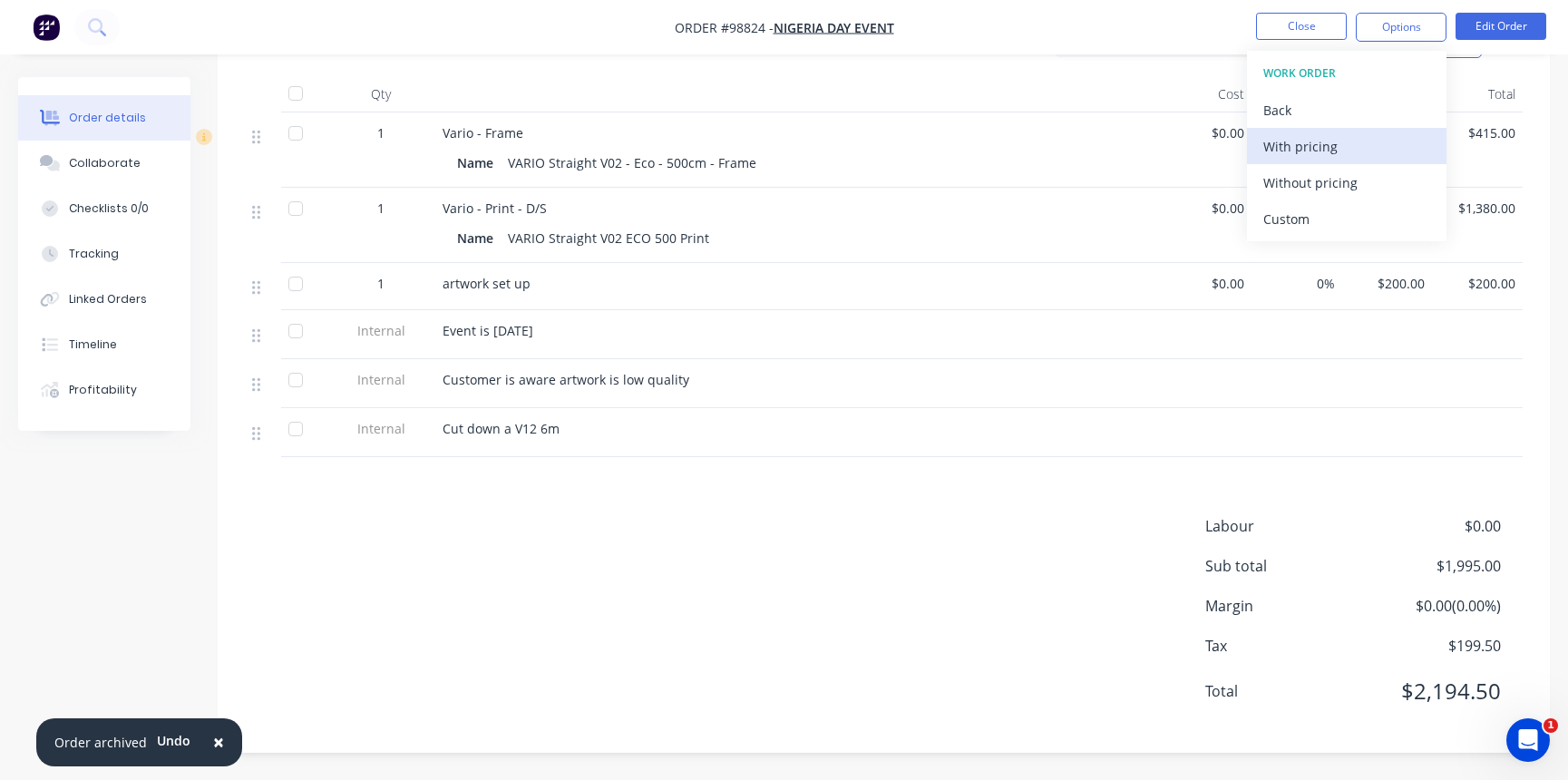
click at [1307, 143] on div "With pricing" at bounding box center [1346, 146] width 166 height 27
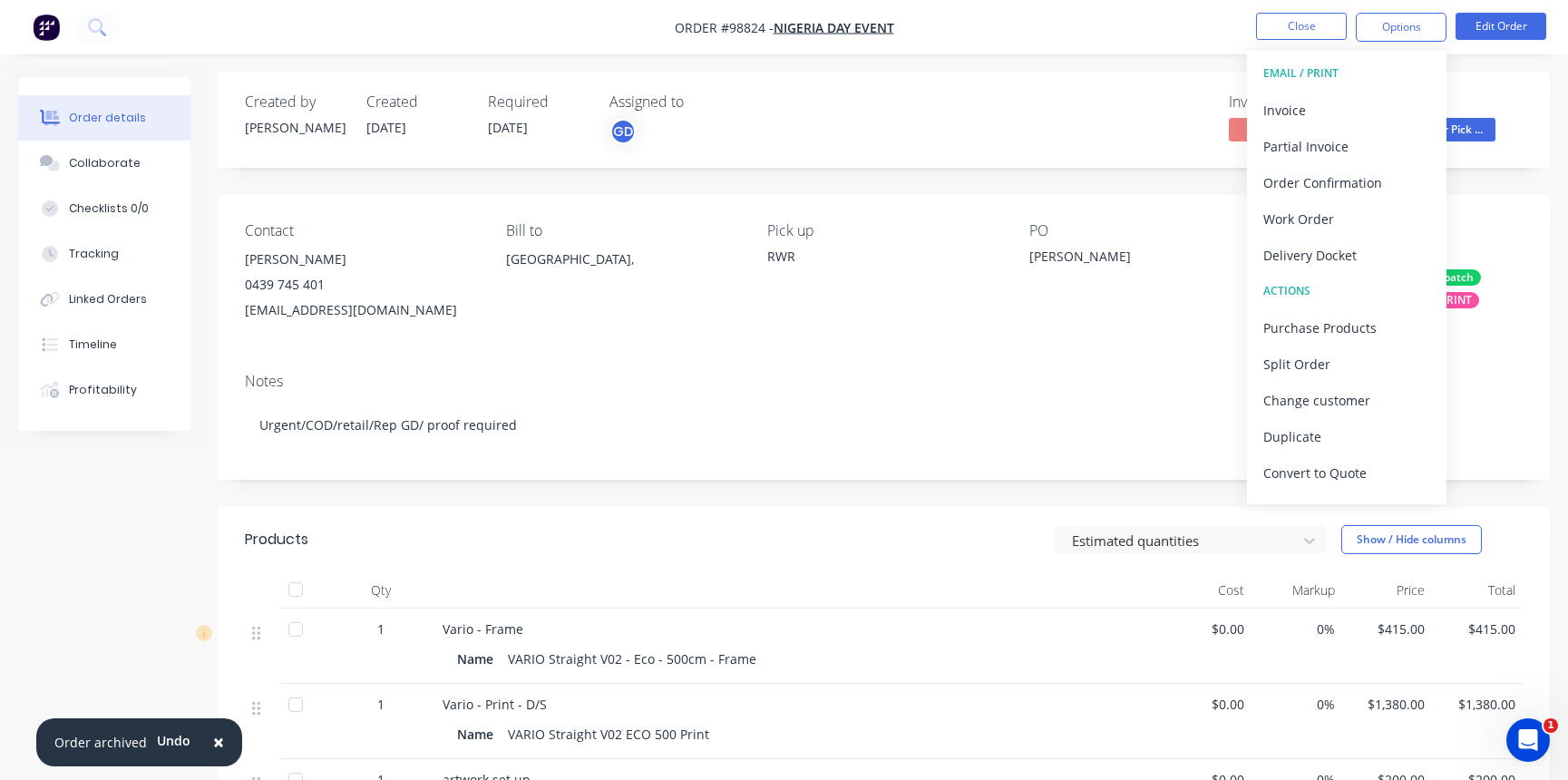
scroll to position [0, 0]
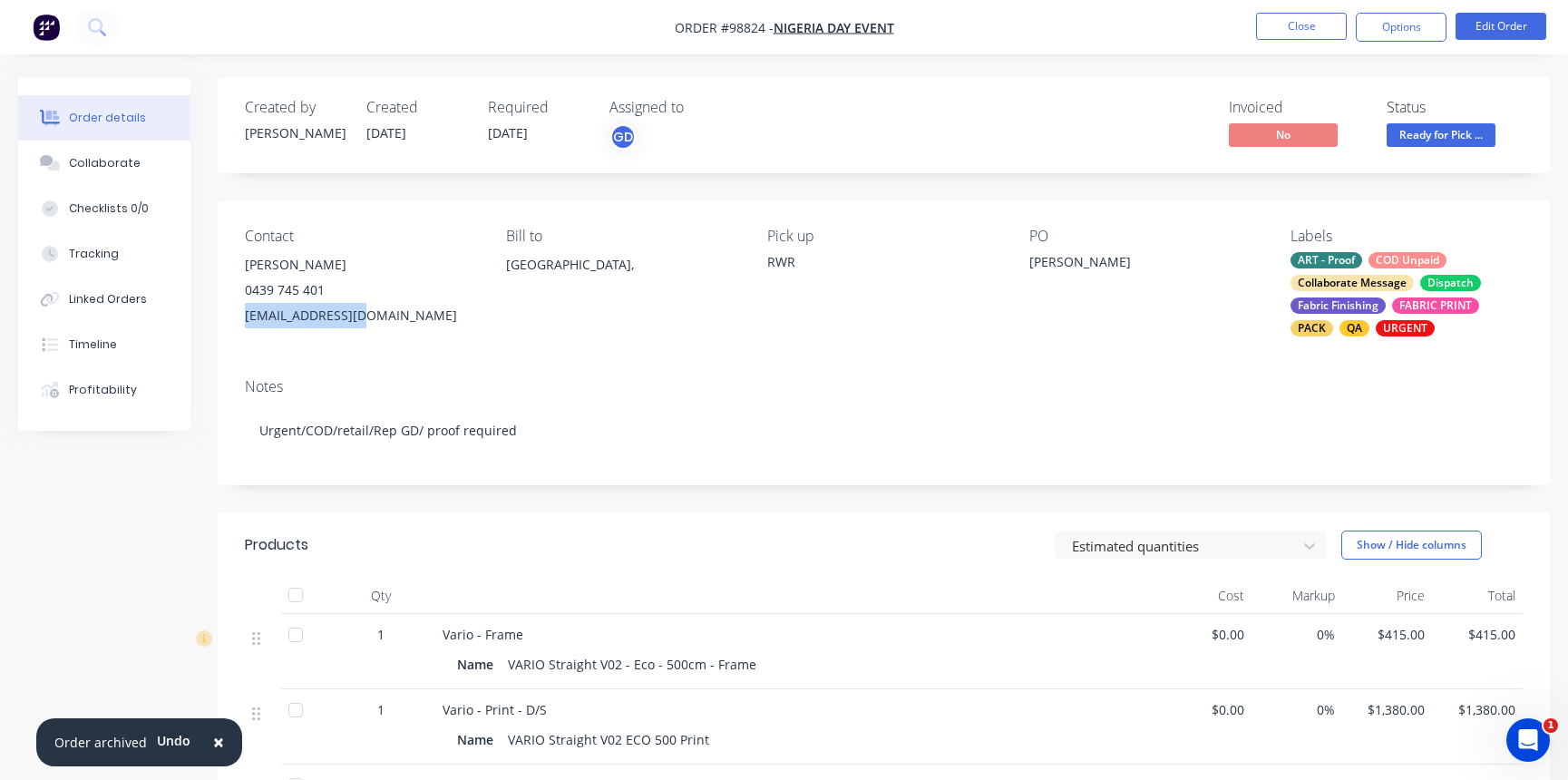
drag, startPoint x: 242, startPoint y: 313, endPoint x: 368, endPoint y: 306, distance: 126.2
click at [368, 306] on div "Contact [PERSON_NAME] [PHONE_NUMBER] [EMAIL_ADDRESS][DOMAIN_NAME] Bill to [GEOG…" at bounding box center [883, 283] width 1333 height 163
copy div "[EMAIL_ADDRESS][DOMAIN_NAME]"
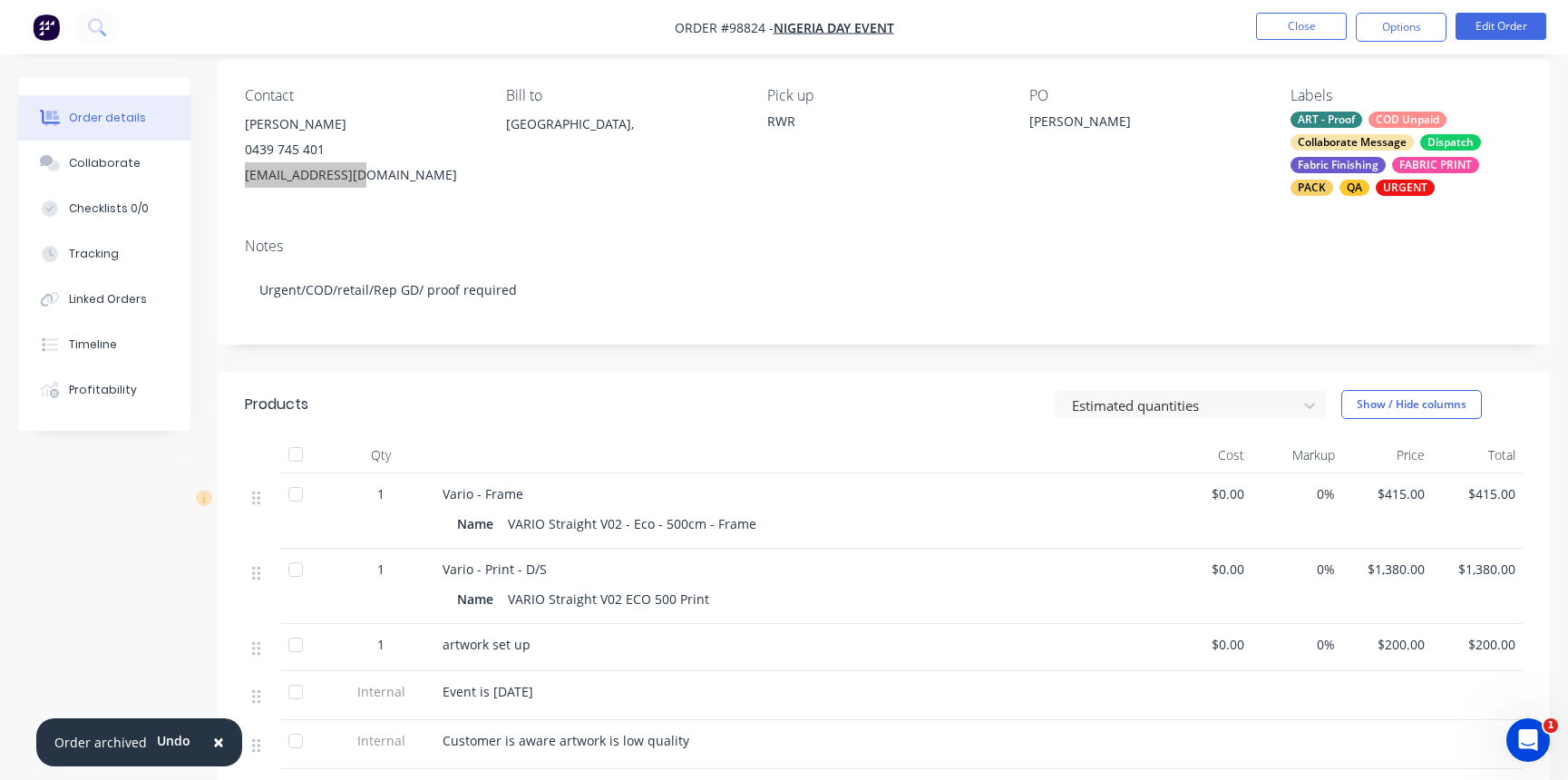
scroll to position [144, 0]
click at [1366, 121] on div "ART - Proof COD Unpaid Collaborate Message Dispatch Fabric Finishing FABRIC PRI…" at bounding box center [1406, 152] width 232 height 85
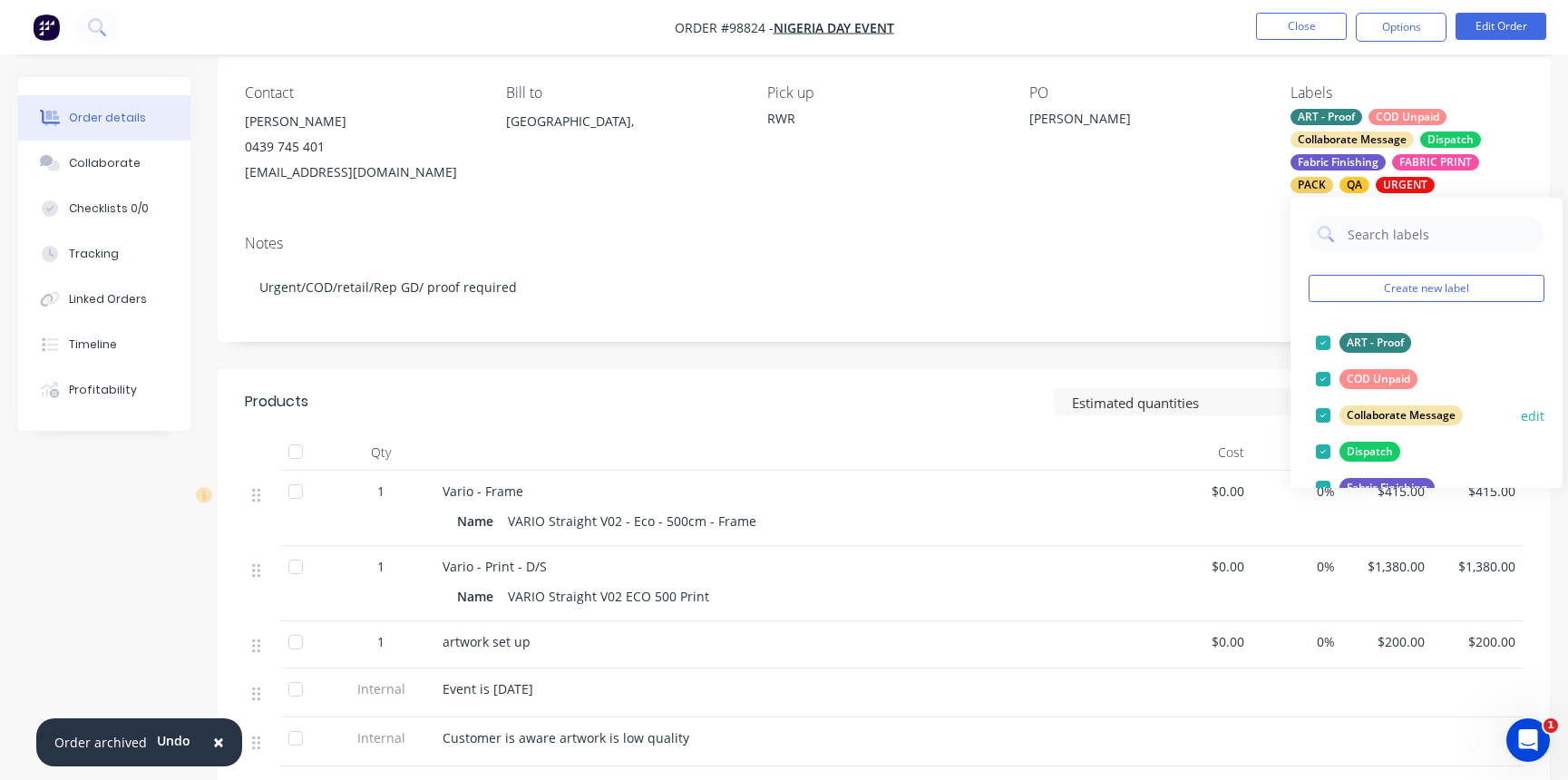
click at [1326, 379] on div at bounding box center [1323, 379] width 36 height 36
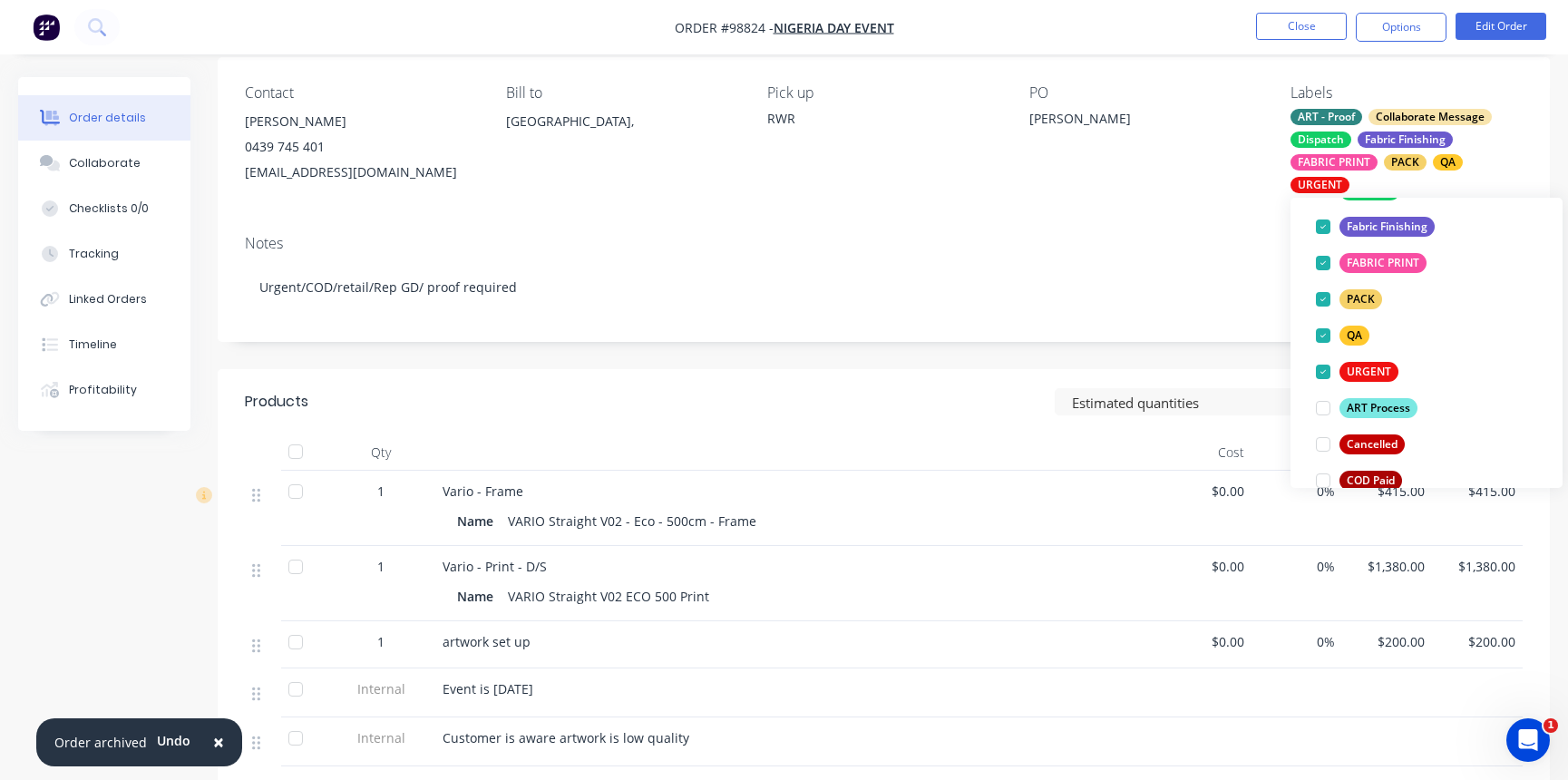
scroll to position [237, 0]
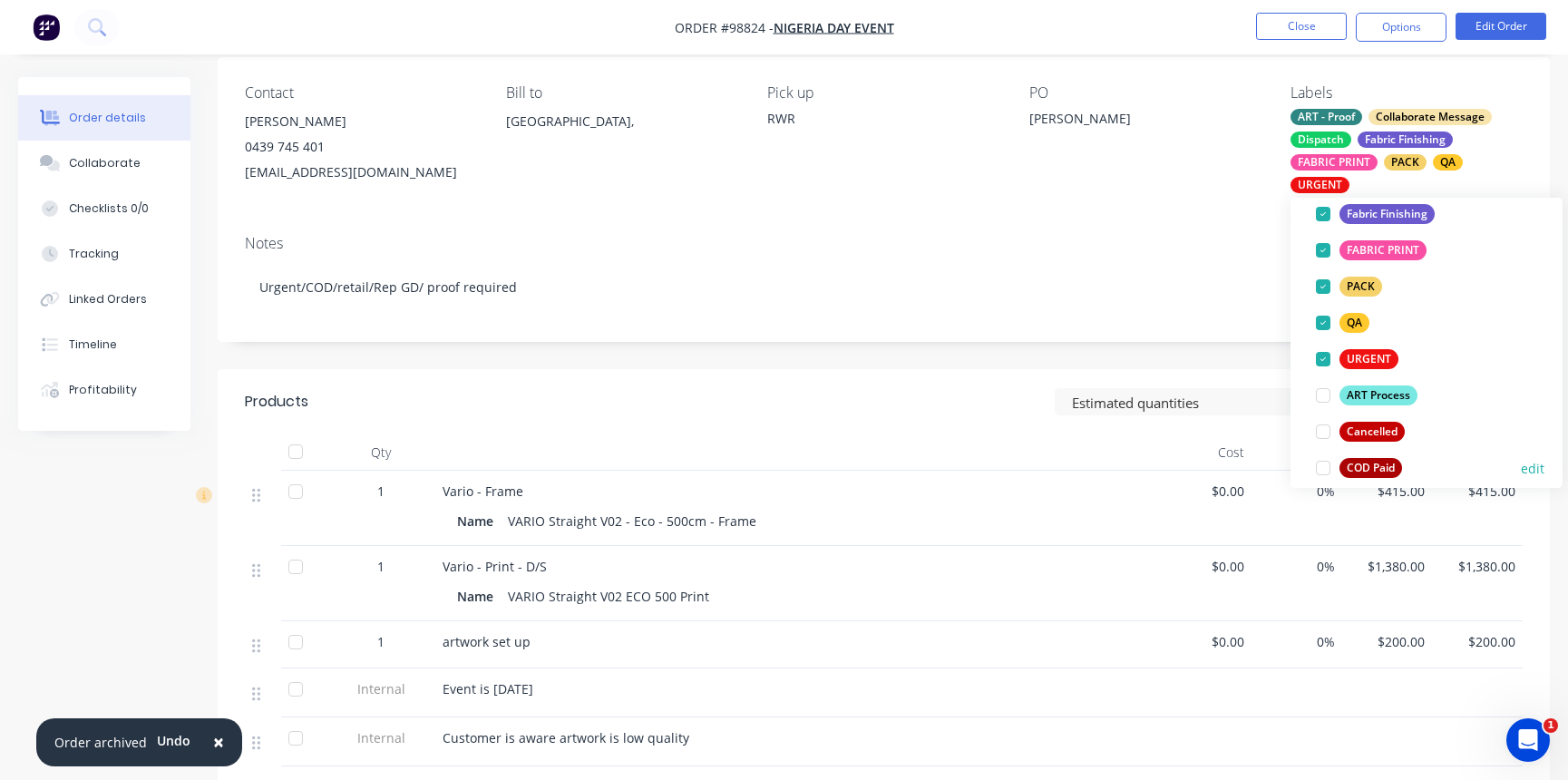
click at [1326, 470] on div at bounding box center [1323, 468] width 36 height 36
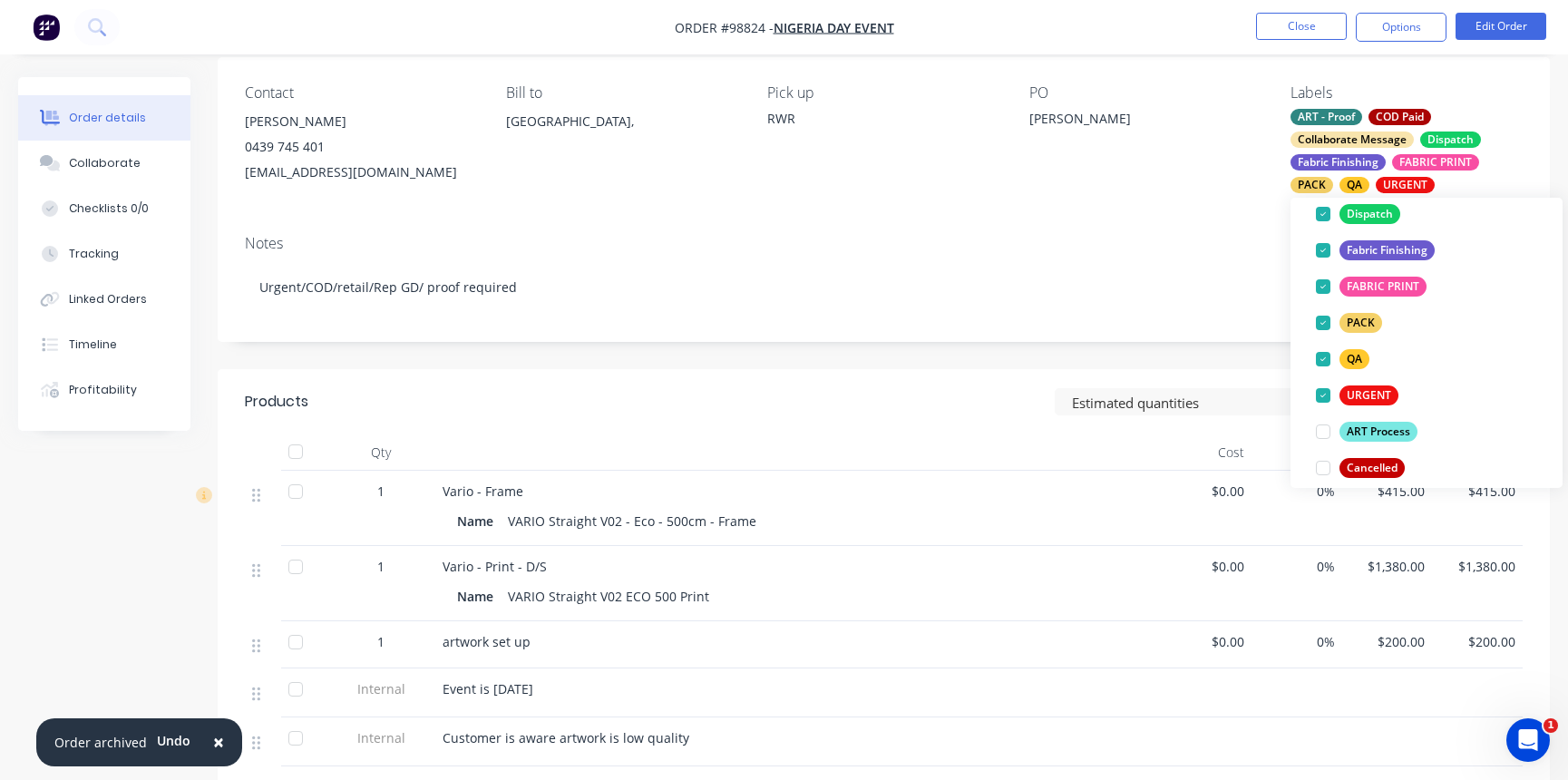
scroll to position [0, 0]
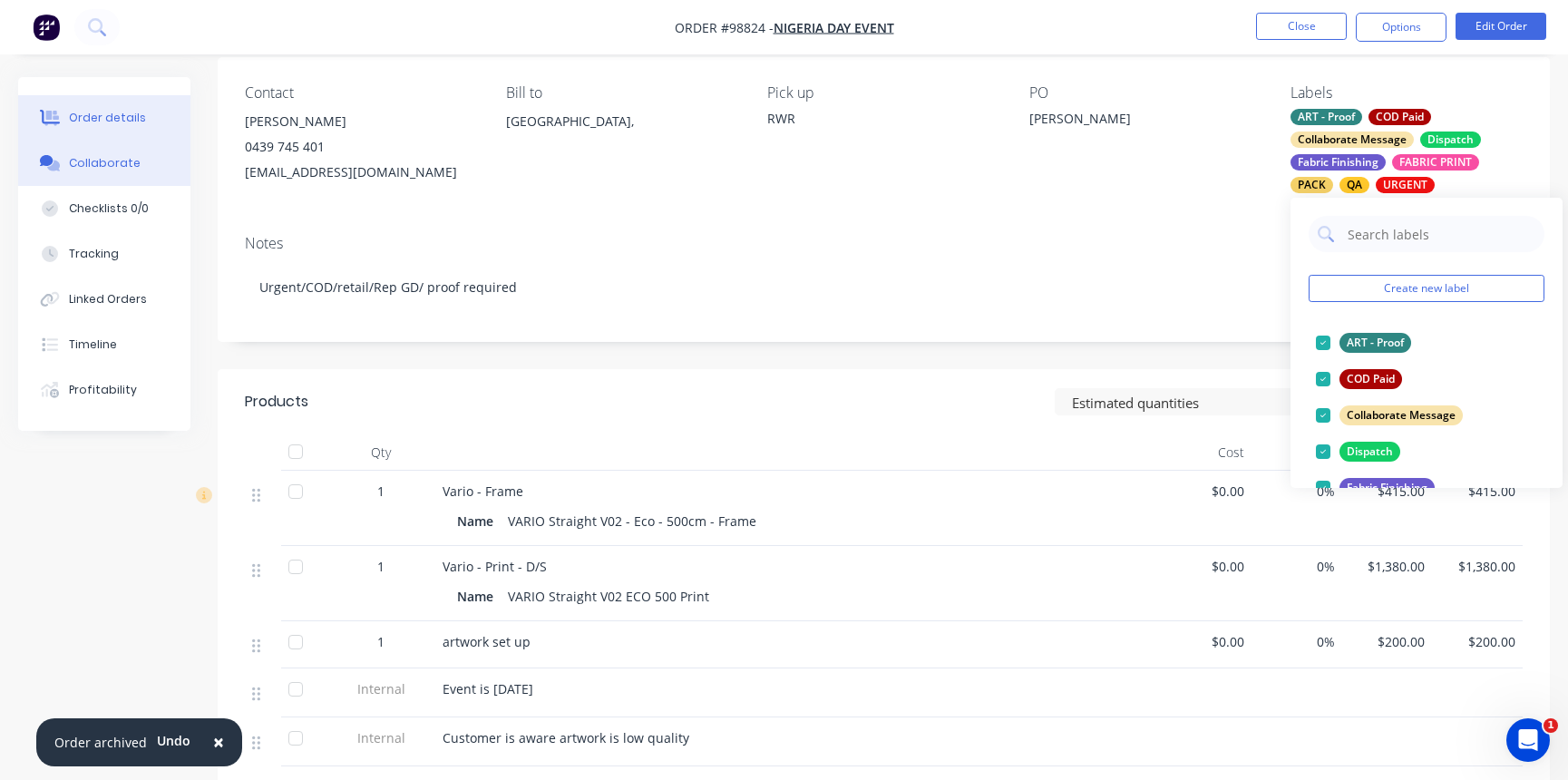
click at [86, 162] on div "Collaborate" at bounding box center [104, 162] width 72 height 17
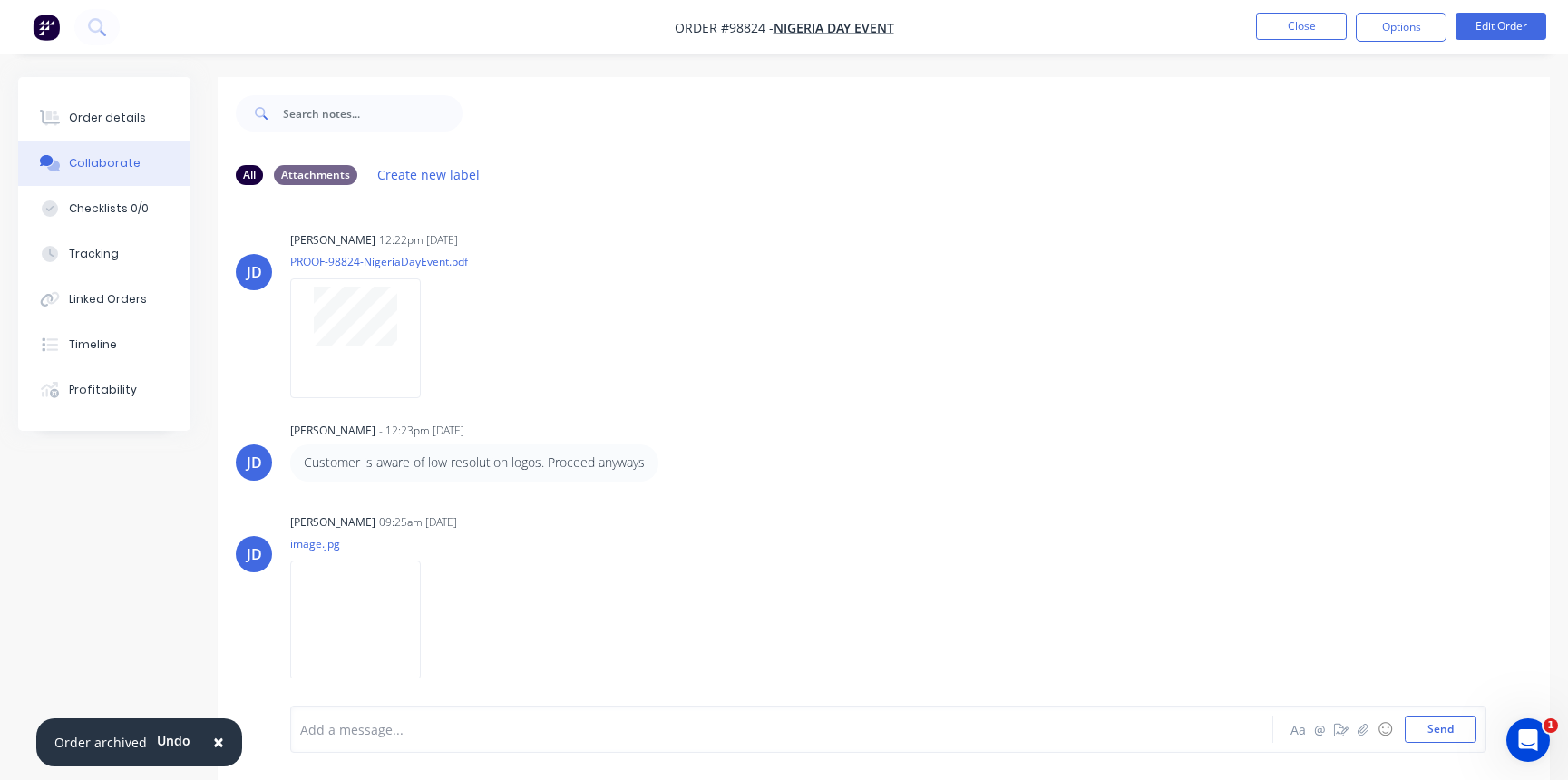
click at [554, 740] on div "Add a message..." at bounding box center [742, 730] width 882 height 28
click at [1441, 727] on button "Send" at bounding box center [1441, 730] width 72 height 28
click at [104, 118] on div "Order details" at bounding box center [107, 117] width 77 height 17
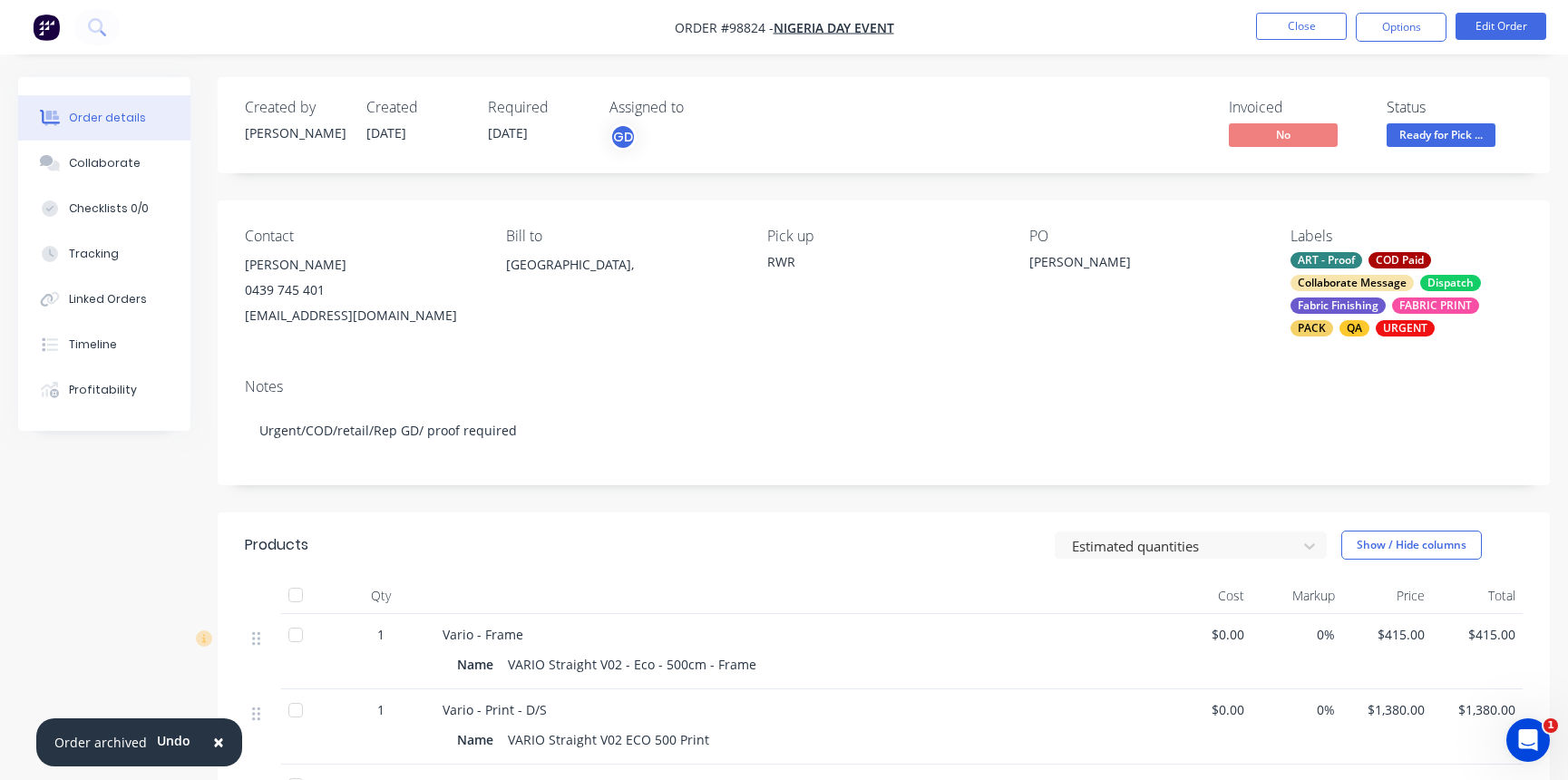
click at [1409, 132] on span "Ready for Pick ..." at bounding box center [1441, 134] width 109 height 23
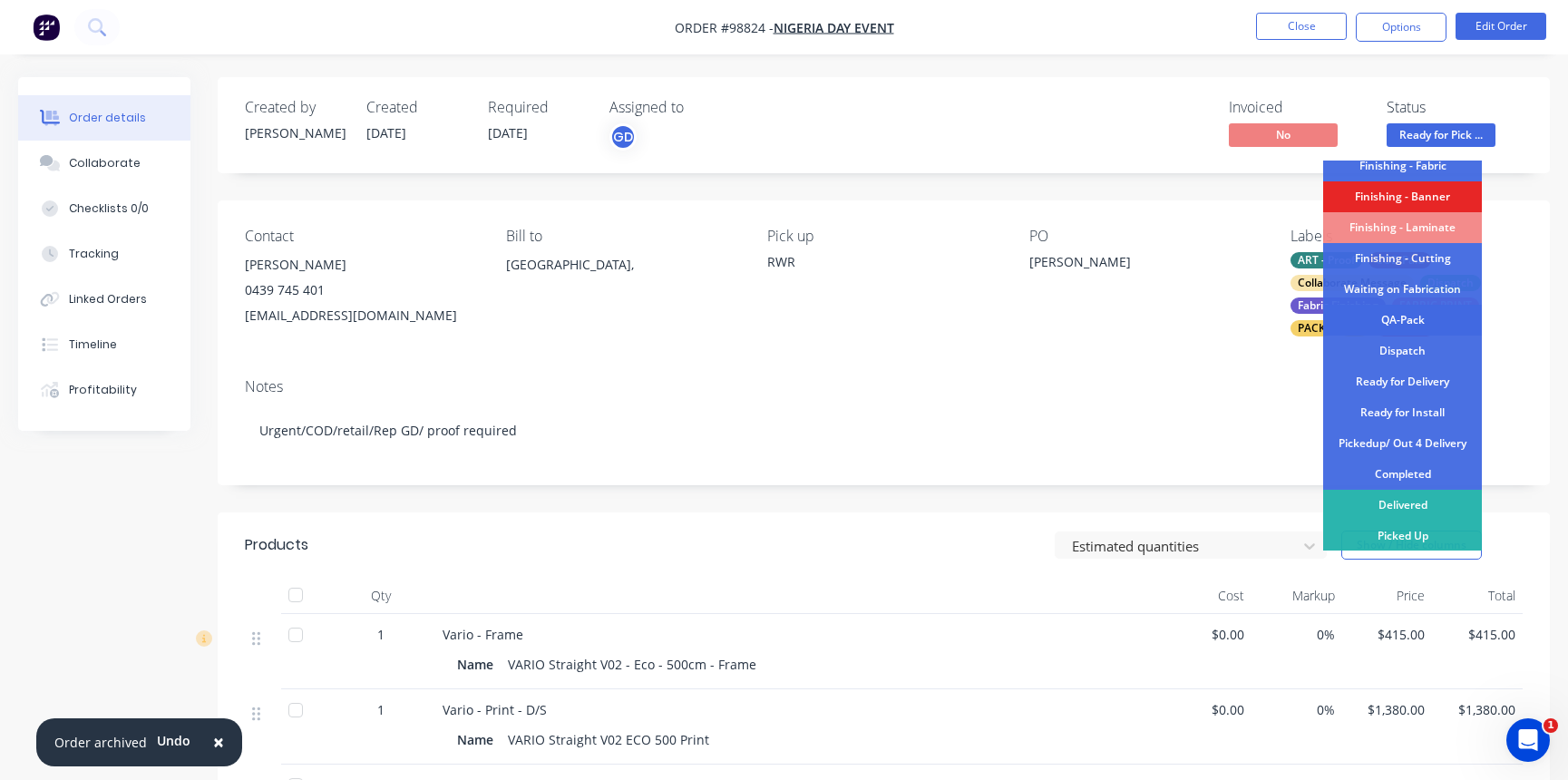
scroll to position [381, 0]
click at [1388, 471] on div "Completed" at bounding box center [1403, 473] width 159 height 31
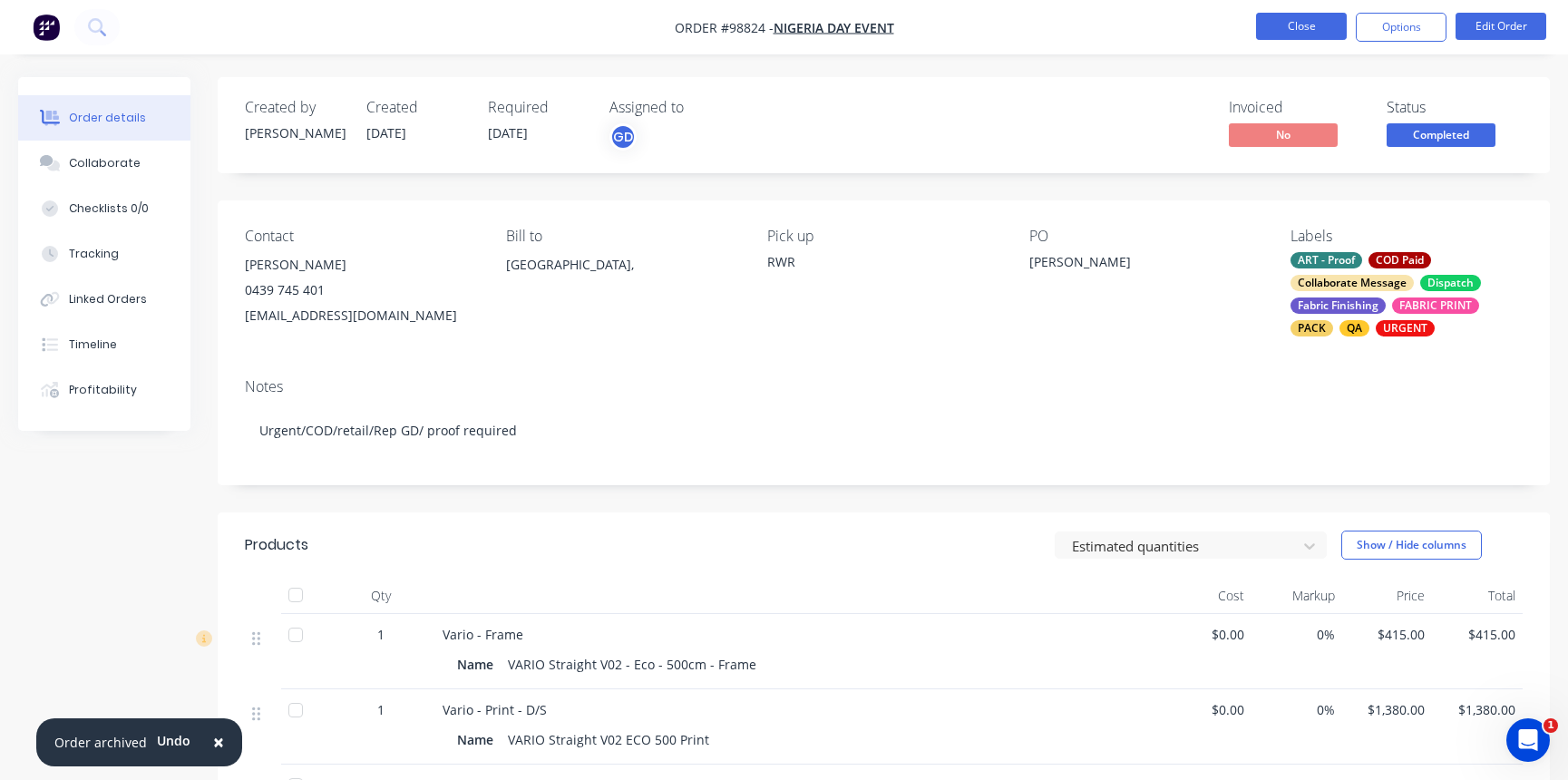
click at [1279, 28] on button "Close" at bounding box center [1301, 27] width 91 height 28
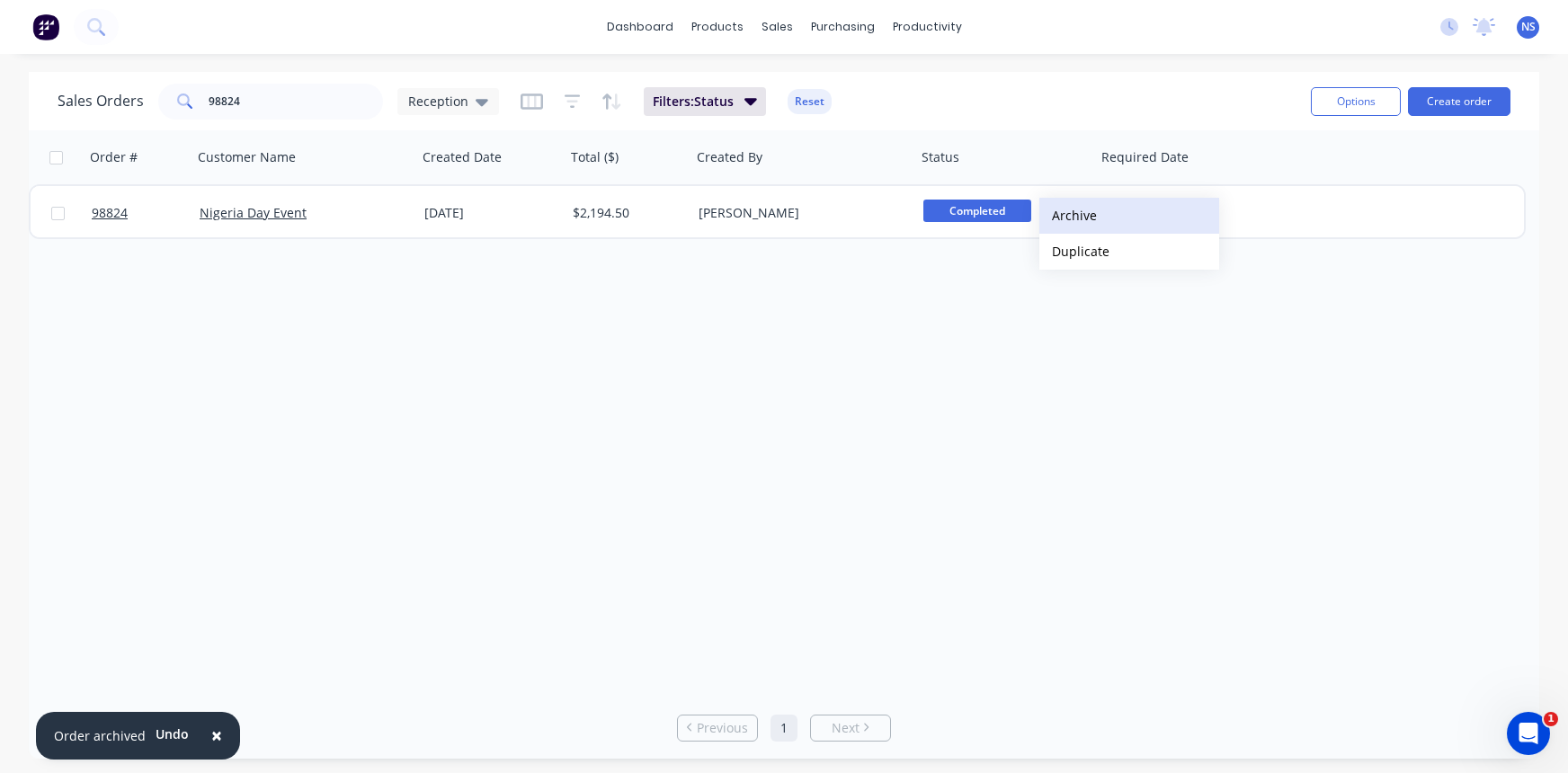
click at [1082, 218] on button "Archive" at bounding box center [1130, 216] width 180 height 36
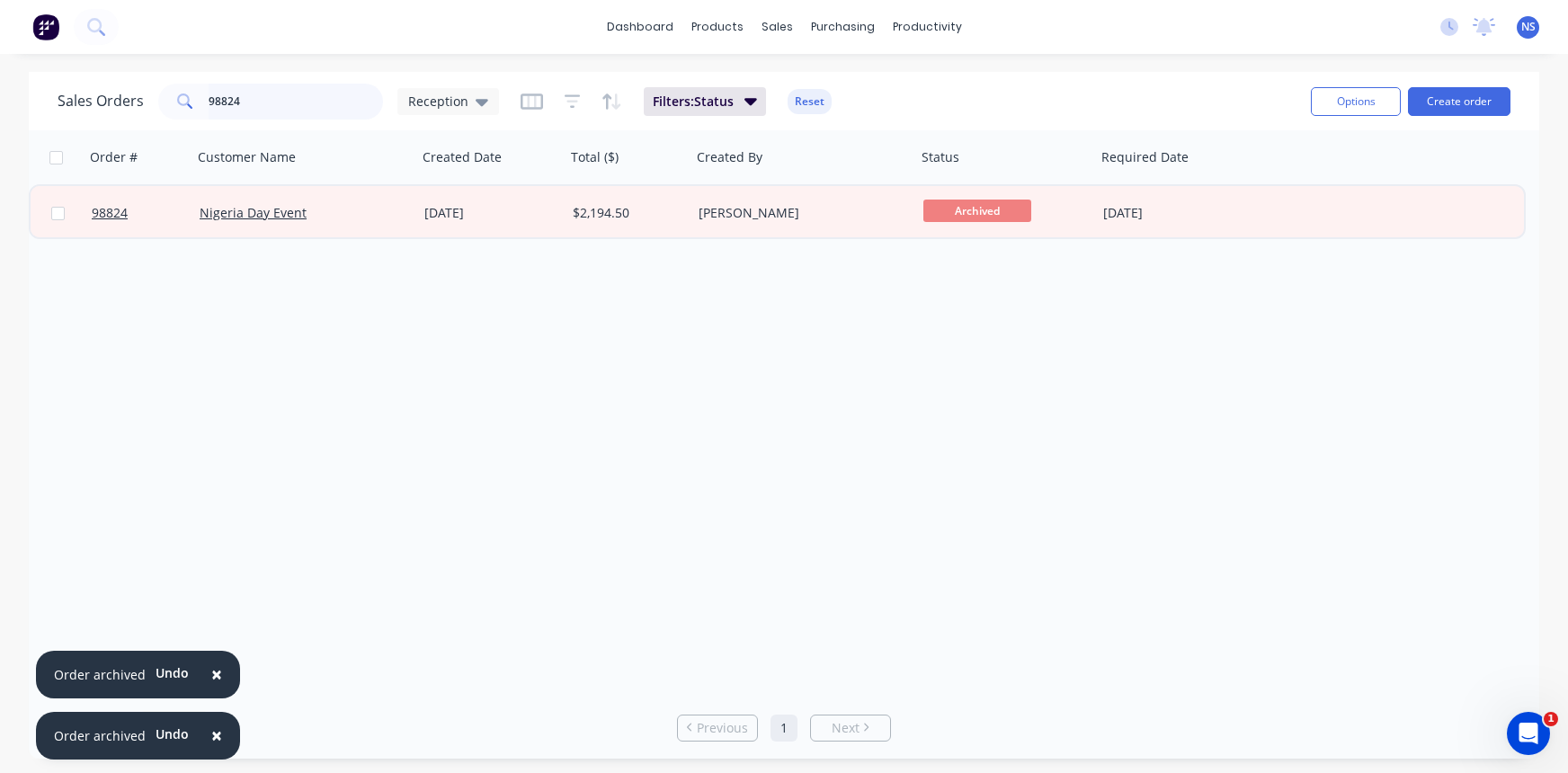
click at [263, 95] on input "98824" at bounding box center [297, 102] width 176 height 36
click at [272, 102] on input "98824" at bounding box center [297, 102] width 176 height 36
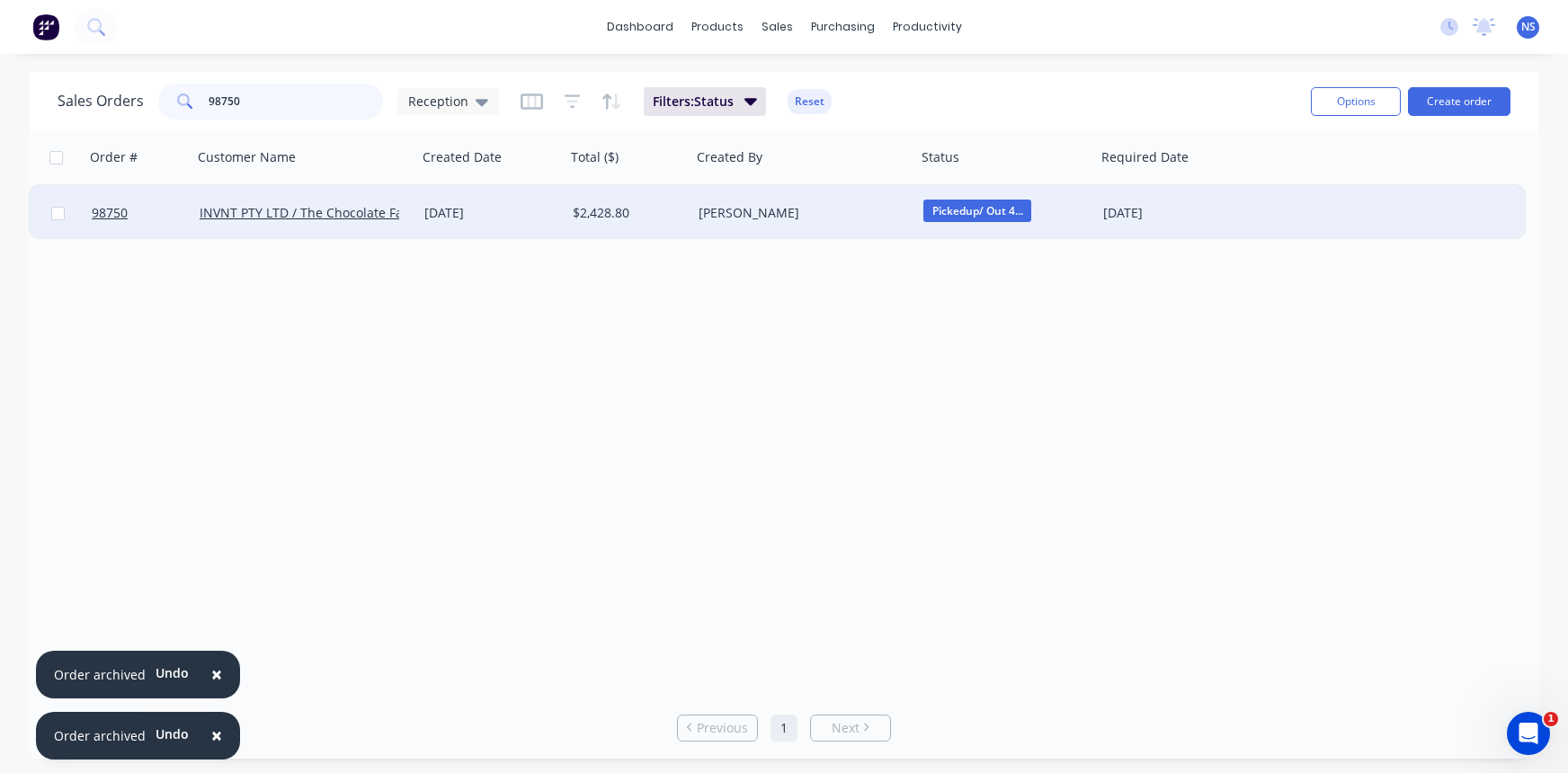
type input "98750"
click at [528, 222] on div "[DATE]" at bounding box center [491, 213] width 148 height 54
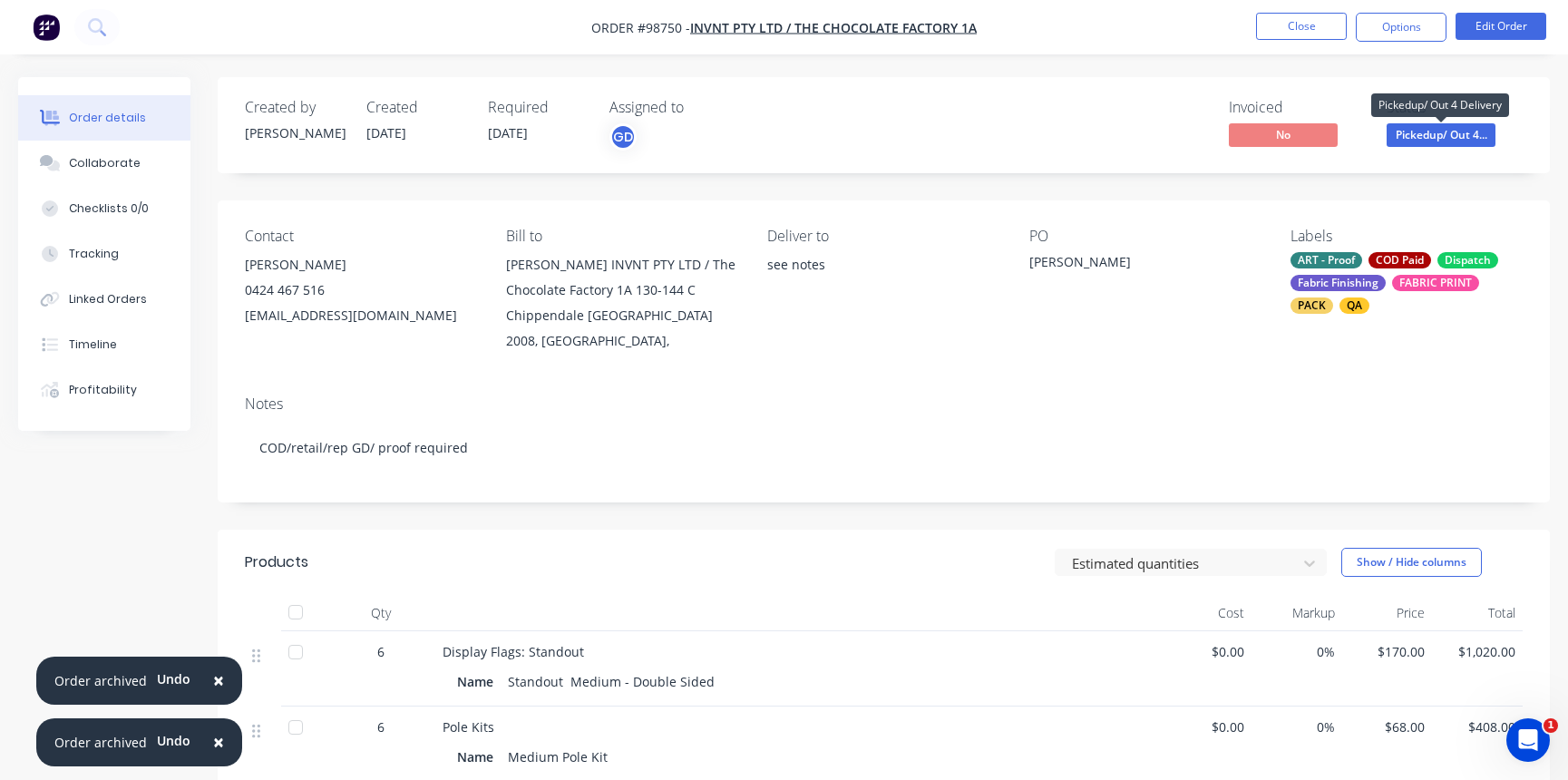
click at [1436, 138] on span "Pickedup/ Out 4..." at bounding box center [1441, 134] width 109 height 23
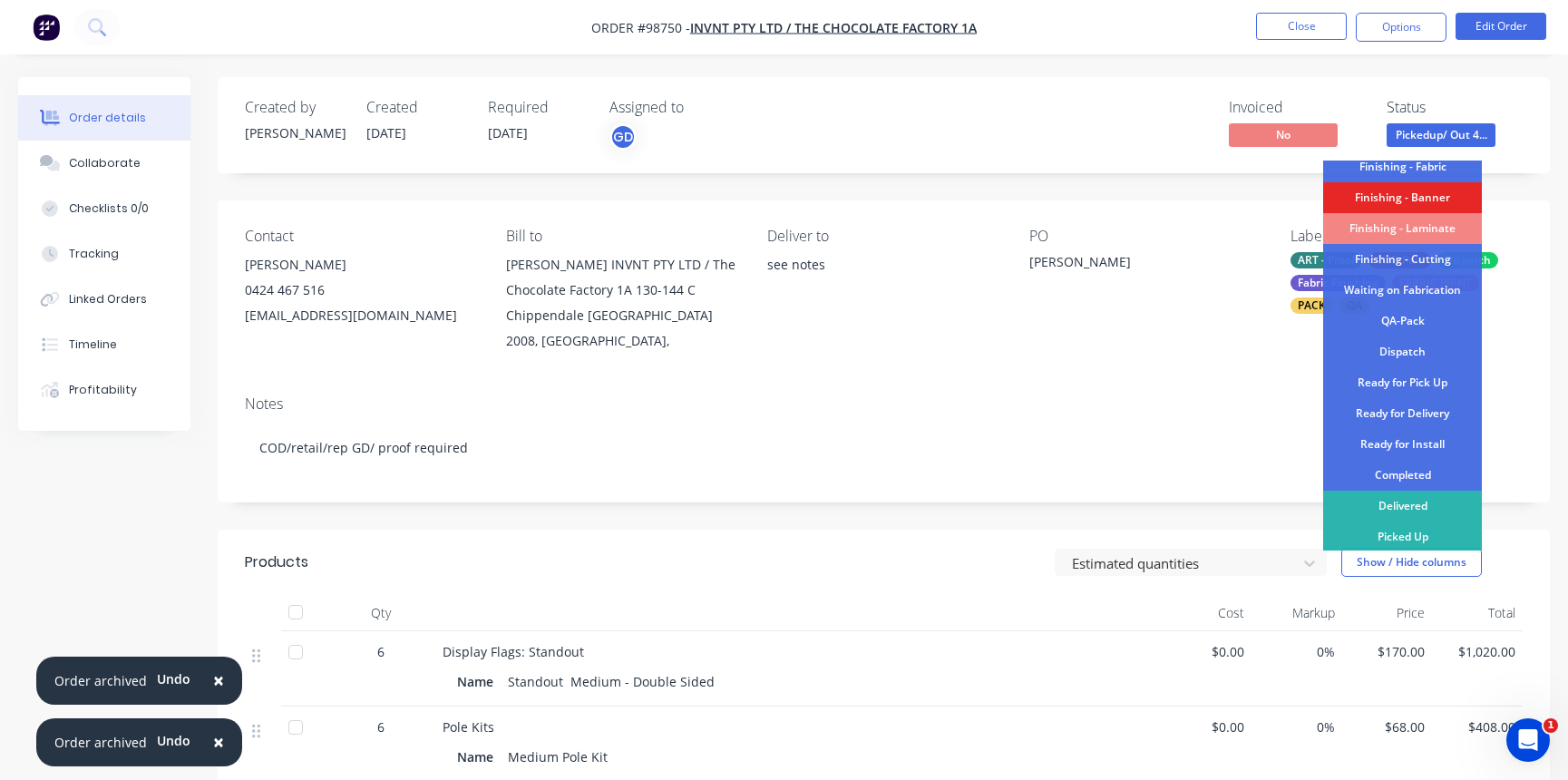
scroll to position [381, 0]
click at [1383, 472] on div "Completed" at bounding box center [1403, 473] width 159 height 31
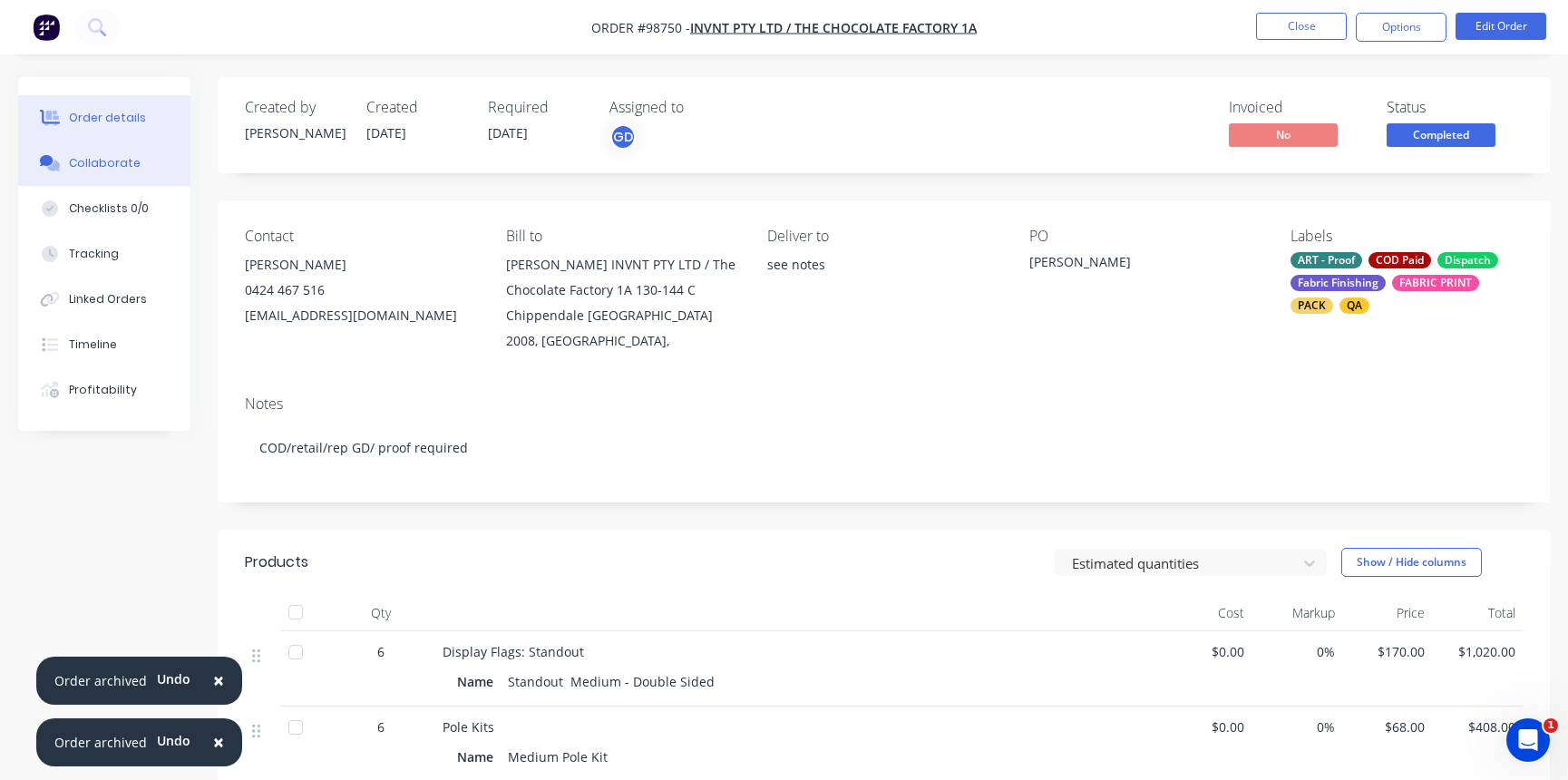
click at [117, 164] on div "Collaborate" at bounding box center [104, 162] width 72 height 17
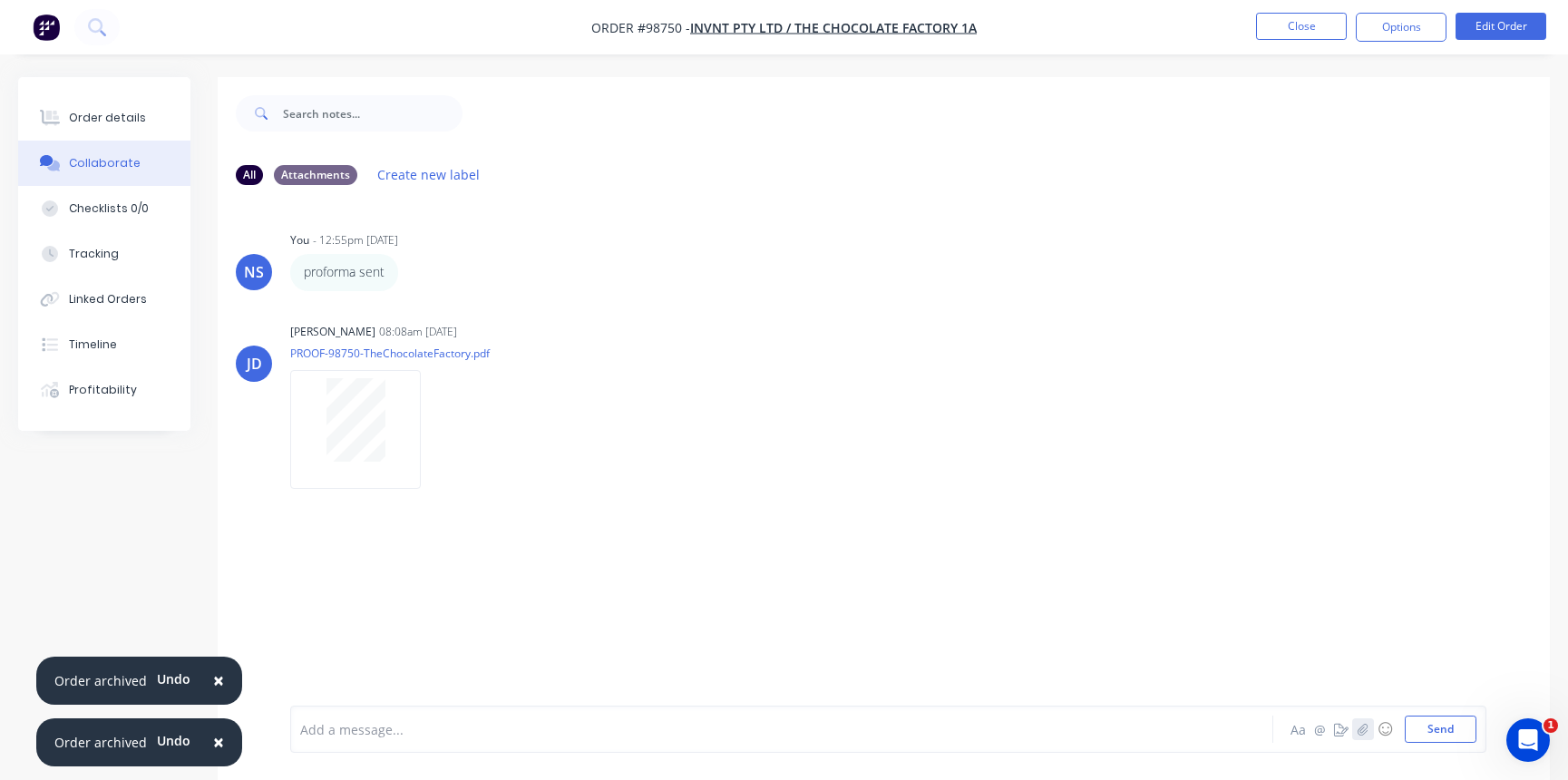
click at [1361, 725] on icon "button" at bounding box center [1363, 729] width 11 height 13
click at [1362, 732] on icon "button" at bounding box center [1363, 729] width 10 height 12
click at [1361, 728] on icon "button" at bounding box center [1363, 729] width 10 height 12
click at [1439, 726] on button "Send" at bounding box center [1441, 730] width 72 height 28
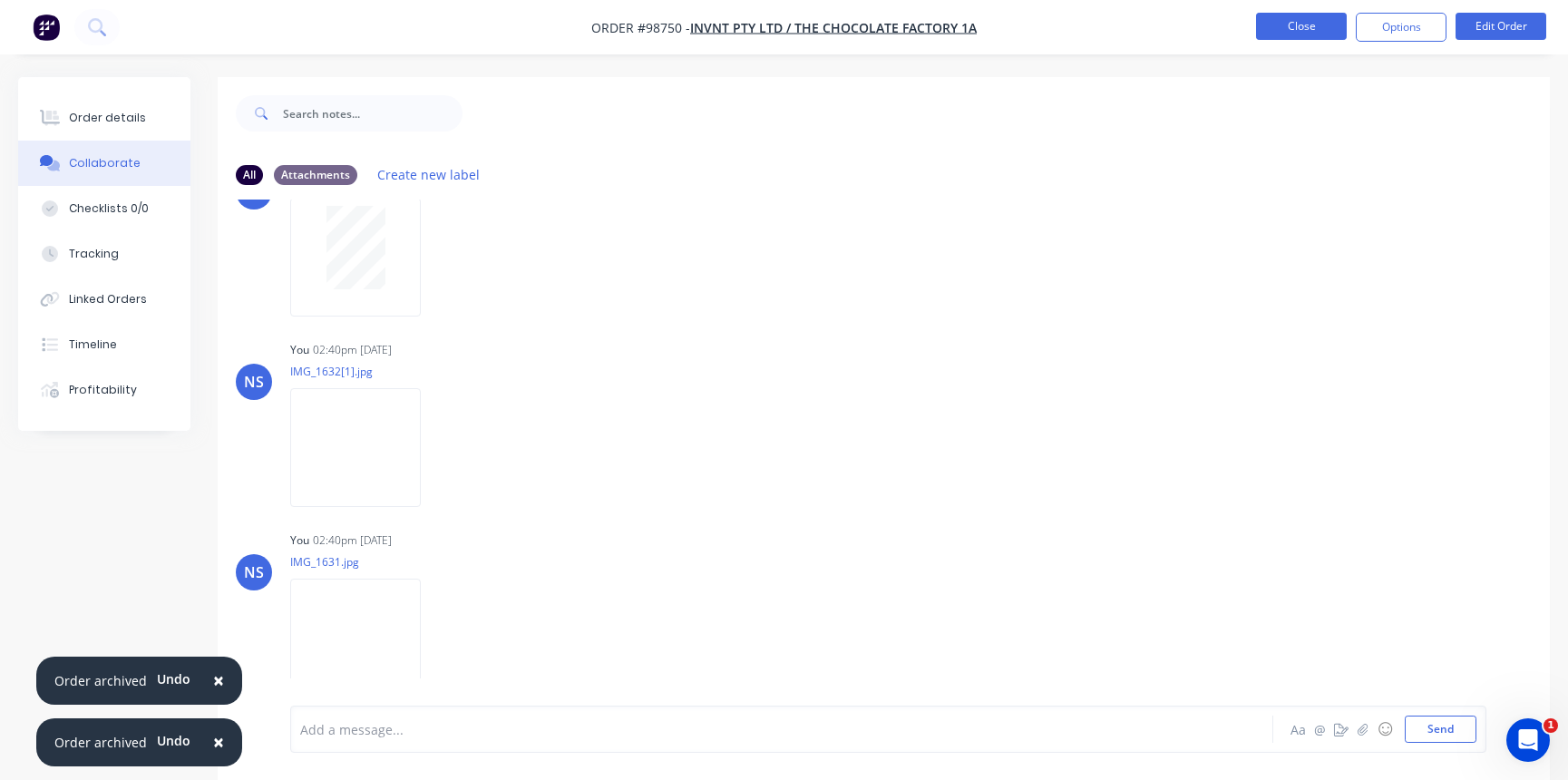
click at [1278, 28] on button "Close" at bounding box center [1301, 27] width 91 height 28
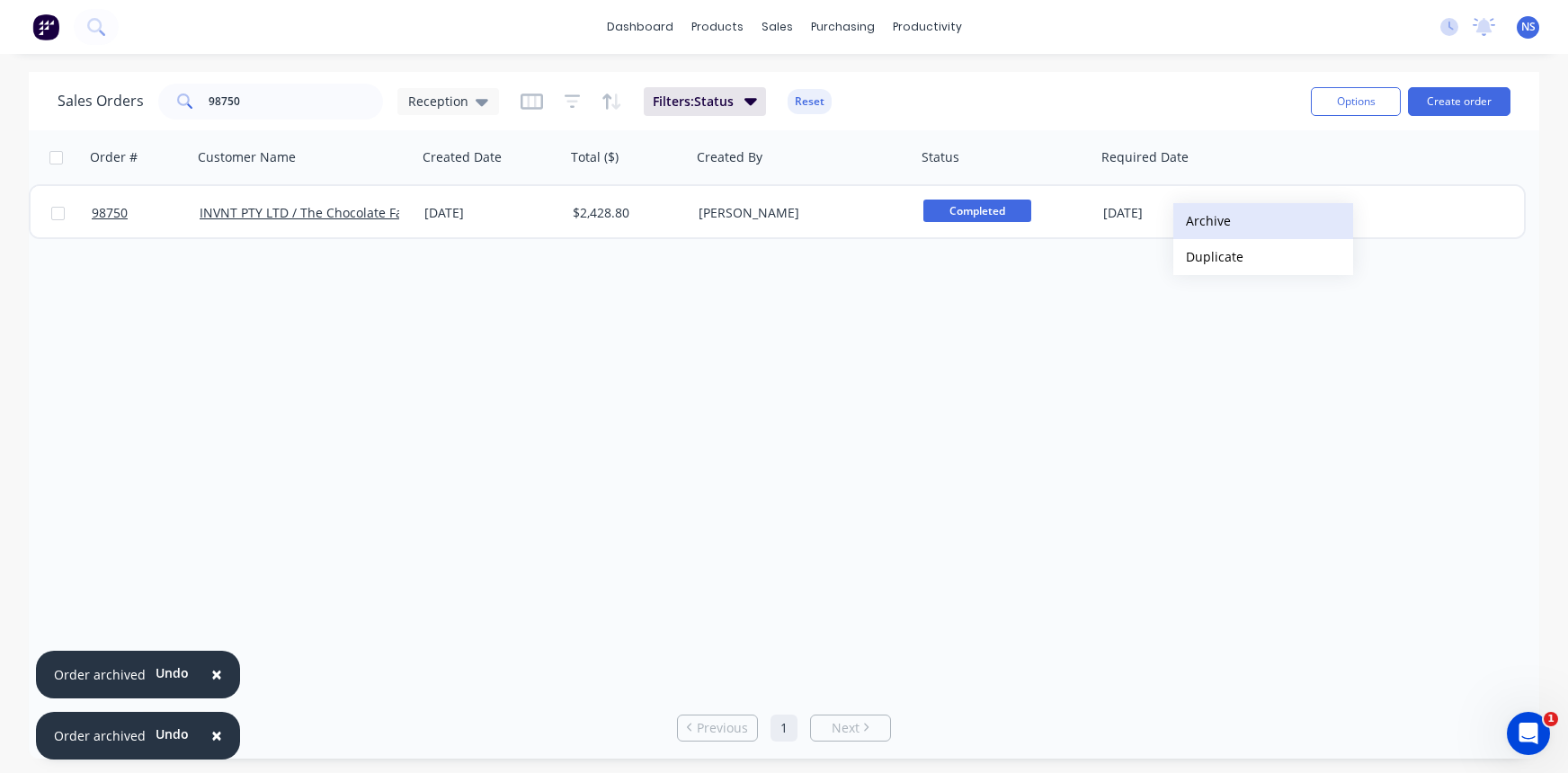
click at [1202, 222] on button "Archive" at bounding box center [1263, 221] width 180 height 36
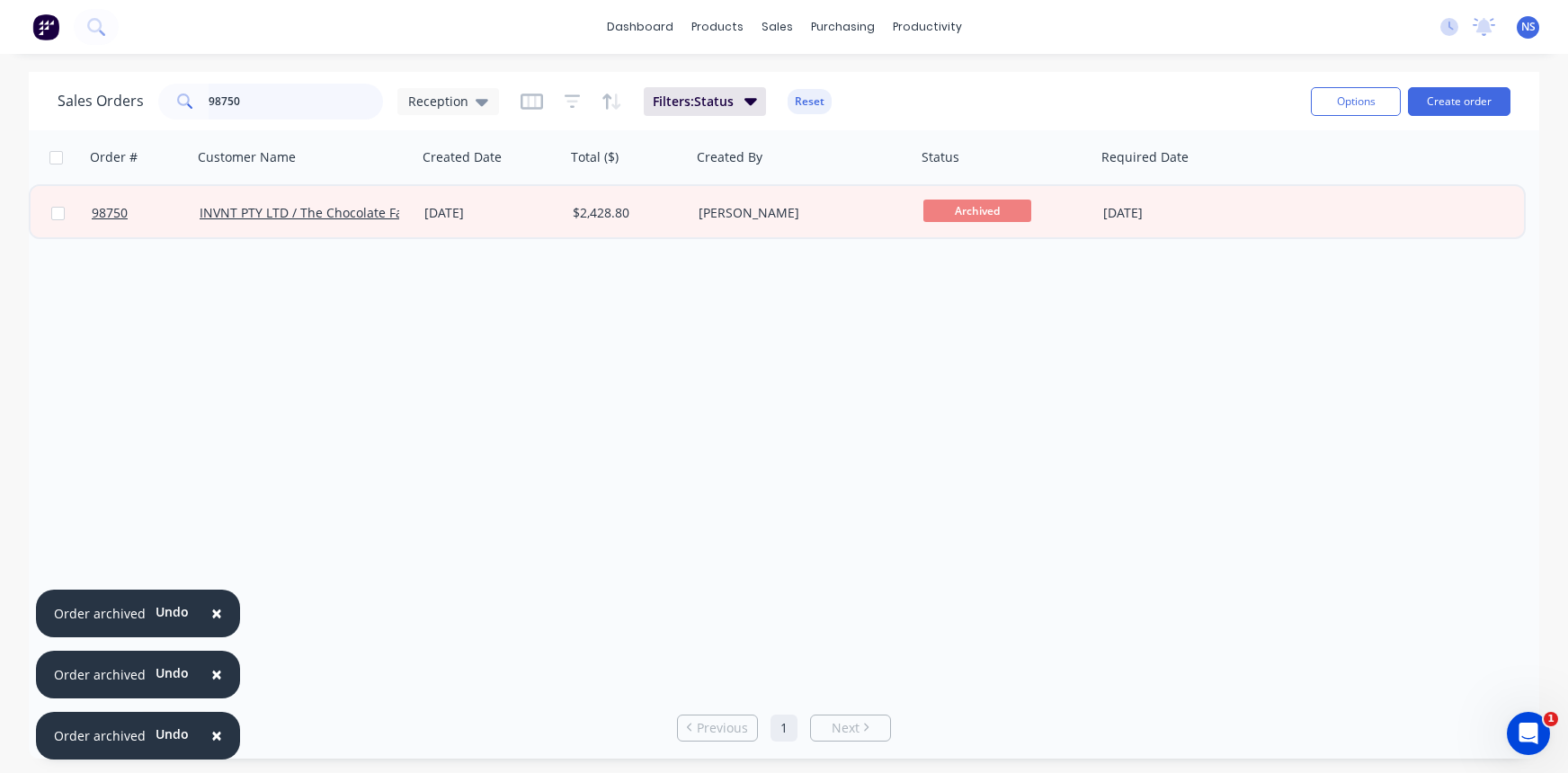
click at [269, 100] on input "98750" at bounding box center [297, 102] width 176 height 36
type input "98824"
click at [212, 605] on span "×" at bounding box center [216, 613] width 11 height 25
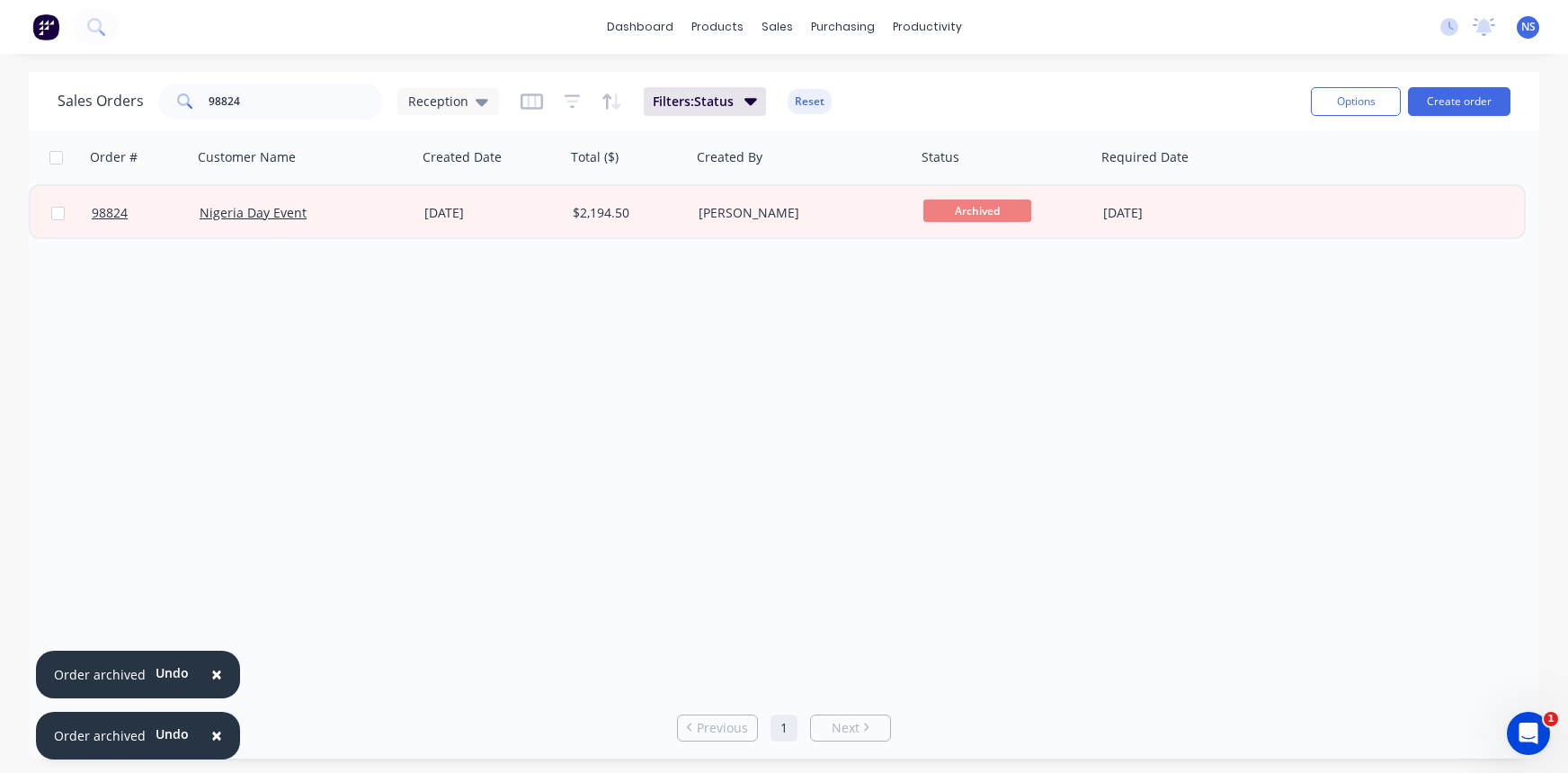
click at [212, 673] on span "×" at bounding box center [216, 674] width 11 height 25
click at [214, 733] on span "×" at bounding box center [216, 735] width 11 height 25
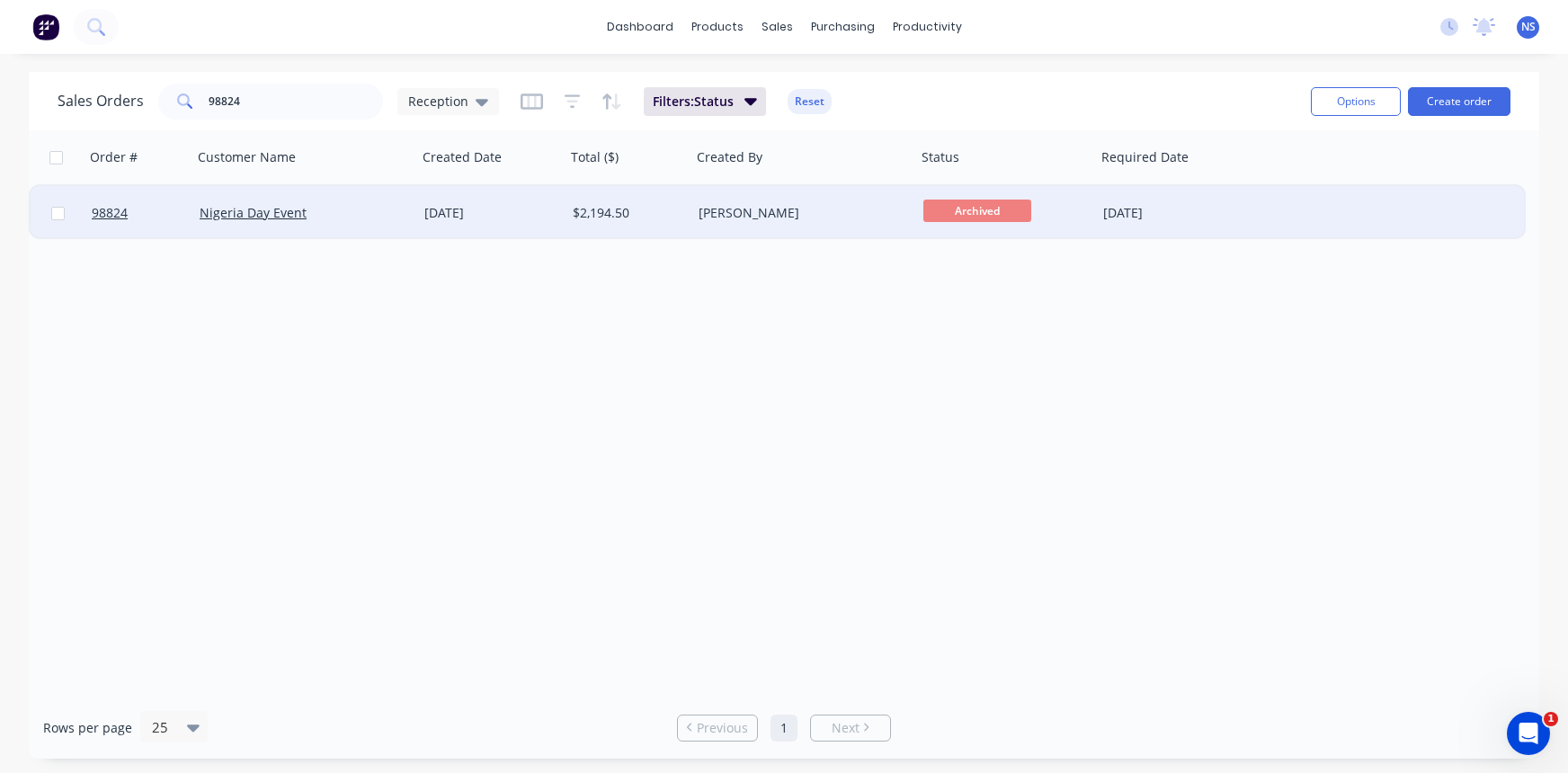
click at [813, 217] on div "[PERSON_NAME]" at bounding box center [799, 213] width 199 height 18
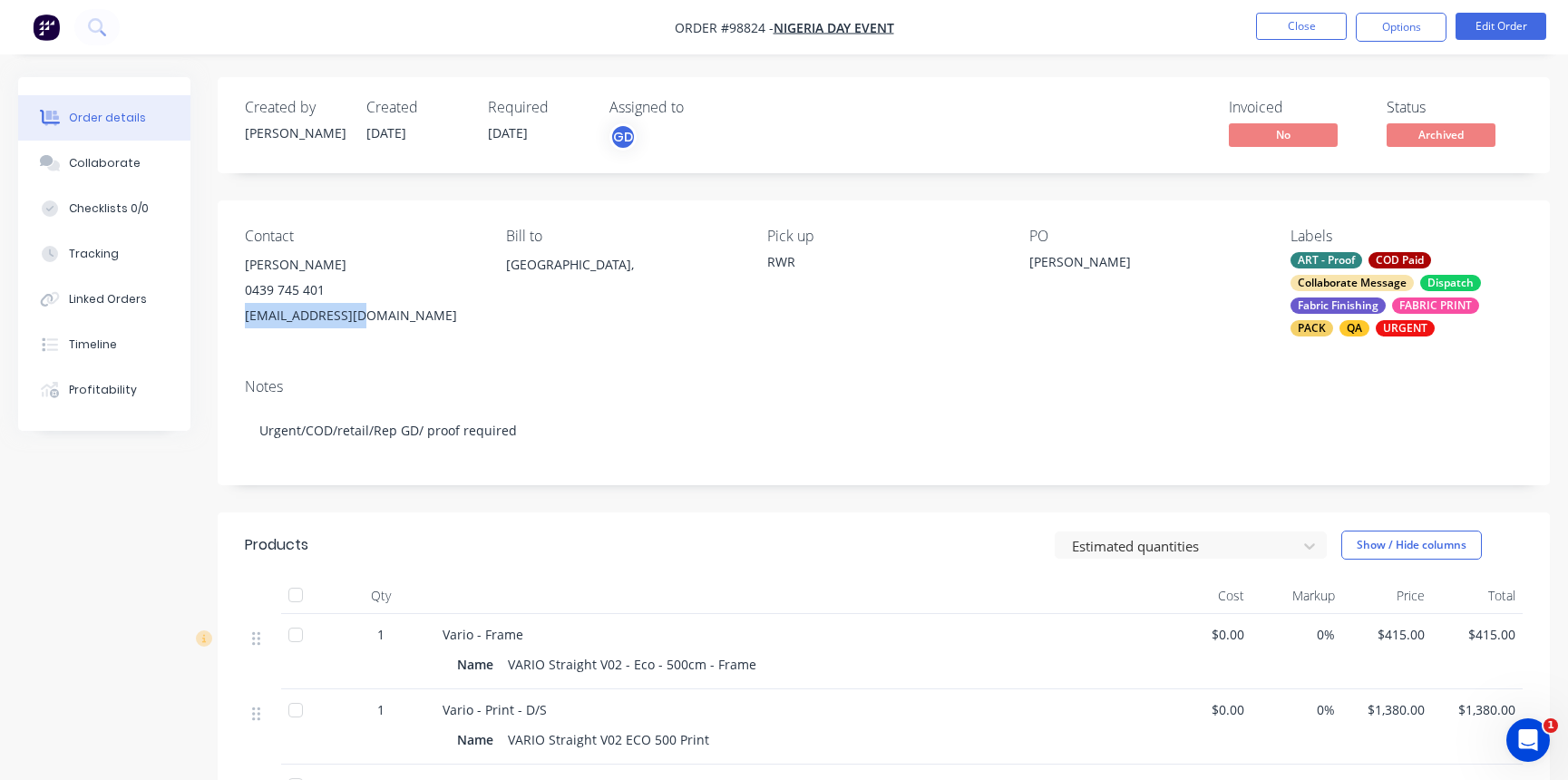
drag, startPoint x: 240, startPoint y: 312, endPoint x: 343, endPoint y: 311, distance: 103.0
click at [367, 309] on div "Contact [PERSON_NAME] [PHONE_NUMBER] [EMAIL_ADDRESS][DOMAIN_NAME] Bill to [GEOG…" at bounding box center [883, 283] width 1333 height 163
copy div "[EMAIL_ADDRESS][DOMAIN_NAME]"
click at [1294, 30] on button "Close" at bounding box center [1301, 27] width 91 height 28
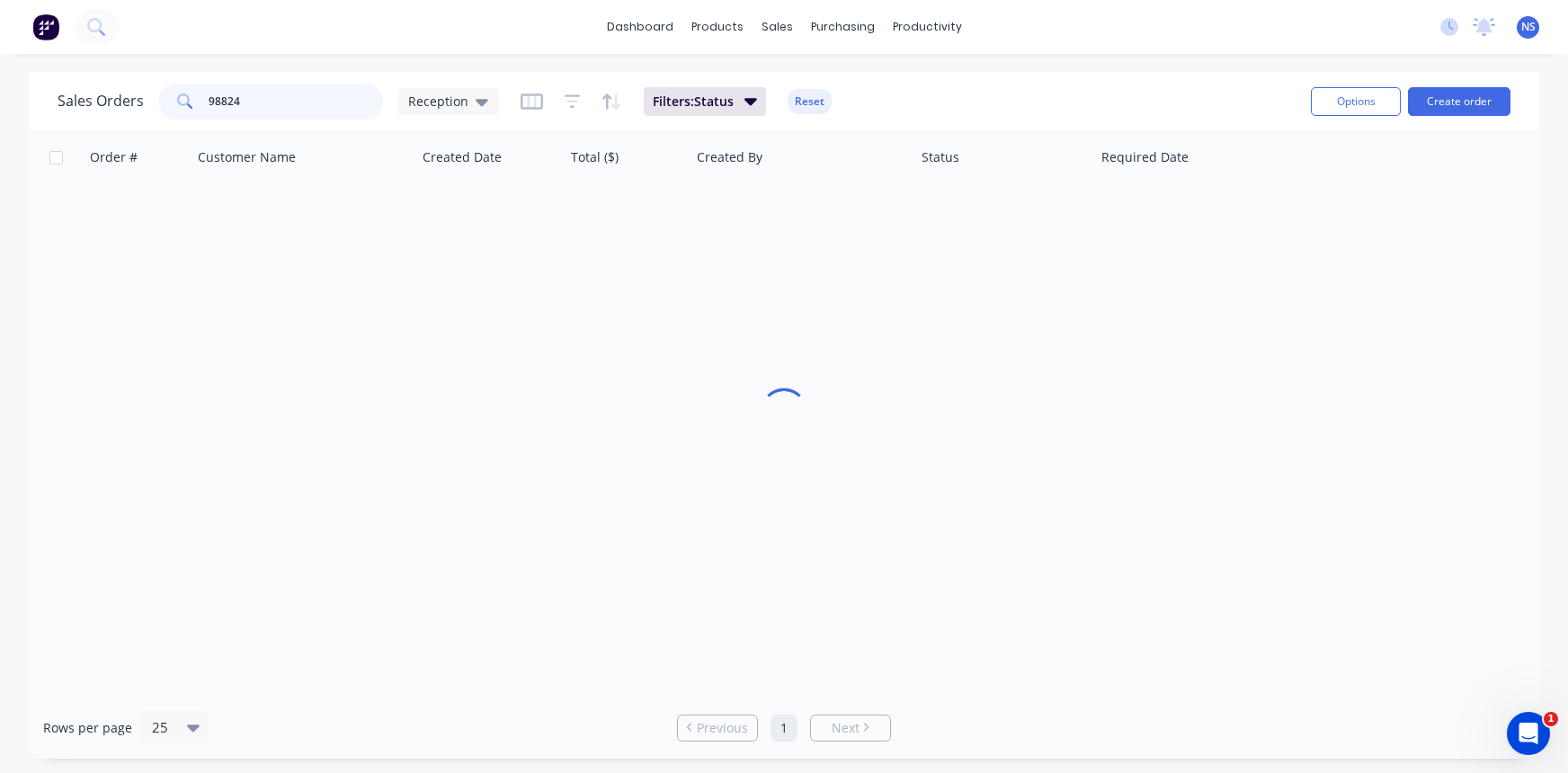
drag, startPoint x: 265, startPoint y: 104, endPoint x: 179, endPoint y: 85, distance: 88.1
click at [183, 88] on div "98824" at bounding box center [270, 102] width 225 height 36
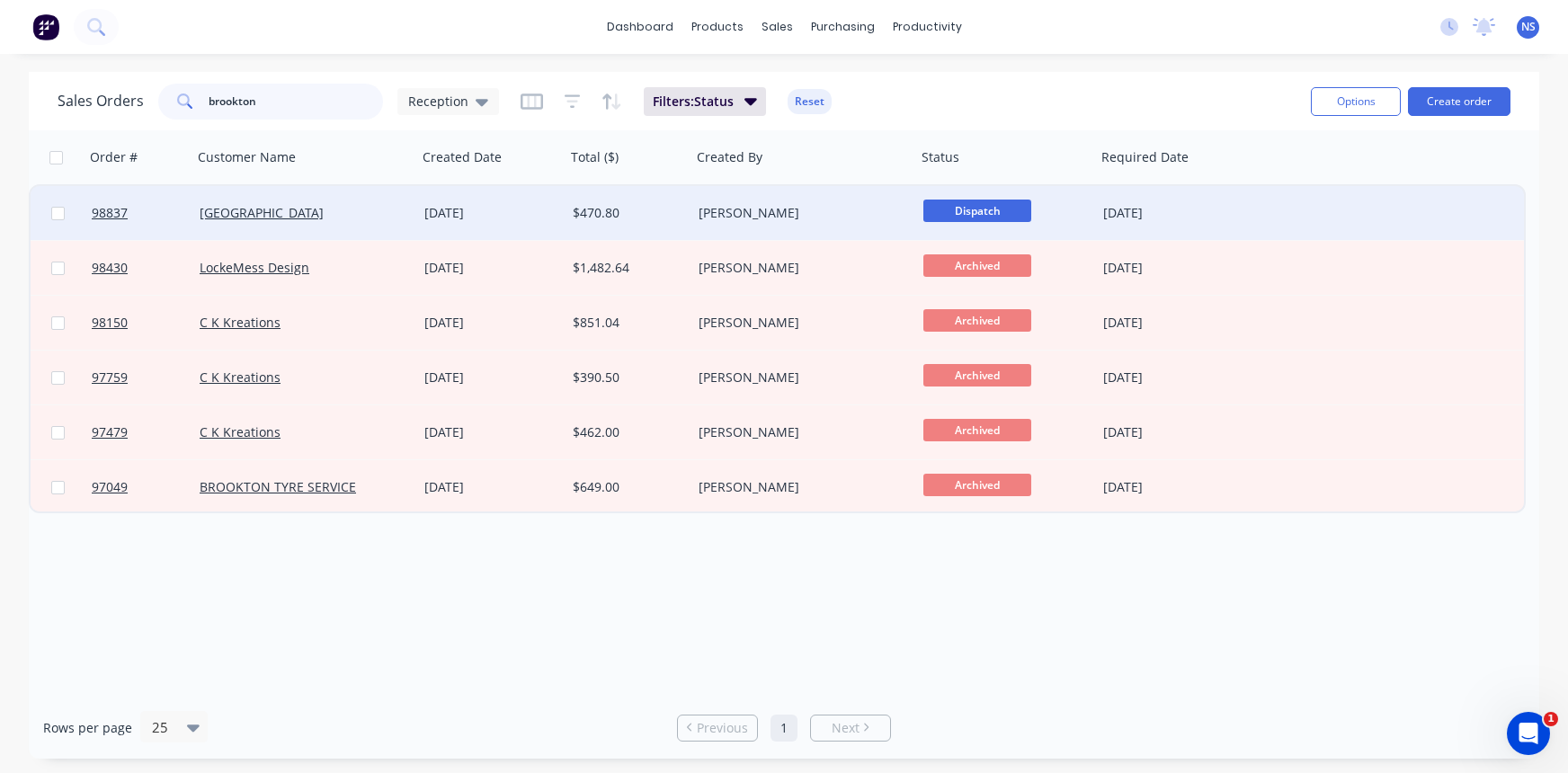
type input "brookton"
click at [372, 216] on div "[GEOGRAPHIC_DATA]" at bounding box center [299, 213] width 199 height 18
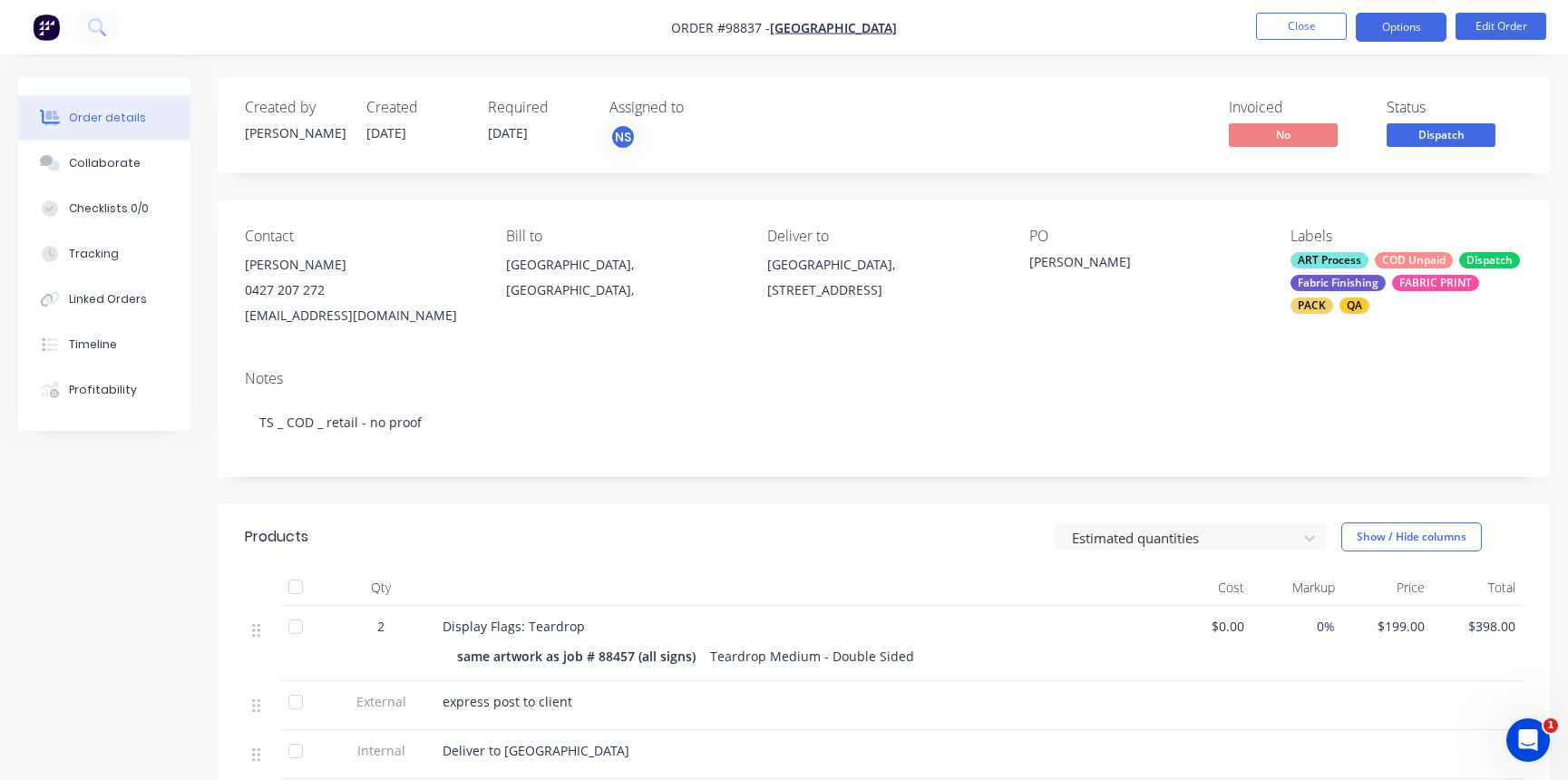
click at [1399, 18] on button "Options" at bounding box center [1402, 27] width 91 height 29
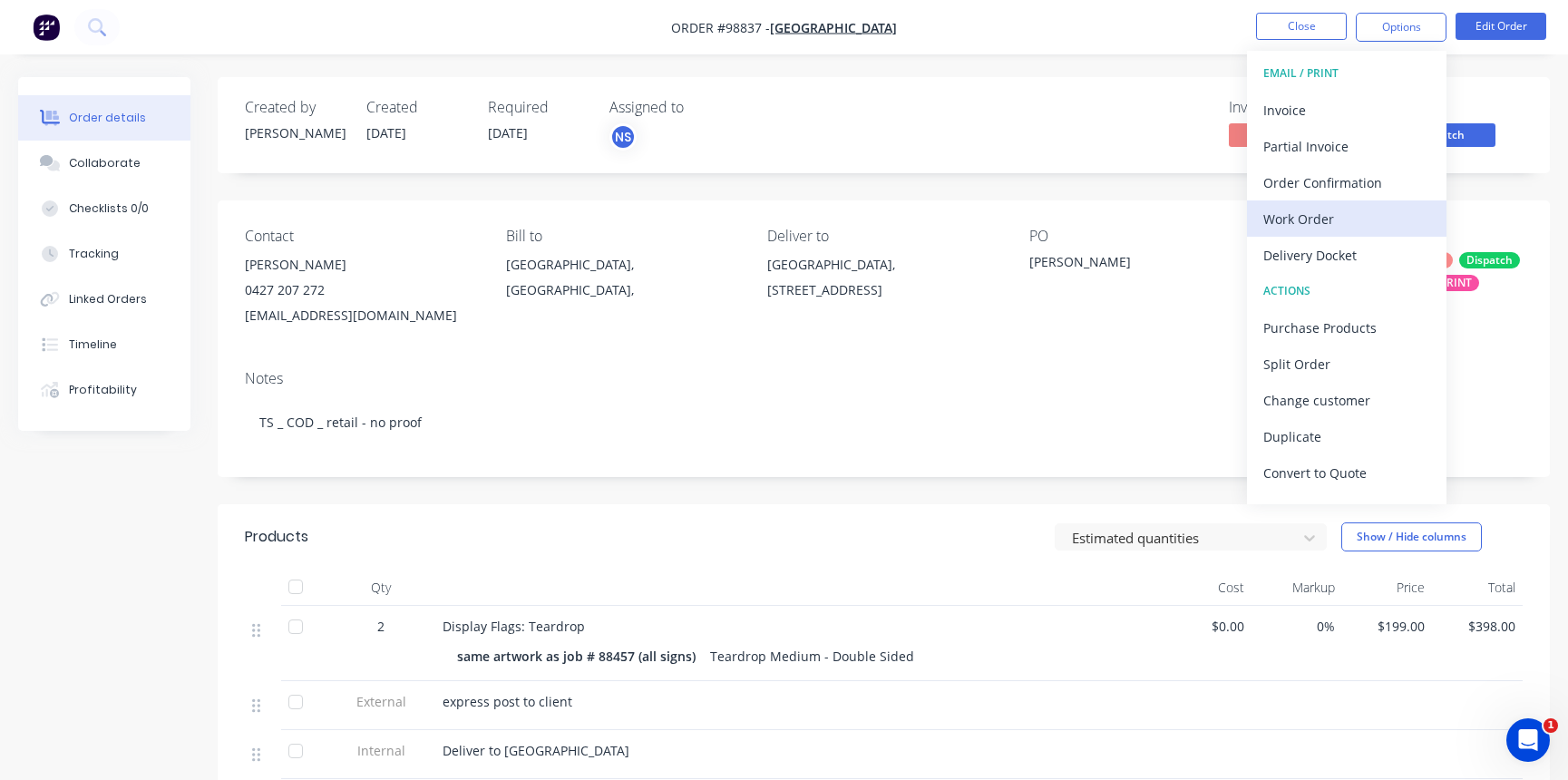
click at [1324, 218] on div "Work Order" at bounding box center [1346, 219] width 166 height 27
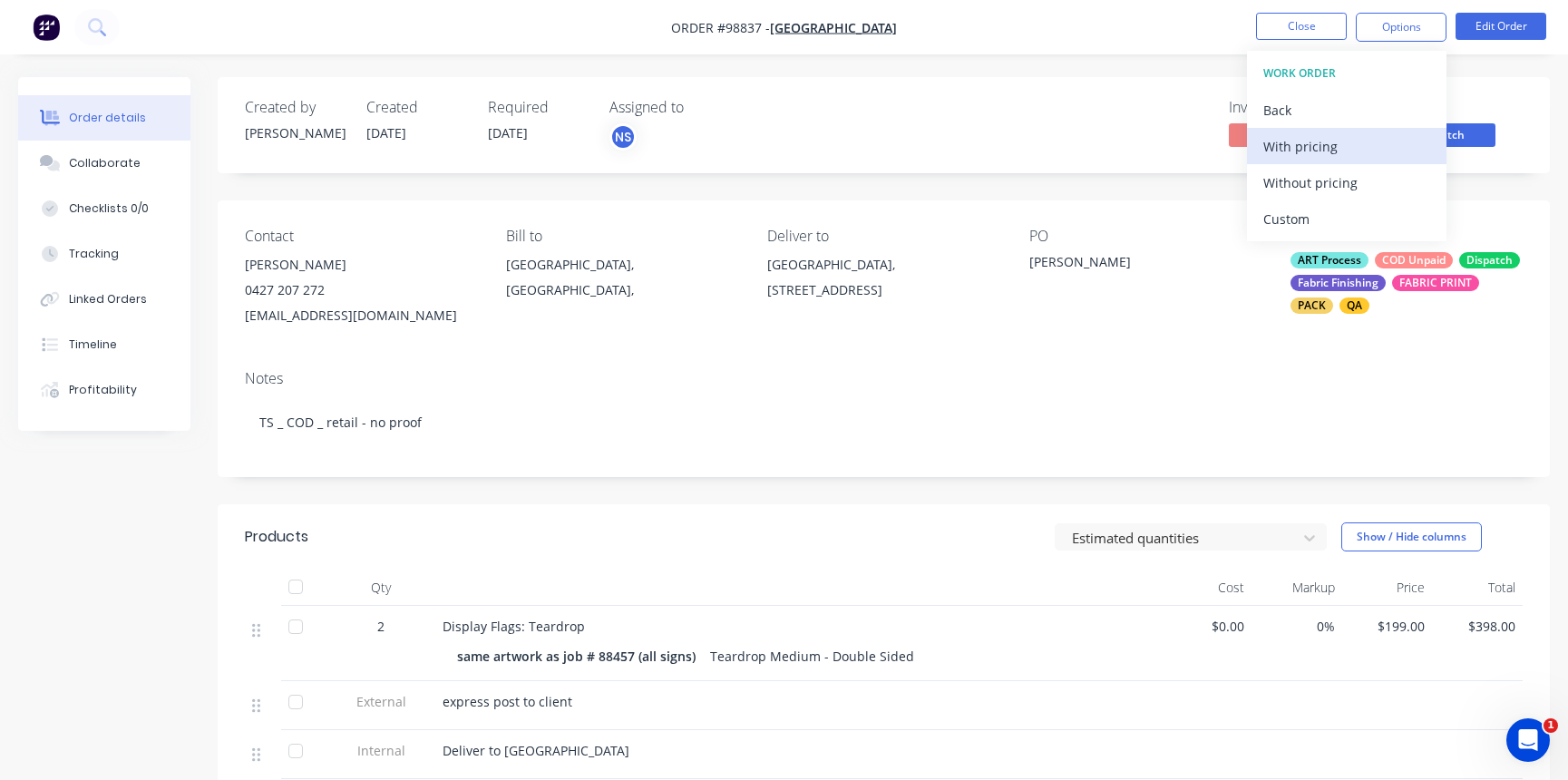
click at [1307, 148] on div "With pricing" at bounding box center [1346, 146] width 166 height 27
drag, startPoint x: 242, startPoint y: 316, endPoint x: 438, endPoint y: 314, distance: 196.0
click at [448, 312] on div "Contact [PERSON_NAME] [PHONE_NUMBER][GEOGRAPHIC_DATA][EMAIL_ADDRESS][DOMAIN_NAM…" at bounding box center [883, 278] width 1333 height 155
copy div "[EMAIL_ADDRESS][DOMAIN_NAME]"
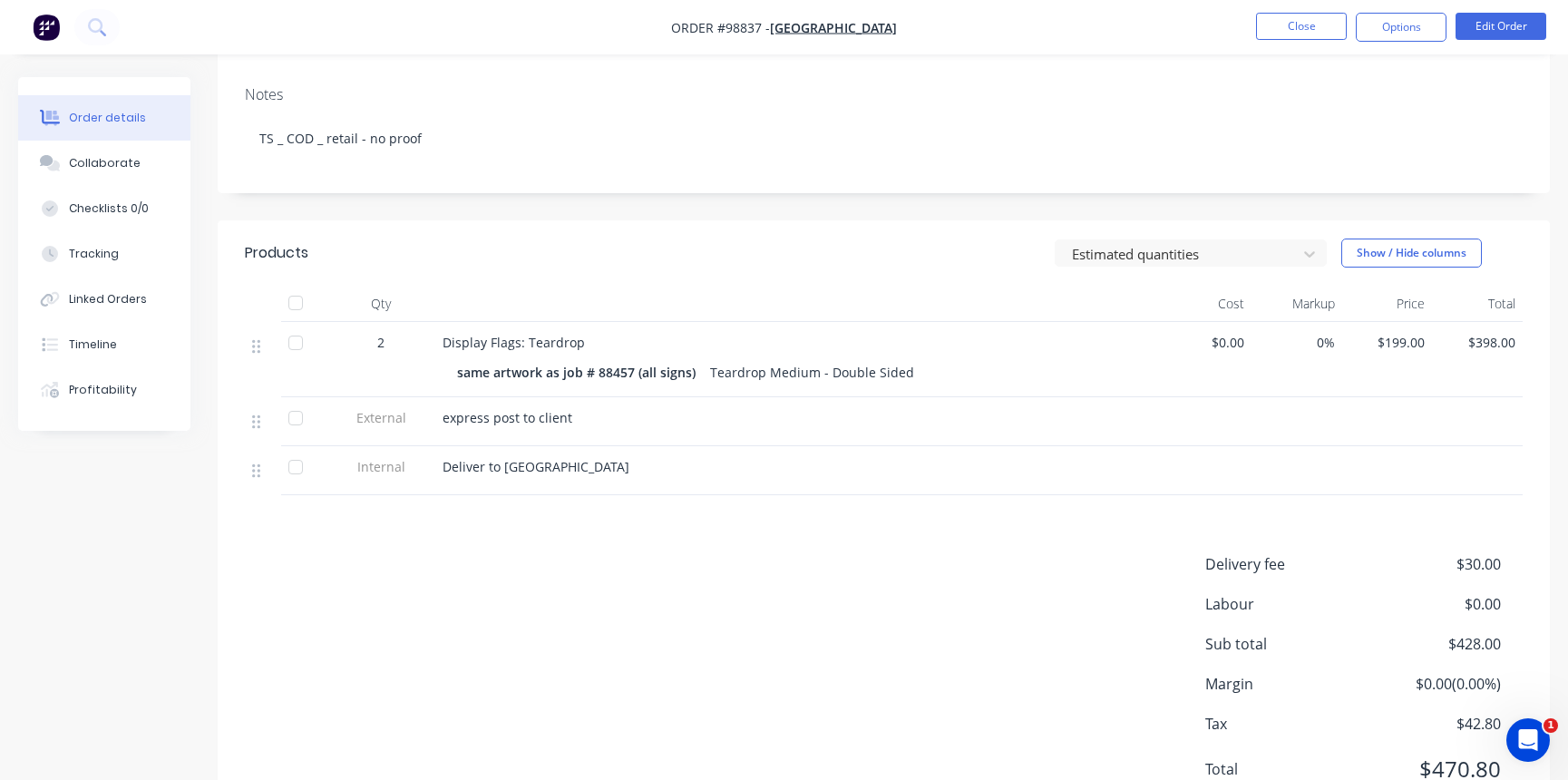
scroll to position [361, 0]
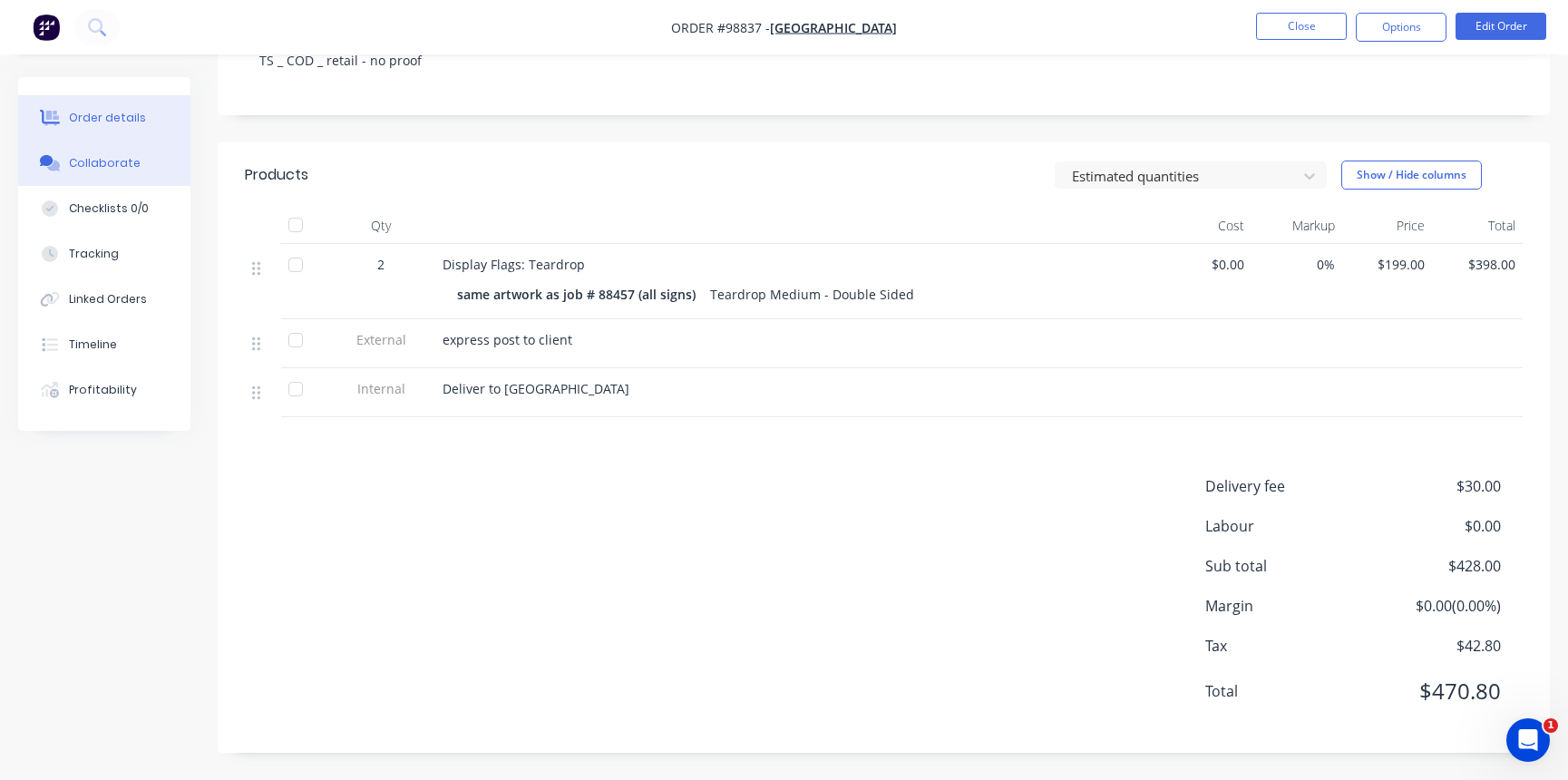
click at [98, 162] on div "Collaborate" at bounding box center [104, 162] width 72 height 17
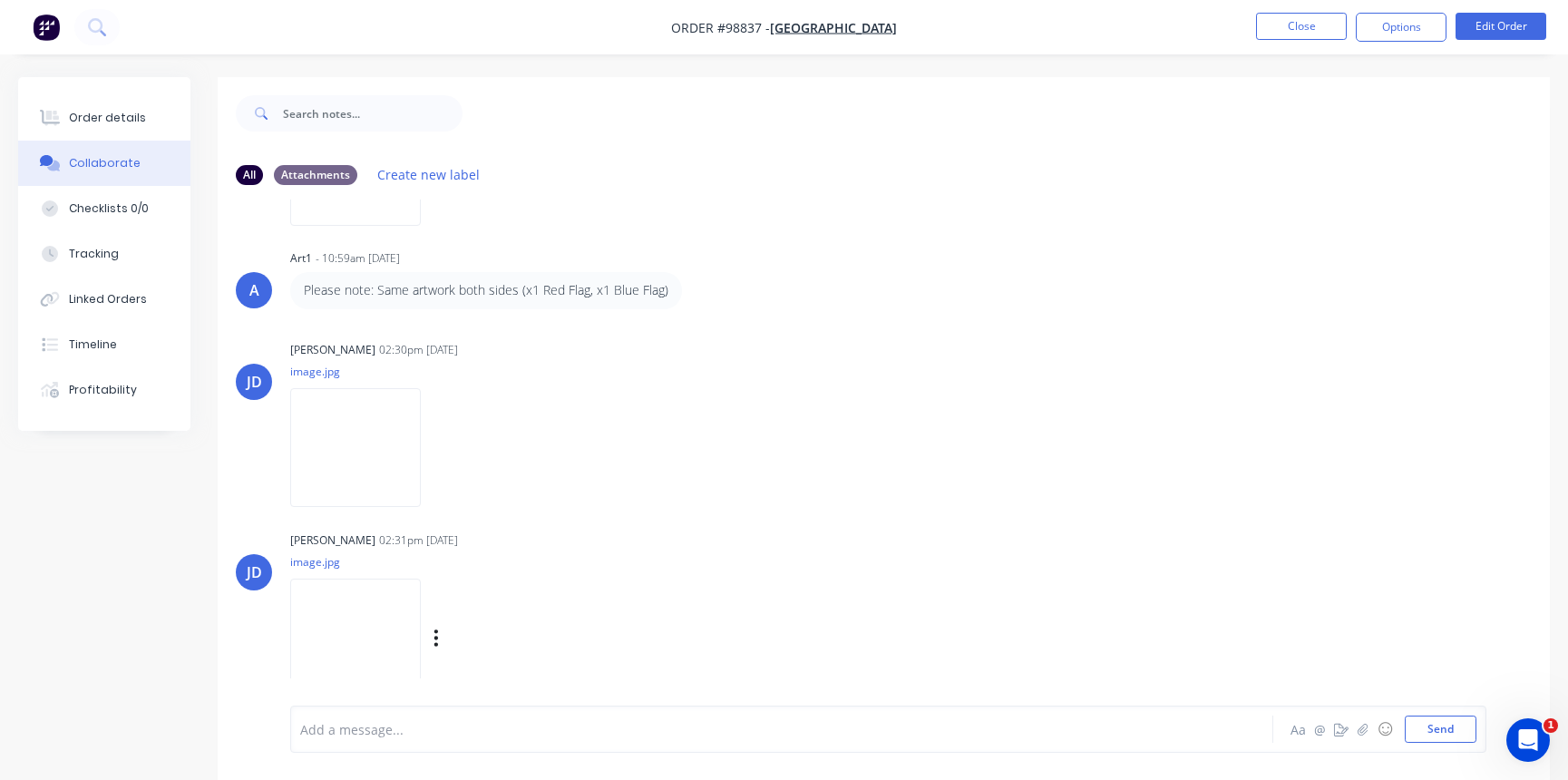
scroll to position [28, 0]
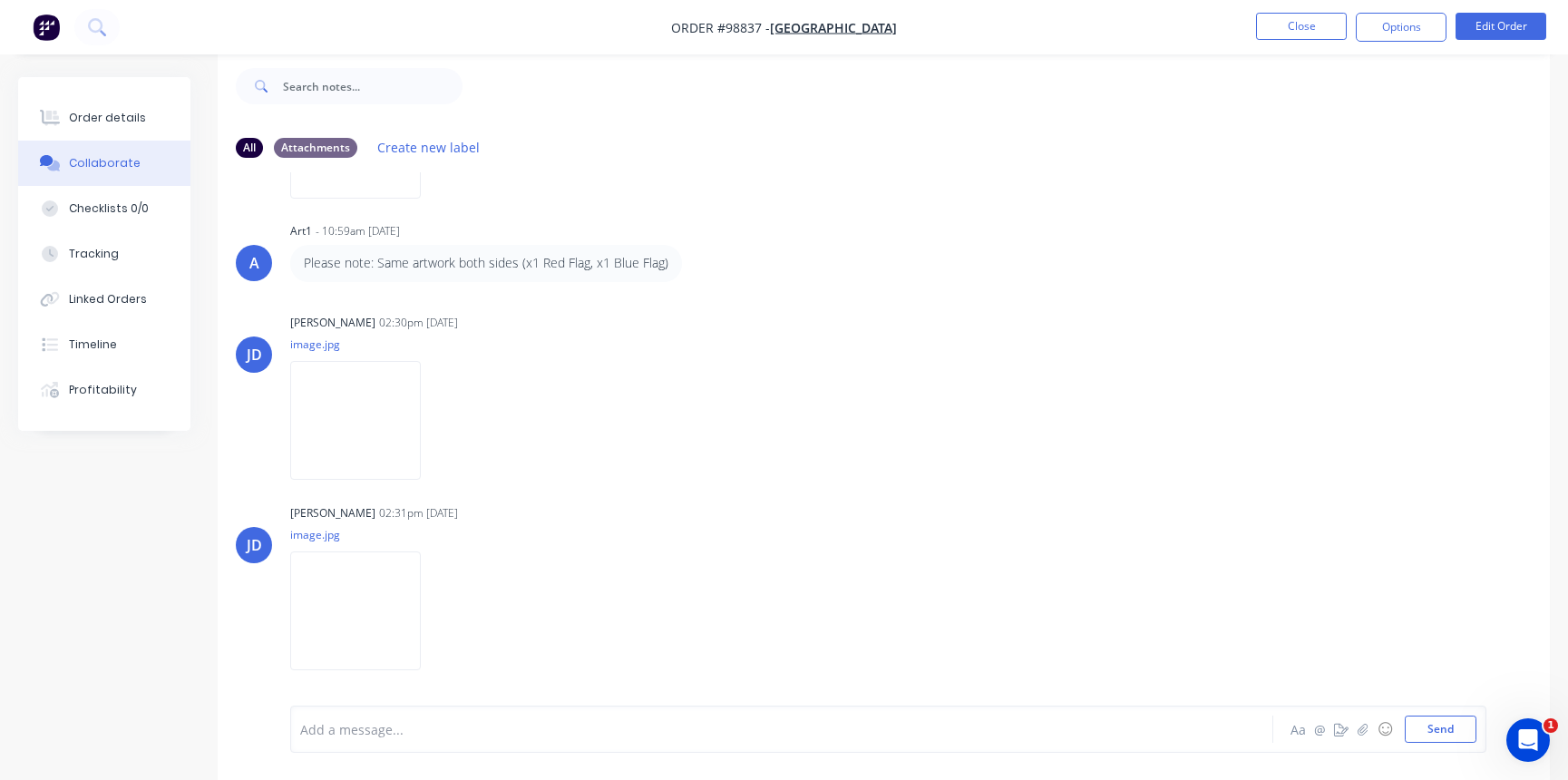
click at [334, 732] on div at bounding box center [742, 729] width 882 height 19
click at [1279, 32] on button "Close" at bounding box center [1301, 27] width 91 height 28
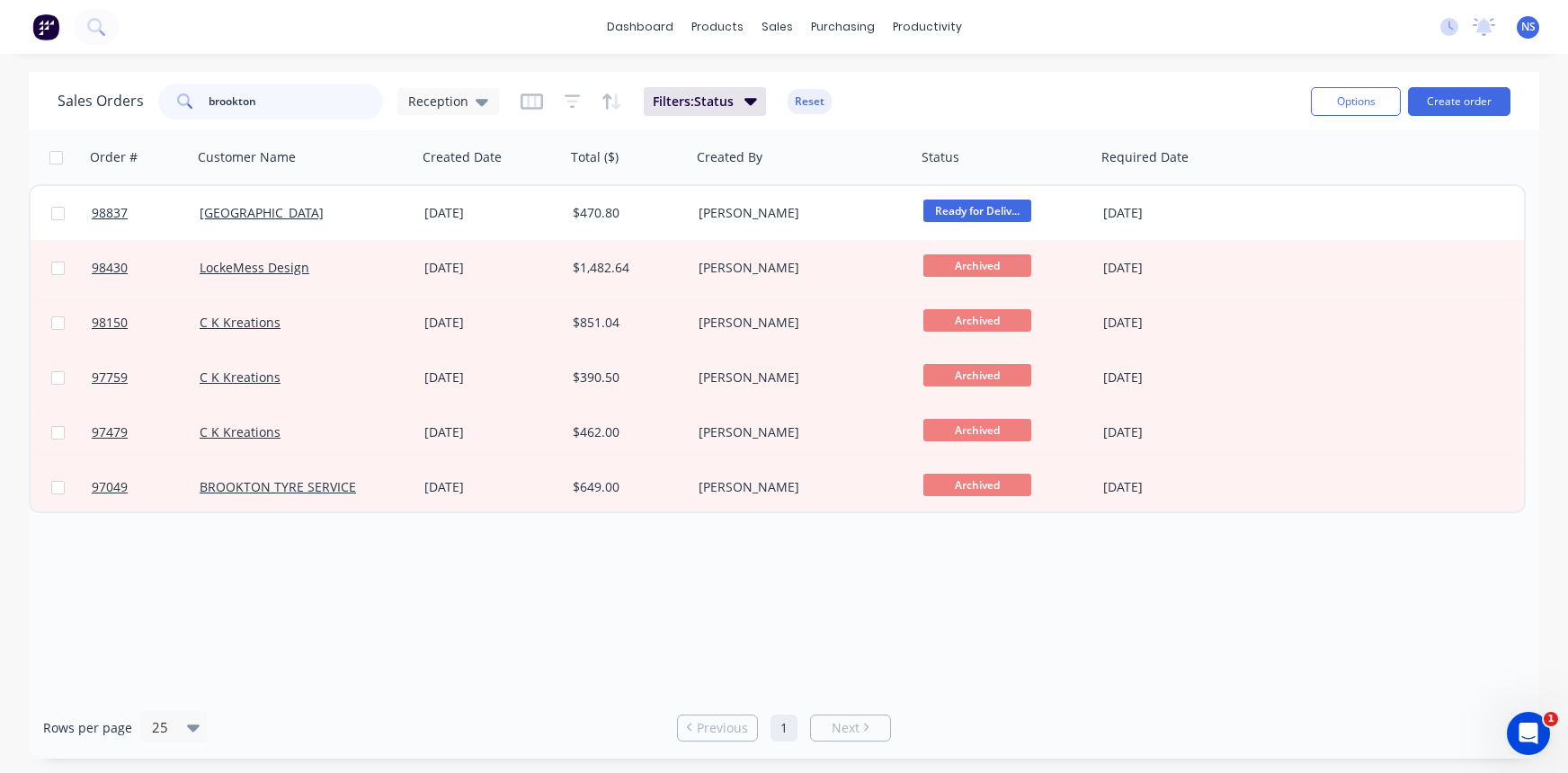
drag, startPoint x: 284, startPoint y: 106, endPoint x: 147, endPoint y: 97, distance: 137.3
click at [147, 97] on div "Sales Orders brookton Reception" at bounding box center [278, 102] width 441 height 36
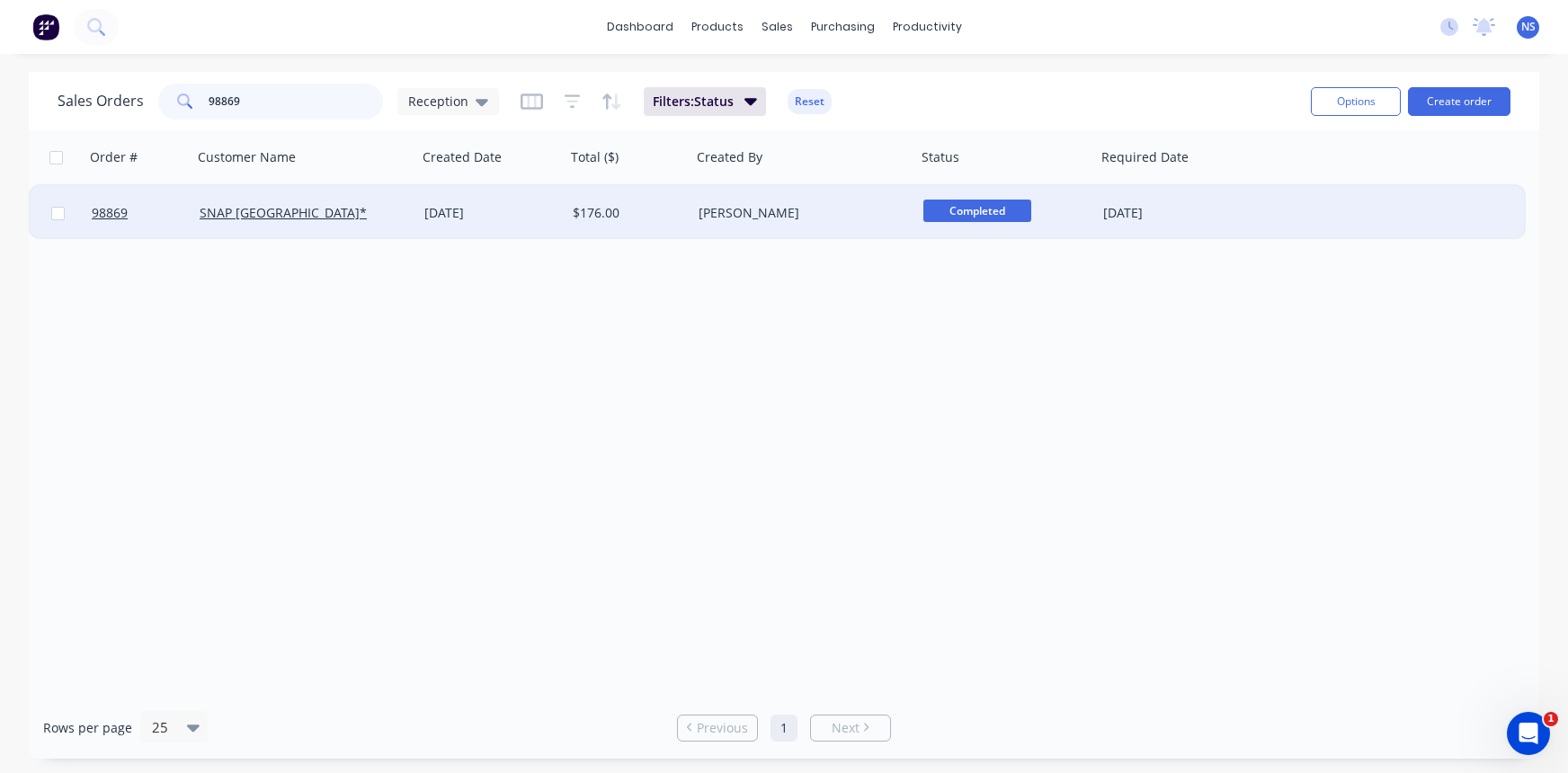
type input "98869"
click at [386, 216] on div "SNAP [GEOGRAPHIC_DATA]*" at bounding box center [299, 213] width 199 height 18
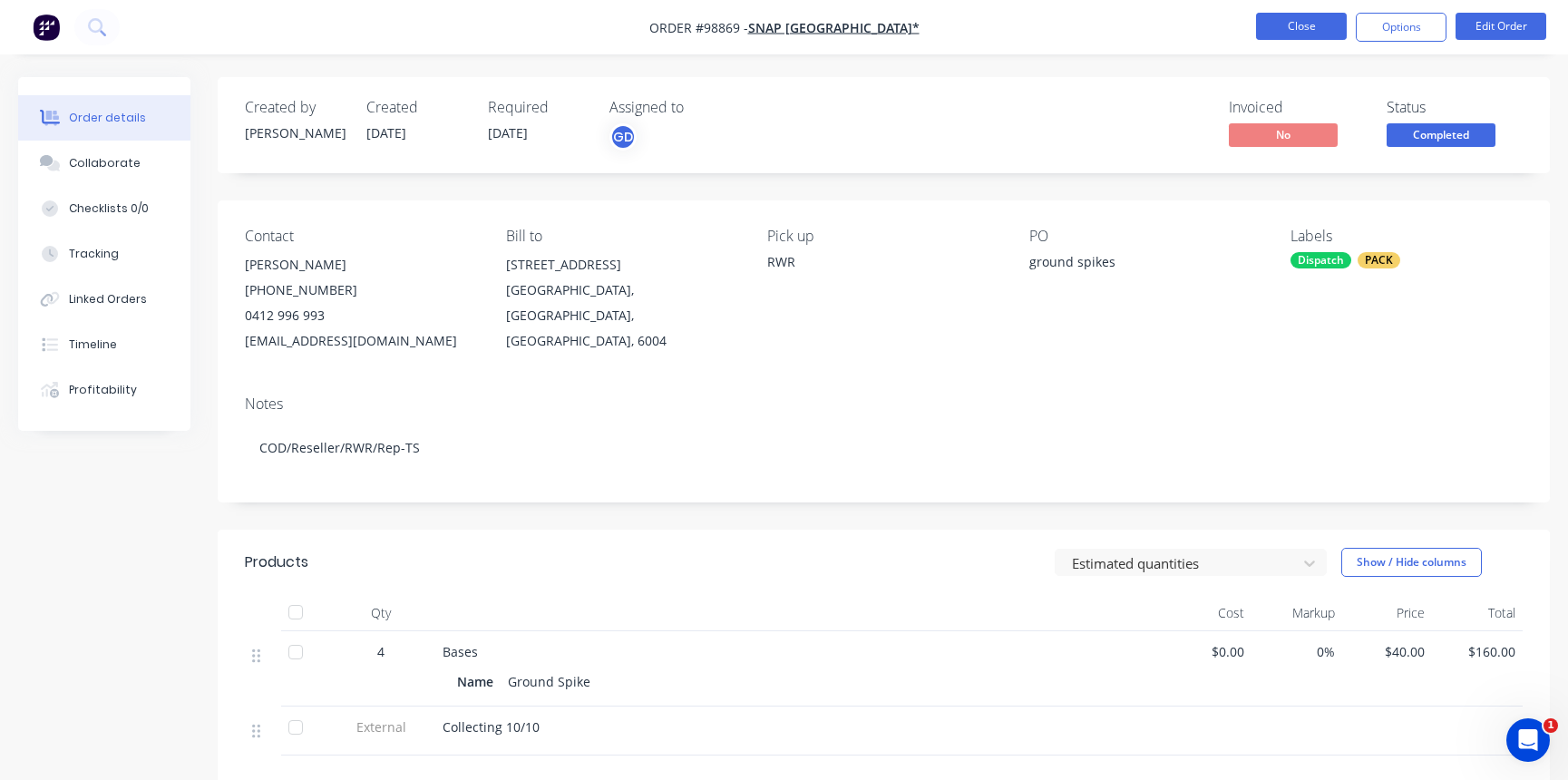
click at [1292, 24] on button "Close" at bounding box center [1301, 27] width 91 height 28
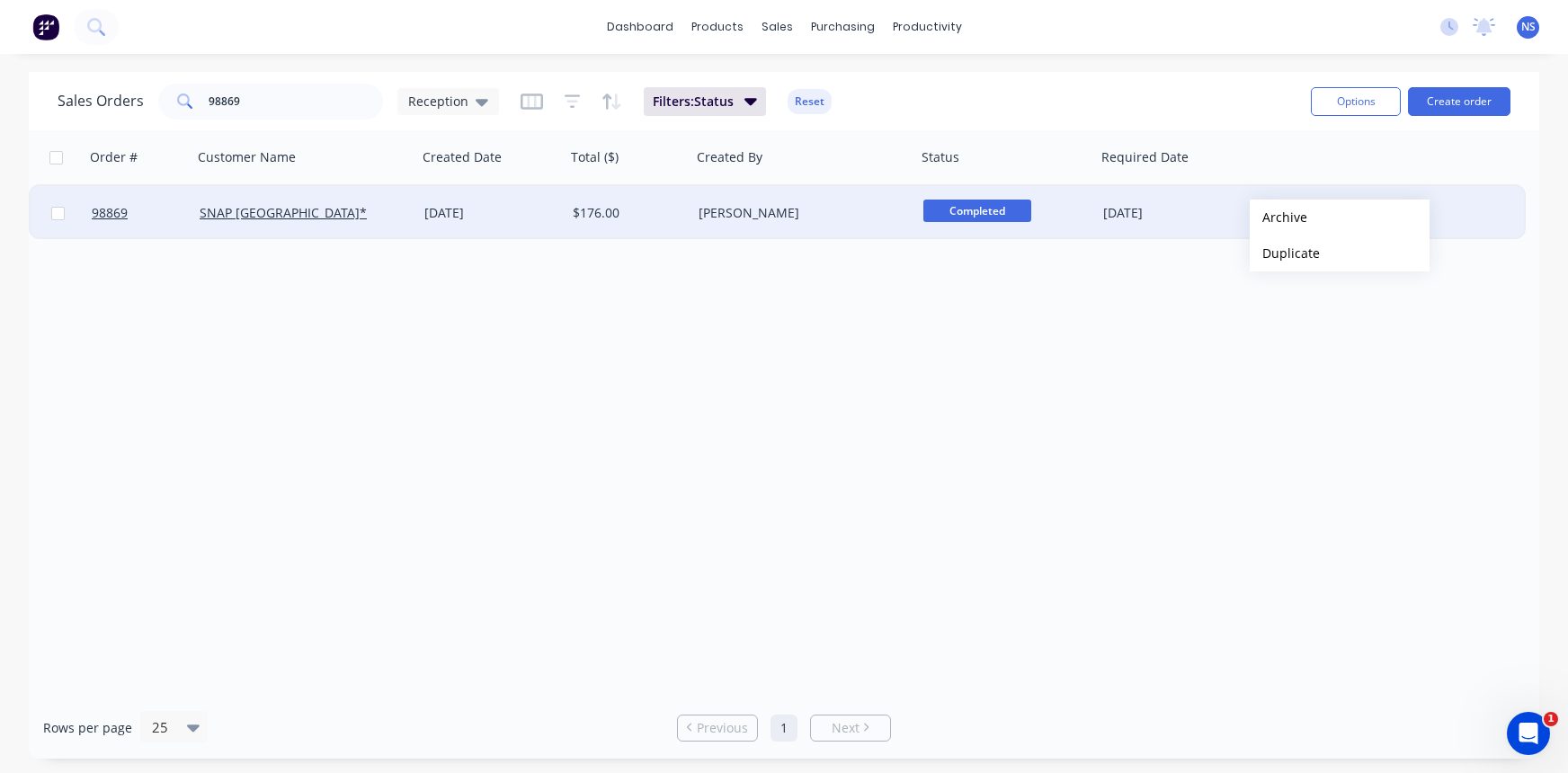
click at [1279, 217] on button "Archive" at bounding box center [1340, 217] width 180 height 36
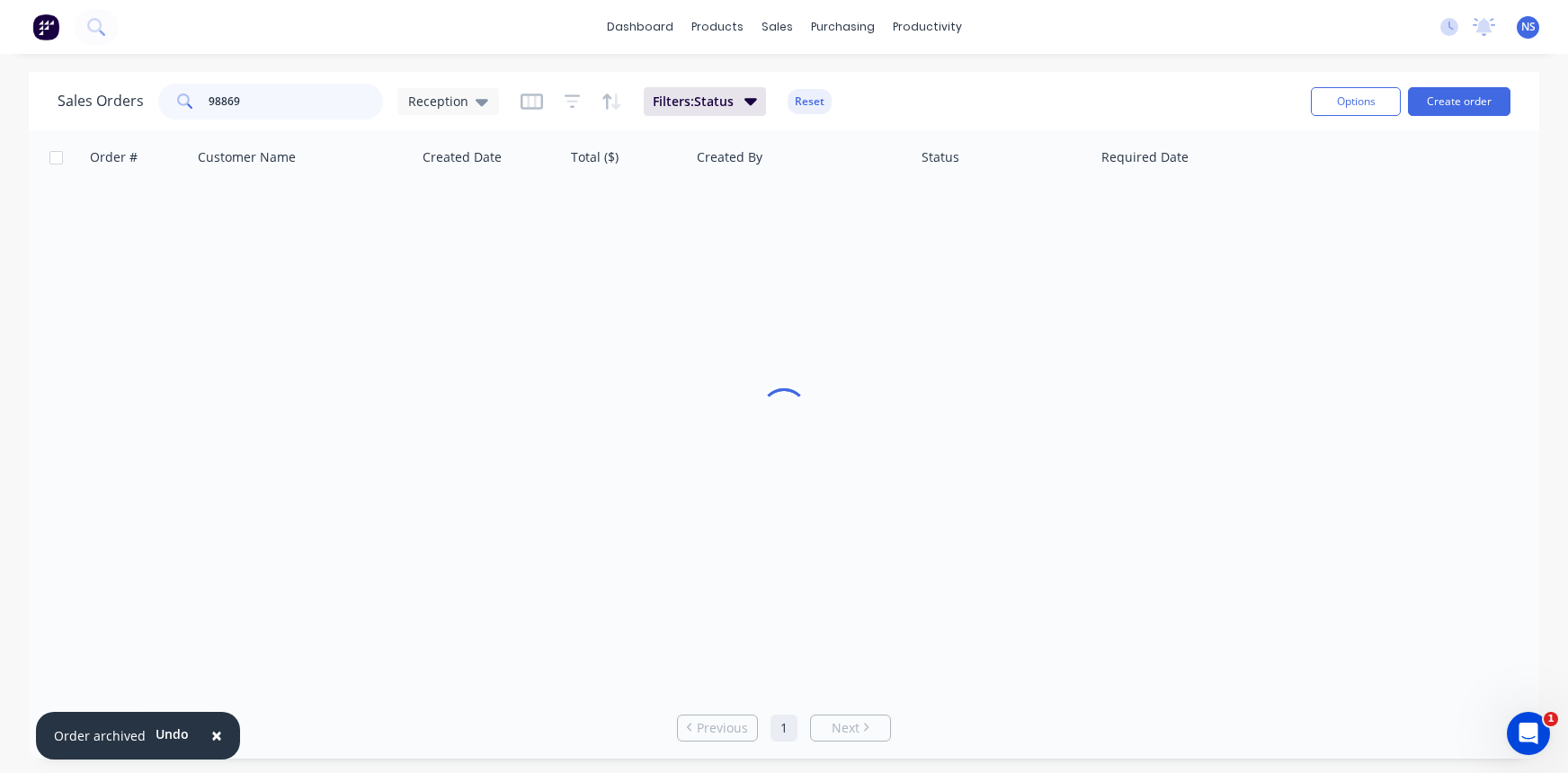
drag, startPoint x: 287, startPoint y: 106, endPoint x: 180, endPoint y: 87, distance: 108.7
click at [180, 87] on div "98869" at bounding box center [270, 102] width 225 height 36
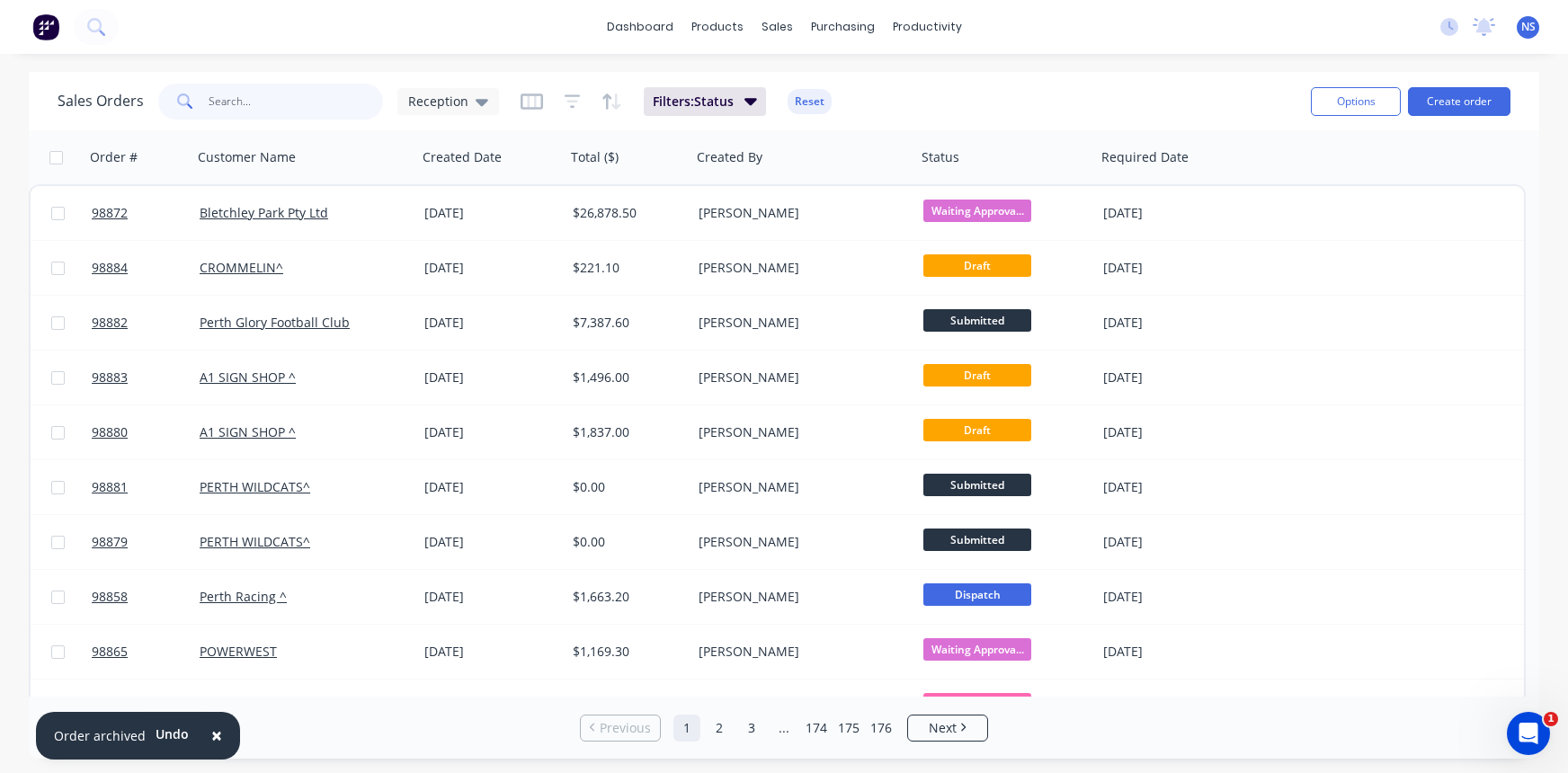
click at [257, 97] on input "text" at bounding box center [297, 102] width 176 height 36
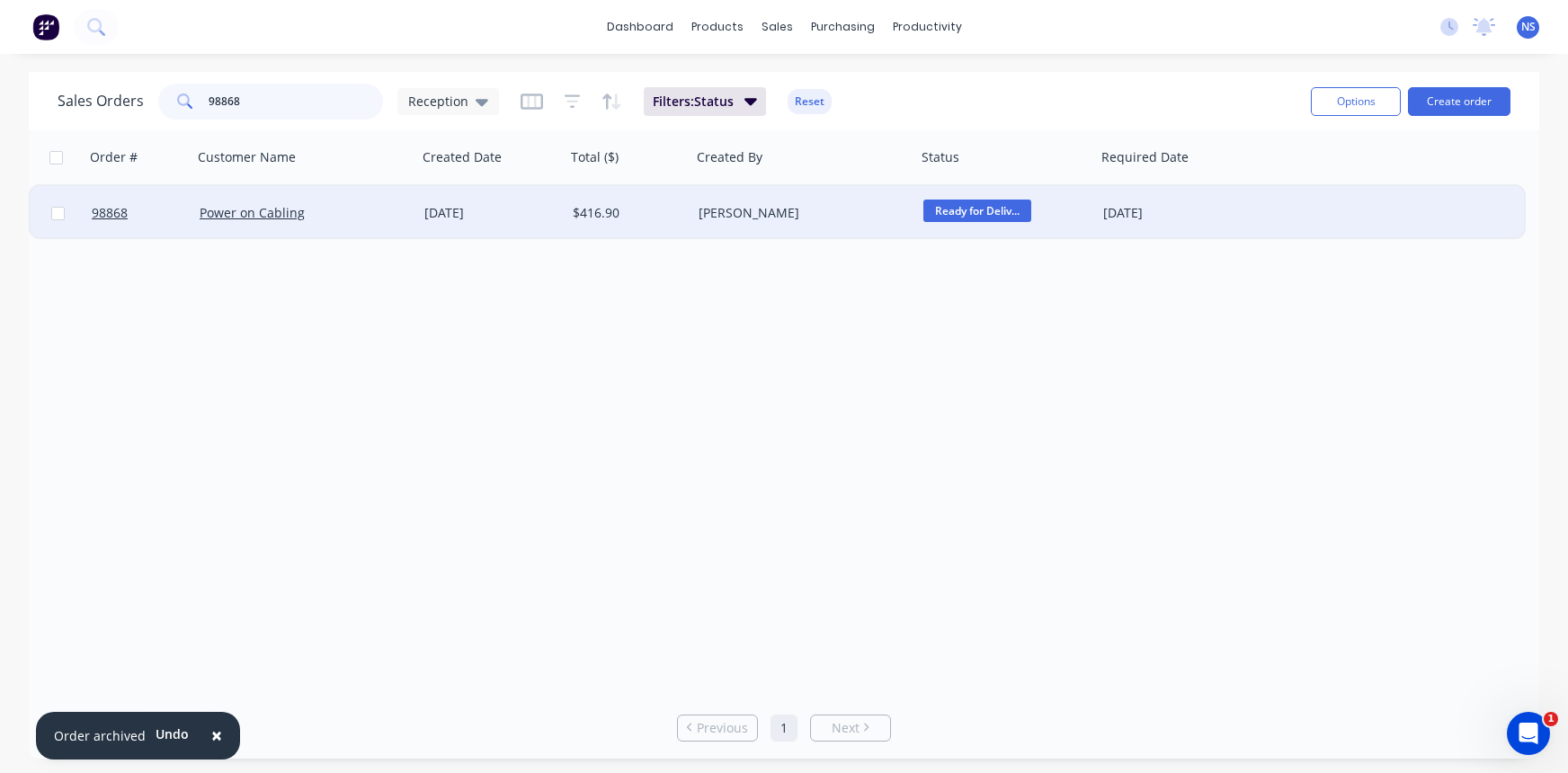
type input "98868"
click at [377, 223] on div "Power on Cabling" at bounding box center [305, 213] width 225 height 54
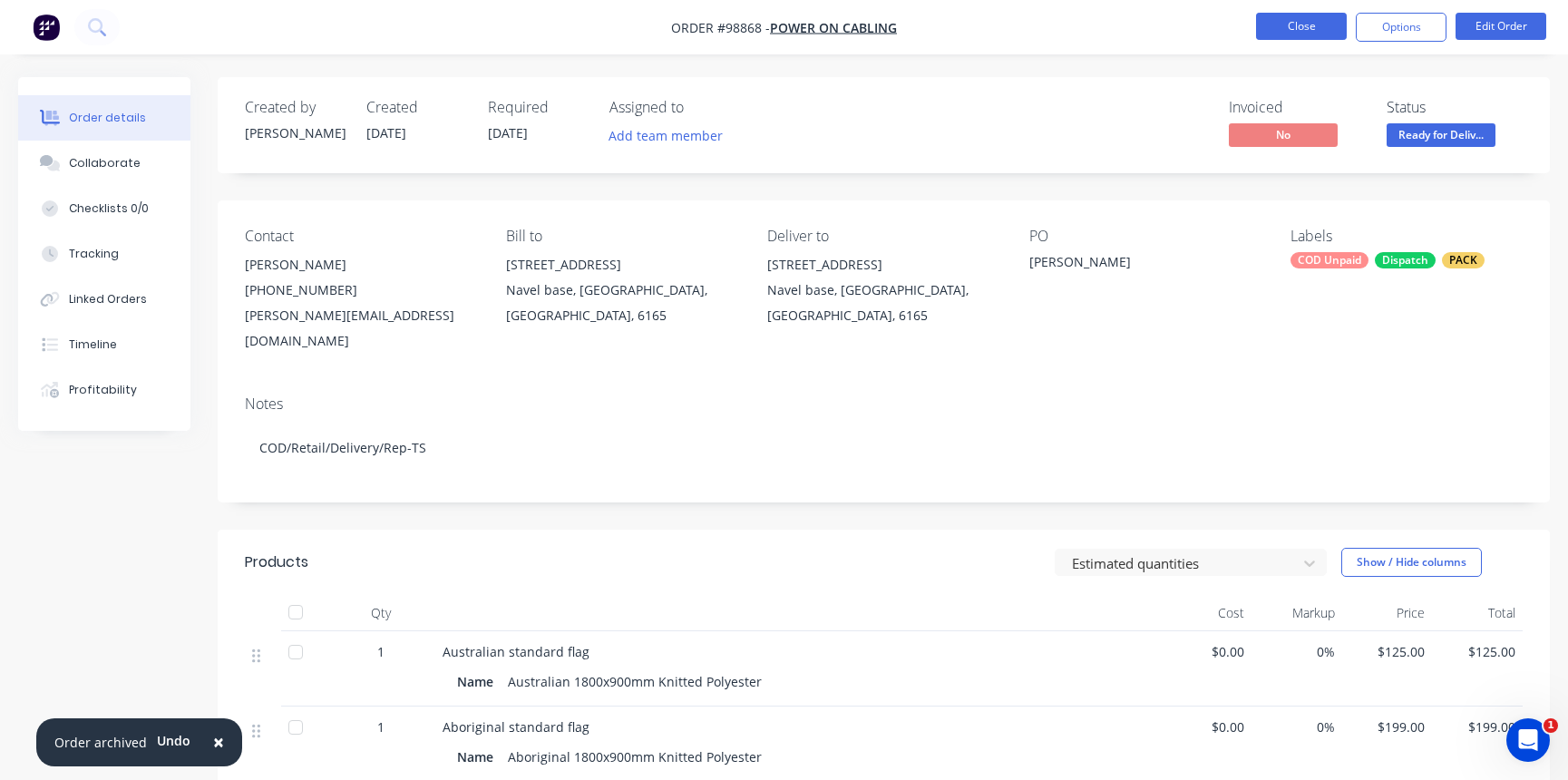
click at [1308, 27] on button "Close" at bounding box center [1301, 27] width 91 height 28
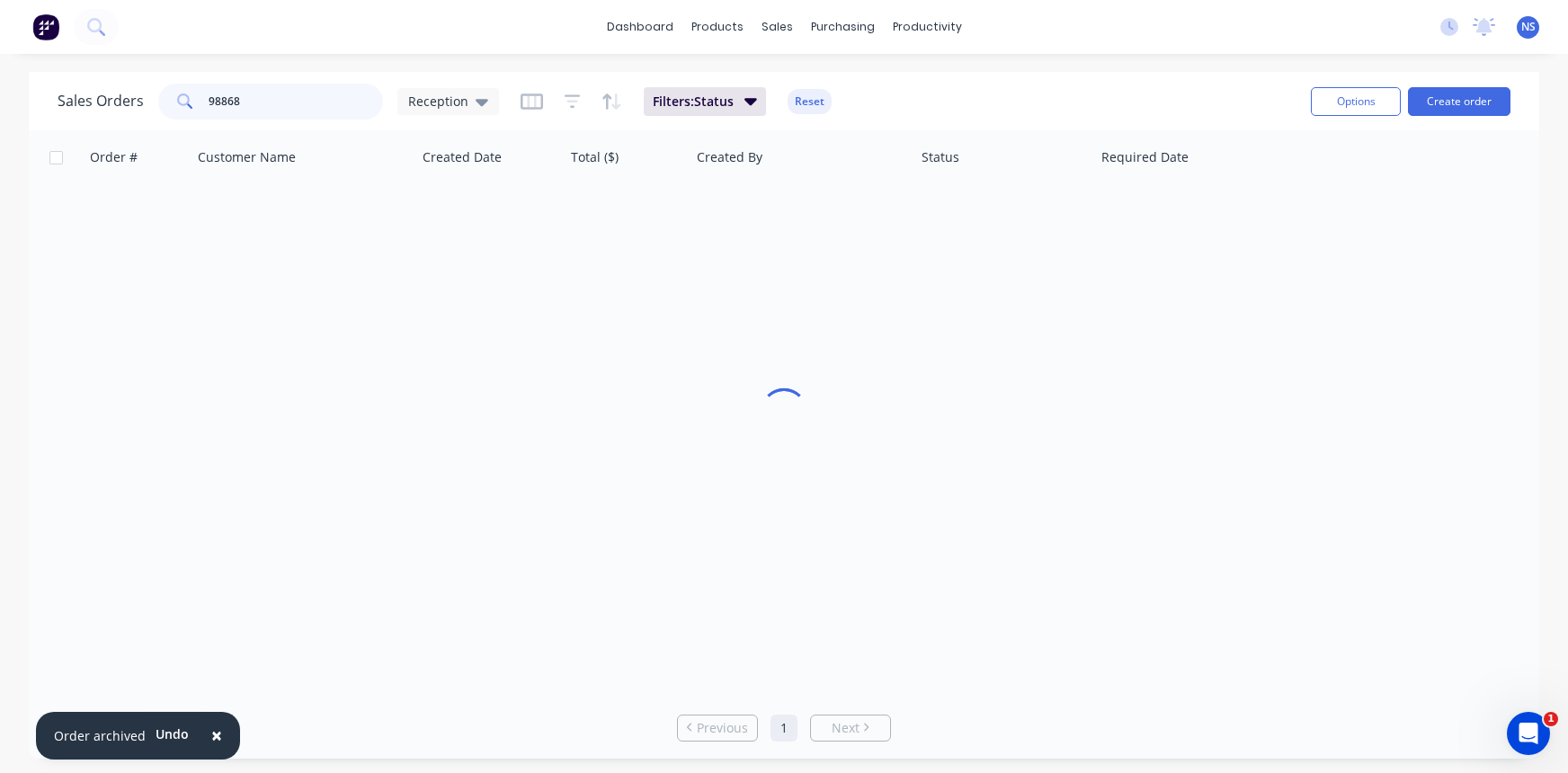
drag, startPoint x: 298, startPoint y: 95, endPoint x: 152, endPoint y: 73, distance: 147.6
click at [152, 73] on div "Sales Orders 98868 Reception Filters: Status Reset Options Create order" at bounding box center [783, 102] width 1510 height 59
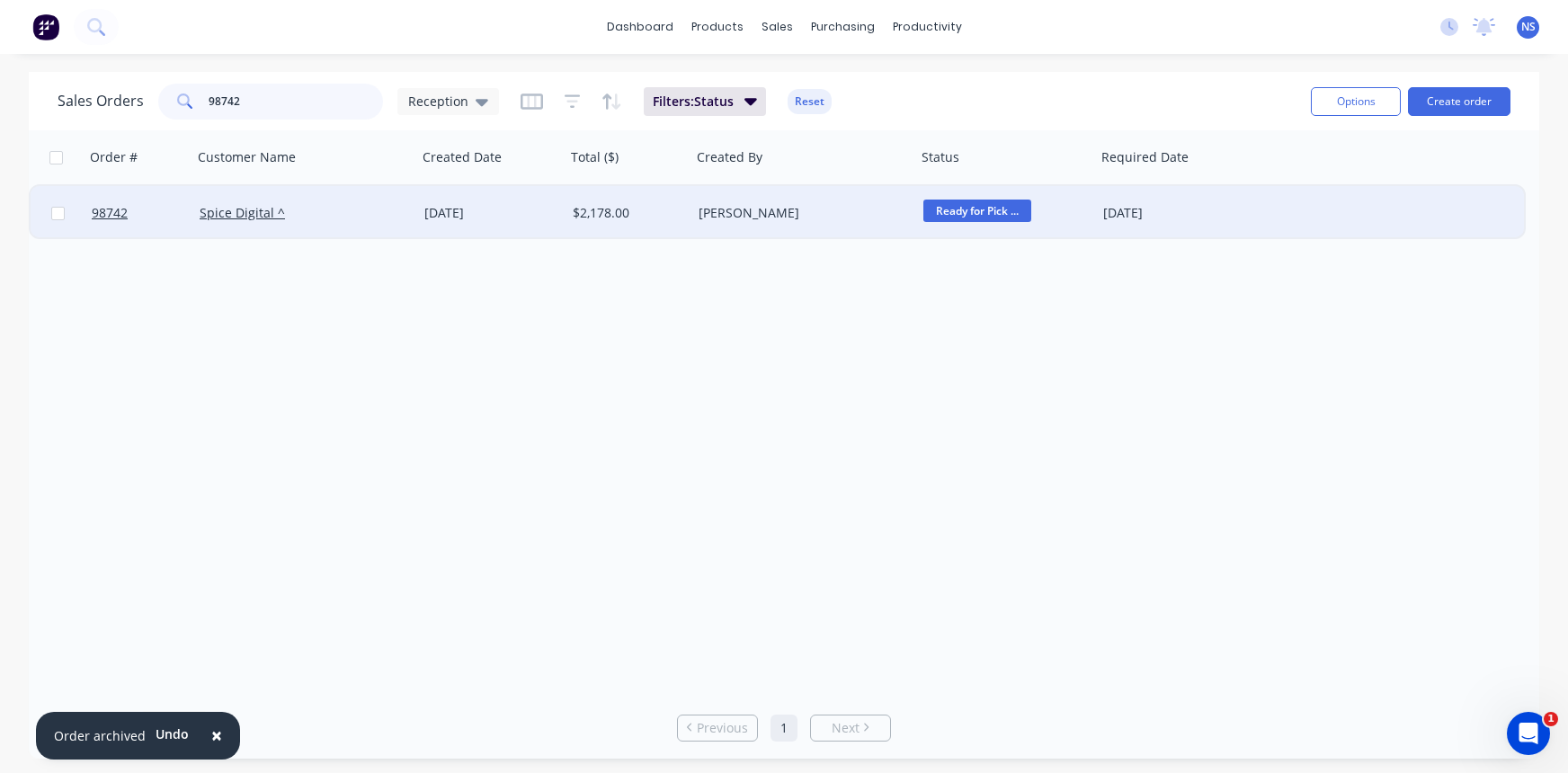
type input "98742"
click at [539, 213] on div "[DATE]" at bounding box center [491, 213] width 134 height 18
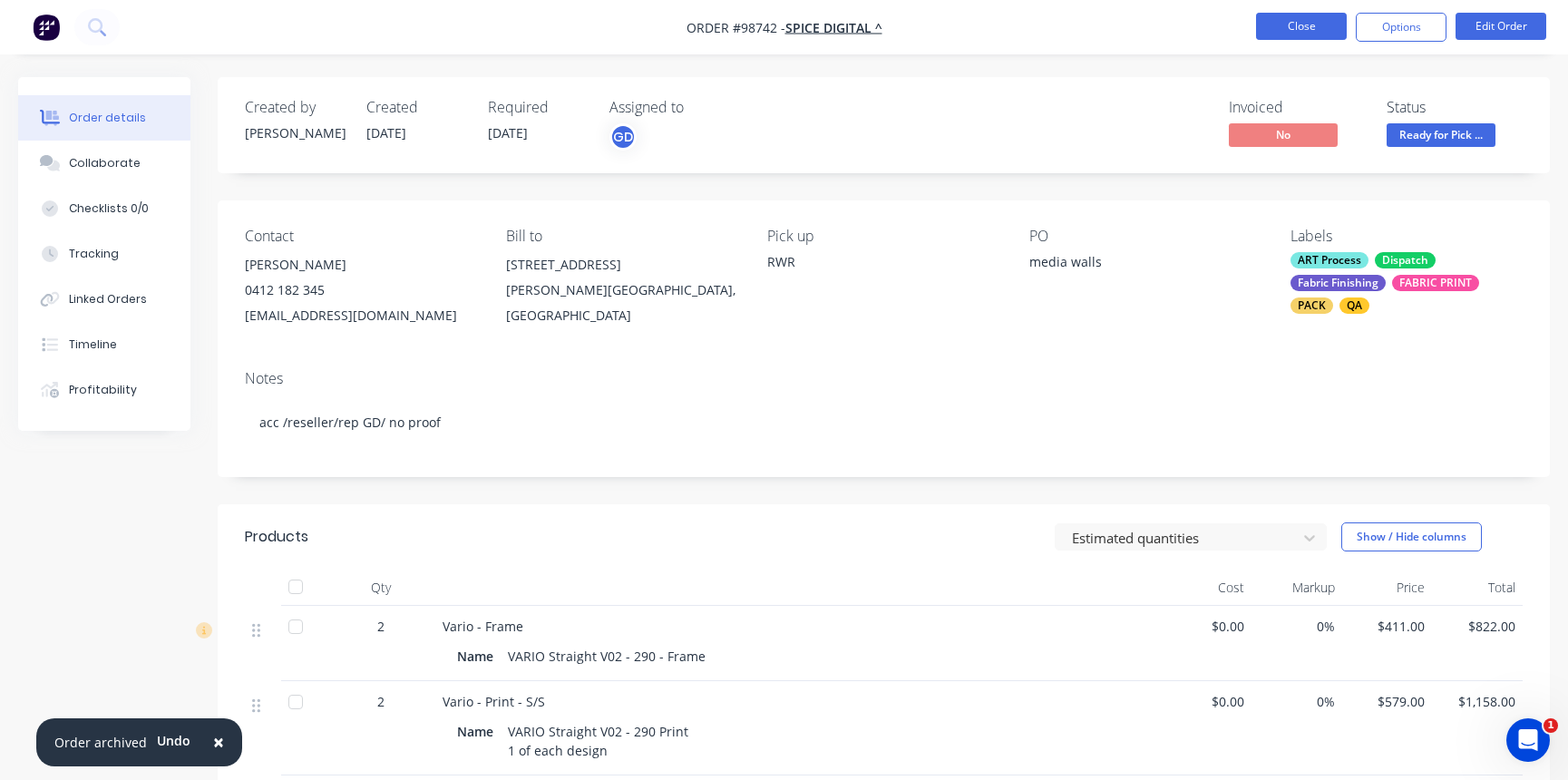
click at [1310, 27] on button "Close" at bounding box center [1301, 27] width 91 height 28
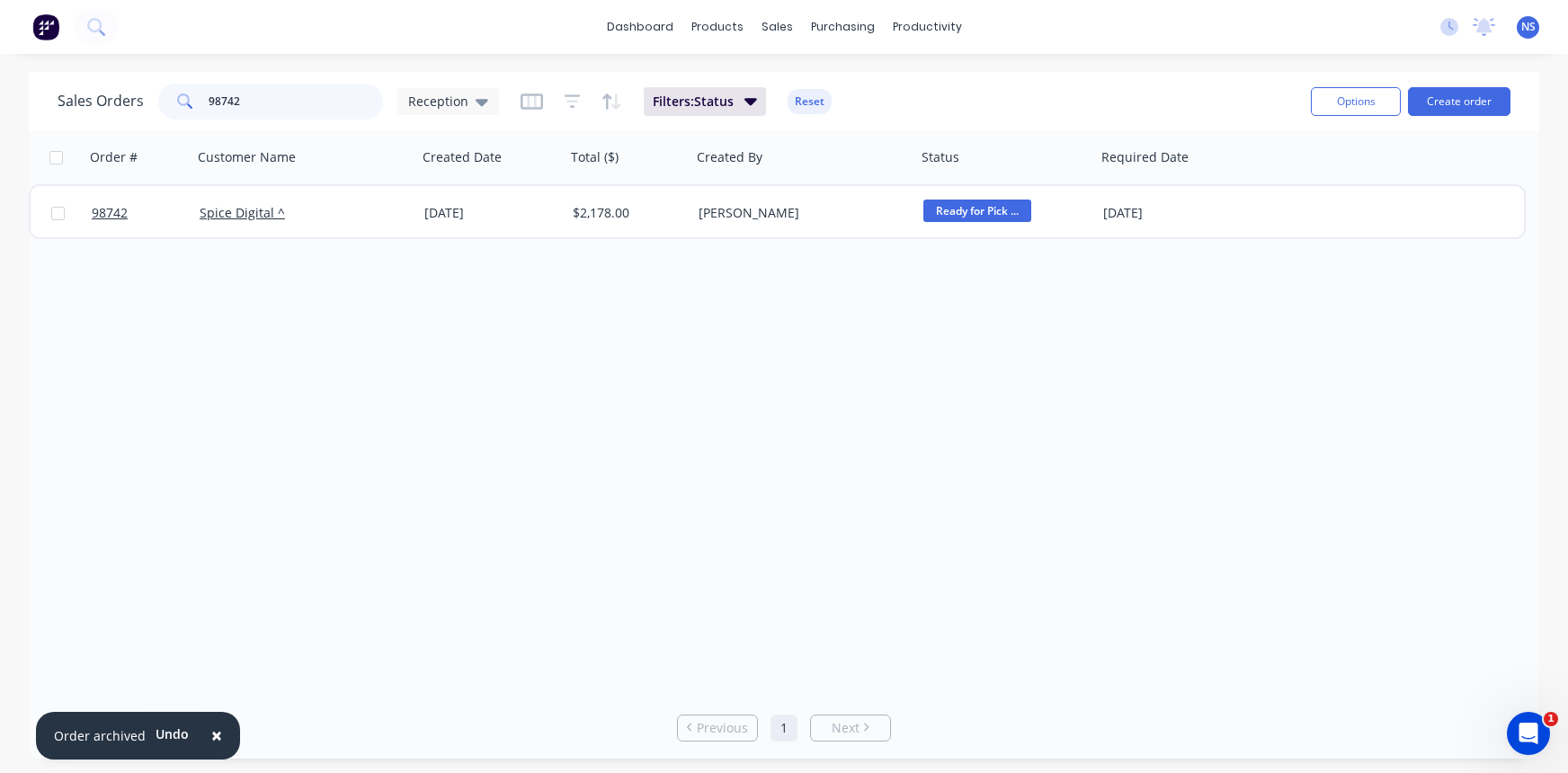
click at [262, 108] on input "98742" at bounding box center [297, 102] width 176 height 36
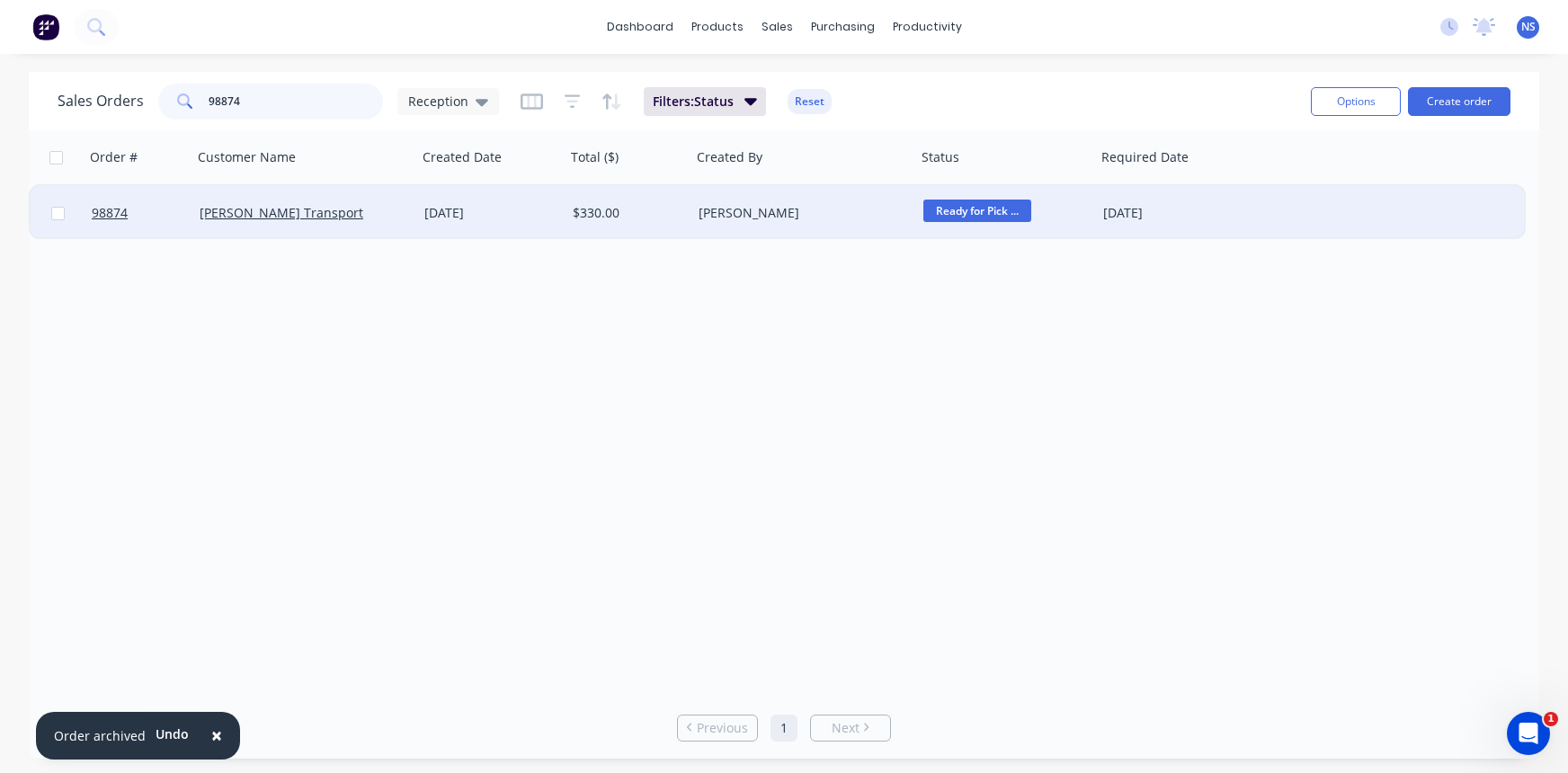
type input "98874"
click at [525, 220] on div "[DATE]" at bounding box center [491, 213] width 134 height 18
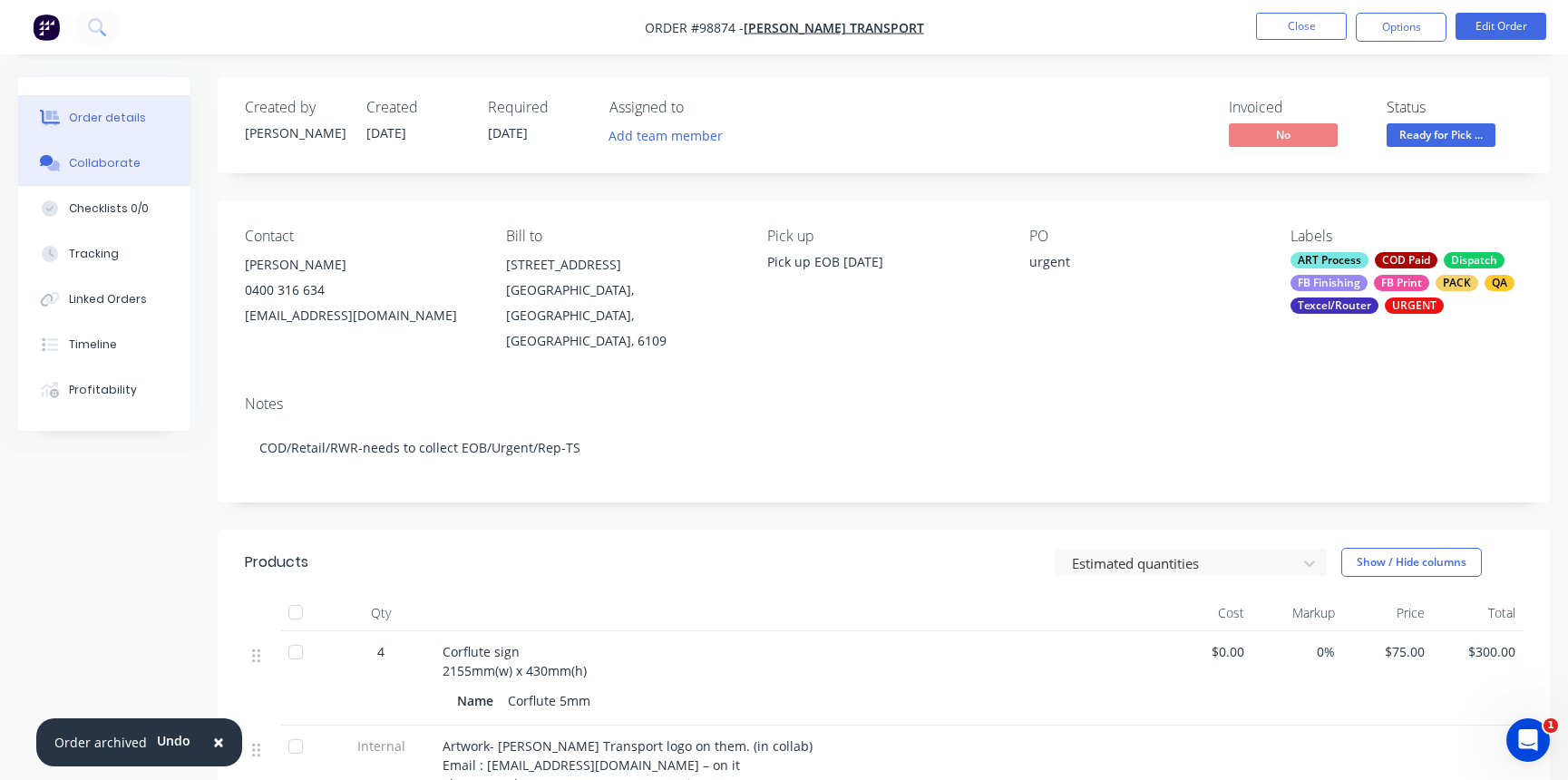
click at [109, 173] on button "Collaborate" at bounding box center [103, 163] width 172 height 45
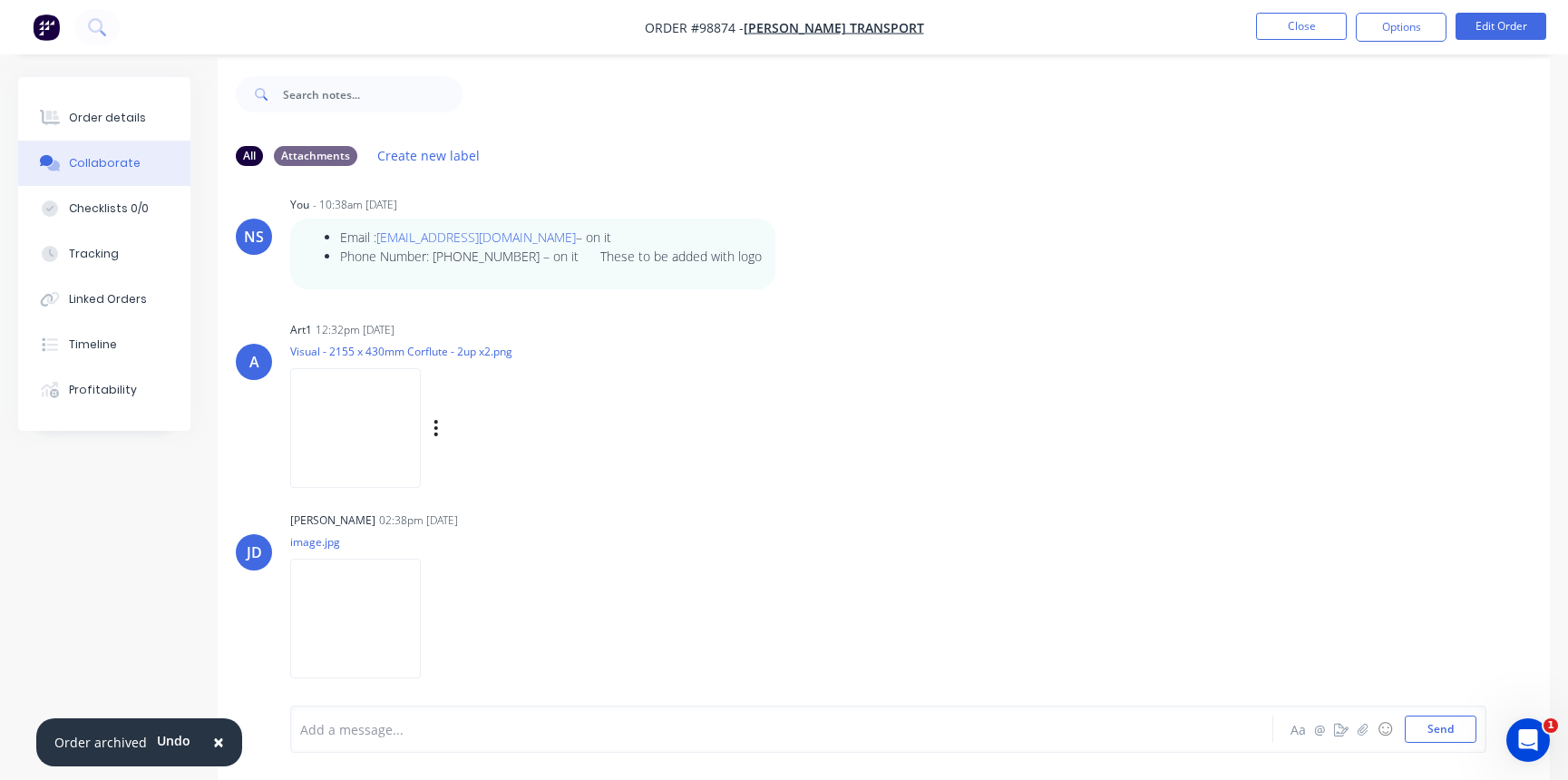
scroll to position [28, 0]
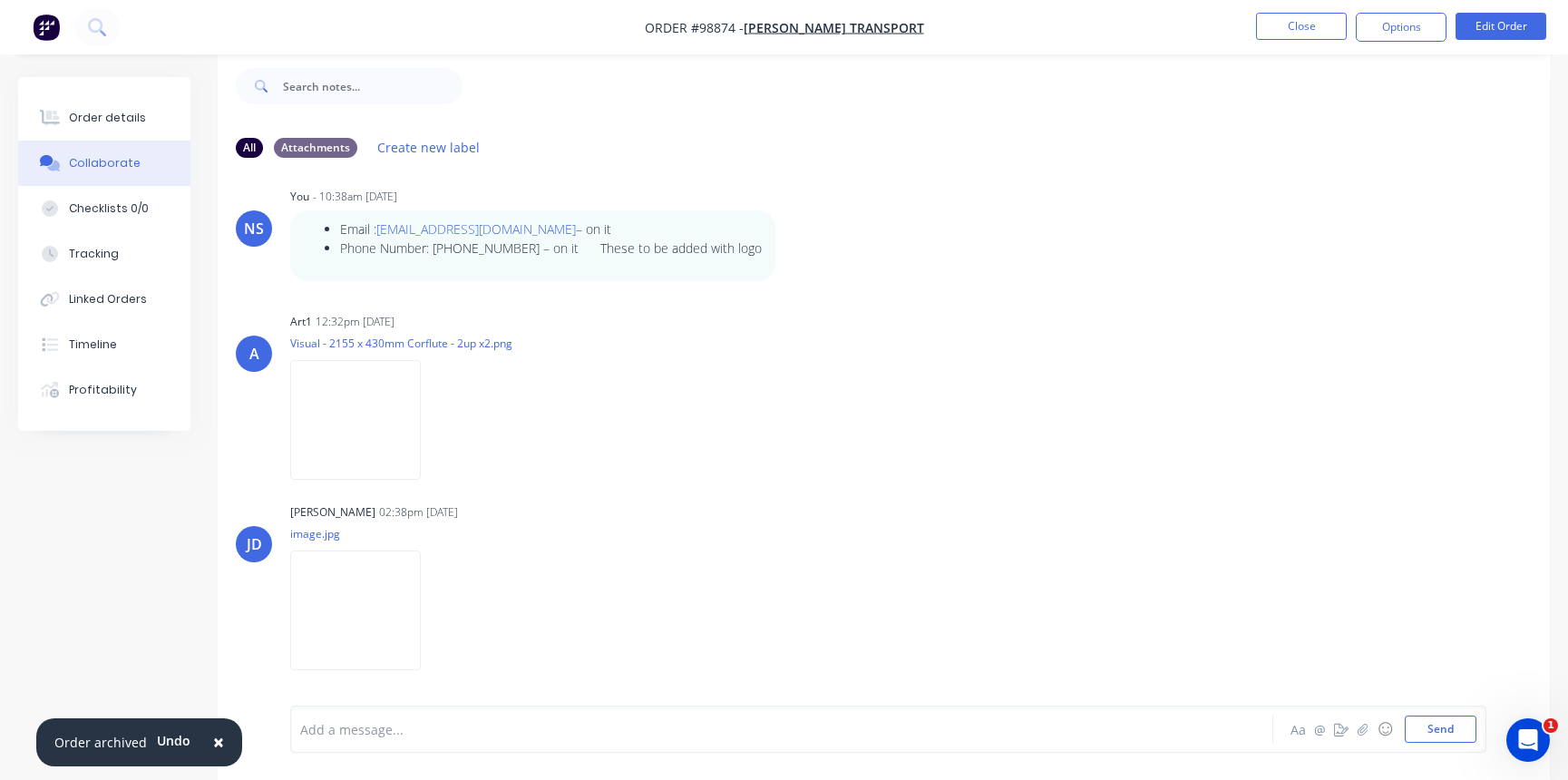
click at [362, 730] on div at bounding box center [742, 729] width 882 height 19
click at [1452, 725] on button "Send" at bounding box center [1441, 730] width 72 height 28
click at [110, 109] on div "Order details" at bounding box center [107, 117] width 77 height 17
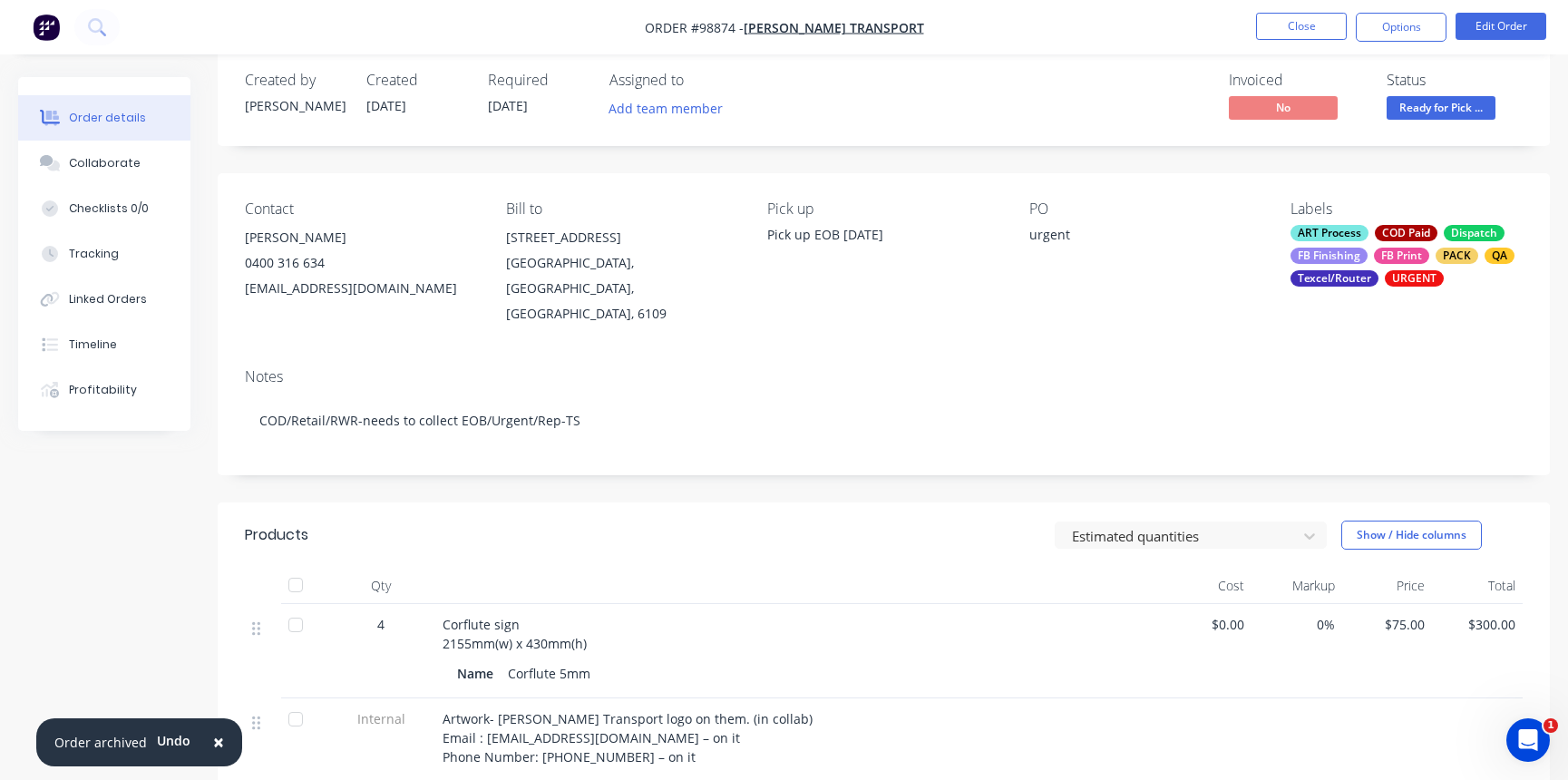
click at [1432, 110] on span "Ready for Pick ..." at bounding box center [1441, 107] width 109 height 23
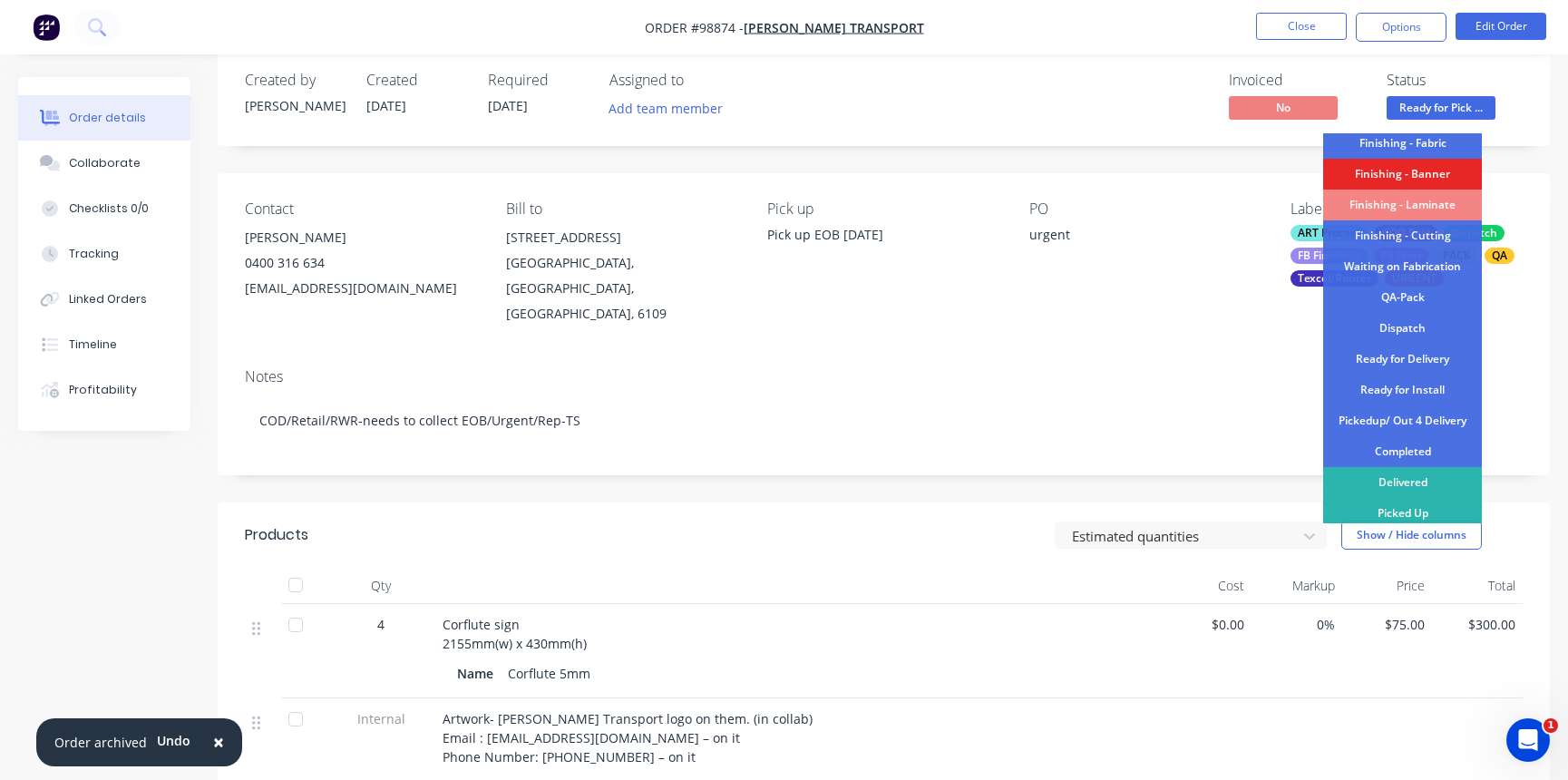
scroll to position [381, 0]
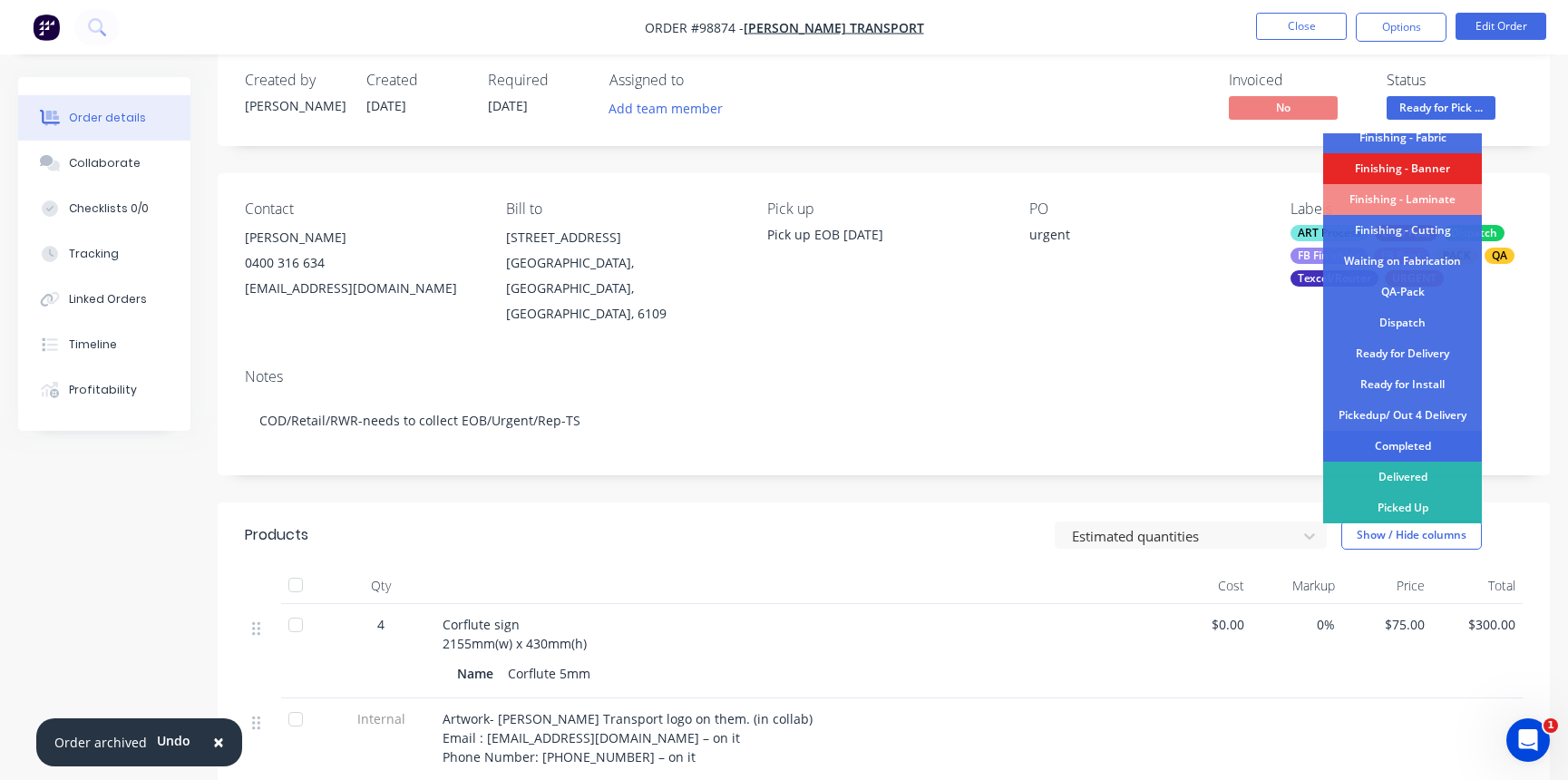
click at [1409, 441] on div "Completed" at bounding box center [1403, 445] width 159 height 31
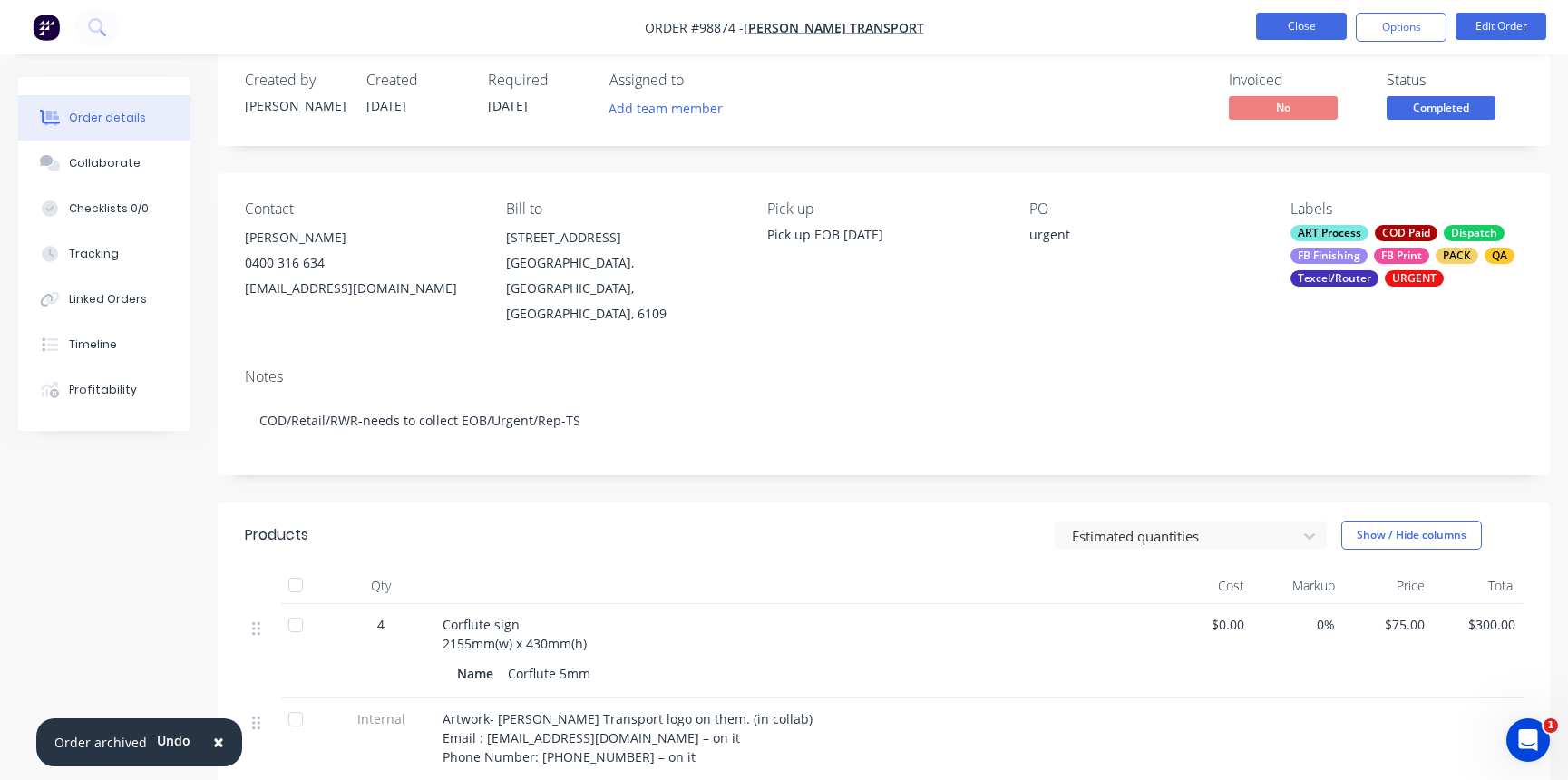
click at [1316, 27] on button "Close" at bounding box center [1301, 27] width 91 height 28
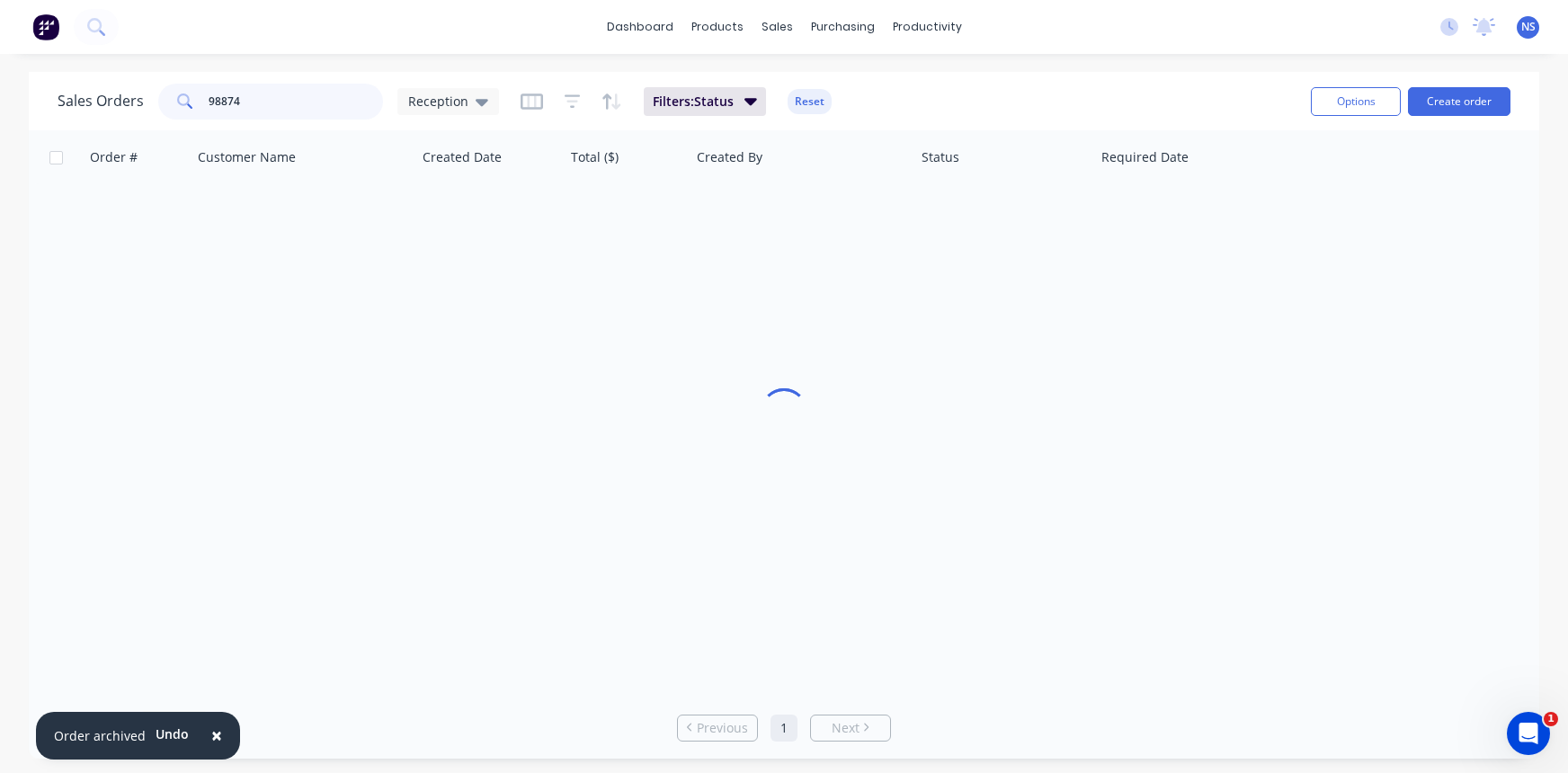
drag, startPoint x: 268, startPoint y: 102, endPoint x: 186, endPoint y: 101, distance: 82.0
click at [186, 101] on div "98874" at bounding box center [270, 102] width 225 height 36
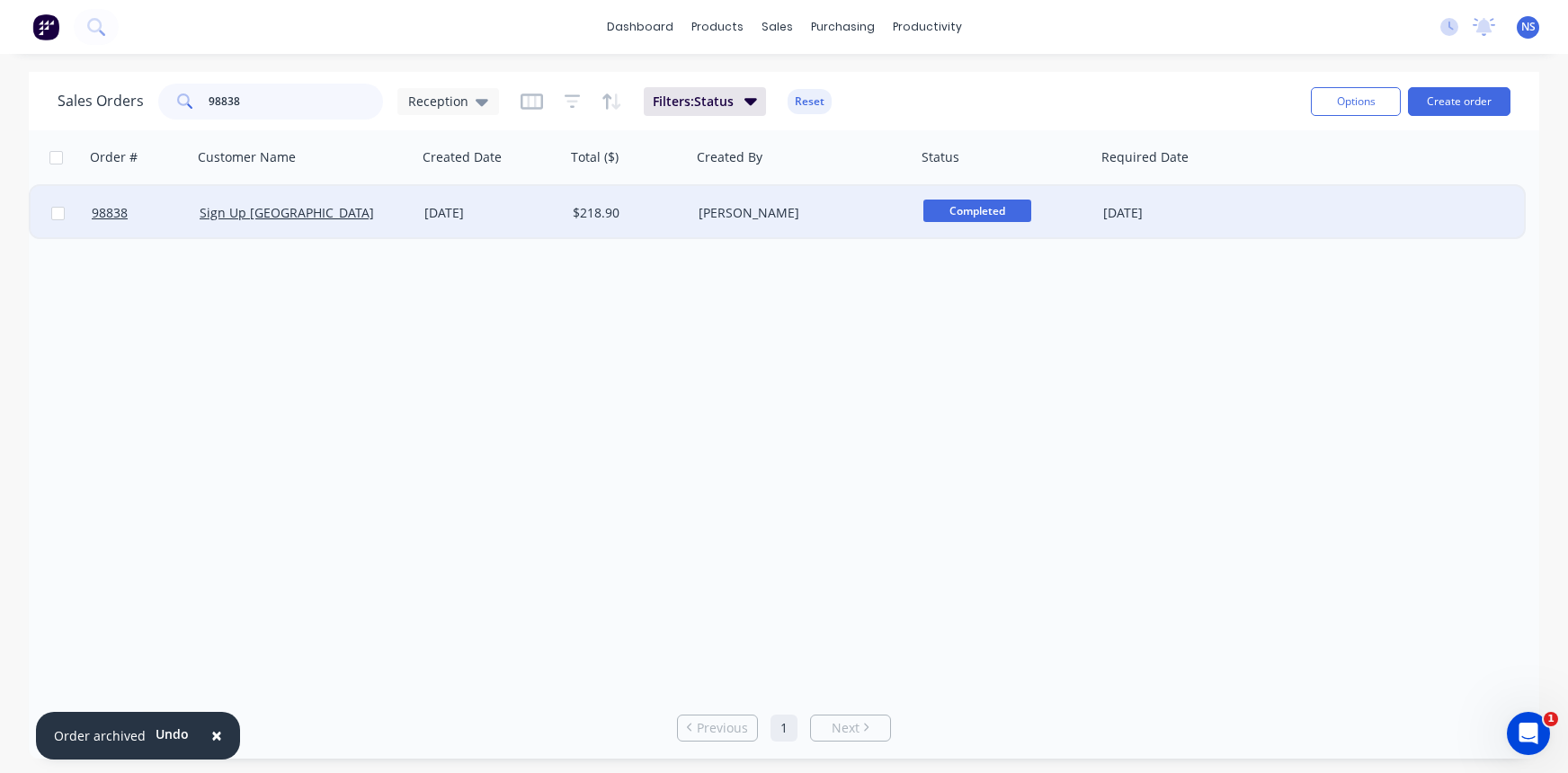
type input "98838"
click at [347, 212] on div "Sign Up [GEOGRAPHIC_DATA]" at bounding box center [299, 213] width 199 height 18
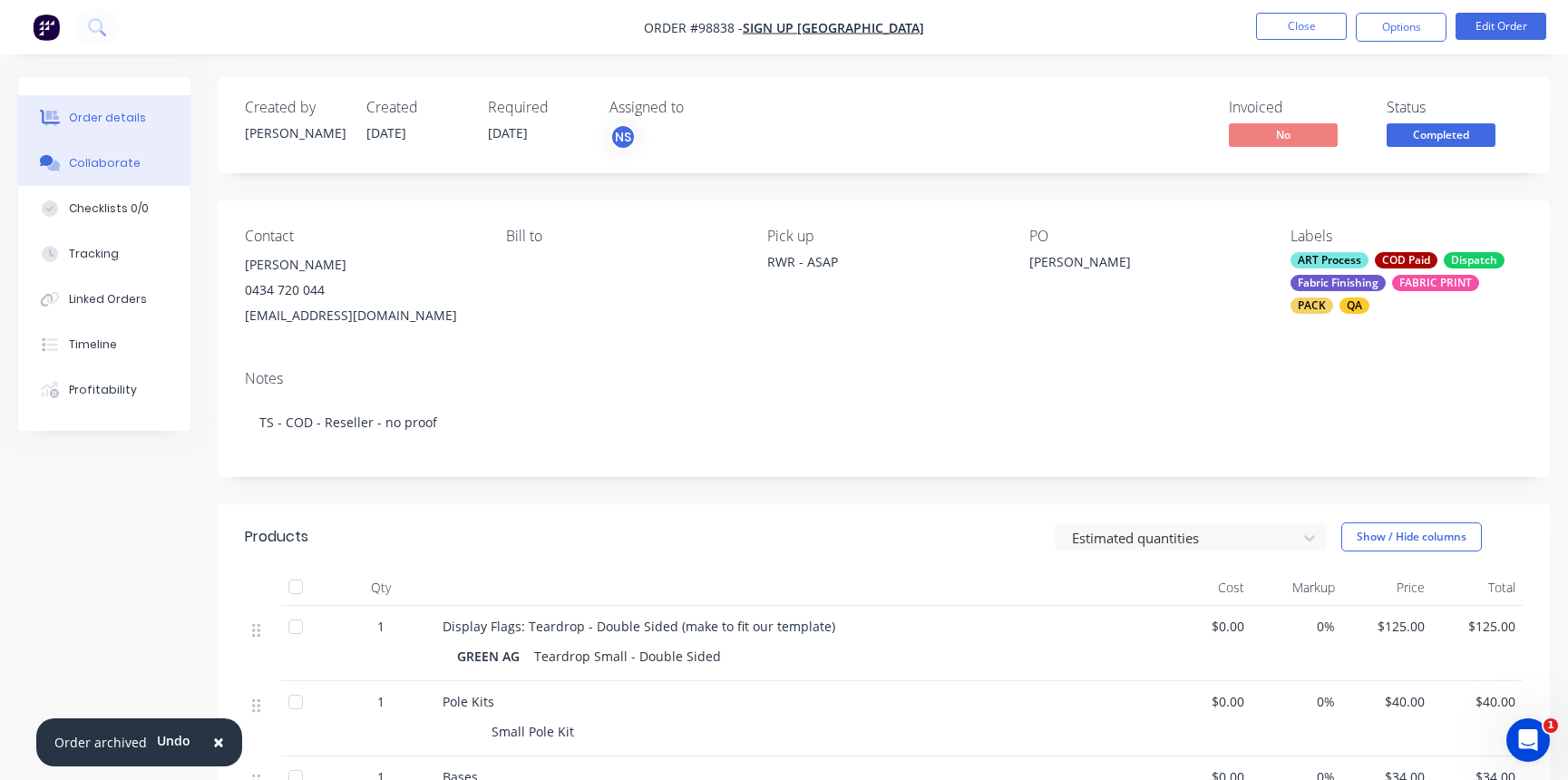
click at [113, 163] on div "Collaborate" at bounding box center [104, 162] width 72 height 17
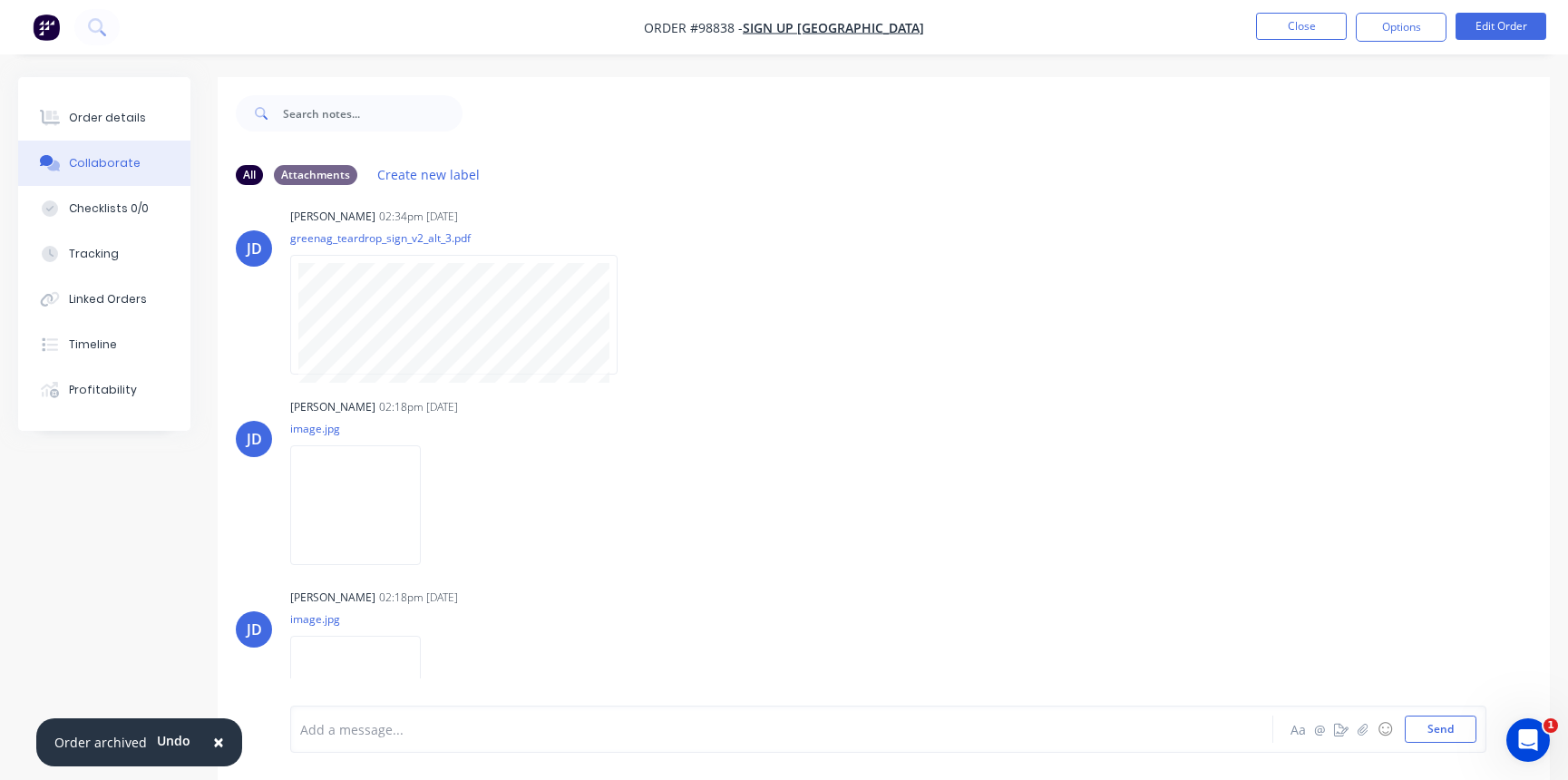
scroll to position [82, 0]
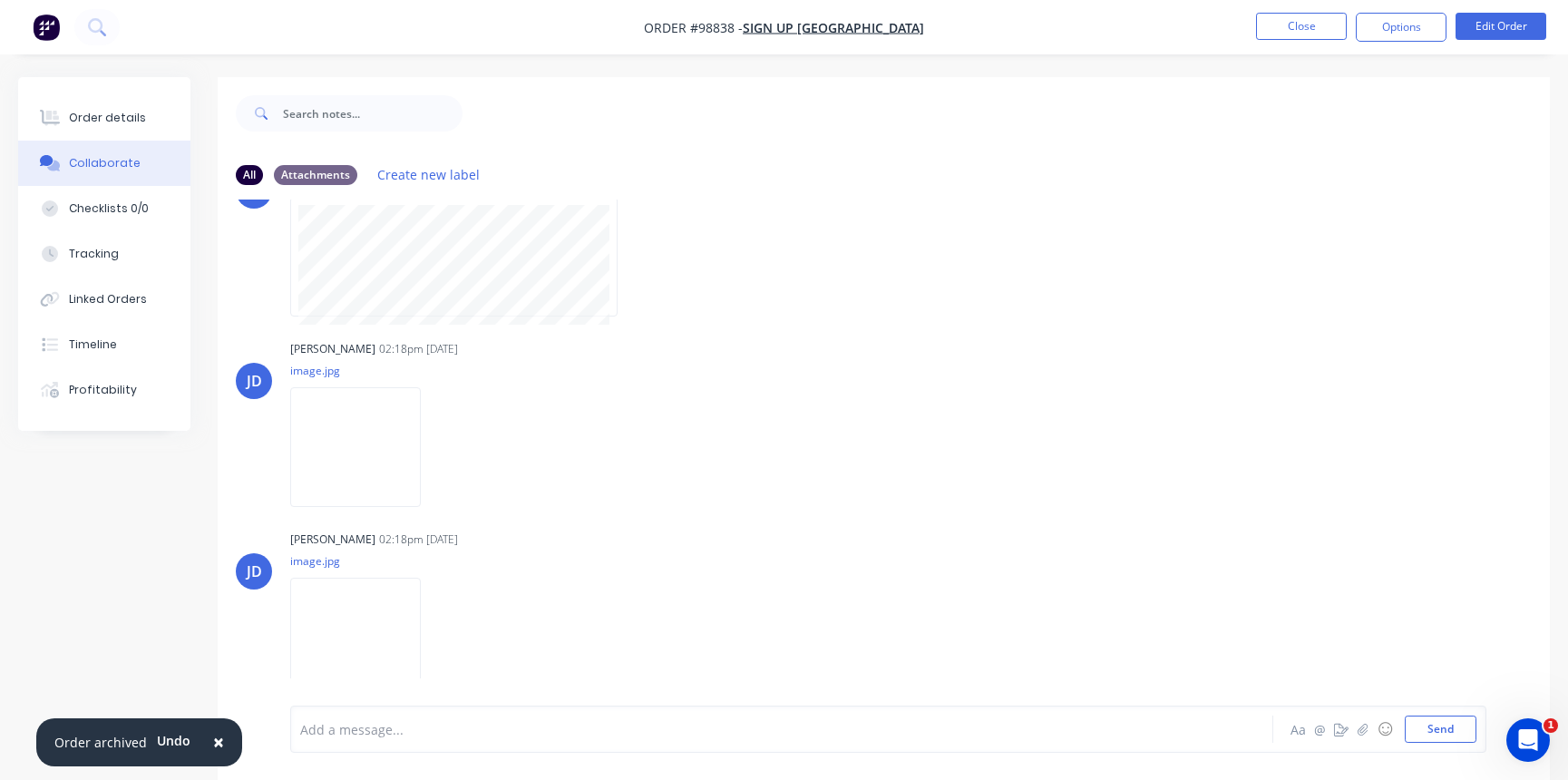
click at [335, 746] on div "Add a message... Aa @ ☺ Send" at bounding box center [888, 729] width 1197 height 47
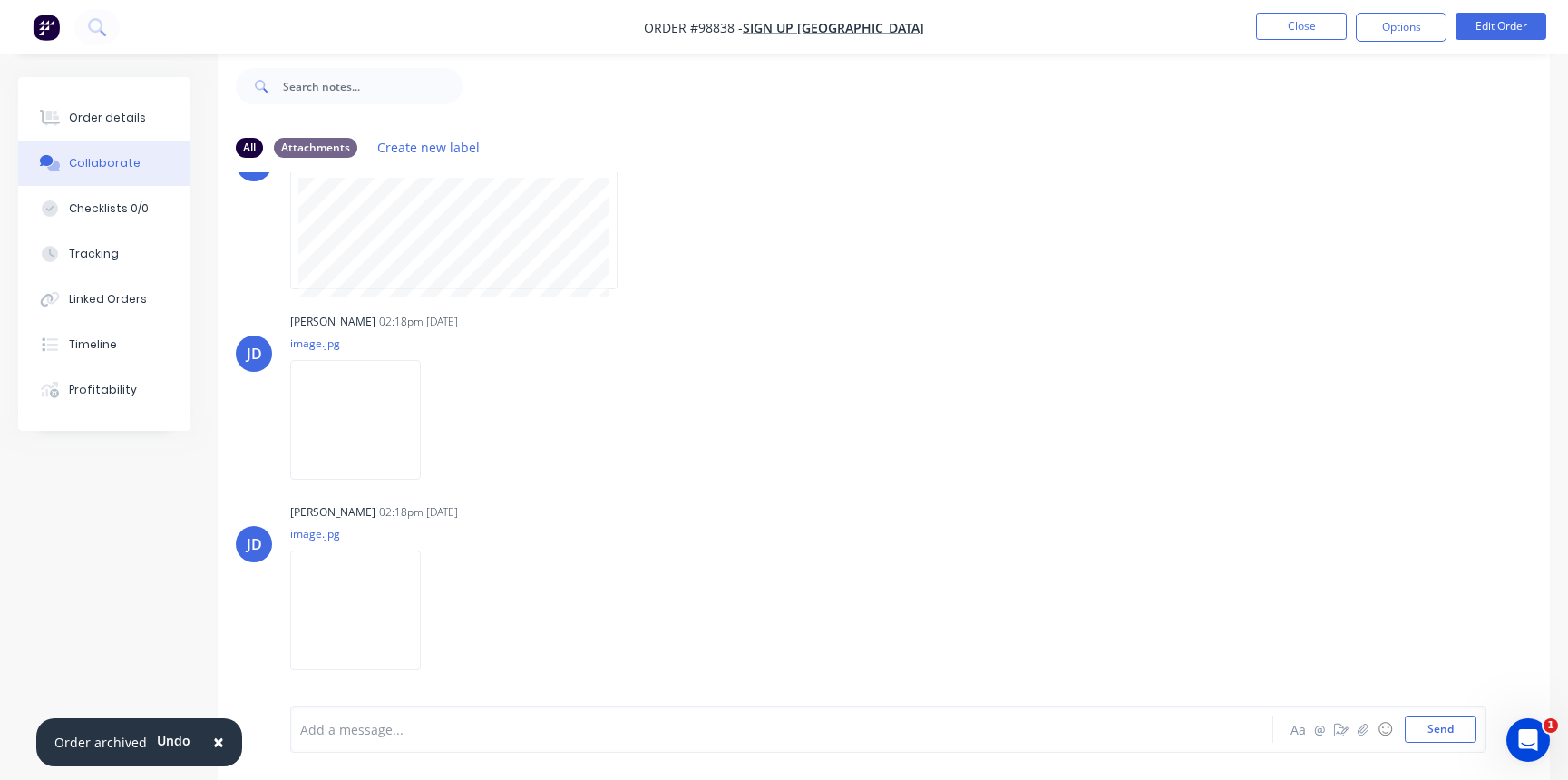
click at [335, 746] on div "Add a message... Aa @ ☺ Send" at bounding box center [888, 729] width 1197 height 47
click at [319, 727] on div at bounding box center [742, 729] width 882 height 19
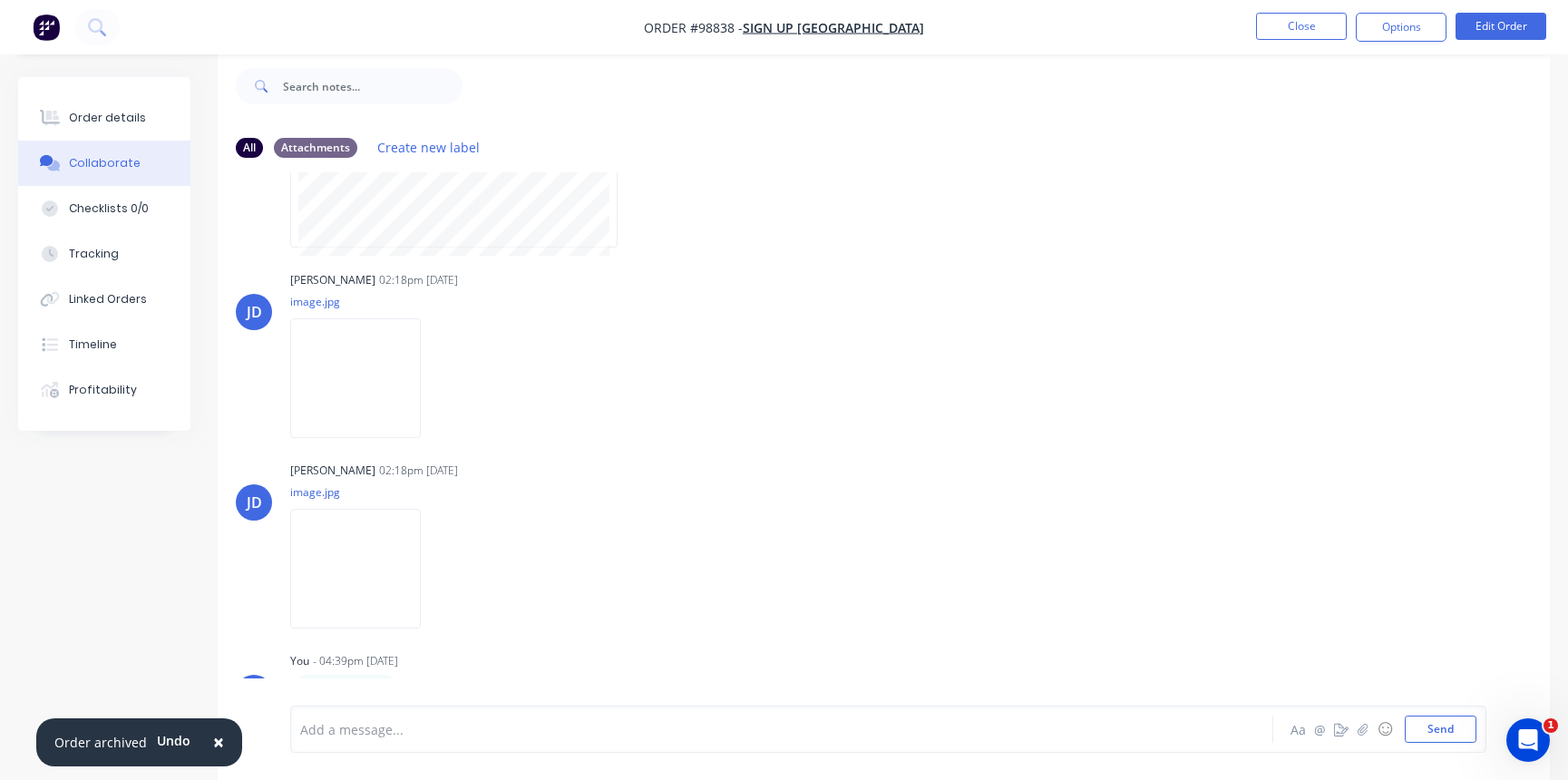
scroll to position [156, 0]
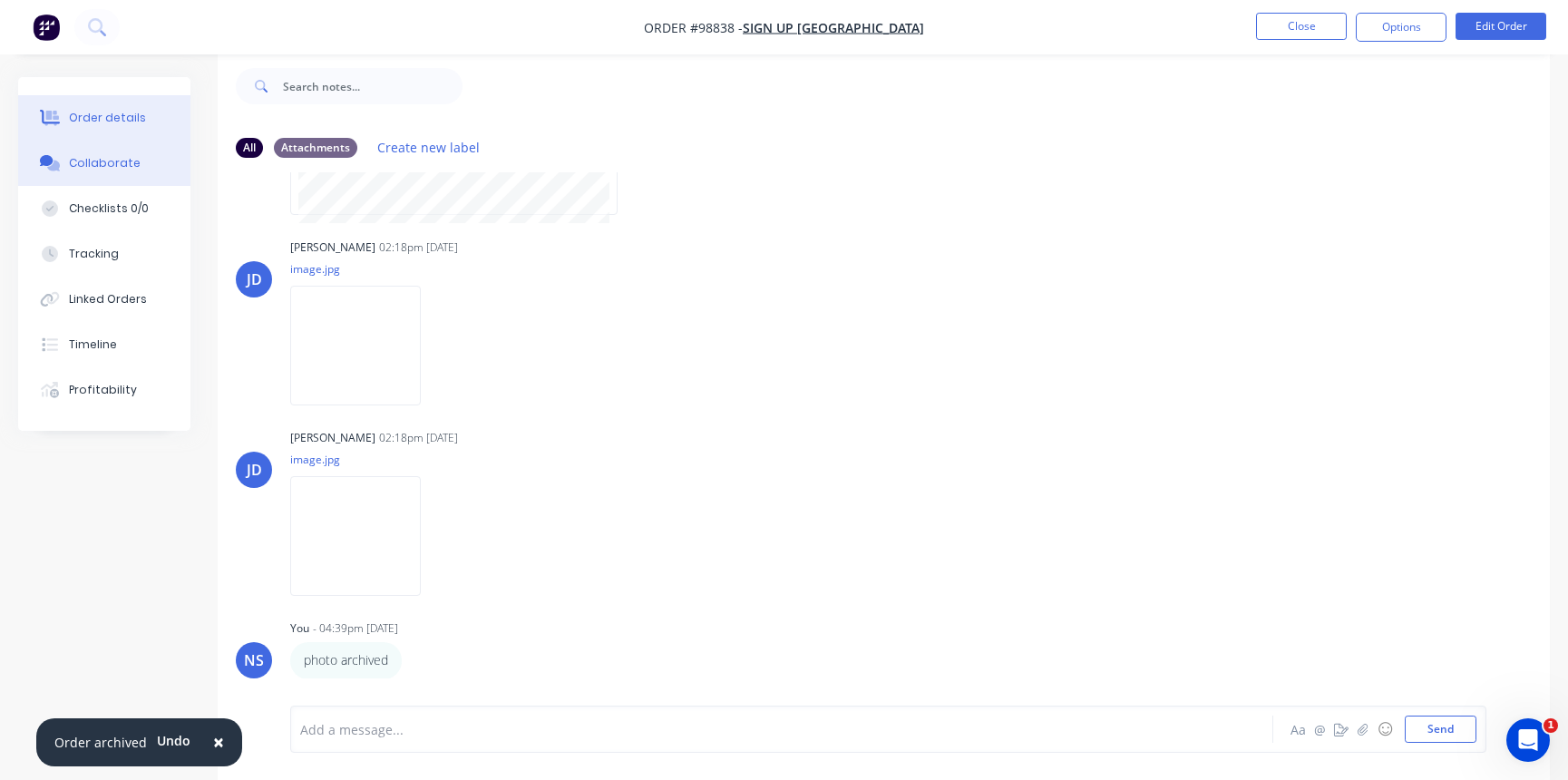
click at [111, 111] on div "Order details" at bounding box center [107, 117] width 77 height 17
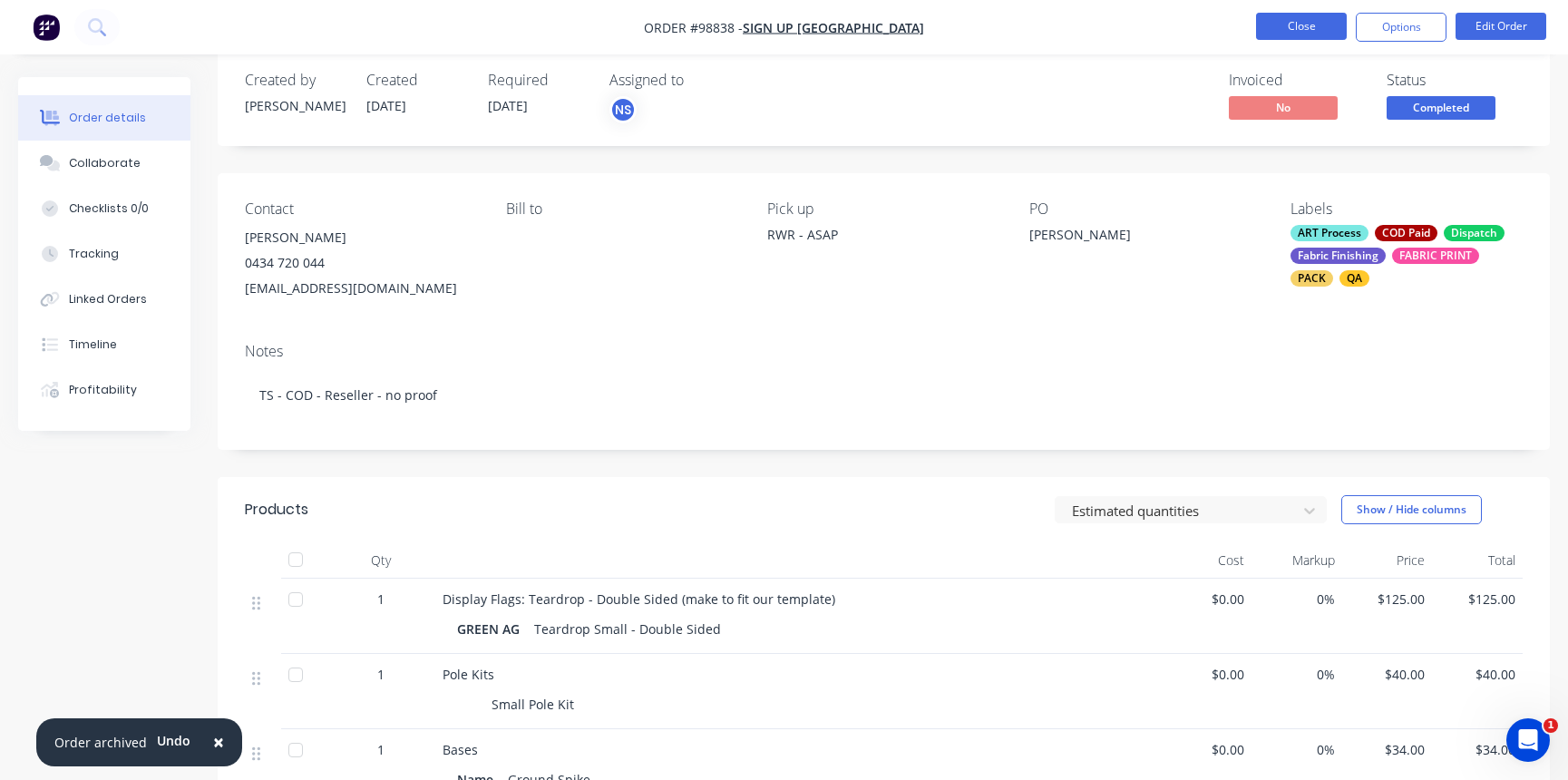
click at [1290, 29] on button "Close" at bounding box center [1301, 27] width 91 height 28
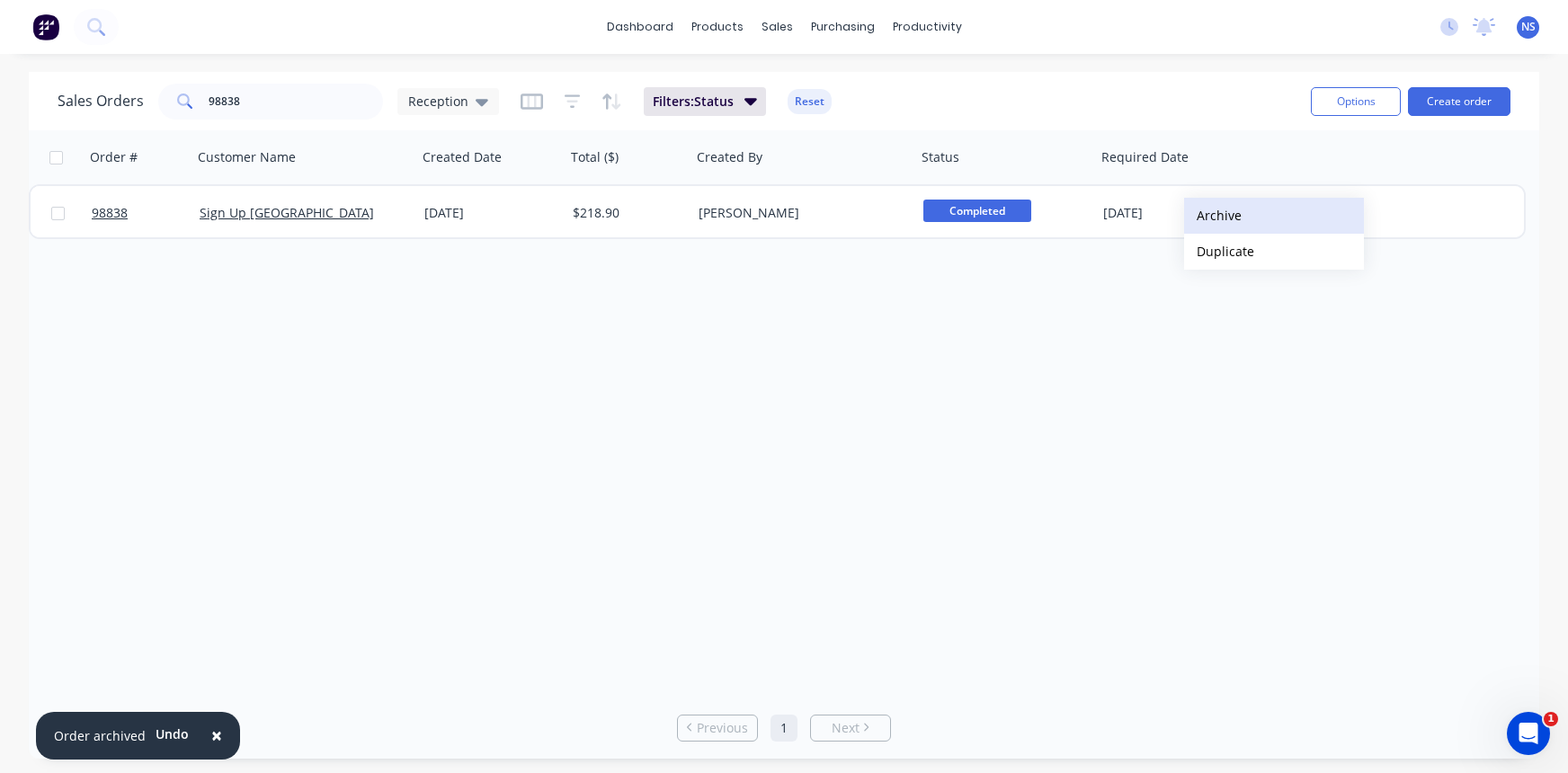
click at [1213, 216] on button "Archive" at bounding box center [1274, 216] width 180 height 36
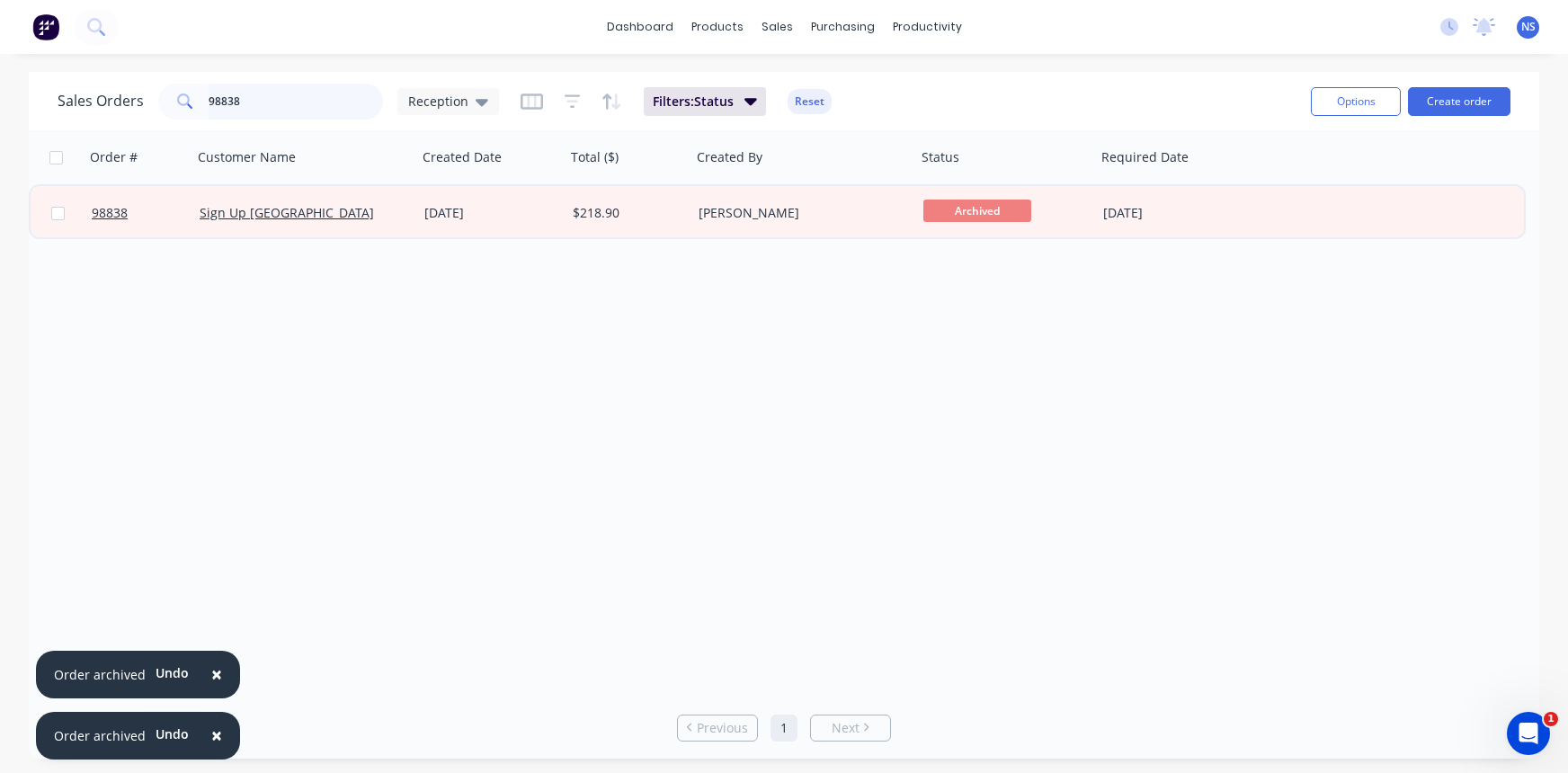
click at [267, 100] on input "98838" at bounding box center [297, 102] width 176 height 36
click at [211, 673] on span "×" at bounding box center [216, 674] width 11 height 25
click at [213, 734] on span "×" at bounding box center [216, 735] width 11 height 25
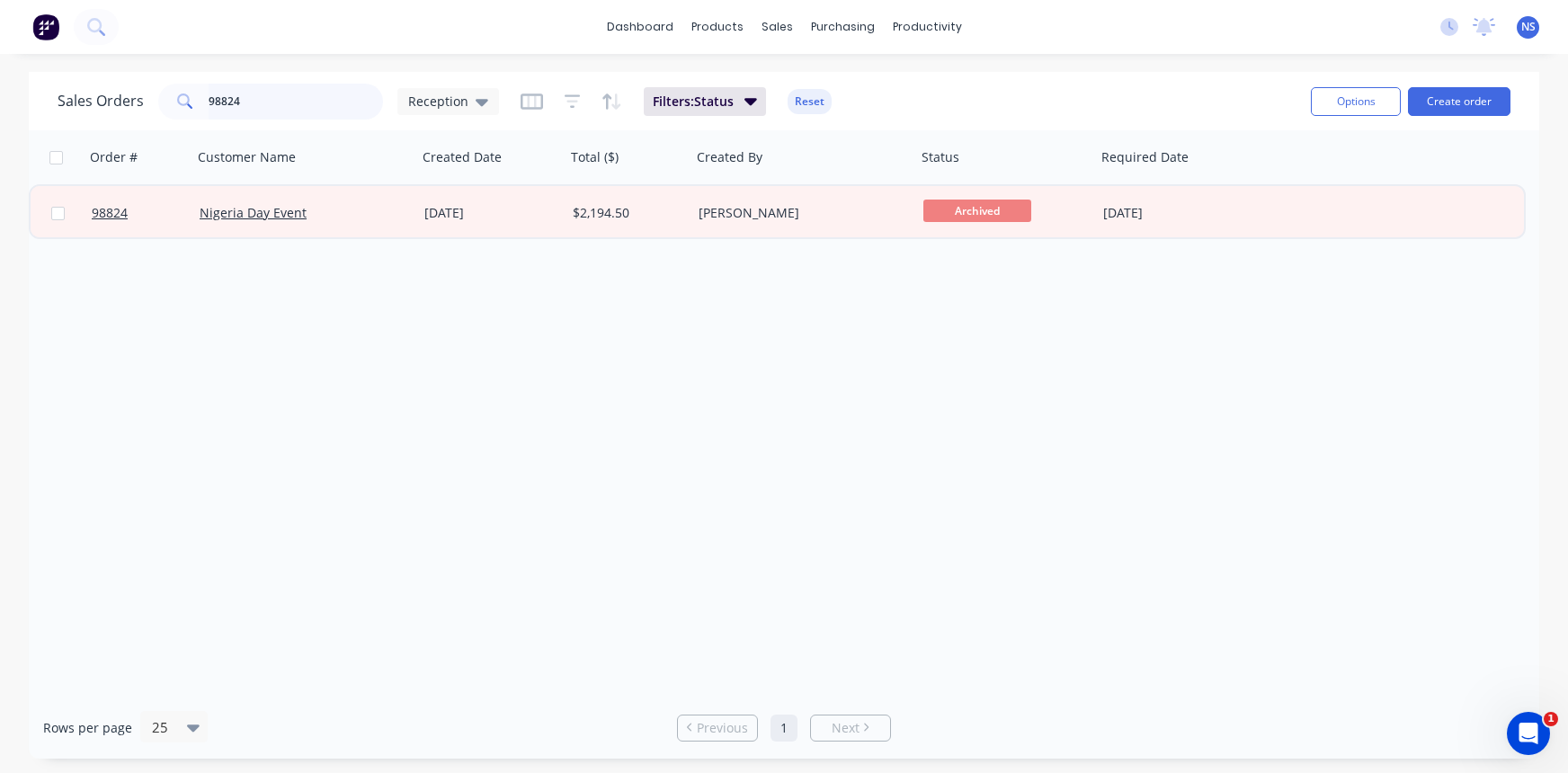
click at [277, 99] on input "98824" at bounding box center [297, 102] width 176 height 36
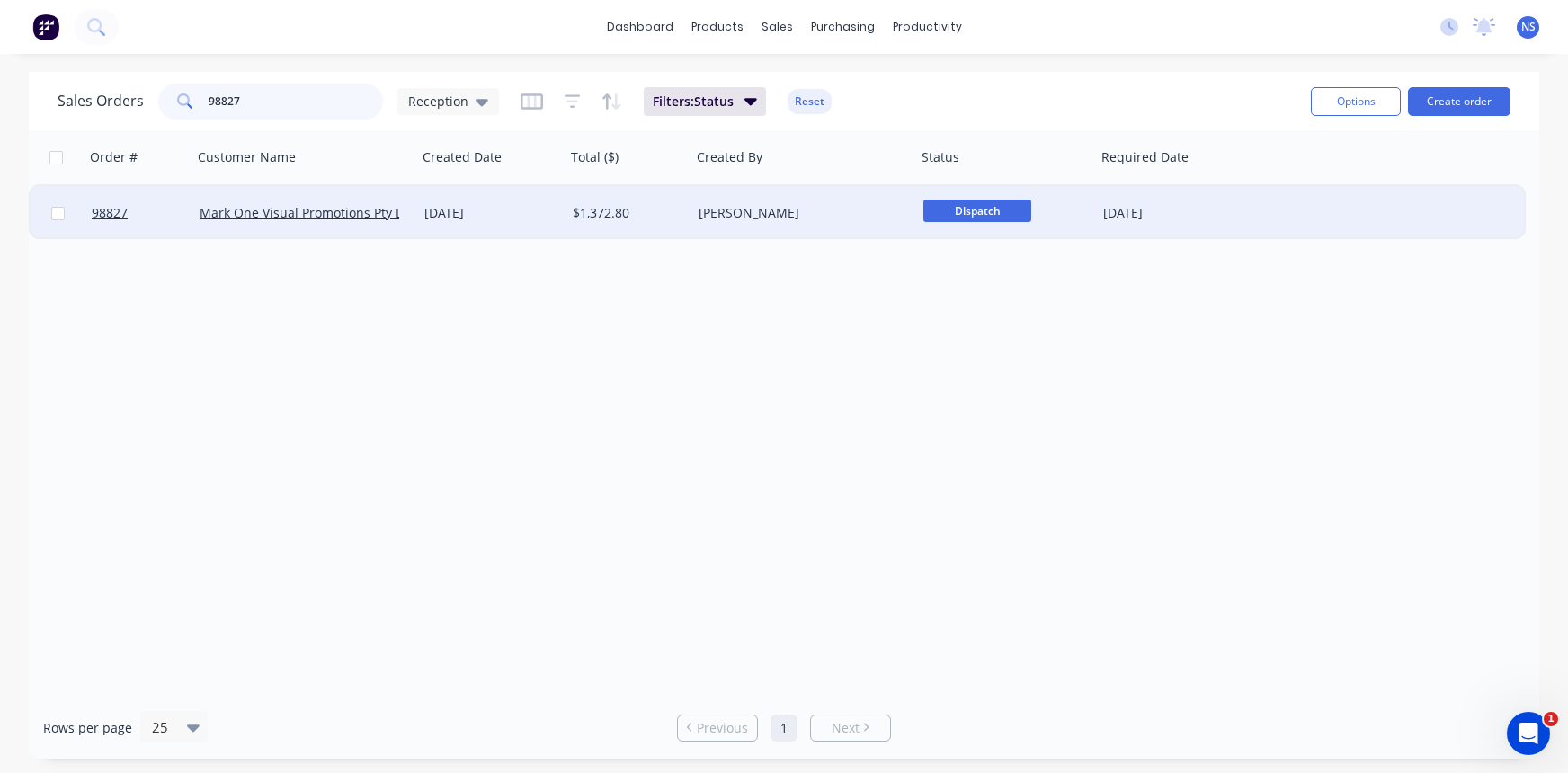
type input "98827"
click at [546, 213] on div "[DATE]" at bounding box center [491, 213] width 134 height 18
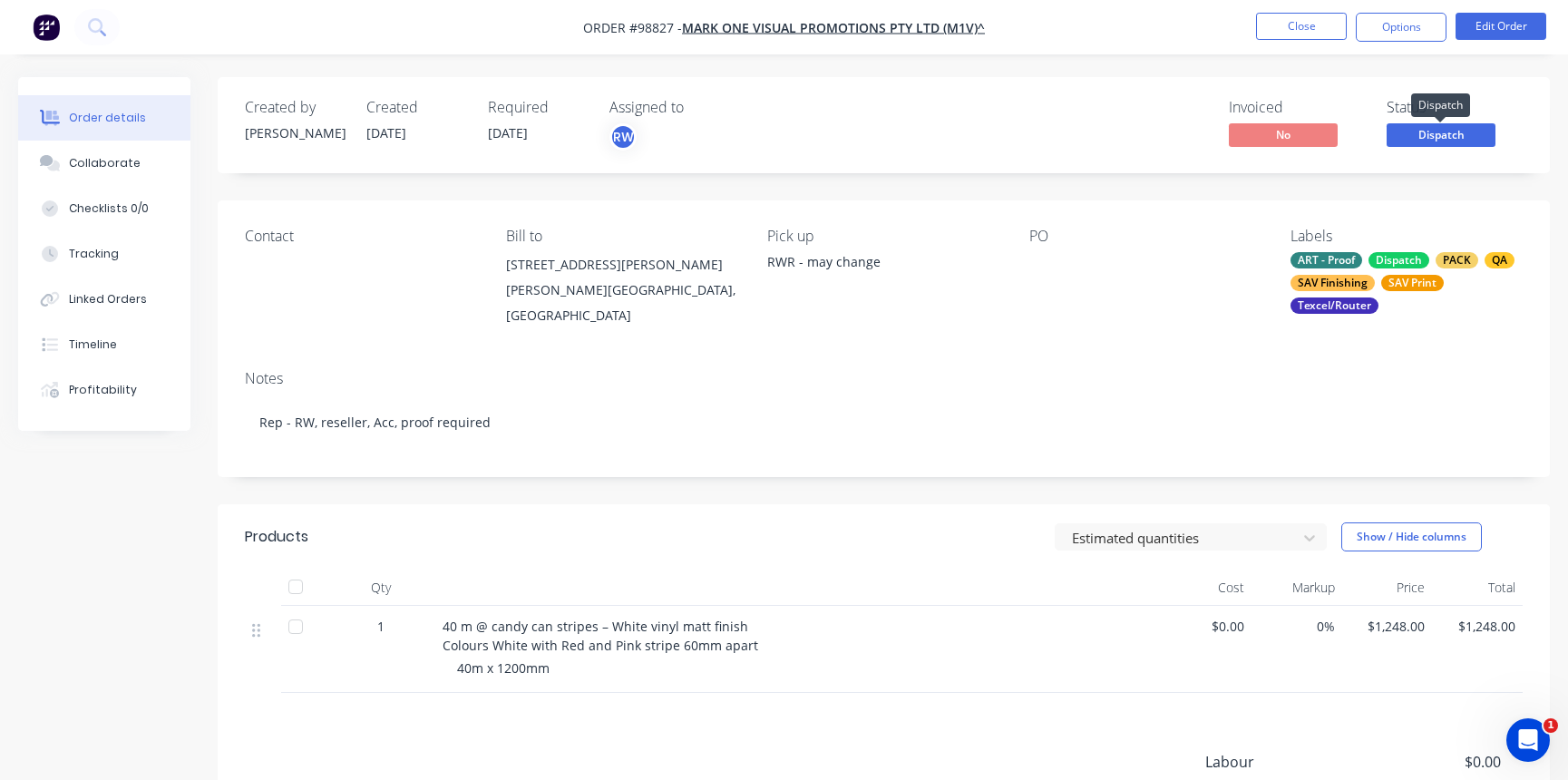
click at [1438, 133] on span "Dispatch" at bounding box center [1441, 134] width 109 height 23
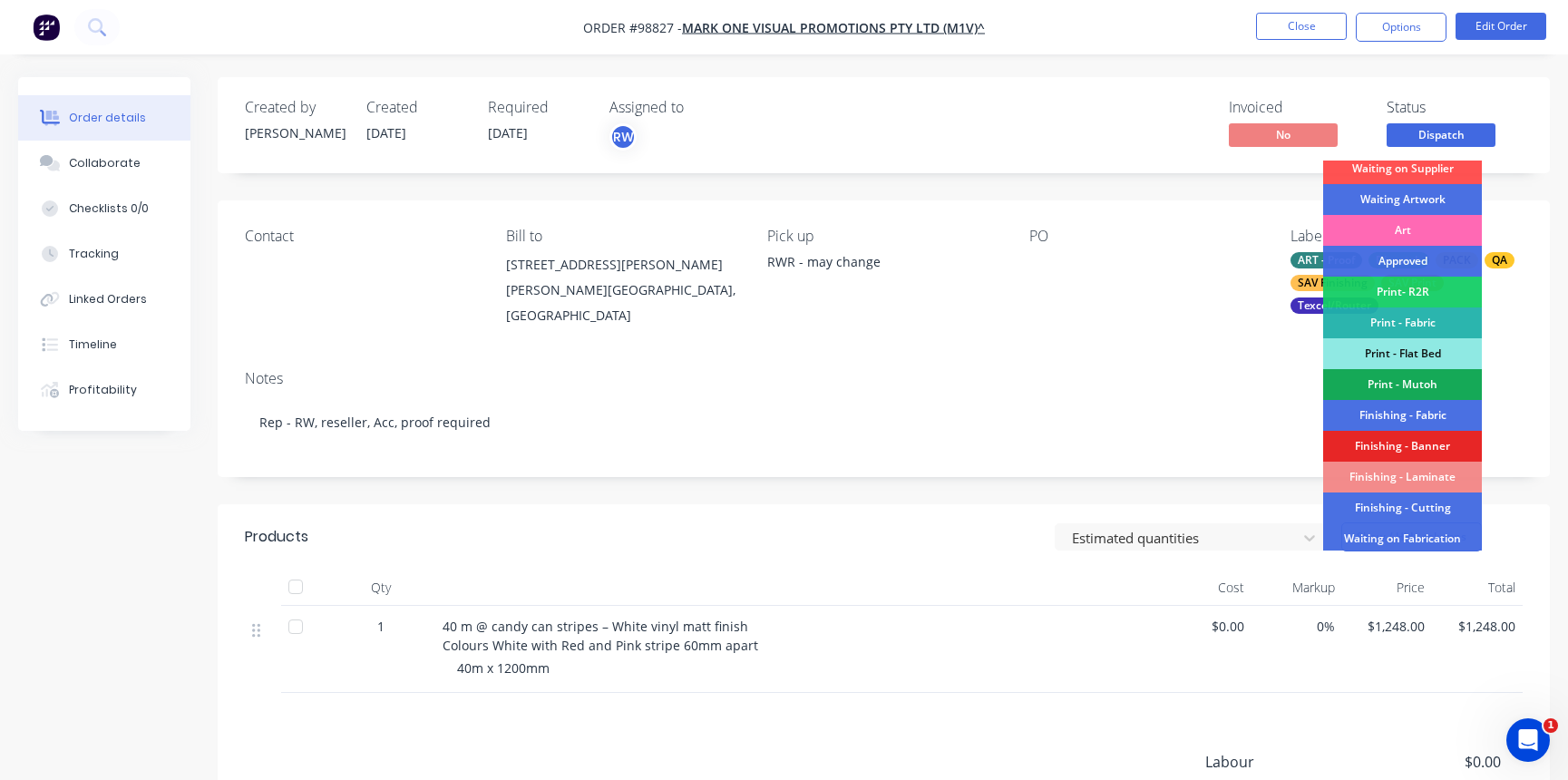
scroll to position [381, 0]
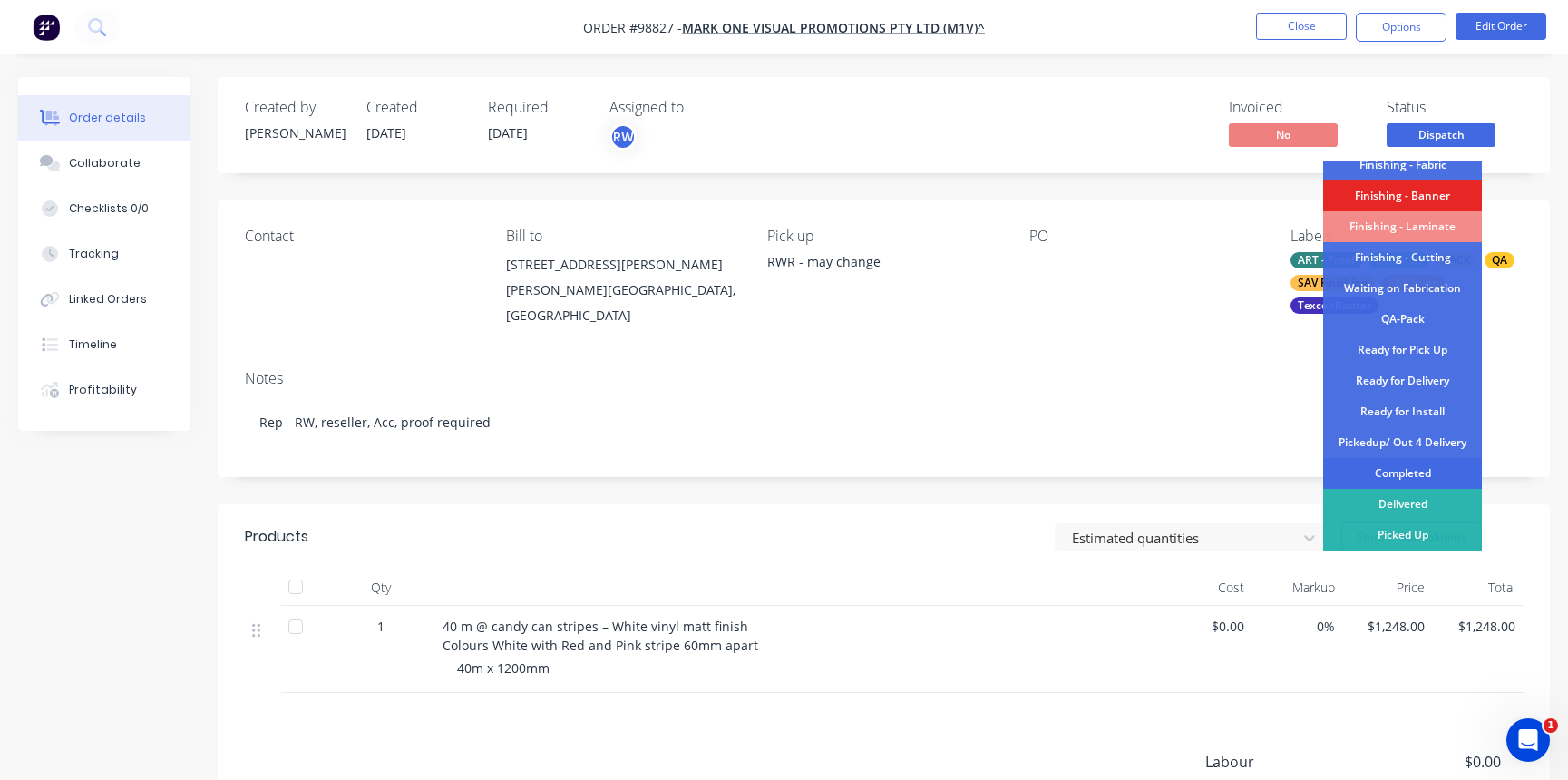
click at [1405, 476] on div "Completed" at bounding box center [1403, 473] width 159 height 31
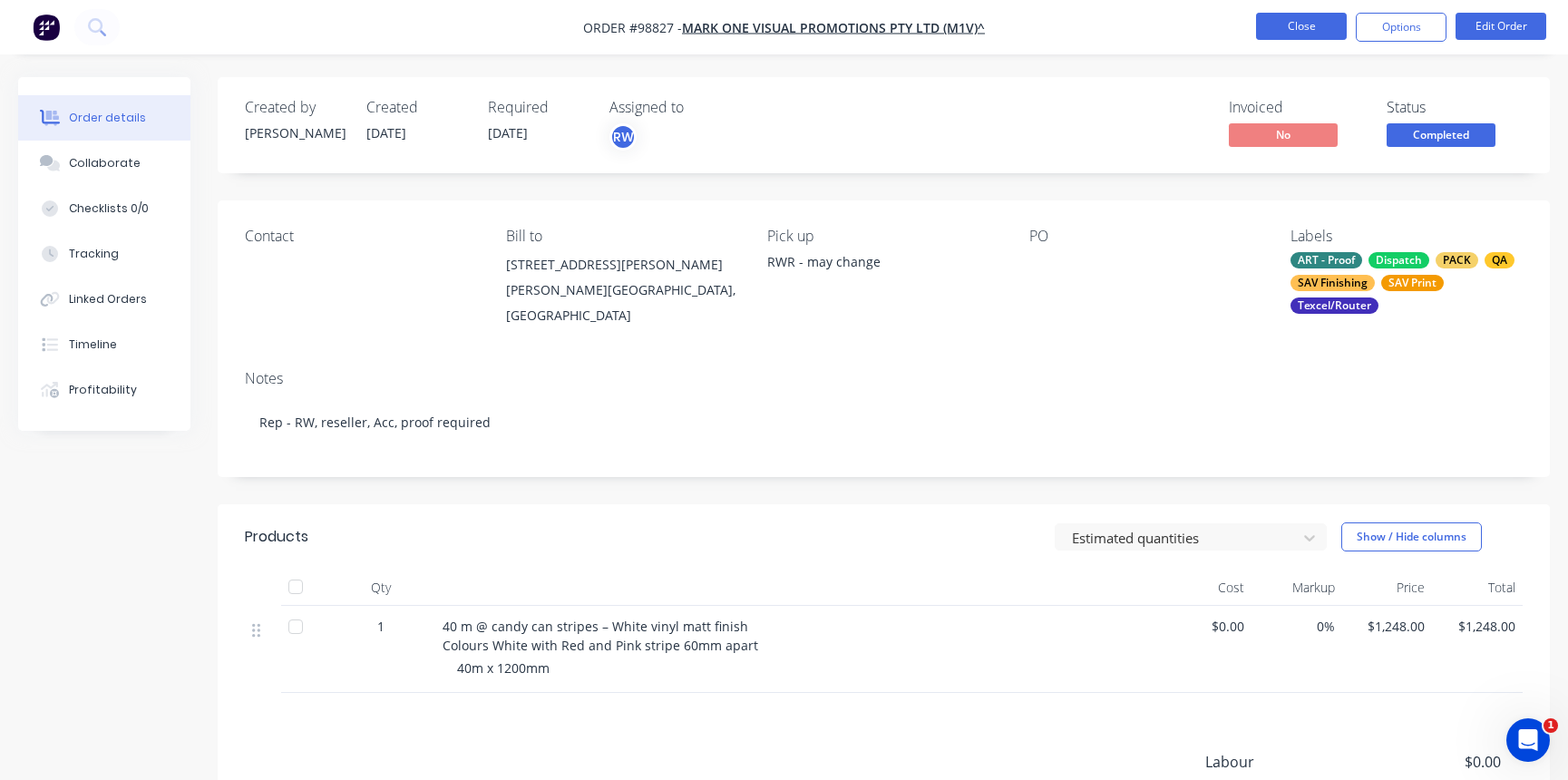
click at [1302, 22] on button "Close" at bounding box center [1301, 27] width 91 height 28
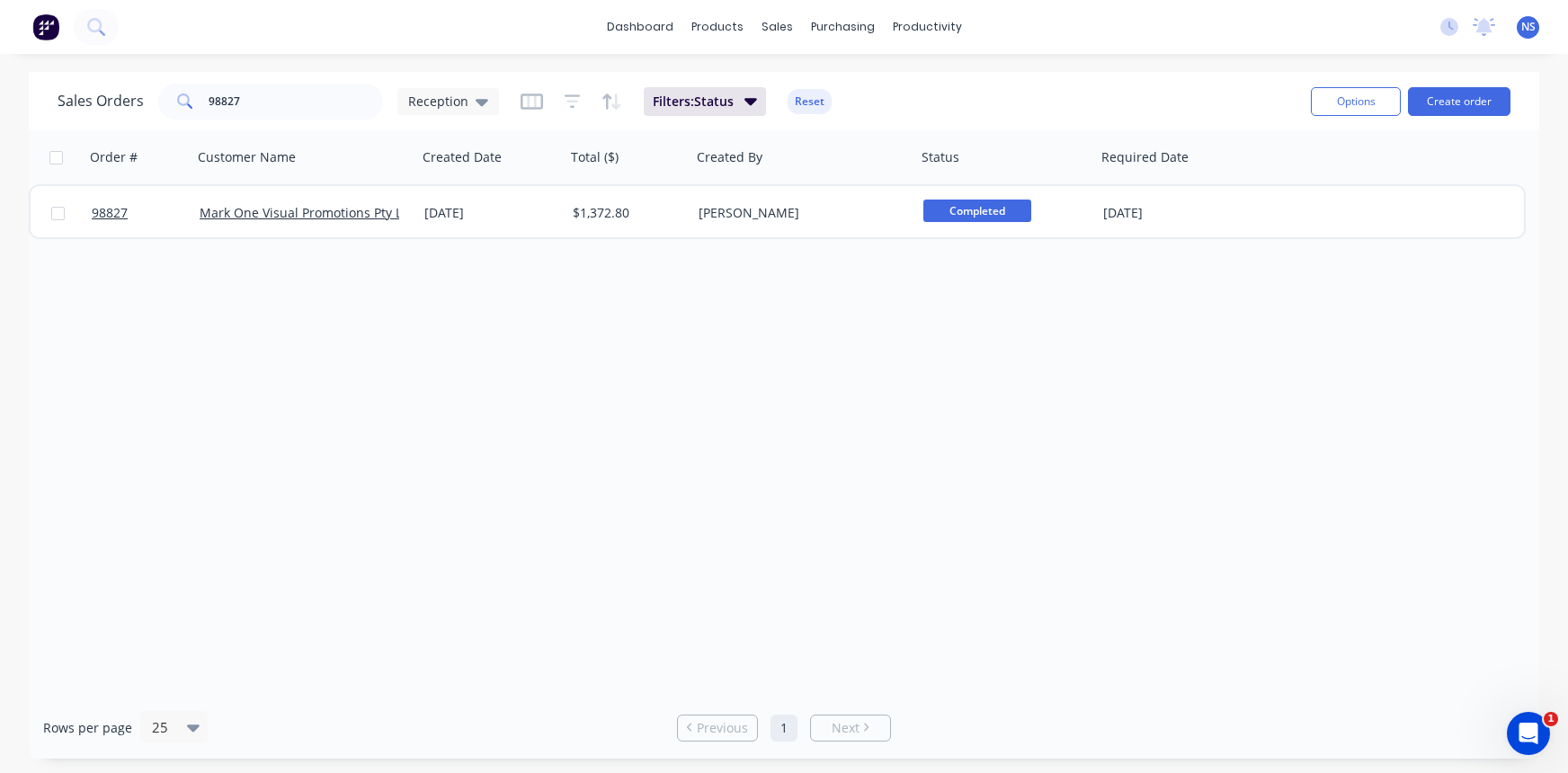
click at [1532, 30] on span "NS" at bounding box center [1528, 26] width 15 height 17
click at [1336, 43] on div "dashboard products sales purchasing productivity dashboard products Product Cat…" at bounding box center [784, 26] width 1568 height 54
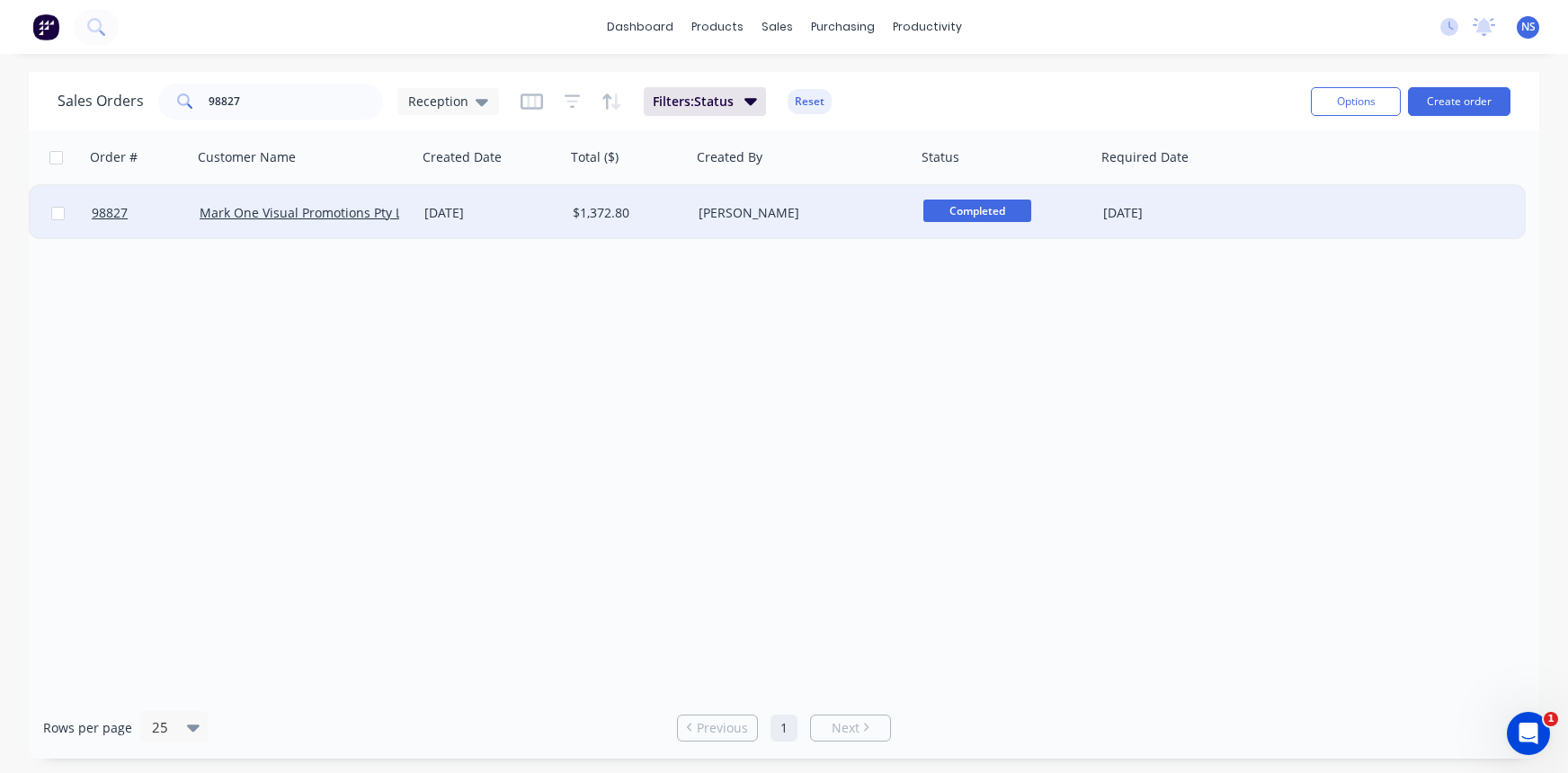
click at [847, 223] on div "[PERSON_NAME]" at bounding box center [804, 213] width 225 height 54
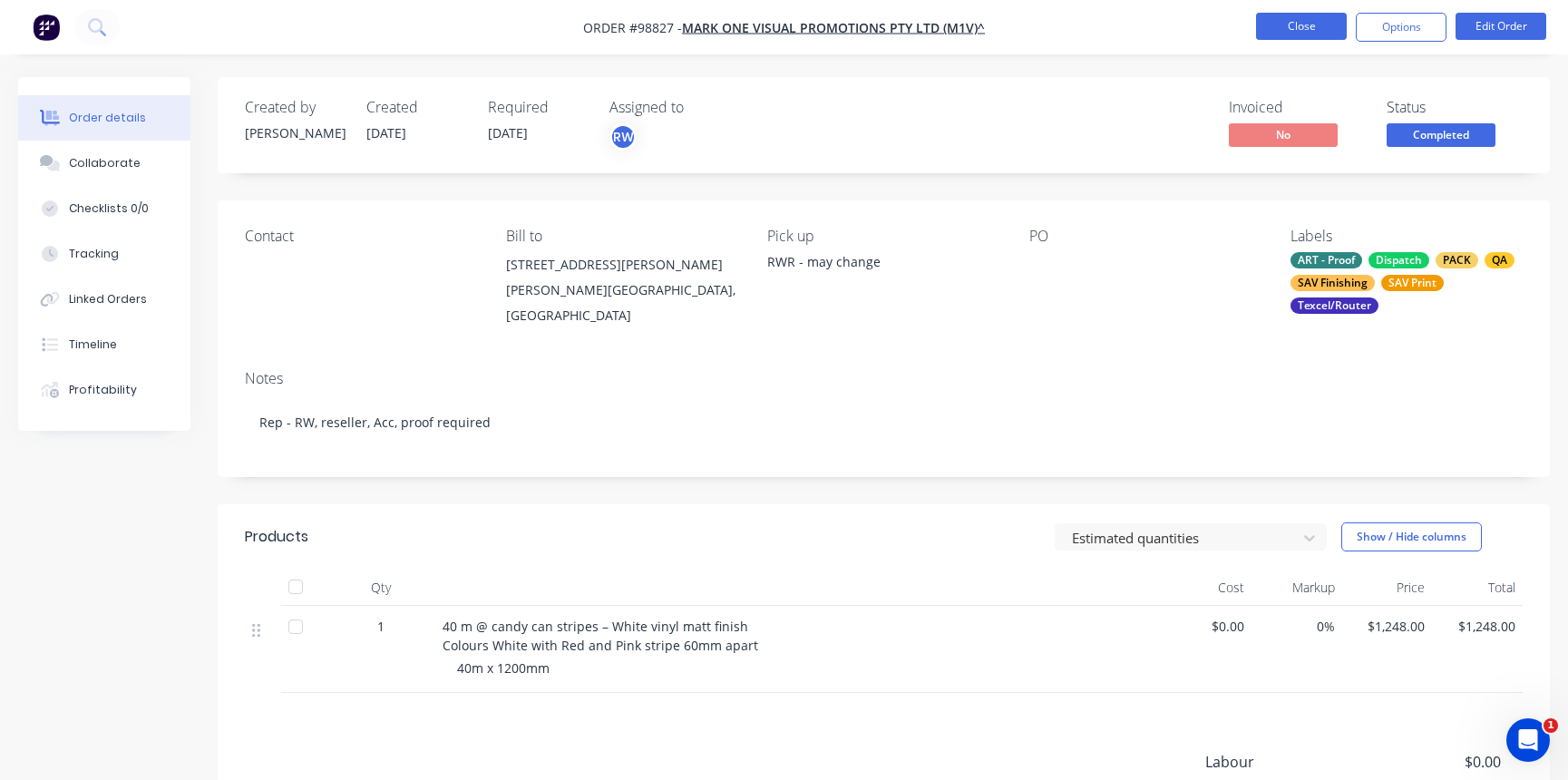
click at [1284, 32] on button "Close" at bounding box center [1301, 27] width 91 height 28
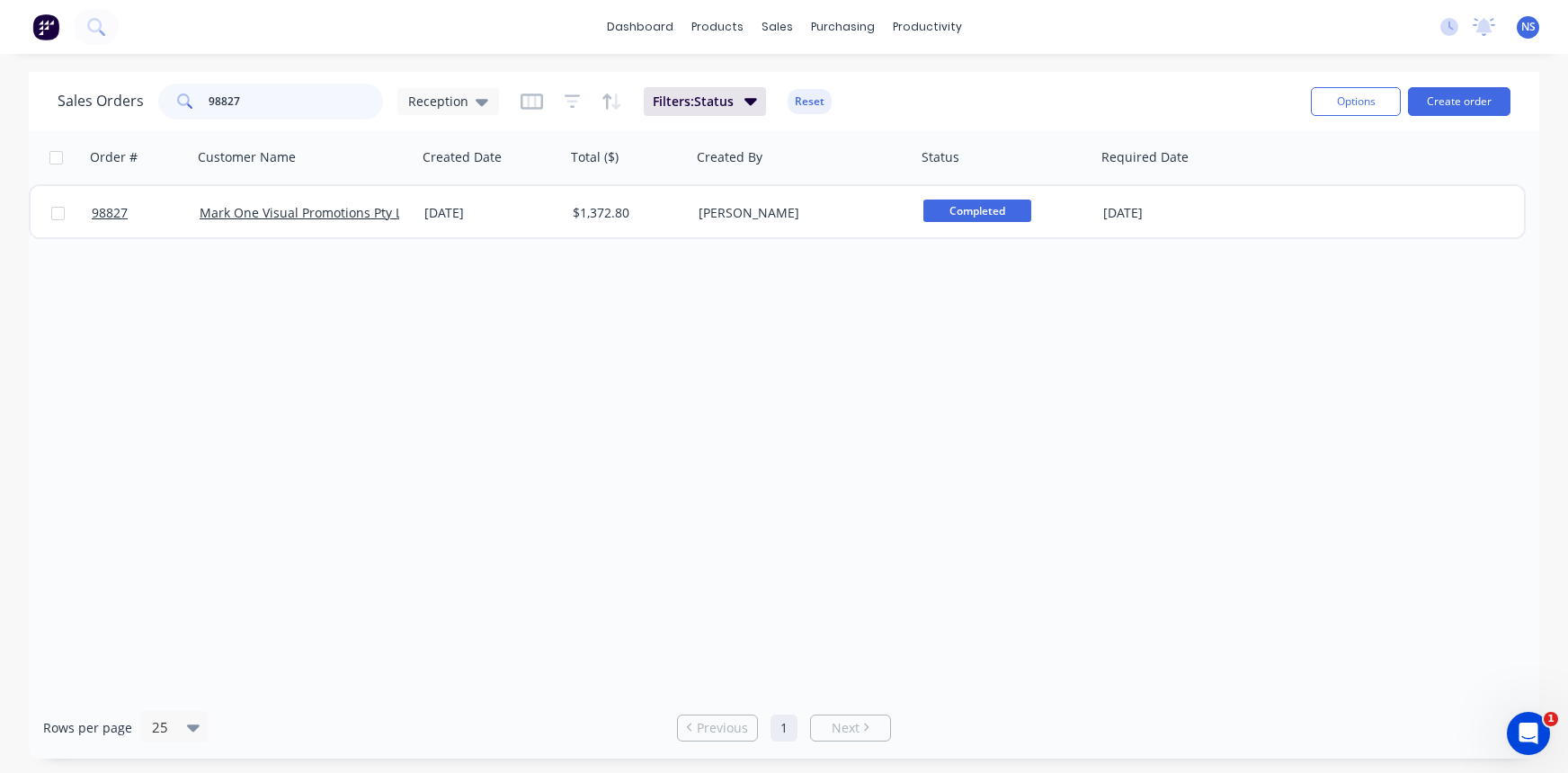
click at [306, 89] on input "98827" at bounding box center [297, 102] width 176 height 36
click at [312, 104] on input "98827" at bounding box center [297, 102] width 176 height 36
click at [310, 104] on input "98827" at bounding box center [297, 102] width 176 height 36
type input "9"
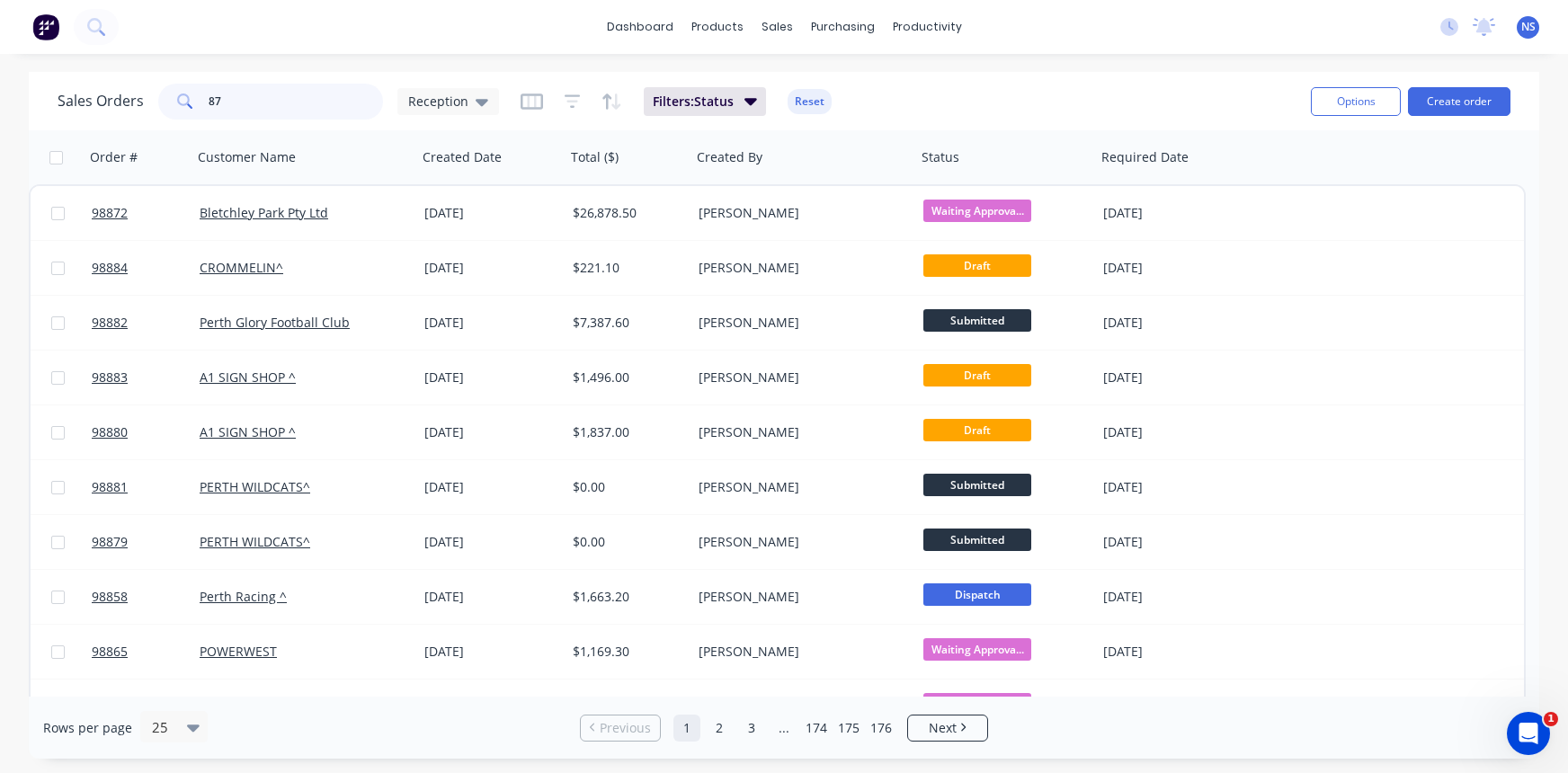
type input "8"
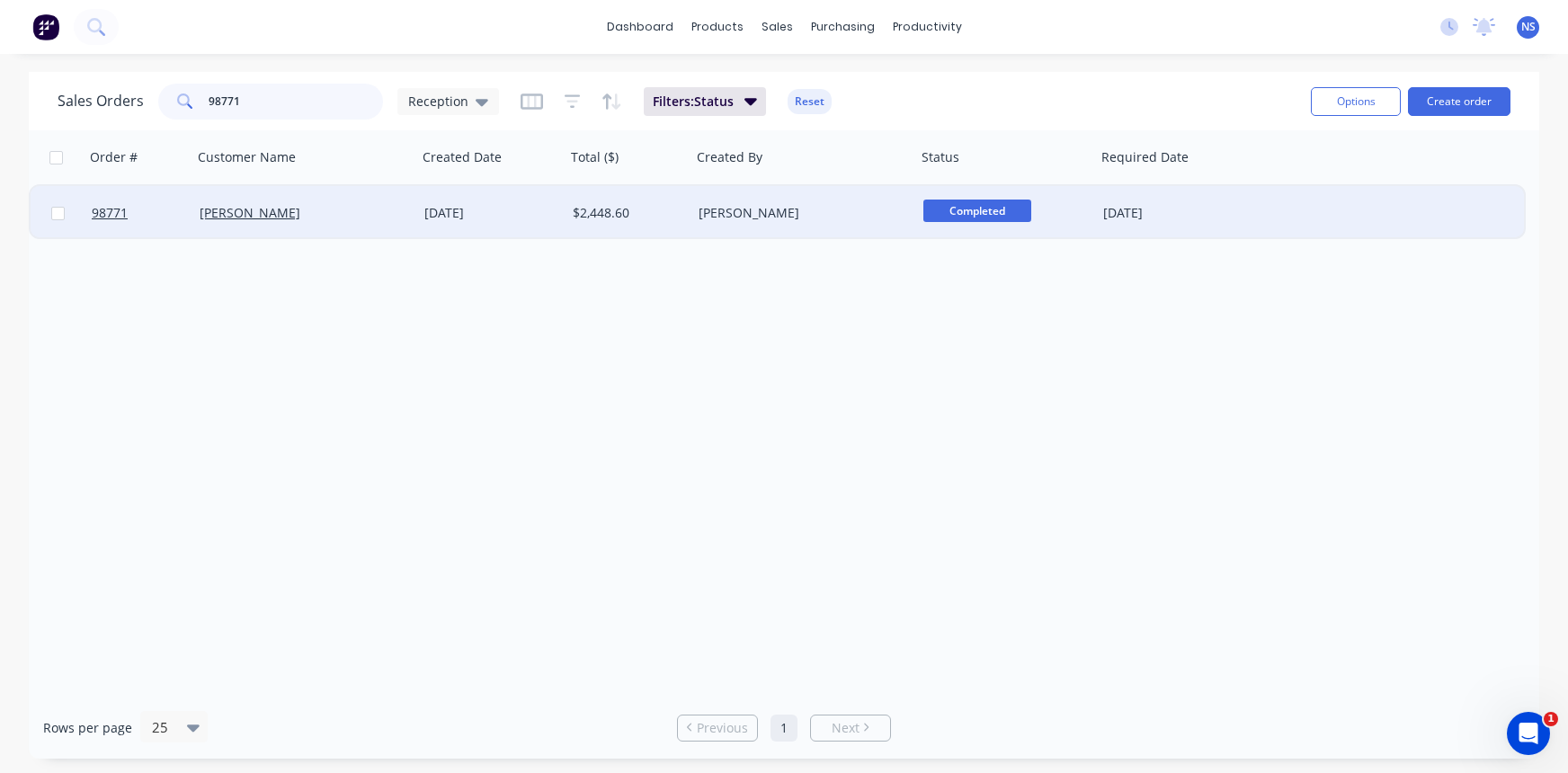
type input "98771"
click at [340, 222] on div "[PERSON_NAME]" at bounding box center [305, 213] width 225 height 54
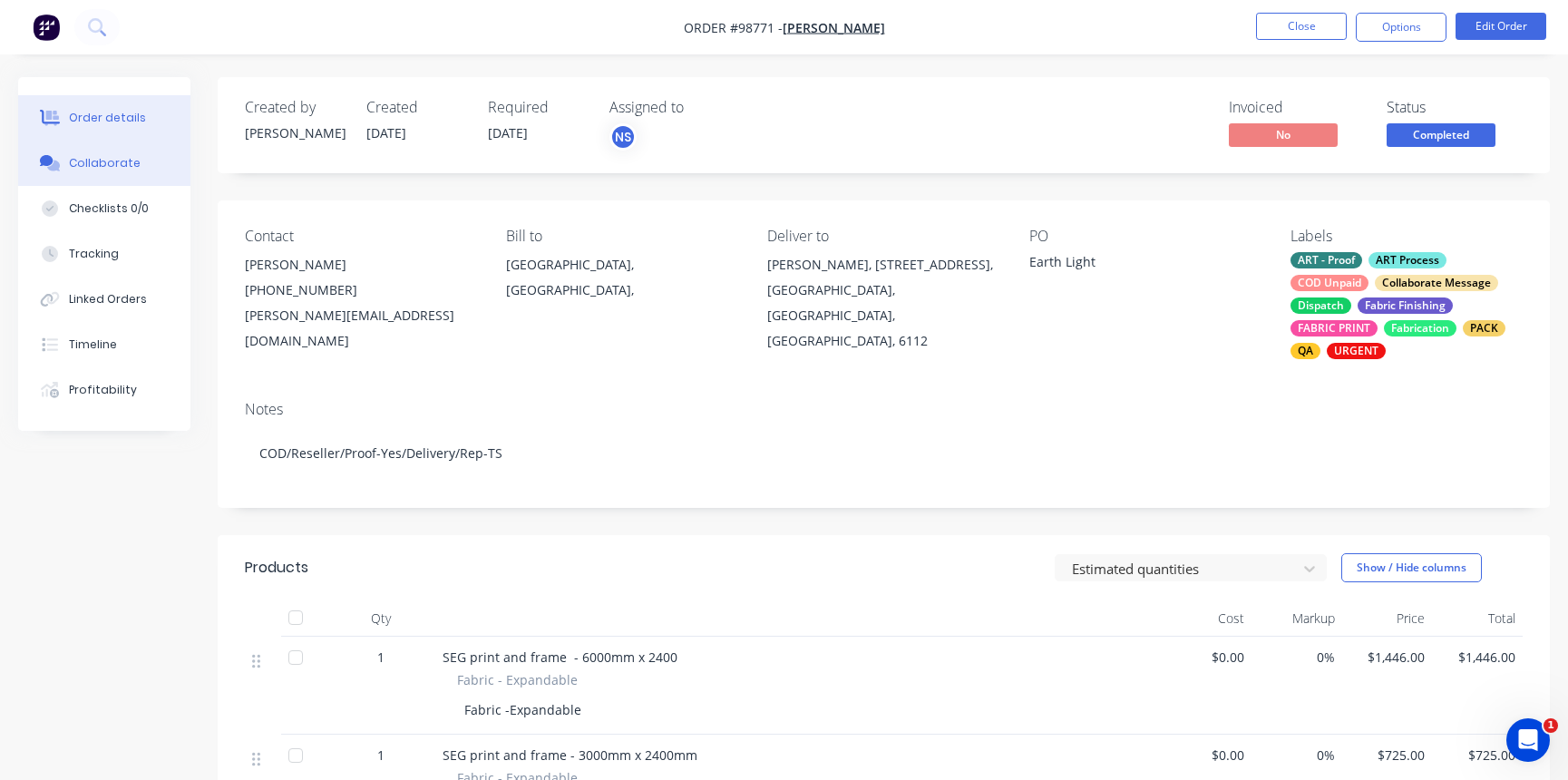
click at [146, 158] on button "Collaborate" at bounding box center [103, 163] width 172 height 45
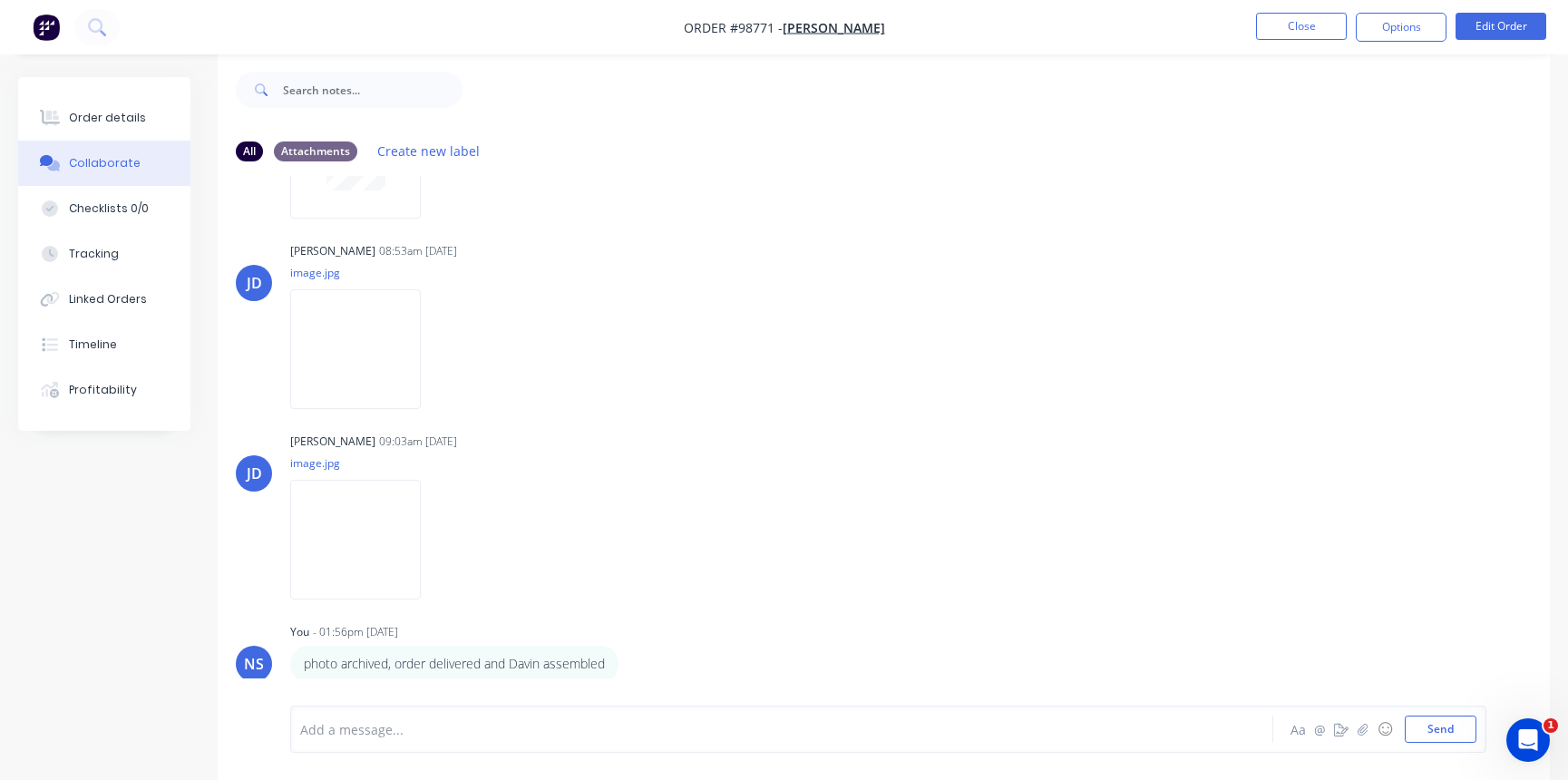
scroll to position [28, 0]
click at [1311, 20] on button "Close" at bounding box center [1301, 27] width 91 height 28
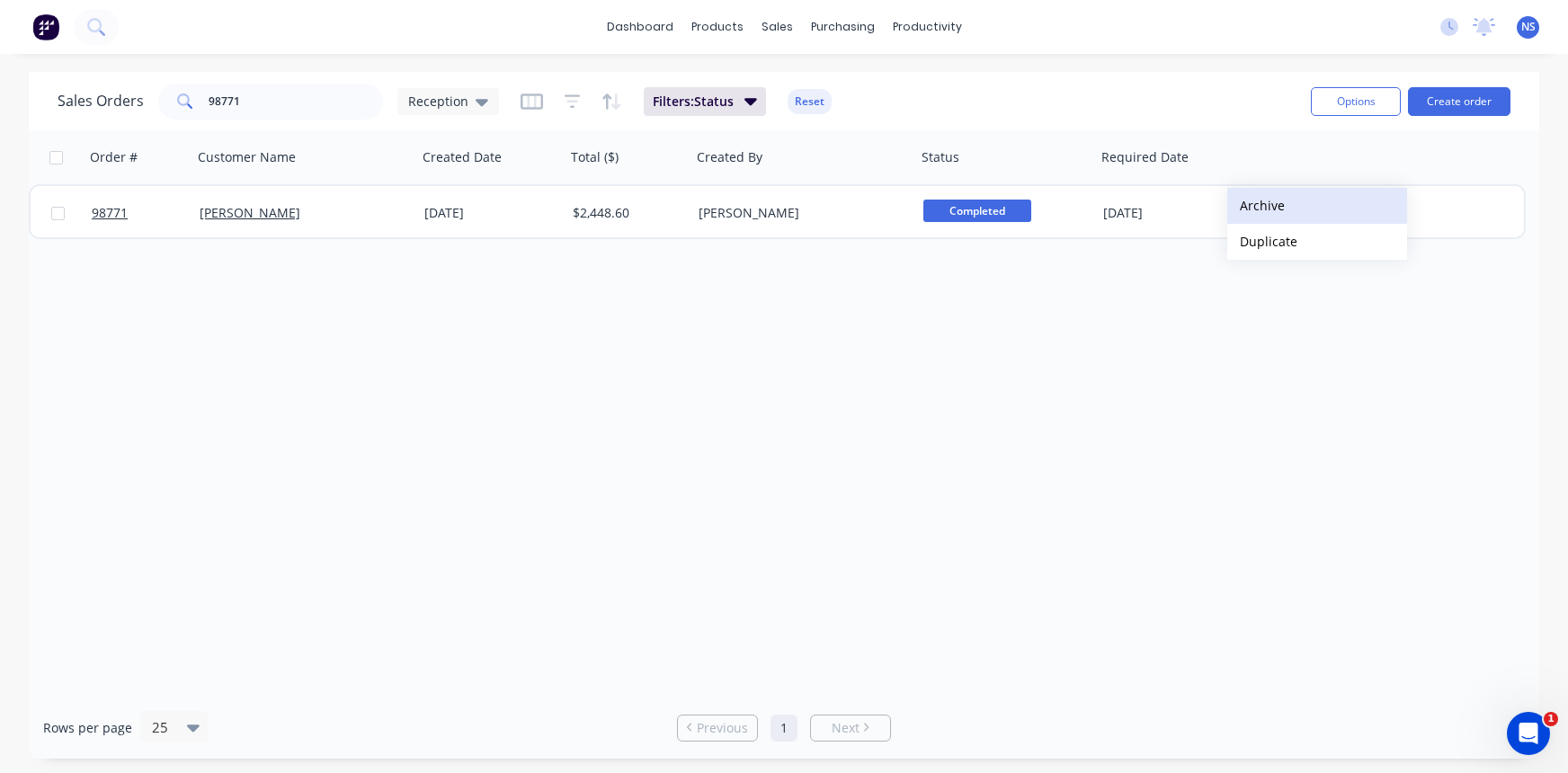
click at [1259, 209] on button "Archive" at bounding box center [1317, 205] width 180 height 36
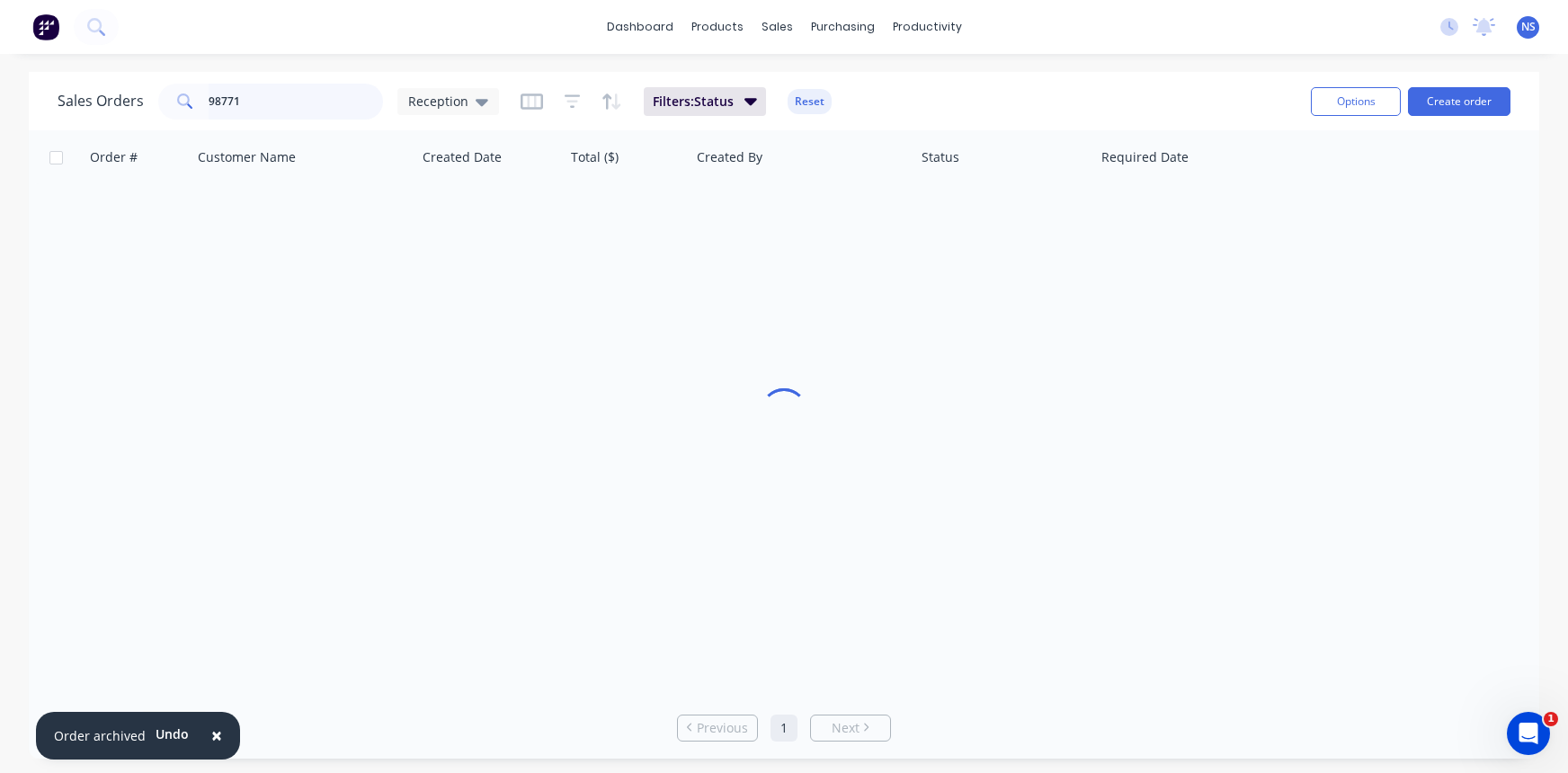
click at [281, 110] on input "98771" at bounding box center [297, 102] width 176 height 36
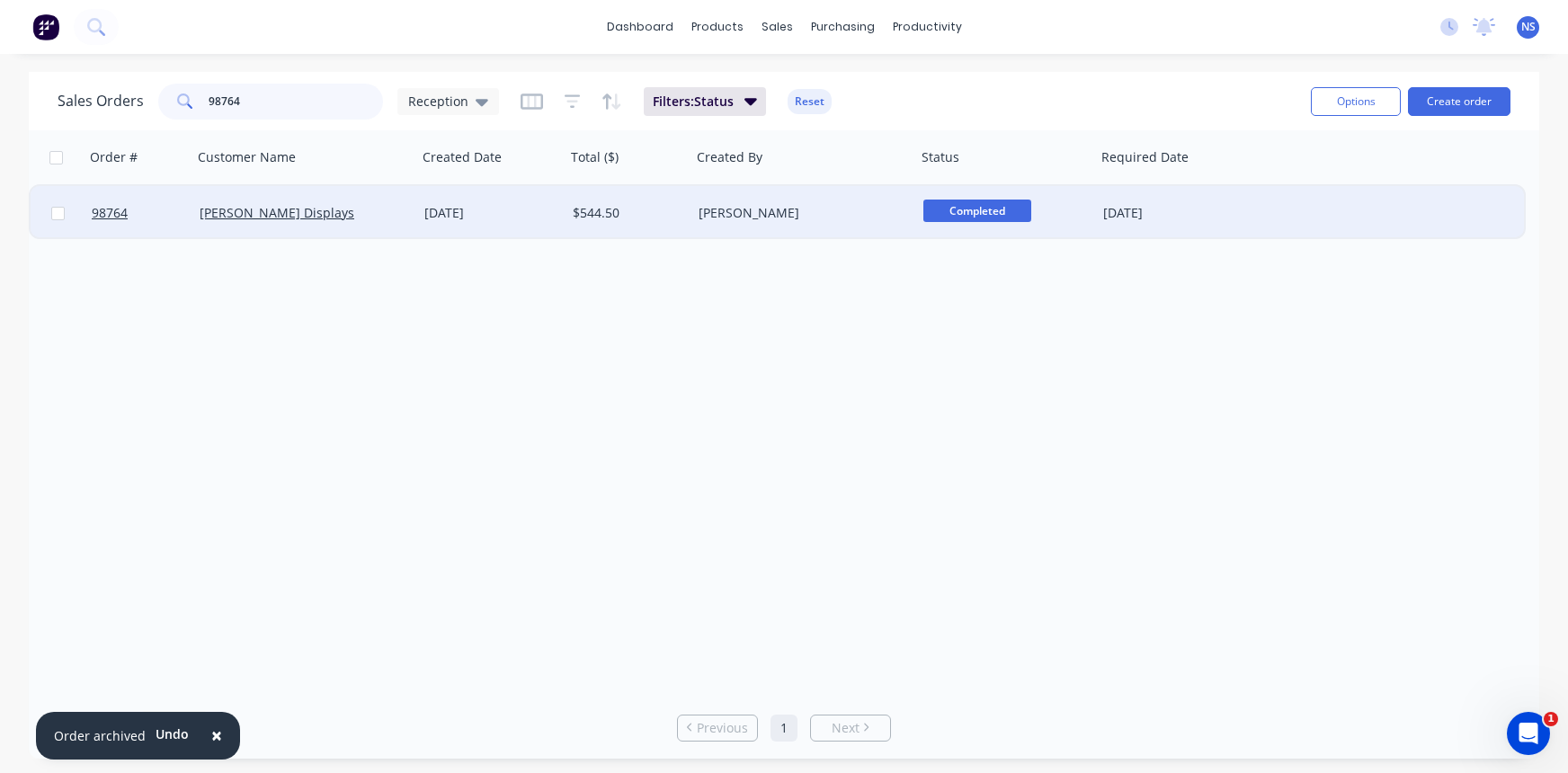
type input "98764"
click at [816, 207] on div "[PERSON_NAME]" at bounding box center [799, 213] width 199 height 18
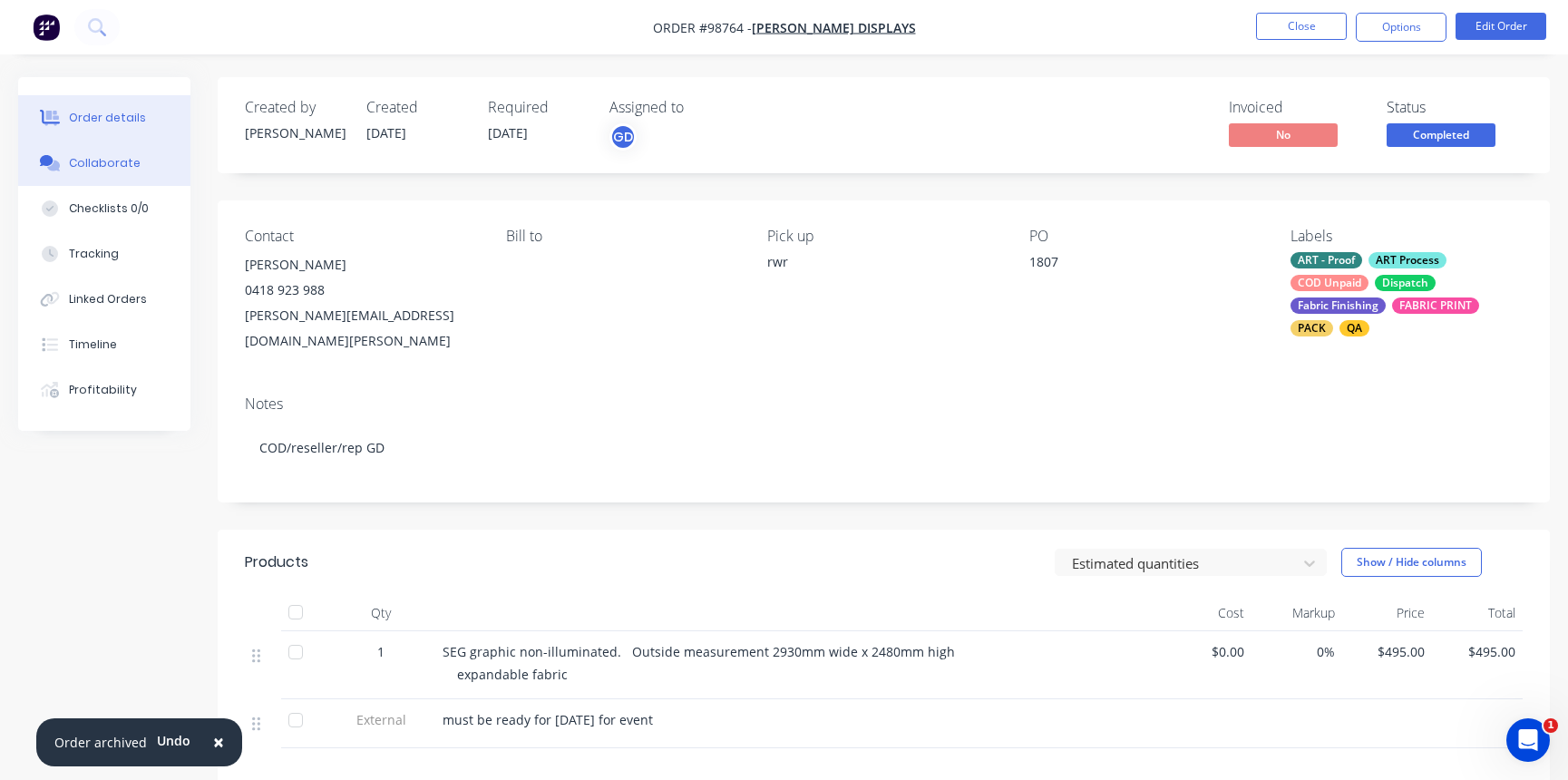
click at [126, 163] on div "Collaborate" at bounding box center [104, 162] width 72 height 17
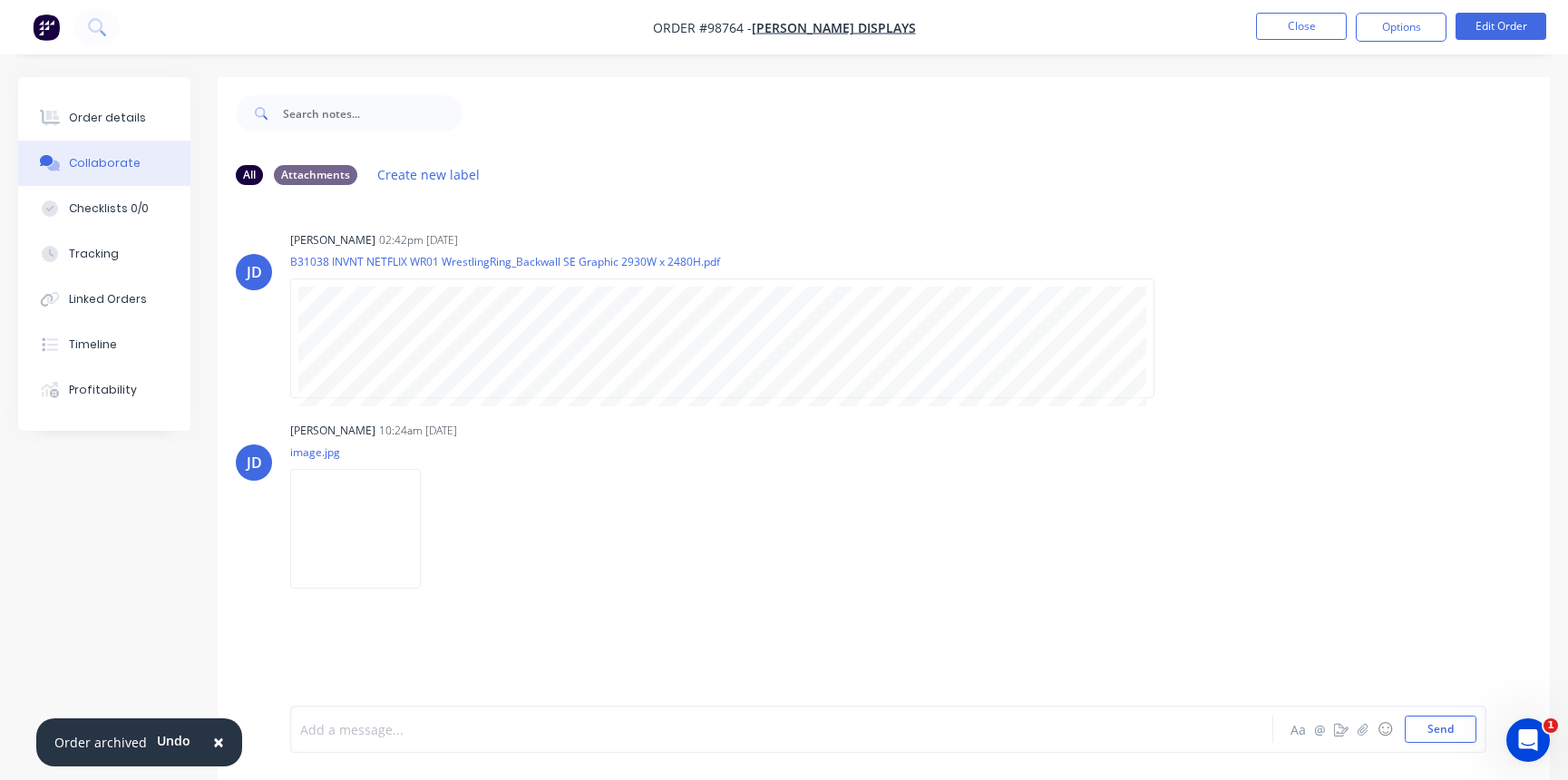
click at [347, 729] on div at bounding box center [742, 729] width 882 height 19
click at [1293, 23] on button "Close" at bounding box center [1301, 27] width 91 height 28
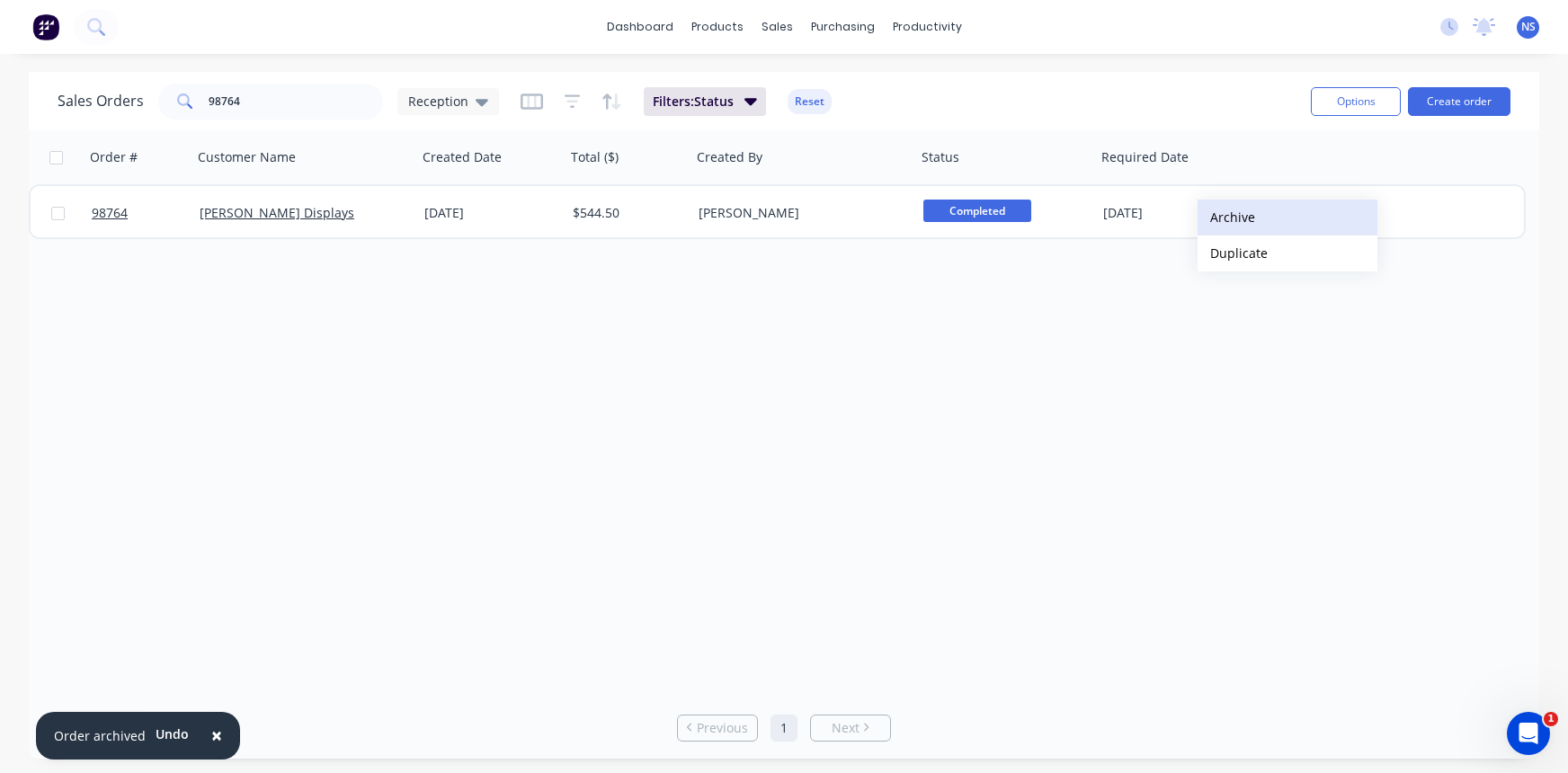
click at [1235, 210] on button "Archive" at bounding box center [1288, 217] width 180 height 36
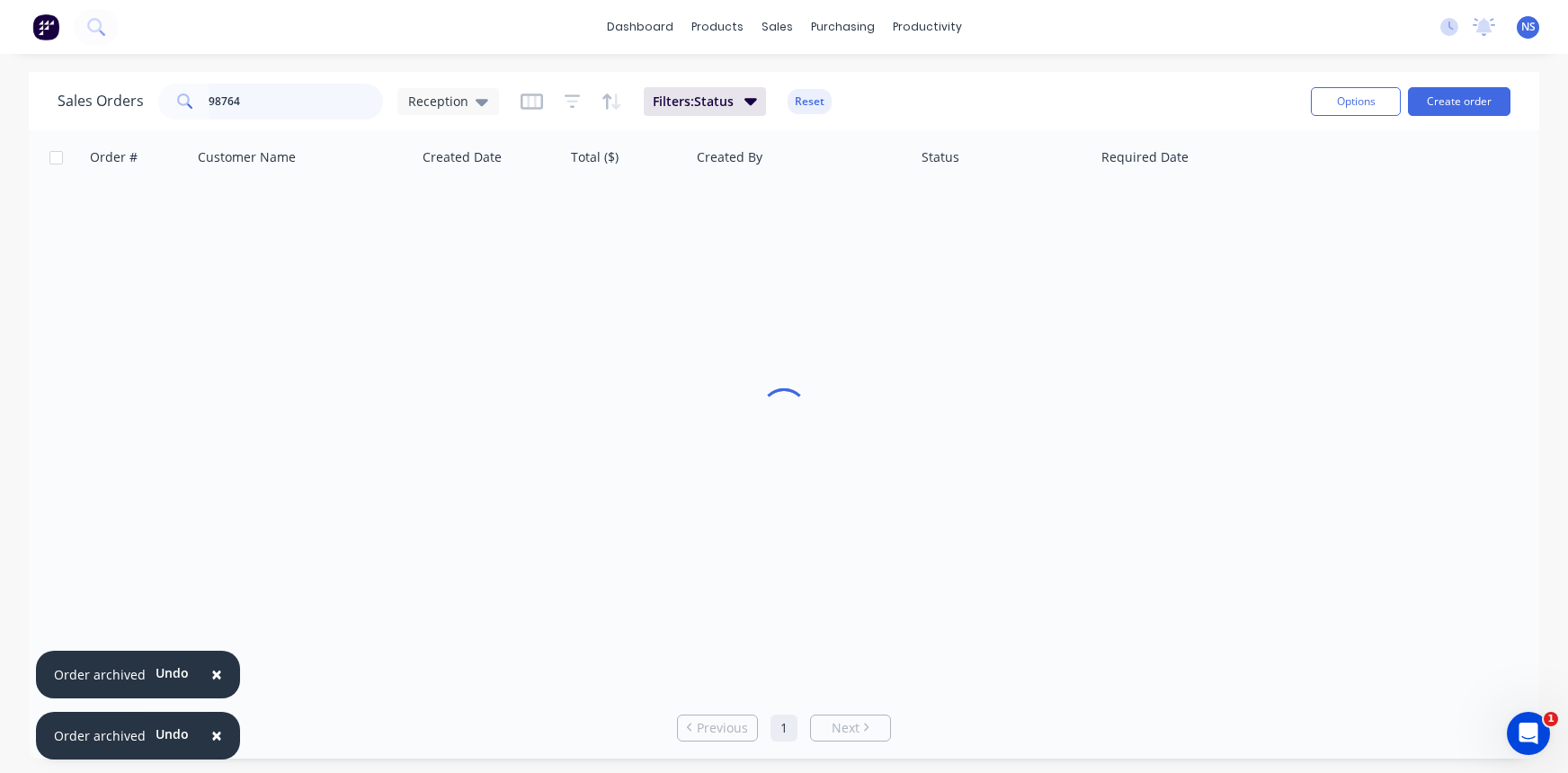
click at [304, 101] on input "98764" at bounding box center [297, 102] width 176 height 36
type input "98786"
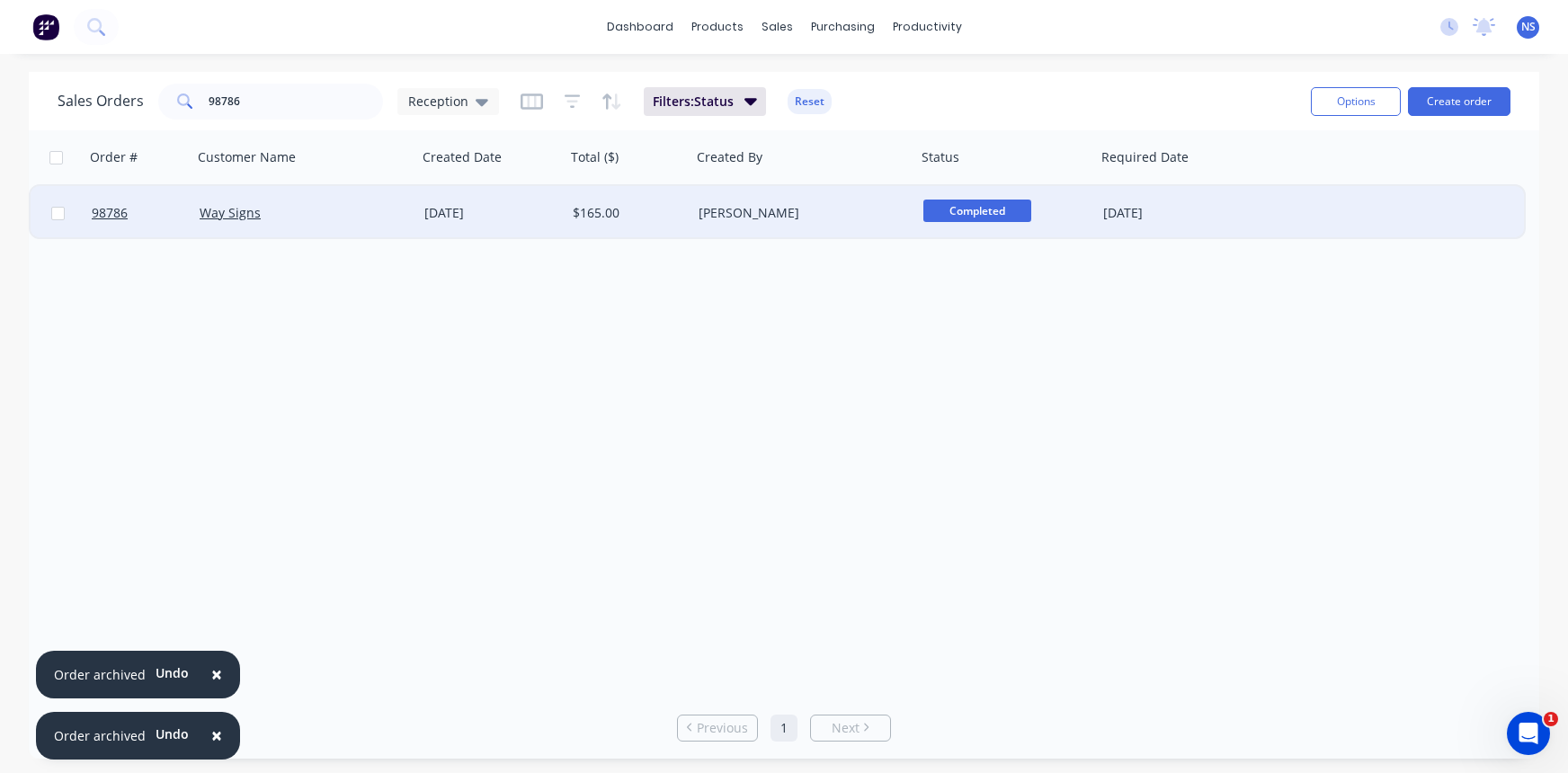
click at [871, 206] on div "[PERSON_NAME]" at bounding box center [799, 213] width 199 height 18
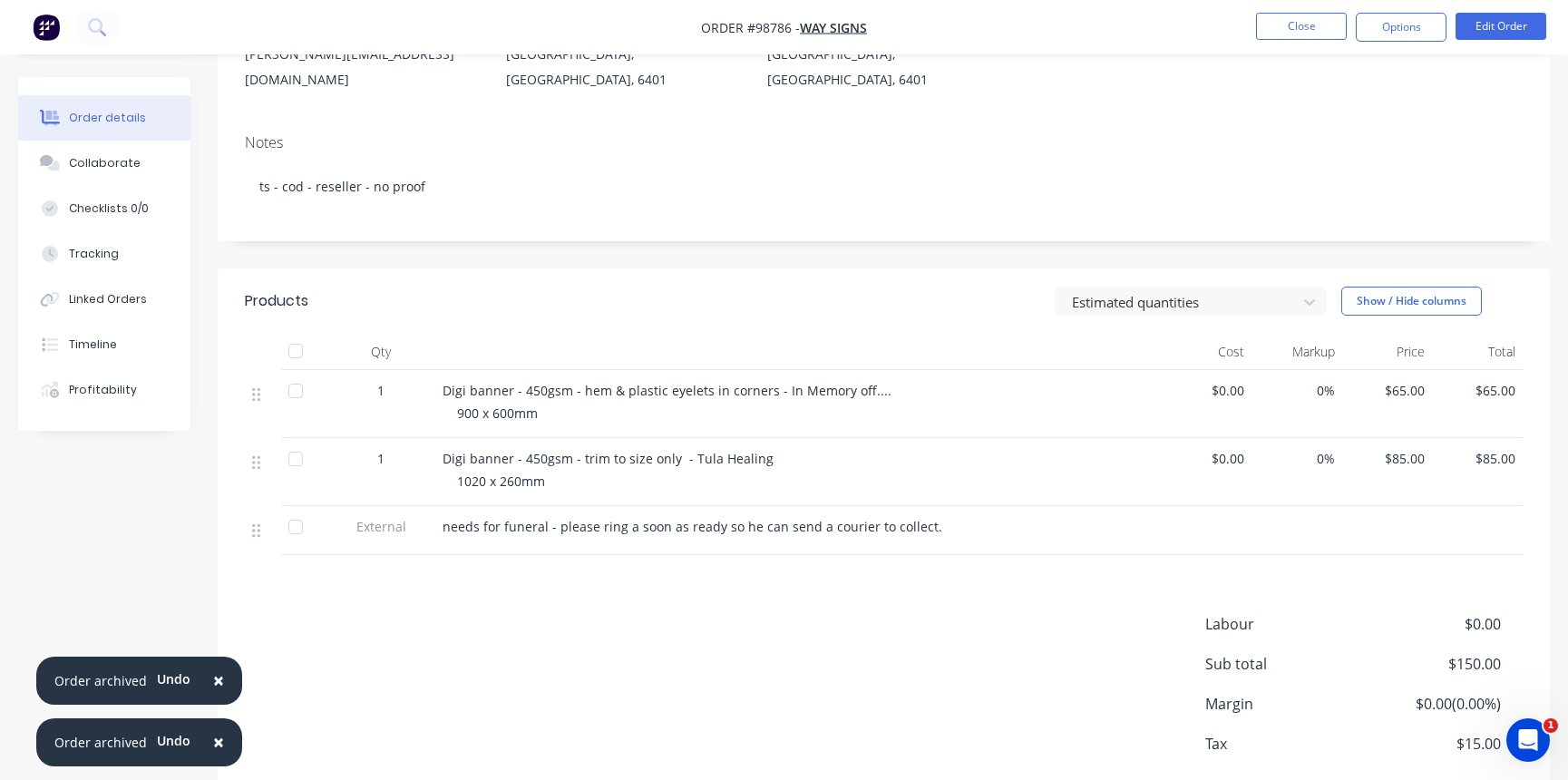
scroll to position [301, 0]
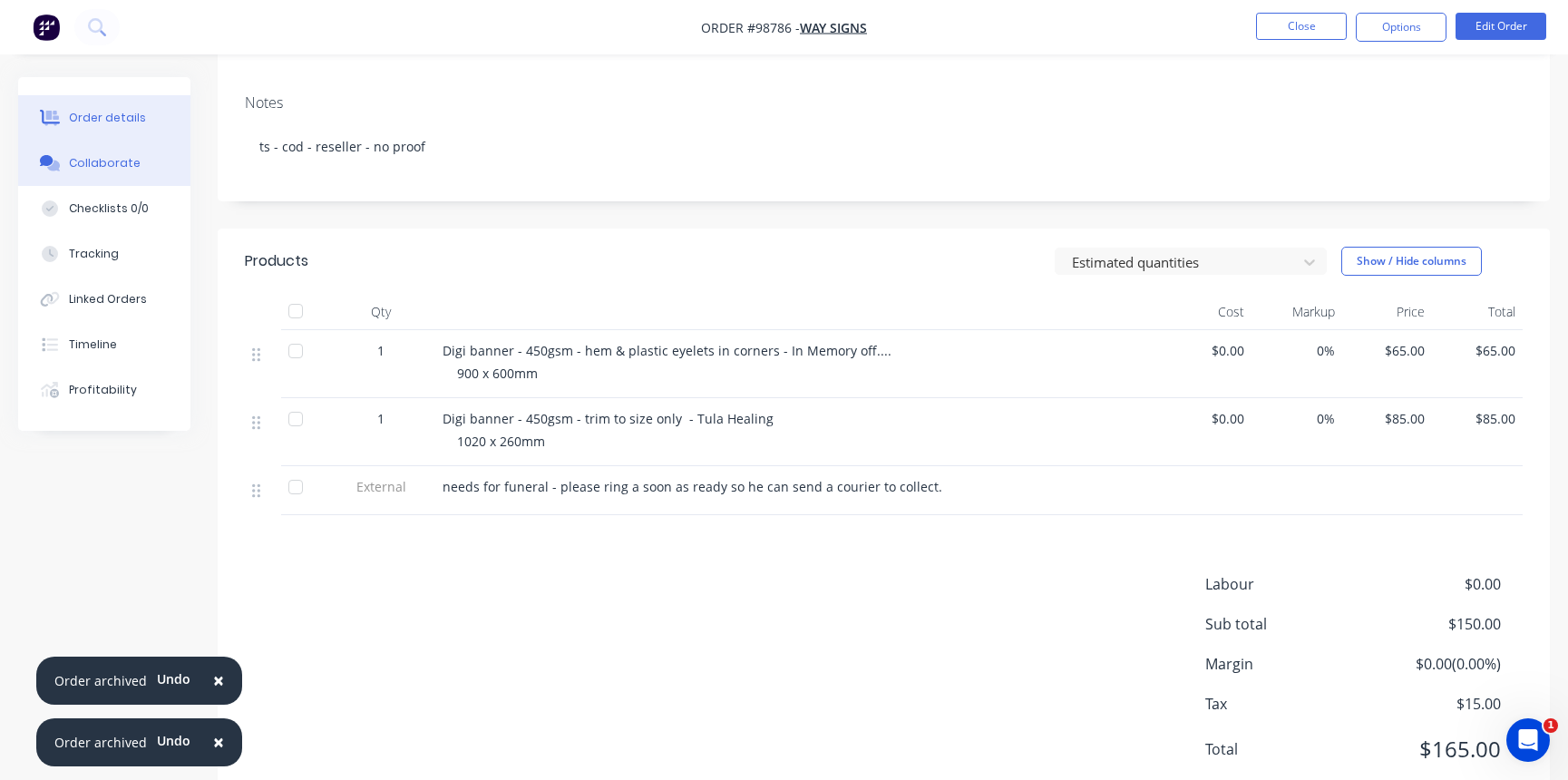
click at [122, 163] on div "Collaborate" at bounding box center [104, 162] width 72 height 17
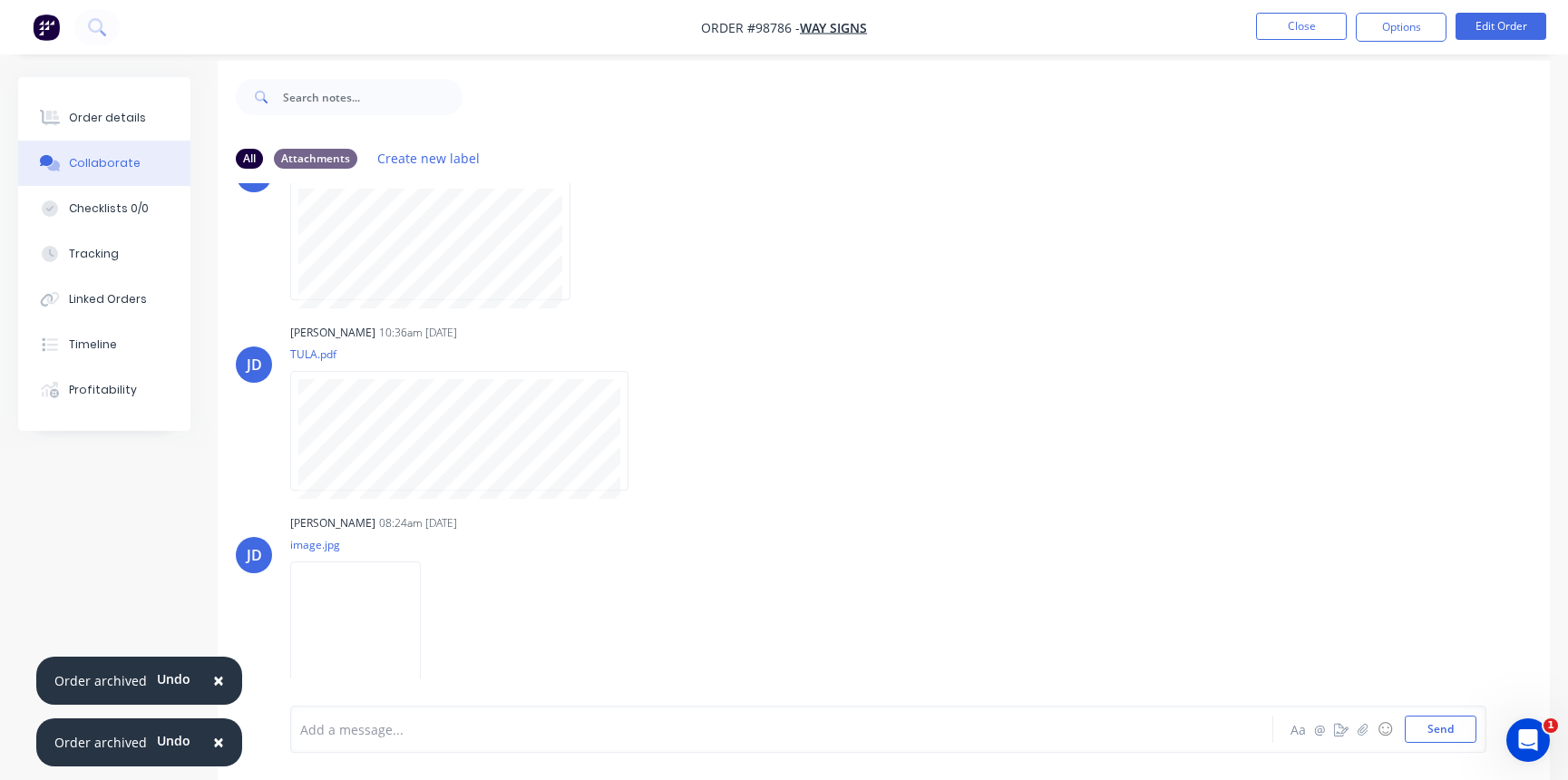
scroll to position [28, 0]
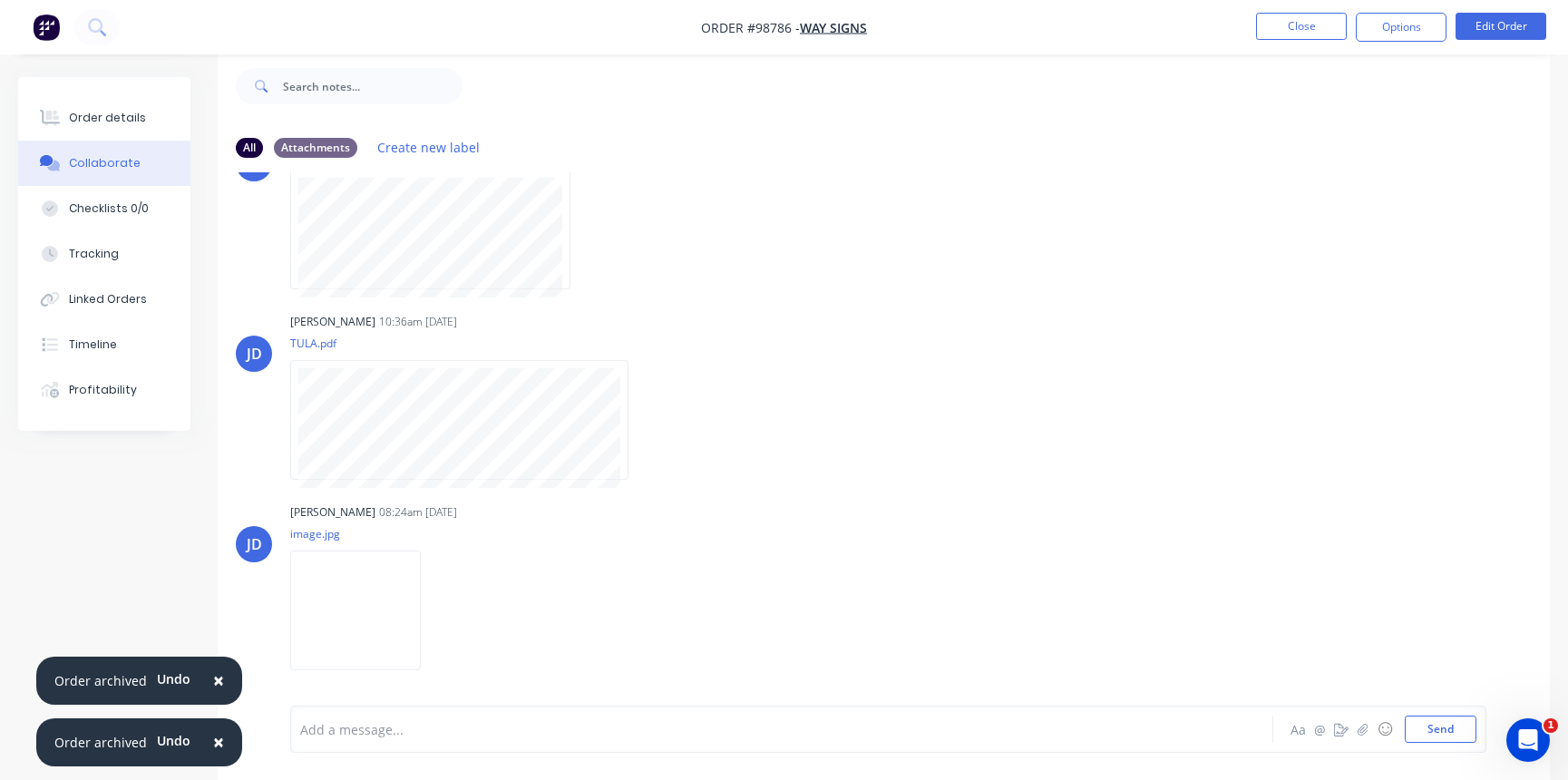
click at [576, 723] on div at bounding box center [742, 729] width 882 height 19
click at [1285, 24] on button "Close" at bounding box center [1301, 27] width 91 height 28
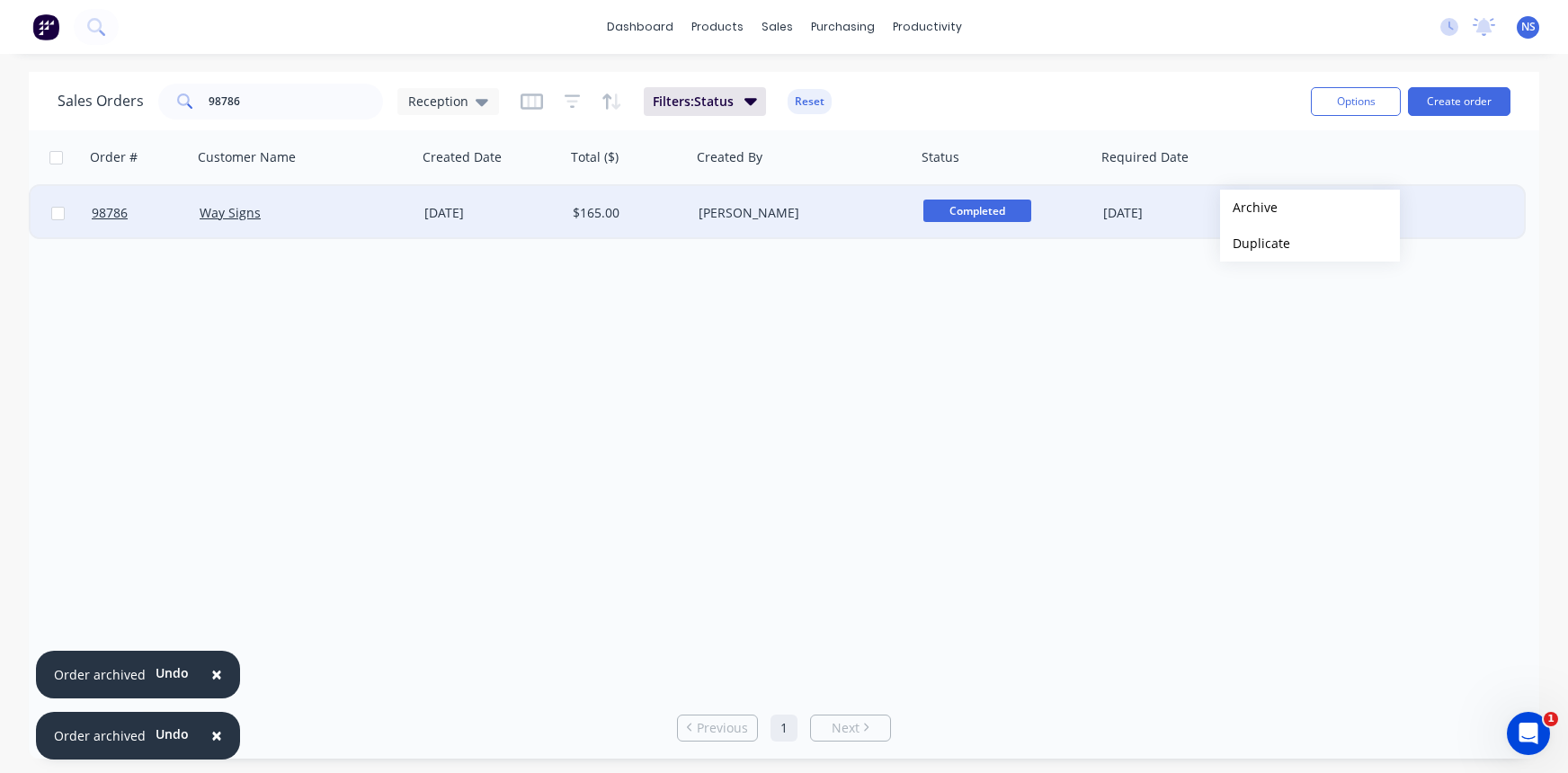
click at [1249, 208] on button "Archive" at bounding box center [1310, 207] width 180 height 36
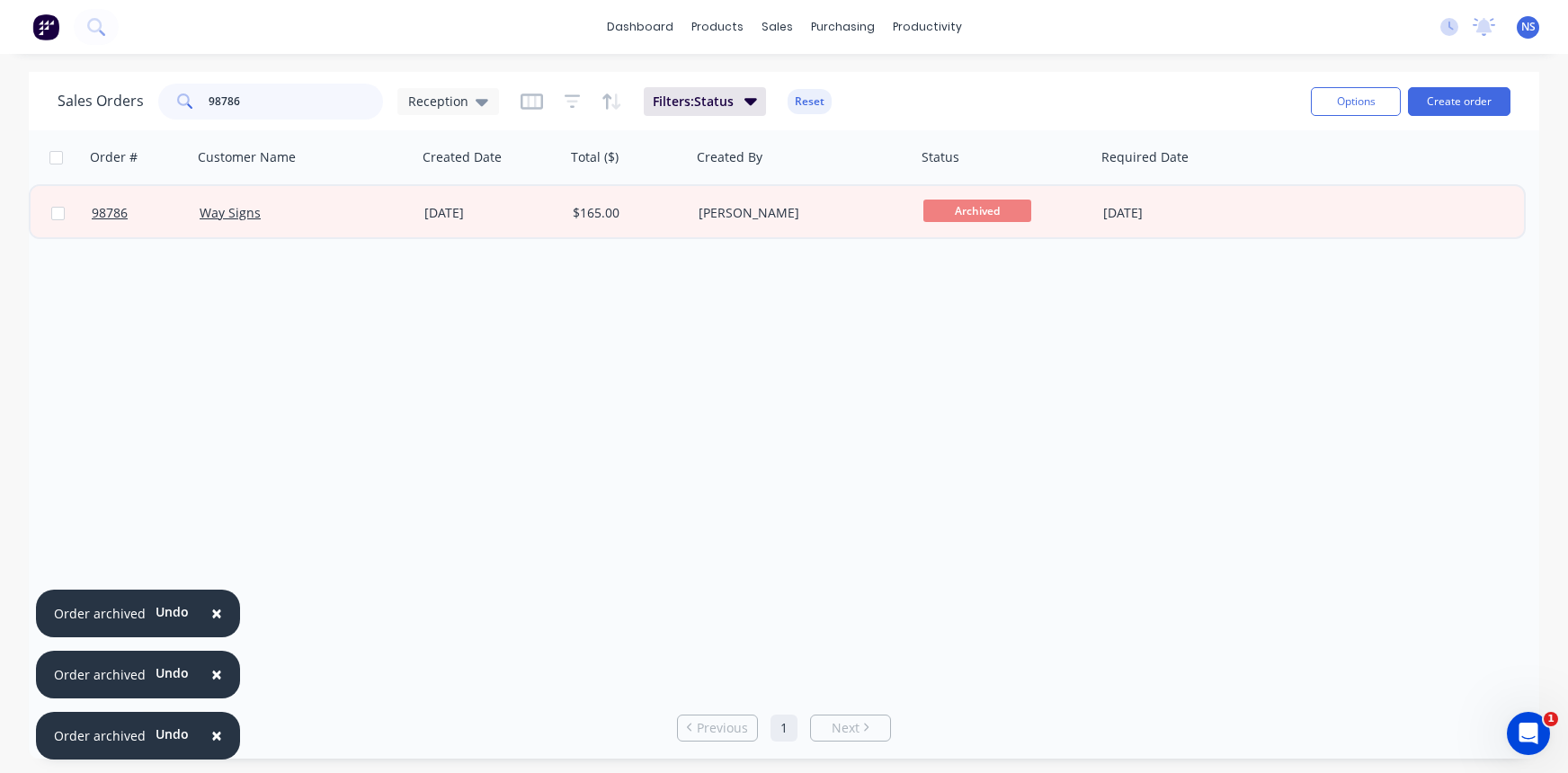
drag, startPoint x: 272, startPoint y: 104, endPoint x: 180, endPoint y: 91, distance: 92.9
click at [183, 91] on div "98786" at bounding box center [270, 102] width 225 height 36
